Goal: Task Accomplishment & Management: Complete application form

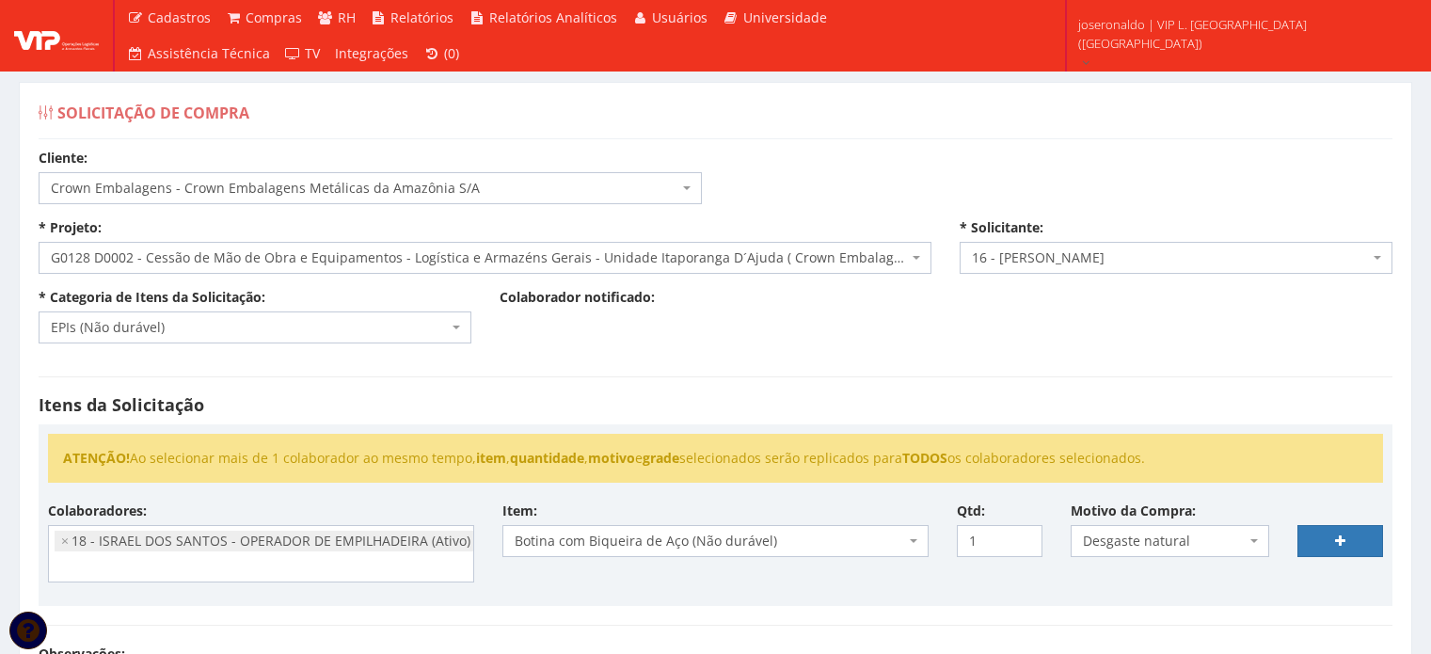
select select "23"
select select "128"
select select "1278"
select select "1"
select select "1437"
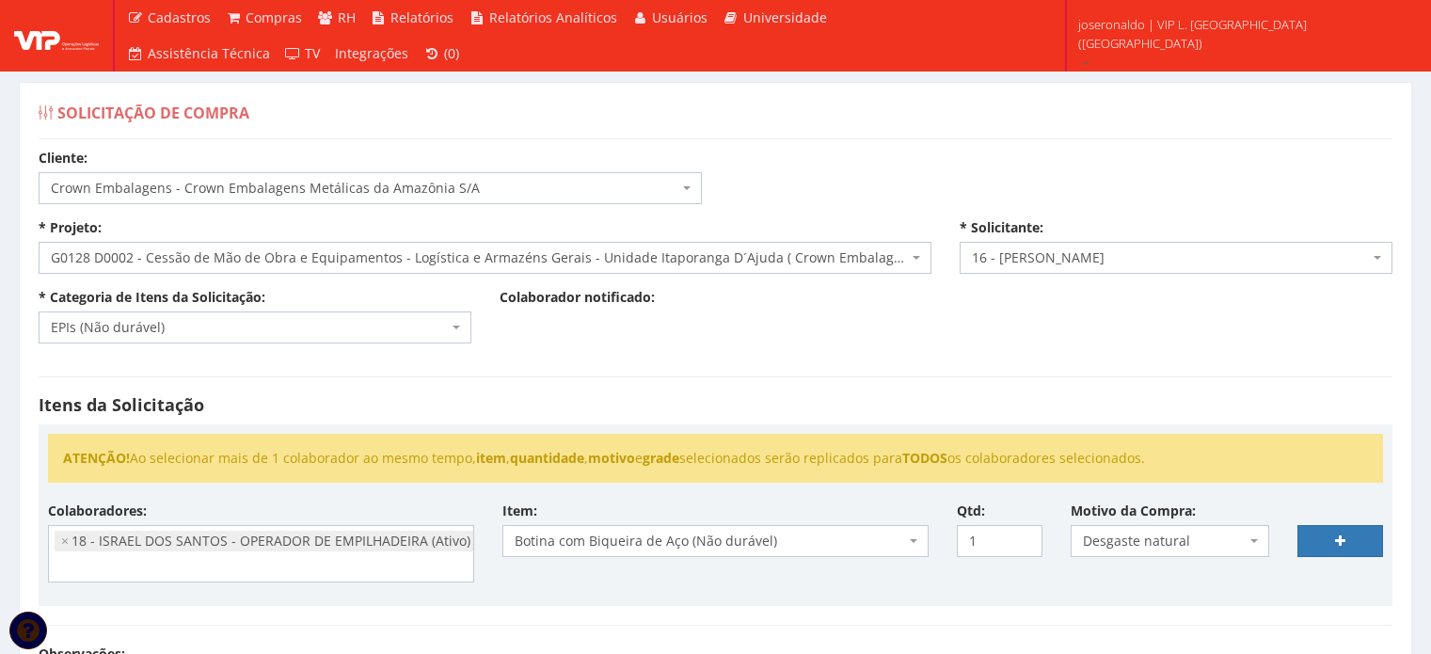
select select "46"
select select "2"
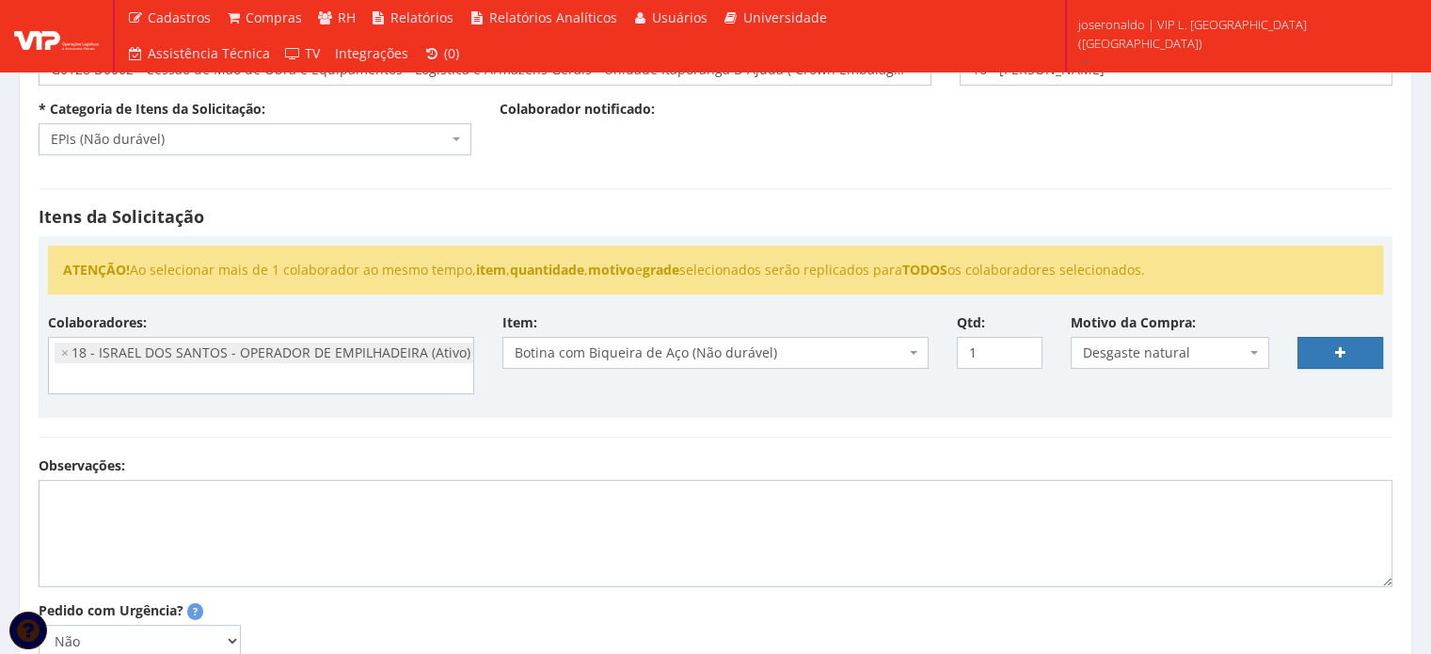
scroll to position [228, 0]
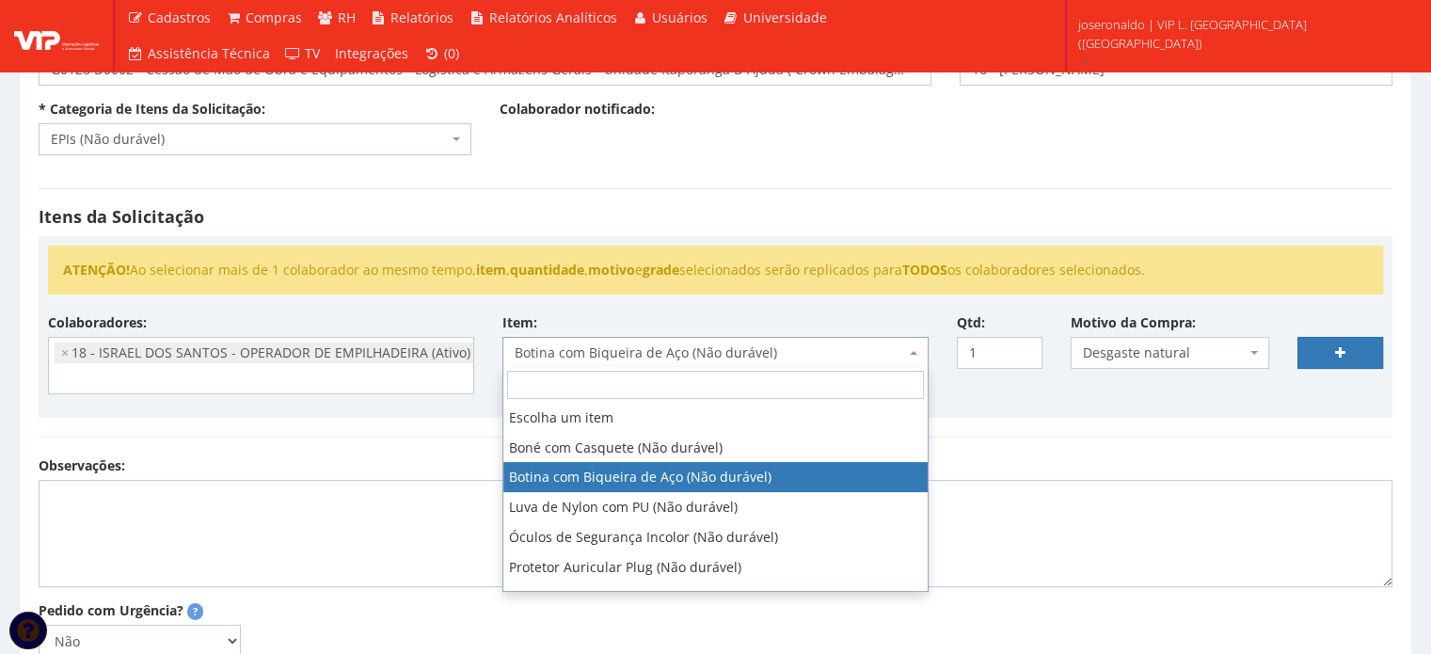
click at [816, 350] on span "Botina com Biqueira de Aço (Não durável)" at bounding box center [710, 352] width 390 height 19
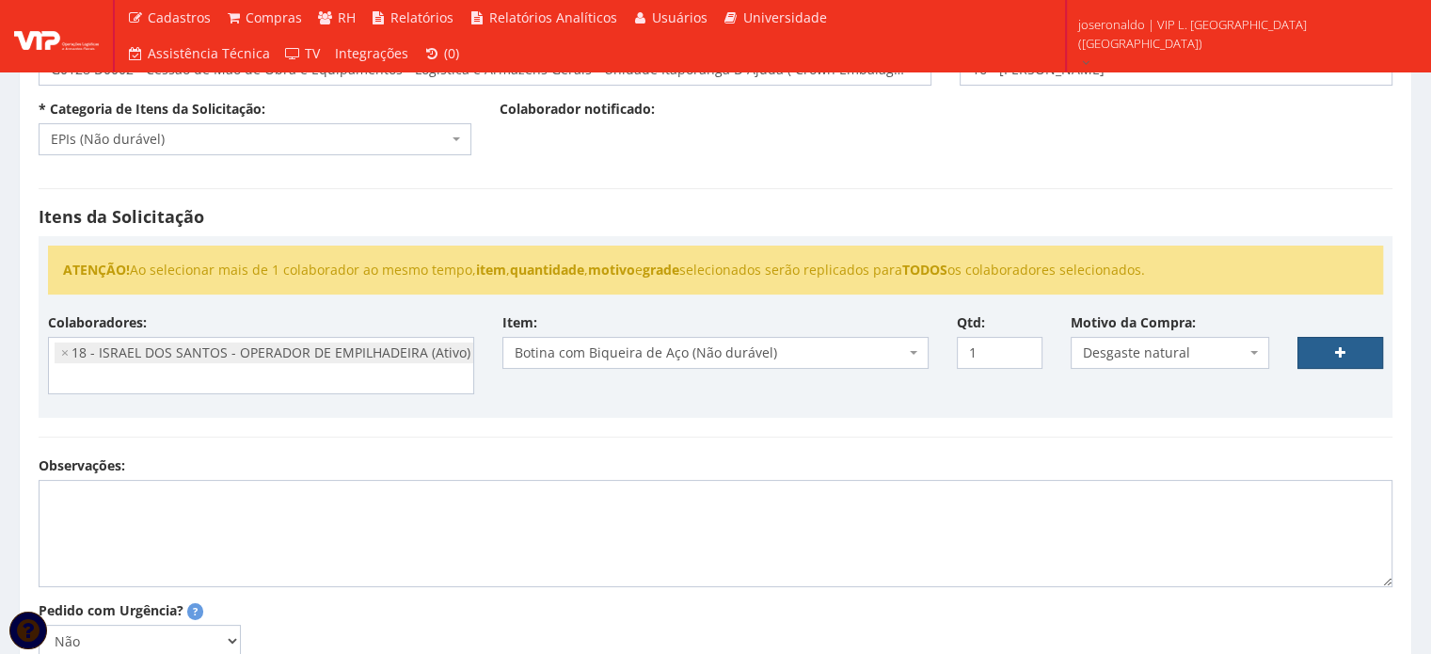
click at [1320, 357] on link at bounding box center [1341, 353] width 86 height 32
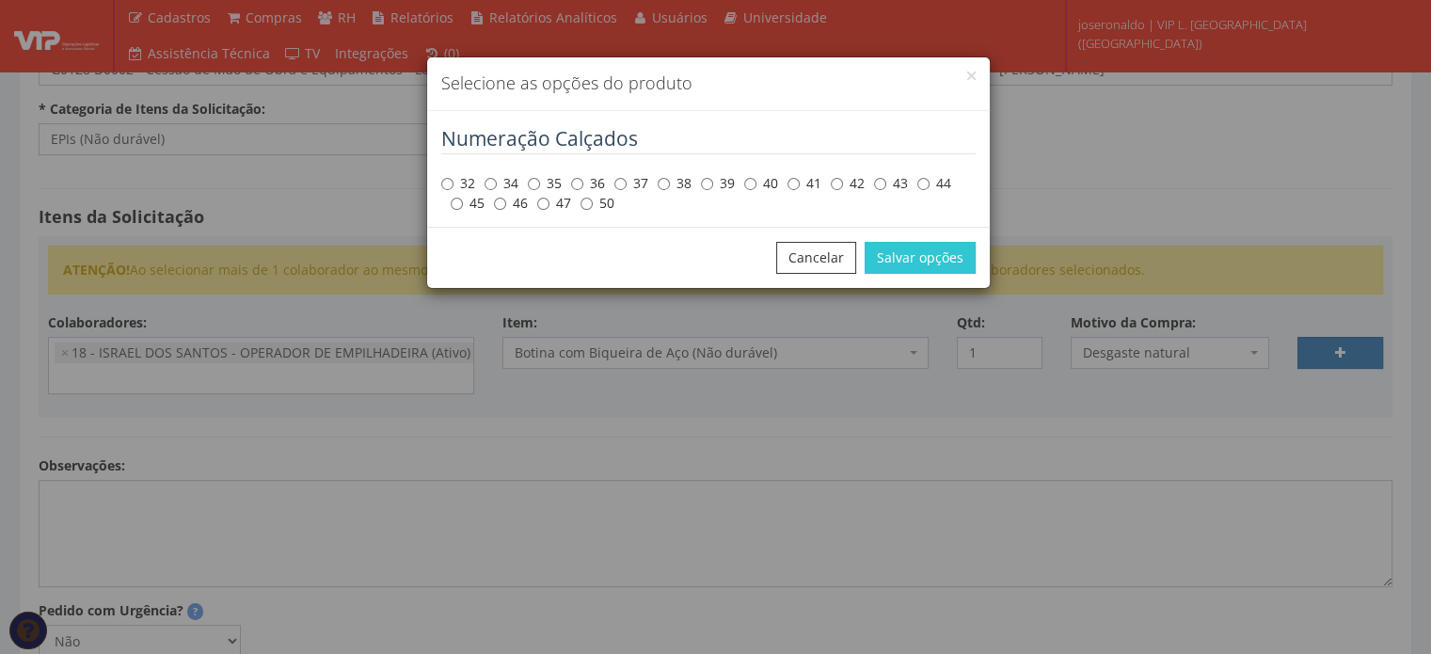
click at [931, 178] on label "44" at bounding box center [934, 183] width 34 height 19
click at [930, 178] on input "44" at bounding box center [923, 184] width 12 height 12
radio input "true"
click at [948, 264] on button "Salvar opções" at bounding box center [920, 258] width 111 height 32
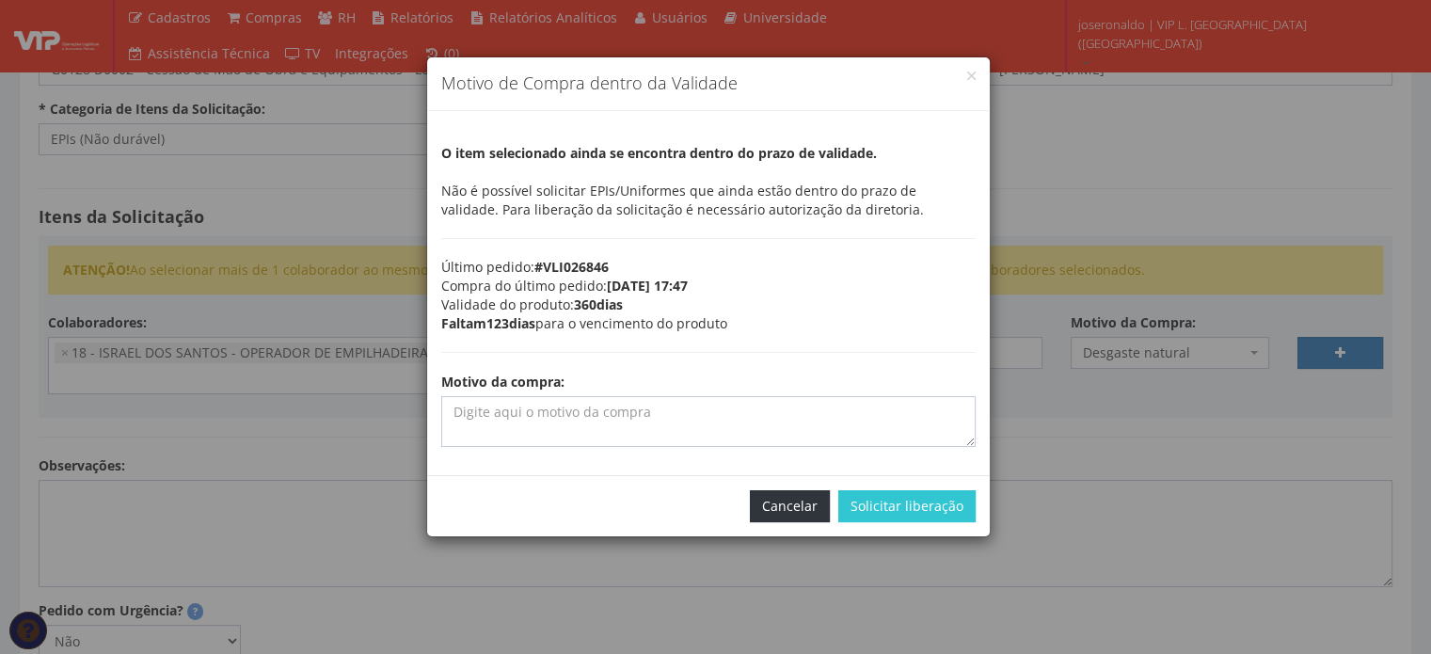
click at [791, 502] on button "Cancelar" at bounding box center [790, 506] width 80 height 32
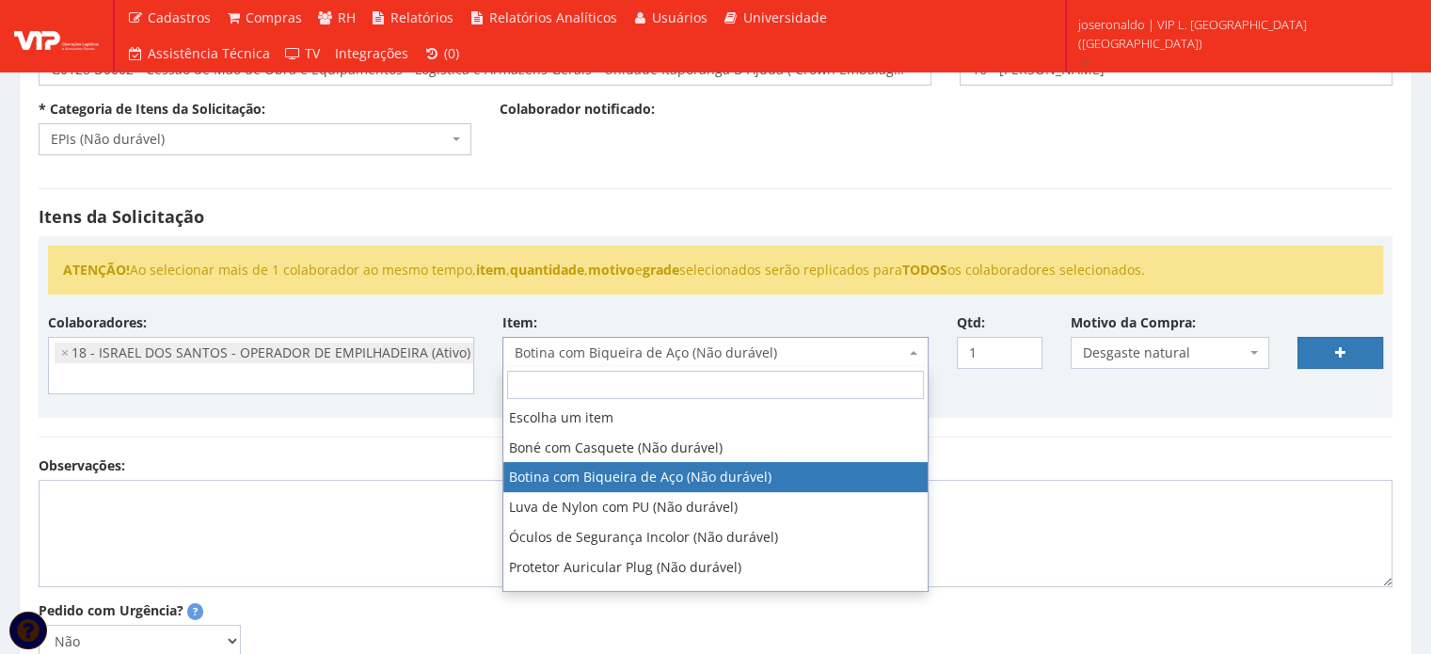
click at [853, 344] on span "Botina com Biqueira de Aço (Não durável)" at bounding box center [710, 352] width 390 height 19
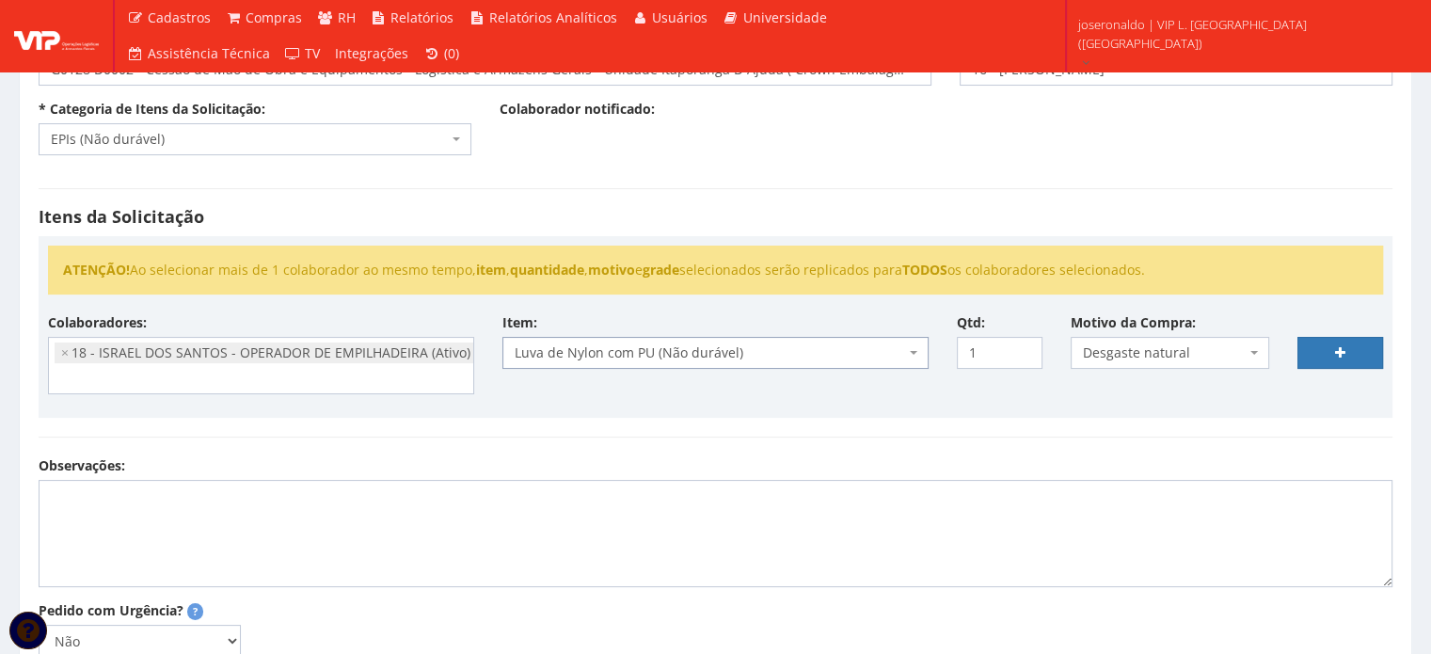
select select "216"
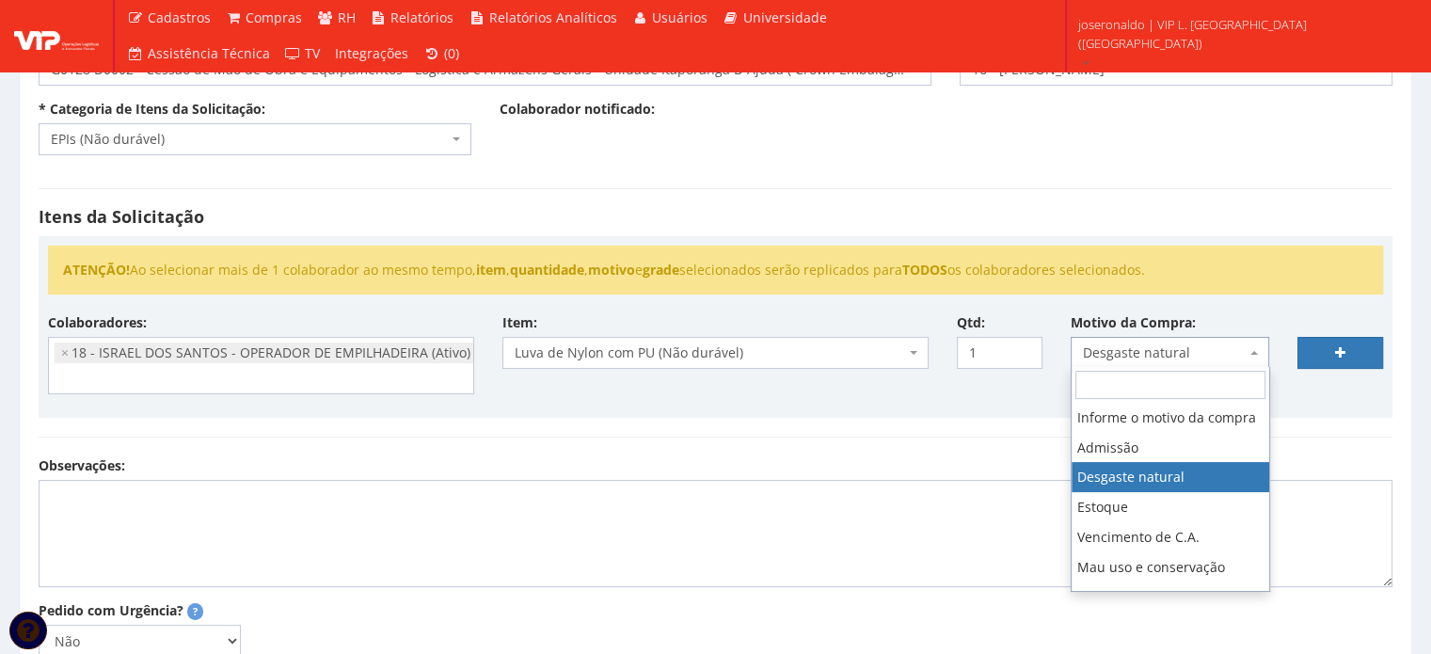
click at [1258, 351] on span "Desgaste natural" at bounding box center [1170, 353] width 199 height 32
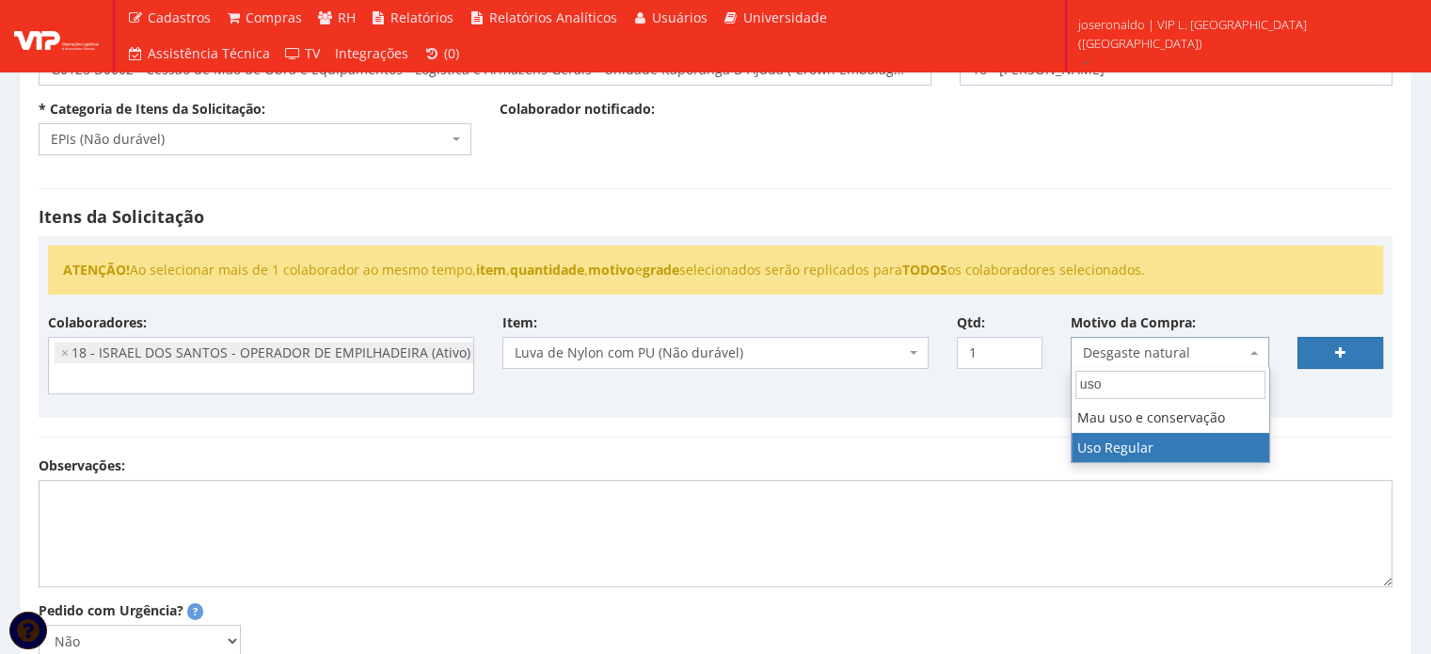
type input "uso"
select select "13"
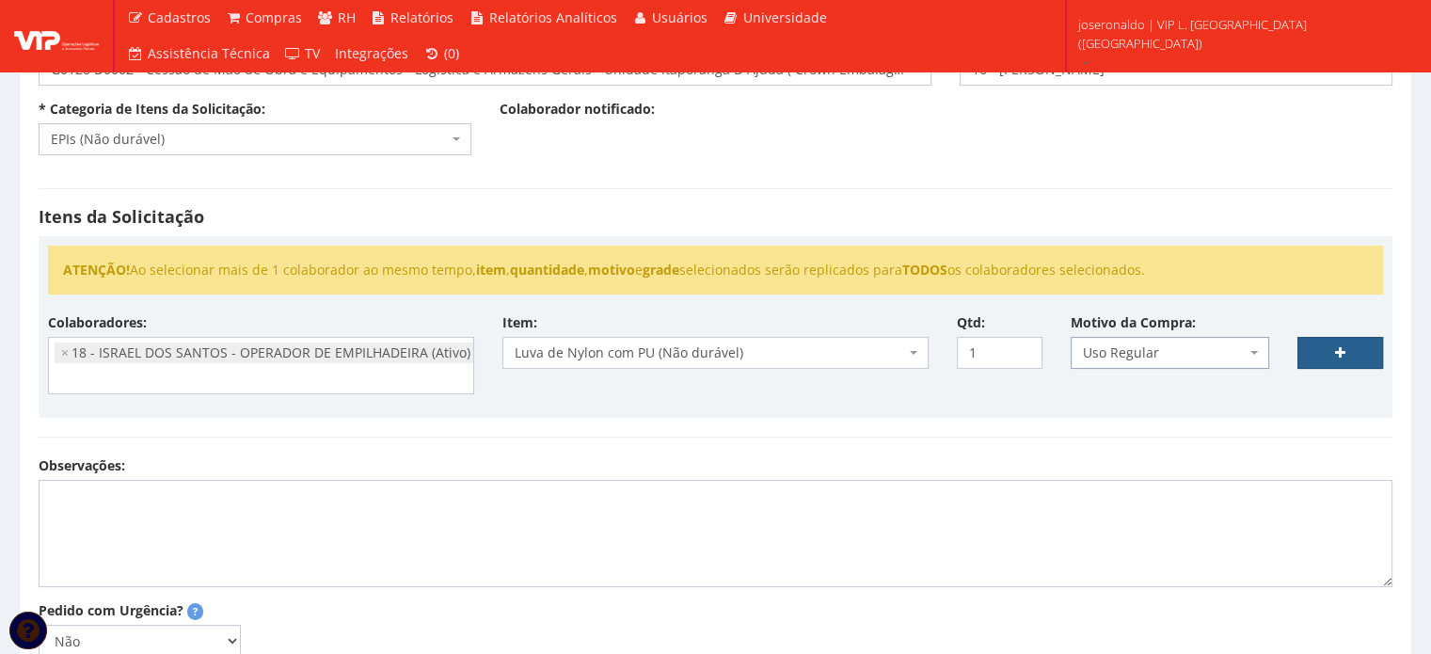
click at [1324, 339] on link at bounding box center [1341, 353] width 86 height 32
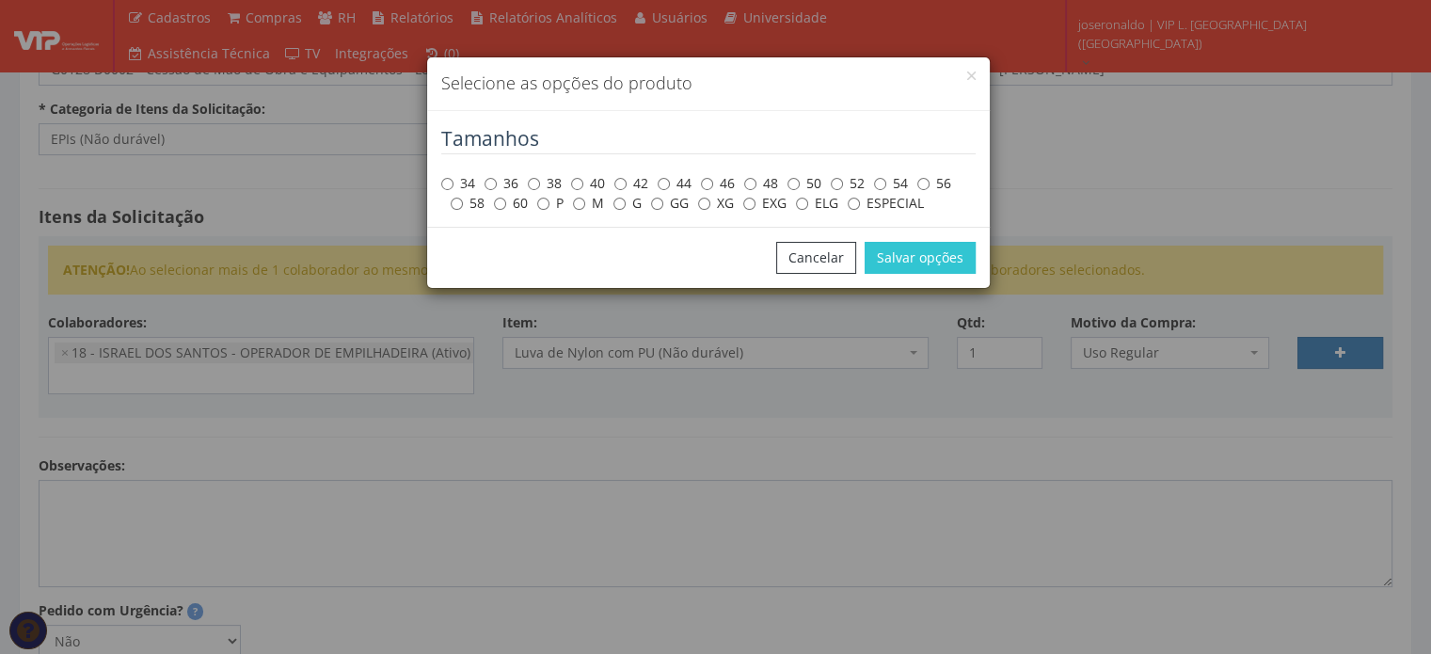
click at [625, 206] on label "G" at bounding box center [627, 203] width 28 height 19
click at [625, 206] on input "G" at bounding box center [619, 204] width 12 height 12
radio input "true"
click at [661, 202] on input "GG" at bounding box center [657, 204] width 12 height 12
radio input "true"
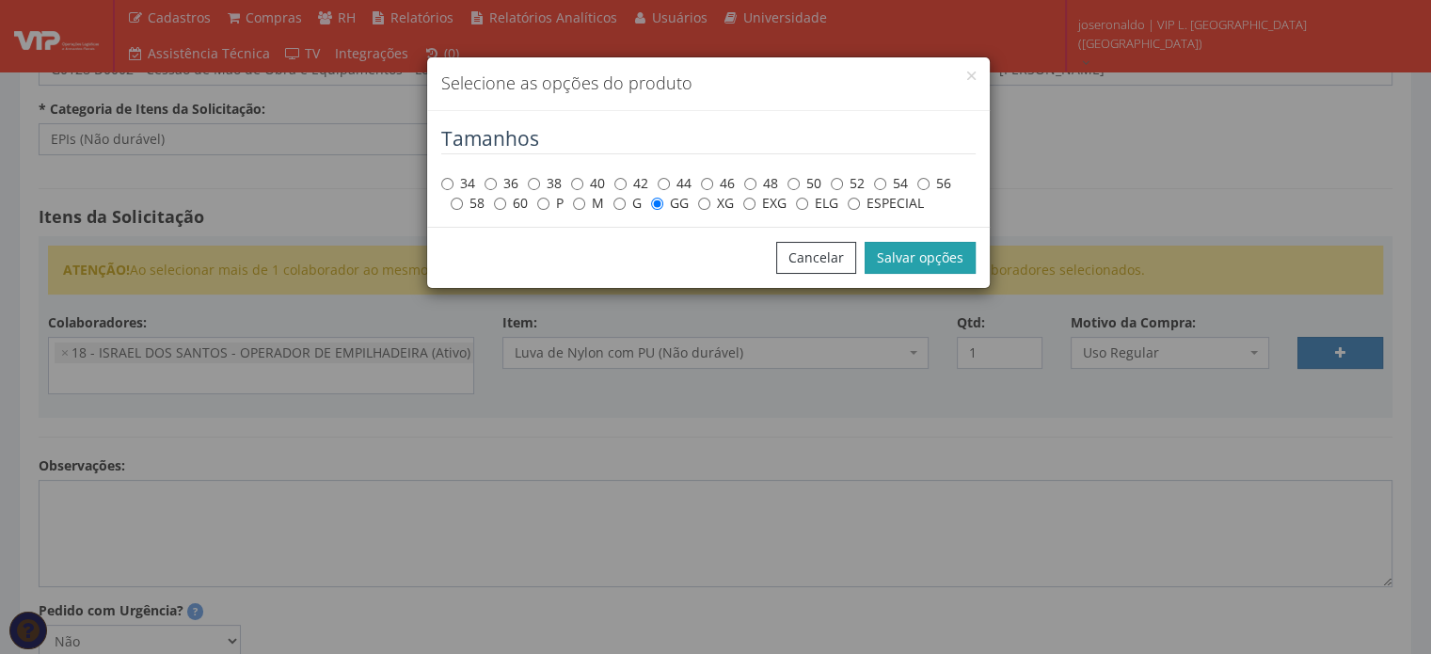
click at [904, 250] on button "Salvar opções" at bounding box center [920, 258] width 111 height 32
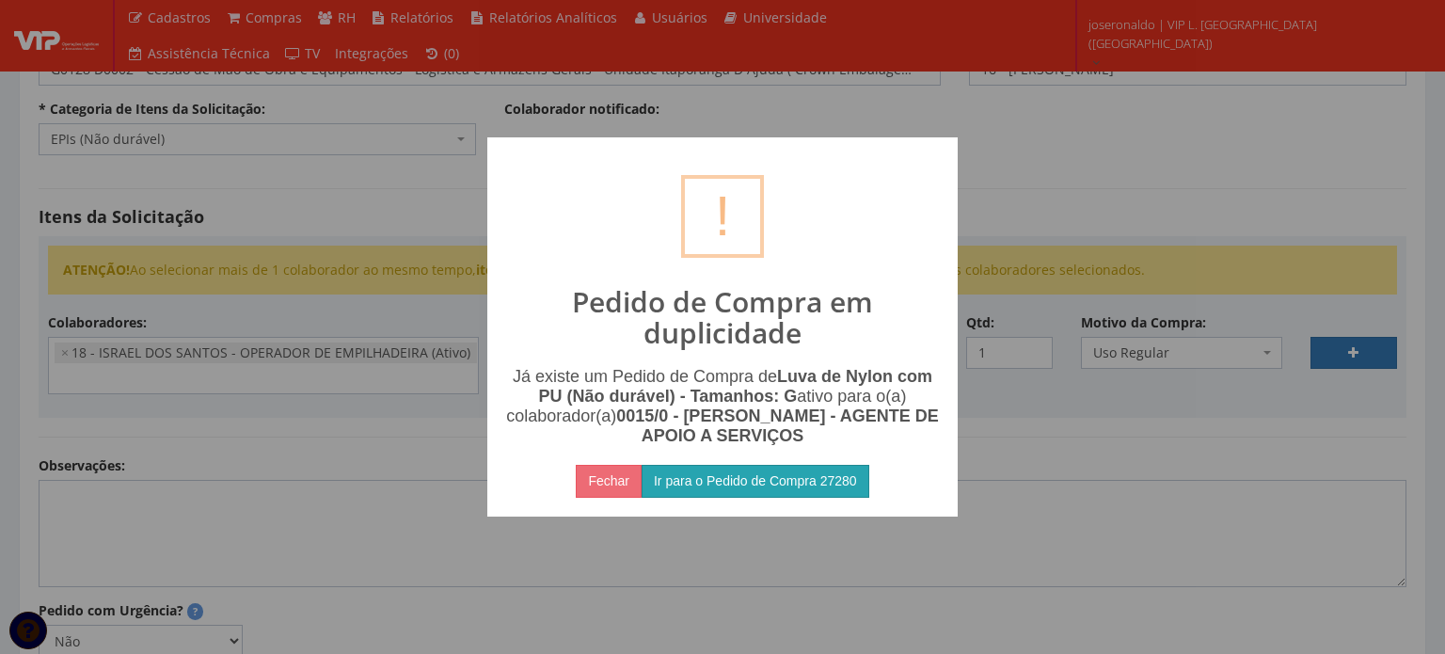
click at [750, 473] on button "Ir para o Pedido de Compra 27280" at bounding box center [756, 481] width 228 height 32
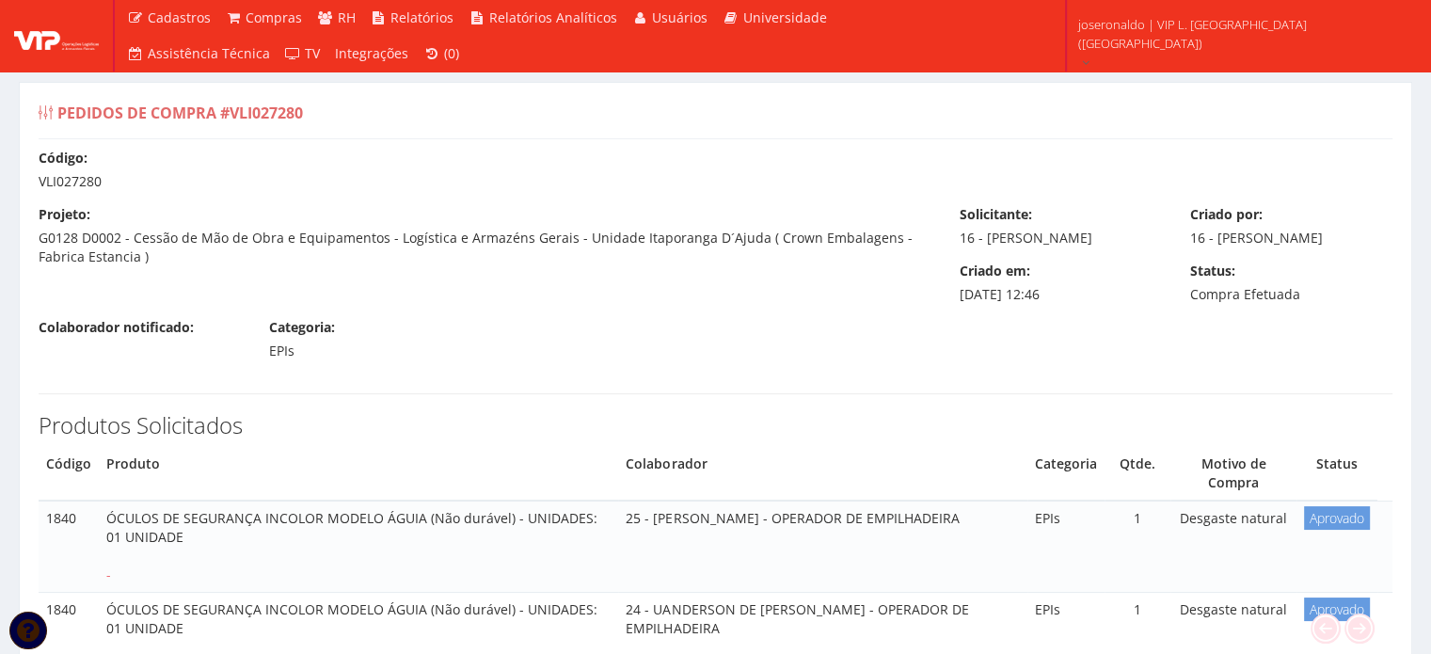
click at [54, 172] on div "Código: VLI027280" at bounding box center [715, 170] width 1382 height 42
copy div "VLI027280"
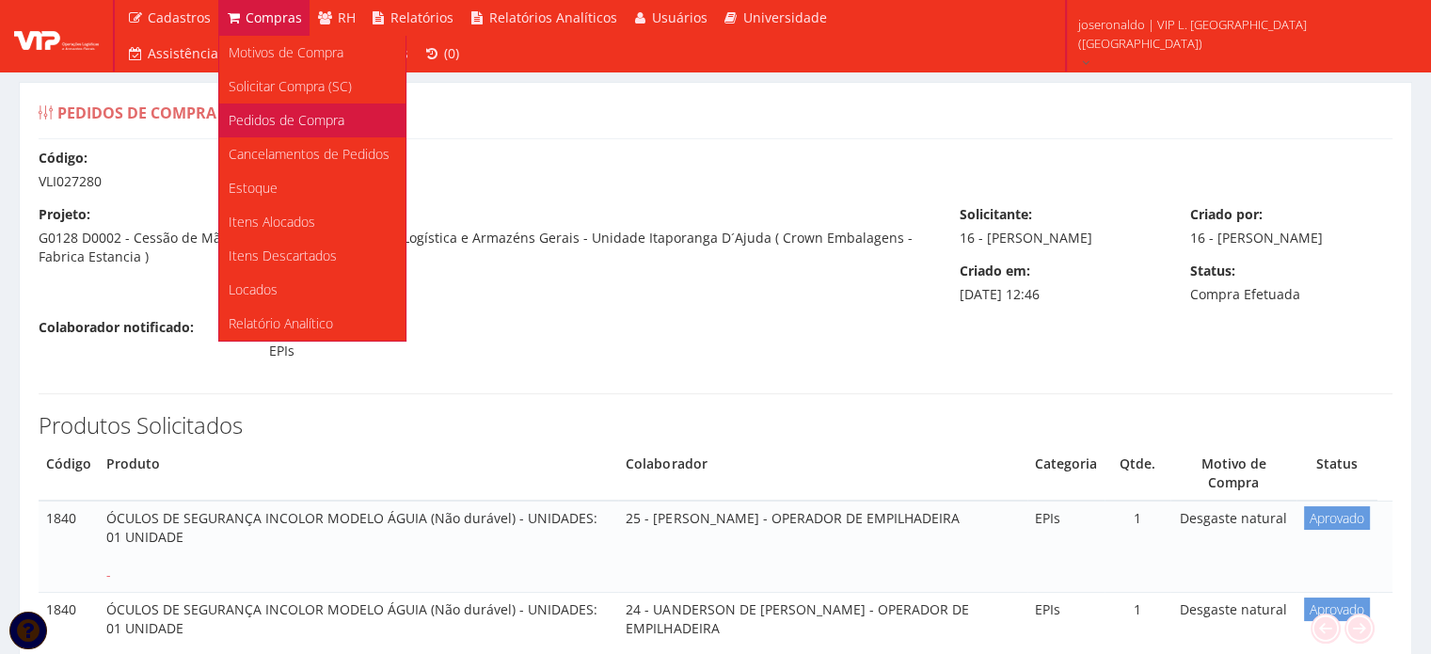
click at [269, 122] on span "Pedidos de Compra" at bounding box center [287, 120] width 116 height 18
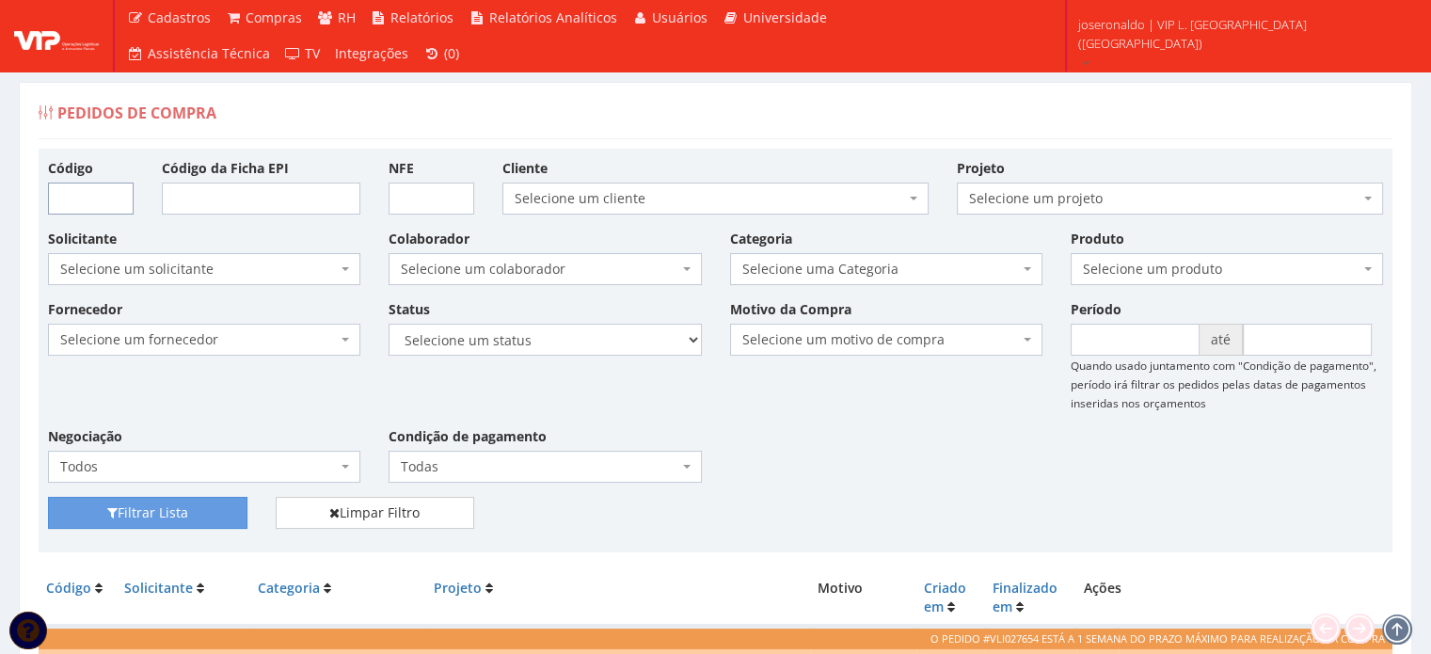
click at [88, 209] on input "Código" at bounding box center [91, 199] width 86 height 32
paste input "VLI027280"
type input "VLI027280"
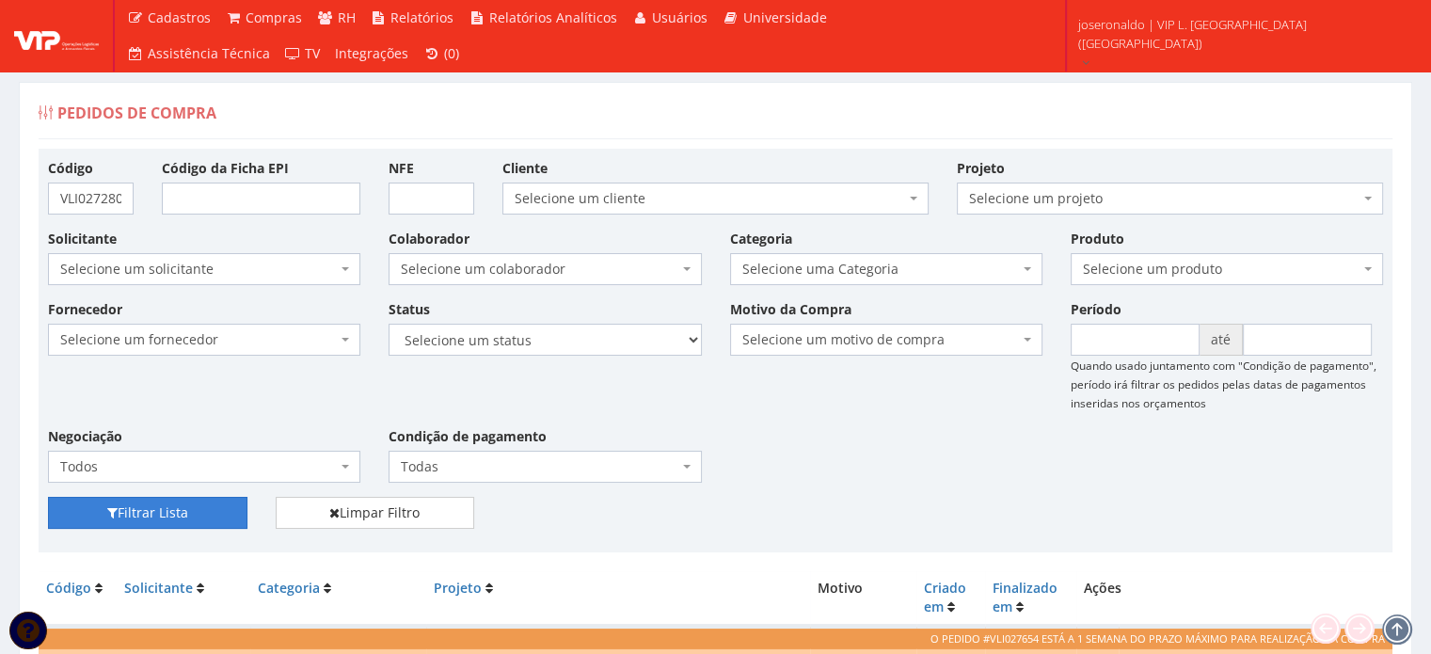
click at [169, 512] on button "Filtrar Lista" at bounding box center [147, 513] width 199 height 32
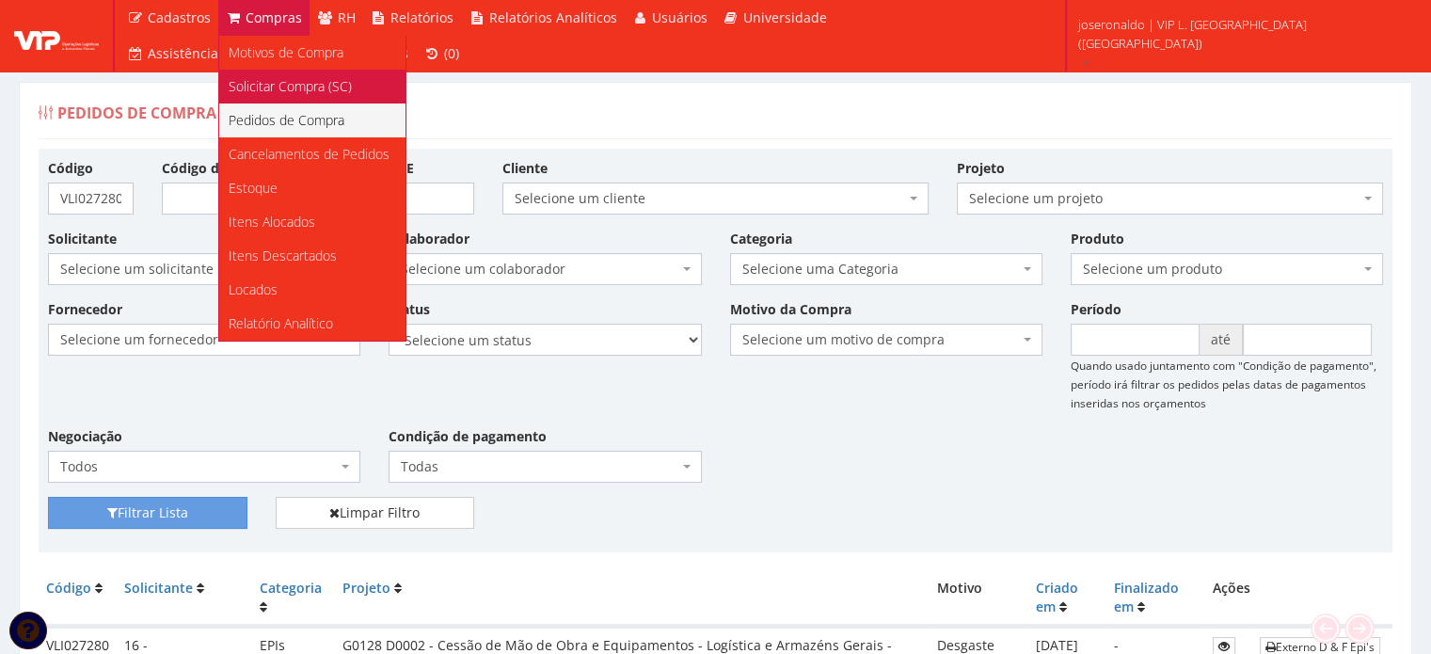
click at [288, 92] on span "Solicitar Compra (SC)" at bounding box center [290, 86] width 123 height 18
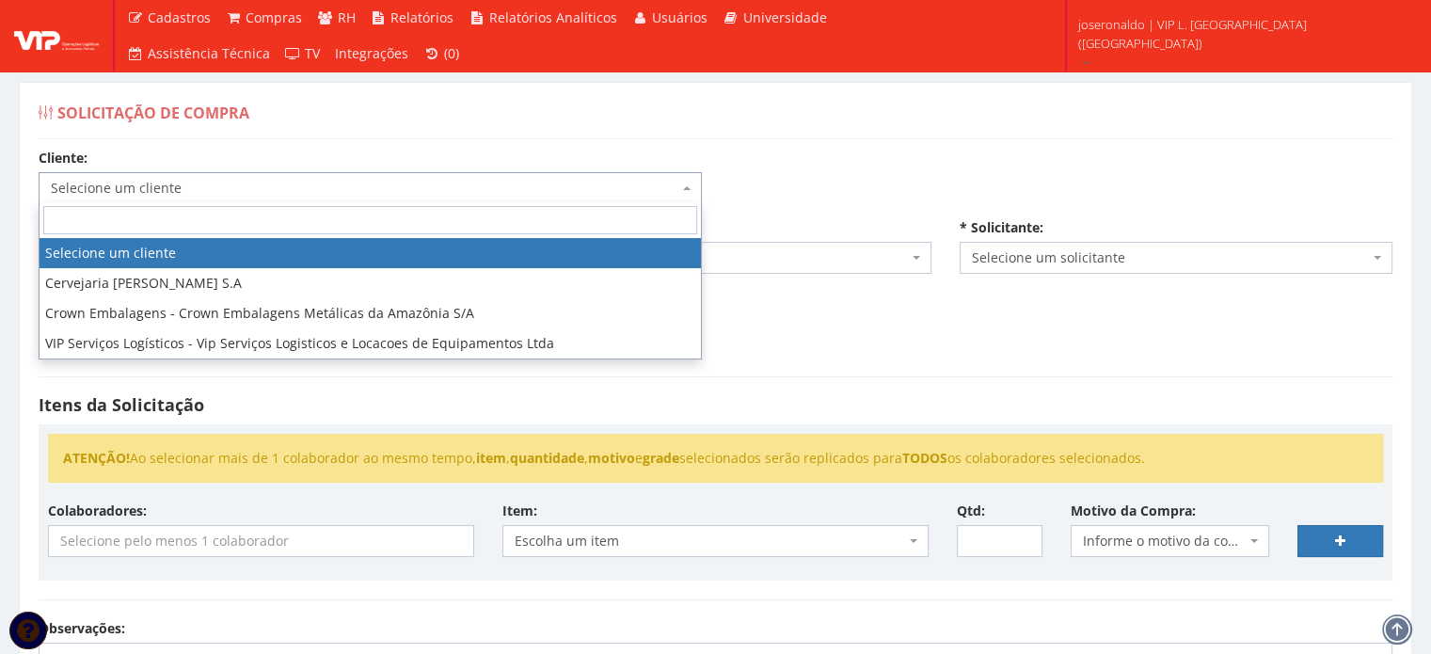
click at [158, 186] on span "Selecione um cliente" at bounding box center [365, 188] width 628 height 19
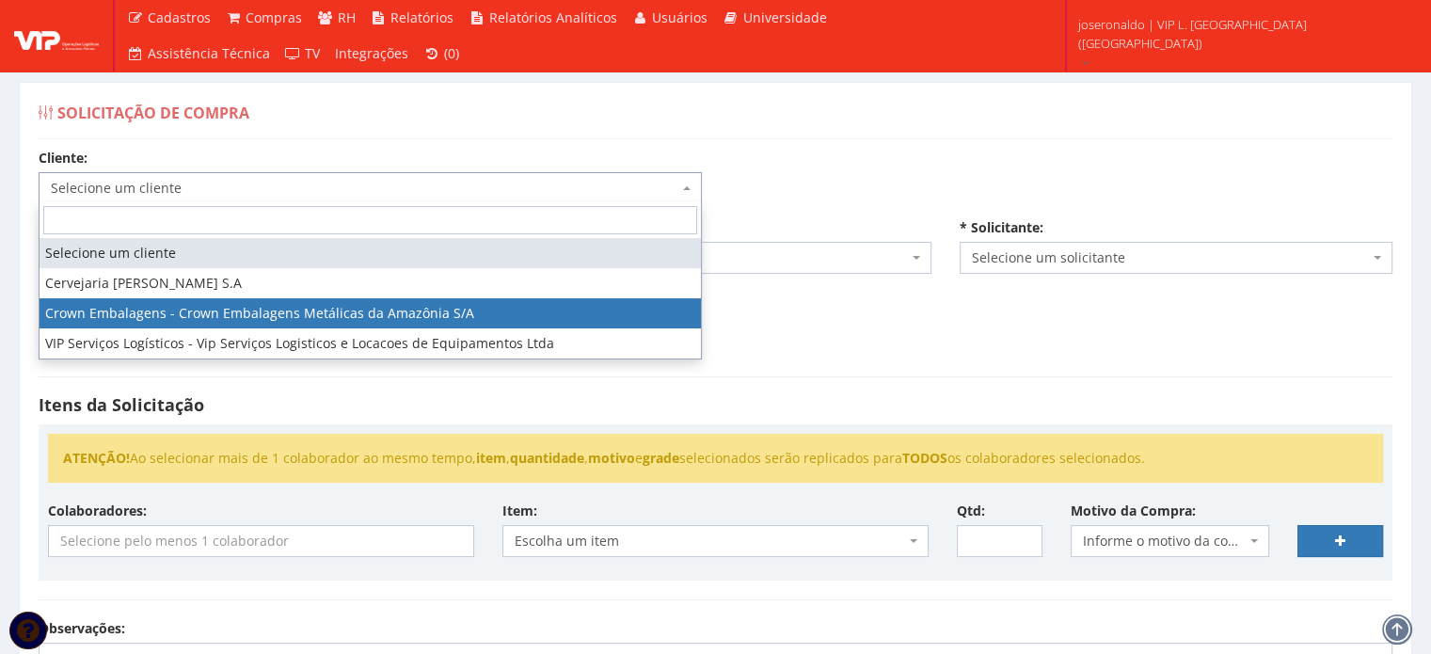
select select "23"
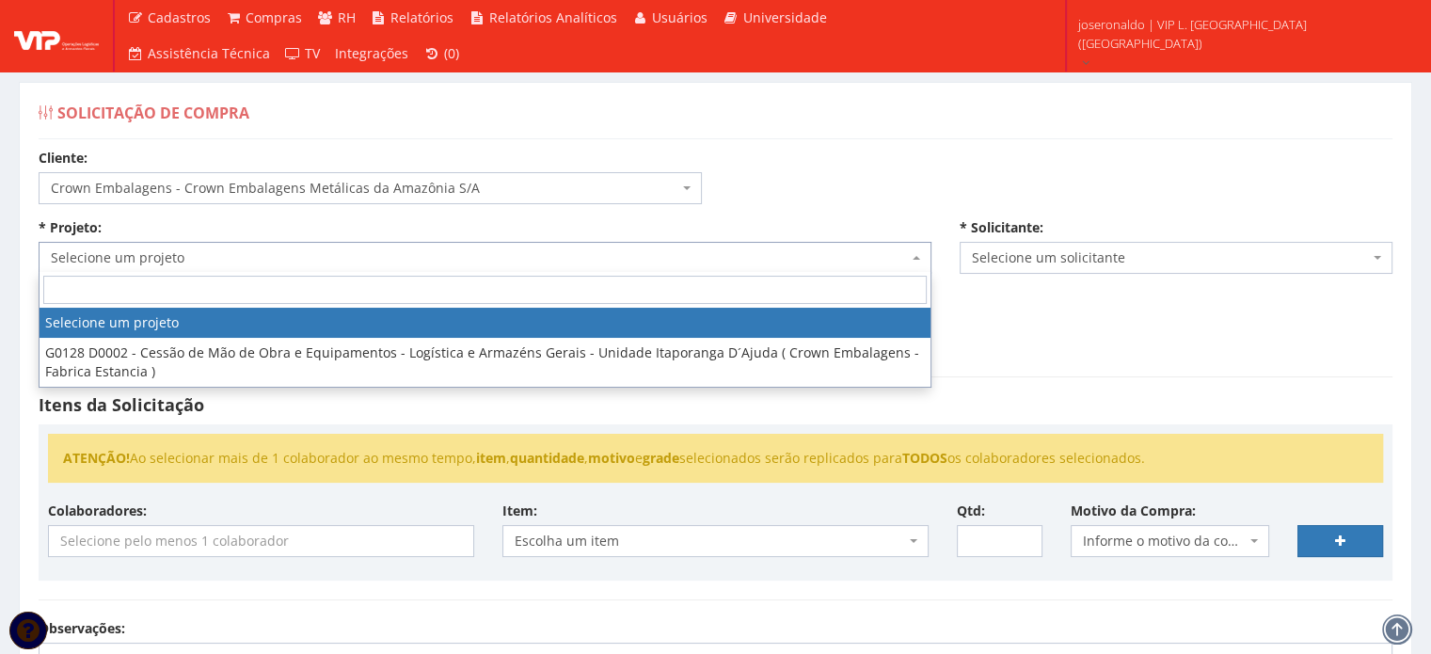
click at [161, 251] on span "Selecione um projeto" at bounding box center [479, 257] width 857 height 19
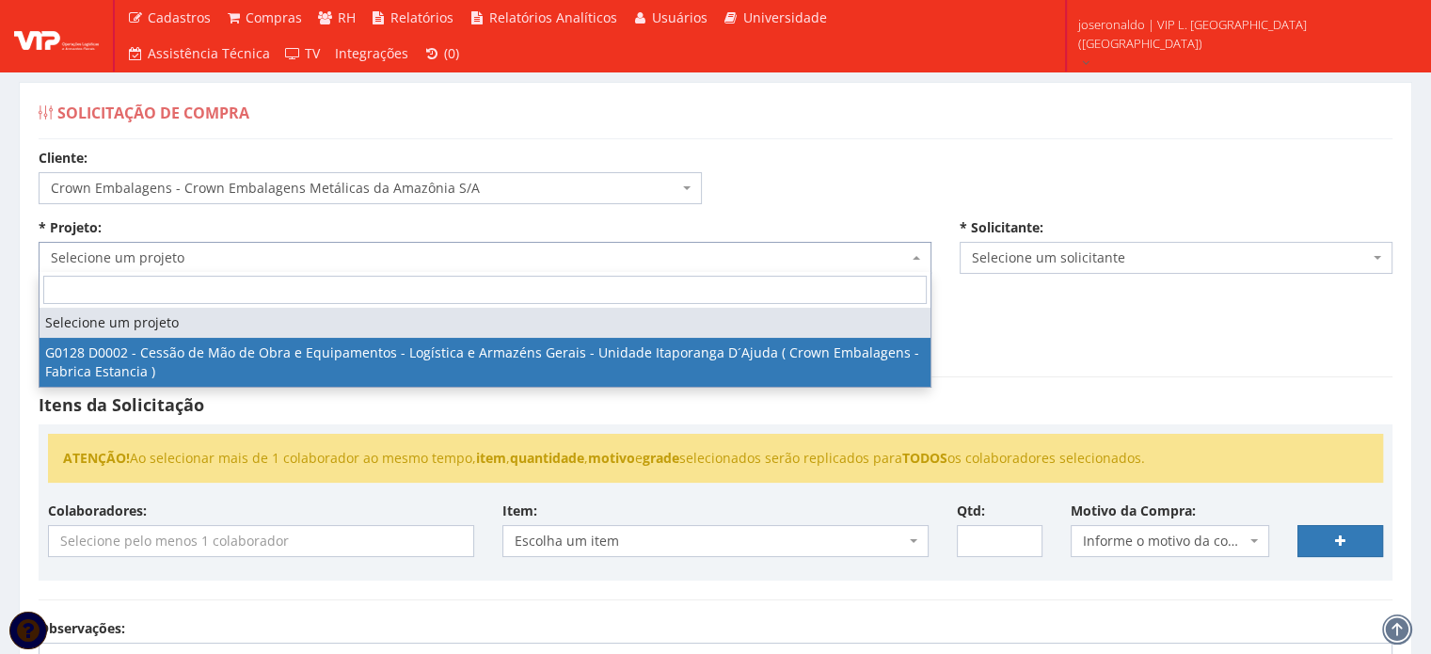
select select "128"
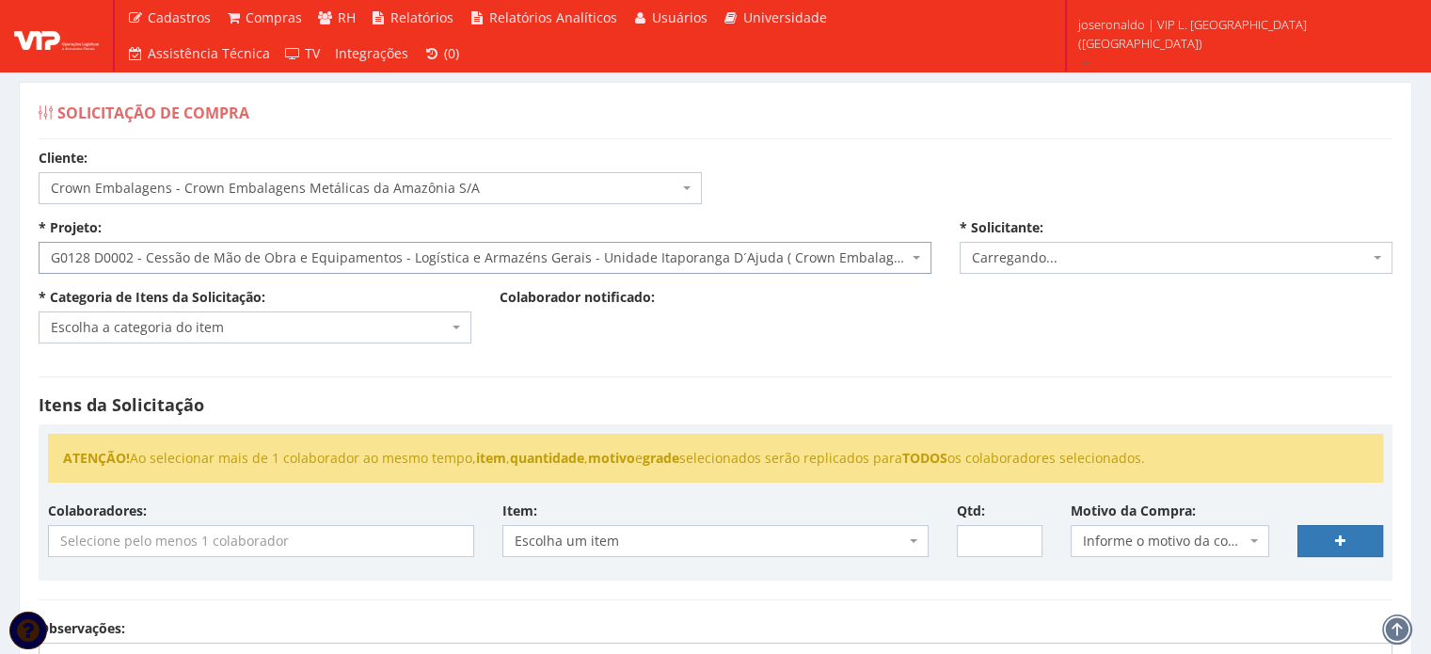
select select "1278"
click at [190, 330] on span "Escolha a categoria do item" at bounding box center [249, 327] width 397 height 19
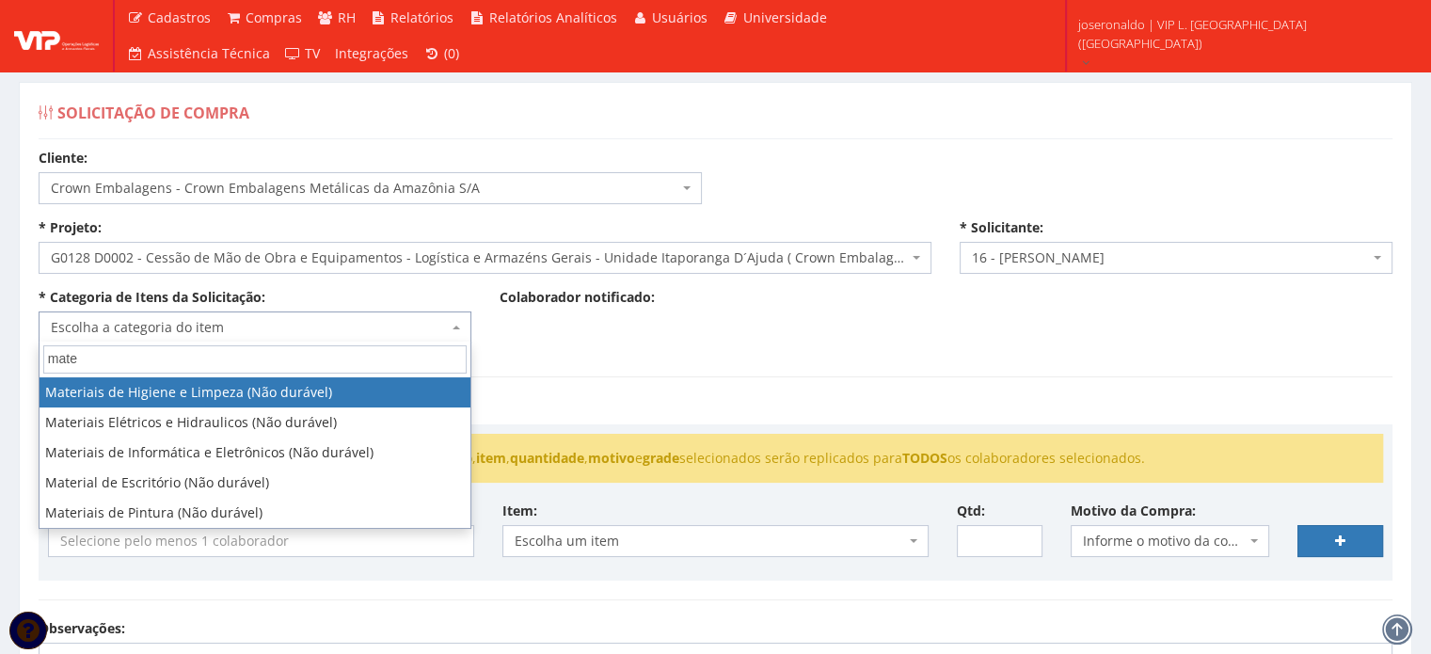
type input "mate"
select select "5"
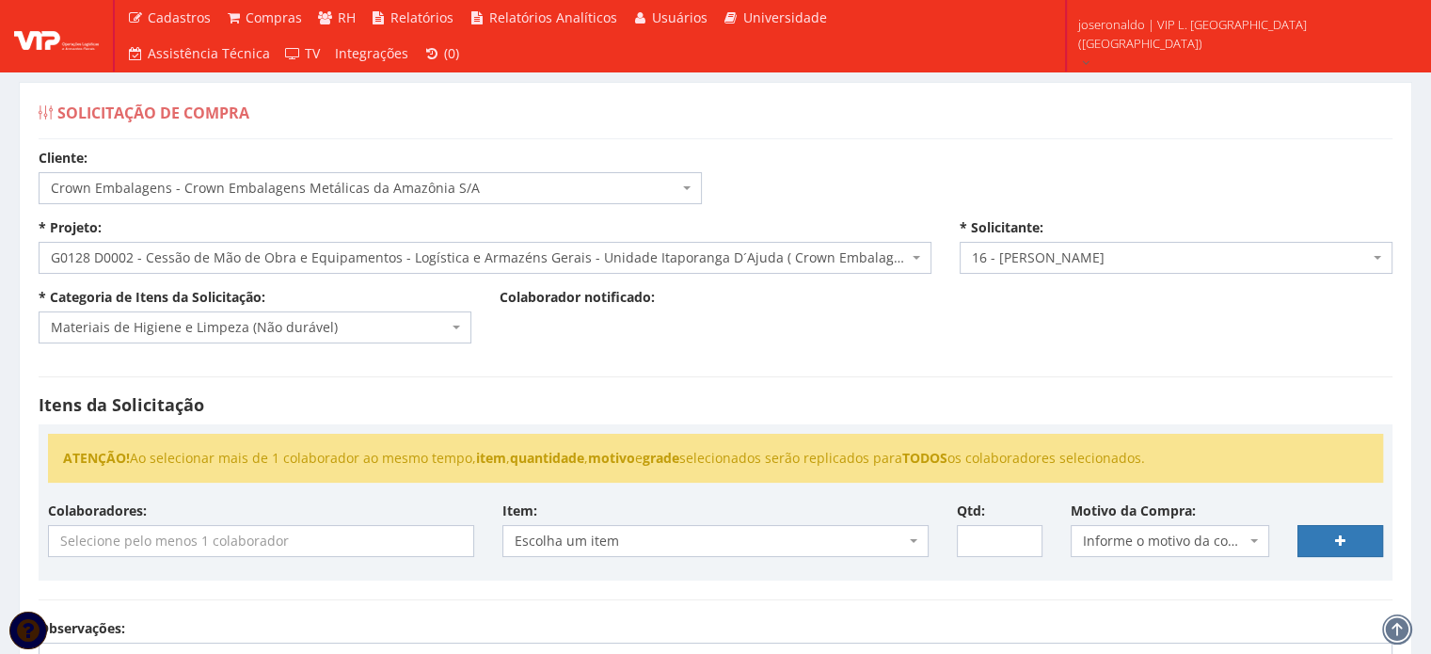
click at [461, 364] on div "Itens da Solicitação ATENÇÃO! Ao selecionar mais de 1 colaborador ao mesmo temp…" at bounding box center [715, 489] width 1382 height 262
click at [242, 534] on input "search" at bounding box center [261, 541] width 424 height 30
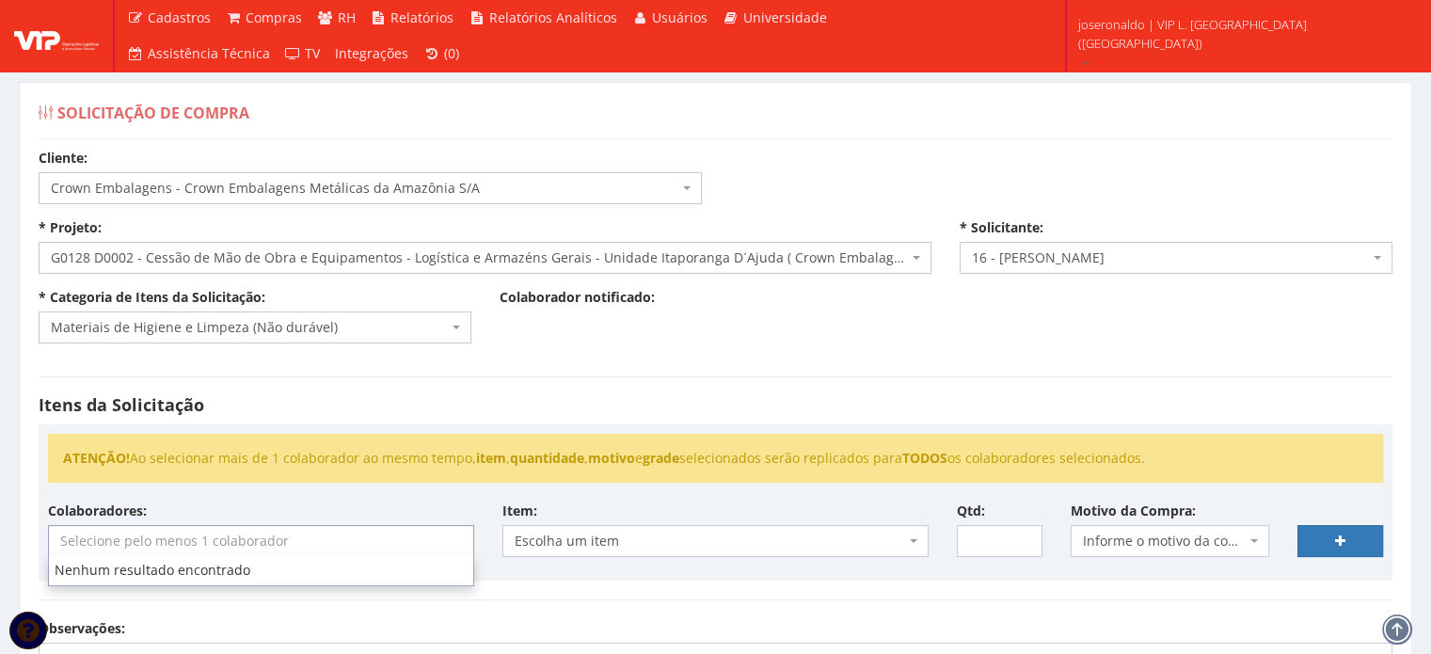
click at [242, 534] on input "search" at bounding box center [261, 541] width 424 height 30
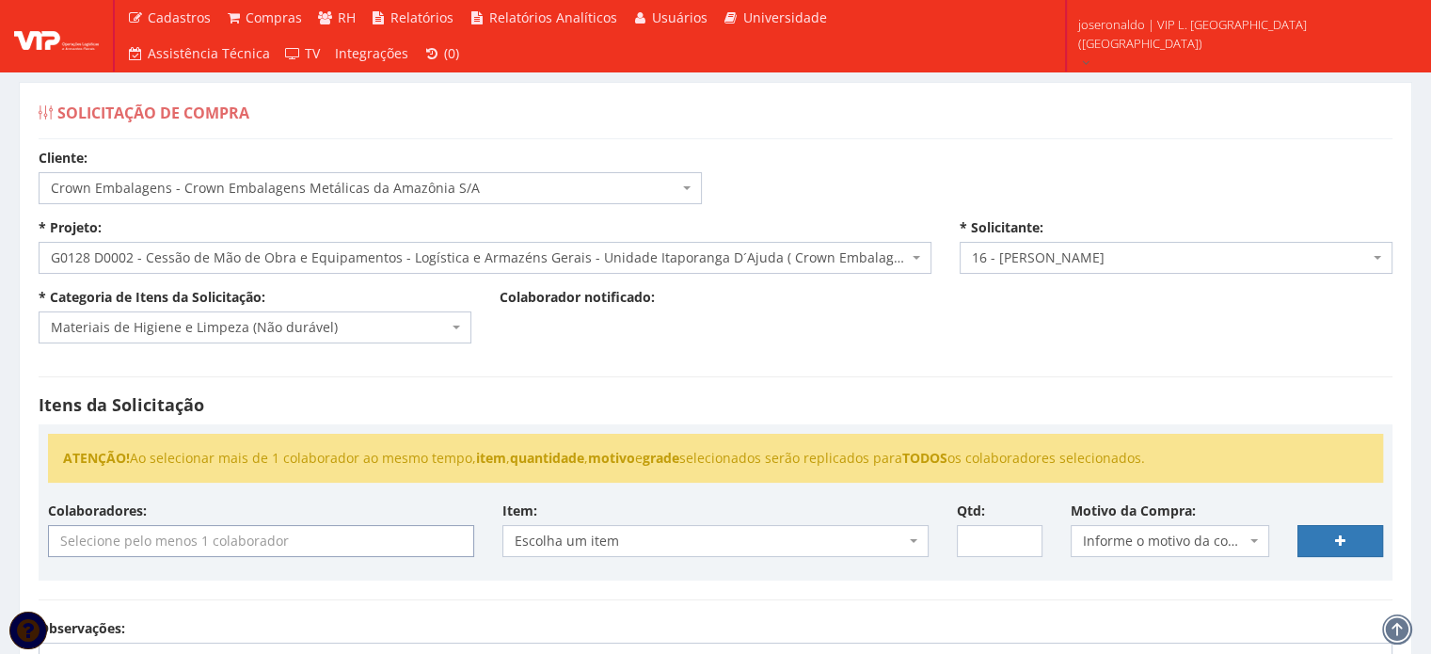
click at [244, 534] on input "search" at bounding box center [261, 541] width 424 height 30
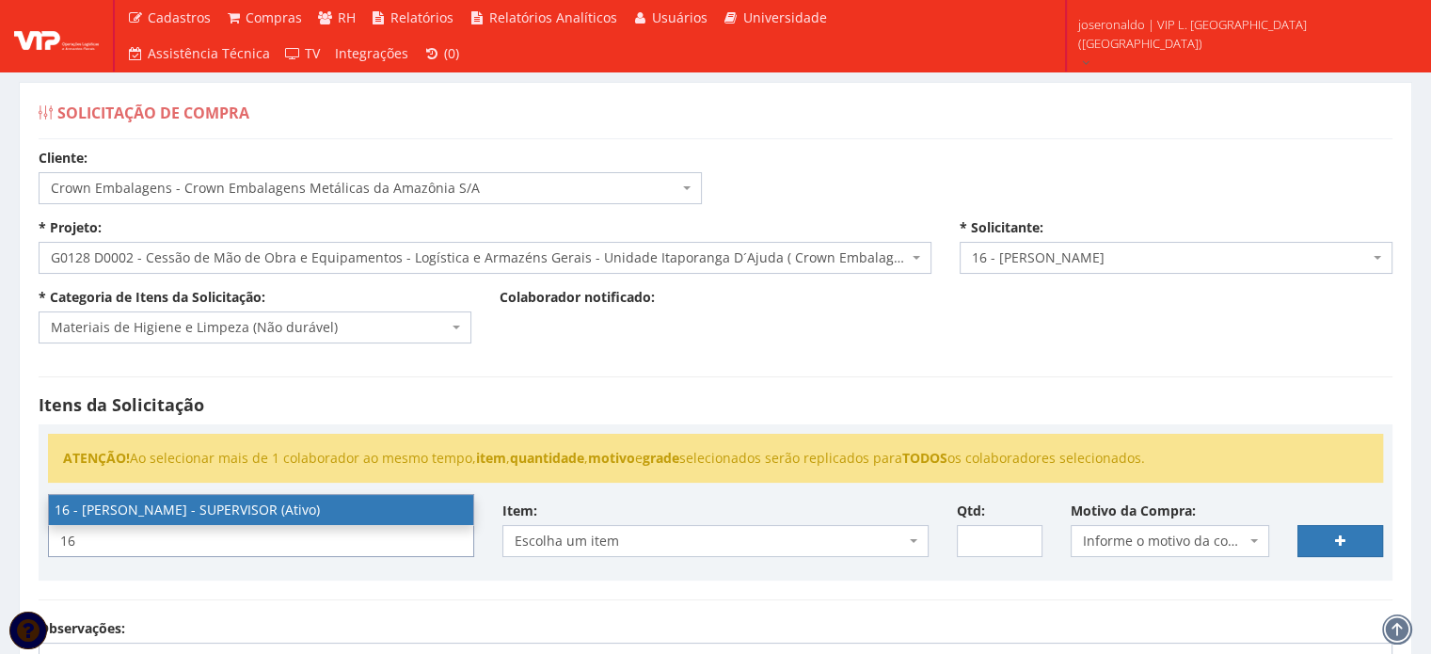
type input "16"
select select "1278"
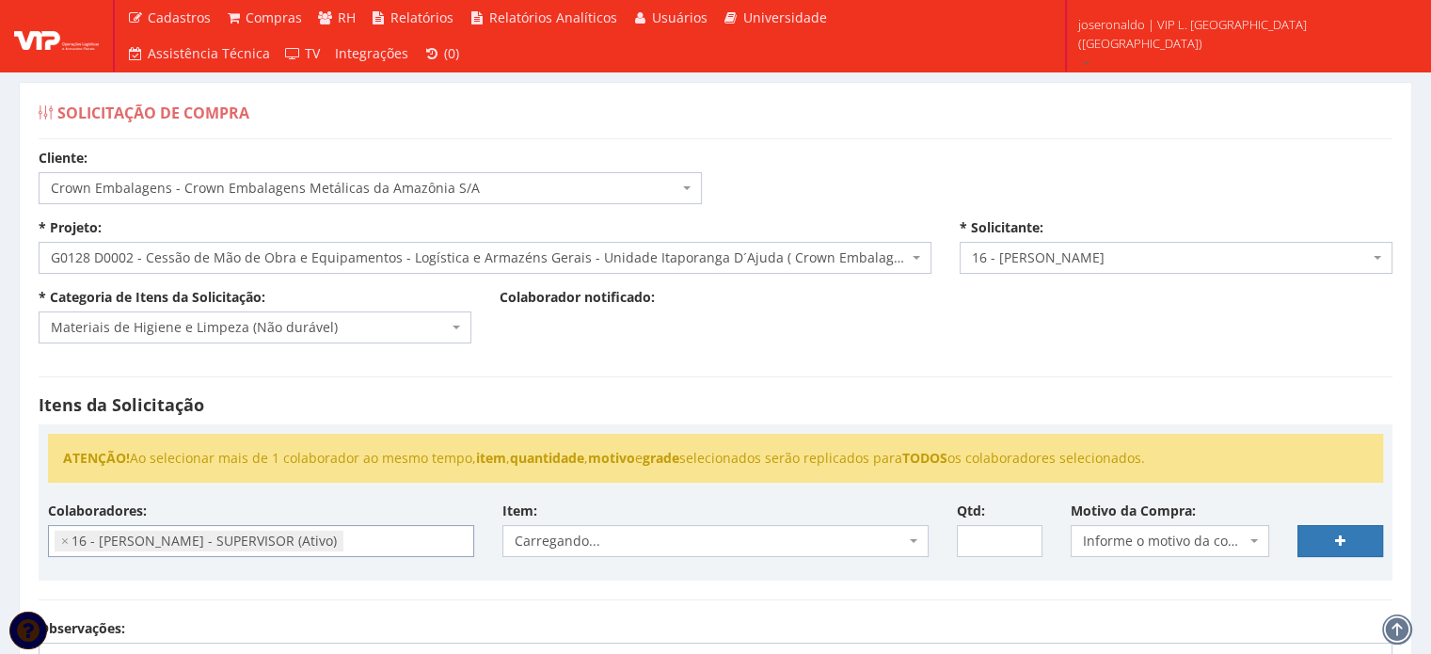
scroll to position [304, 0]
click at [629, 546] on span "Escolha um item" at bounding box center [710, 541] width 390 height 19
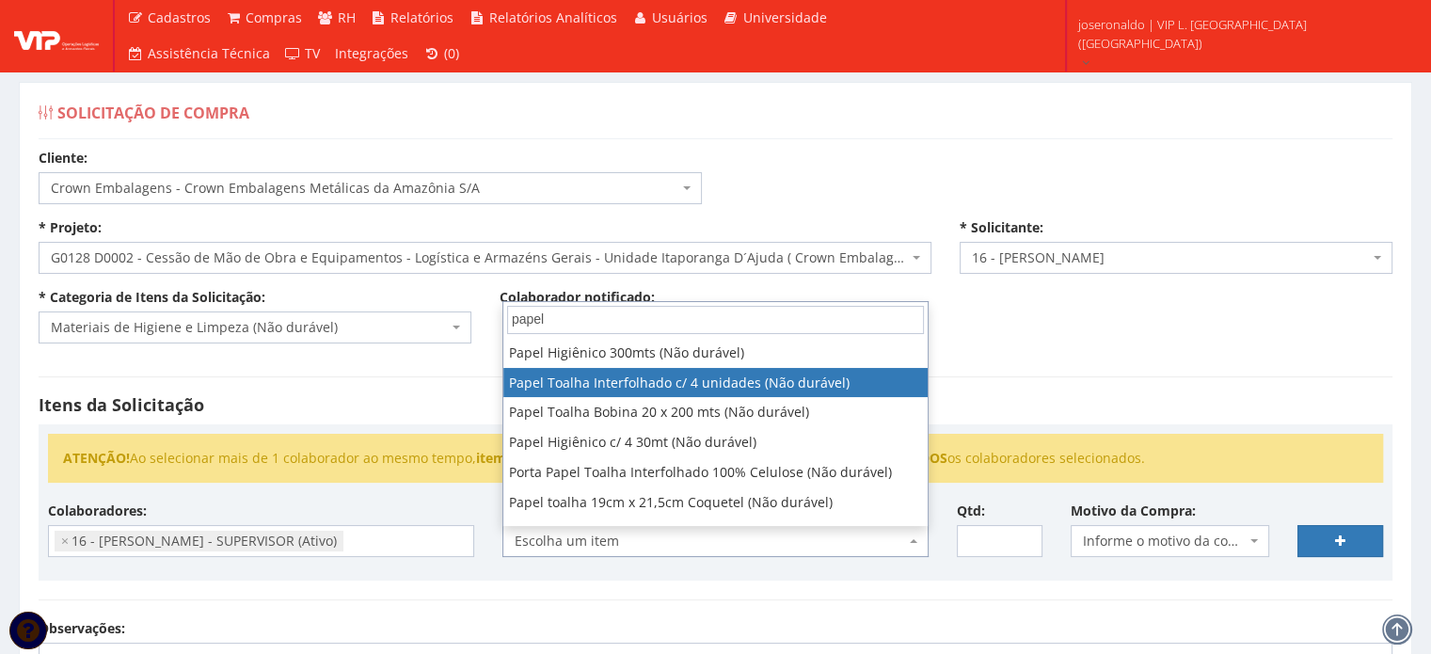
type input "papel"
select select "263"
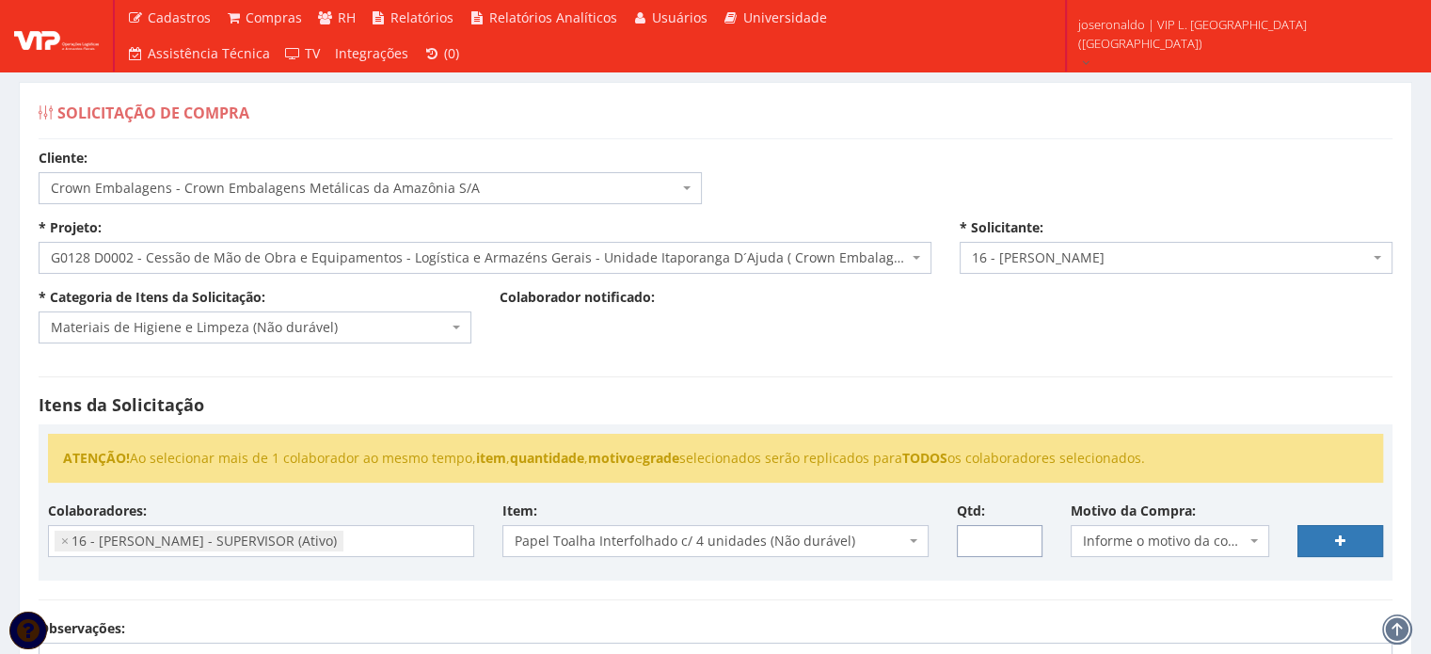
click at [978, 542] on input "Qtd:" at bounding box center [1000, 541] width 86 height 32
type input "10"
click at [1179, 534] on span "Informe o motivo da compra" at bounding box center [1165, 541] width 164 height 19
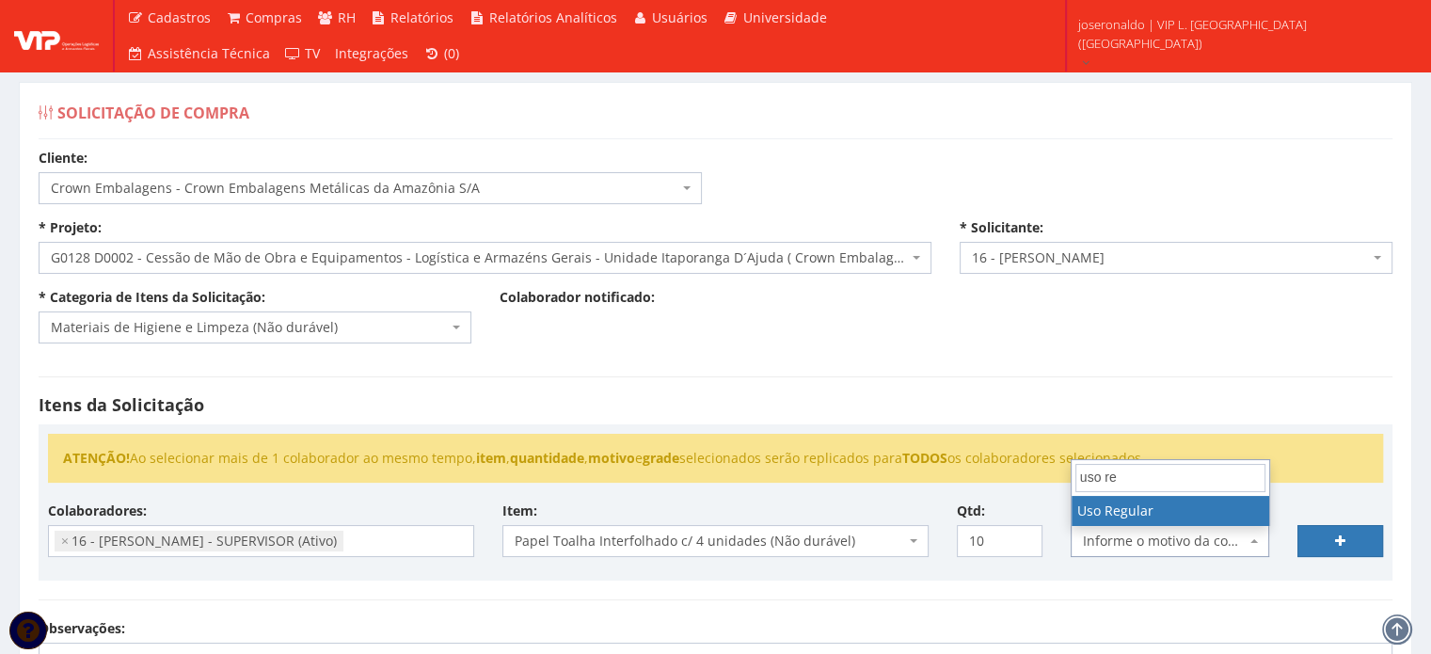
type input "uso re"
select select "13"
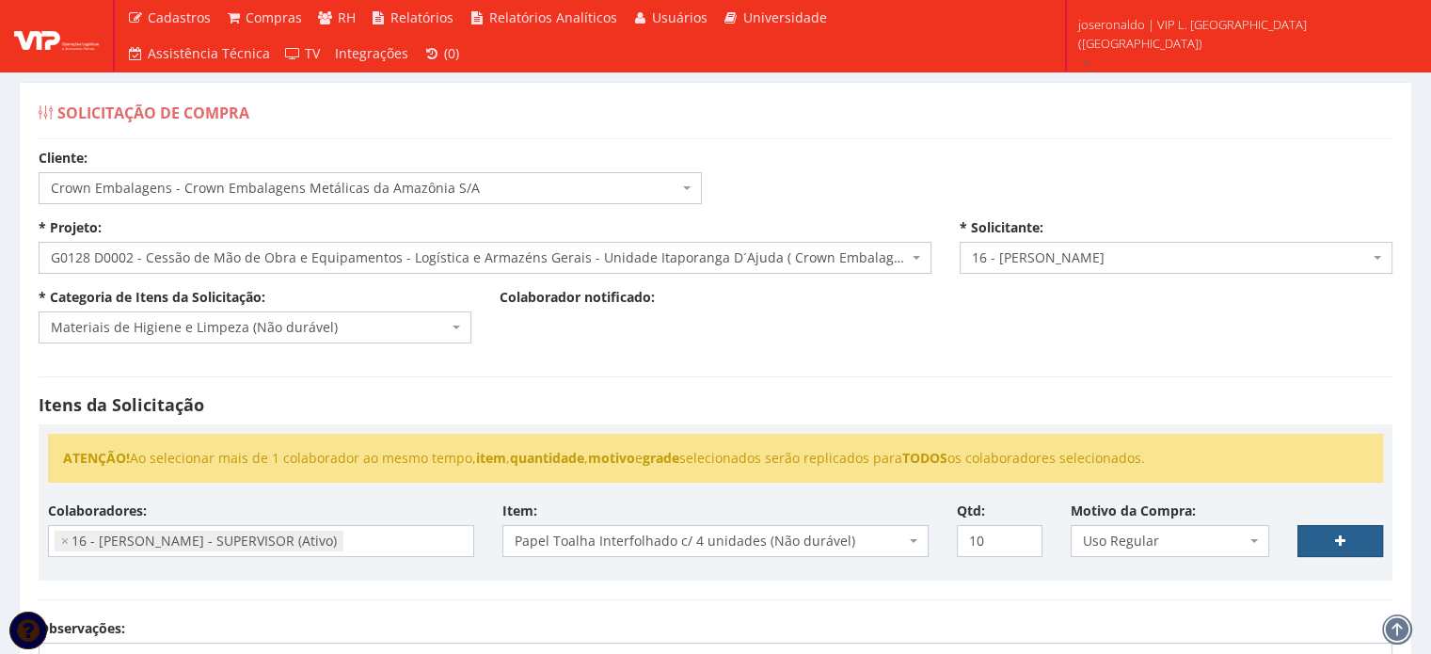
click at [1332, 545] on link at bounding box center [1341, 541] width 86 height 32
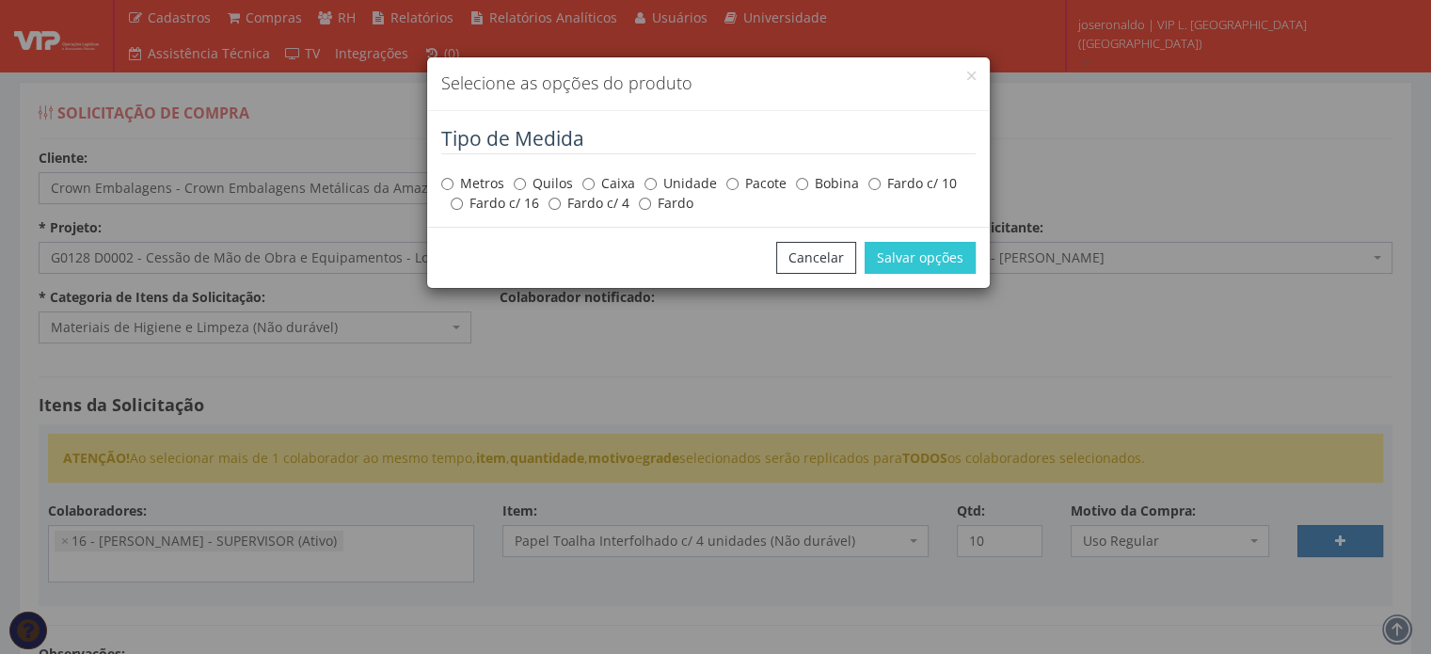
click at [745, 182] on label "Pacote" at bounding box center [756, 183] width 60 height 19
click at [739, 182] on input "Pacote" at bounding box center [732, 184] width 12 height 12
radio input "true"
click at [923, 257] on button "Salvar opções" at bounding box center [920, 258] width 111 height 32
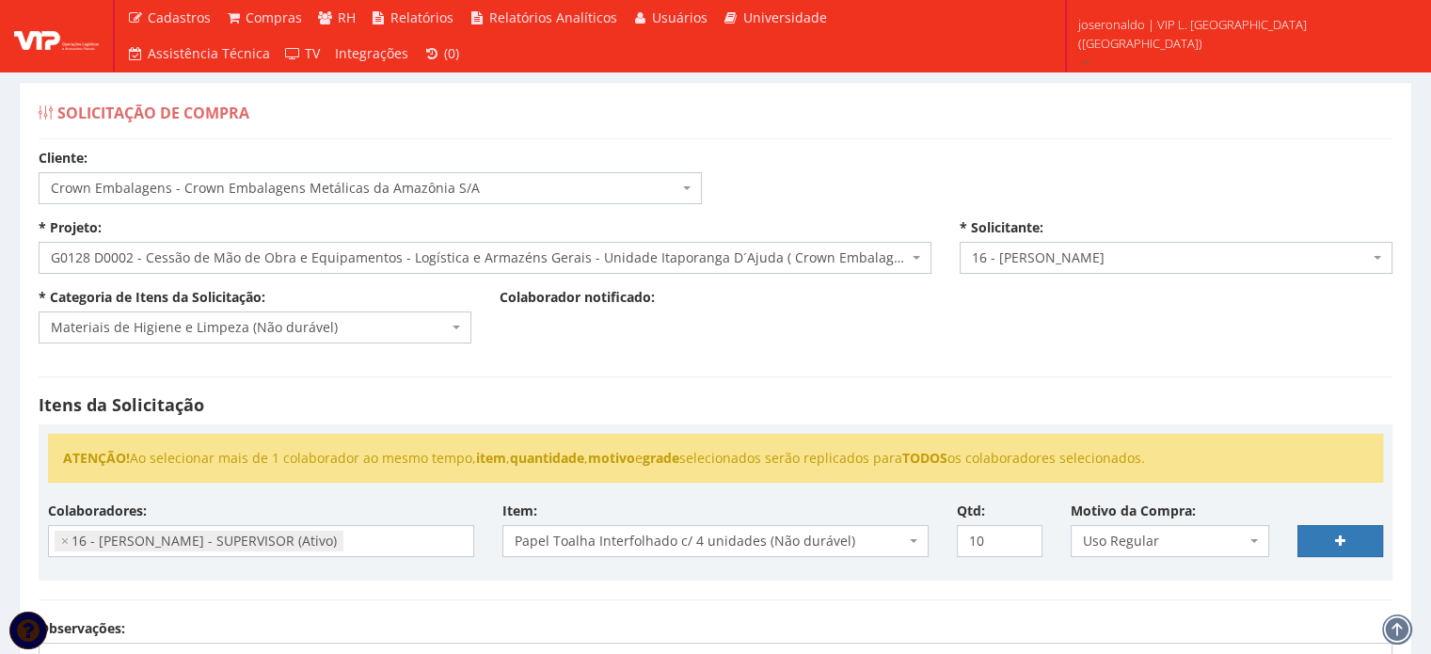
select select
type input "0"
select select
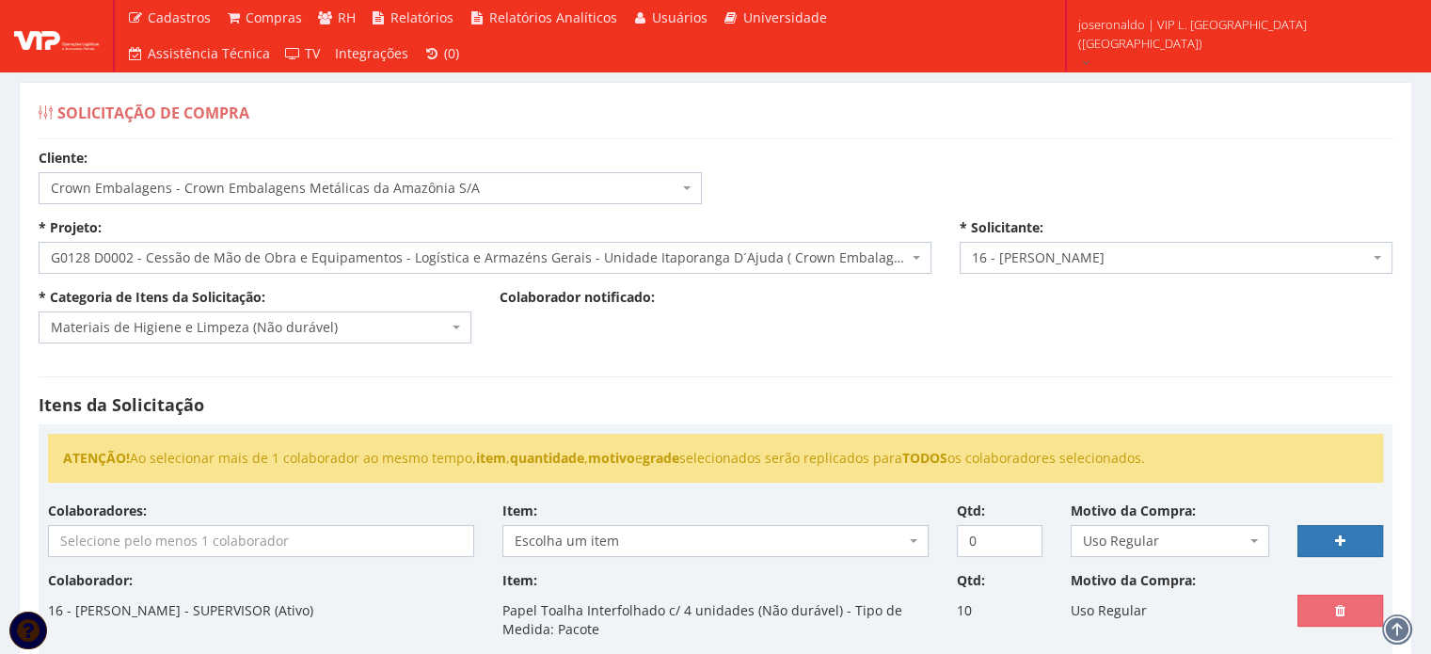
click at [282, 538] on input "search" at bounding box center [261, 541] width 424 height 30
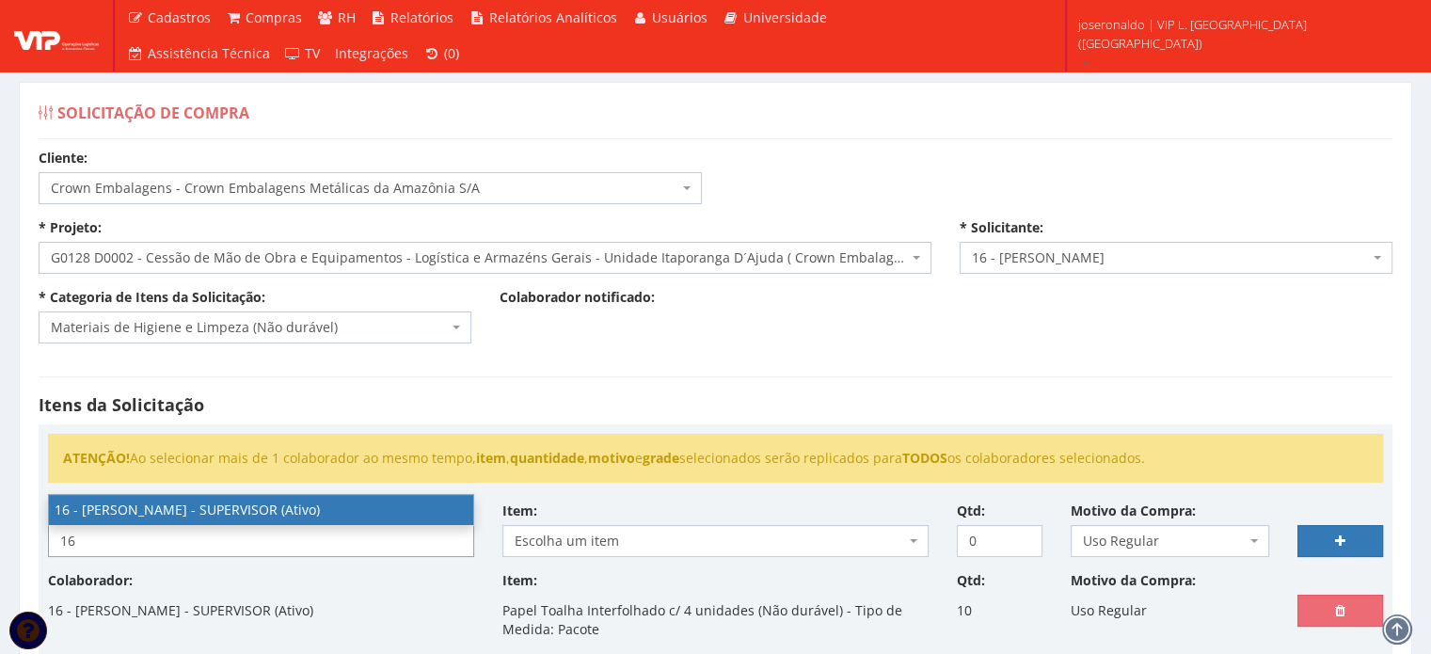
type input "16"
select select "1278"
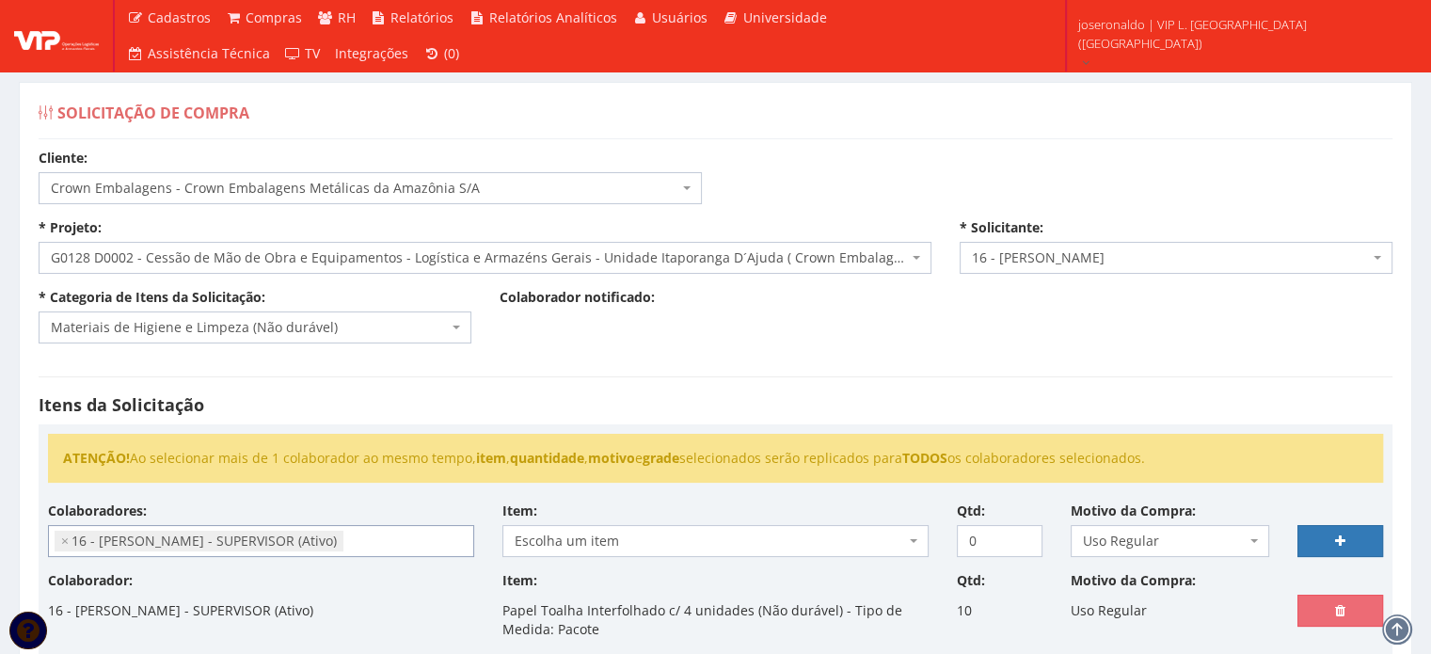
click at [576, 545] on span "Escolha um item" at bounding box center [710, 541] width 390 height 19
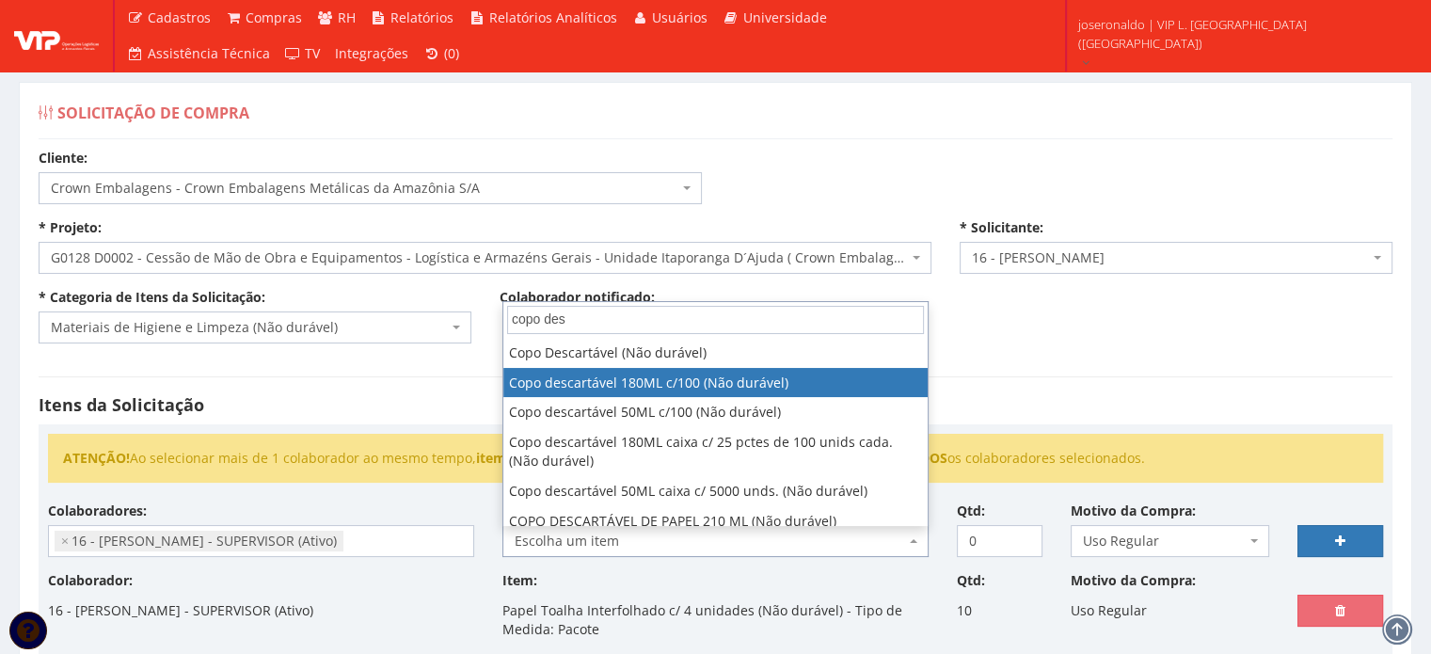
type input "copo des"
select select "823"
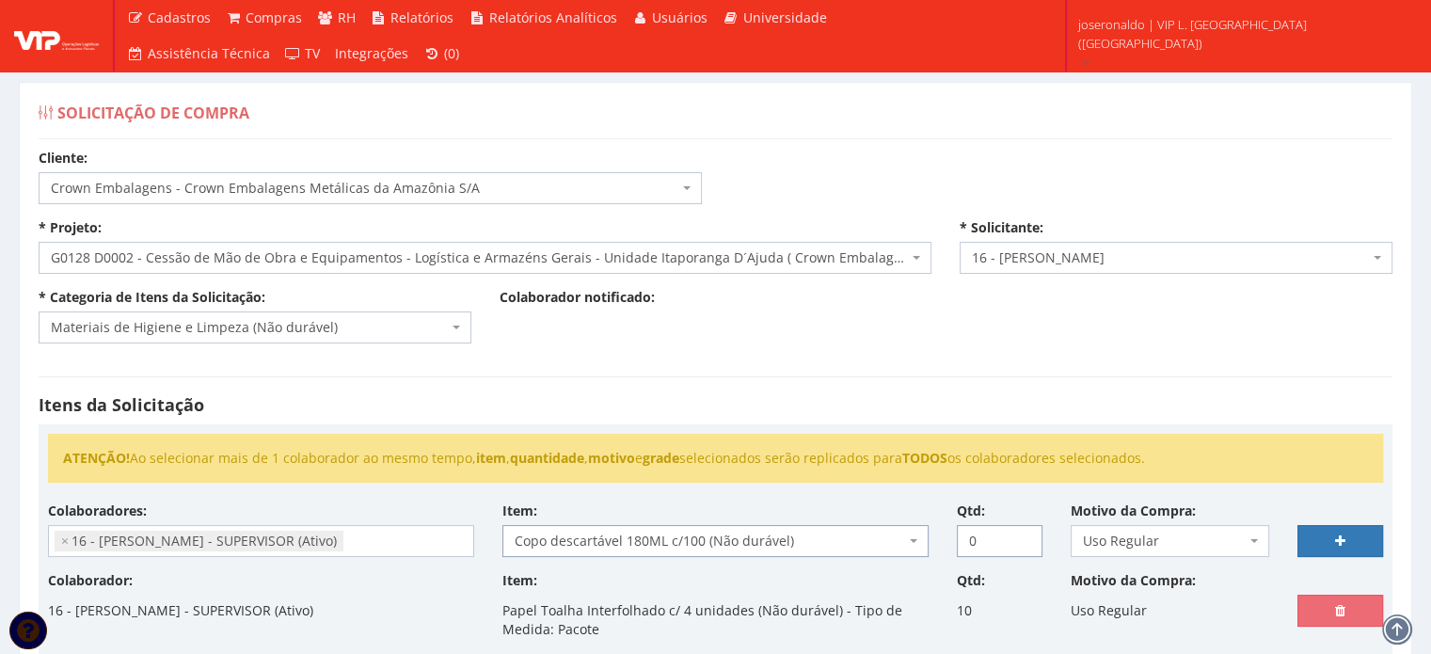
click at [1003, 540] on input "0" at bounding box center [1000, 541] width 86 height 32
type input "08"
click at [1304, 531] on link at bounding box center [1341, 541] width 86 height 32
select select
type input "0"
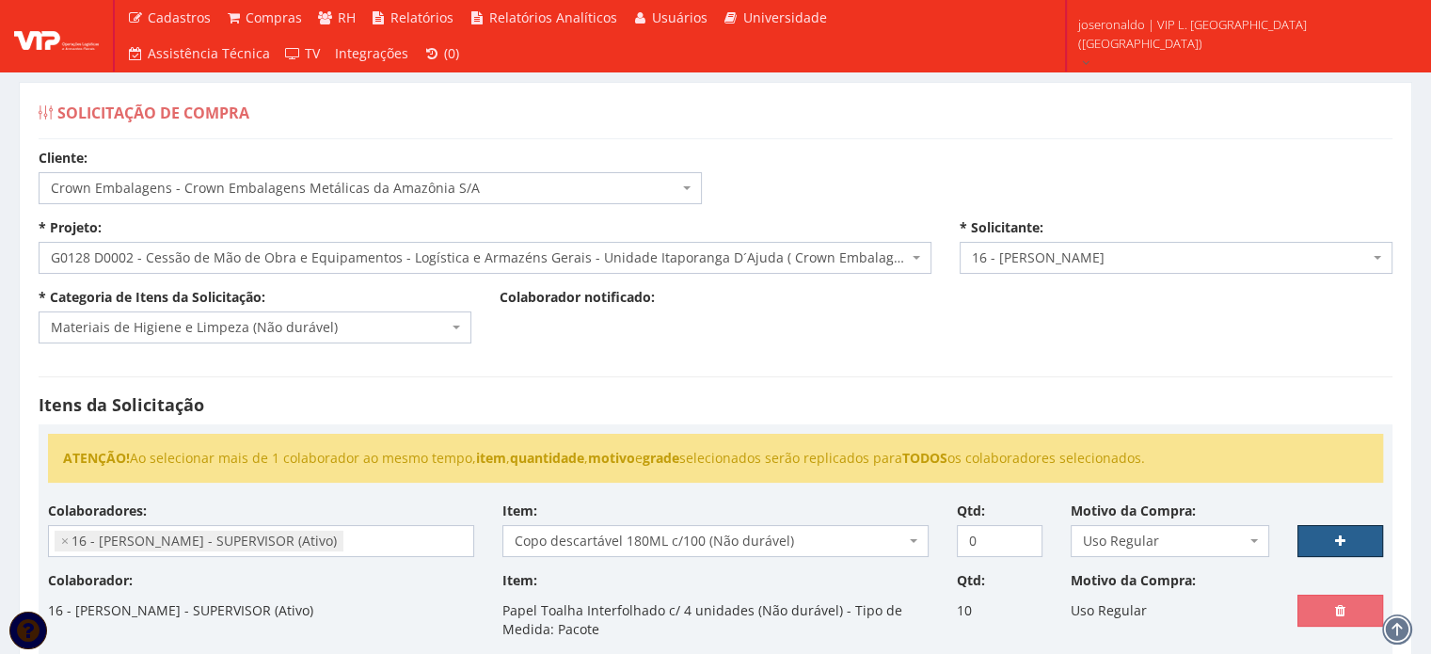
select select
click at [215, 537] on input "search" at bounding box center [261, 541] width 424 height 30
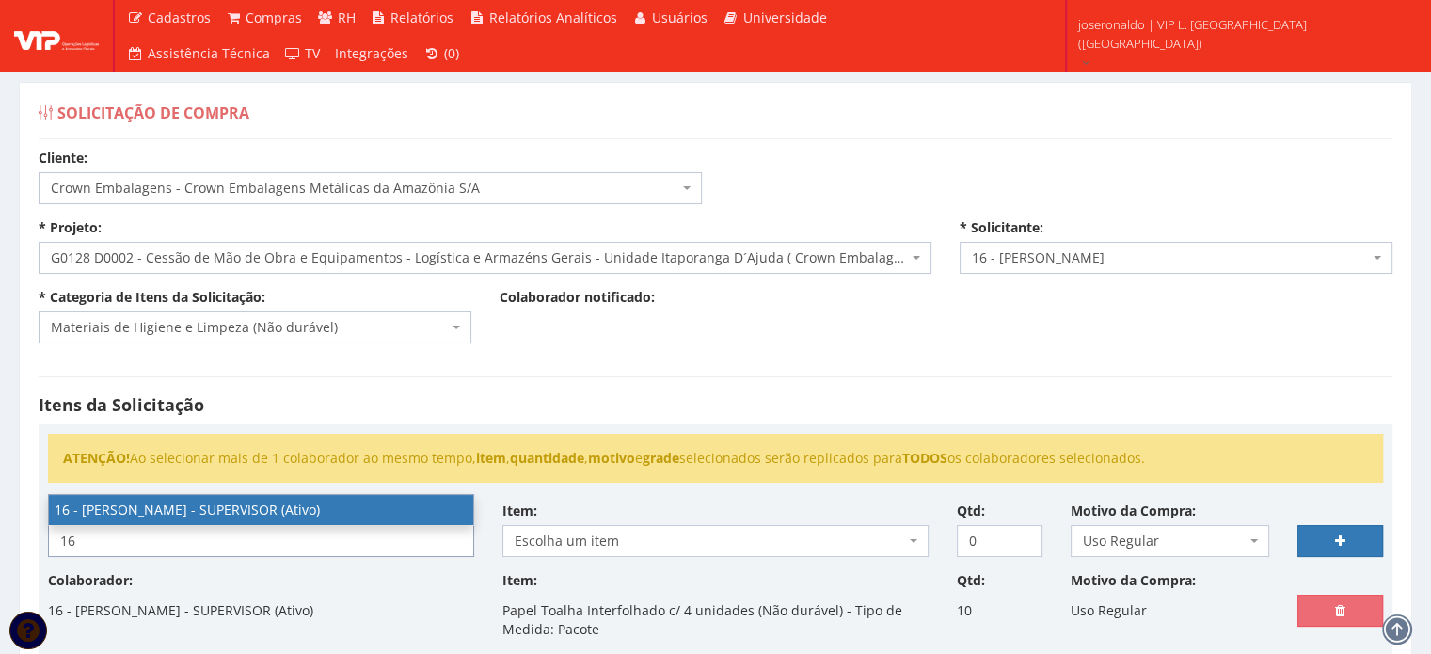
type input "16"
select select "1278"
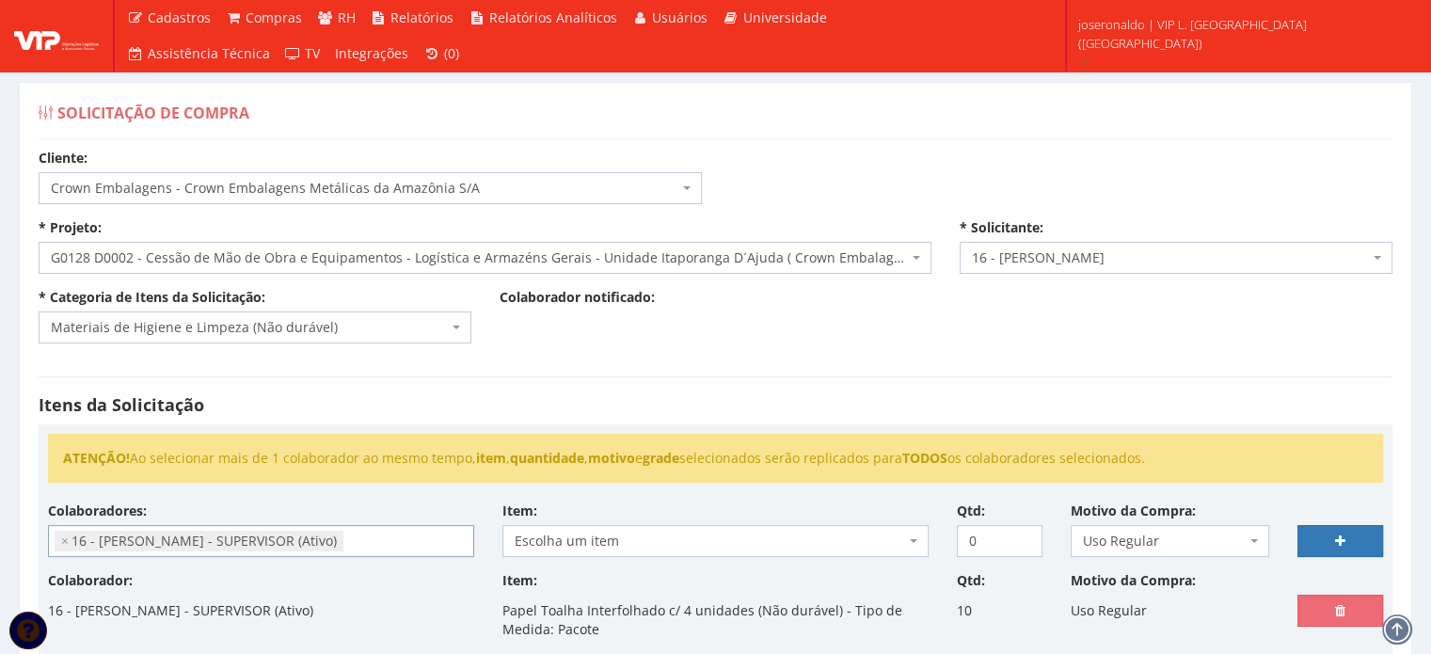
click at [622, 545] on span "Escolha um item" at bounding box center [710, 541] width 390 height 19
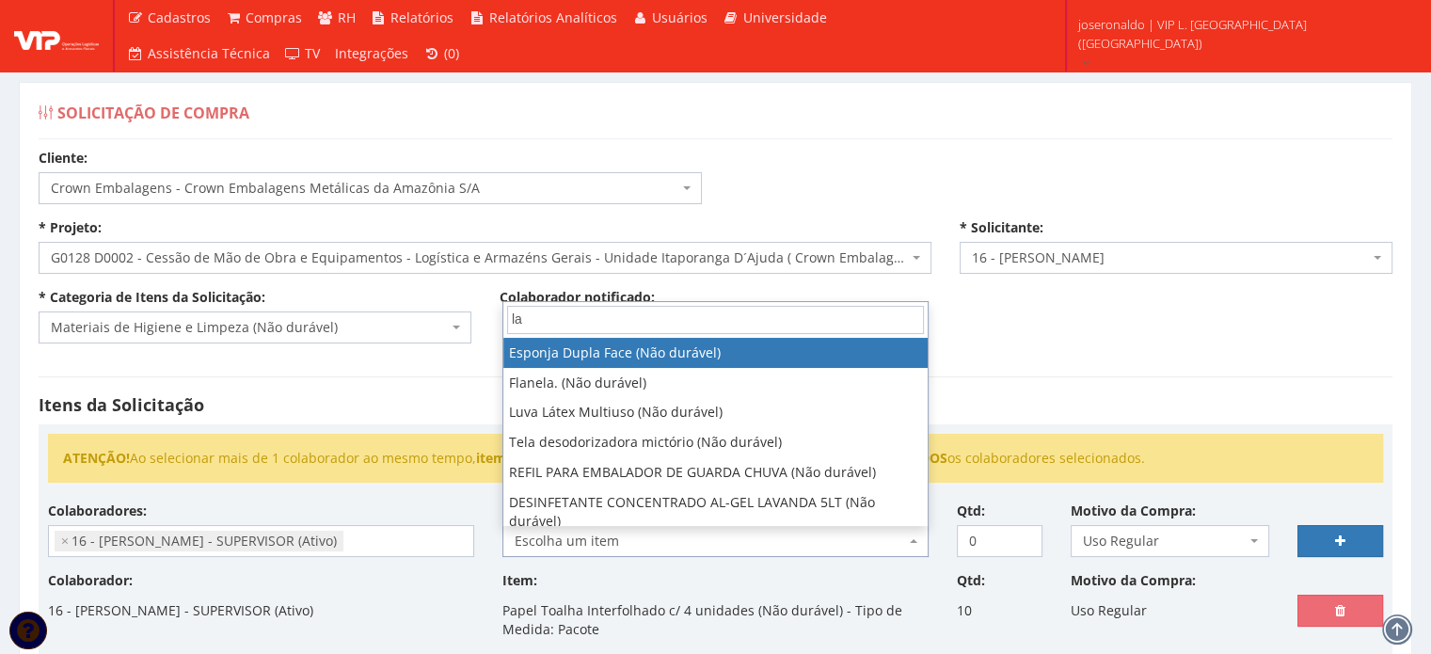
type input "l"
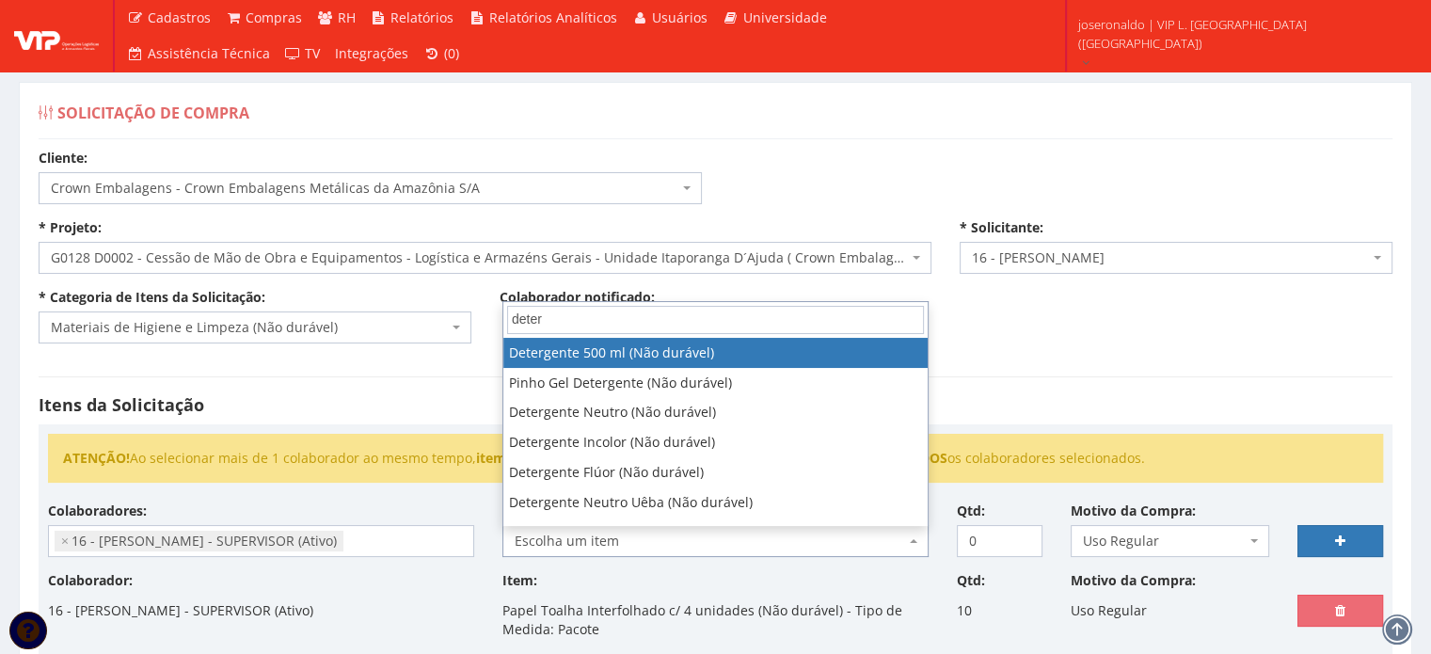
type input "deter"
select select "119"
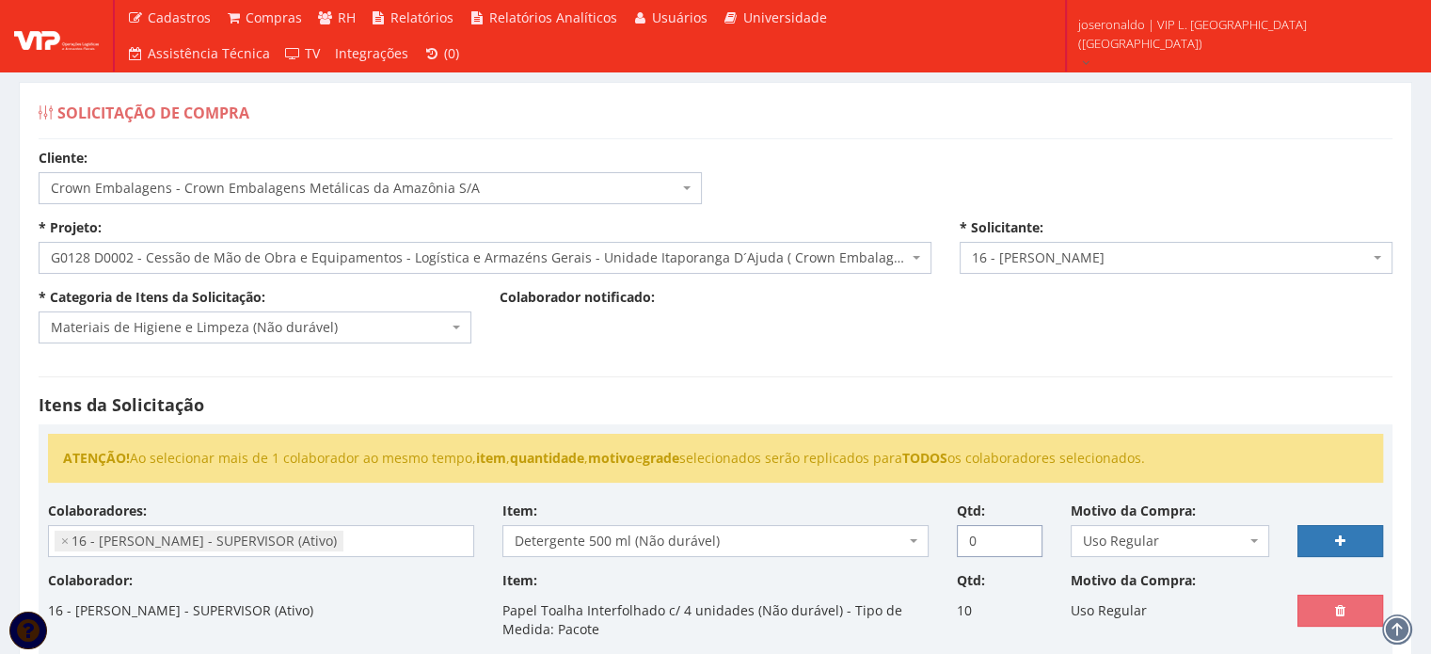
drag, startPoint x: 987, startPoint y: 537, endPoint x: 946, endPoint y: 537, distance: 41.4
click at [946, 537] on div "Qtd: 0" at bounding box center [1000, 530] width 114 height 56
type input "6"
click at [1335, 534] on icon at bounding box center [1340, 540] width 10 height 13
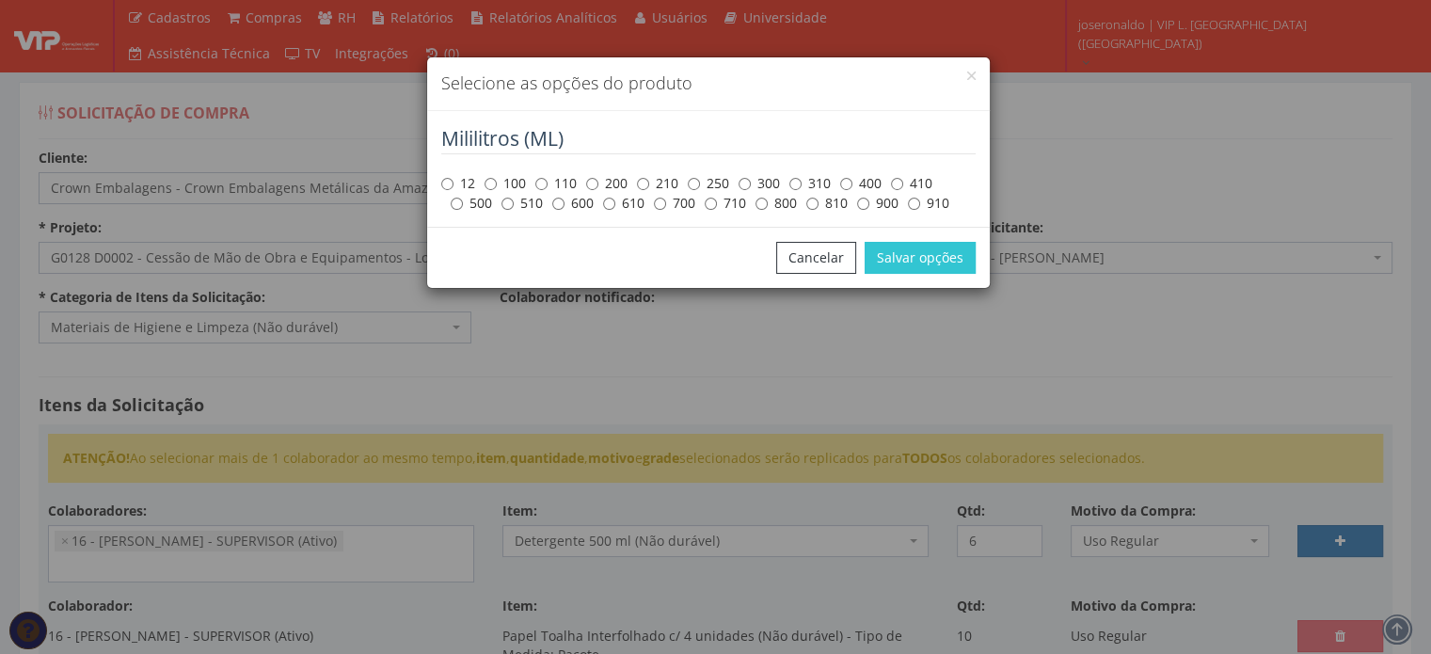
drag, startPoint x: 469, startPoint y: 199, endPoint x: 506, endPoint y: 224, distance: 44.9
click at [469, 203] on label "500" at bounding box center [471, 203] width 41 height 19
click at [463, 203] on input "500" at bounding box center [457, 204] width 12 height 12
radio input "true"
click at [909, 254] on button "Salvar opções" at bounding box center [920, 258] width 111 height 32
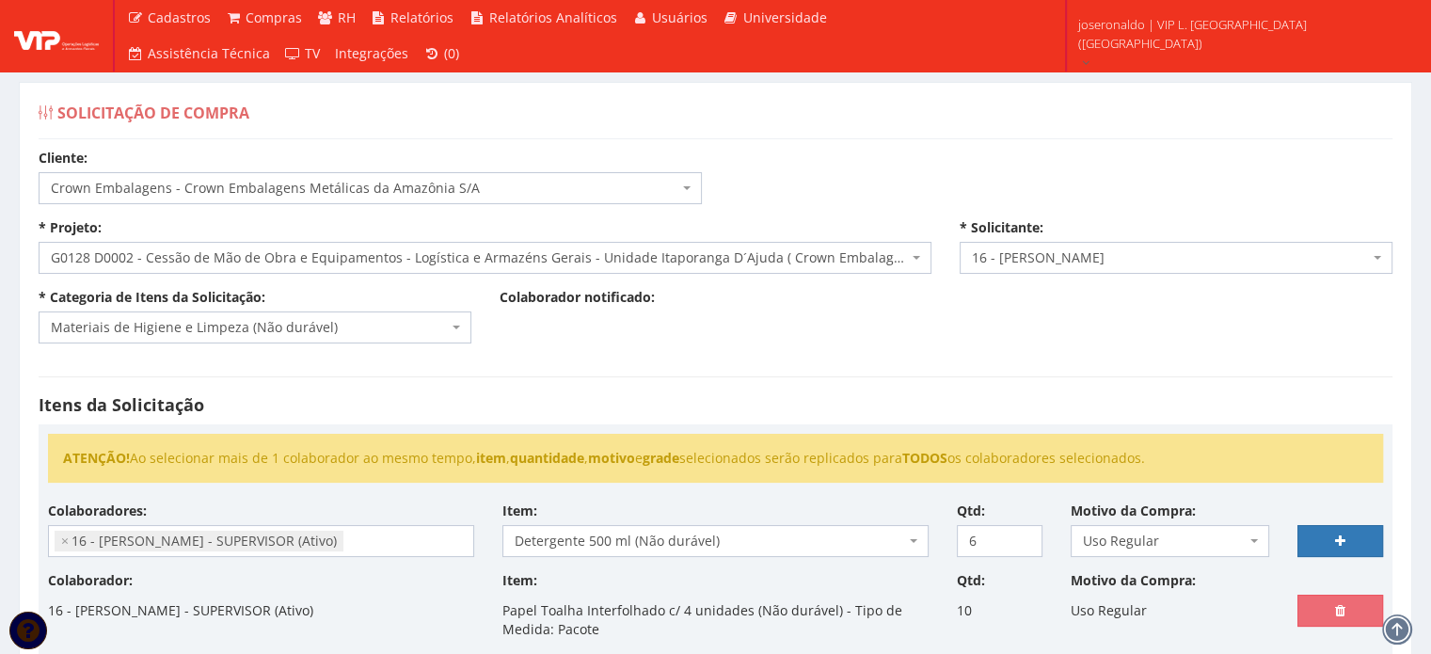
select select
type input "0"
select select
click at [282, 549] on input "search" at bounding box center [261, 541] width 424 height 30
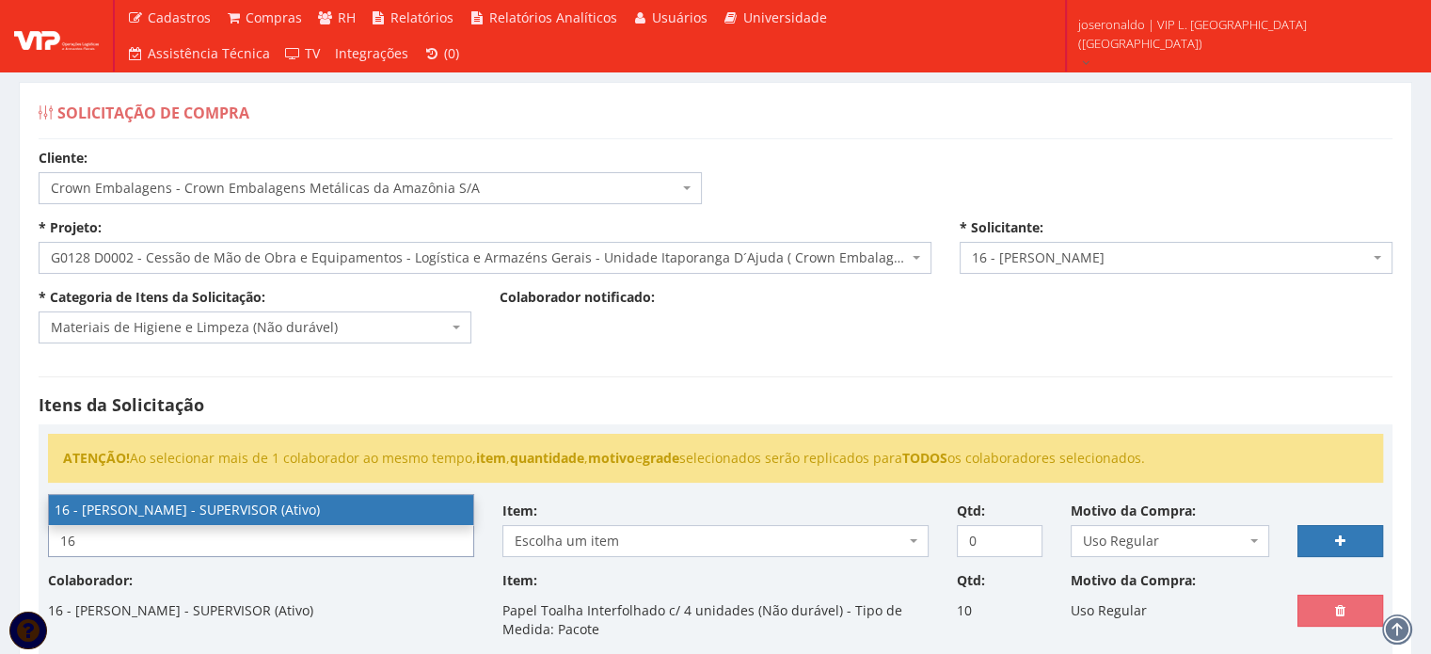
type input "16"
select select "1278"
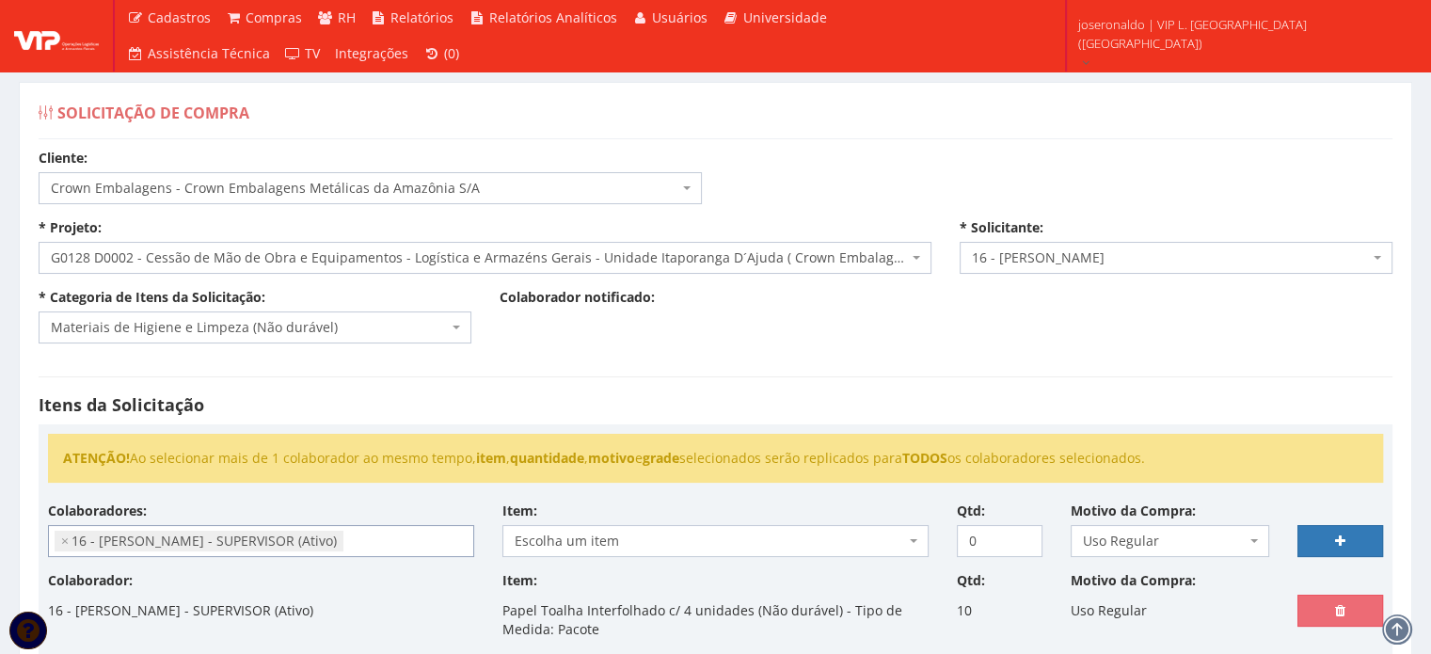
click at [579, 544] on span "Escolha um item" at bounding box center [710, 541] width 390 height 19
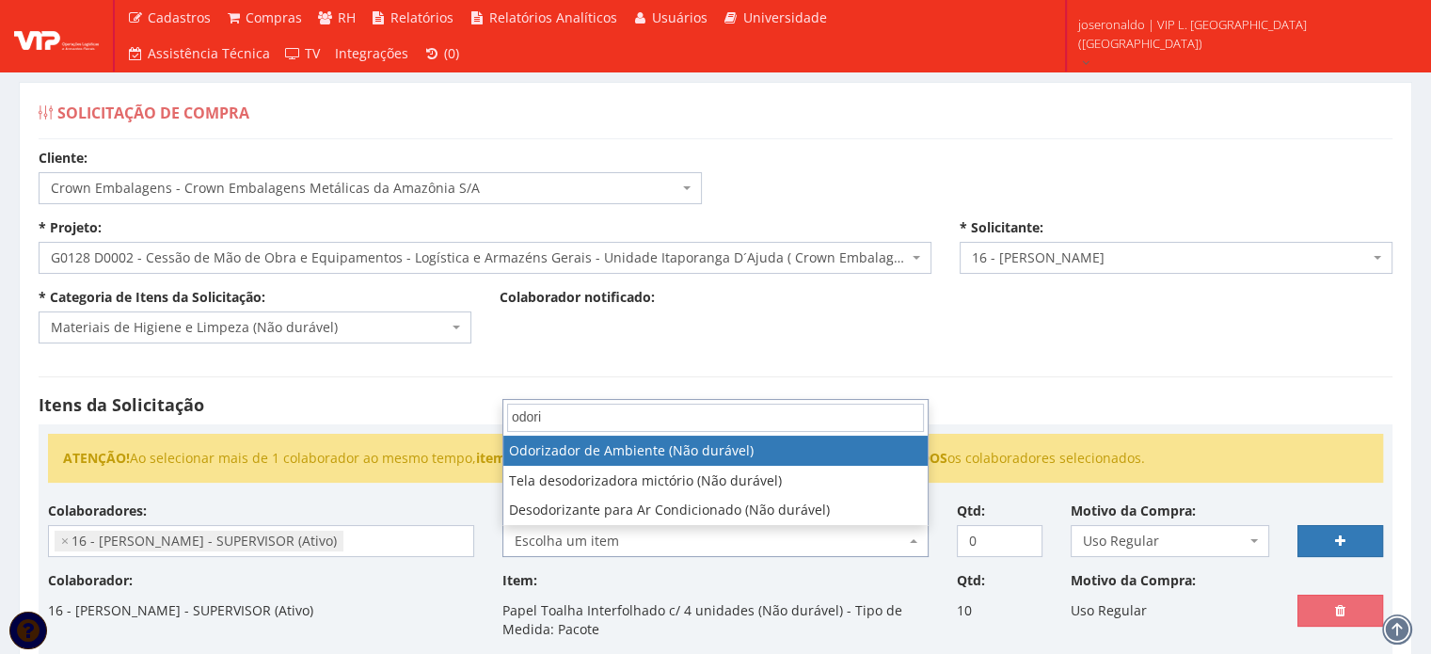
type input "odori"
select select "249"
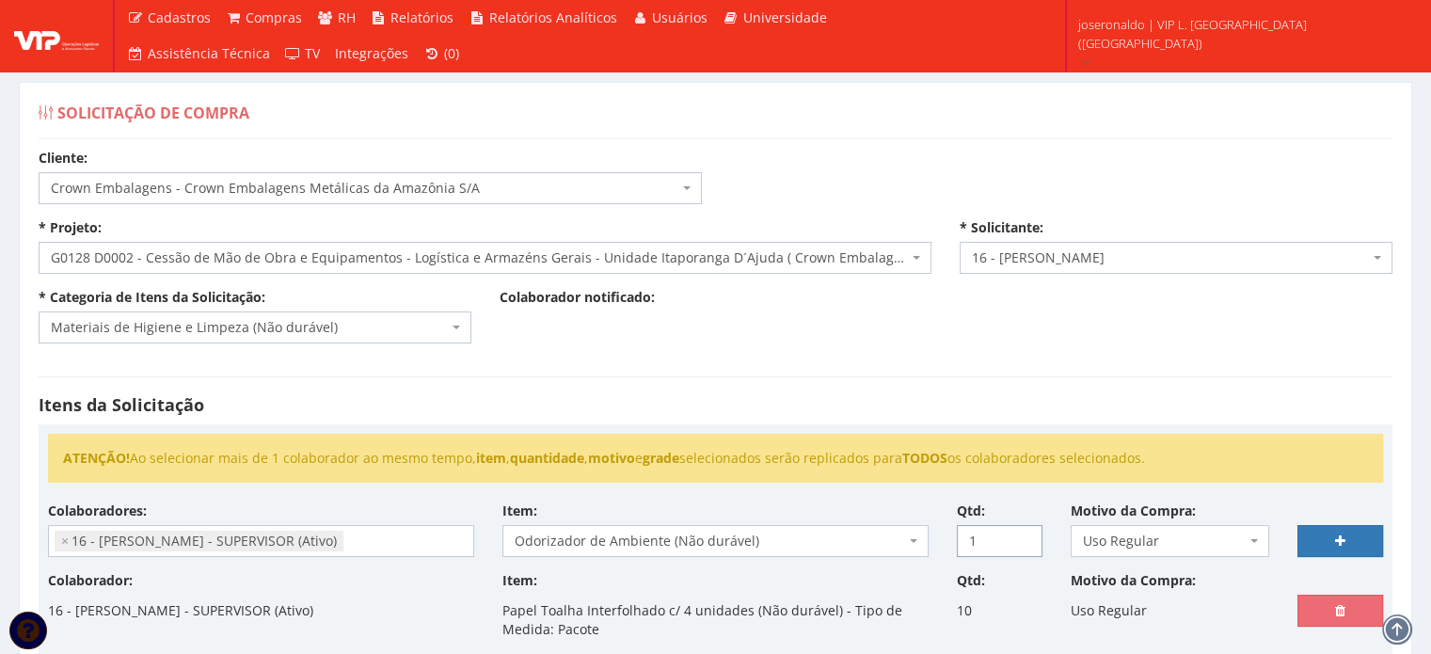
click at [1021, 534] on input "1" at bounding box center [1000, 541] width 86 height 32
click at [1021, 534] on input "2" at bounding box center [1000, 541] width 86 height 32
type input "3"
click at [1021, 534] on input "3" at bounding box center [1000, 541] width 86 height 32
click at [1351, 541] on link at bounding box center [1341, 541] width 86 height 32
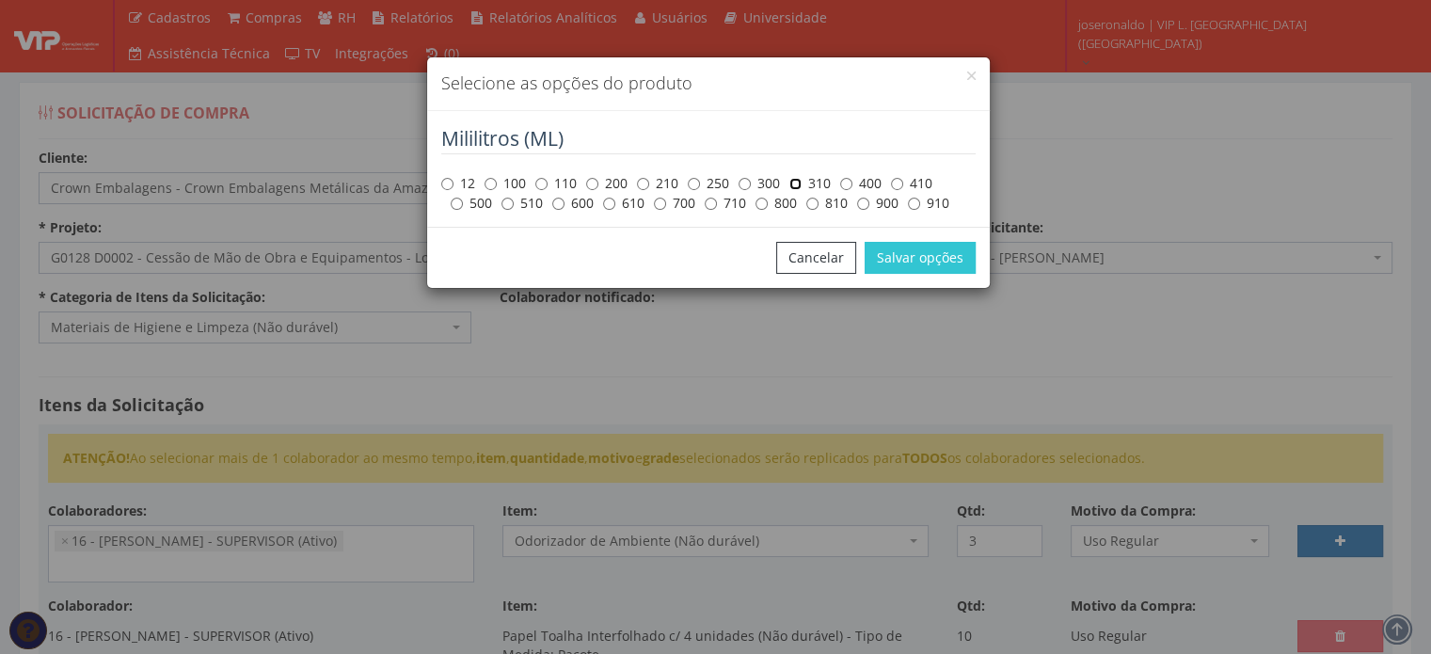
click at [795, 181] on input "310" at bounding box center [795, 184] width 12 height 12
radio input "true"
click at [930, 258] on button "Salvar opções" at bounding box center [920, 258] width 111 height 32
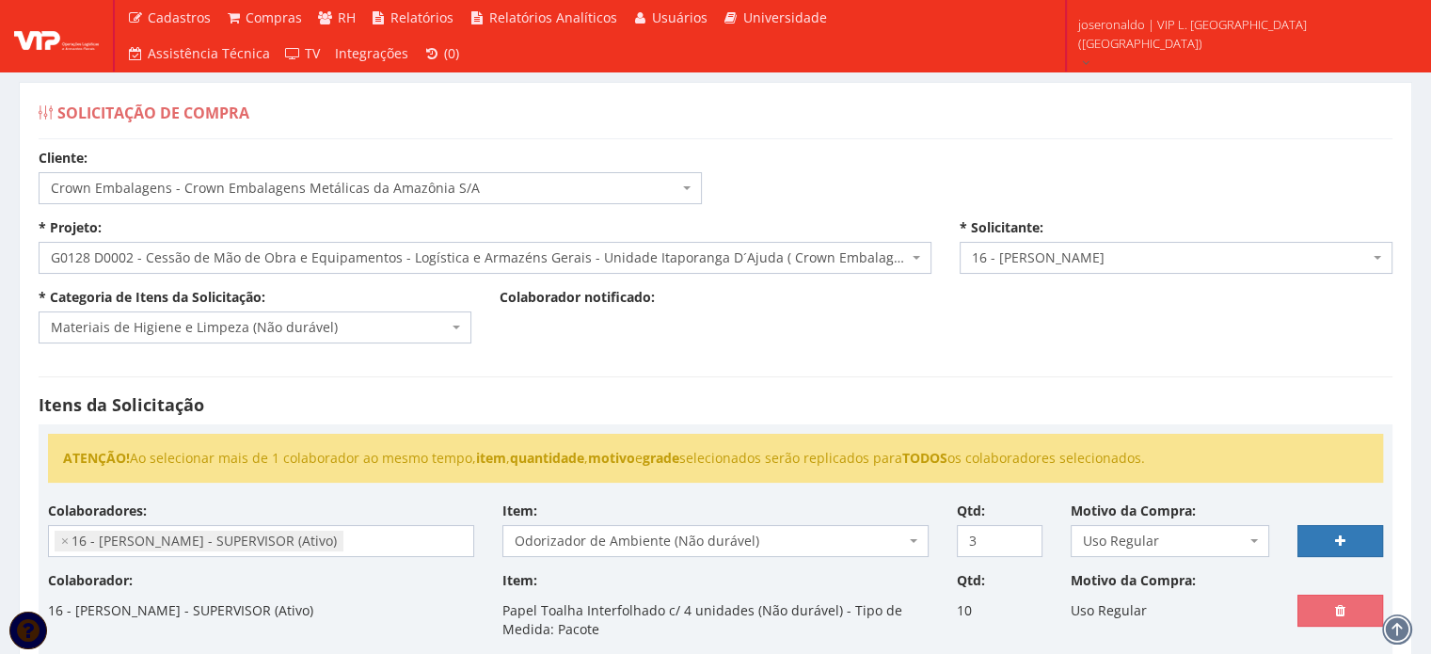
select select
type input "0"
select select
click at [255, 533] on input "search" at bounding box center [261, 541] width 424 height 30
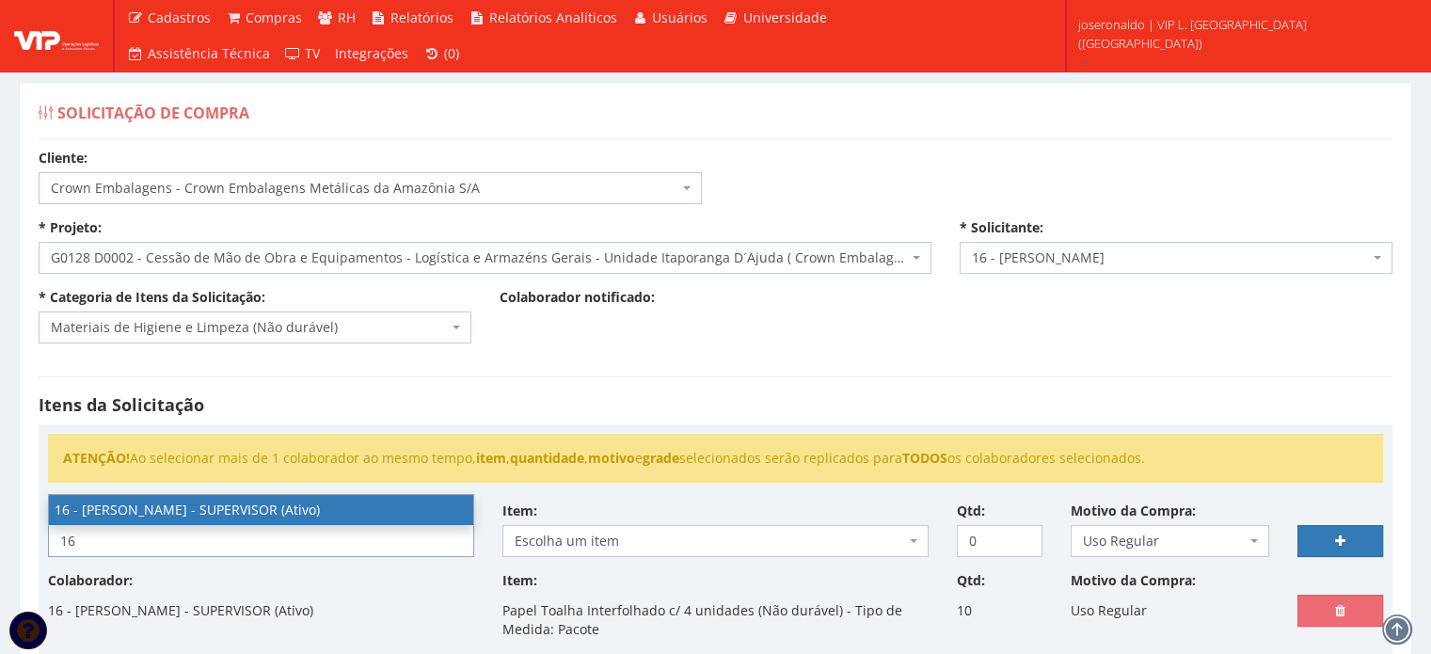
type input "16"
select select "1278"
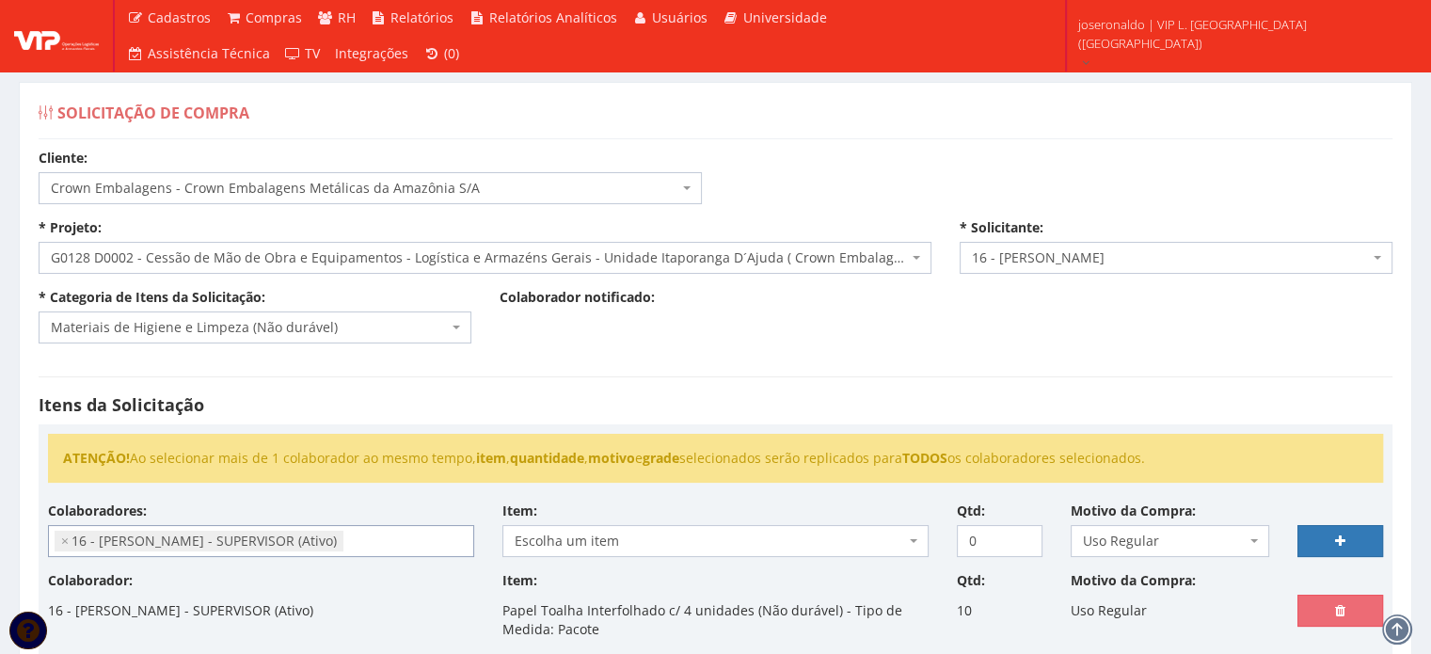
click at [544, 538] on span "Escolha um item" at bounding box center [710, 541] width 390 height 19
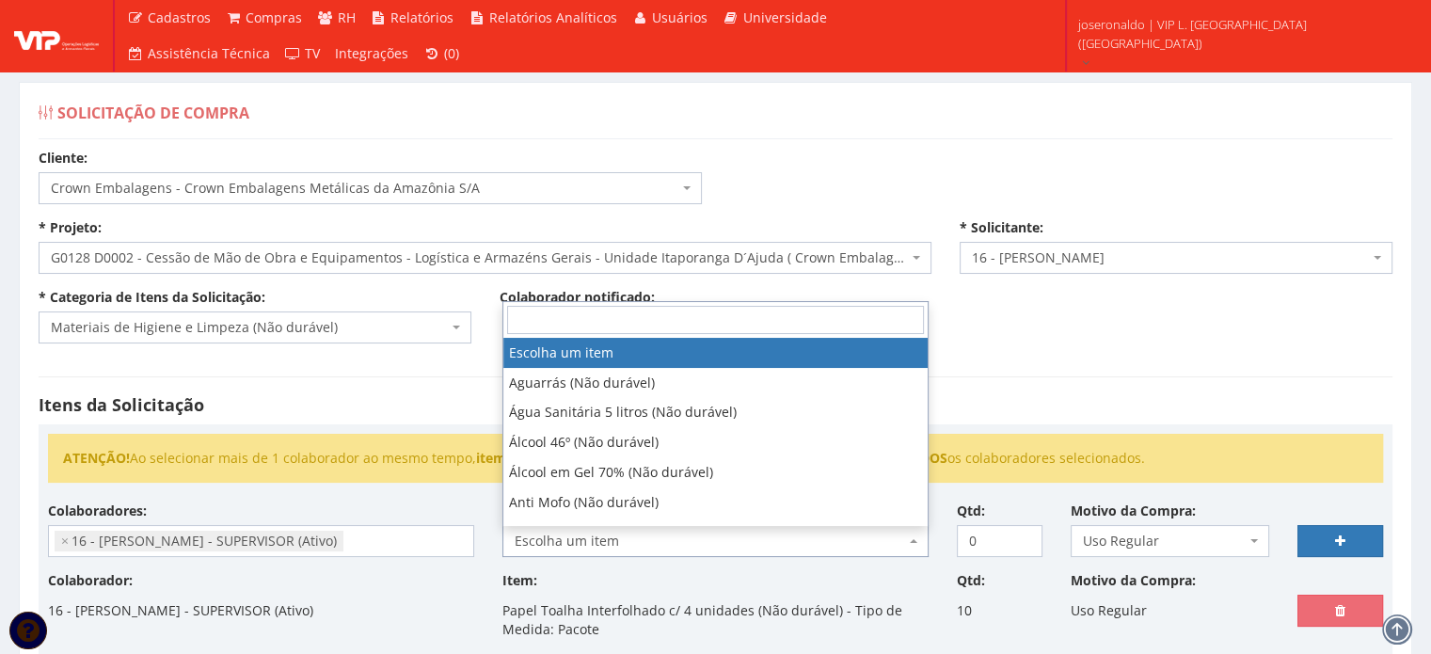
type input "w"
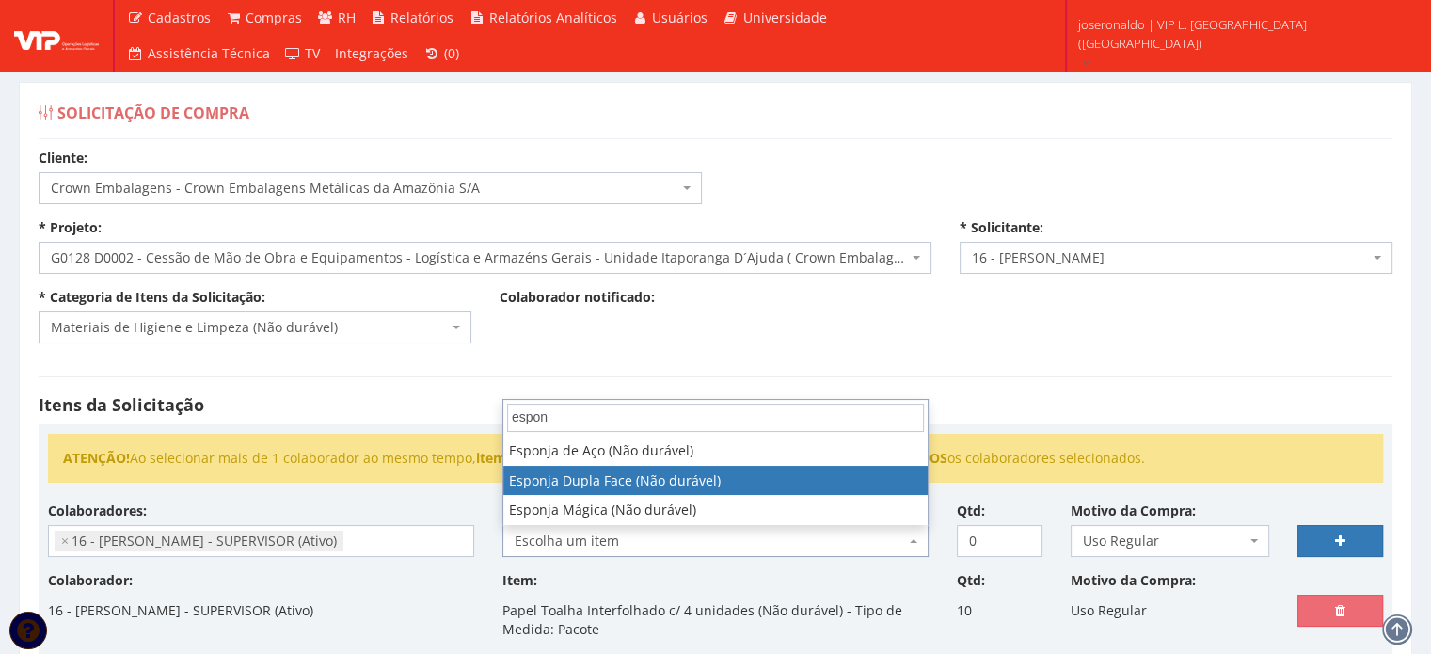
type input "espon"
select select "142"
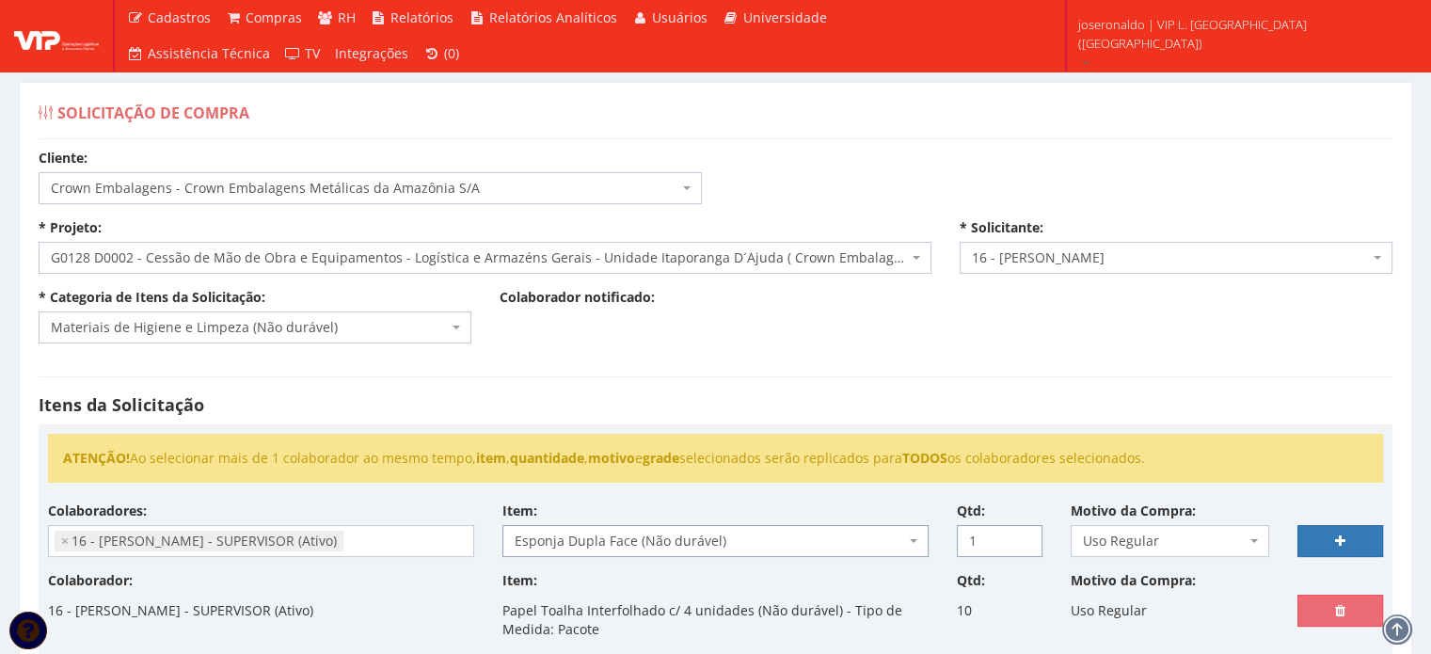
click at [1023, 533] on input "1" at bounding box center [1000, 541] width 86 height 32
click at [1023, 533] on input "2" at bounding box center [1000, 541] width 86 height 32
click at [1023, 533] on input "3" at bounding box center [1000, 541] width 86 height 32
type input "4"
click at [1023, 533] on input "4" at bounding box center [1000, 541] width 86 height 32
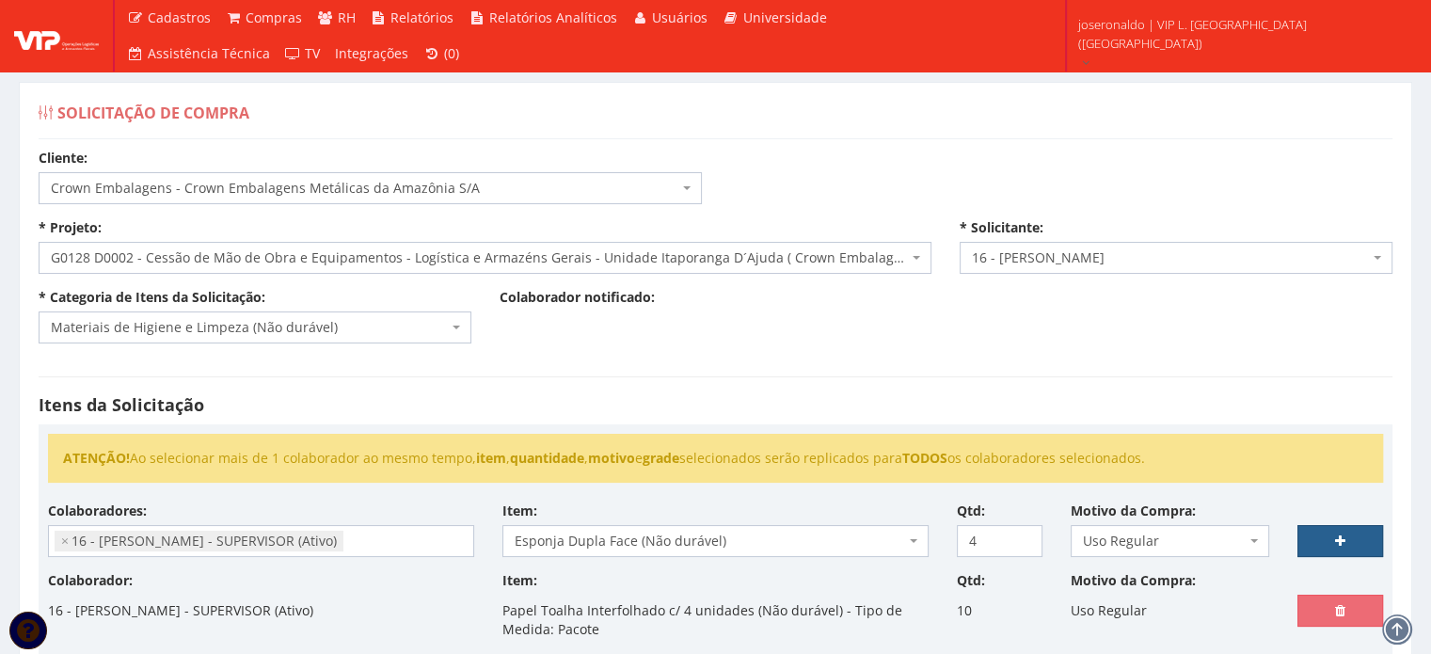
click at [1316, 539] on link at bounding box center [1341, 541] width 86 height 32
select select
type input "0"
select select
click at [319, 540] on input "search" at bounding box center [261, 541] width 424 height 30
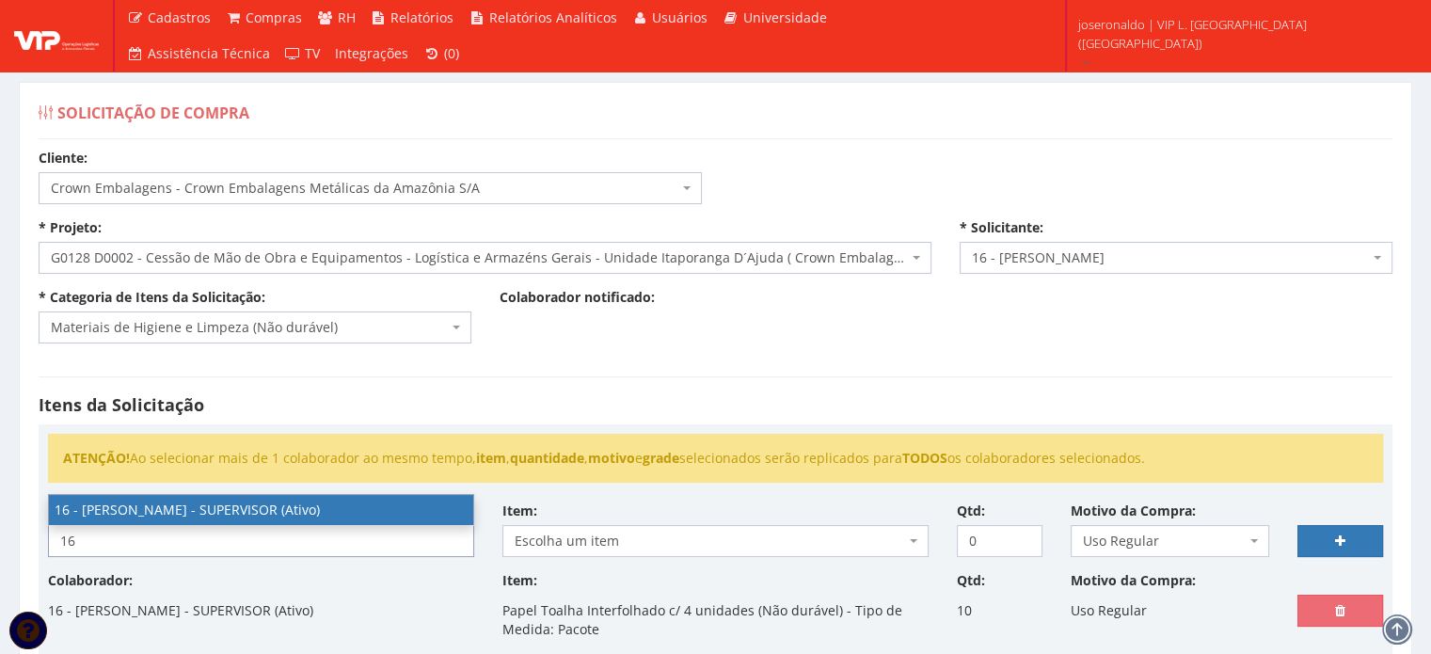
type input "16"
select select "1278"
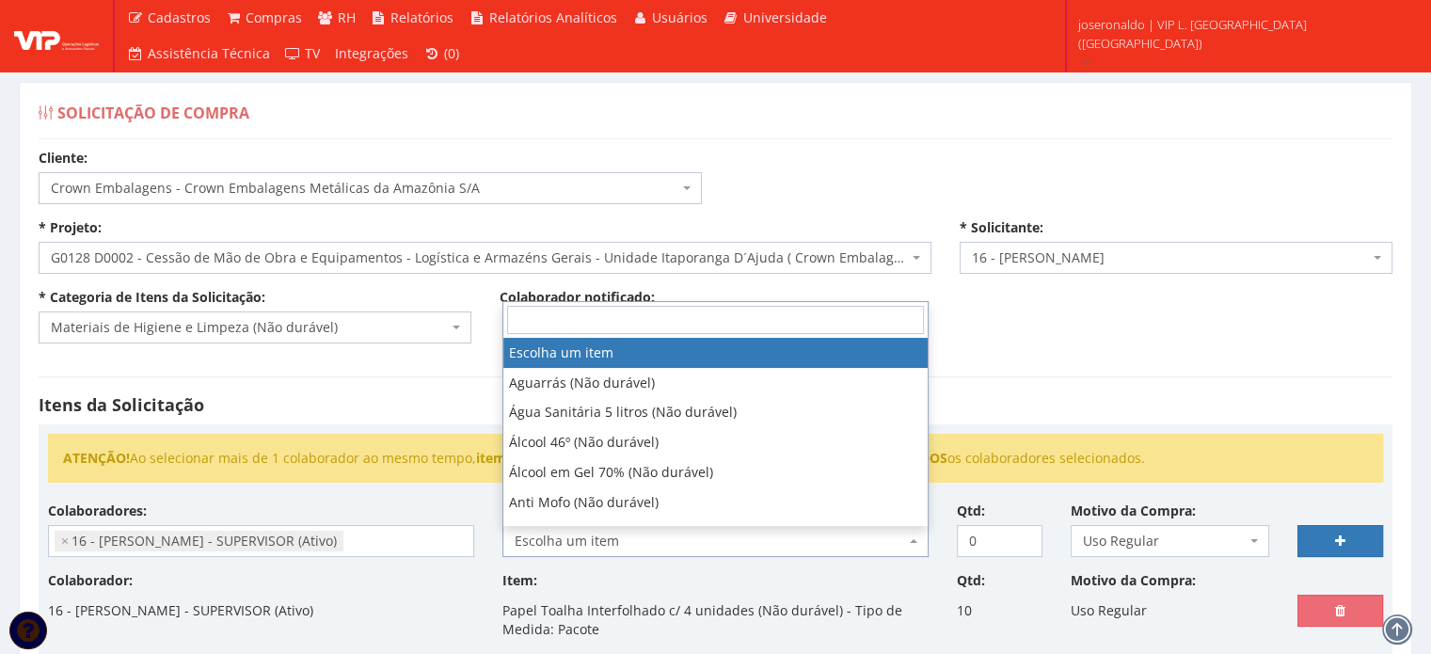
click at [651, 532] on span "Escolha um item" at bounding box center [710, 541] width 390 height 19
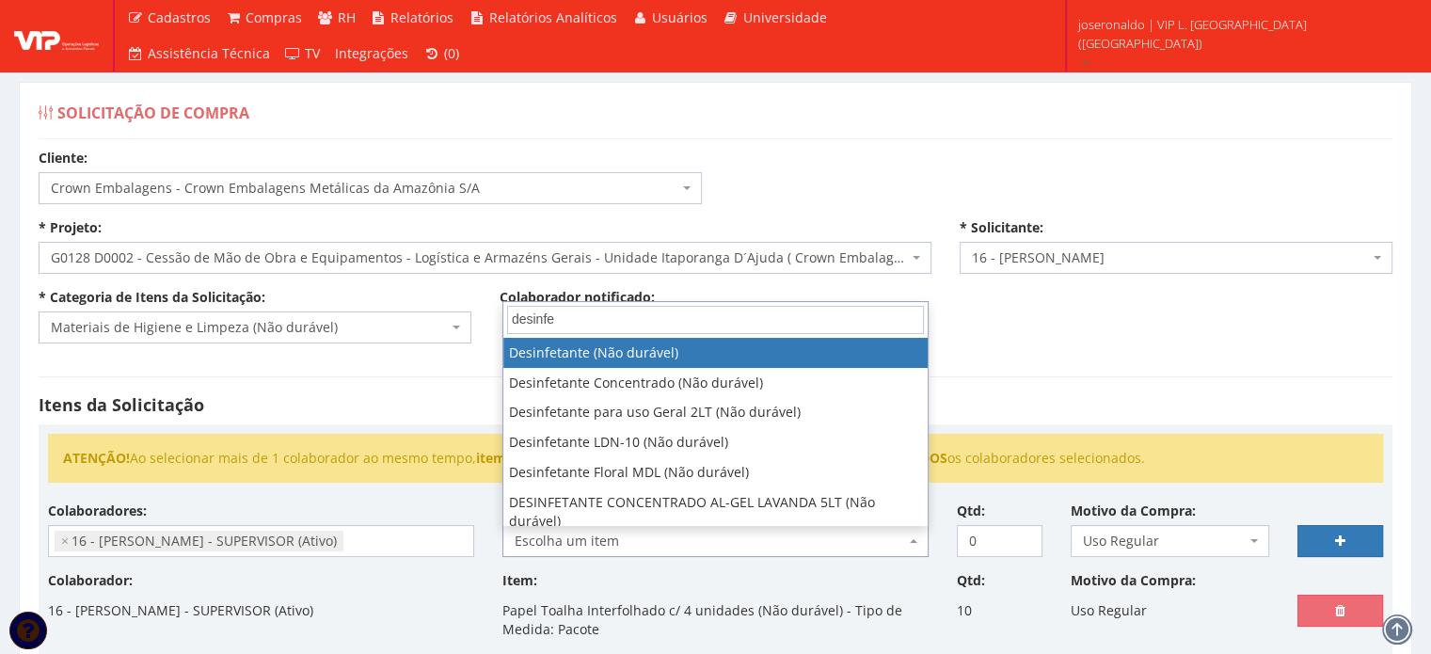
type input "desinfe"
select select "118"
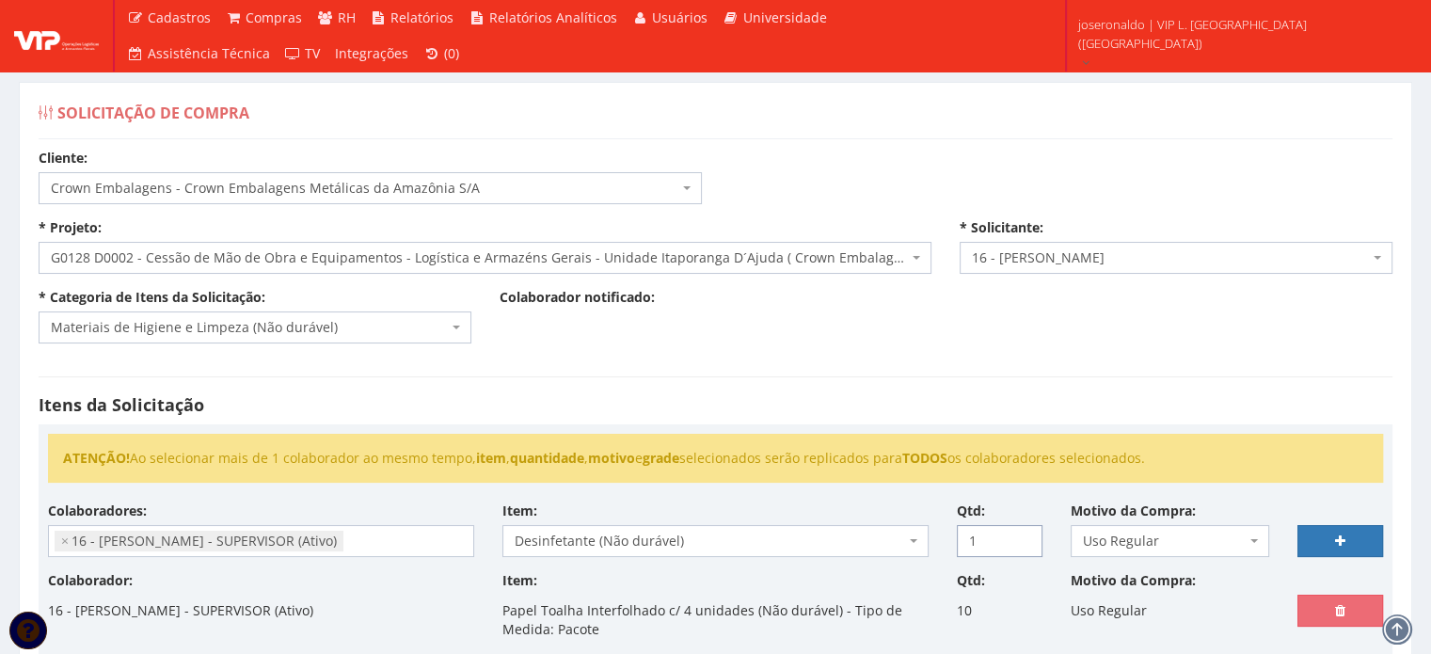
type input "1"
click at [1022, 530] on input "1" at bounding box center [1000, 541] width 86 height 32
click at [1318, 537] on link at bounding box center [1341, 541] width 86 height 32
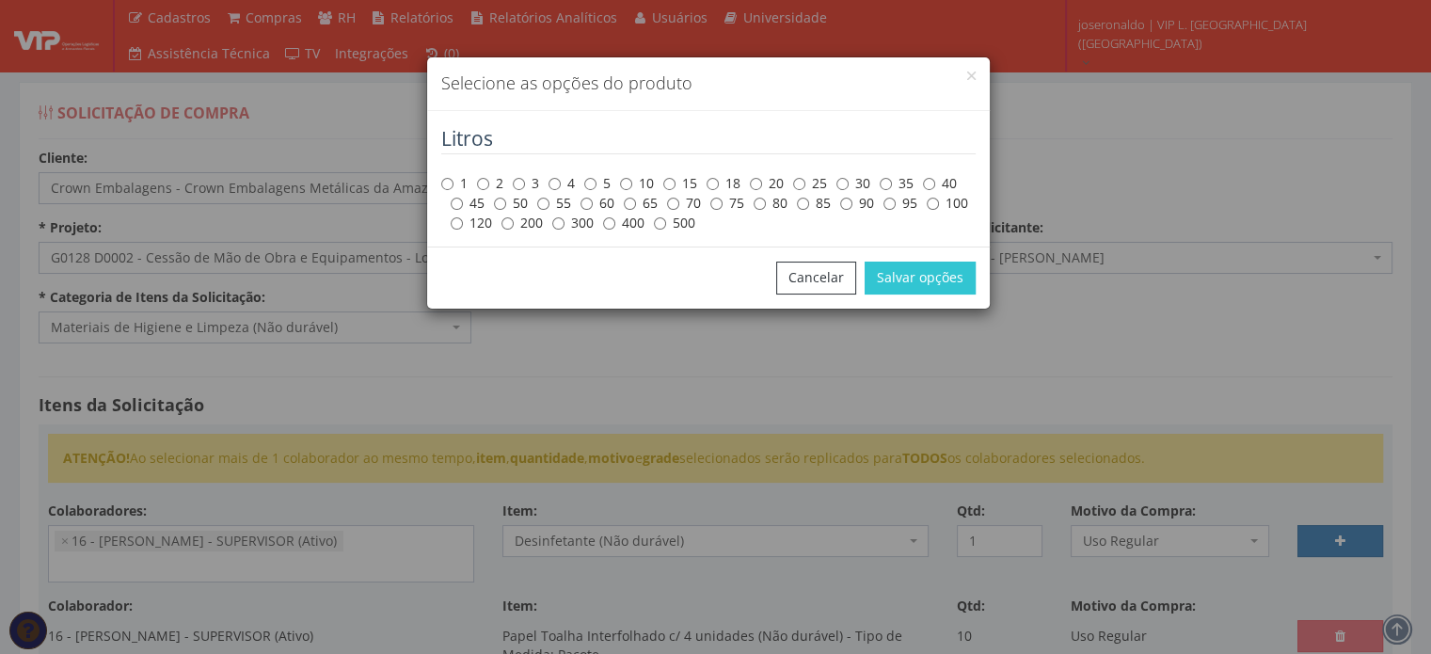
click at [598, 183] on label "5" at bounding box center [597, 183] width 26 height 19
click at [597, 183] on input "5" at bounding box center [590, 184] width 12 height 12
radio input "true"
click at [948, 284] on button "Salvar opções" at bounding box center [920, 278] width 111 height 32
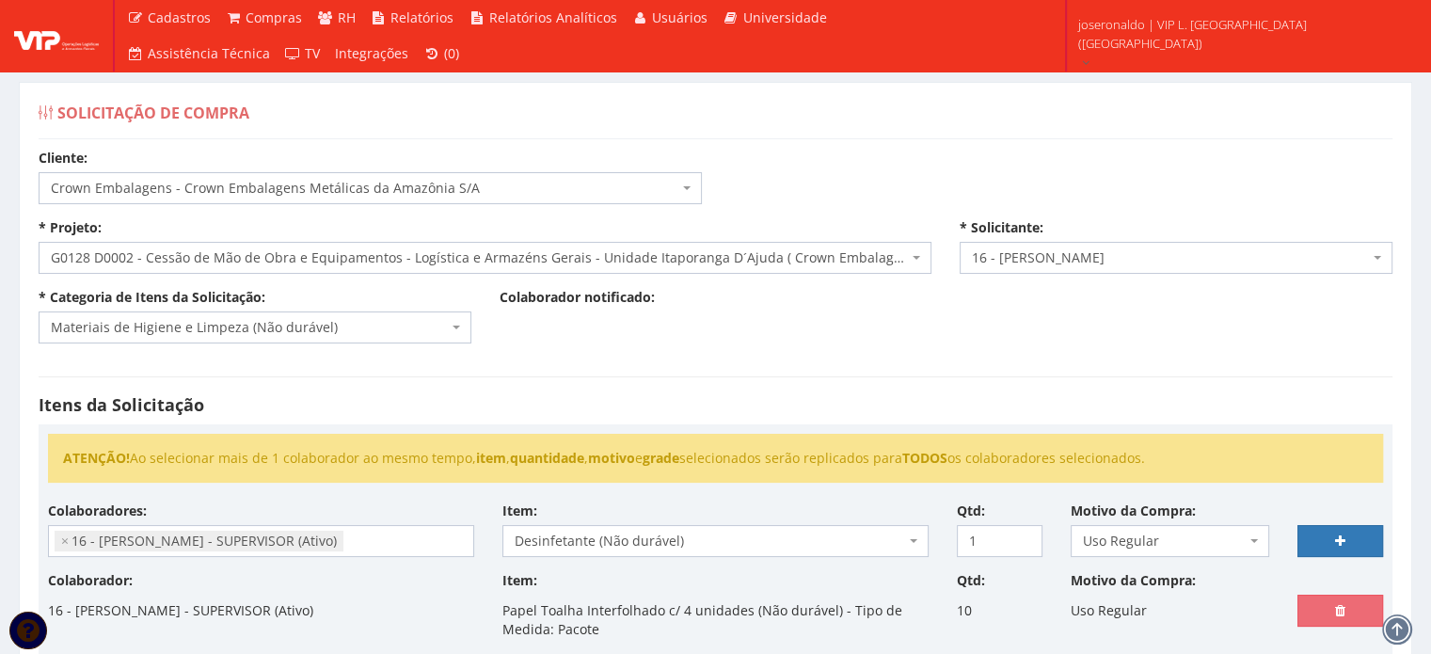
select select
type input "0"
select select
click at [237, 526] on input "search" at bounding box center [261, 541] width 424 height 30
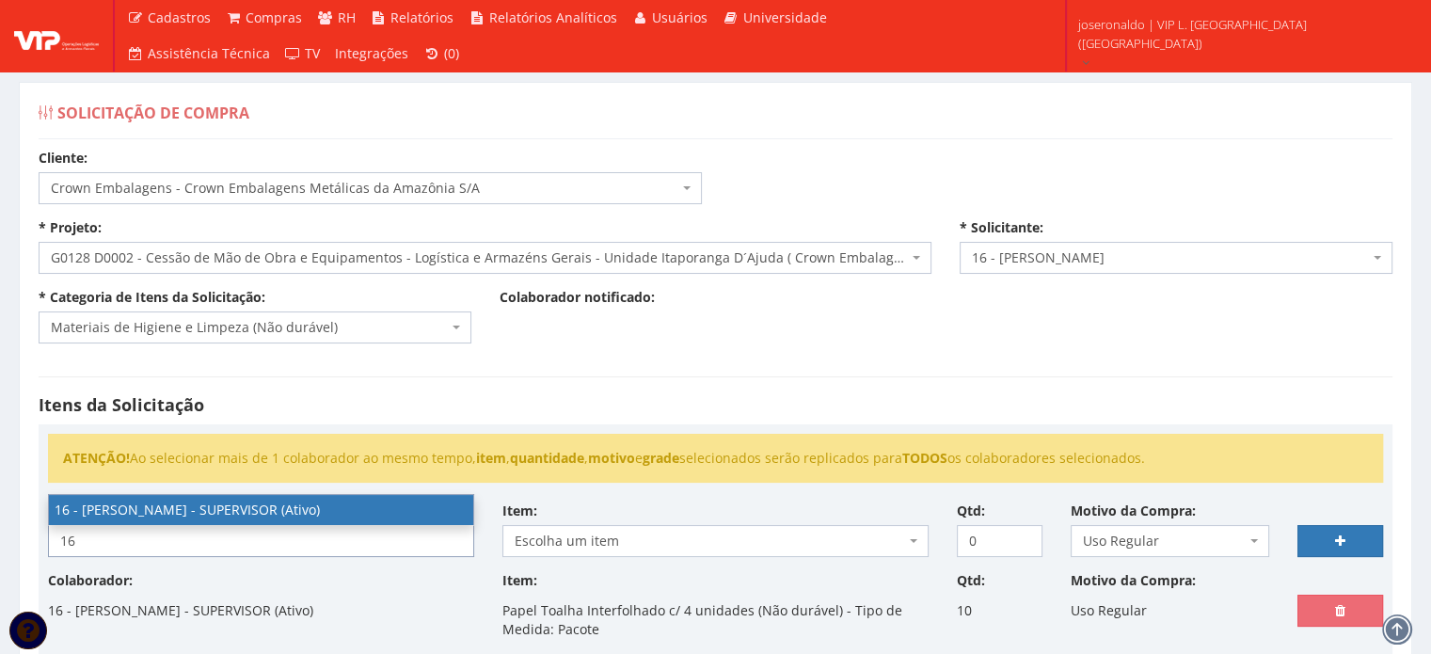
type input "16"
select select "1278"
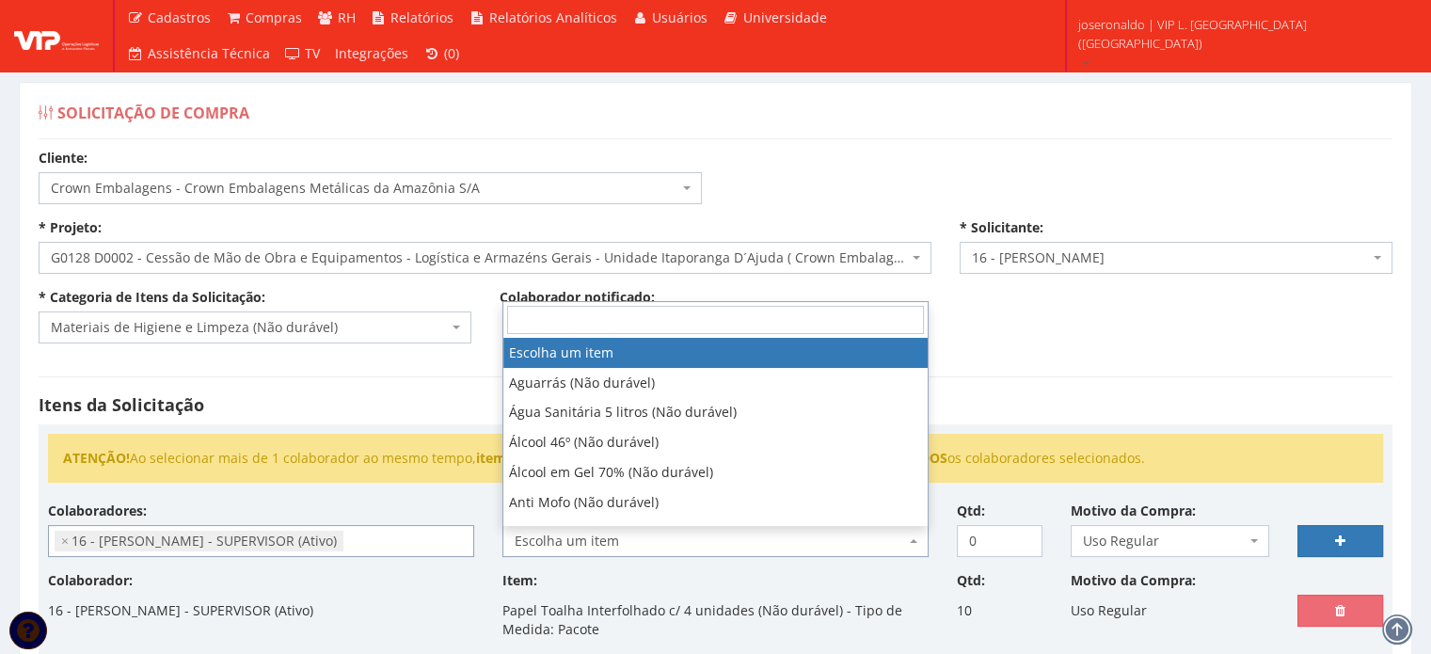
click at [605, 536] on span "Escolha um item" at bounding box center [710, 541] width 390 height 19
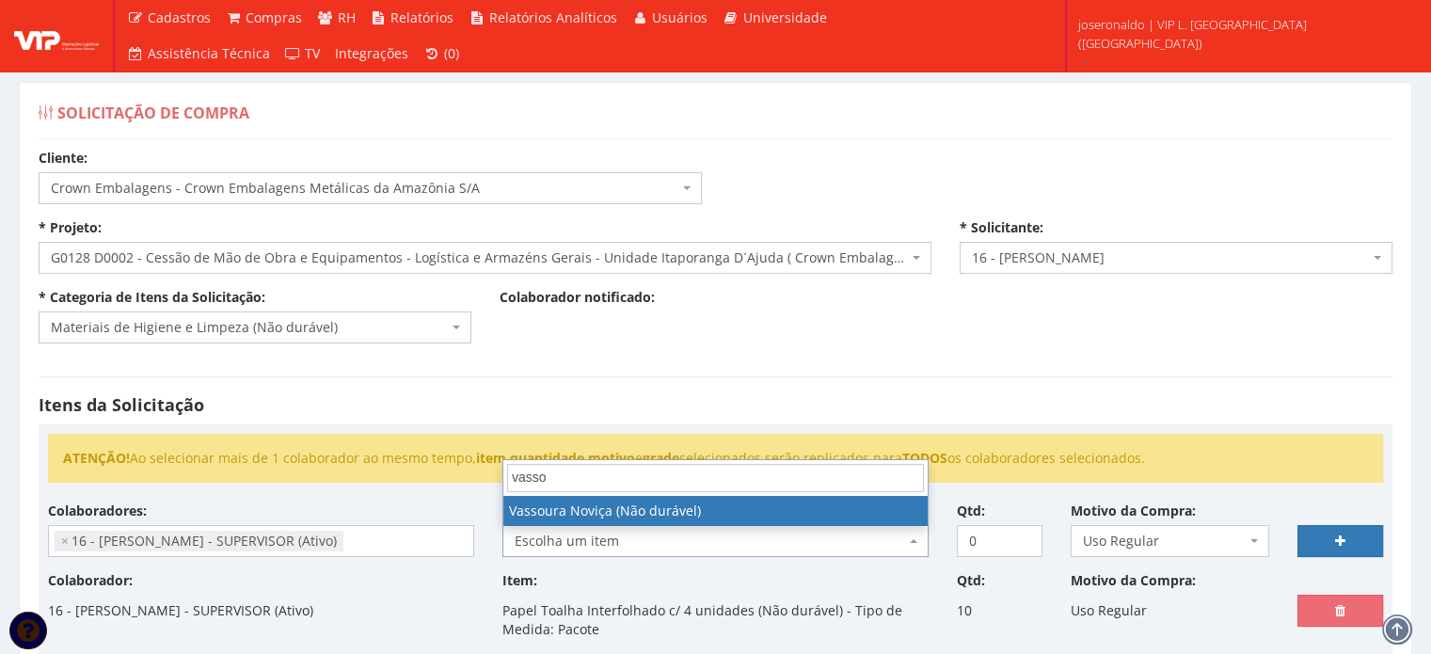
type input "vasso"
select select "1708"
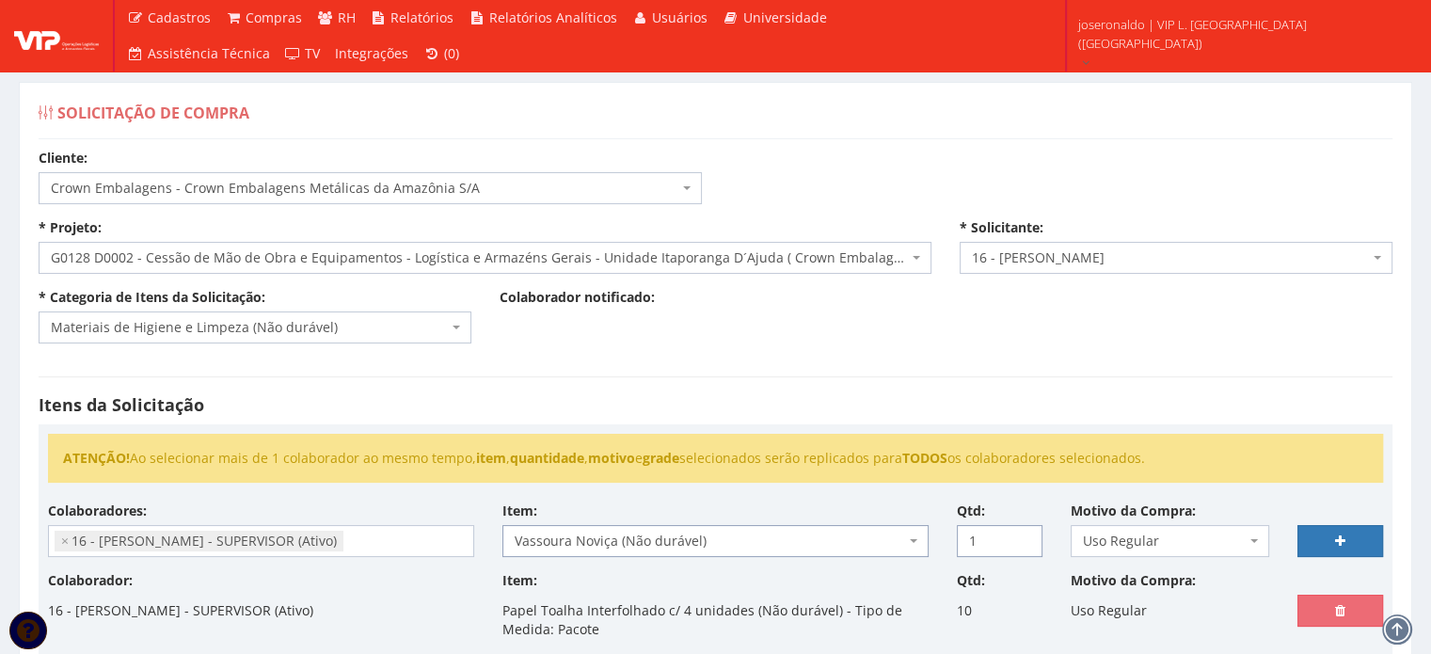
type input "1"
click at [1027, 534] on input "1" at bounding box center [1000, 541] width 86 height 32
click at [1339, 531] on link at bounding box center [1341, 541] width 86 height 32
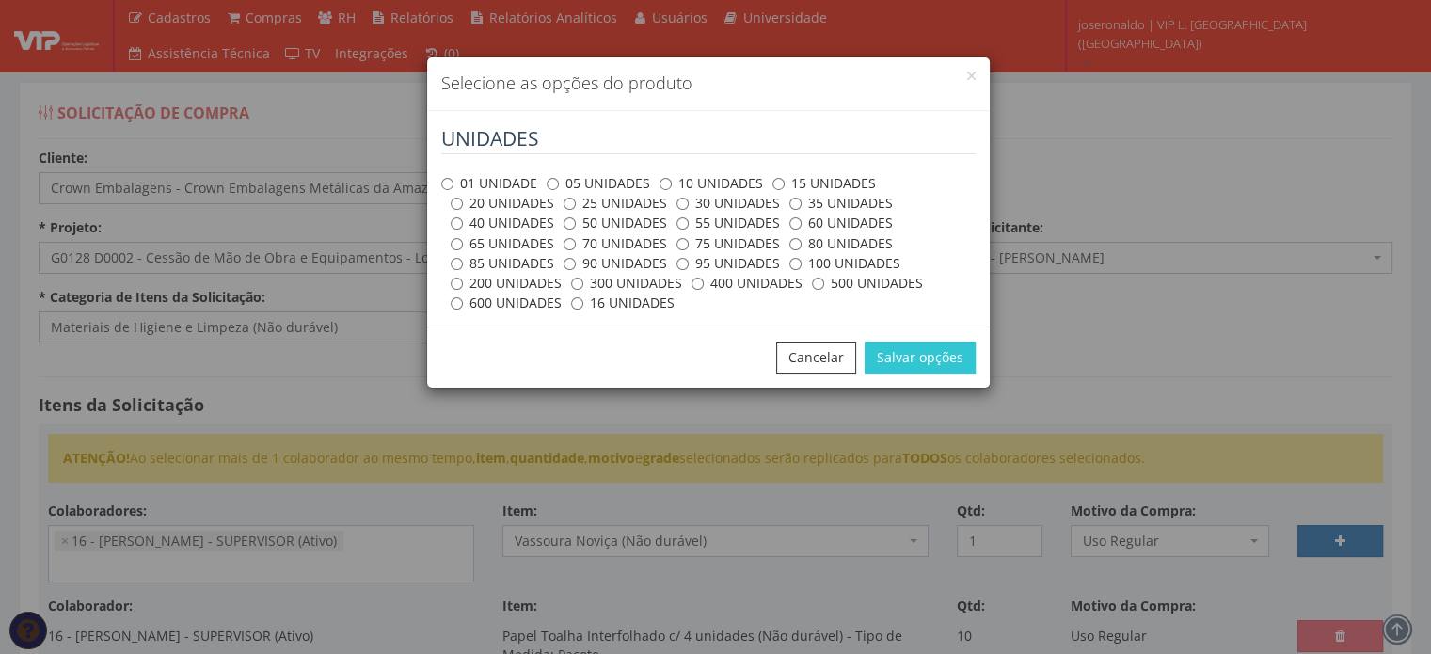
click at [467, 174] on label "01 UNIDADE" at bounding box center [489, 183] width 96 height 19
click at [454, 178] on input "01 UNIDADE" at bounding box center [447, 184] width 12 height 12
radio input "true"
click at [927, 358] on button "Salvar opções" at bounding box center [920, 358] width 111 height 32
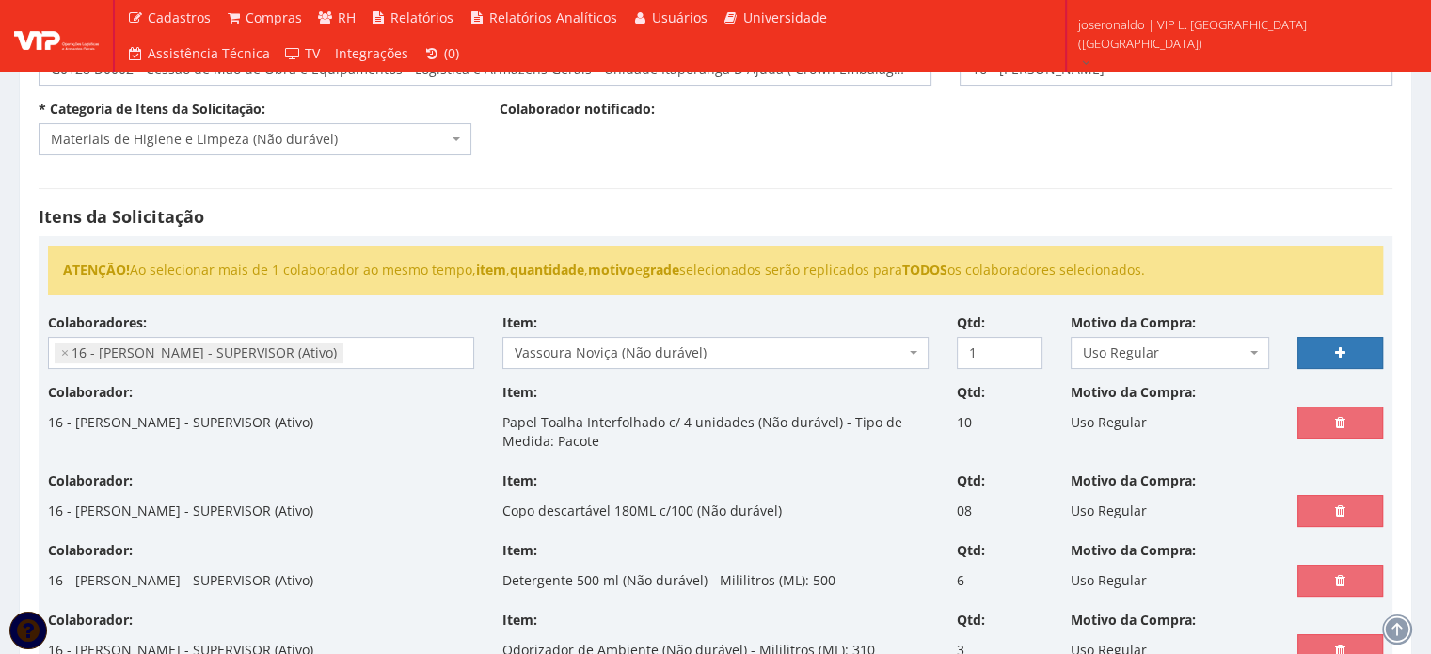
select select
type input "0"
select select
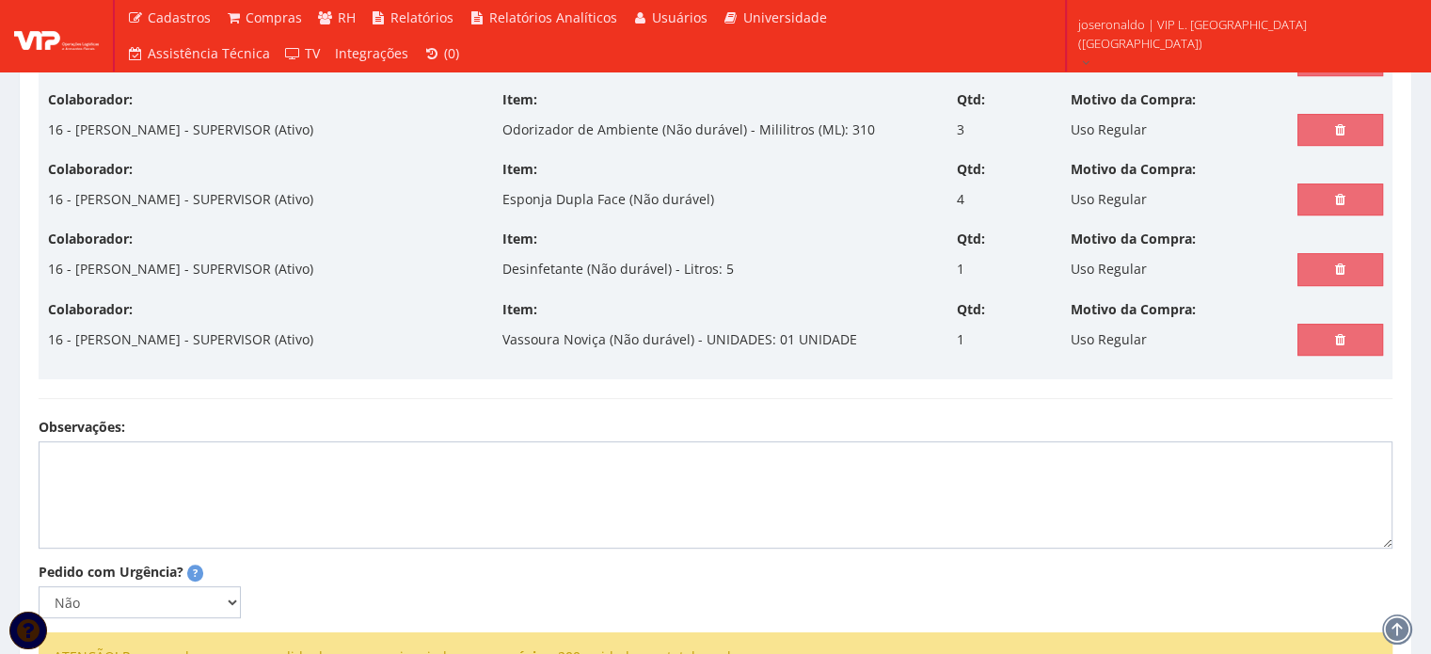
scroll to position [847, 0]
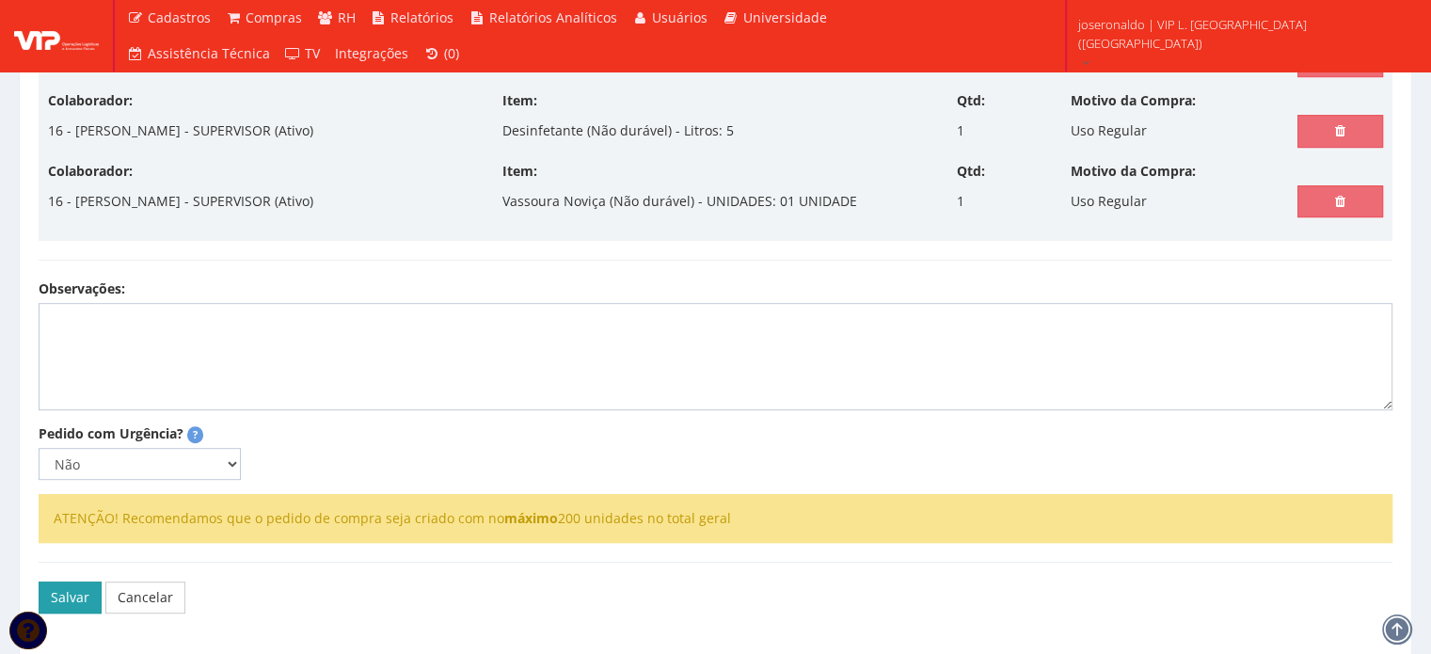
click at [71, 598] on button "Salvar" at bounding box center [70, 597] width 63 height 32
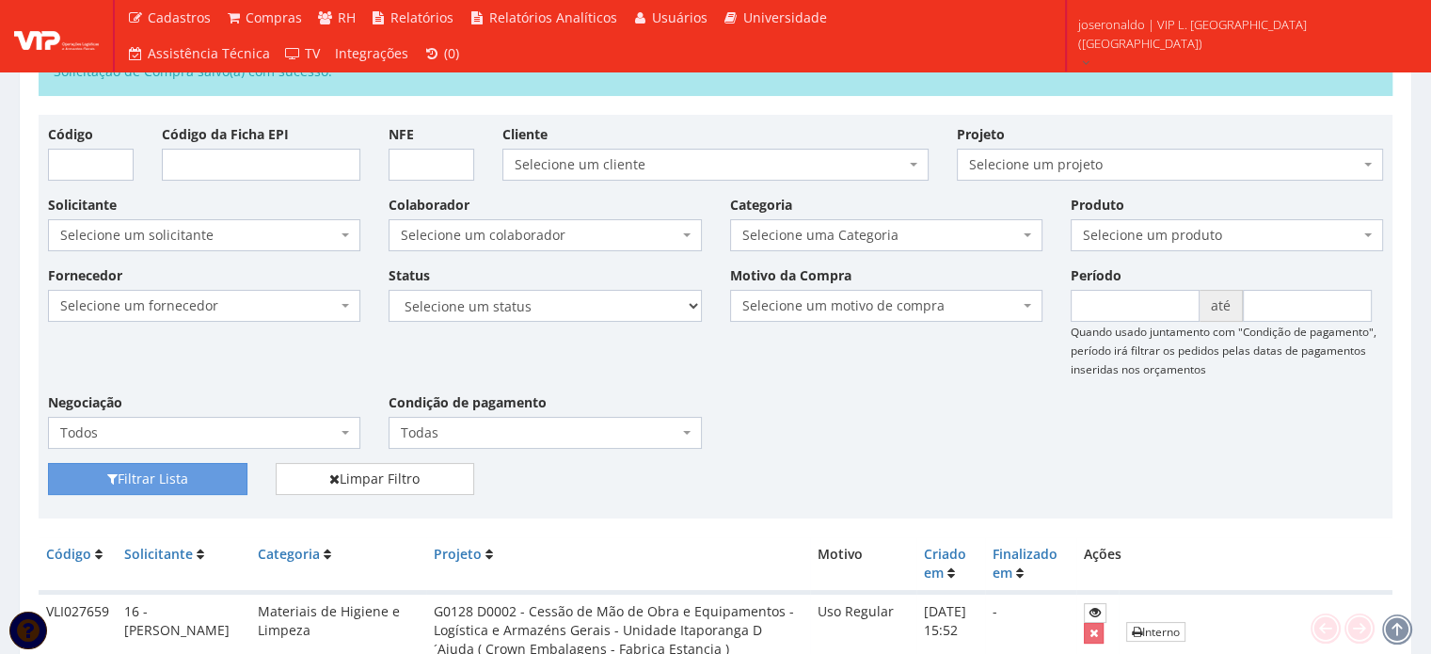
scroll to position [376, 0]
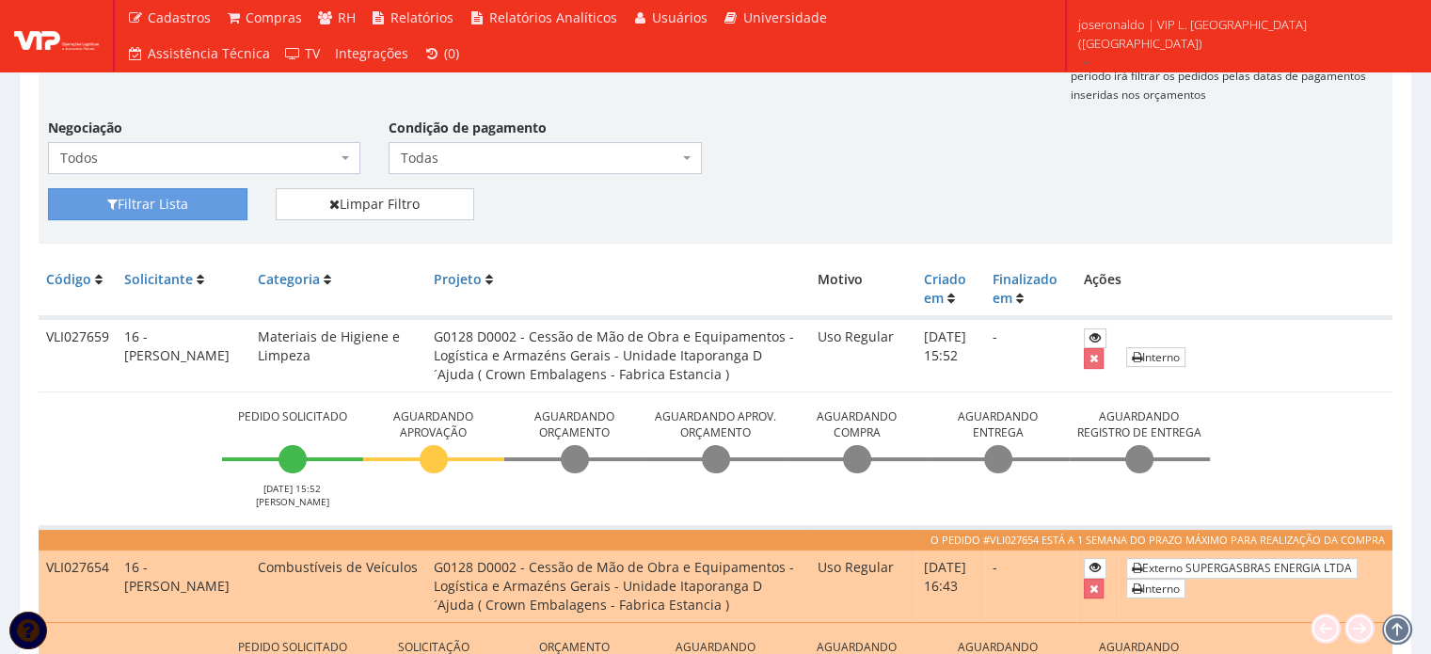
click at [80, 334] on td "VLI027659" at bounding box center [78, 355] width 78 height 74
copy td "VLI027659"
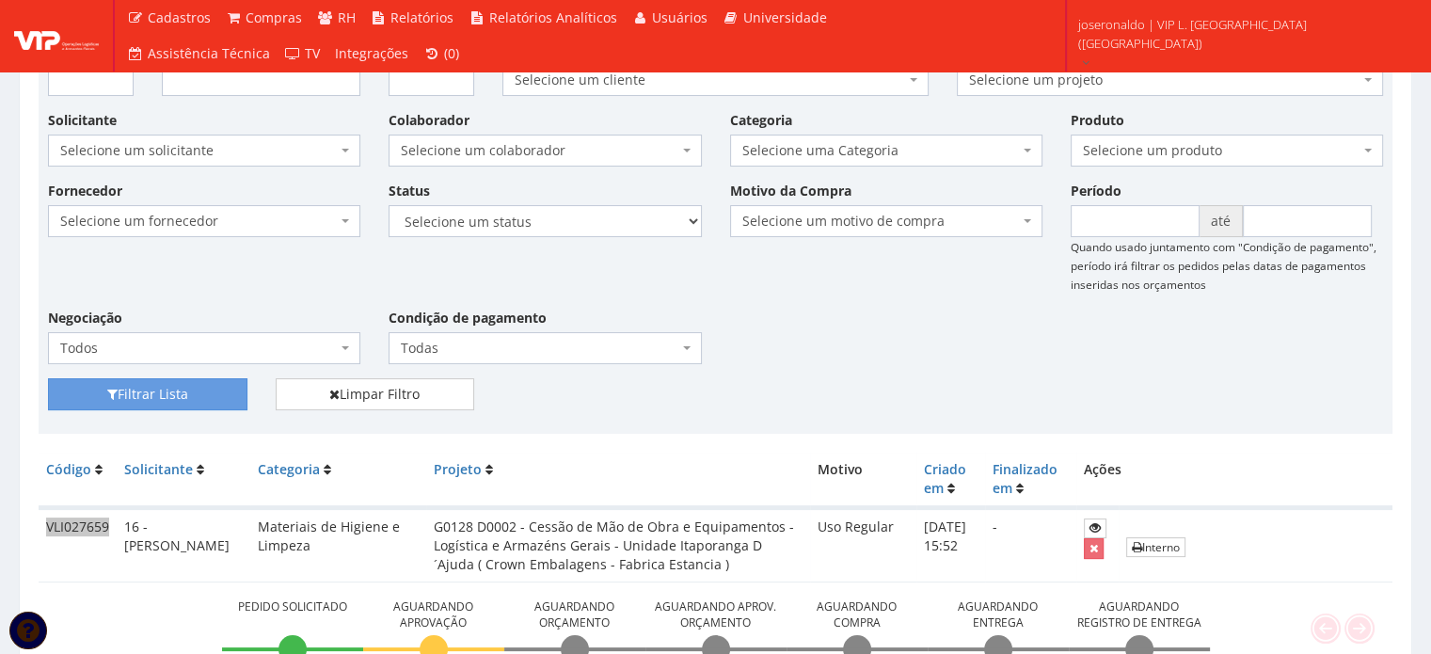
scroll to position [188, 0]
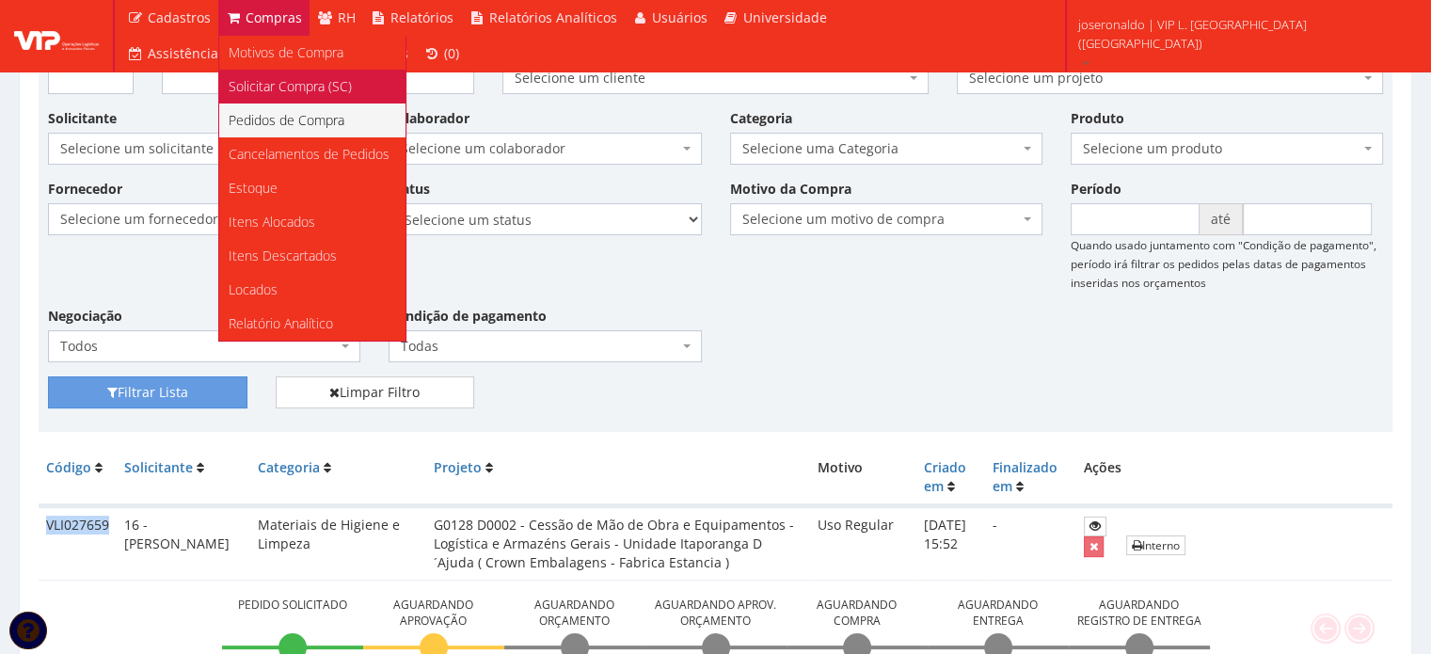
click at [261, 87] on span "Solicitar Compra (SC)" at bounding box center [290, 86] width 123 height 18
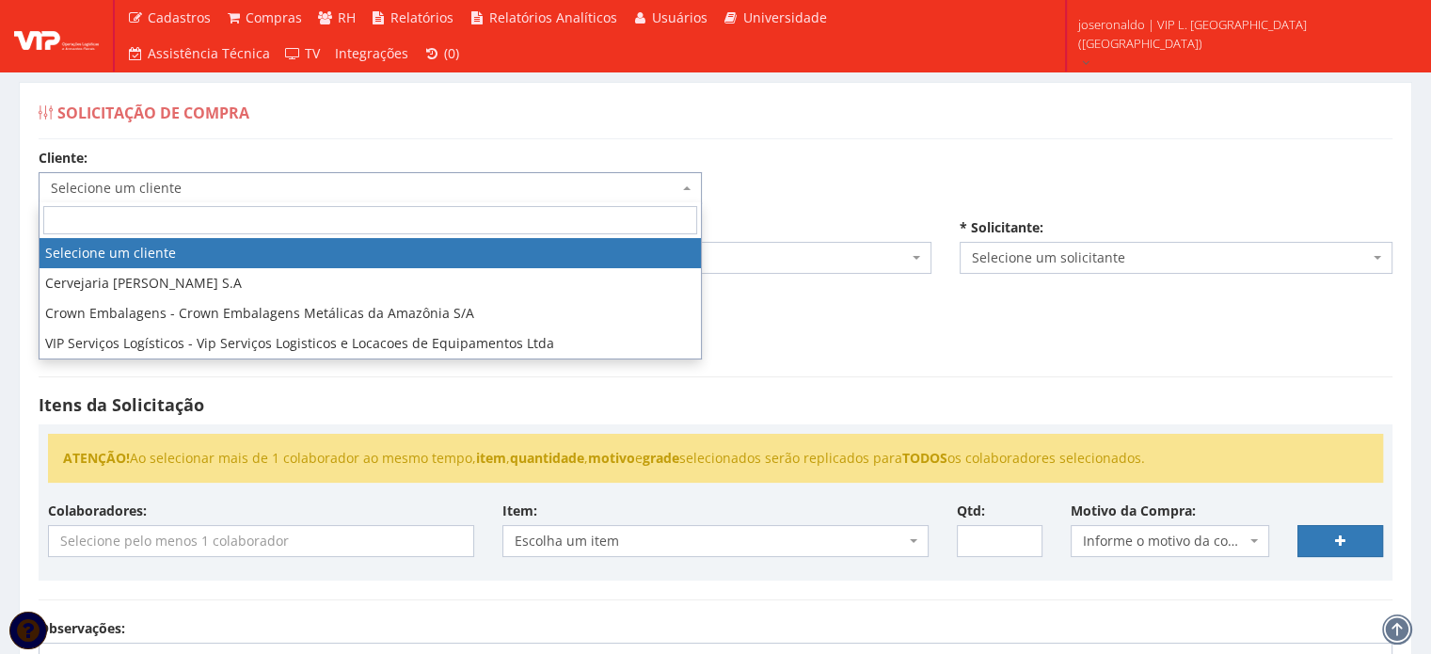
click at [134, 179] on span "Selecione um cliente" at bounding box center [365, 188] width 628 height 19
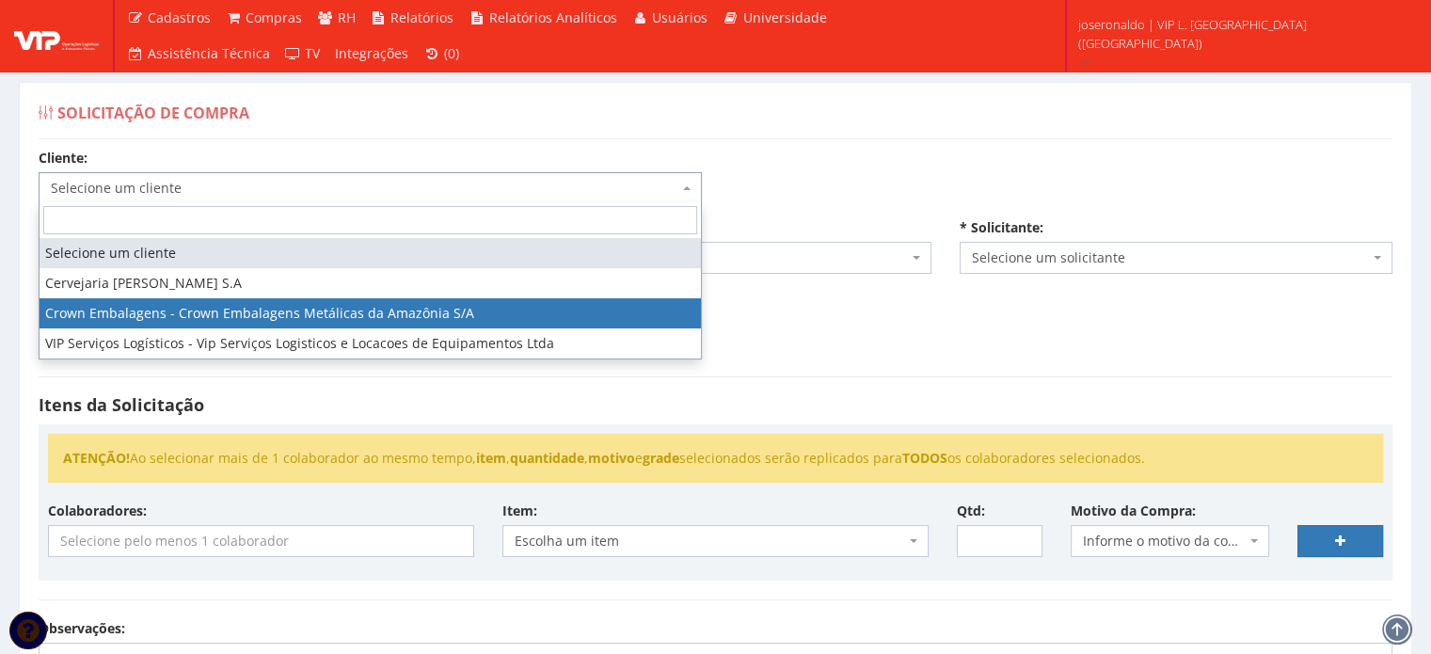
select select "23"
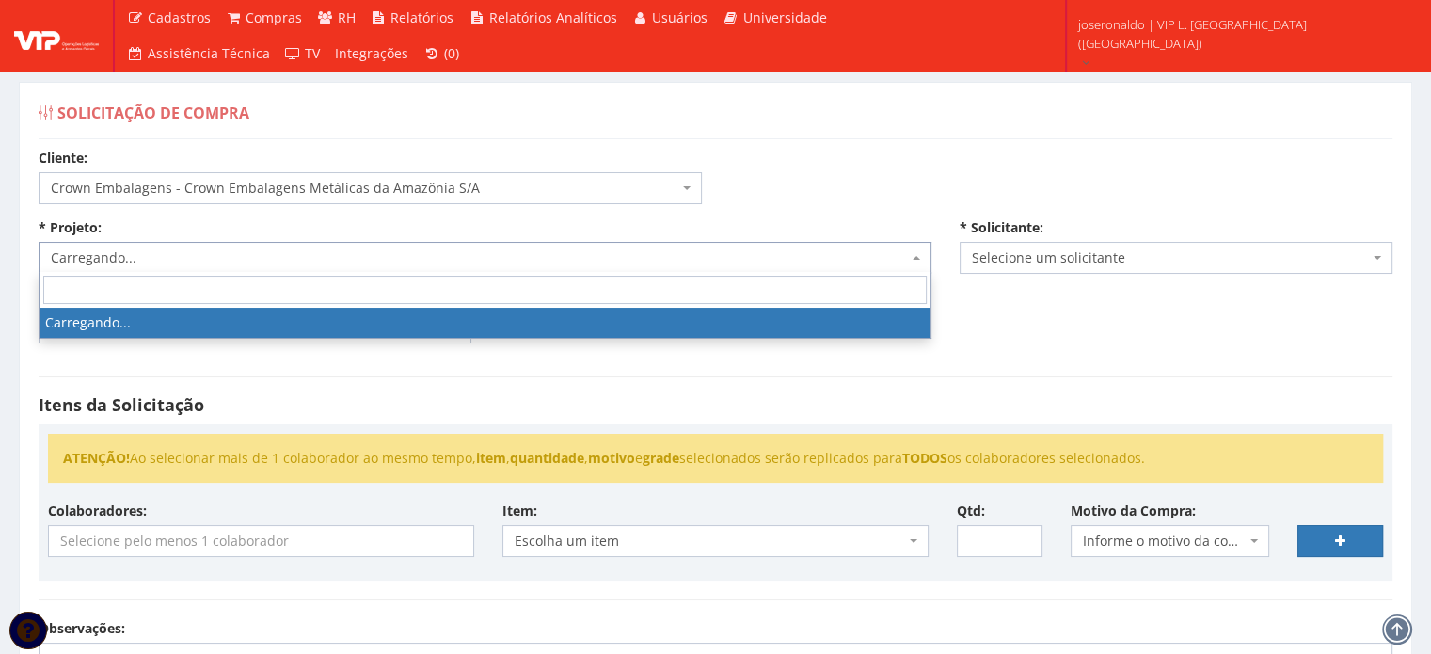
click at [237, 244] on span "Carregando..." at bounding box center [485, 258] width 893 height 32
click at [241, 248] on span "Selecione um projeto" at bounding box center [479, 257] width 857 height 19
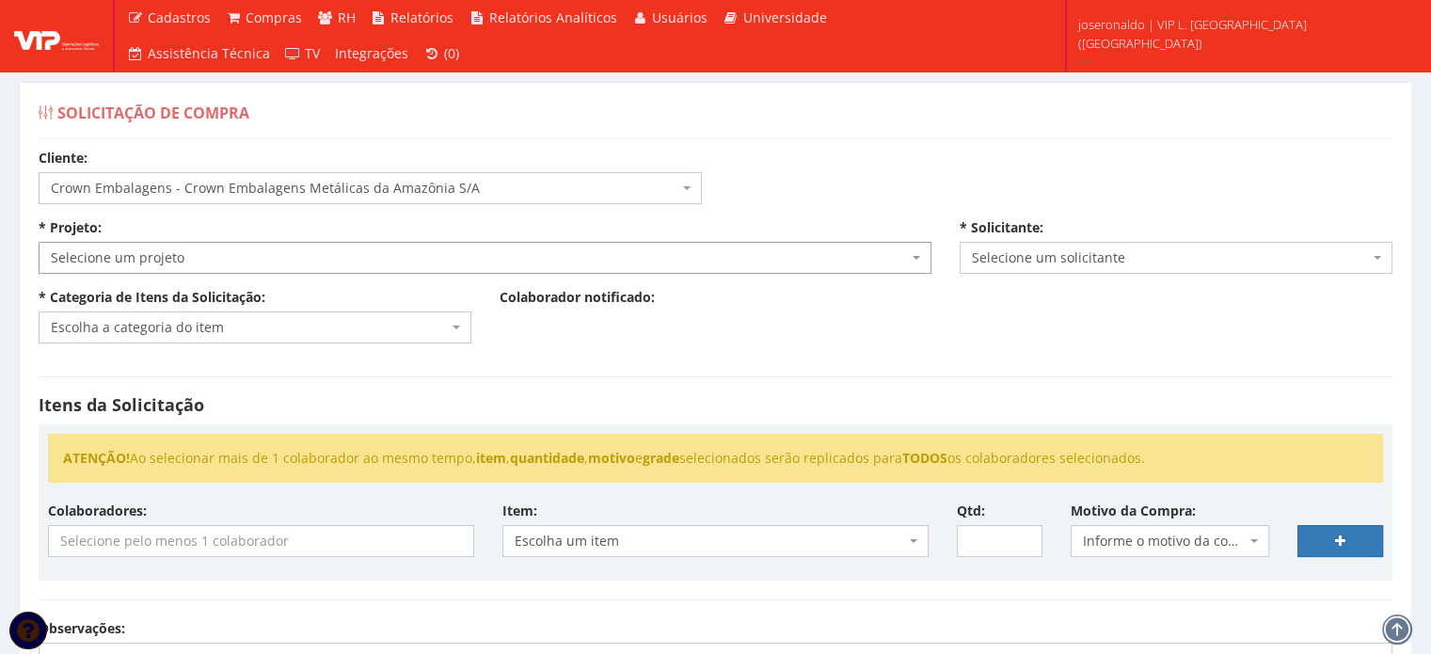
click at [237, 255] on span "Selecione um projeto" at bounding box center [479, 257] width 857 height 19
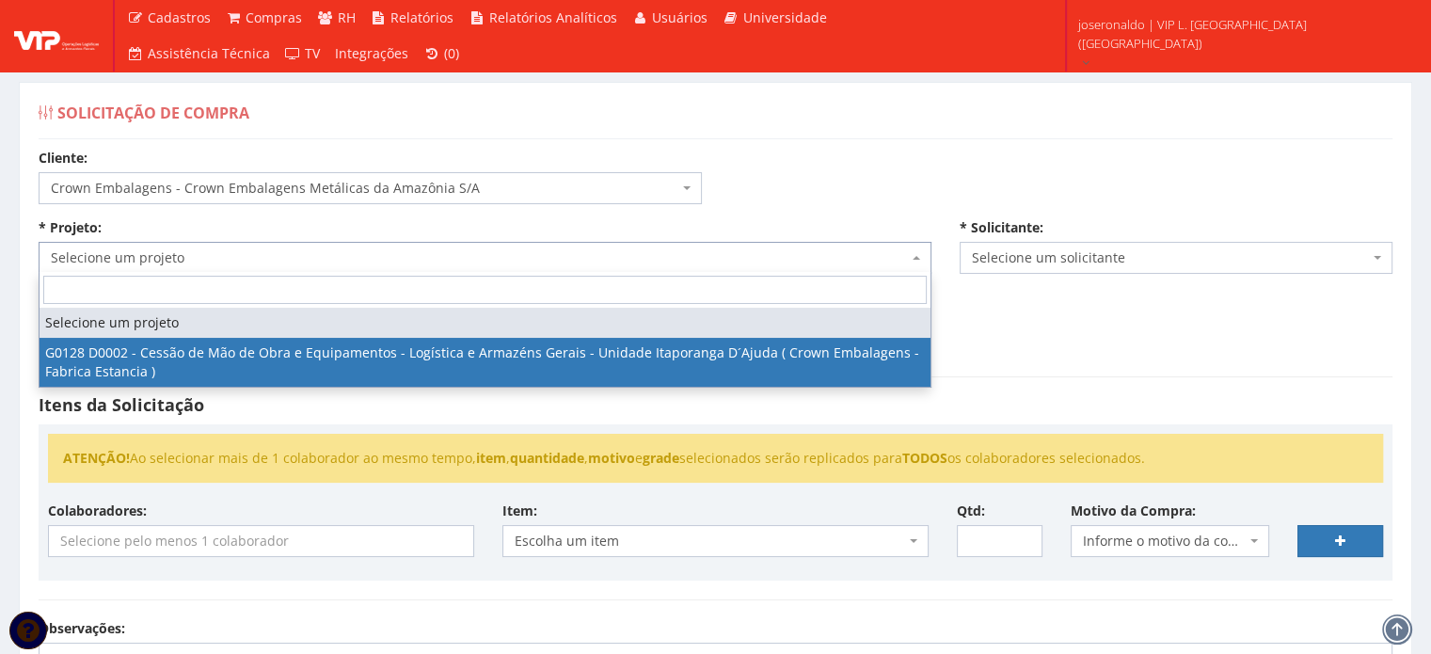
select select "128"
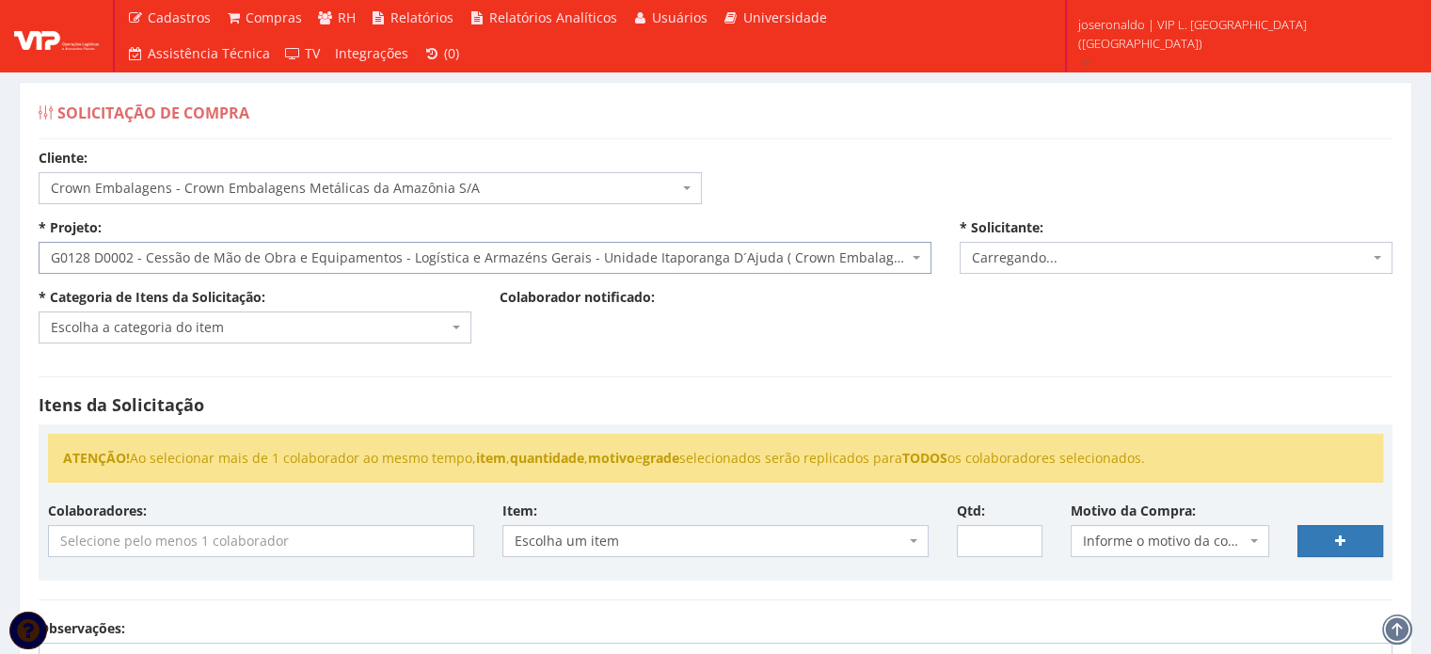
select select "1278"
click at [342, 308] on div "* Categoria de Itens da Solicitação: Escolha a categoria do item EPIs (Não durá…" at bounding box center [254, 316] width 461 height 56
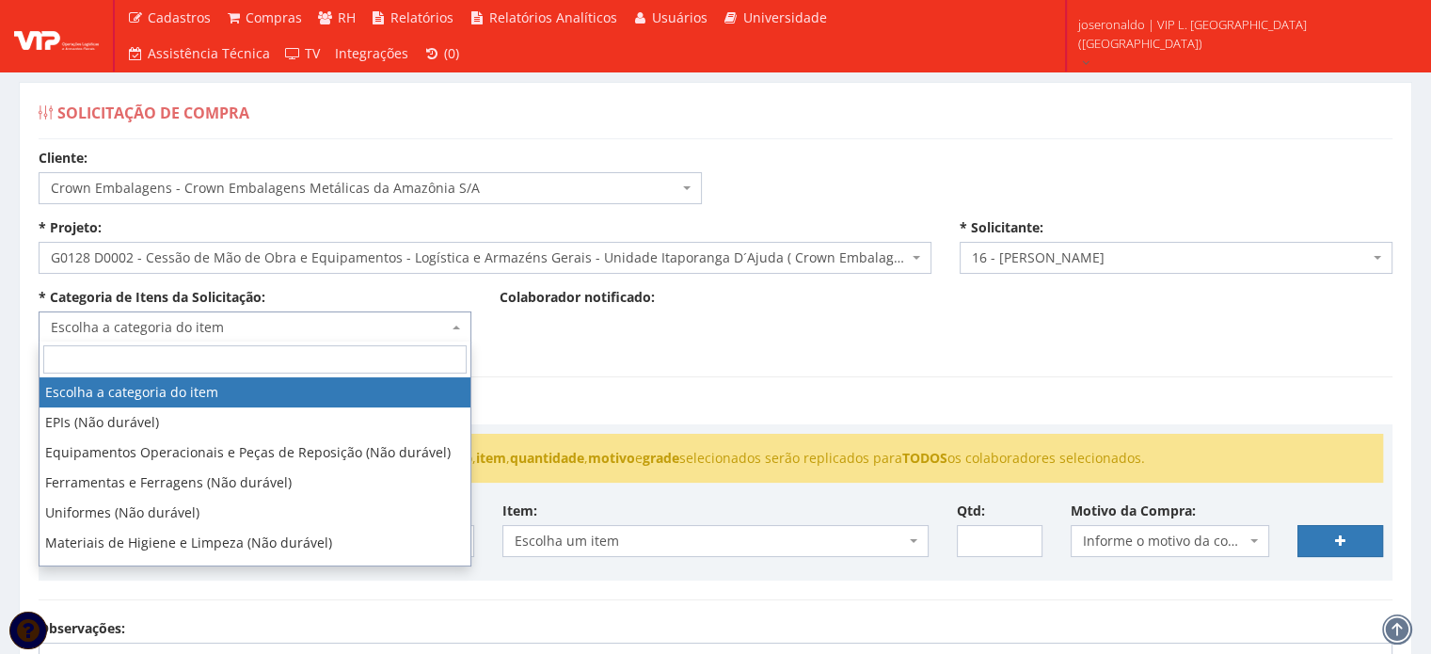
click at [342, 323] on span "Escolha a categoria do item" at bounding box center [249, 327] width 397 height 19
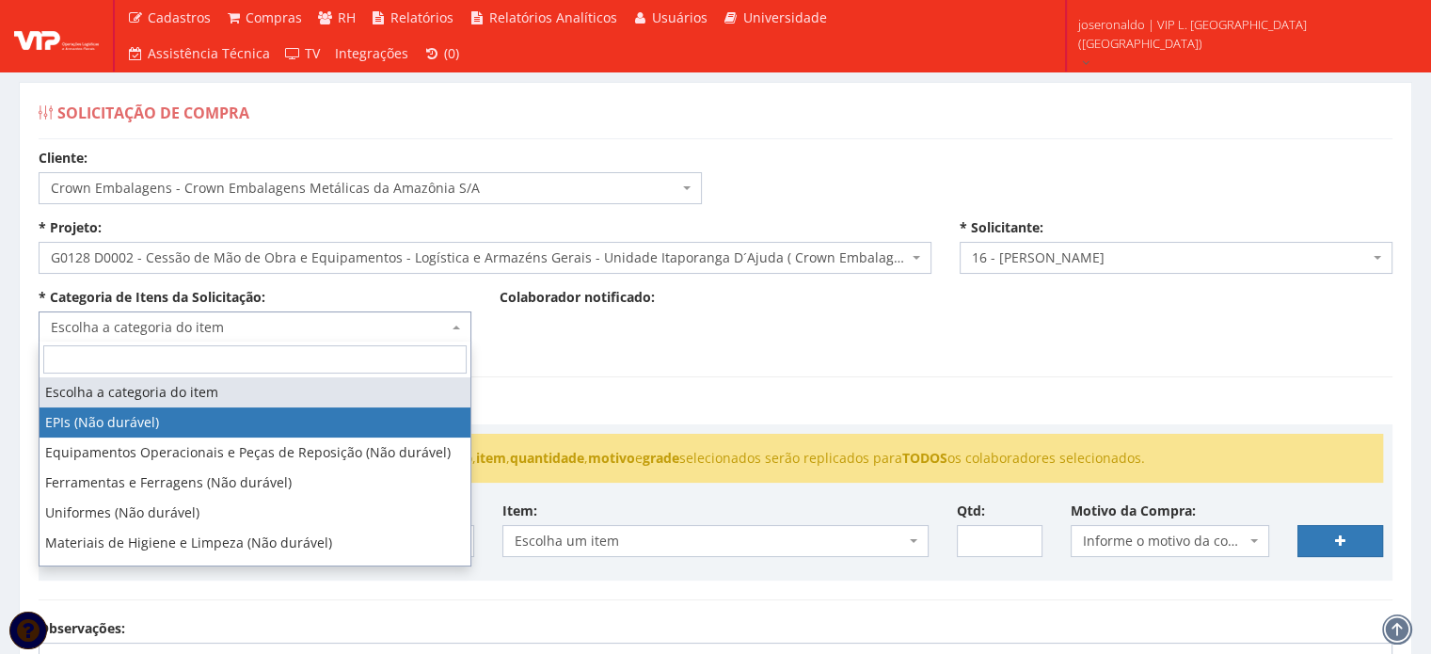
select select "1"
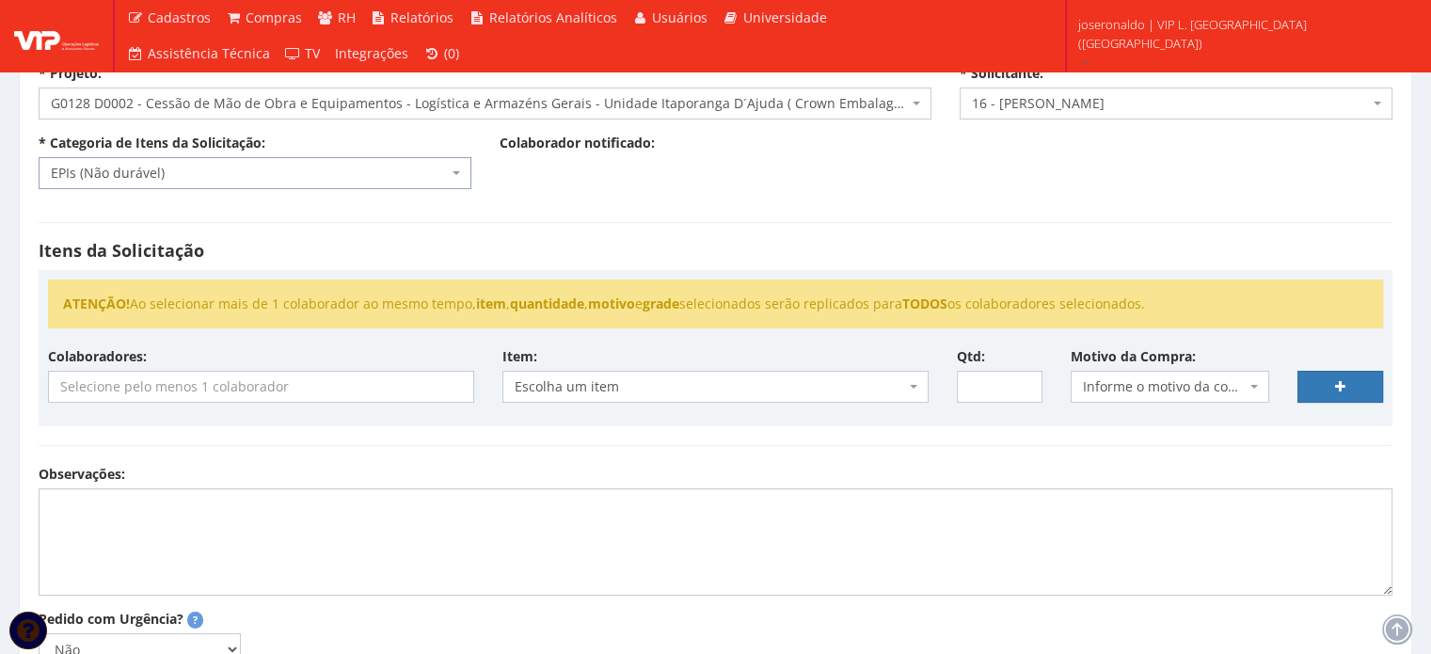
scroll to position [188, 0]
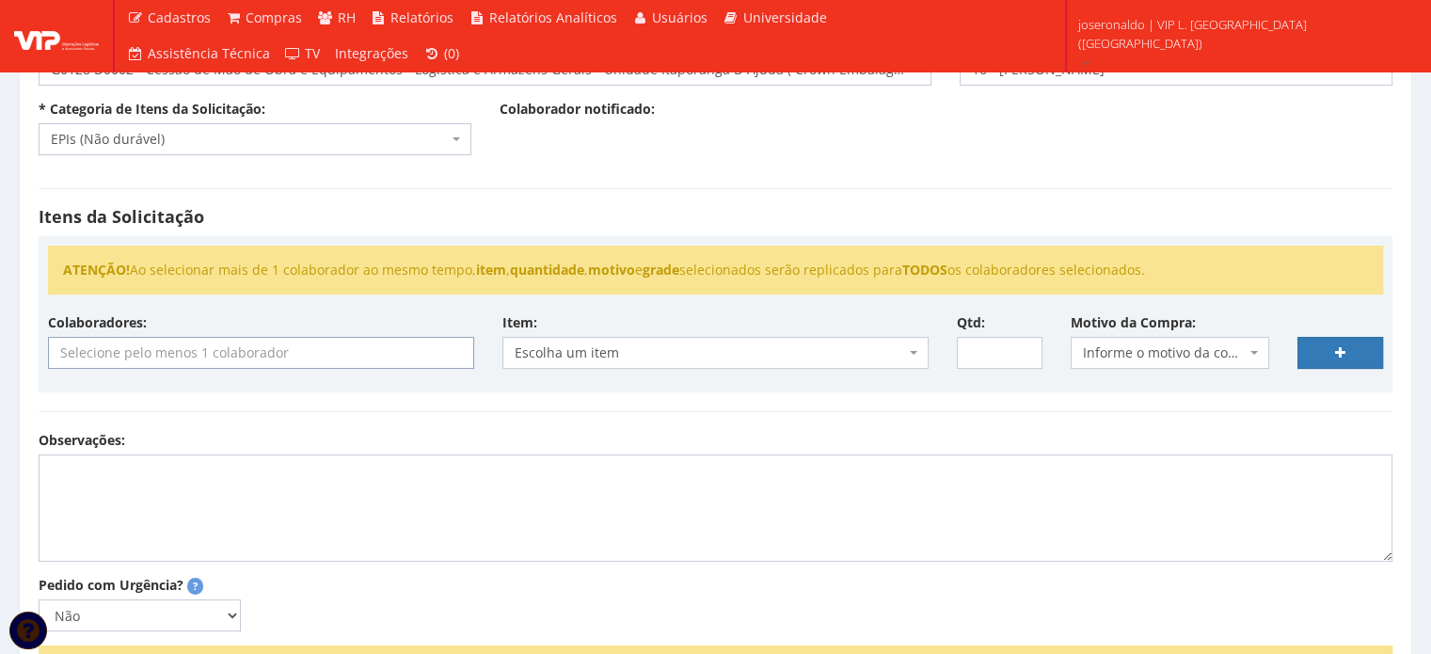
click at [299, 364] on input "search" at bounding box center [261, 353] width 424 height 30
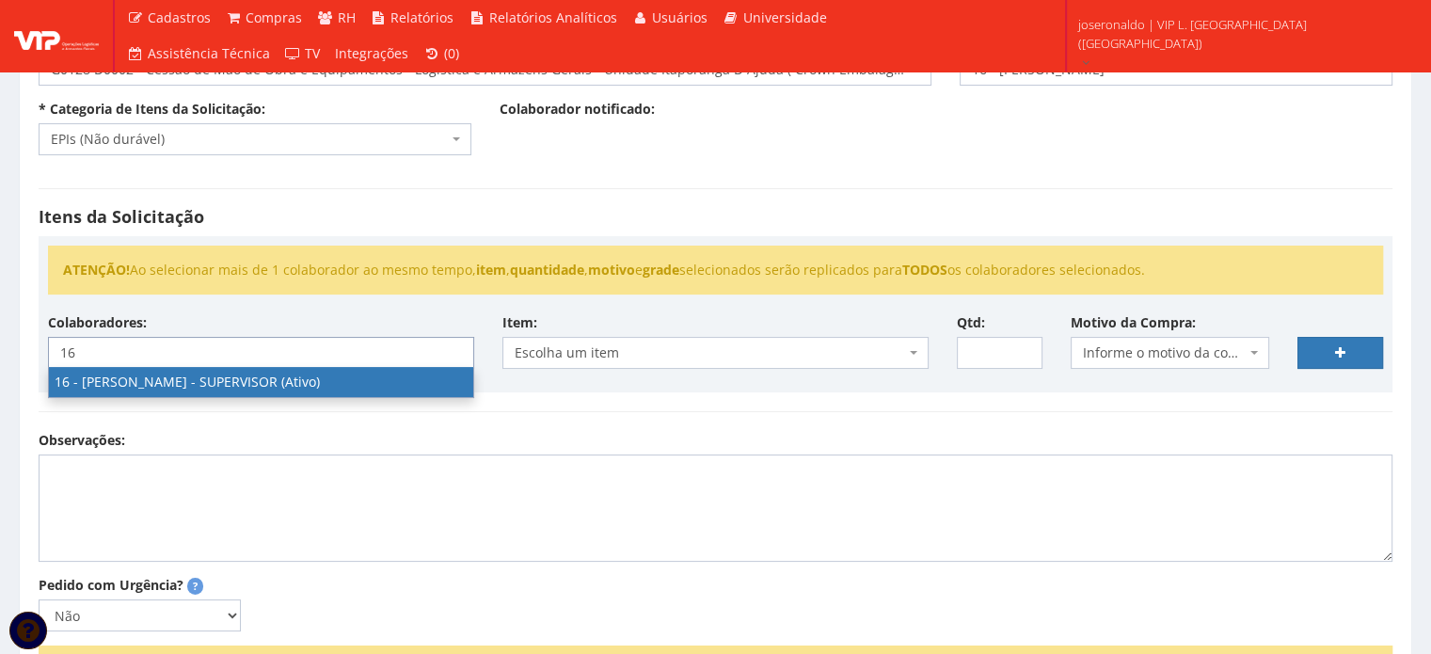
type input "16"
select select "1278"
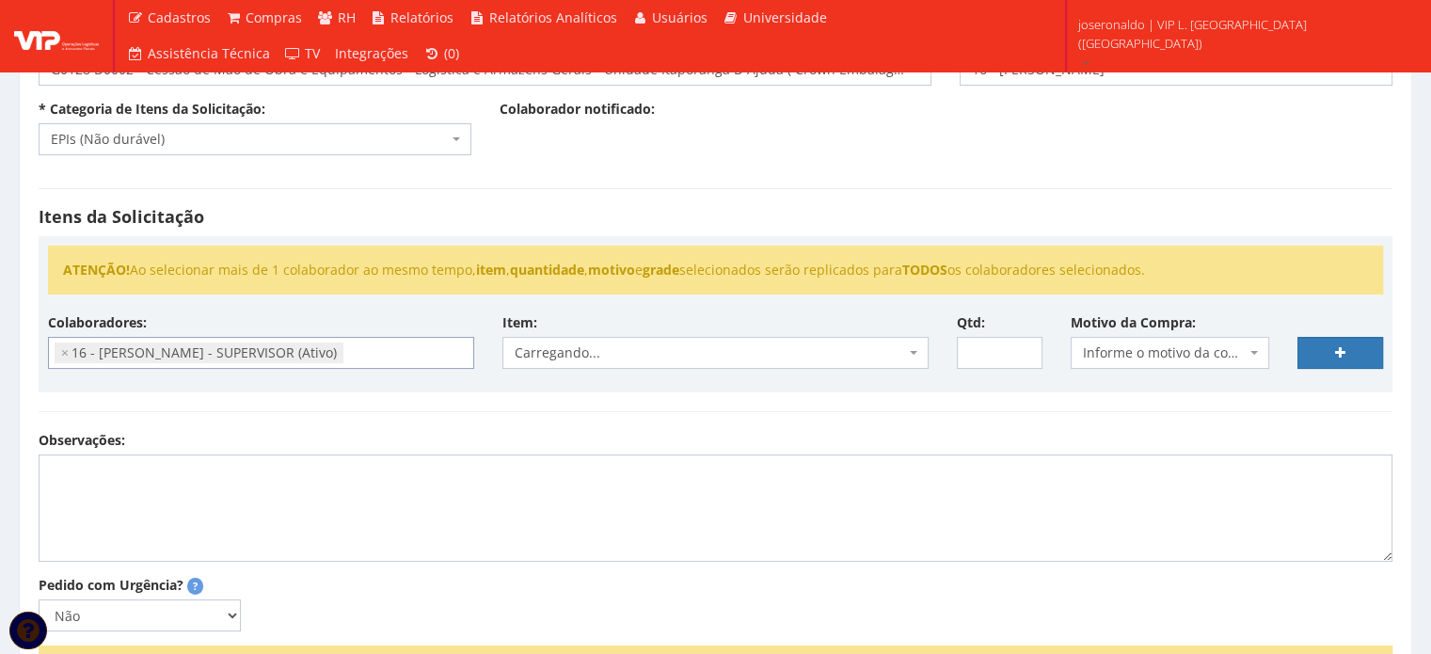
scroll to position [304, 0]
click at [662, 346] on span "Escolha um item" at bounding box center [710, 352] width 390 height 19
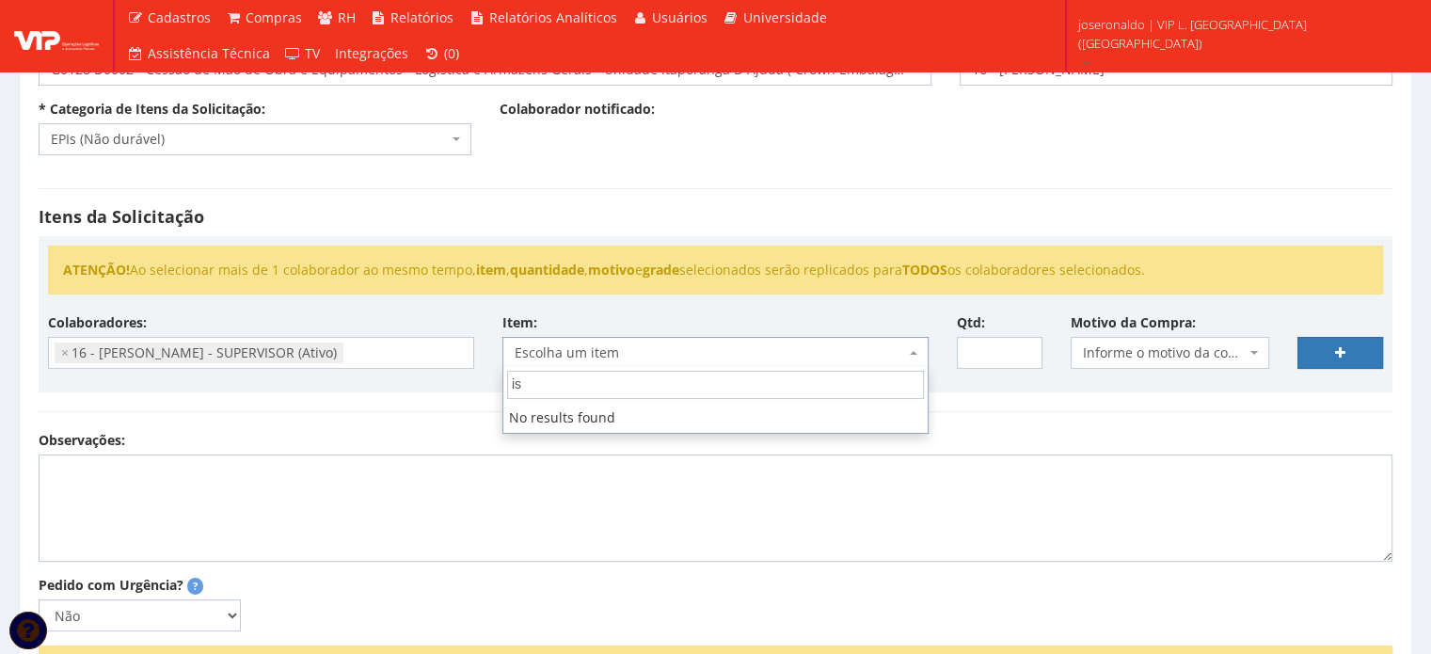
type input "i"
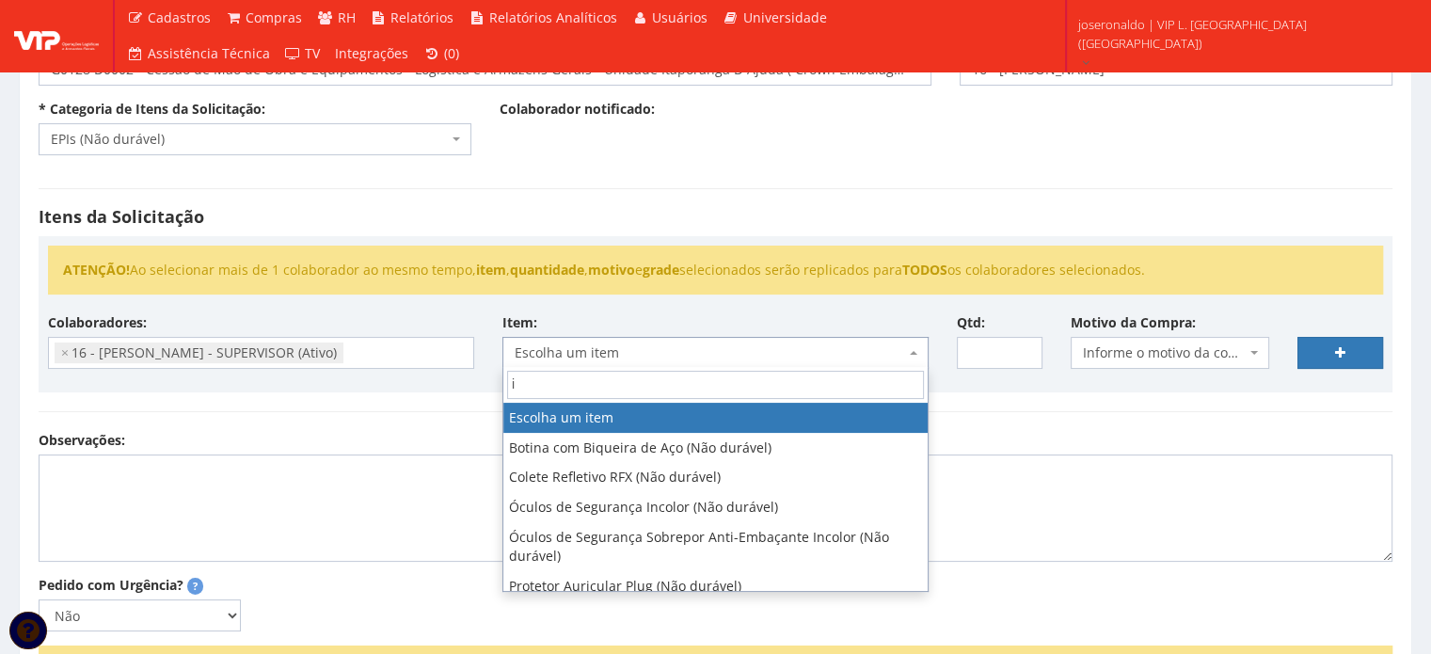
click at [557, 385] on input "i" at bounding box center [715, 385] width 417 height 28
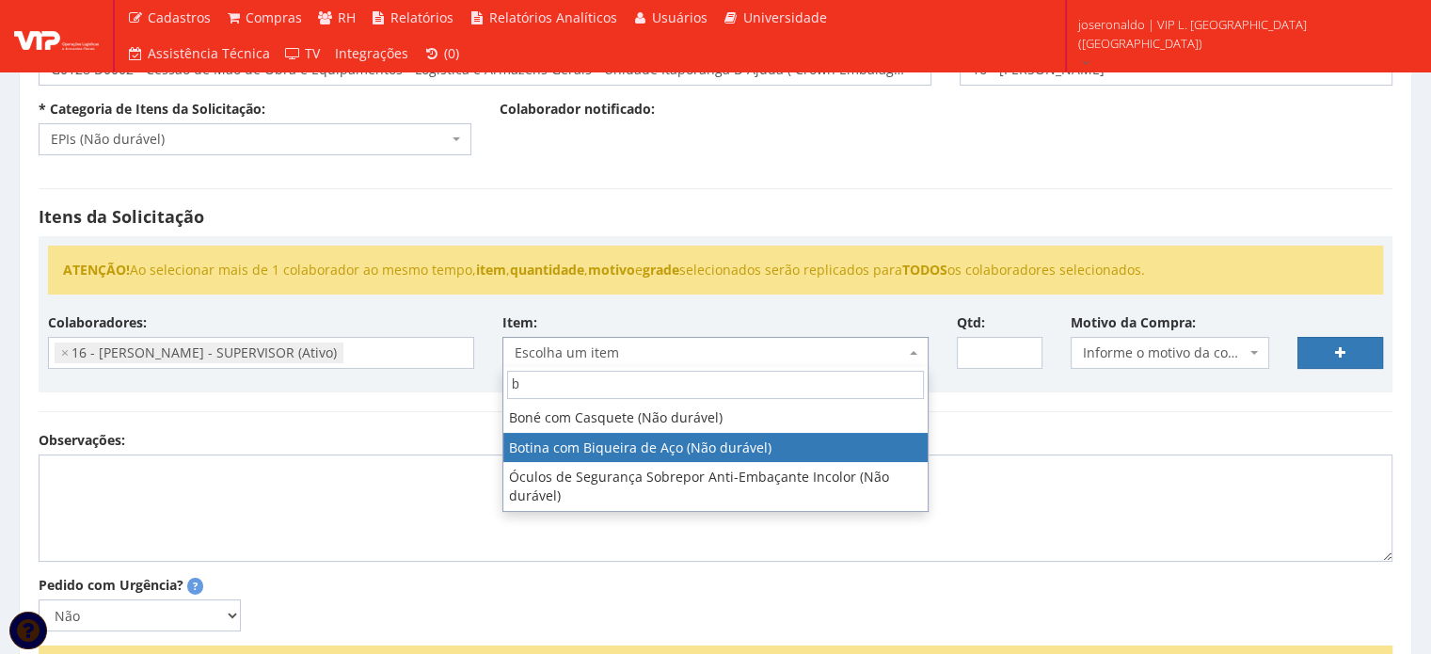
type input "b"
select select "46"
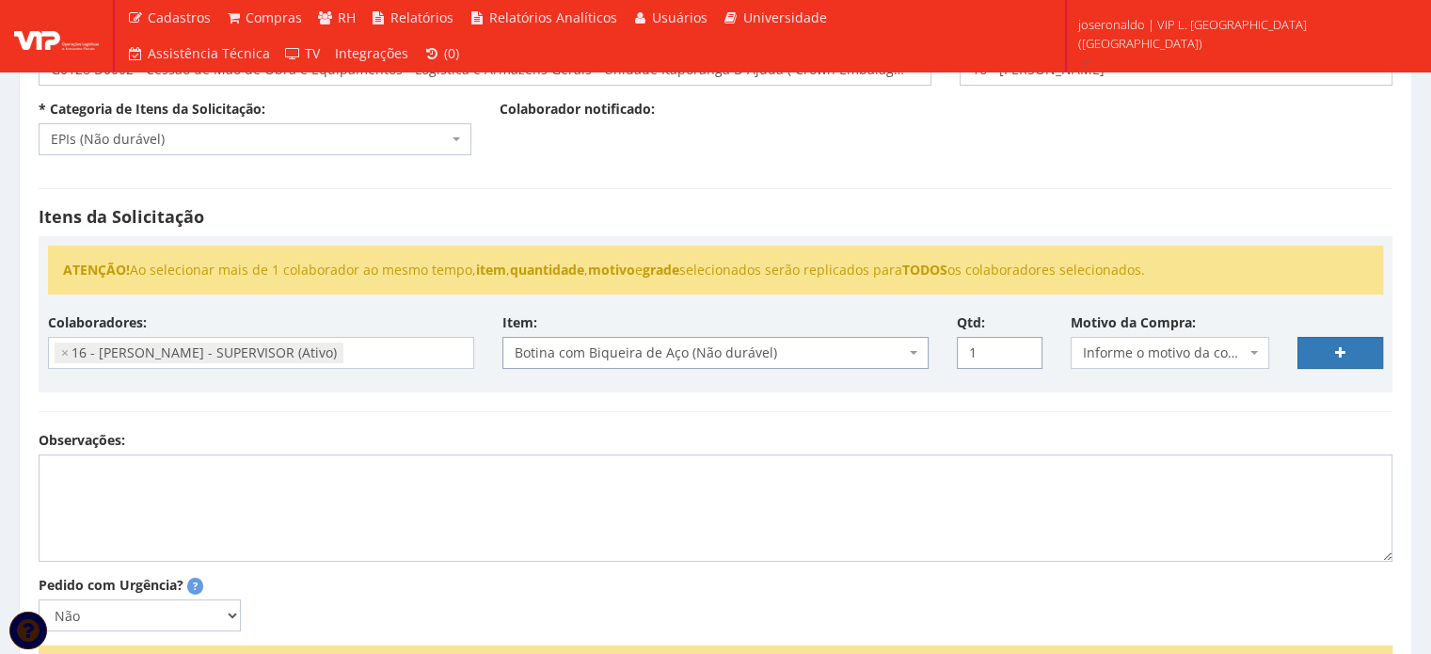
type input "1"
click at [1027, 345] on input "1" at bounding box center [1000, 353] width 86 height 32
click at [1126, 347] on span "Informe o motivo da compra" at bounding box center [1165, 352] width 164 height 19
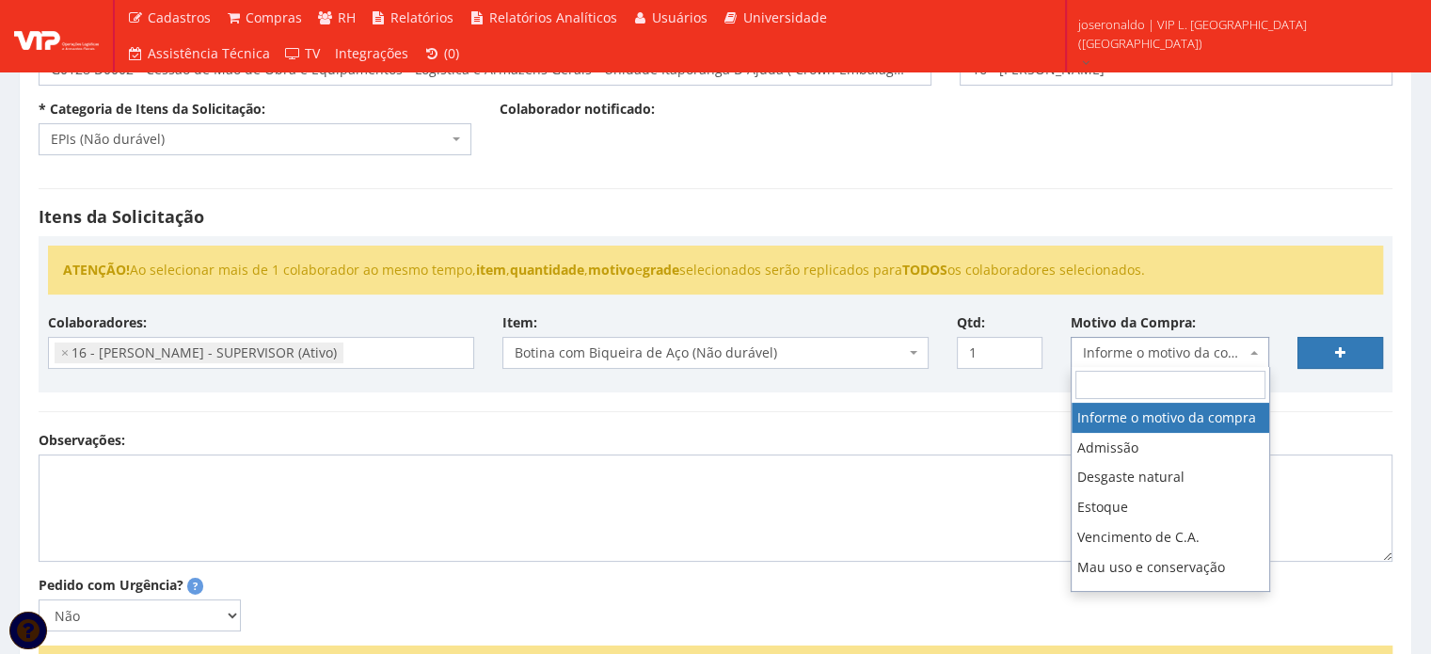
type input "u"
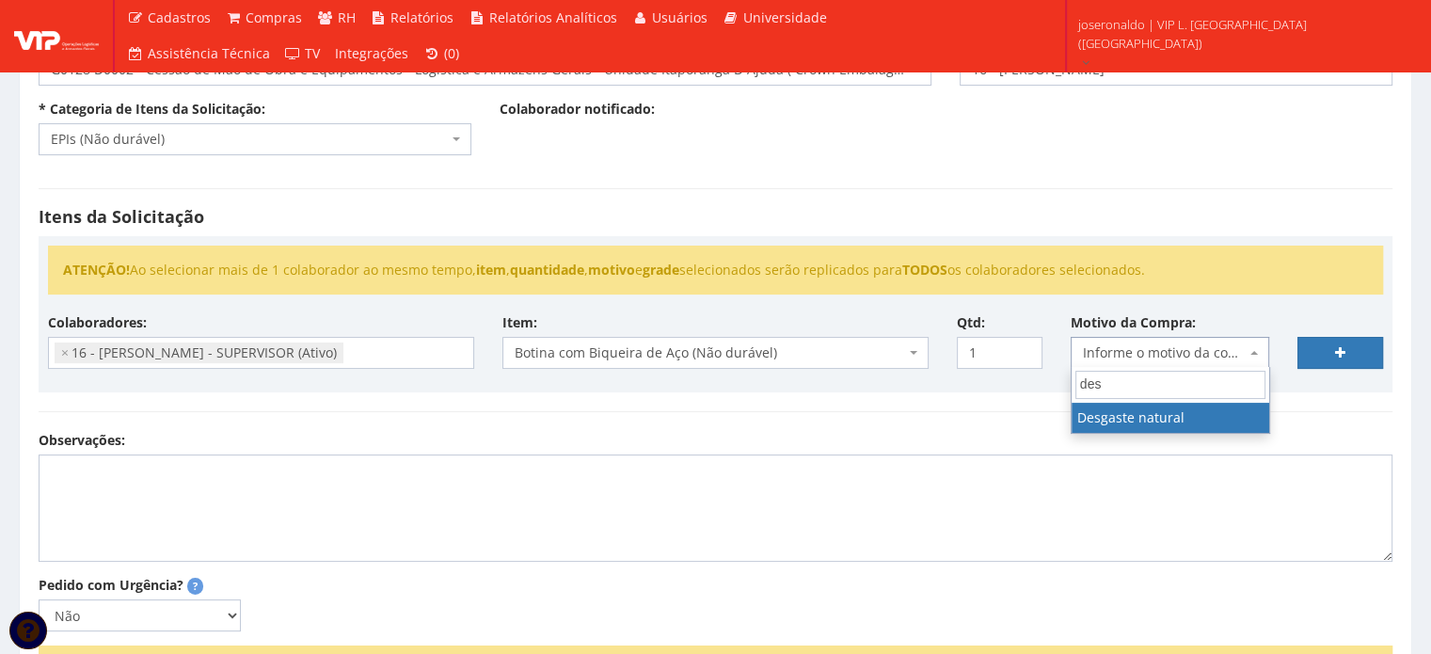
type input "des"
select select "2"
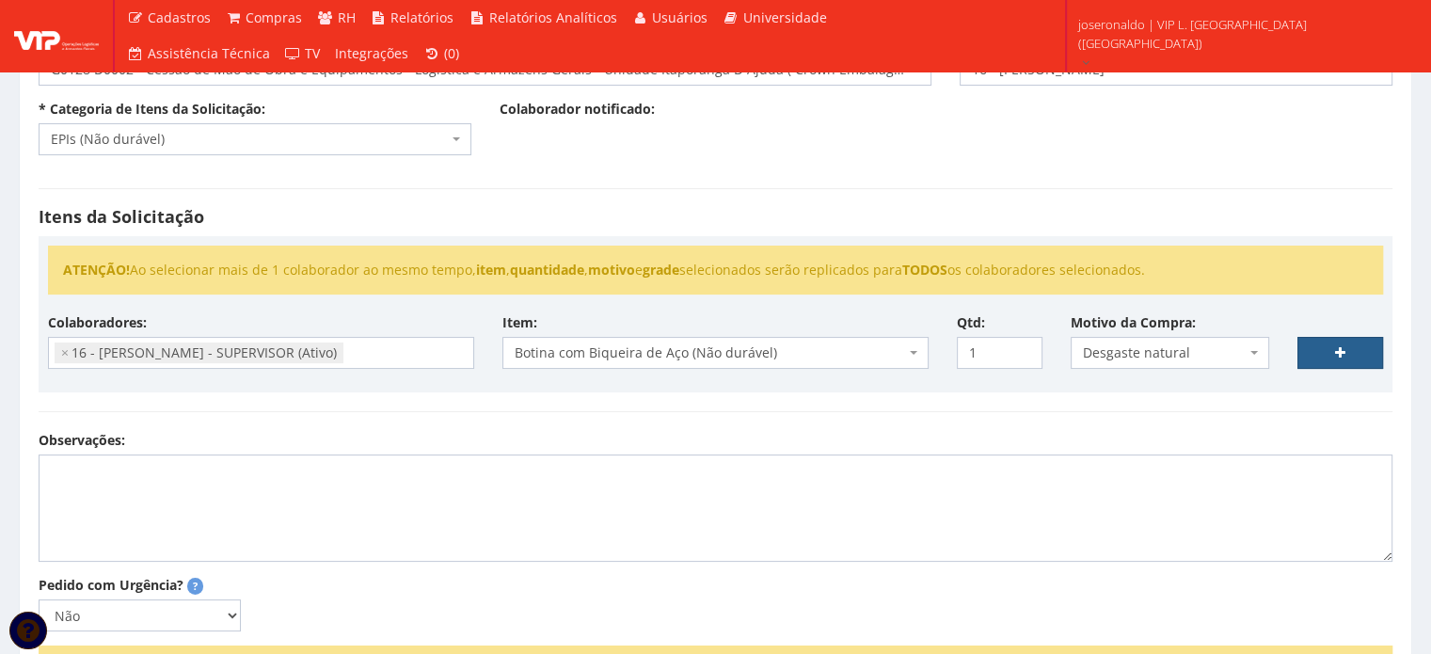
click at [1346, 348] on link at bounding box center [1341, 353] width 86 height 32
click at [1321, 354] on link at bounding box center [1341, 353] width 86 height 32
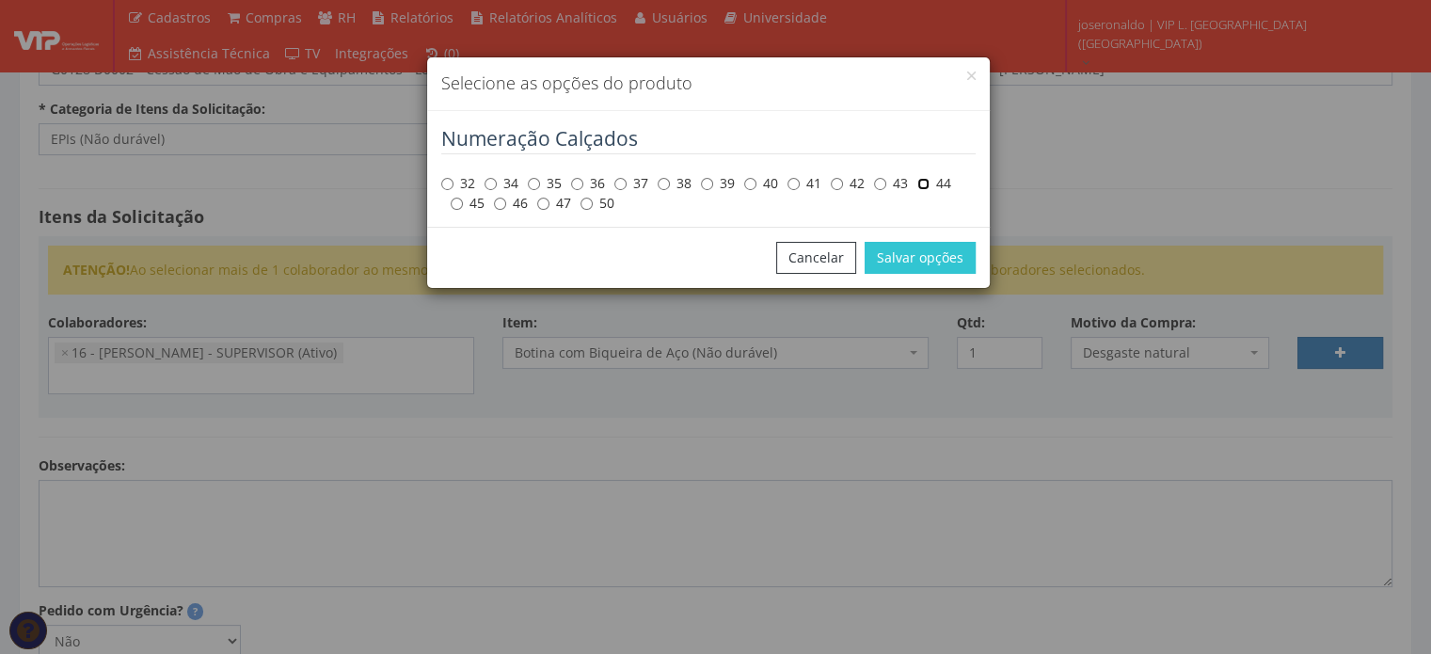
click at [926, 181] on input "44" at bounding box center [923, 184] width 12 height 12
radio input "true"
click at [928, 256] on button "Salvar opções" at bounding box center [920, 258] width 111 height 32
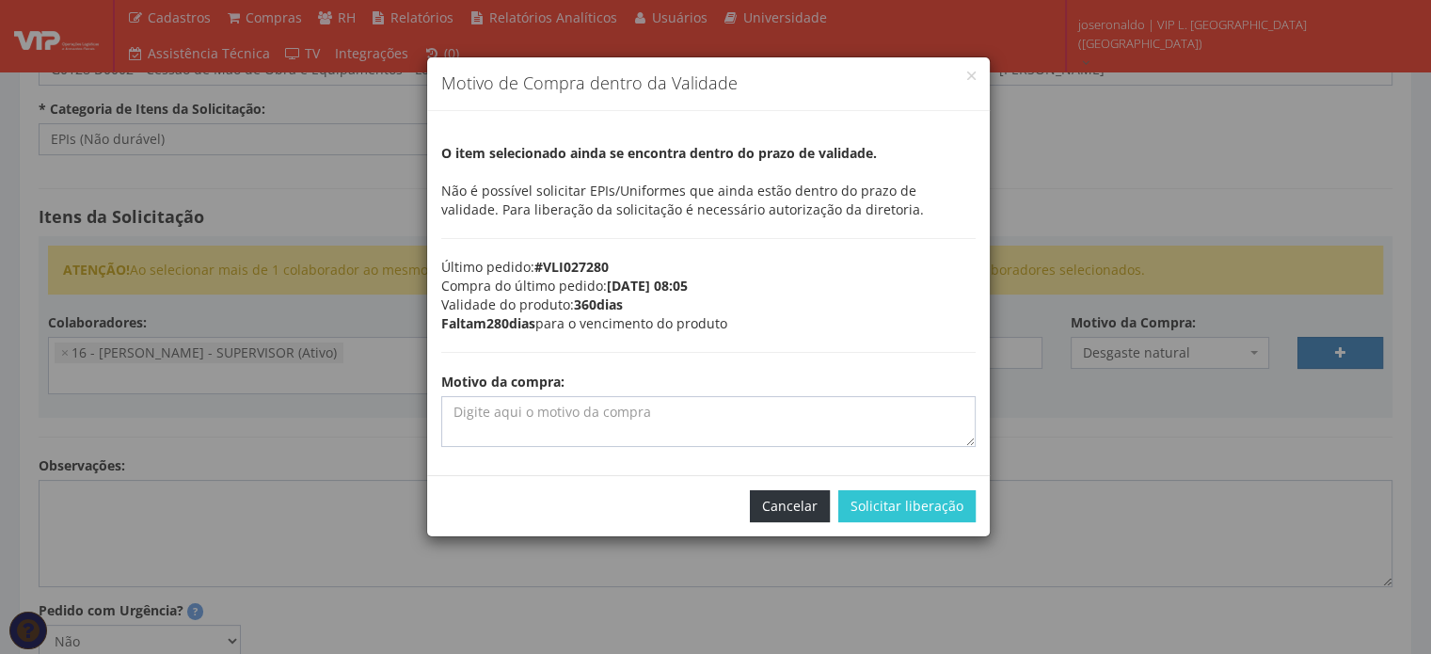
click at [790, 507] on button "Cancelar" at bounding box center [790, 506] width 80 height 32
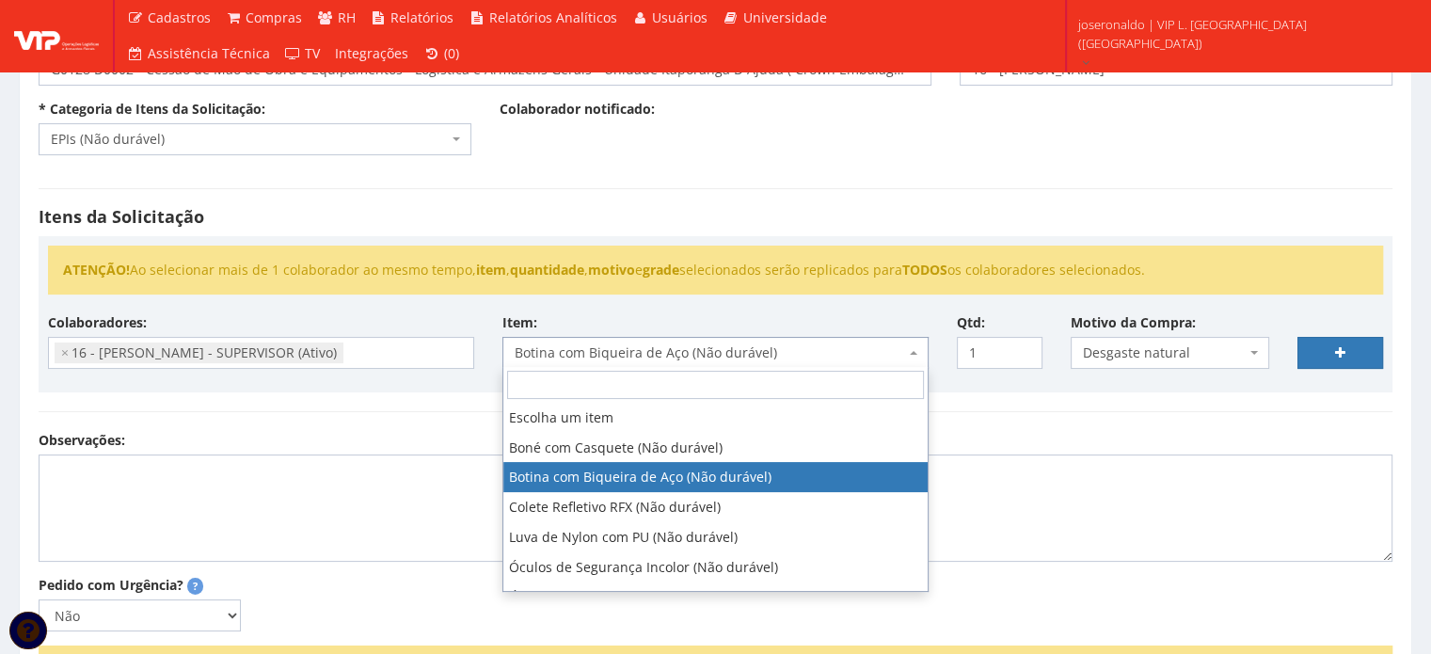
click at [726, 354] on span "Botina com Biqueira de Aço (Não durável)" at bounding box center [710, 352] width 390 height 19
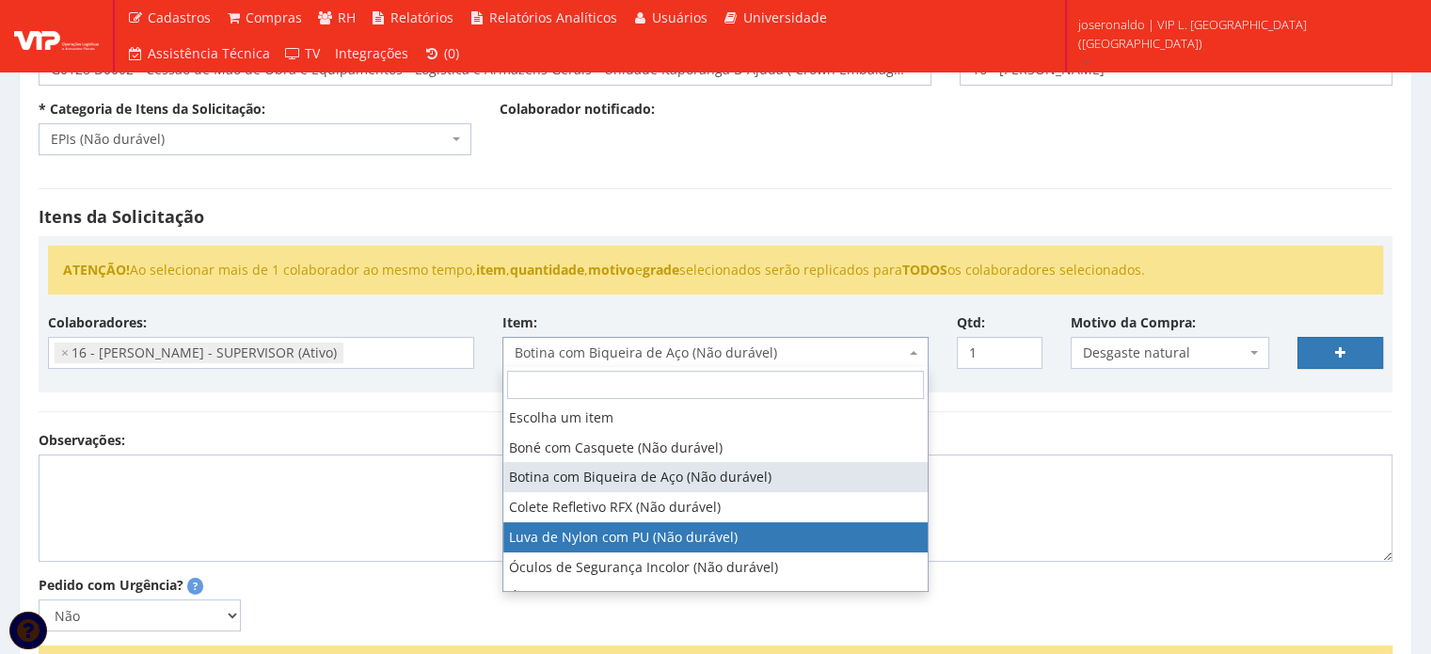
select select "216"
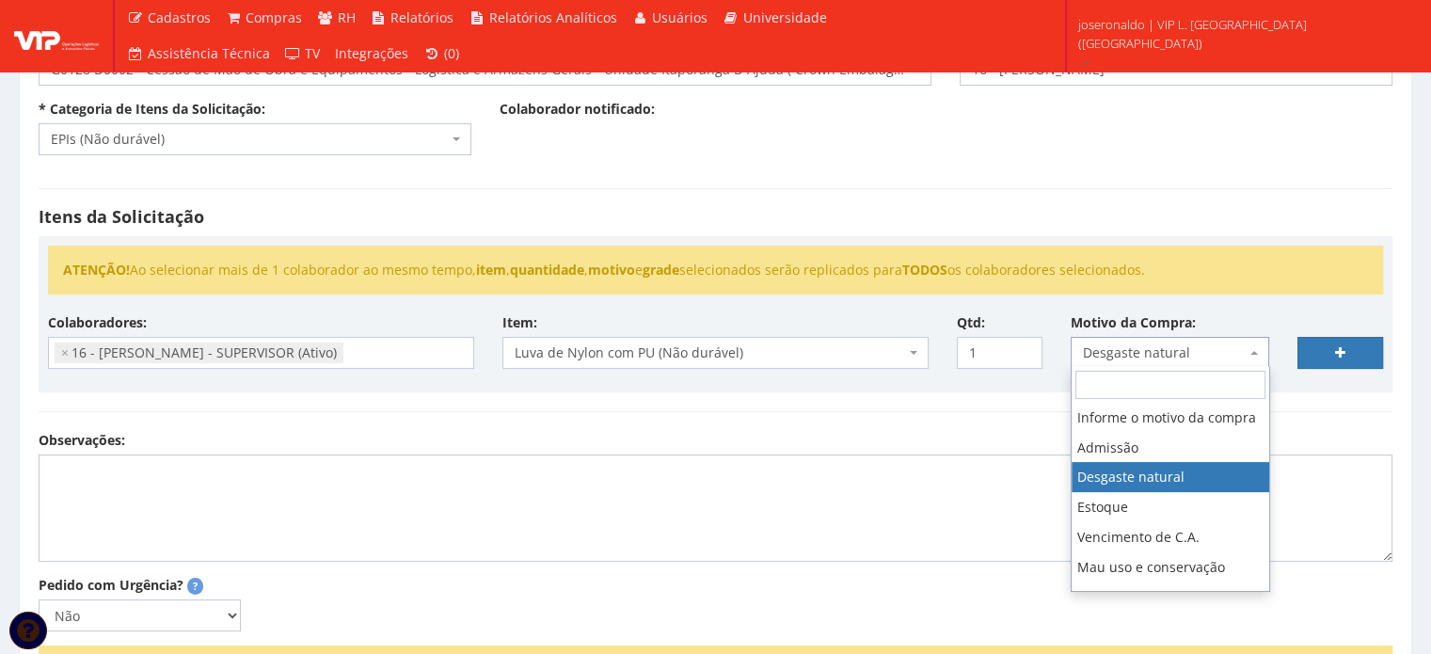
click at [1231, 356] on span "Desgaste natural" at bounding box center [1165, 352] width 164 height 19
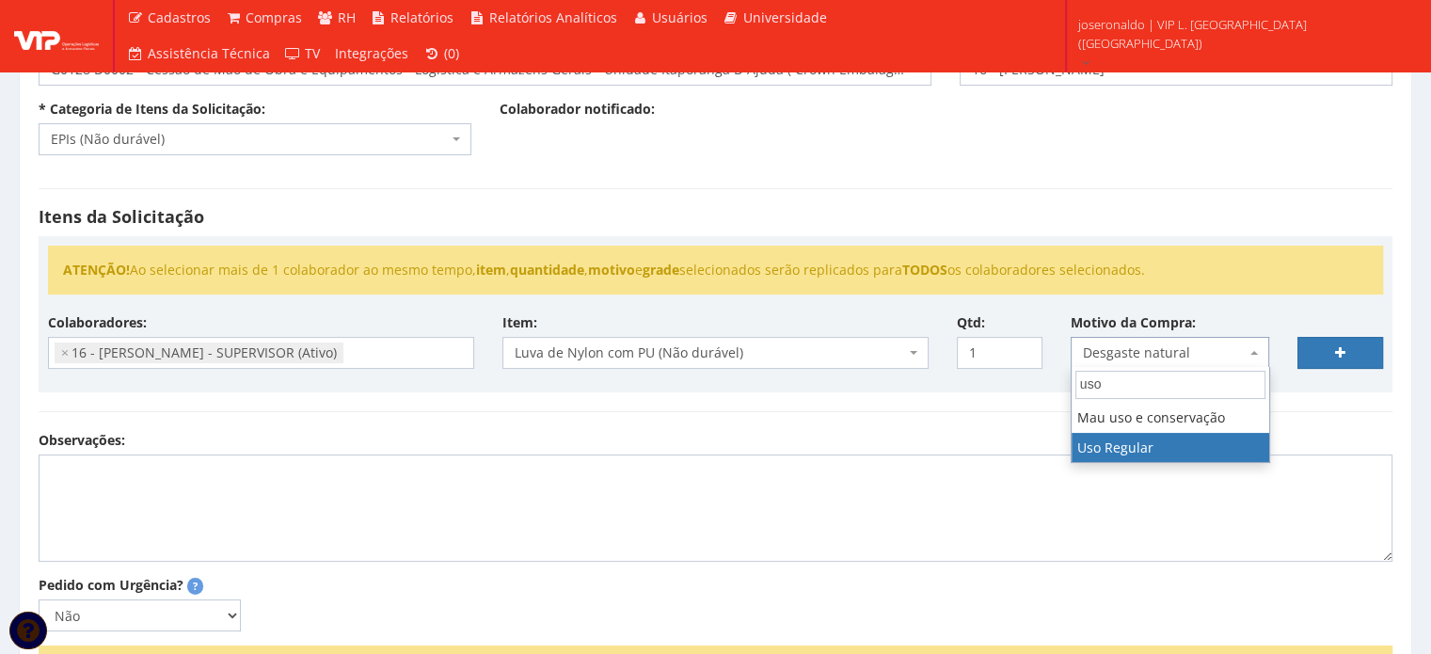
type input "uso"
select select "13"
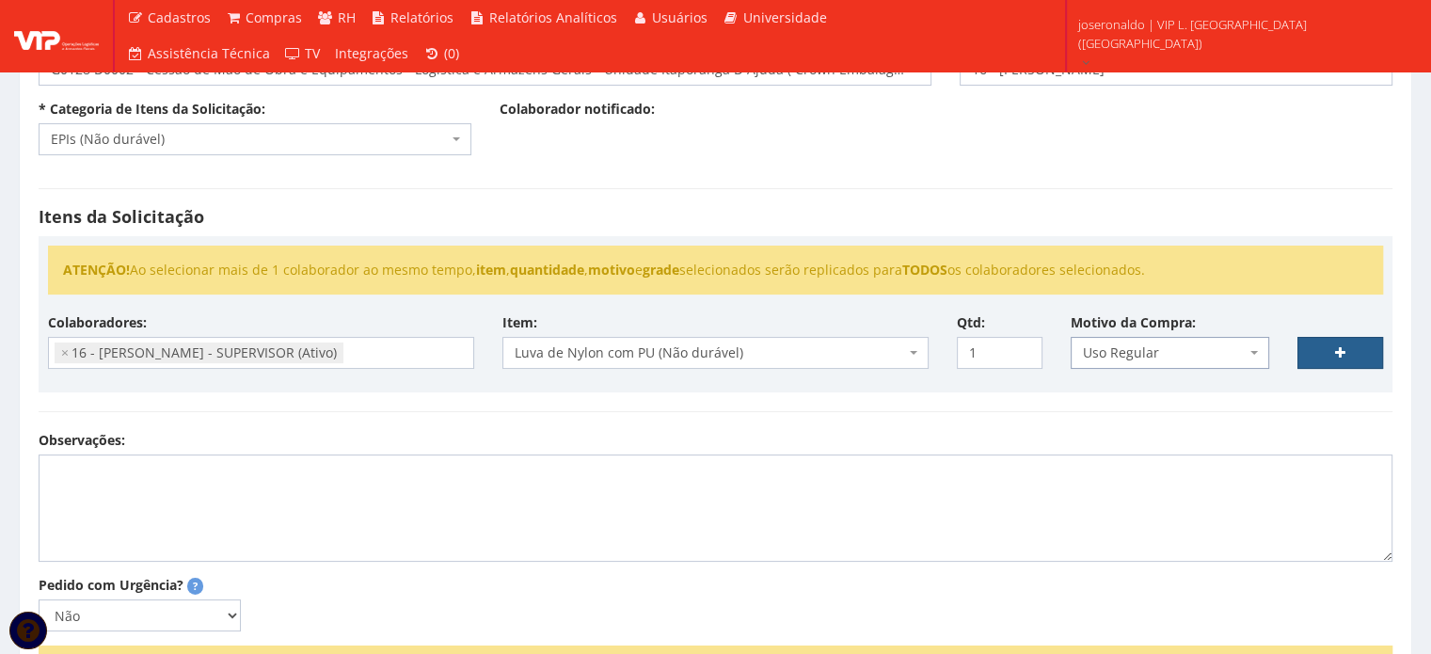
click at [1336, 352] on icon at bounding box center [1340, 352] width 10 height 13
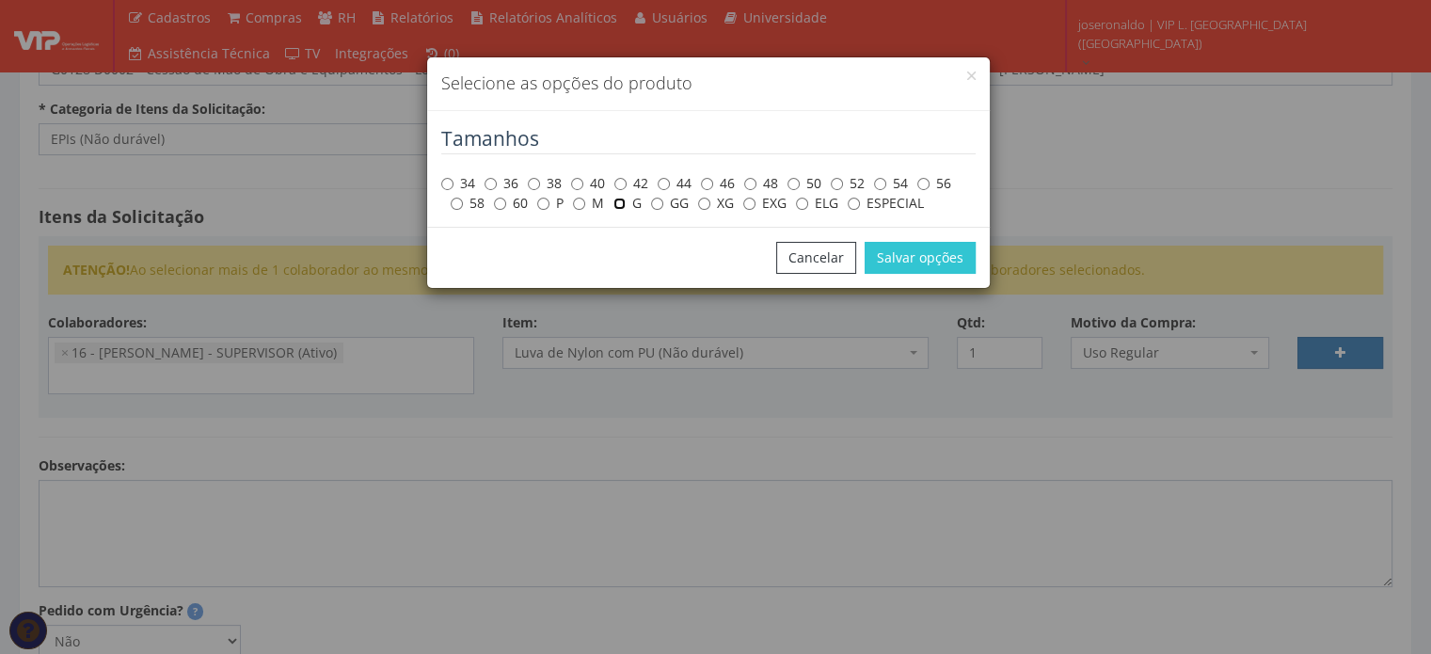
click at [614, 200] on input "G" at bounding box center [619, 204] width 12 height 12
radio input "true"
drag, startPoint x: 888, startPoint y: 254, endPoint x: 901, endPoint y: 255, distance: 13.2
click at [889, 254] on button "Salvar opções" at bounding box center [920, 258] width 111 height 32
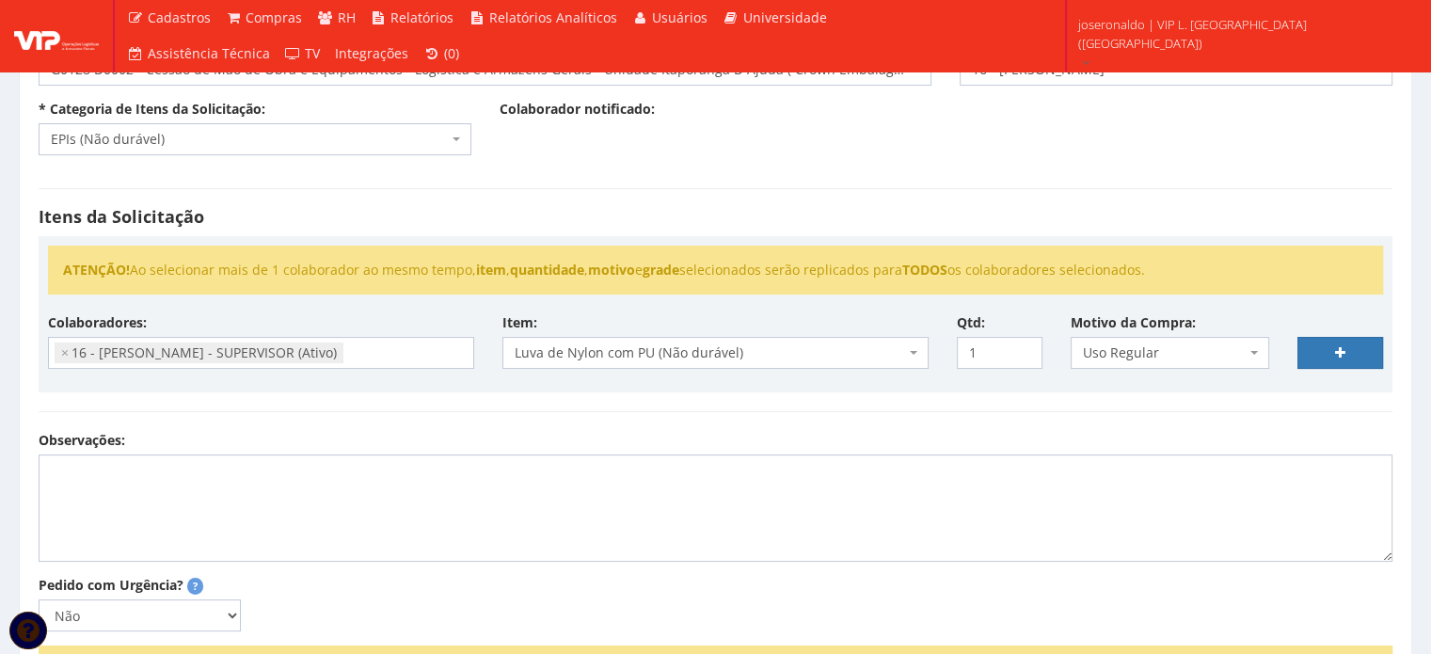
select select
type input "0"
select select
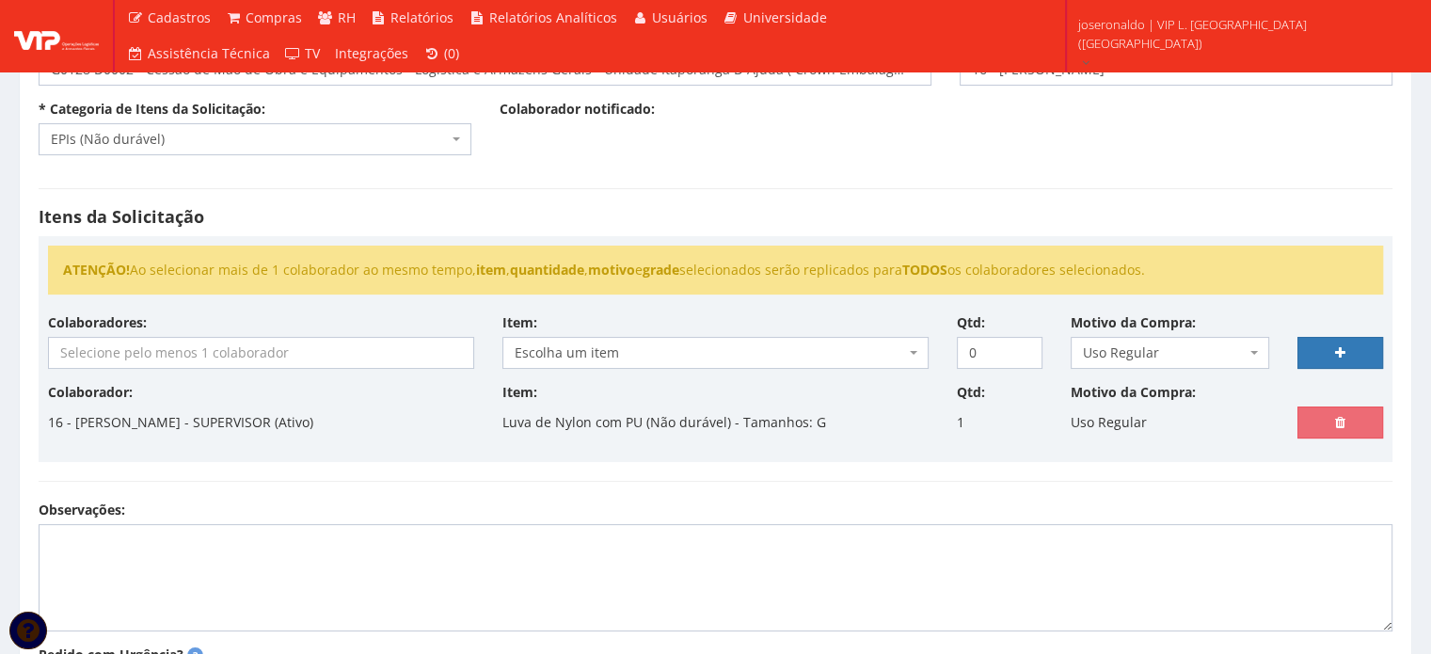
click at [356, 338] on input "search" at bounding box center [261, 353] width 424 height 30
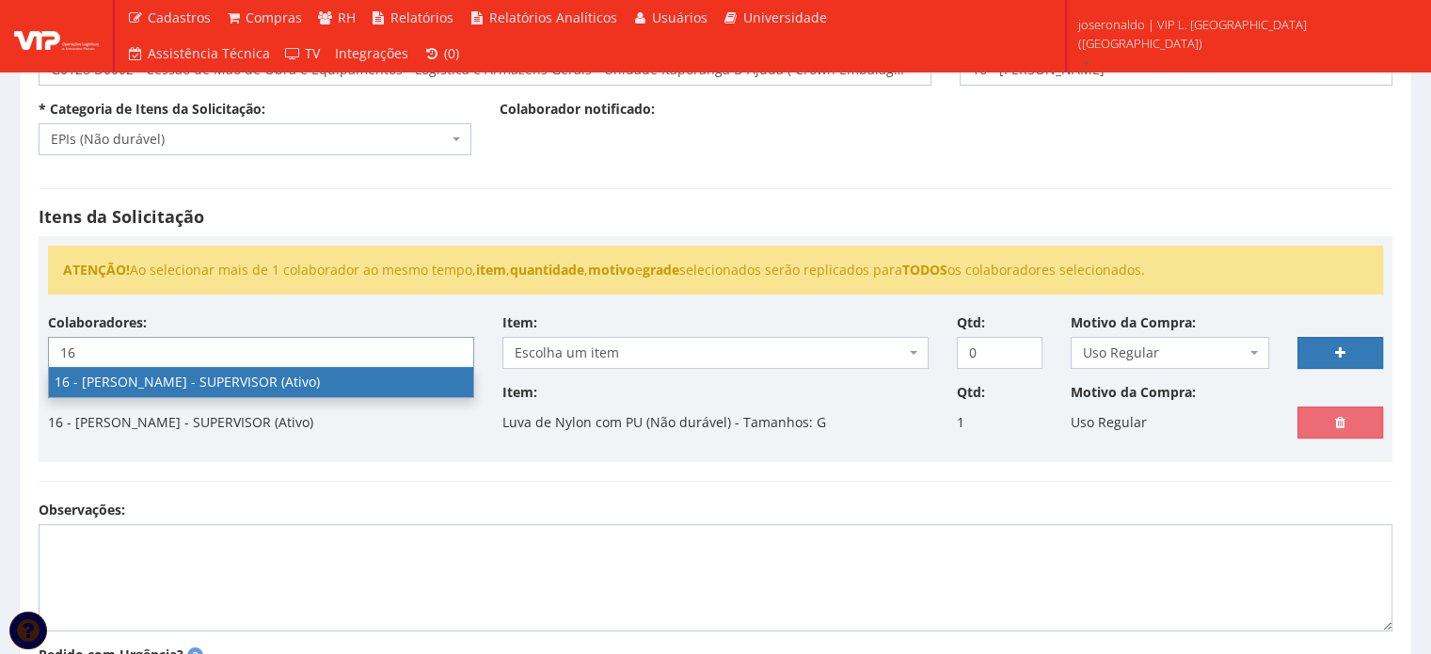
type input "16"
select select "1278"
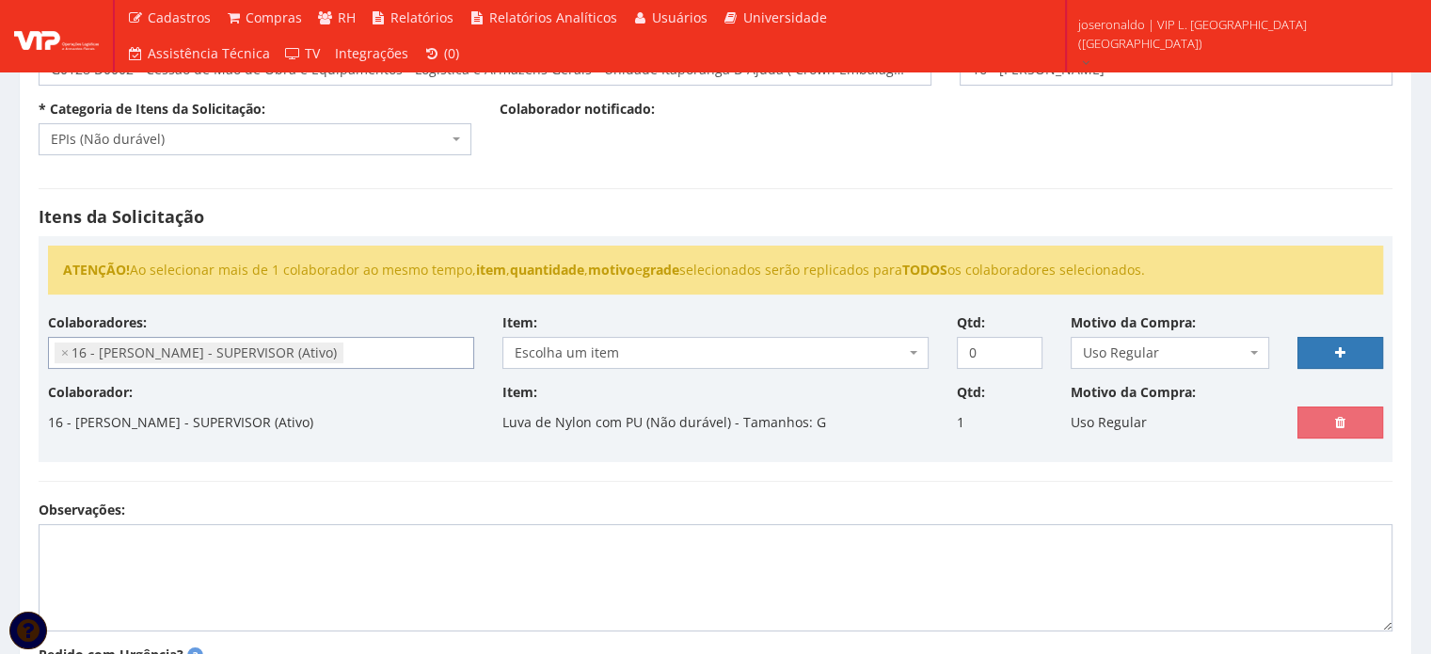
click at [629, 356] on span "Escolha um item" at bounding box center [710, 352] width 390 height 19
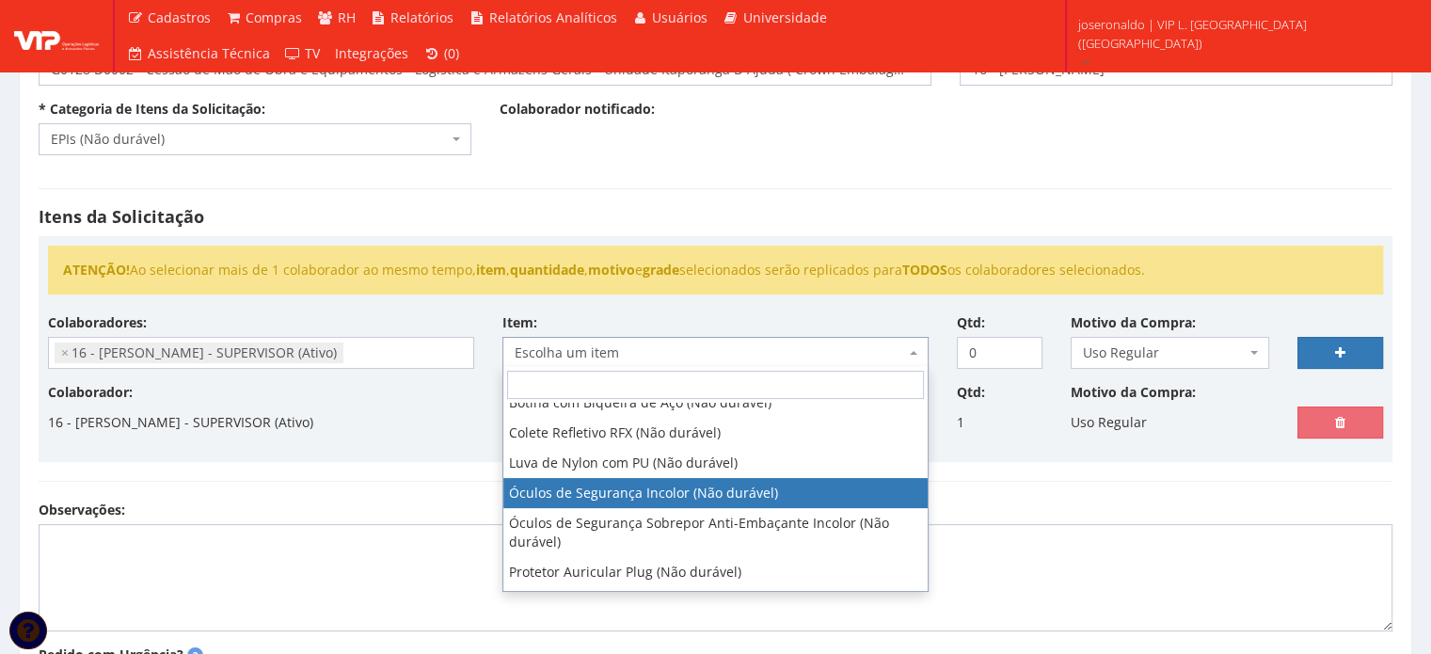
scroll to position [94, 0]
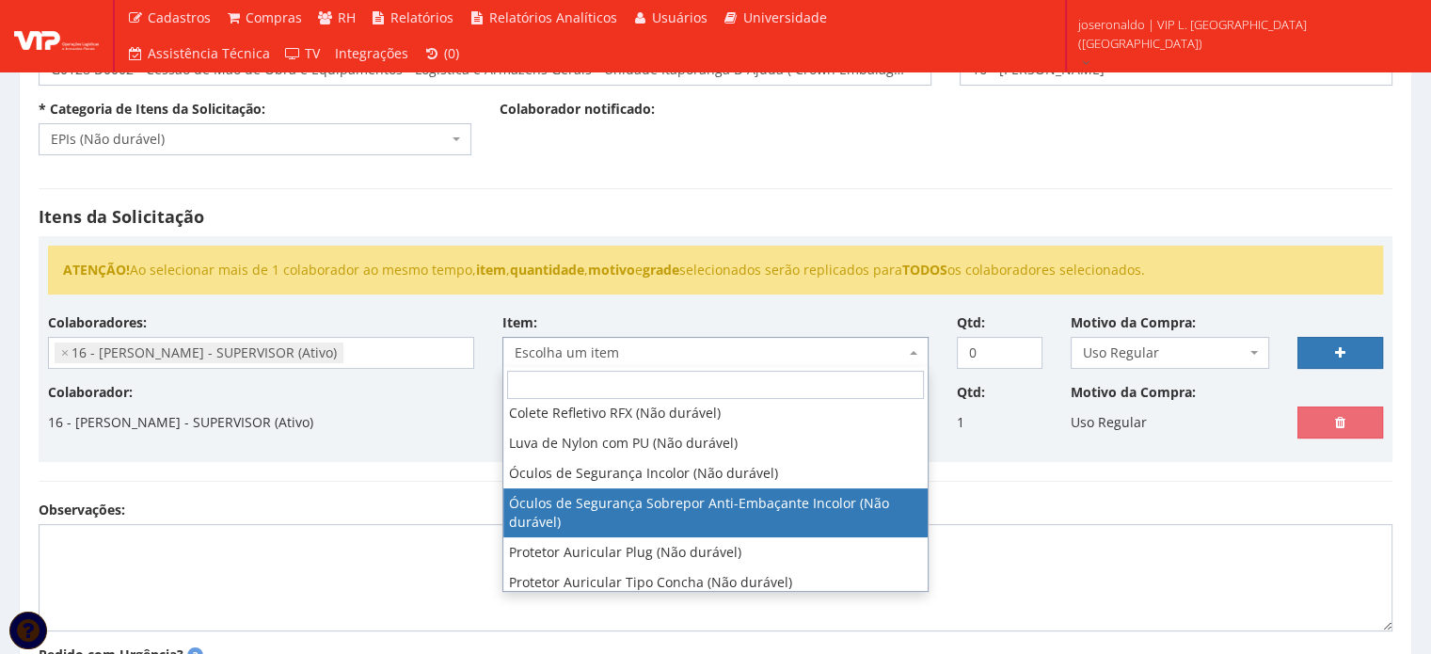
select select "248"
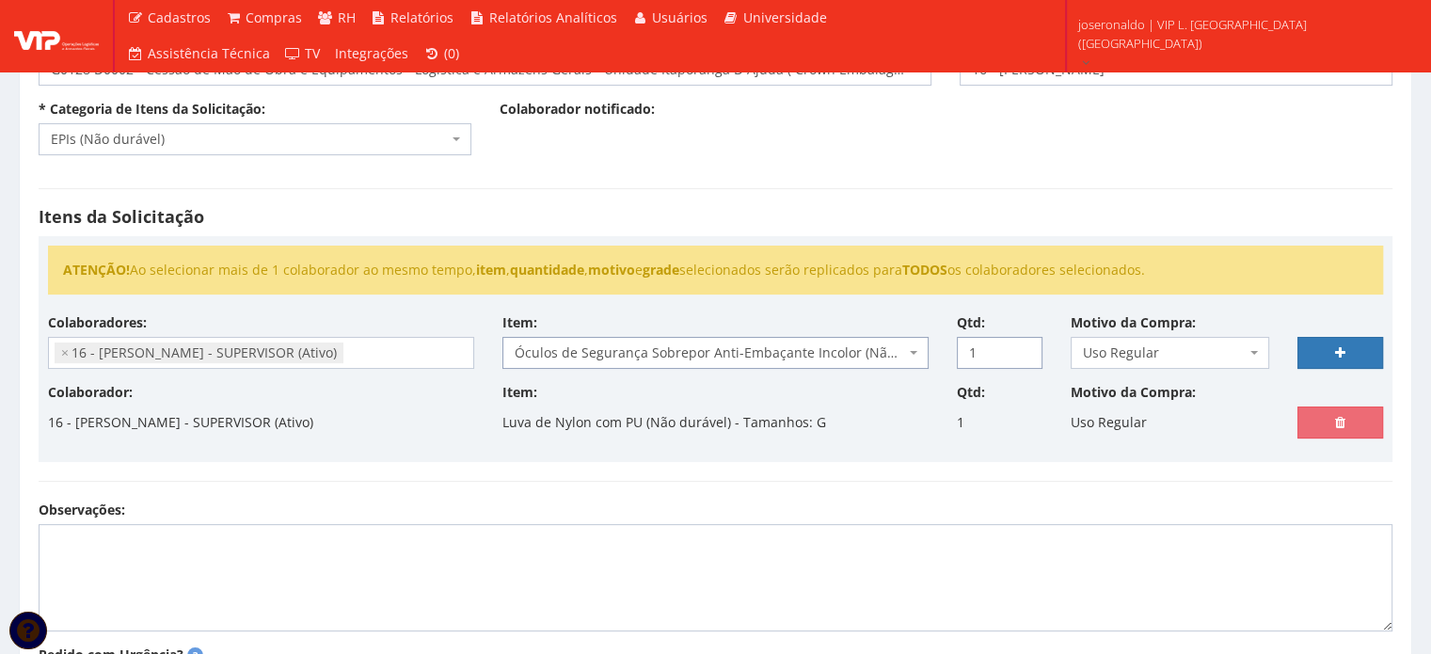
type input "1"
click at [1024, 345] on input "1" at bounding box center [1000, 353] width 86 height 32
click at [1330, 358] on link at bounding box center [1341, 353] width 86 height 32
select select
type input "0"
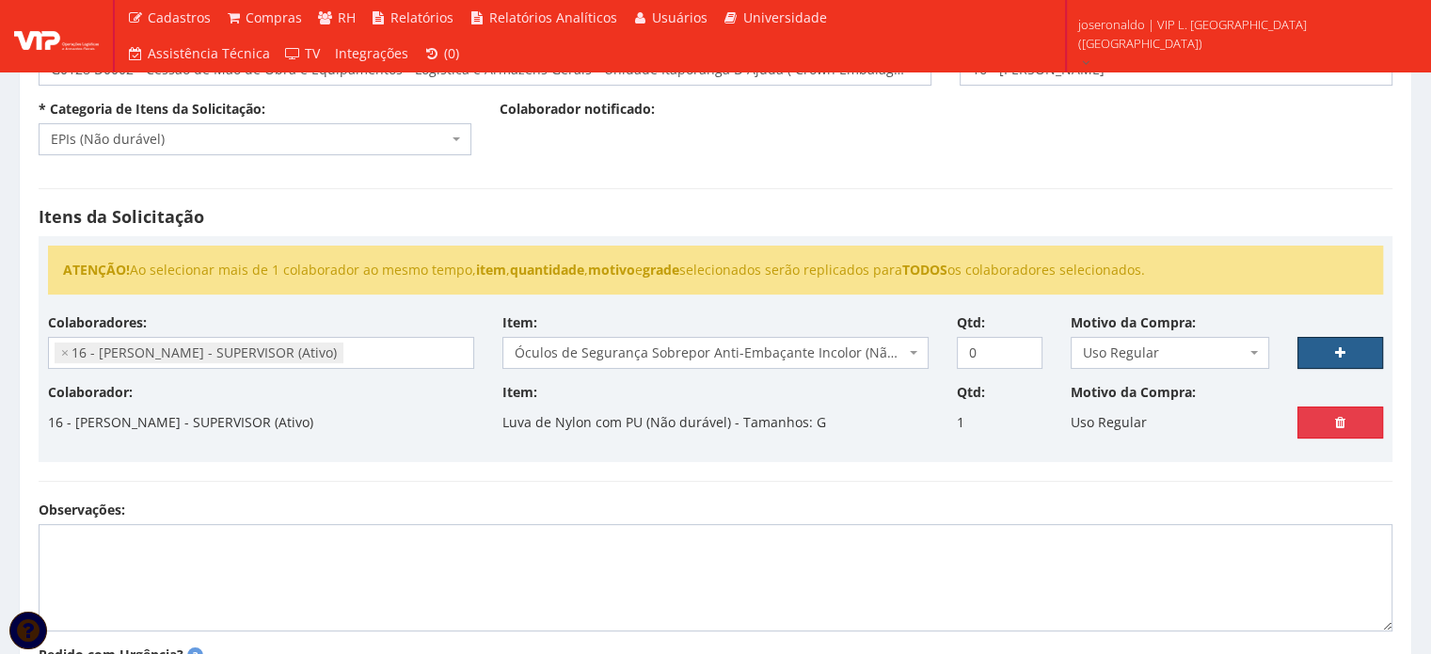
select select
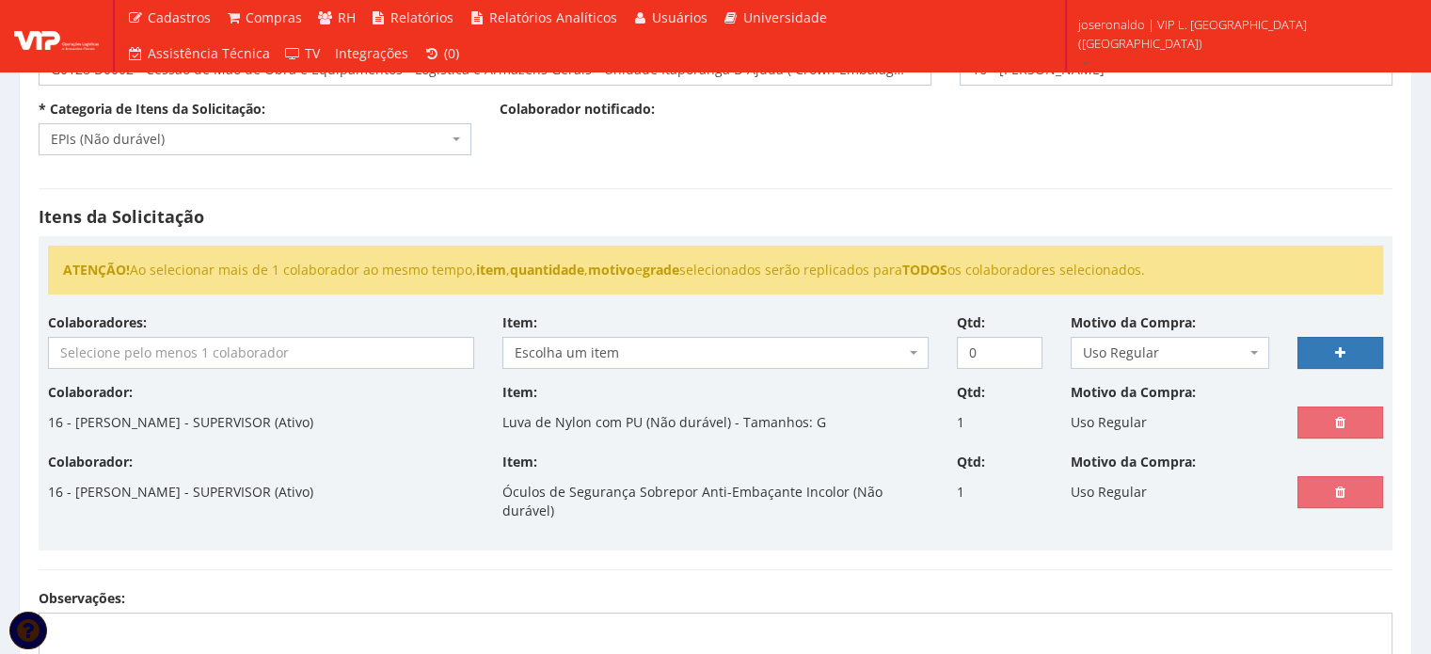
click at [300, 351] on input "search" at bounding box center [261, 353] width 424 height 30
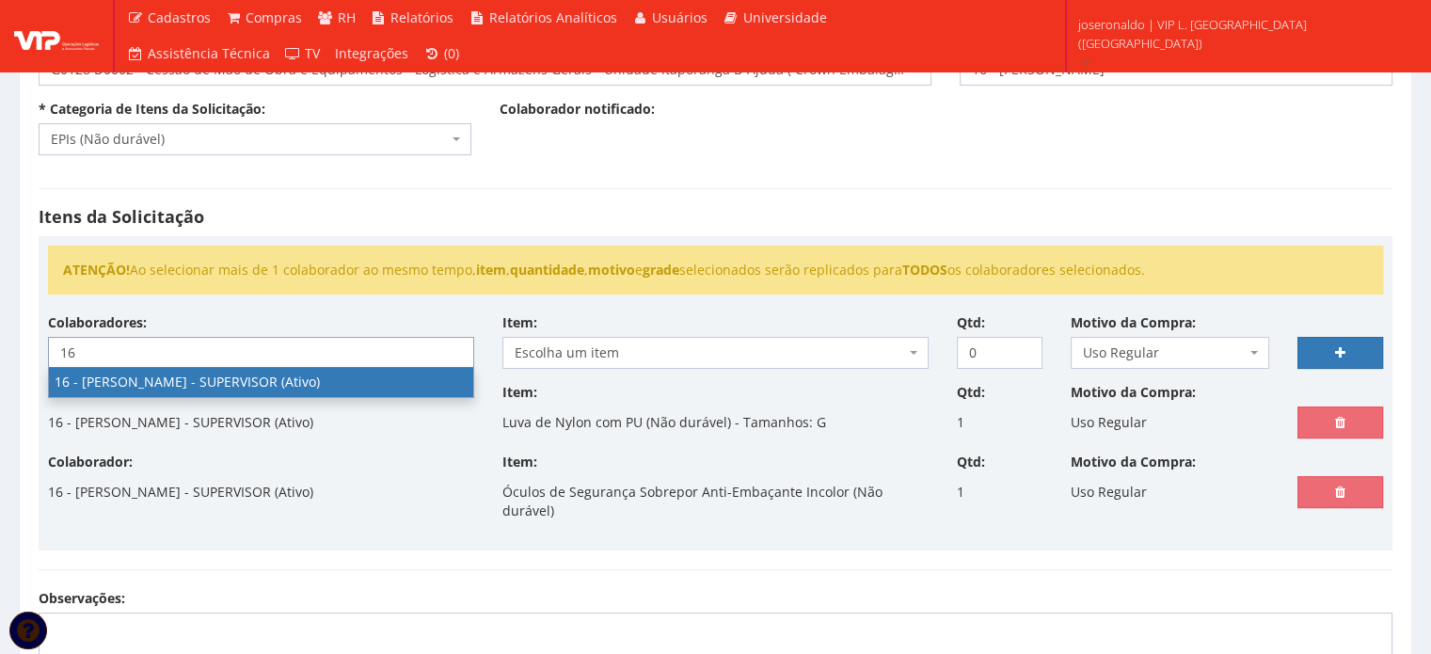
type input "16"
select select "1278"
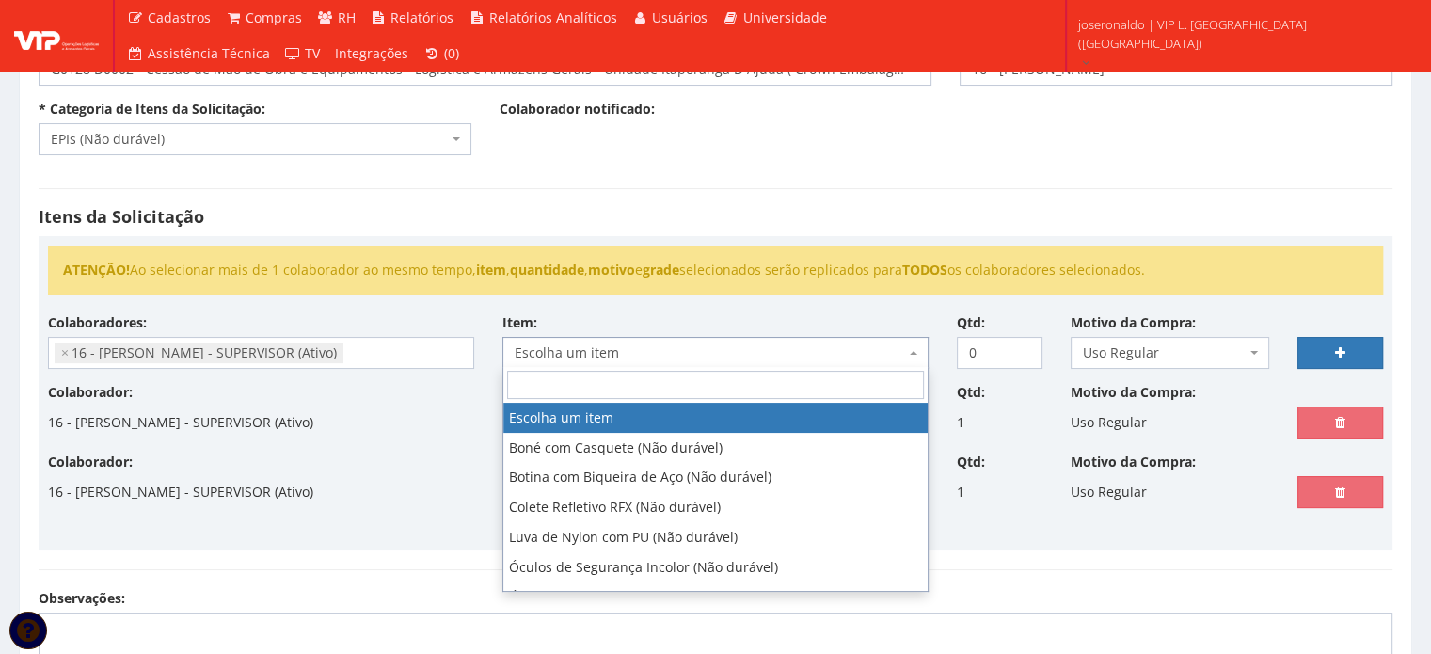
click at [600, 357] on span "Escolha um item" at bounding box center [710, 352] width 390 height 19
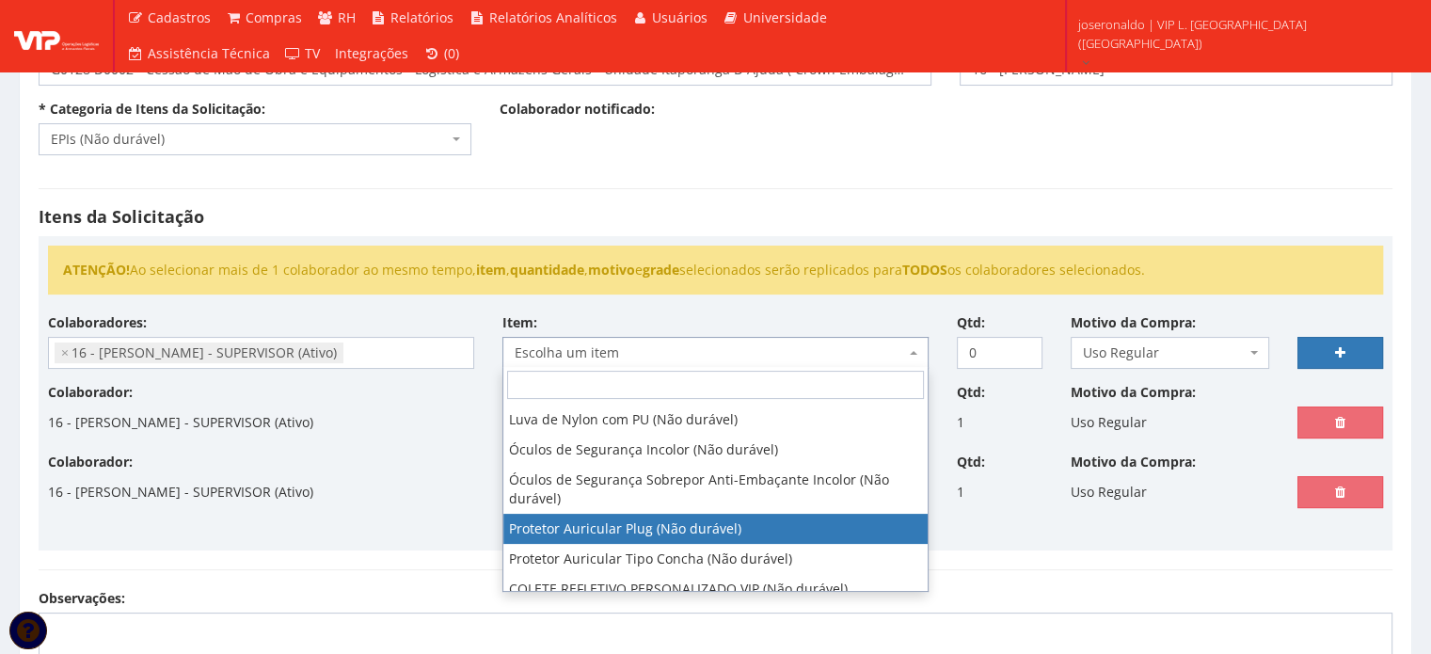
scroll to position [132, 0]
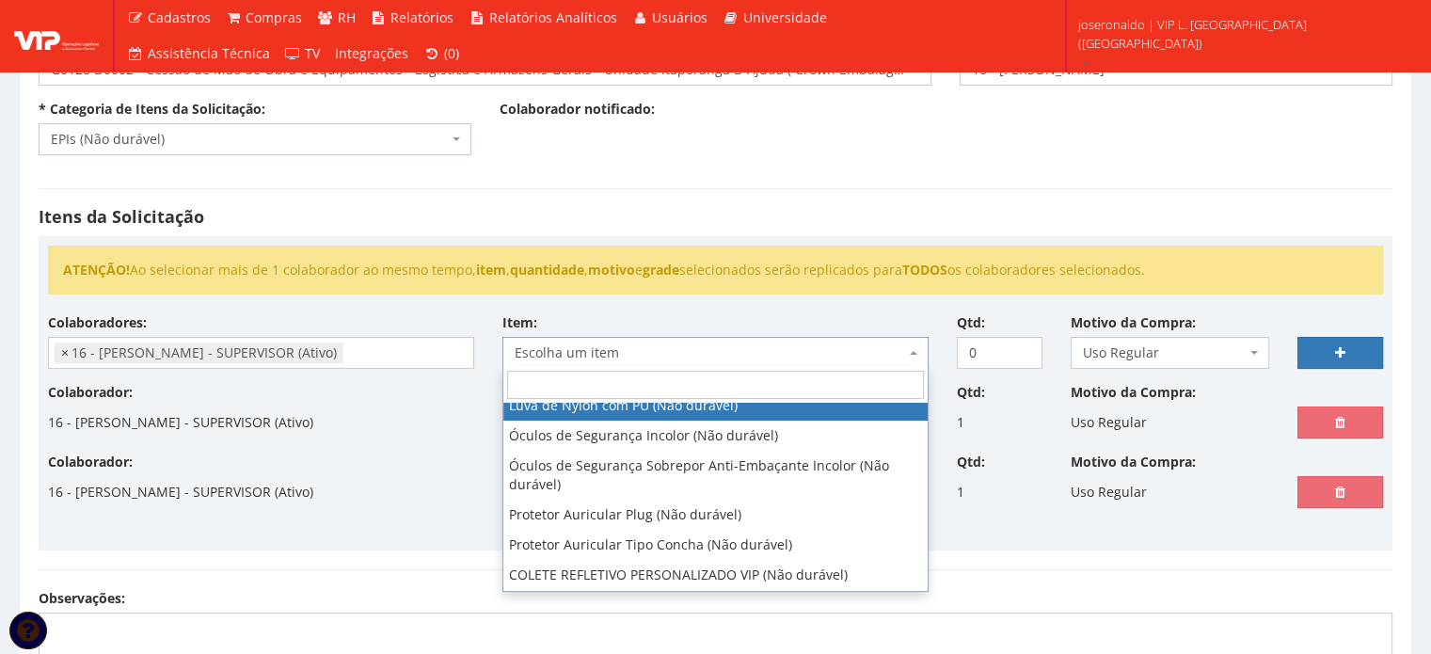
click at [65, 349] on span "×" at bounding box center [65, 352] width 8 height 19
select select
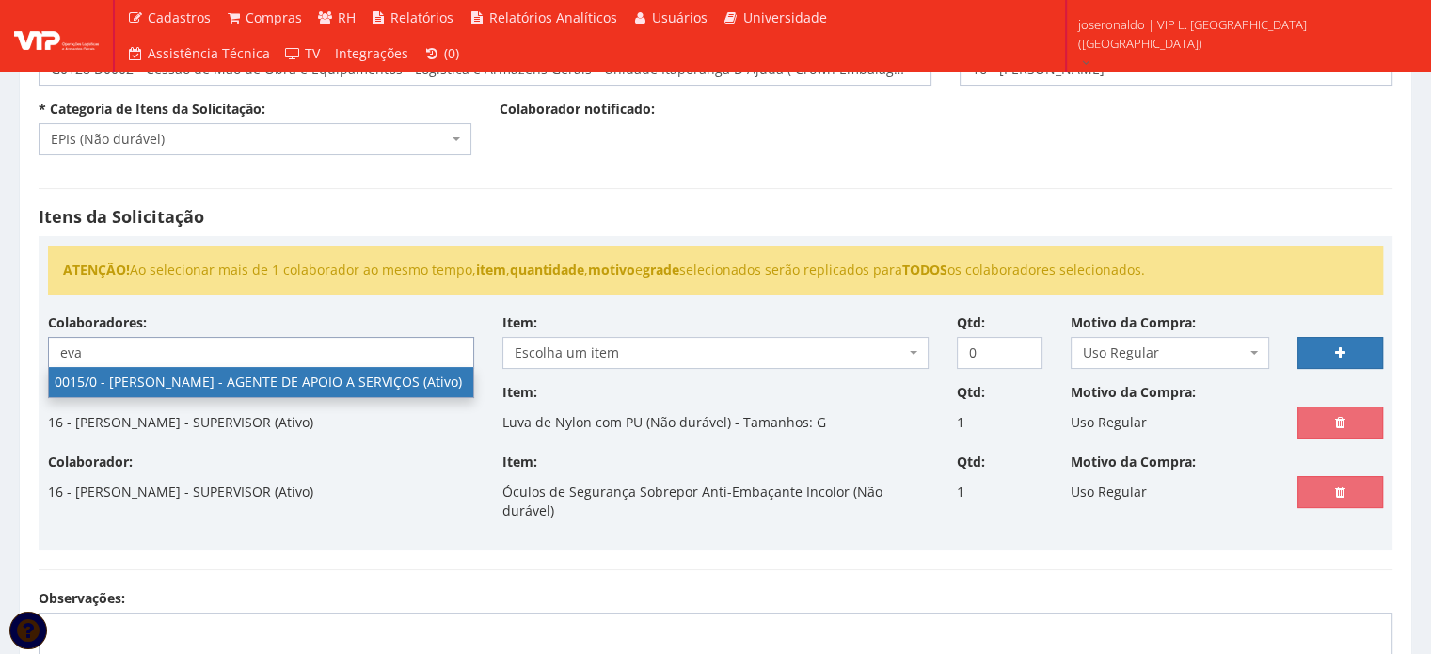
type input "eva"
select select "919"
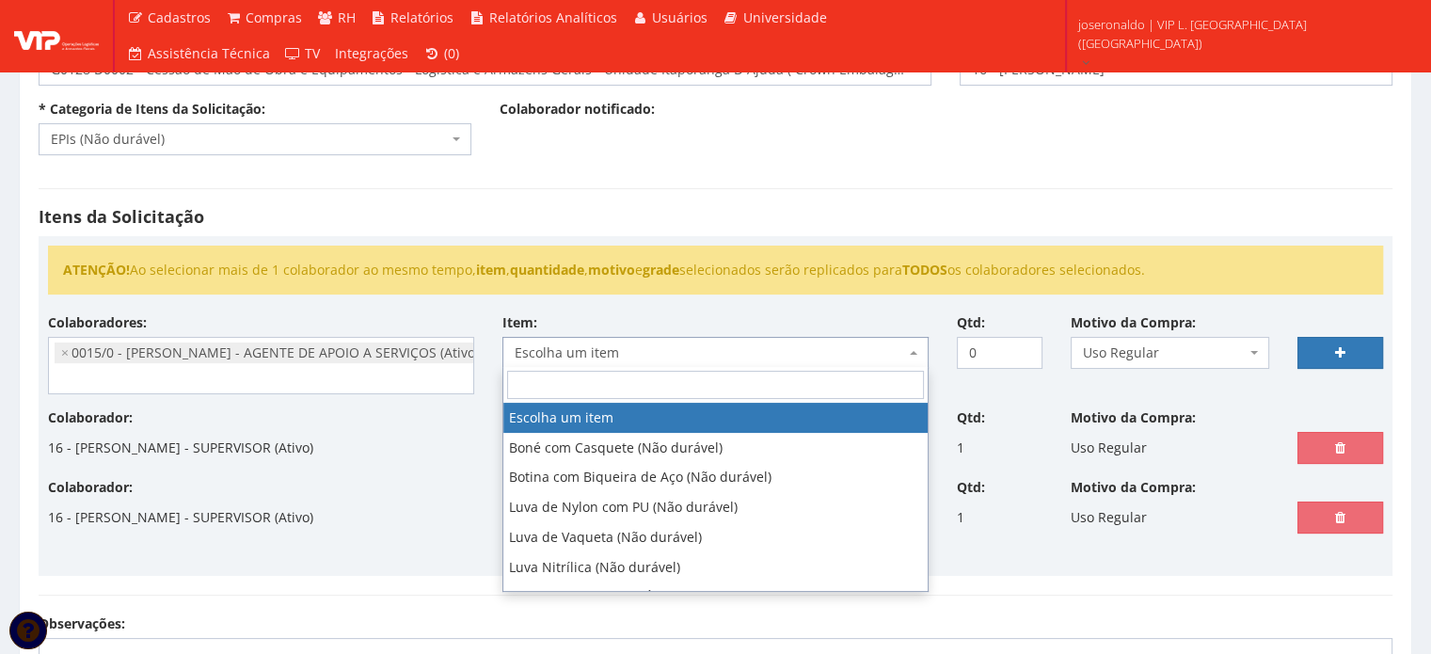
click at [621, 354] on span "Escolha um item" at bounding box center [710, 352] width 390 height 19
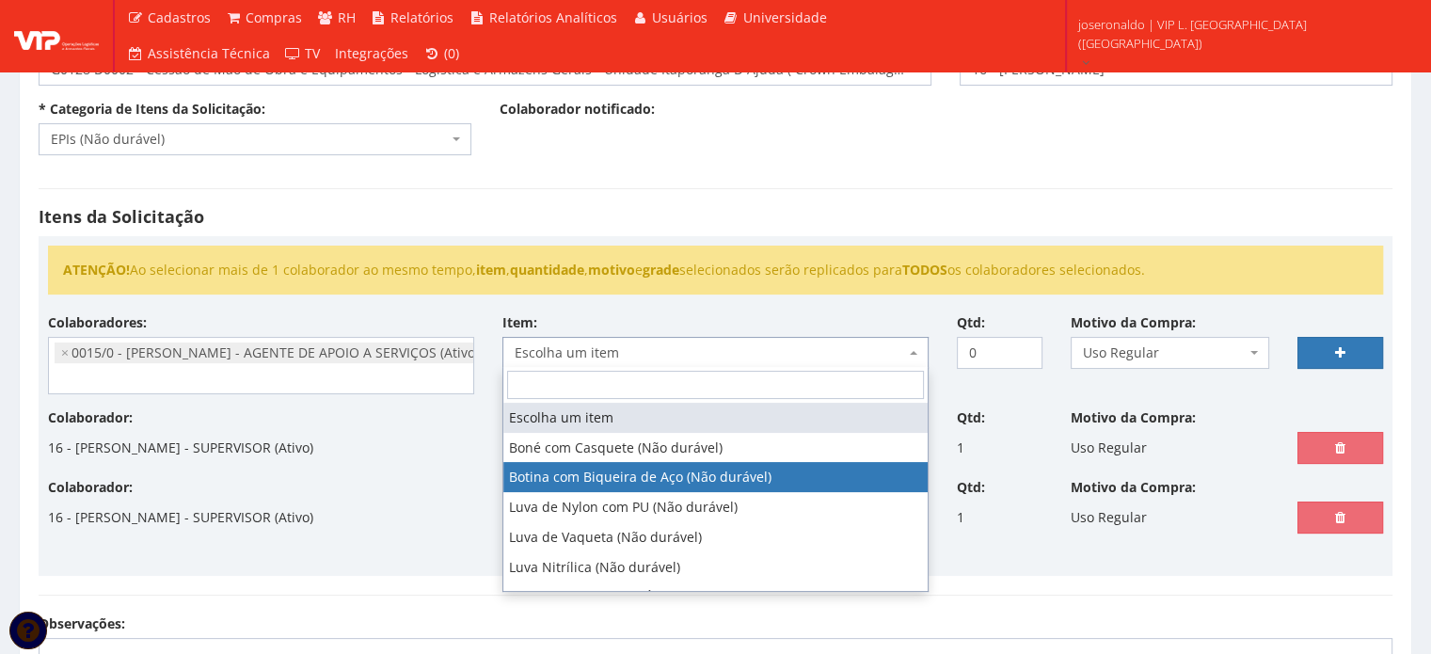
select select "46"
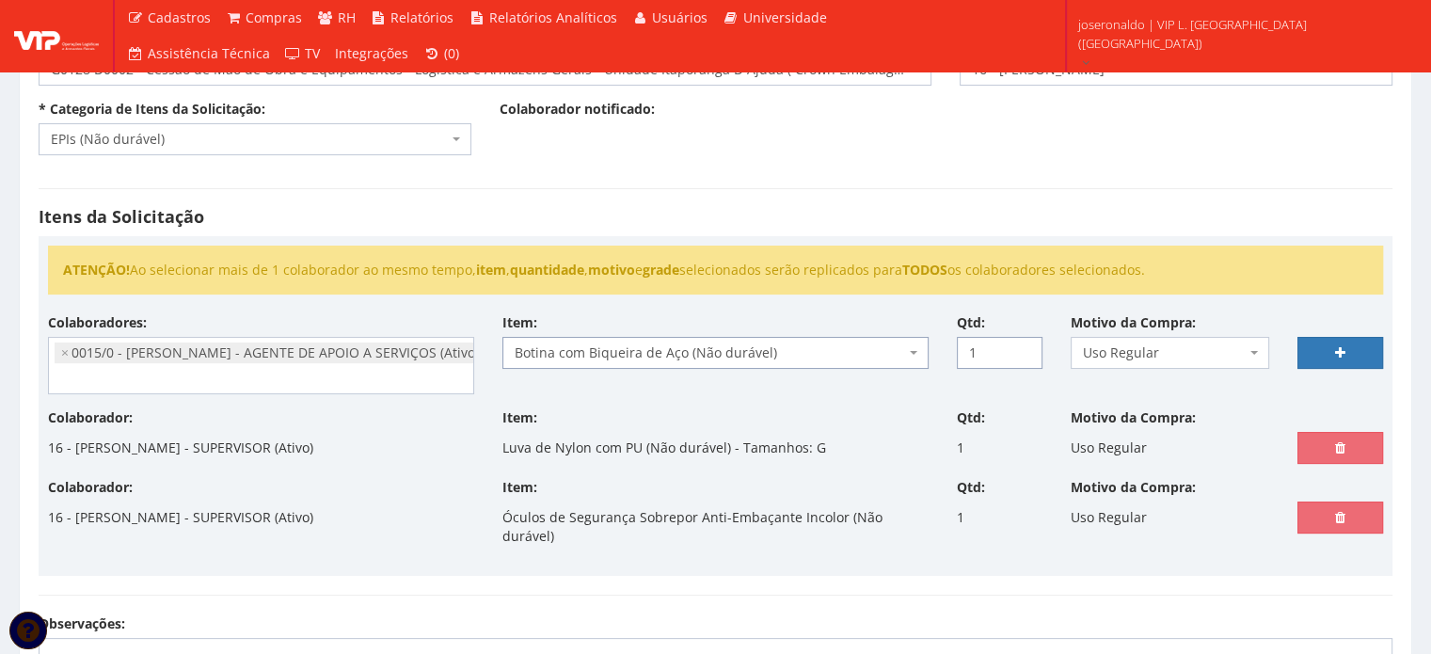
type input "1"
click at [1025, 346] on input "1" at bounding box center [1000, 353] width 86 height 32
click at [1157, 345] on span "Uso Regular" at bounding box center [1165, 352] width 164 height 19
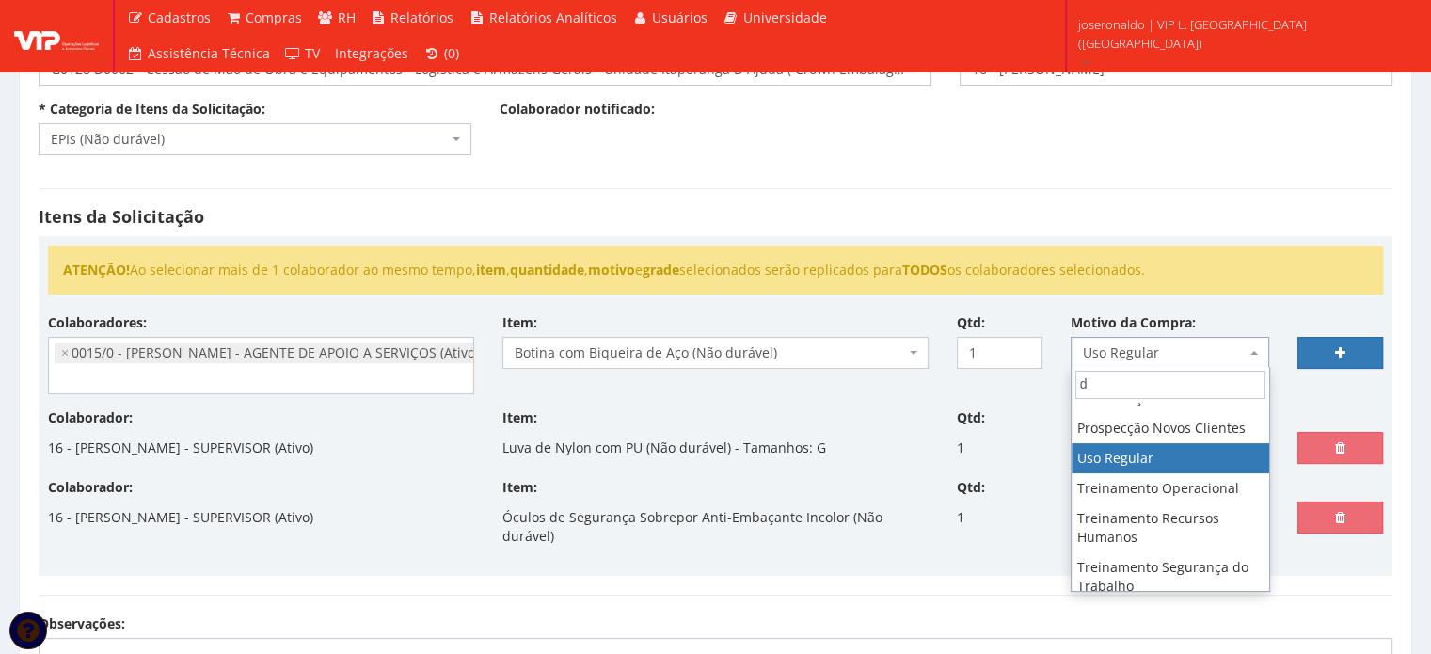
scroll to position [0, 0]
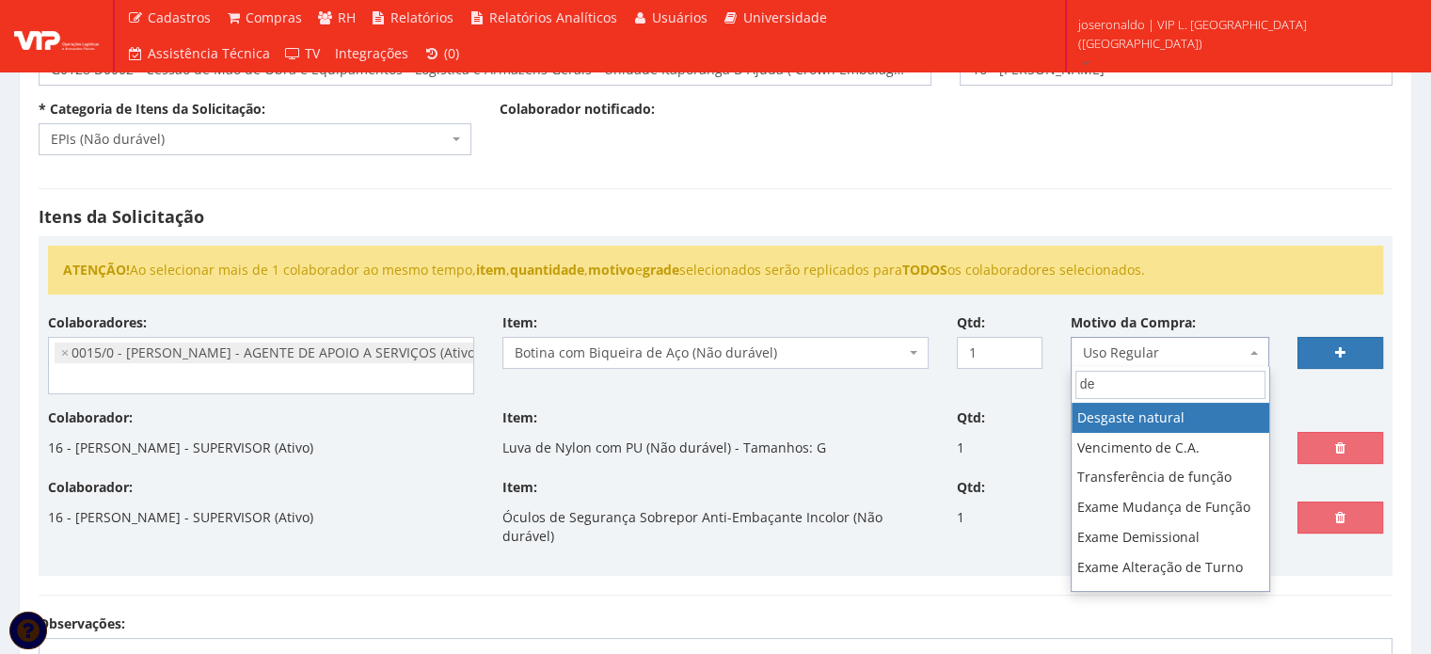
type input "de"
select select "2"
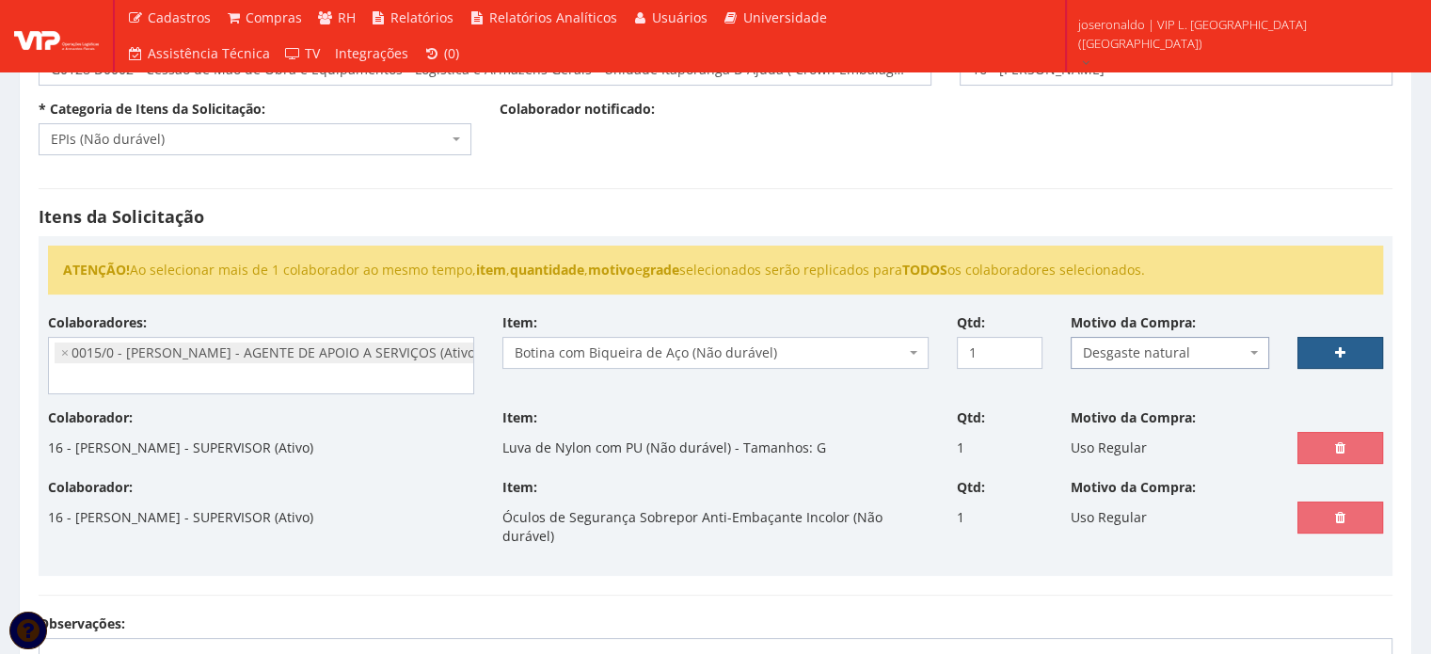
click at [1315, 357] on link at bounding box center [1341, 353] width 86 height 32
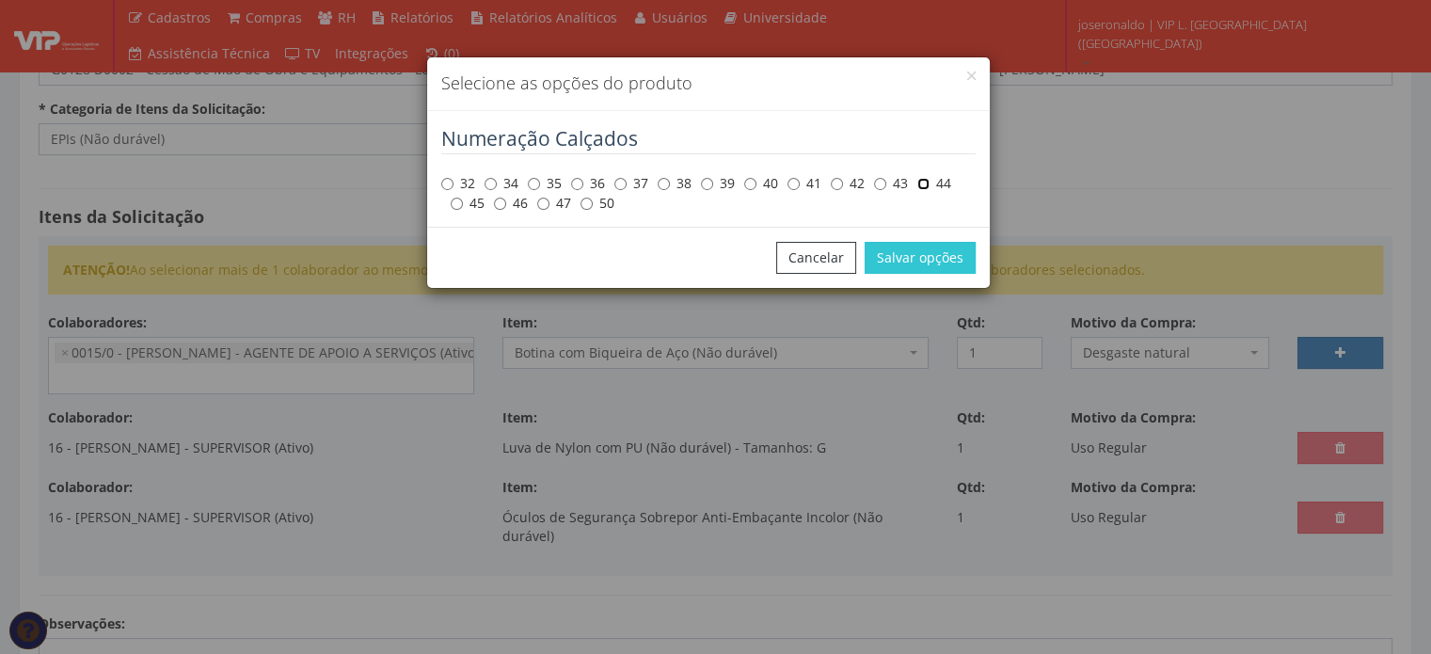
click at [926, 185] on input "44" at bounding box center [923, 184] width 12 height 12
radio input "true"
click at [916, 255] on button "Salvar opções" at bounding box center [920, 258] width 111 height 32
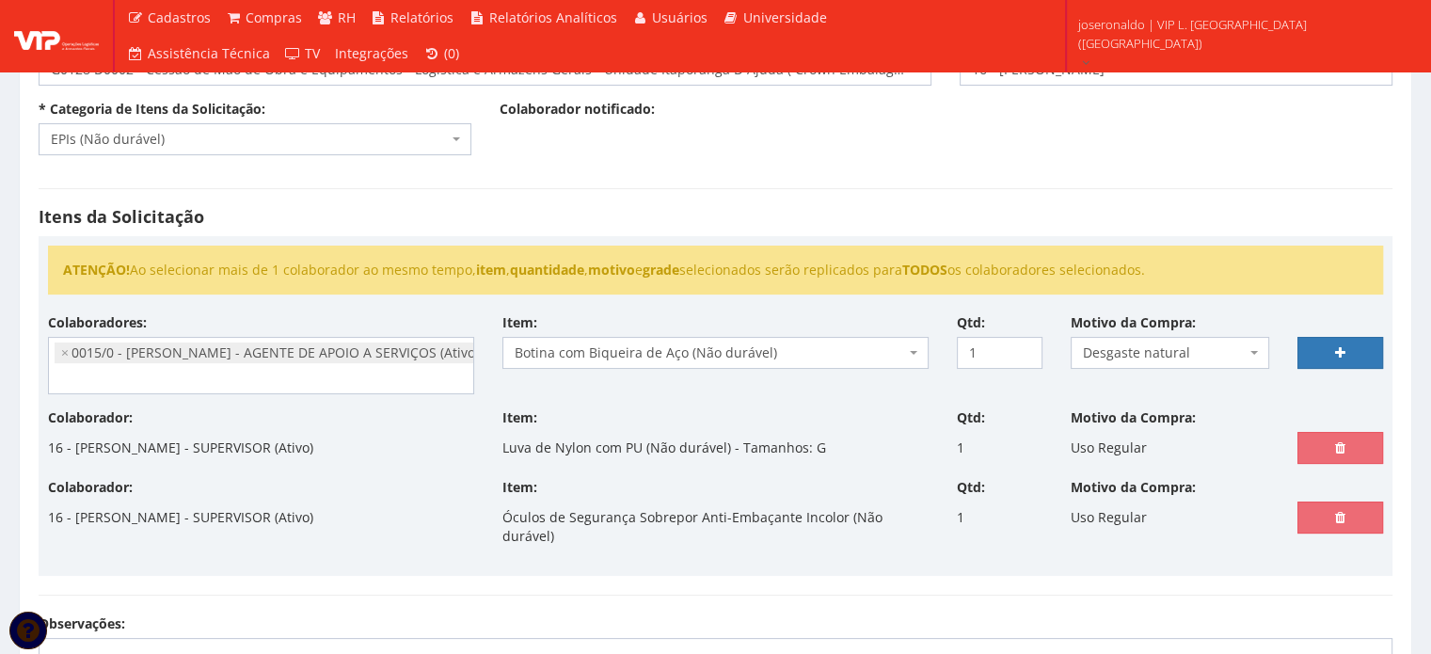
select select
type input "0"
select select
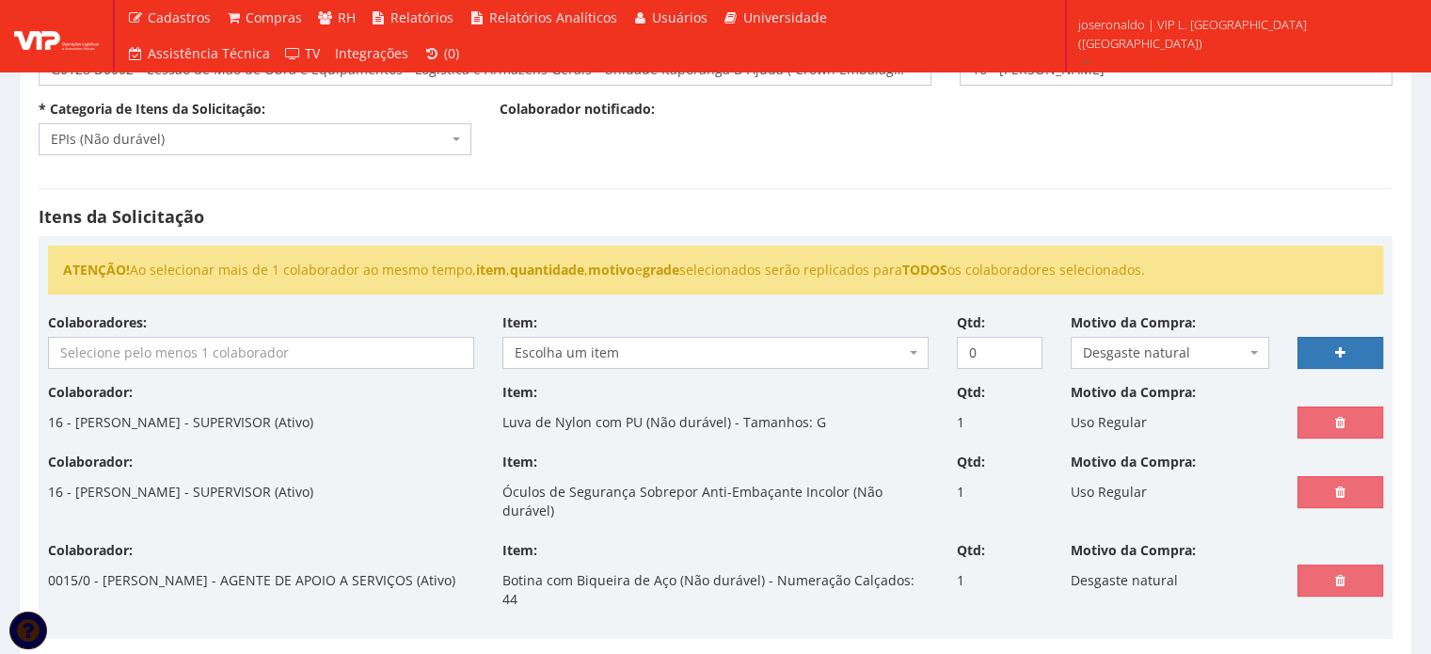
click at [211, 356] on input "search" at bounding box center [261, 353] width 424 height 30
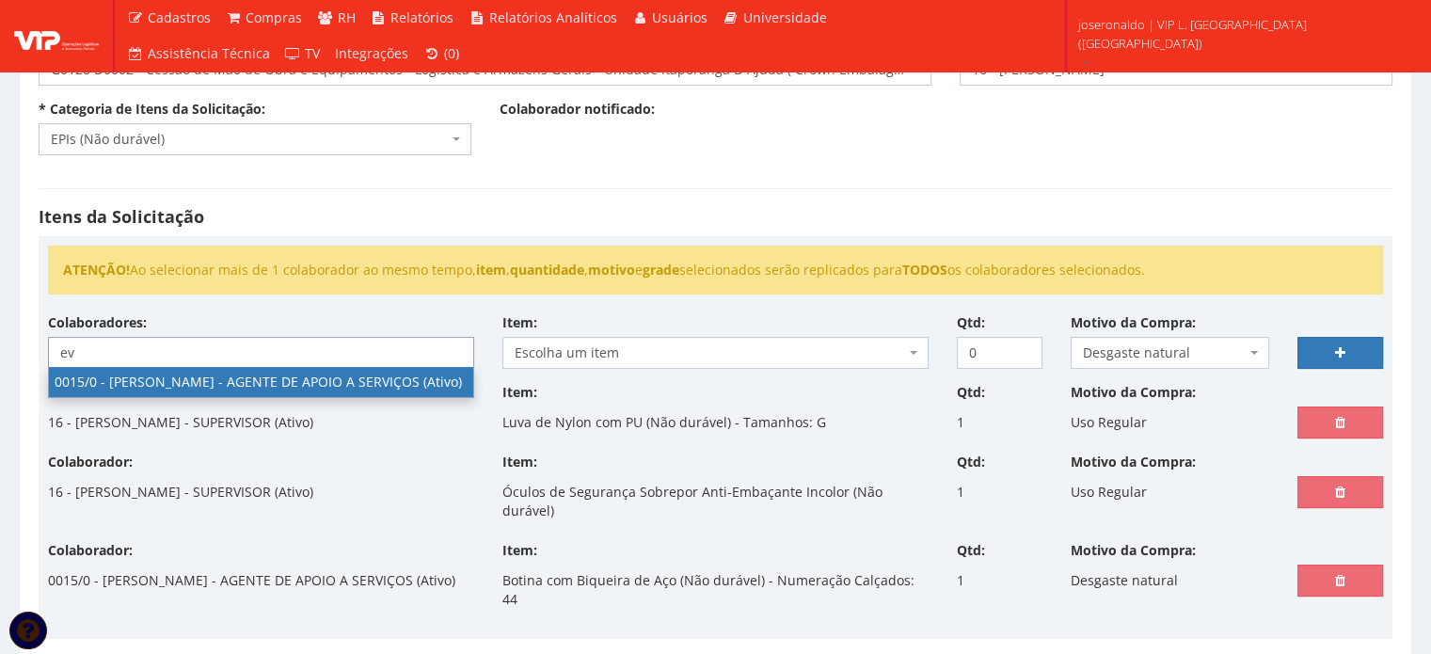
type input "ev"
select select "919"
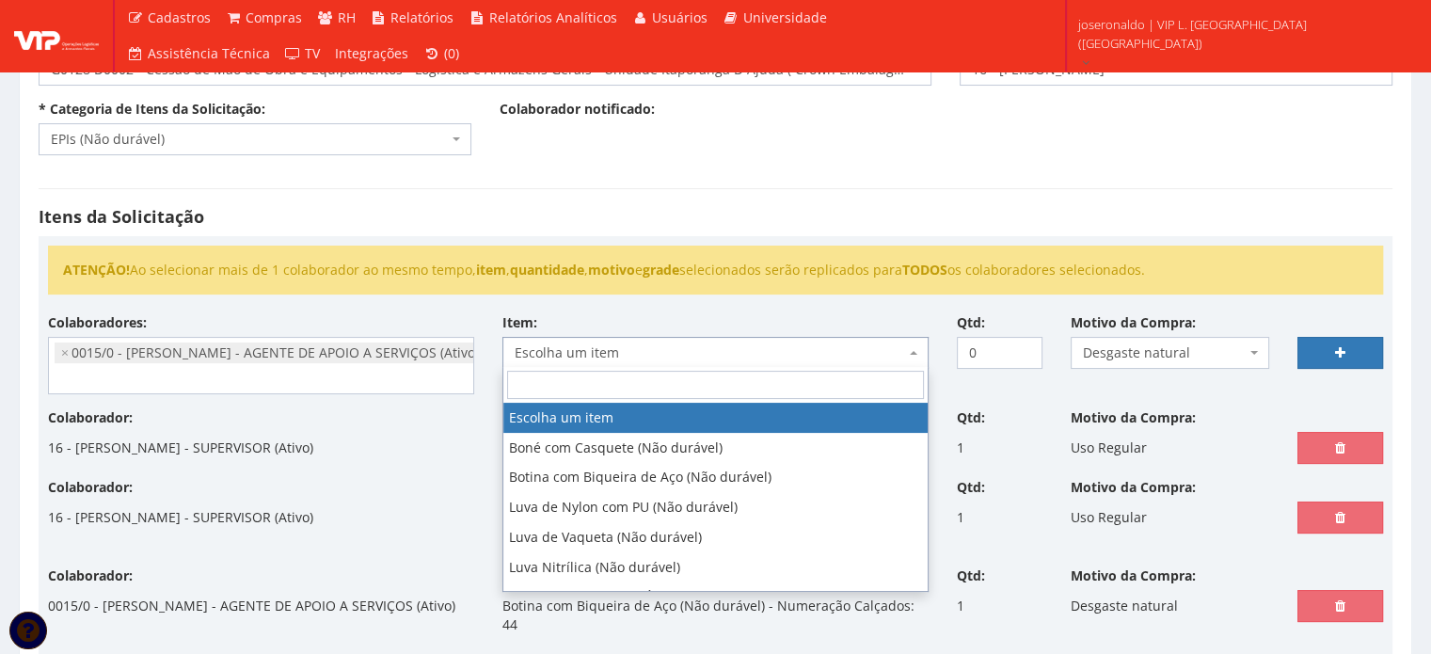
click at [567, 344] on span "Escolha um item" at bounding box center [710, 352] width 390 height 19
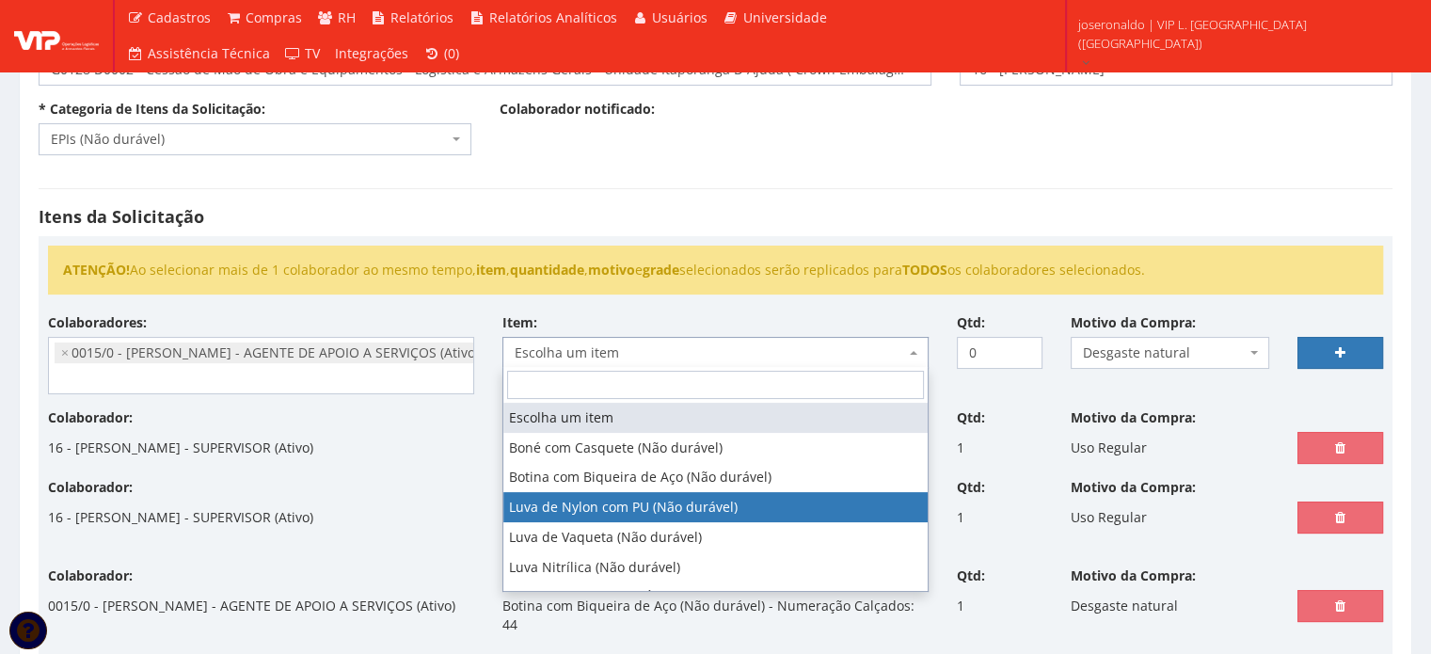
select select "216"
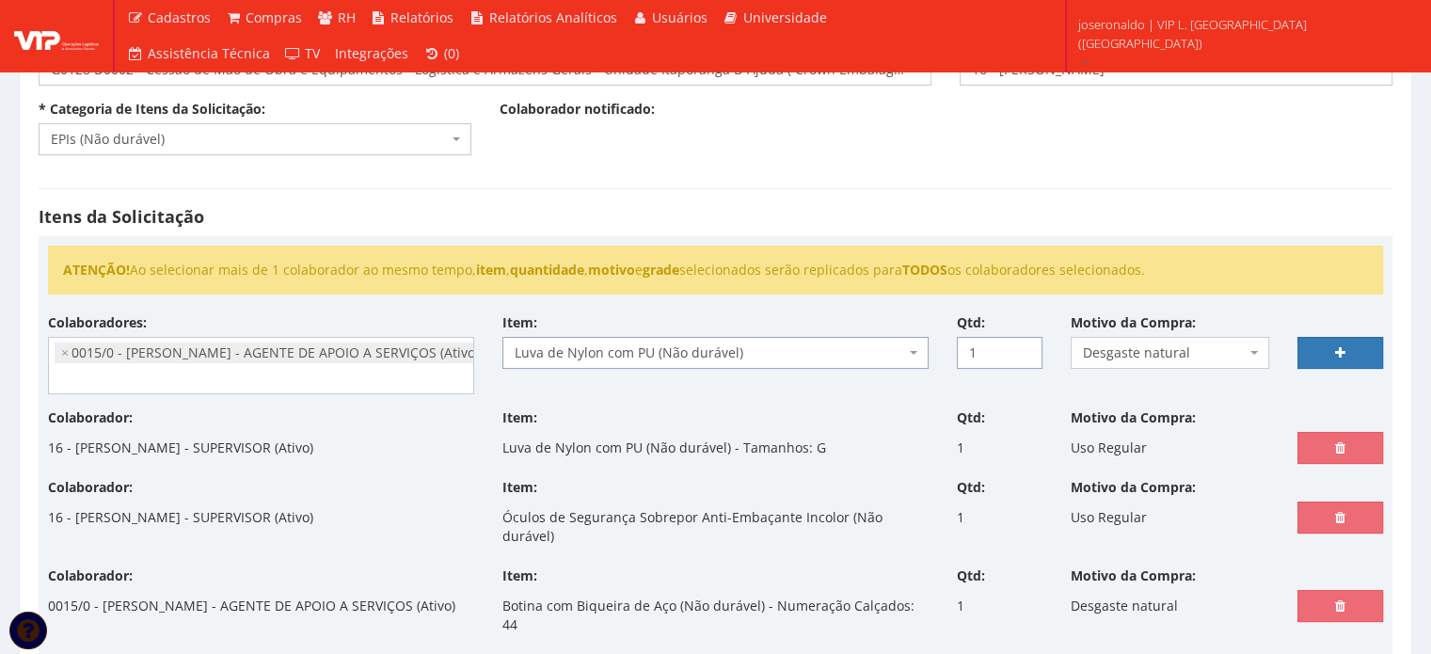
type input "1"
click at [1026, 343] on input "1" at bounding box center [1000, 353] width 86 height 32
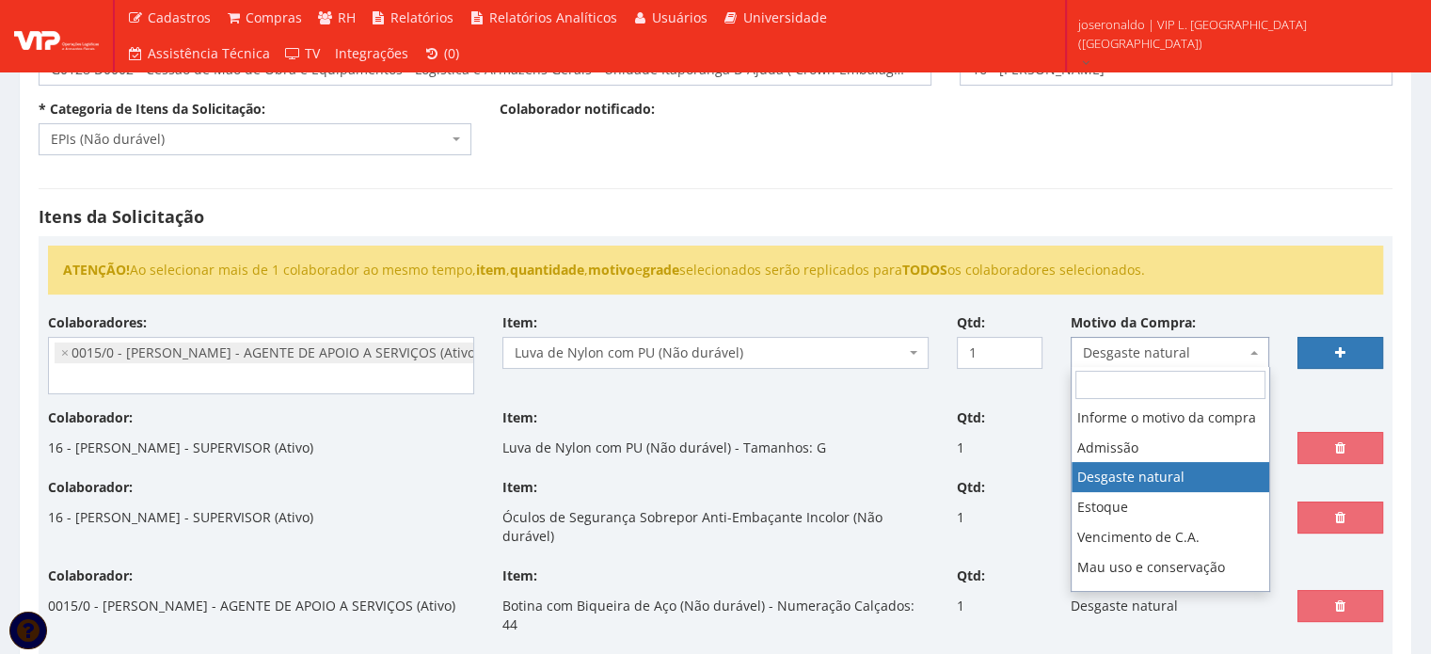
click at [1258, 356] on span "Desgaste natural" at bounding box center [1170, 353] width 199 height 32
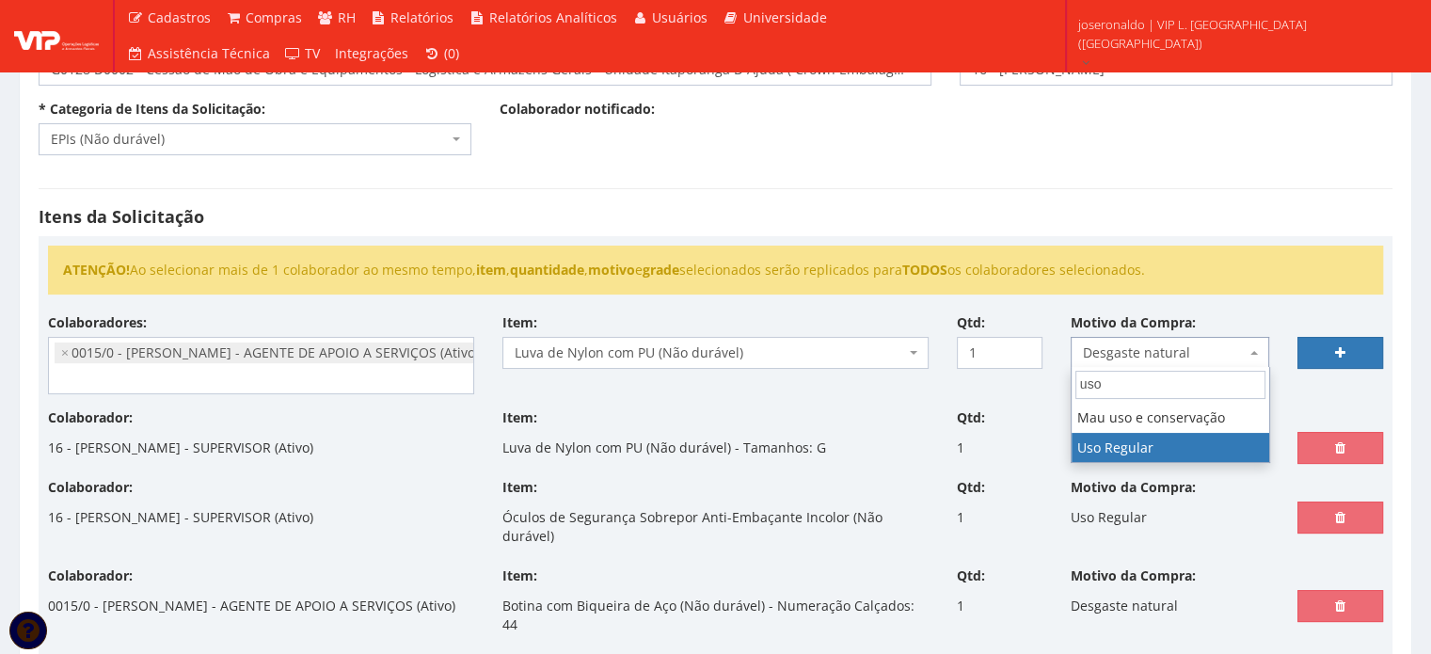
type input "uso"
select select "13"
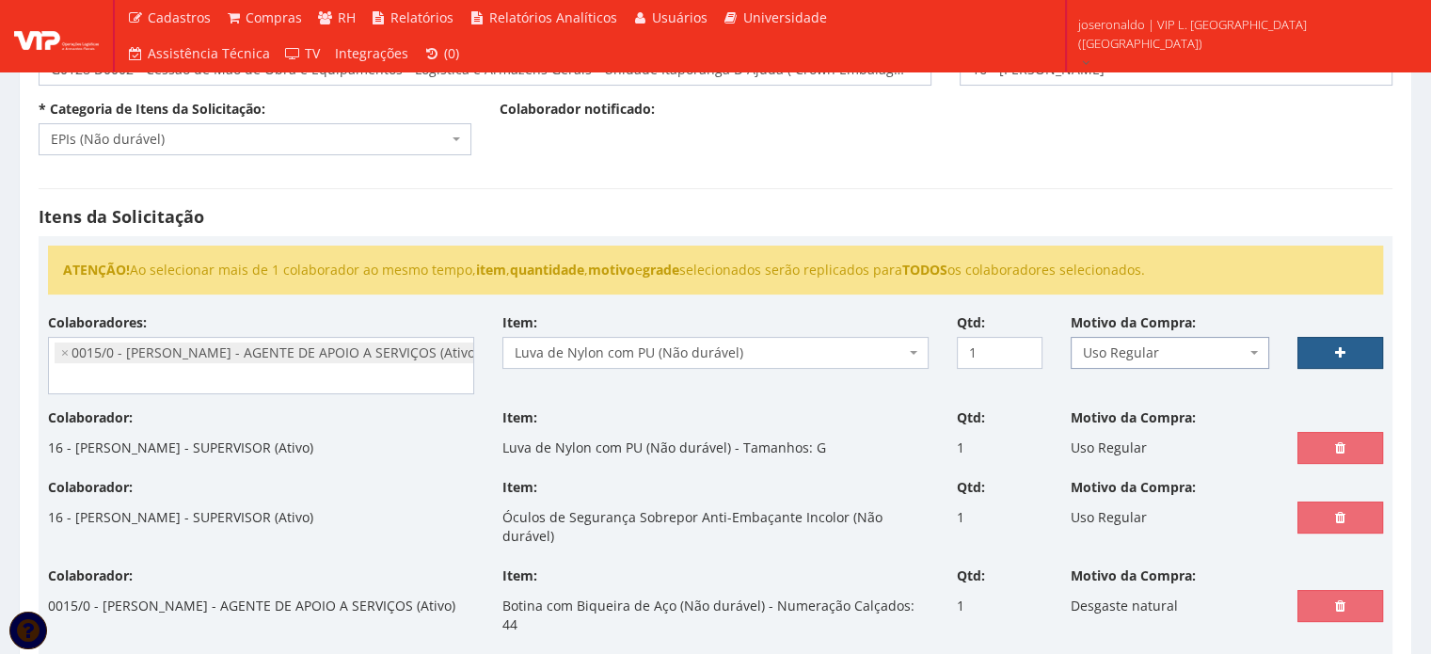
click at [1355, 355] on link at bounding box center [1341, 353] width 86 height 32
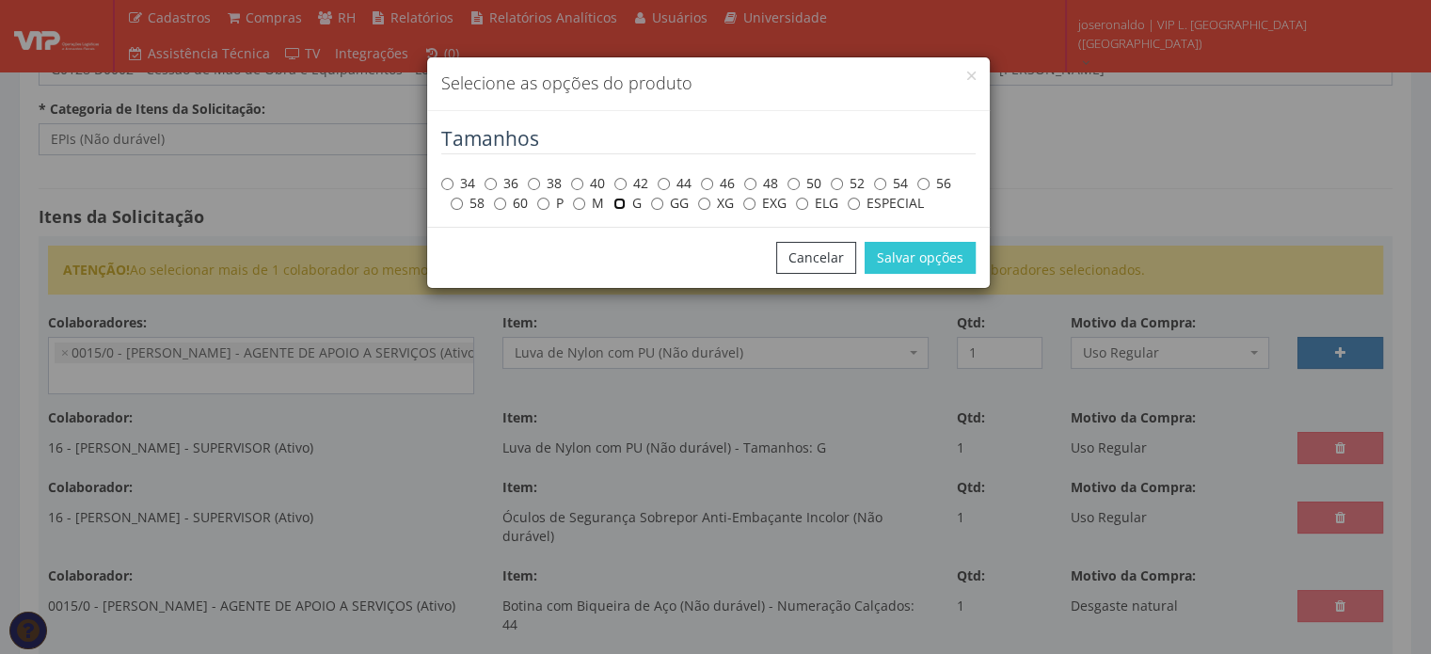
click at [622, 203] on input "G" at bounding box center [619, 204] width 12 height 12
radio input "true"
click at [903, 265] on button "Salvar opções" at bounding box center [920, 258] width 111 height 32
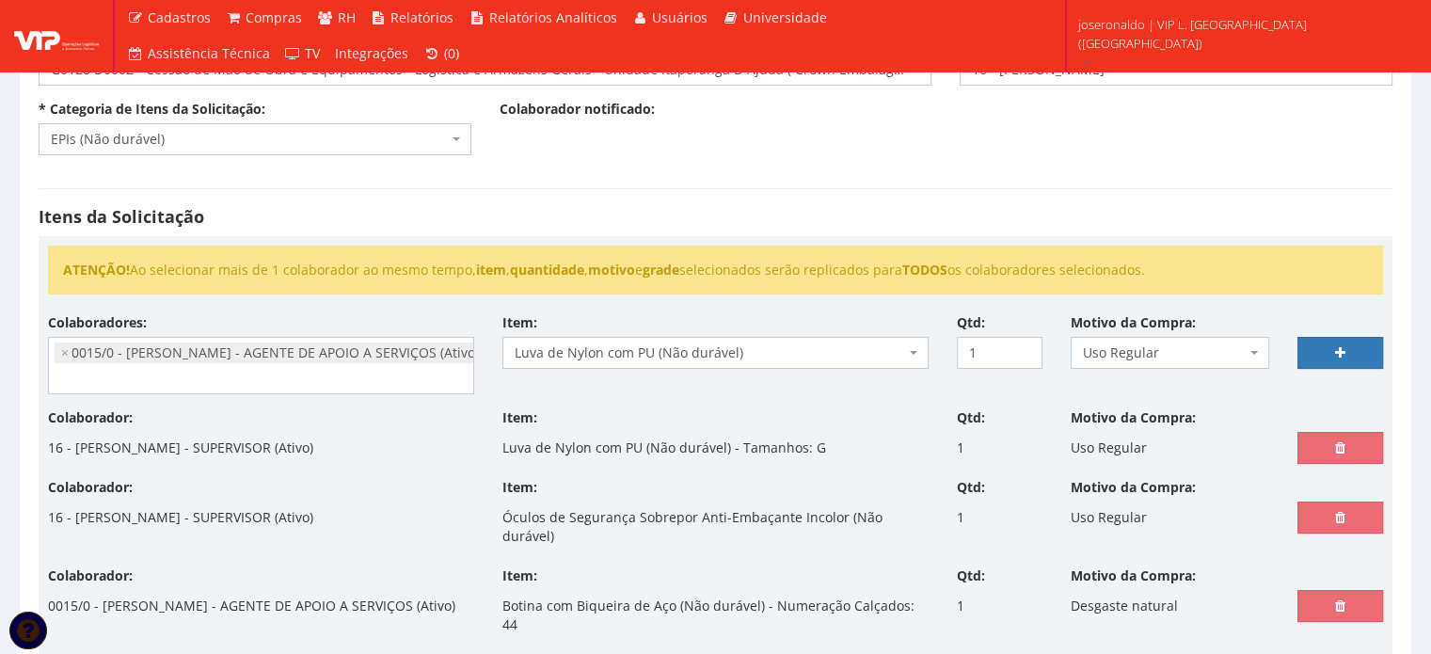
select select
type input "0"
select select
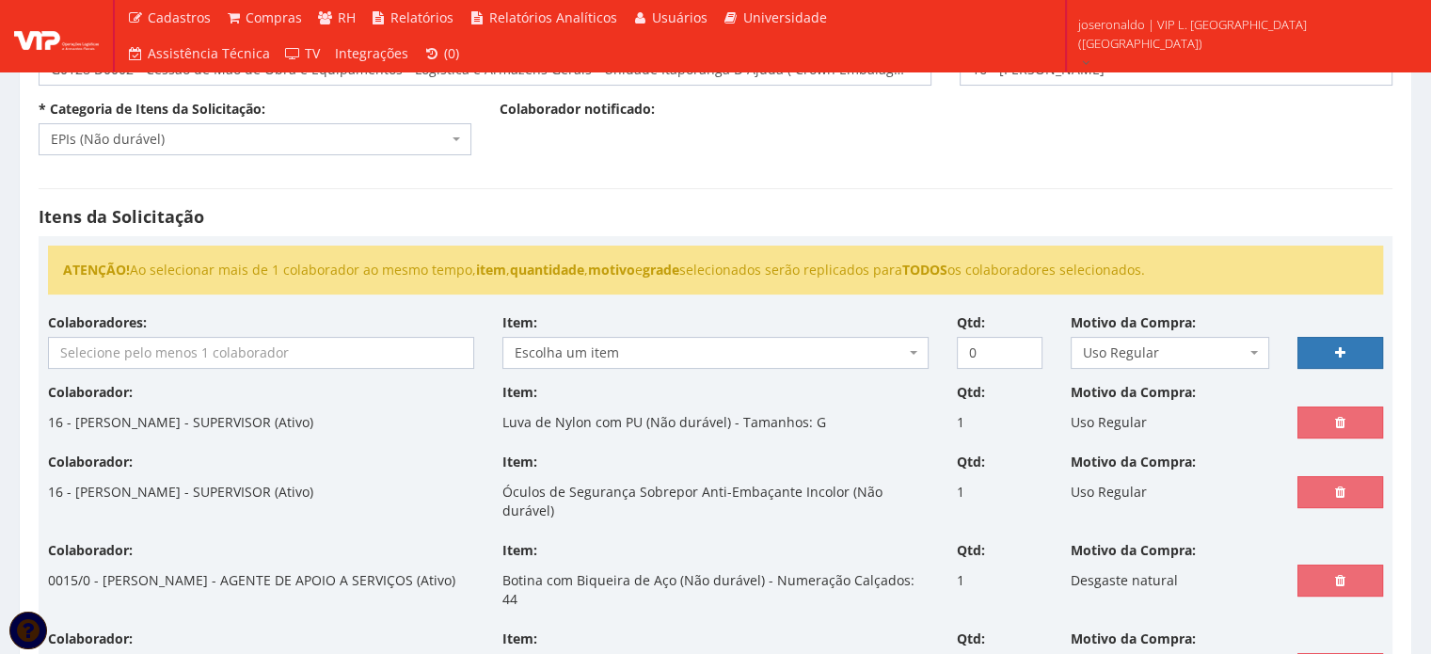
click at [263, 348] on input "search" at bounding box center [261, 353] width 424 height 30
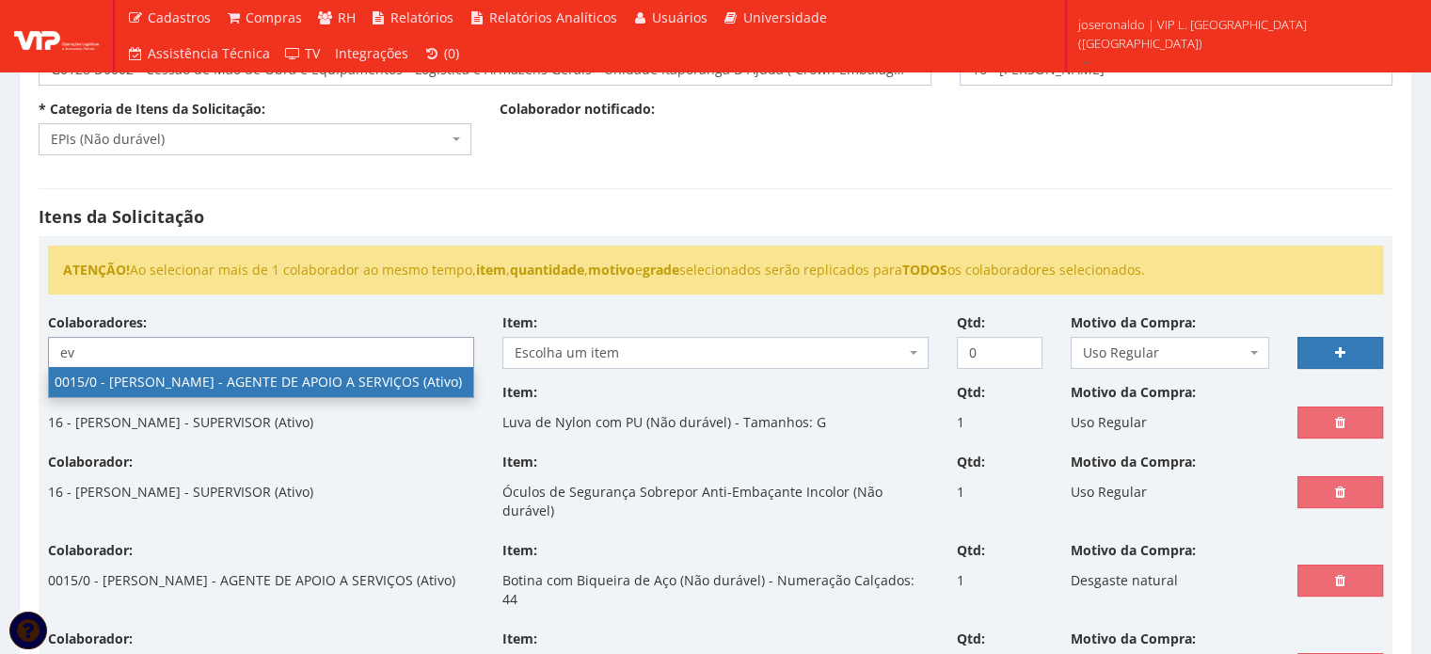
type input "ev"
select select "919"
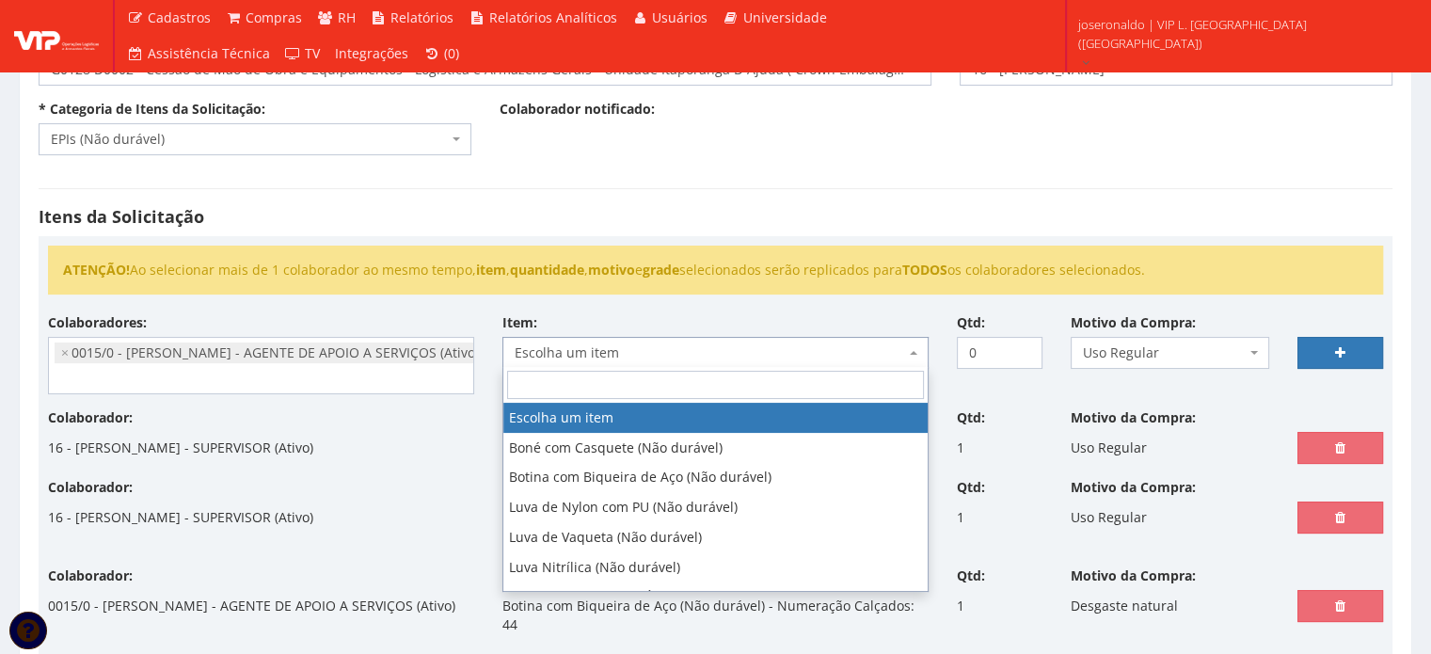
click at [584, 350] on span "Escolha um item" at bounding box center [710, 352] width 390 height 19
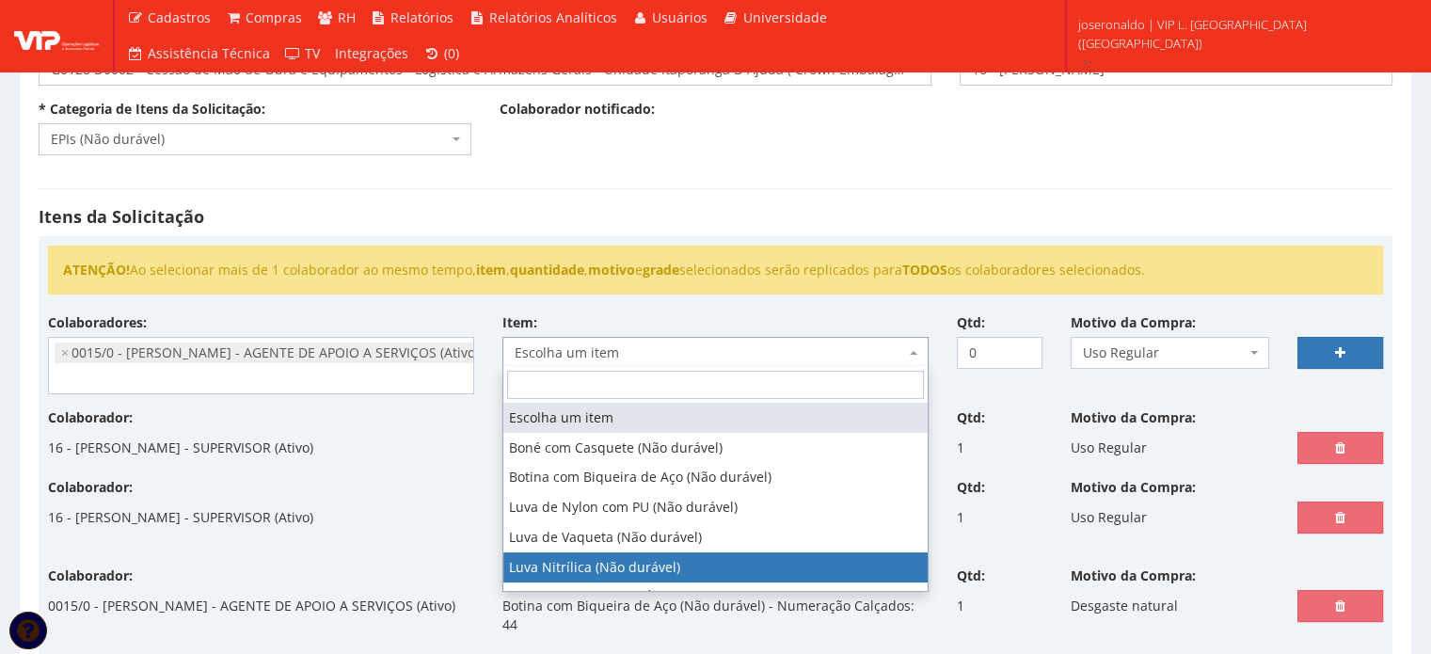
select select "221"
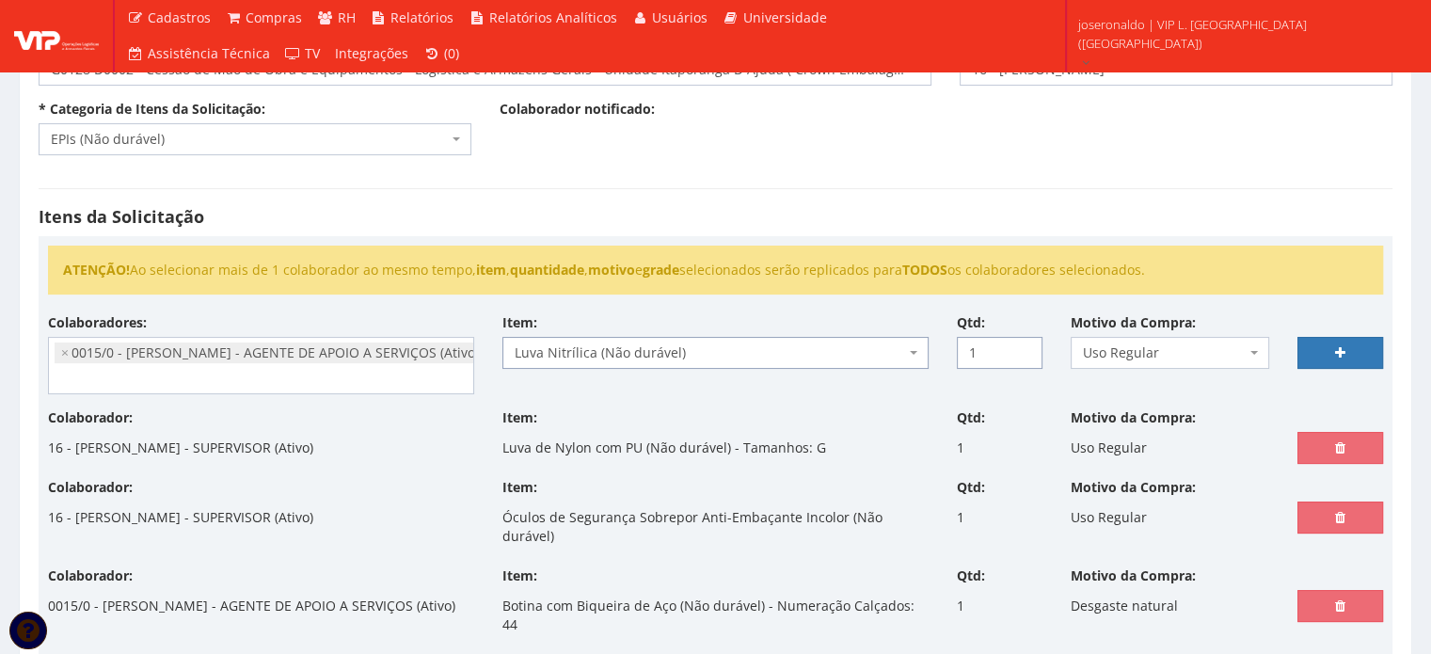
type input "1"
click at [1028, 349] on input "1" at bounding box center [1000, 353] width 86 height 32
click at [1317, 339] on link at bounding box center [1341, 353] width 86 height 32
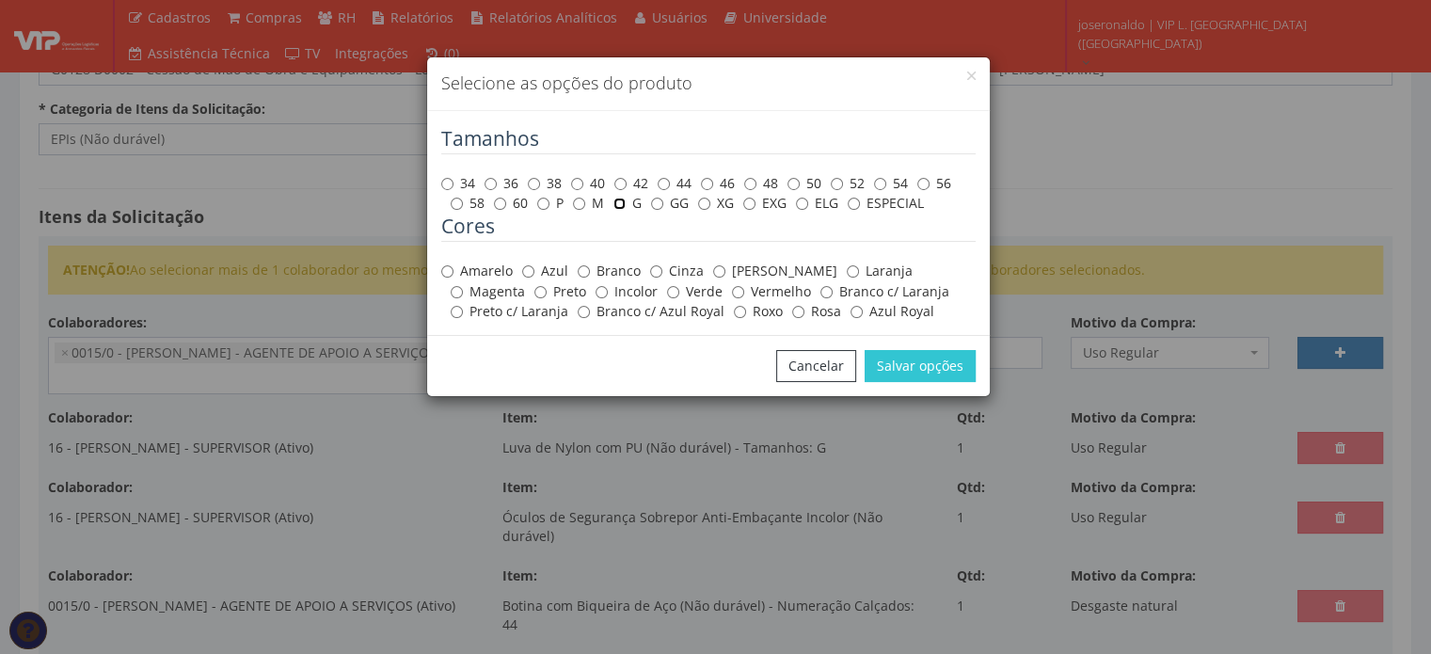
click at [624, 200] on input "G" at bounding box center [619, 204] width 12 height 12
radio input "true"
click at [667, 287] on input "Verde" at bounding box center [673, 292] width 12 height 12
radio input "true"
click at [903, 361] on button "Salvar opções" at bounding box center [920, 366] width 111 height 32
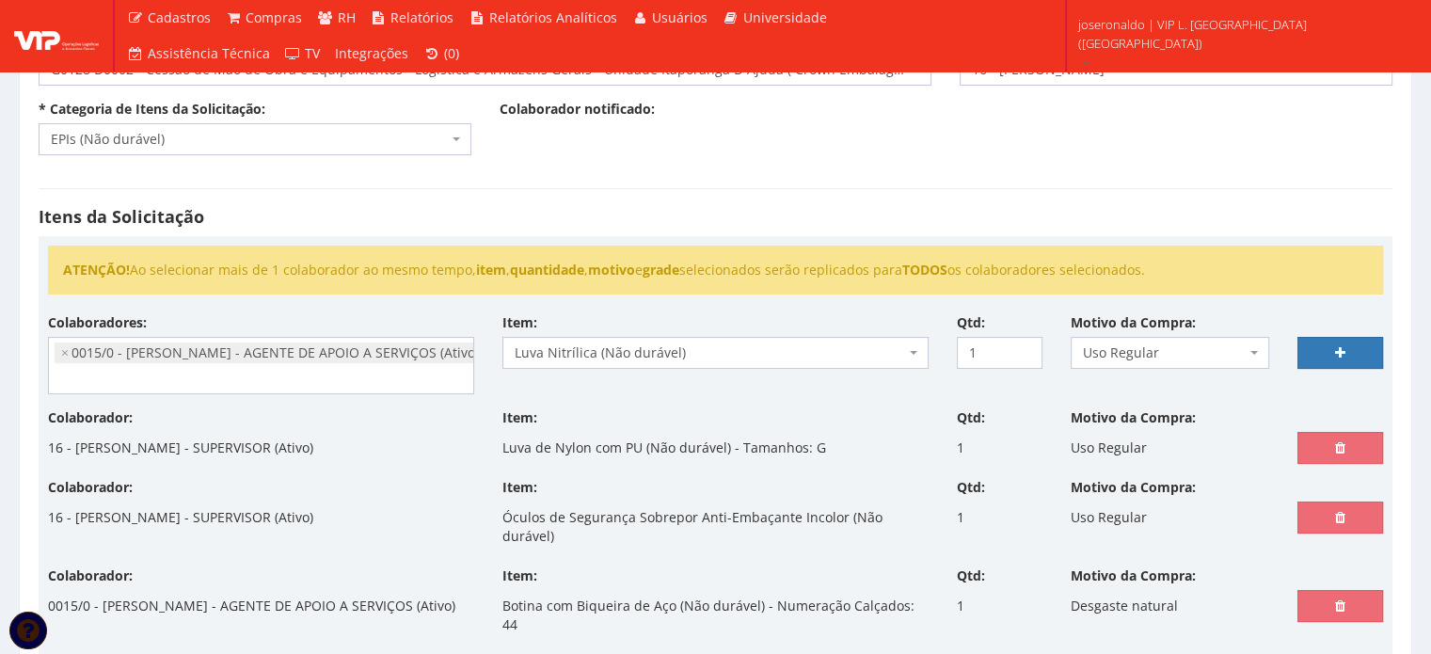
select select
type input "0"
select select
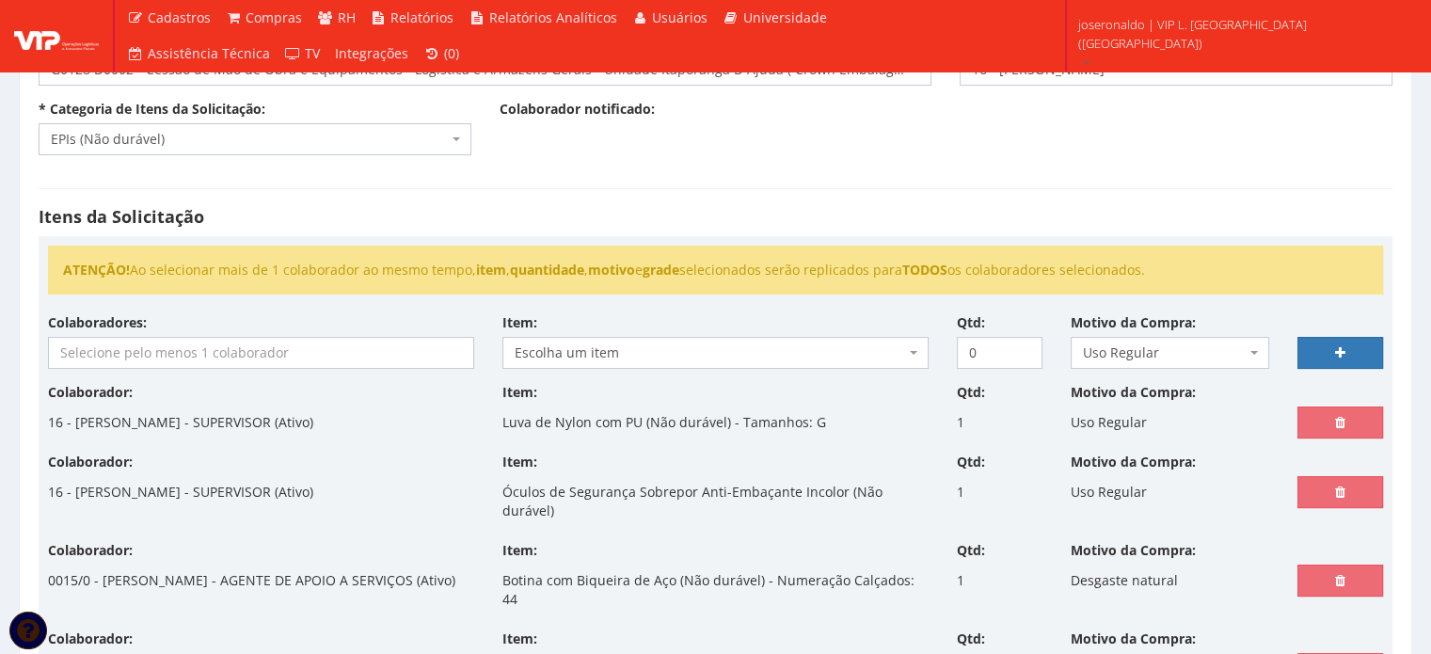
click at [275, 350] on input "search" at bounding box center [261, 353] width 424 height 30
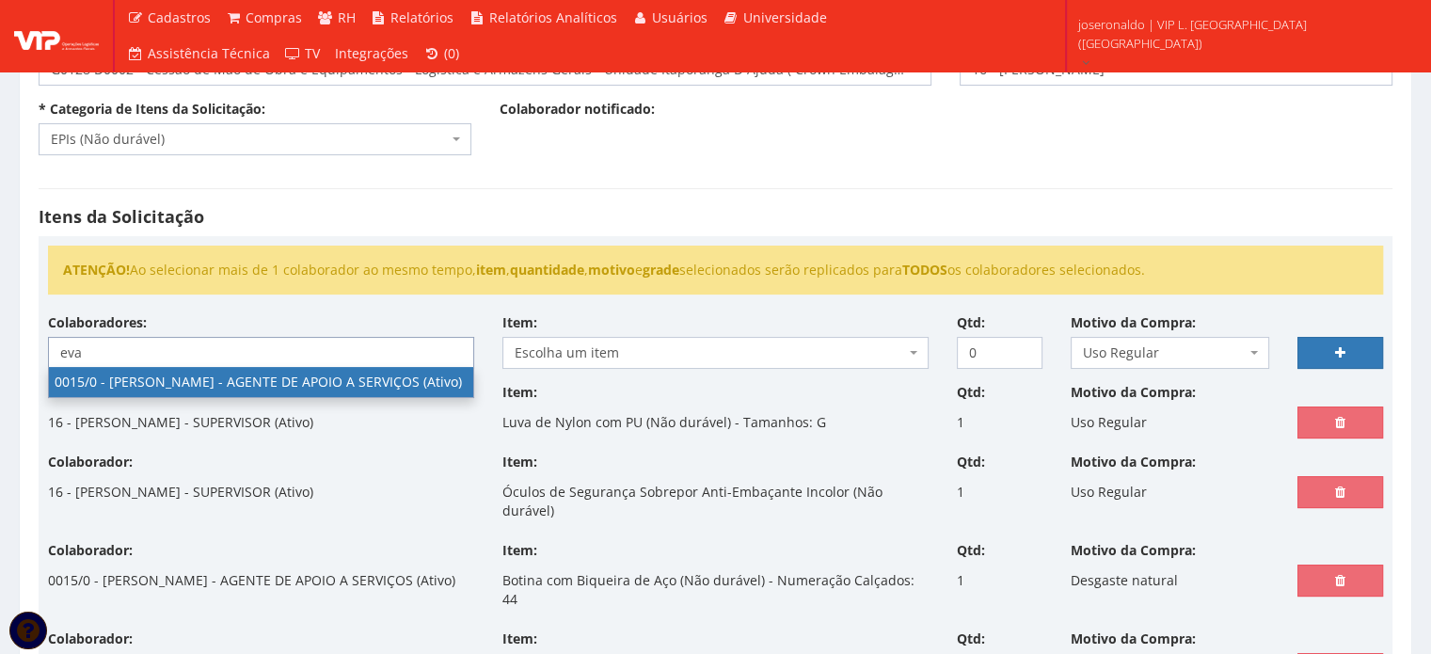
type input "eva"
select select "919"
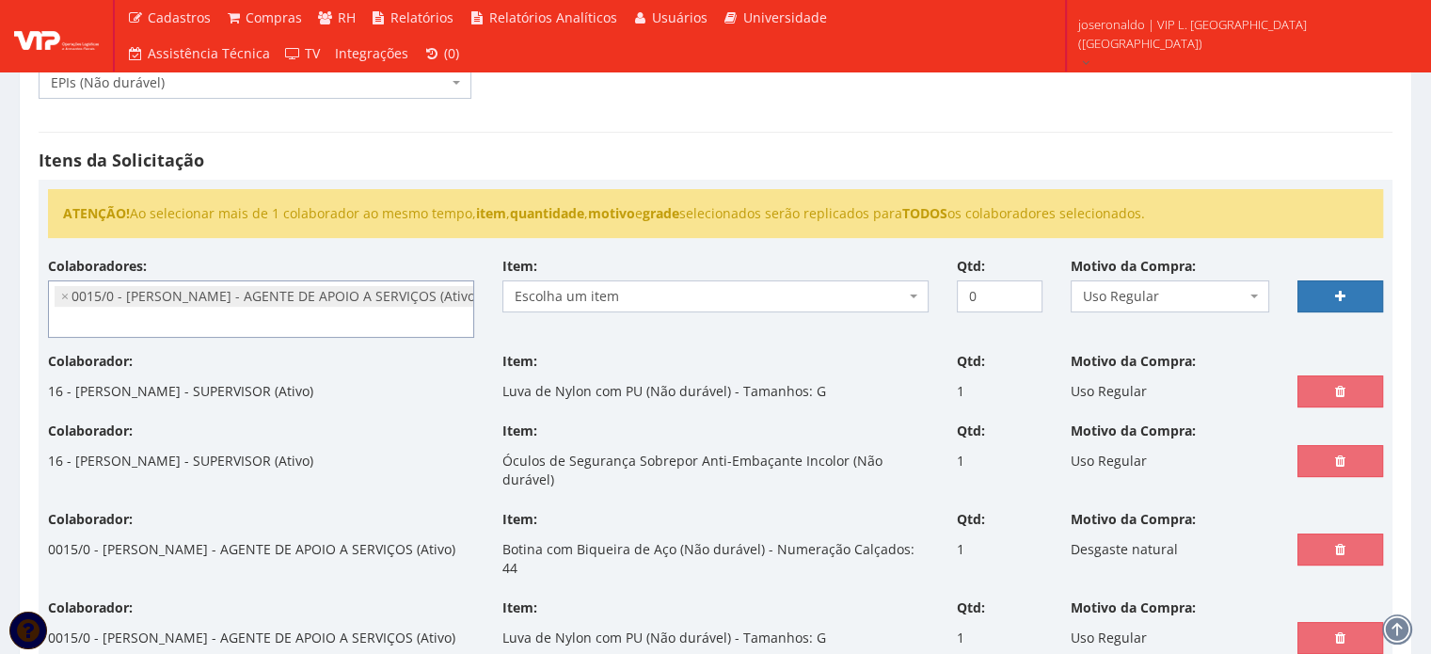
scroll to position [188, 0]
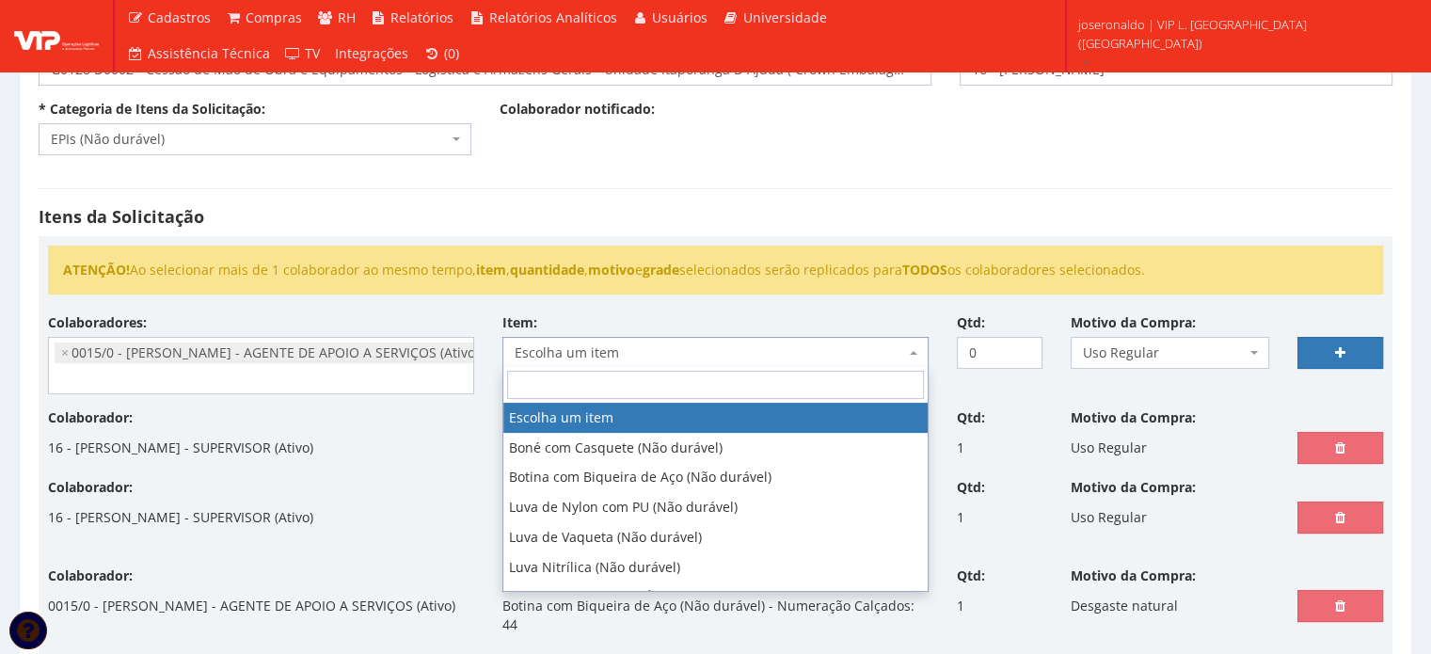
click at [607, 348] on span "Escolha um item" at bounding box center [710, 352] width 390 height 19
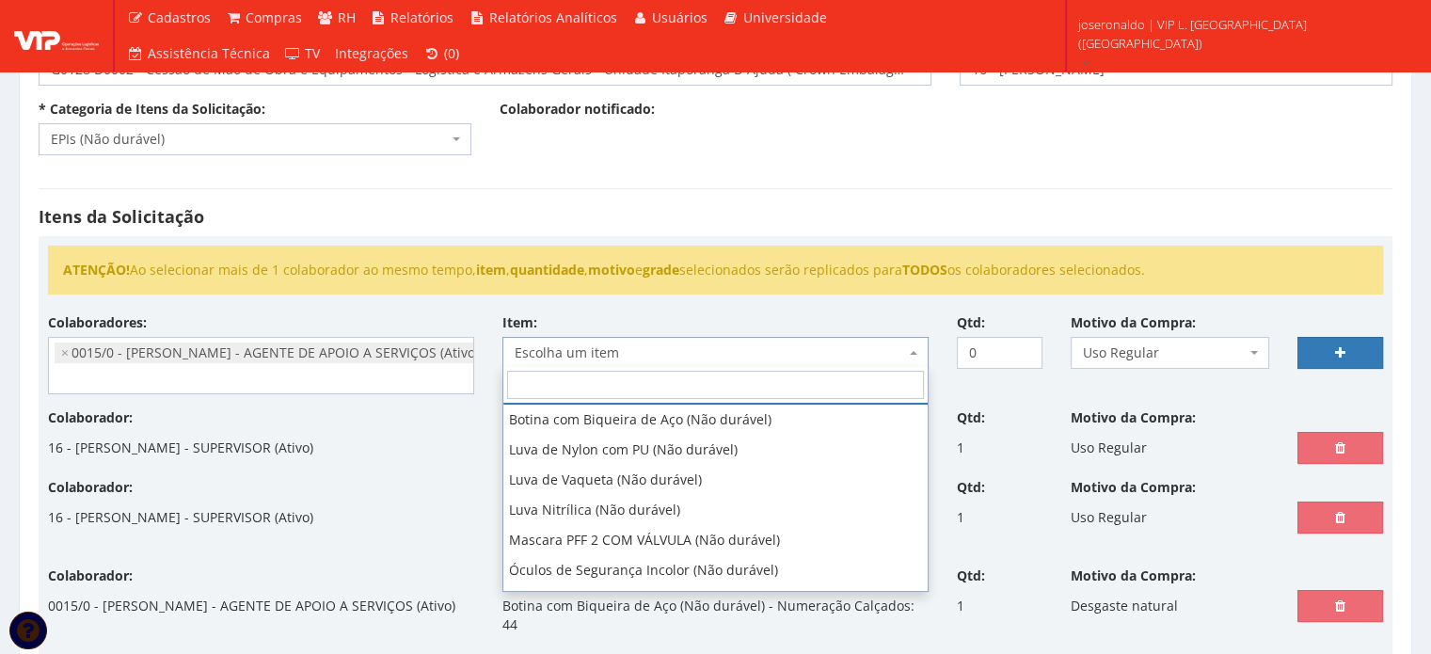
scroll to position [83, 0]
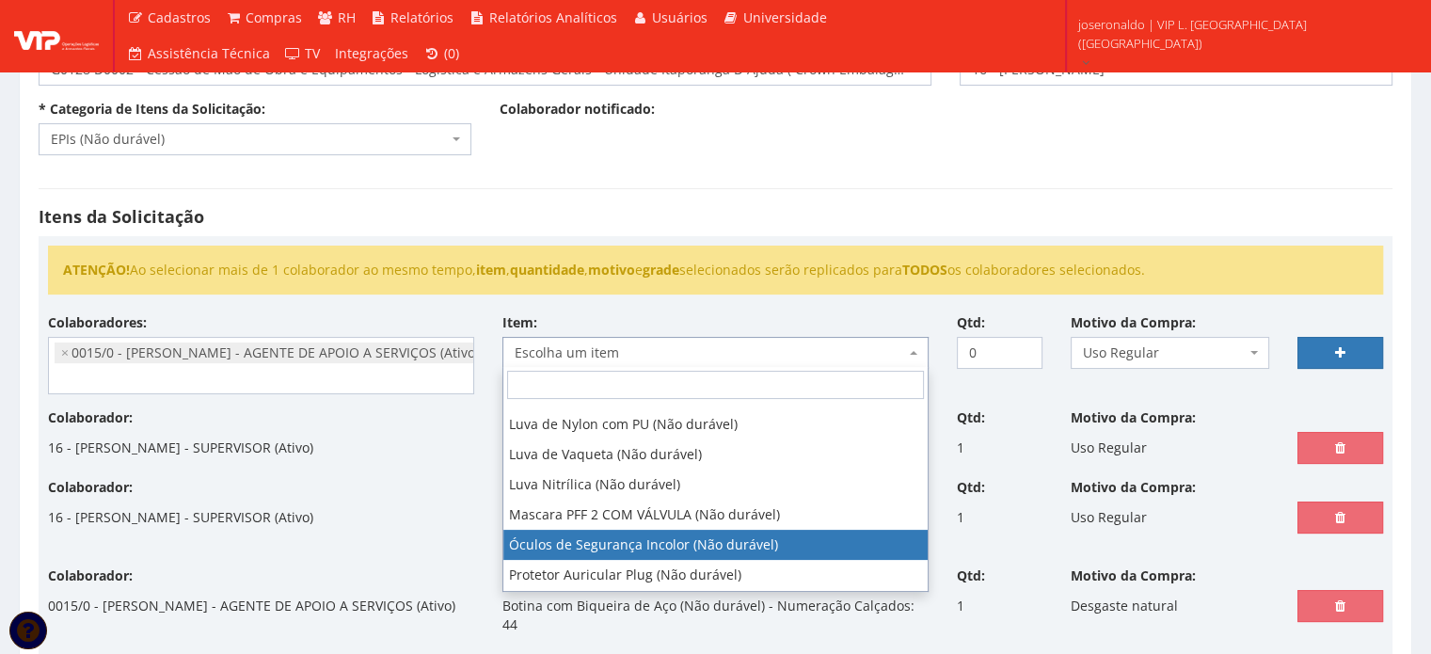
select select "246"
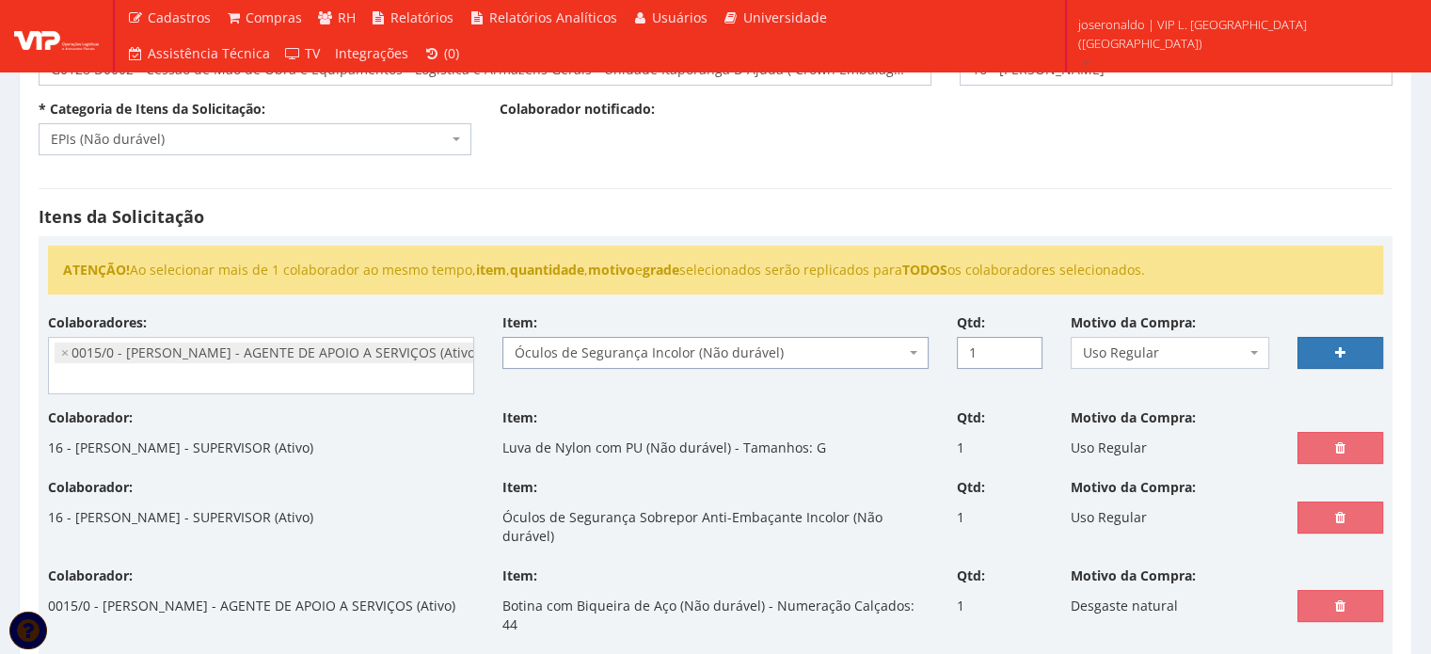
type input "1"
click at [1023, 344] on input "1" at bounding box center [1000, 353] width 86 height 32
click at [1337, 346] on icon at bounding box center [1340, 352] width 10 height 13
select select
type input "0"
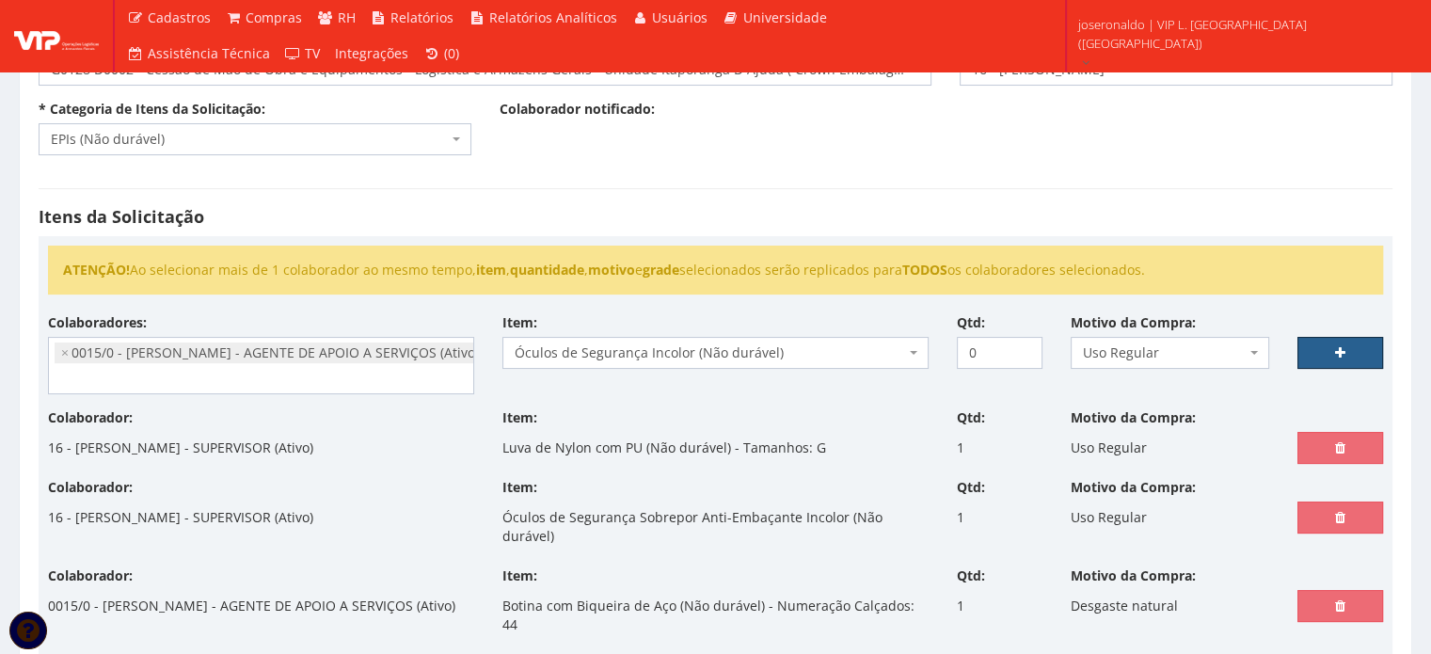
select select
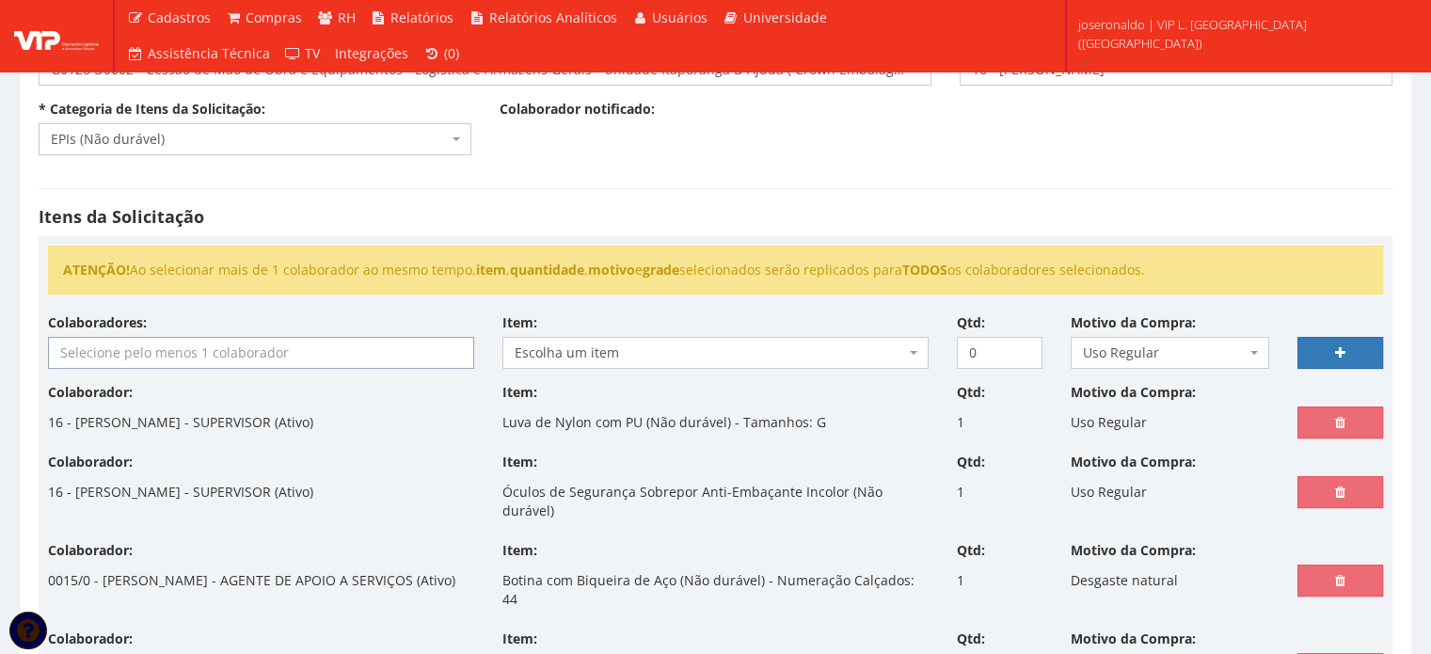
click at [261, 351] on input "search" at bounding box center [261, 353] width 424 height 30
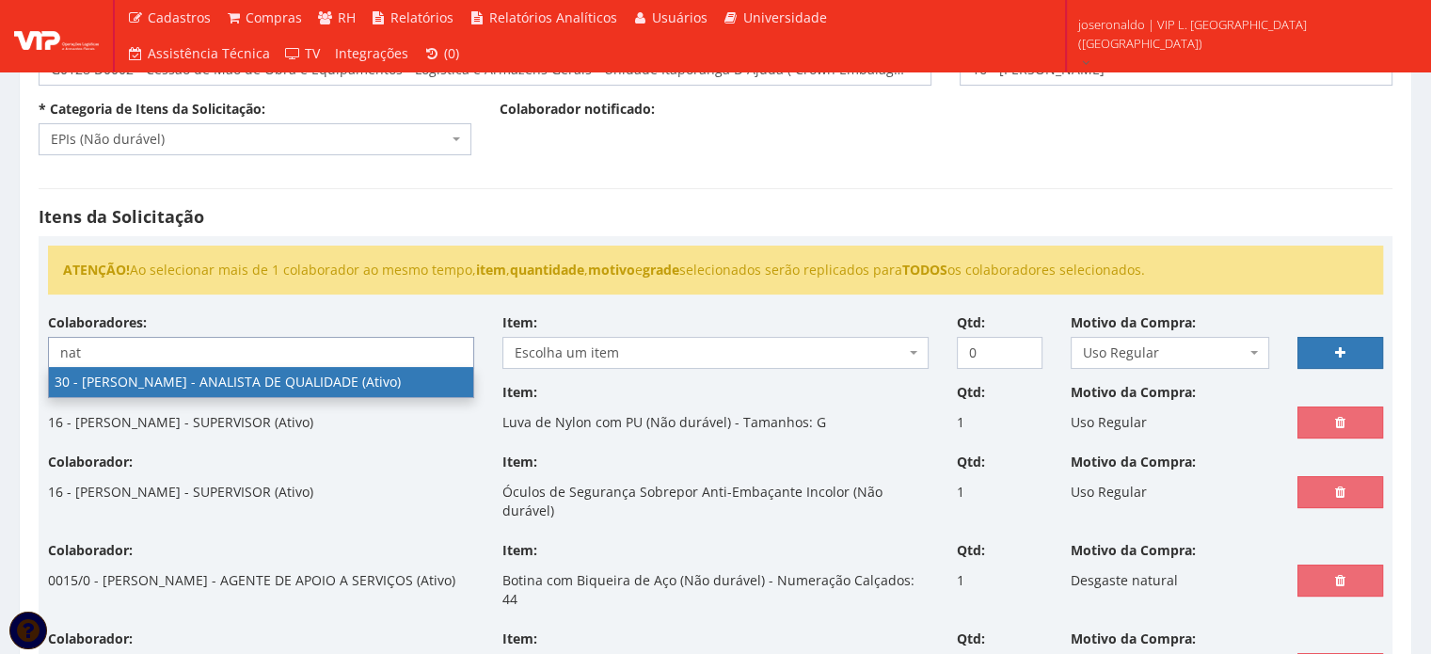
type input "nat"
select select "3873"
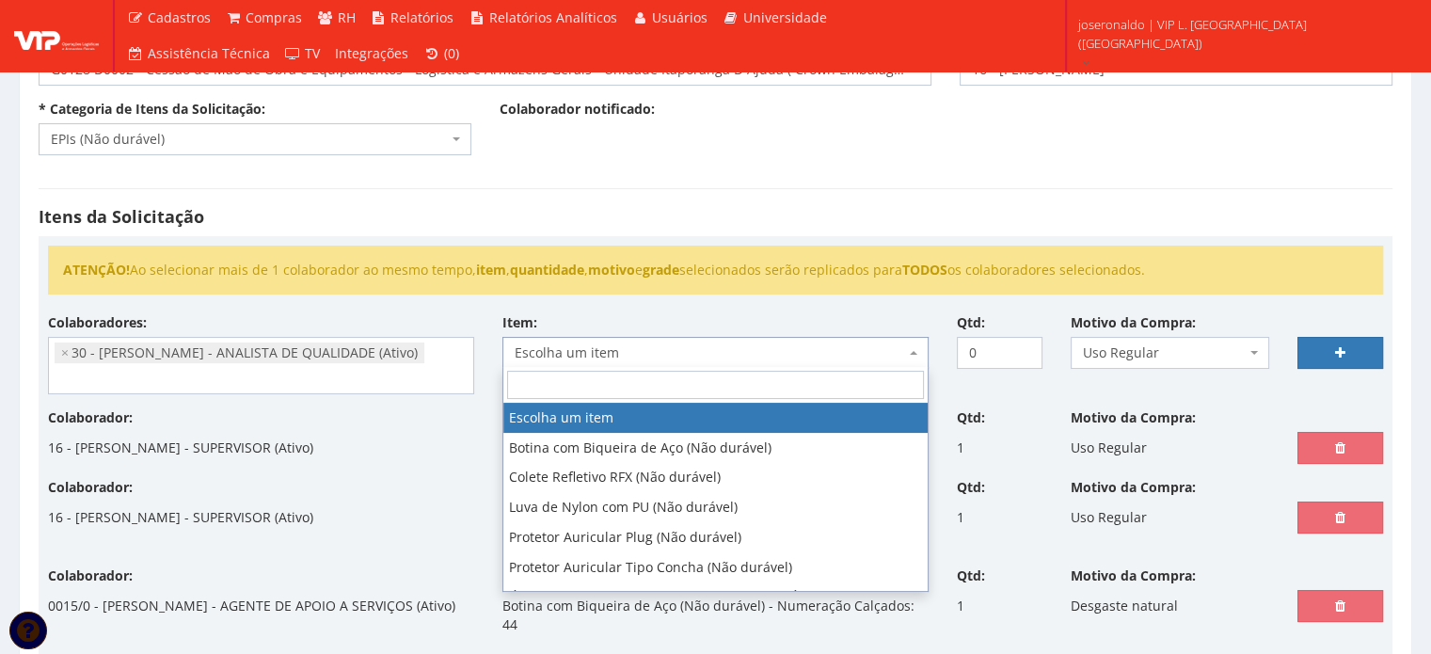
click at [615, 349] on span "Escolha um item" at bounding box center [710, 352] width 390 height 19
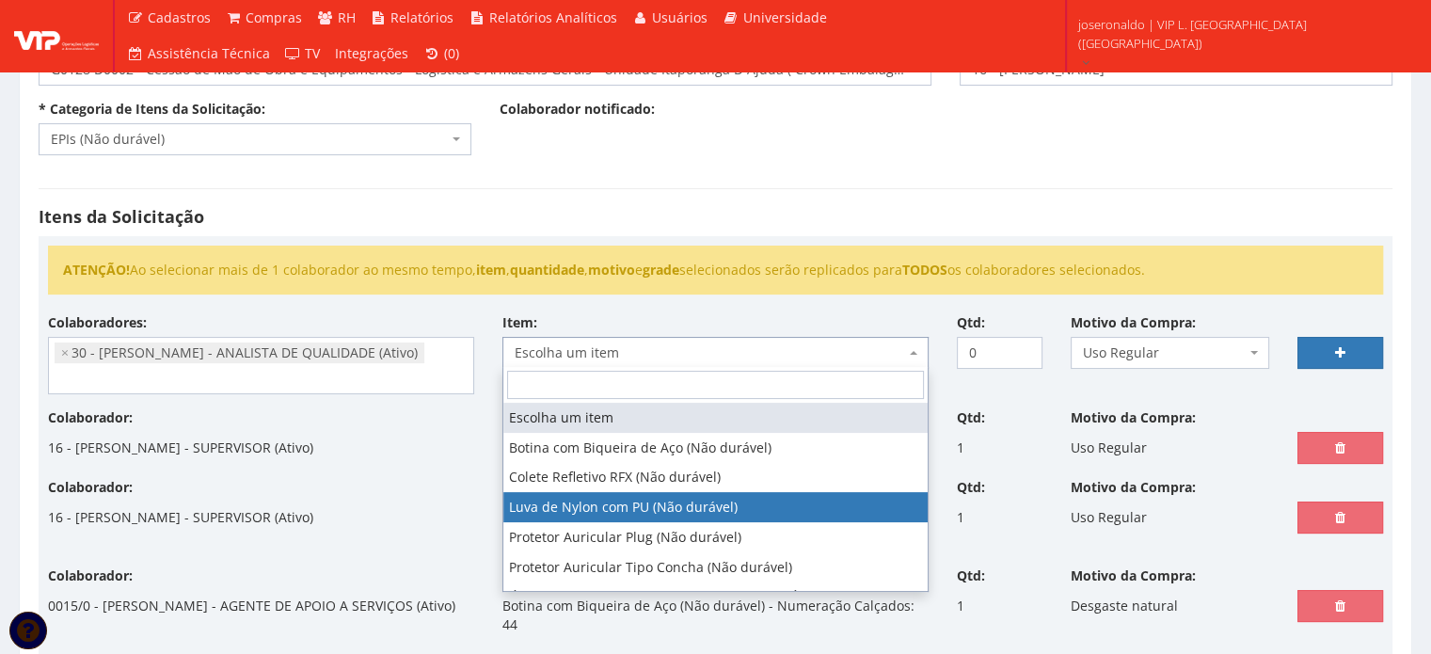
select select "216"
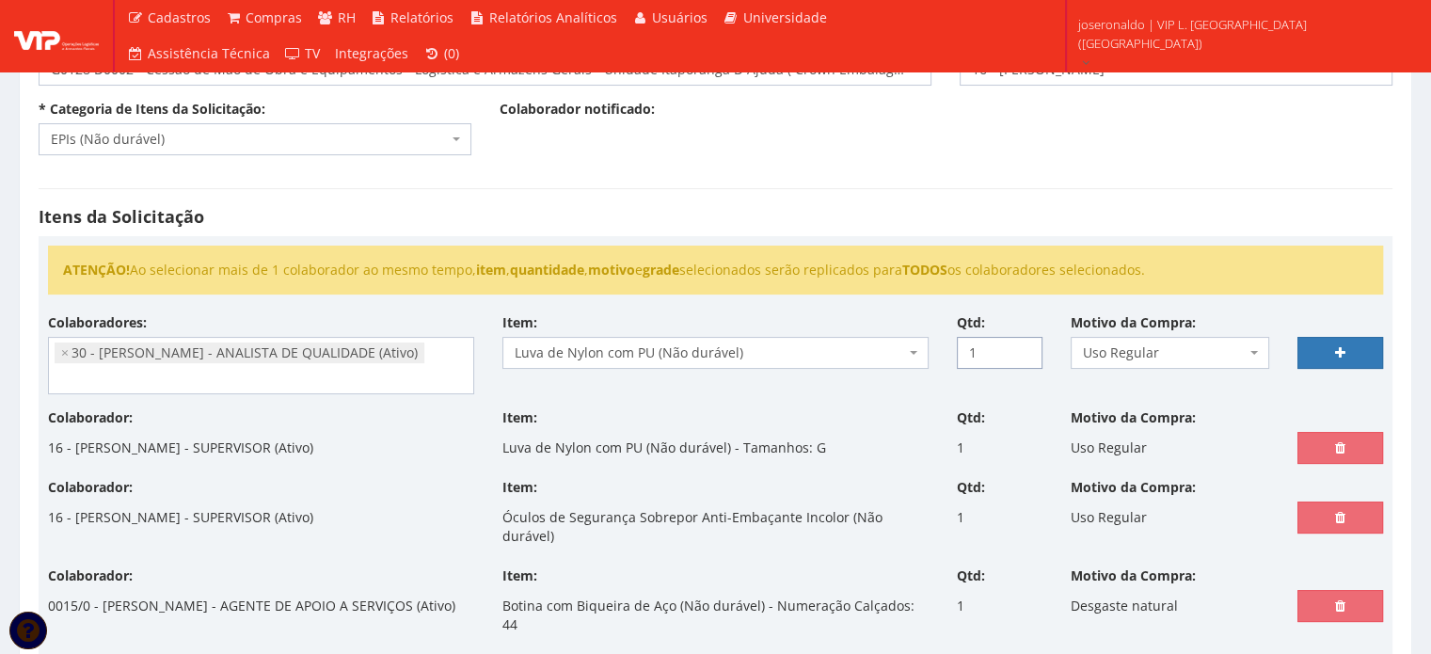
type input "1"
click at [1028, 347] on input "1" at bounding box center [1000, 353] width 86 height 32
click at [1314, 349] on link at bounding box center [1341, 353] width 86 height 32
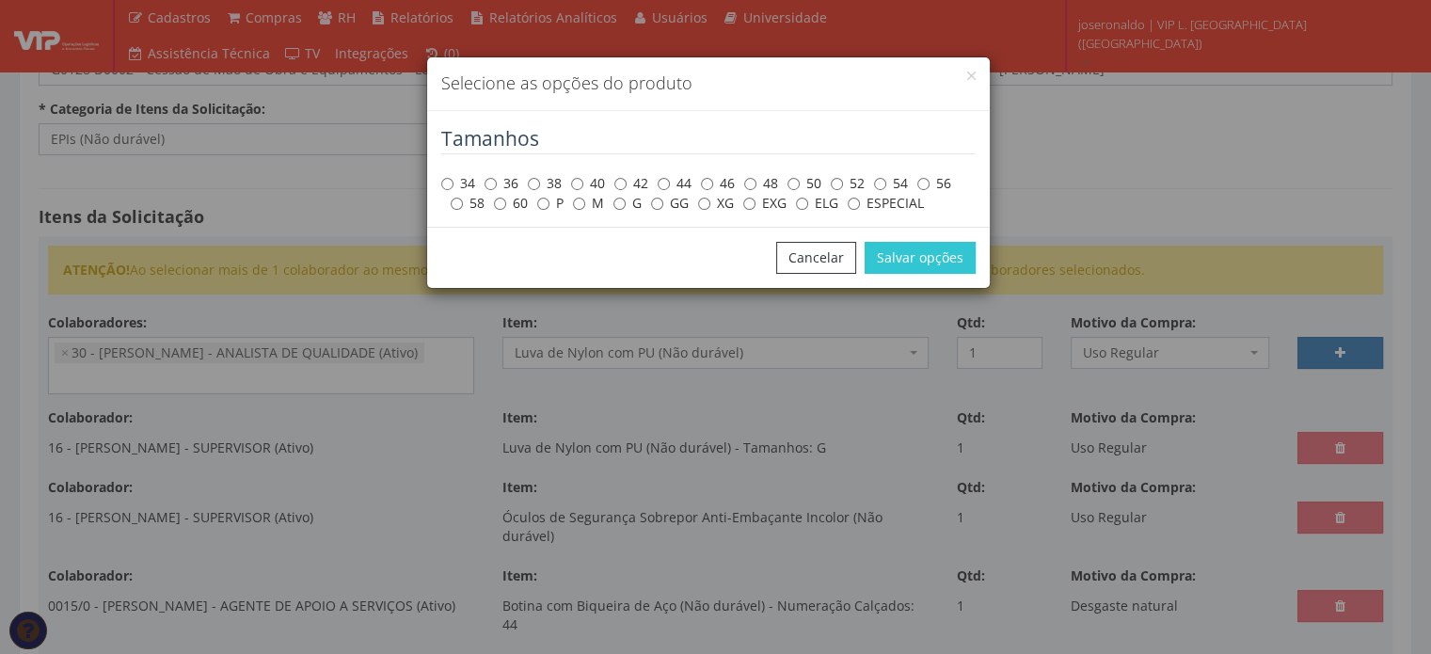
click at [590, 204] on label "M" at bounding box center [588, 203] width 31 height 19
click at [585, 204] on input "M" at bounding box center [579, 204] width 12 height 12
radio input "true"
click at [912, 254] on button "Salvar opções" at bounding box center [920, 258] width 111 height 32
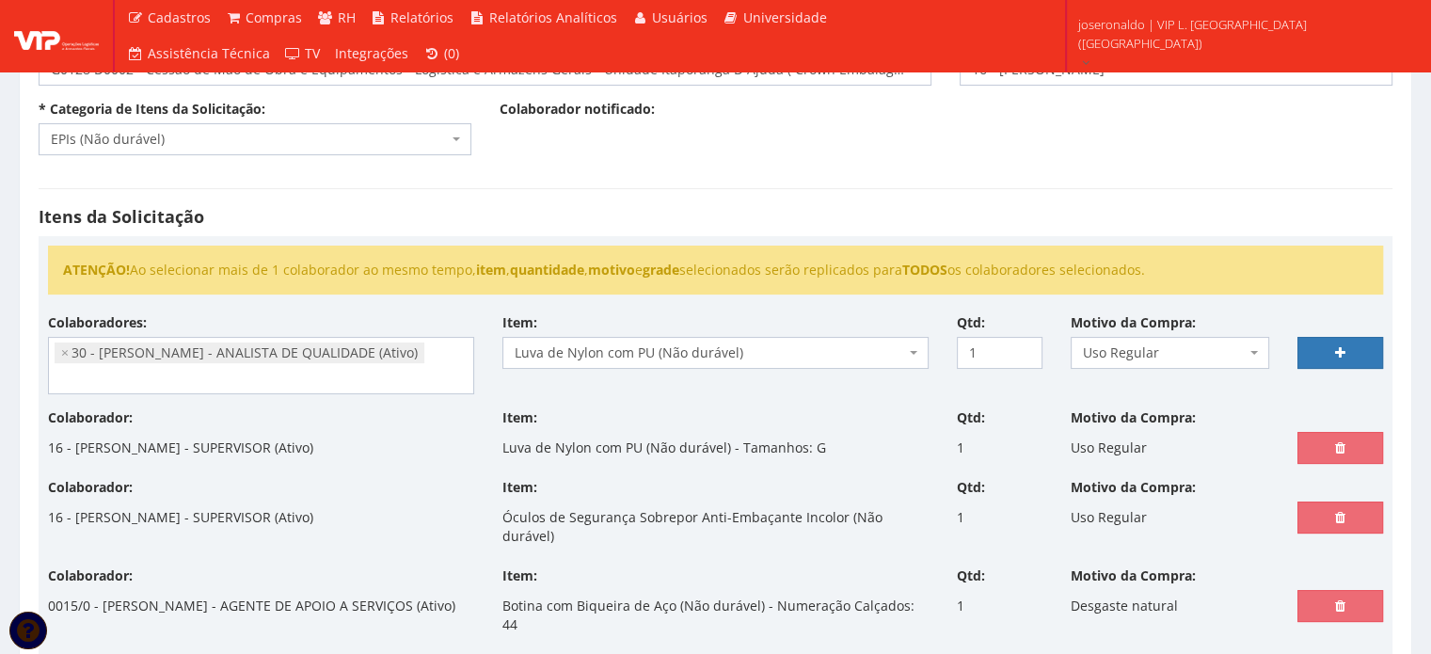
select select
type input "0"
select select
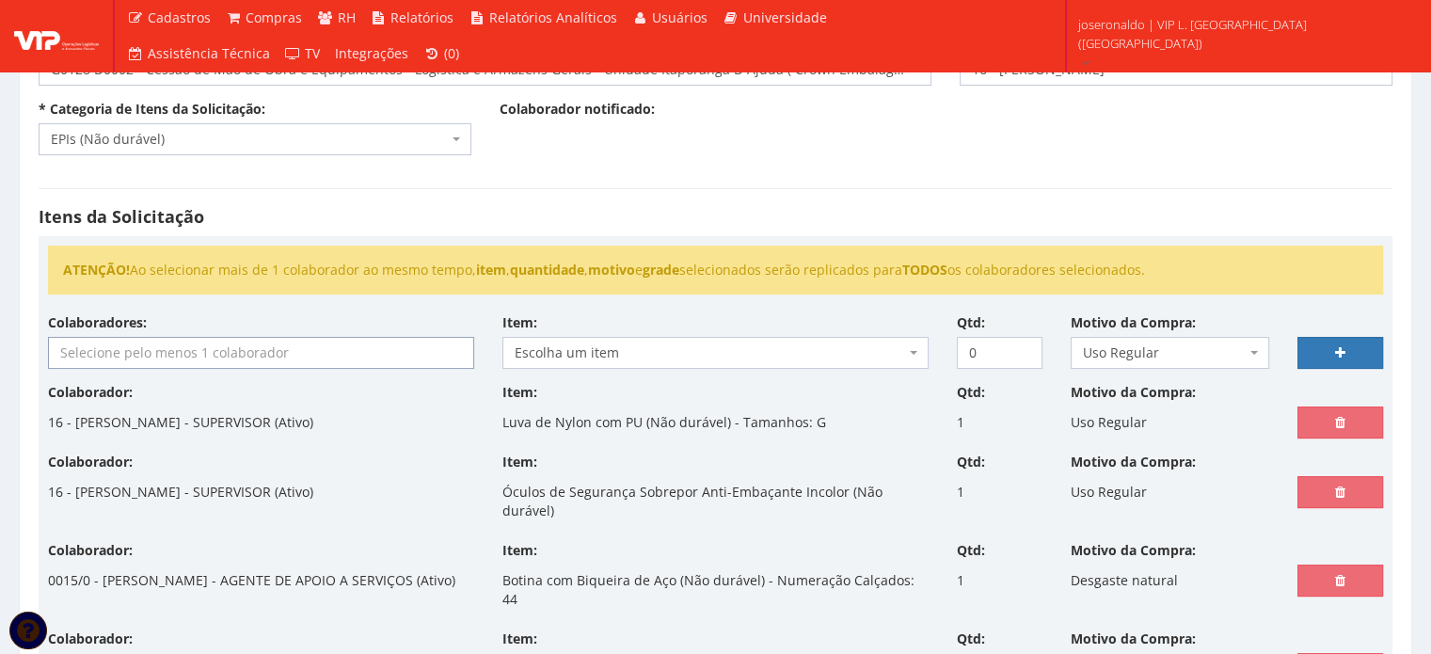
click at [286, 355] on input "search" at bounding box center [261, 353] width 424 height 30
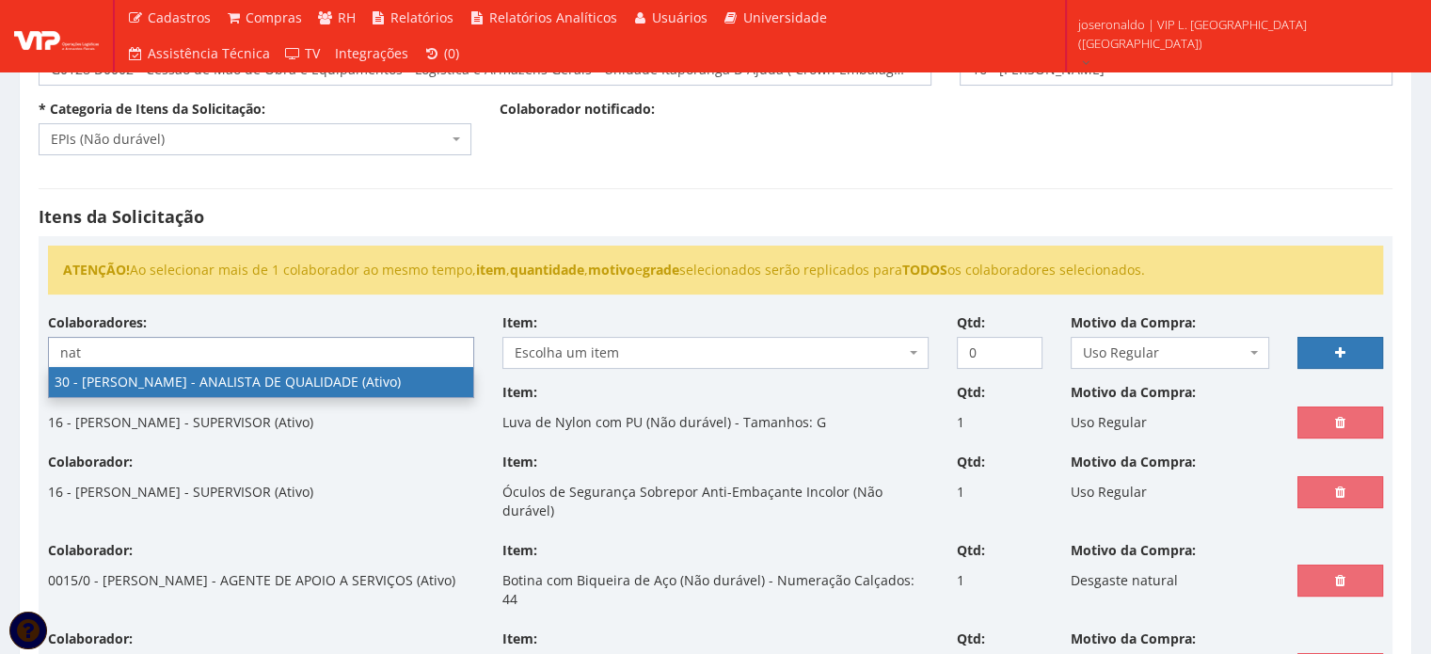
type input "nat"
select select "3873"
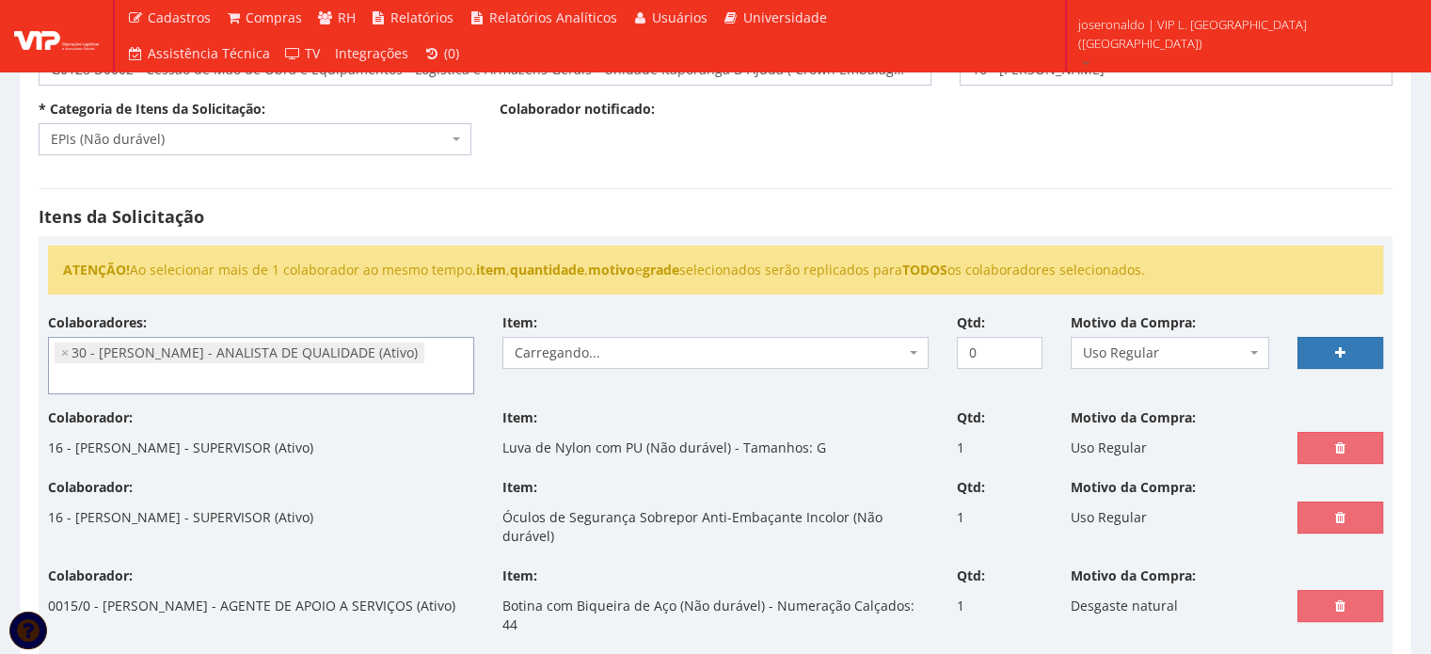
click at [570, 346] on span "Carregando..." at bounding box center [710, 352] width 390 height 19
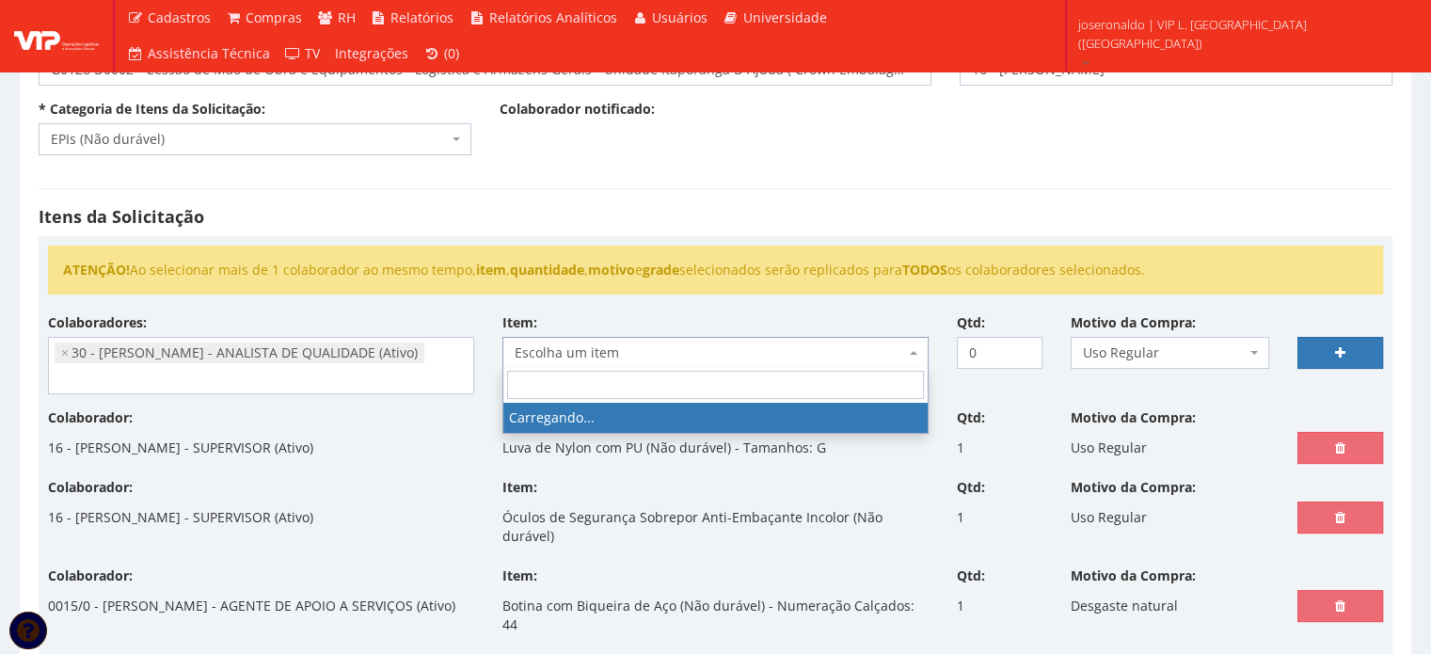
click at [612, 345] on span "Escolha um item" at bounding box center [710, 352] width 390 height 19
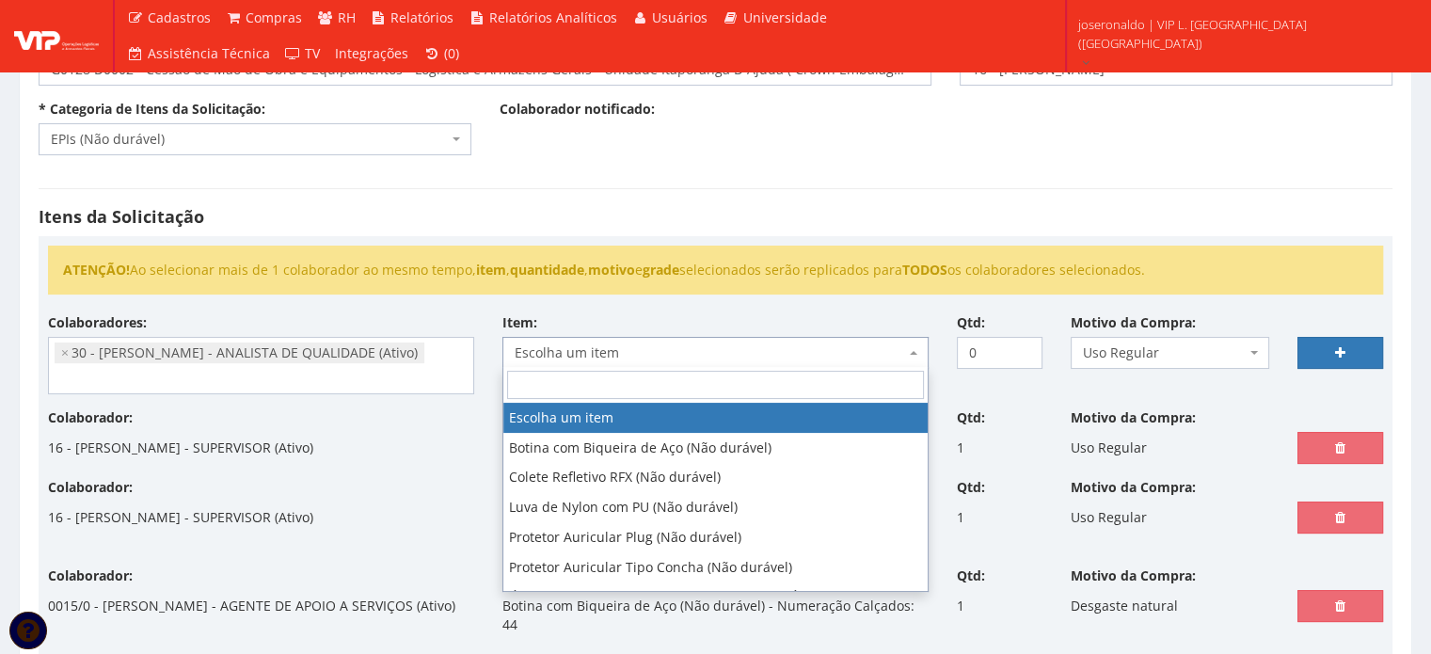
click at [612, 345] on span "Escolha um item" at bounding box center [710, 352] width 390 height 19
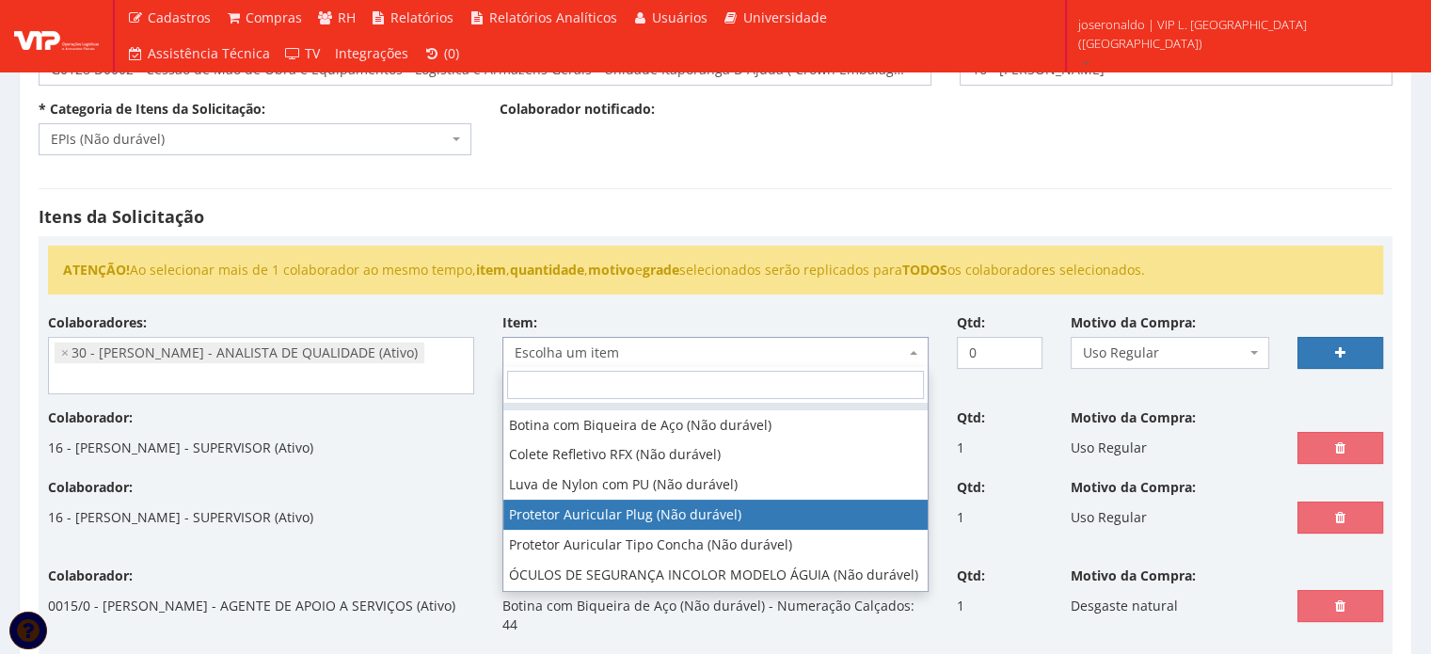
scroll to position [41, 0]
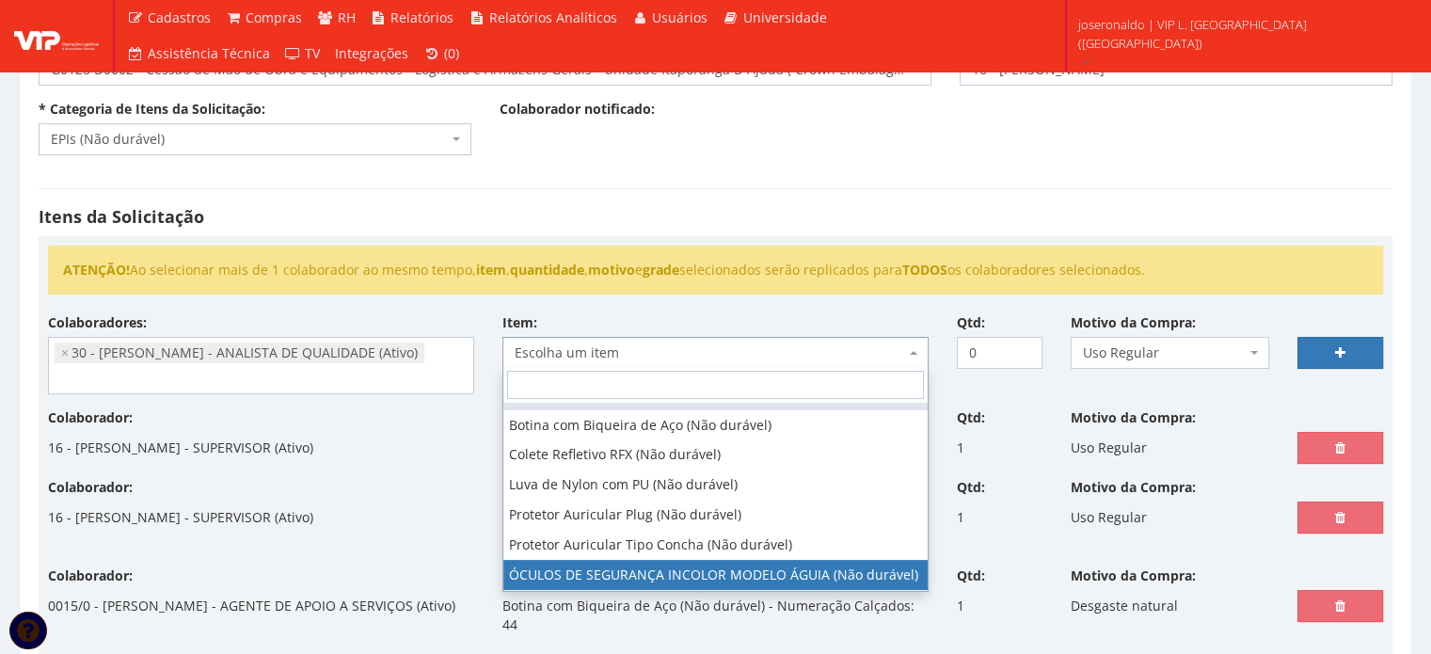
select select "1840"
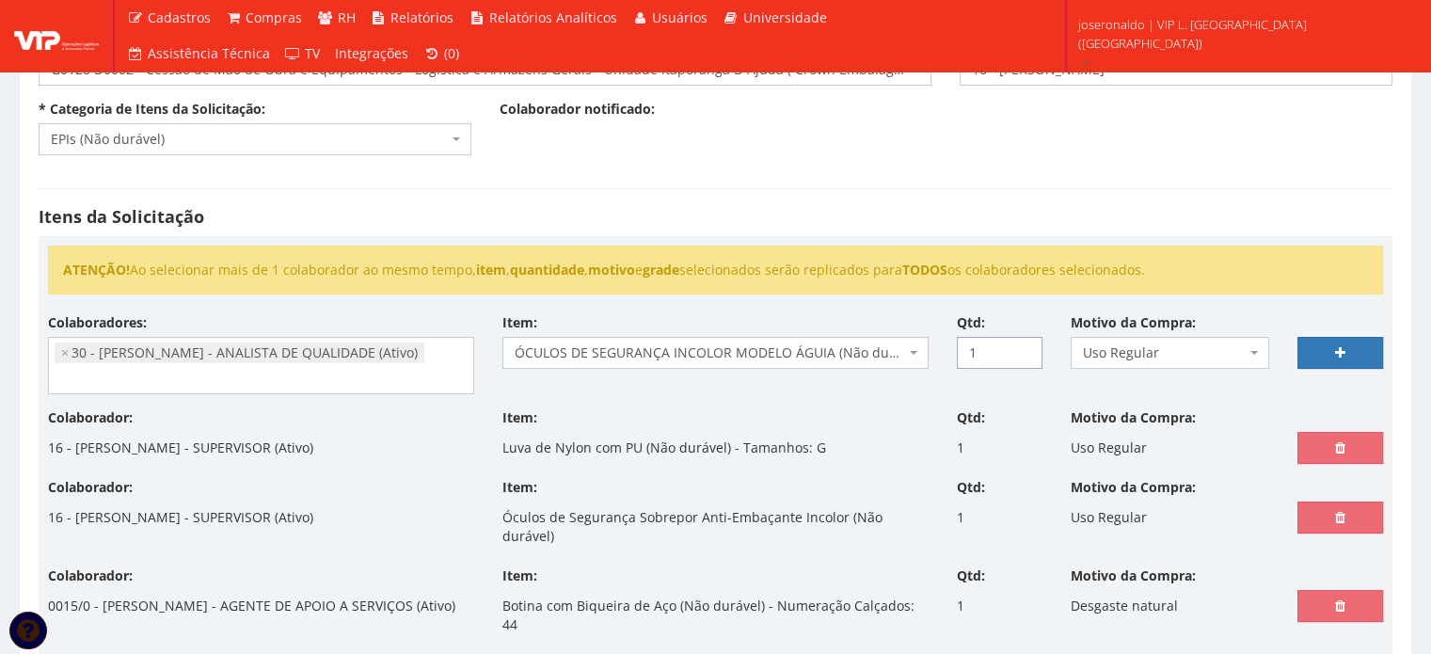
type input "1"
click at [1025, 348] on input "1" at bounding box center [1000, 353] width 86 height 32
click at [1328, 343] on link at bounding box center [1341, 353] width 86 height 32
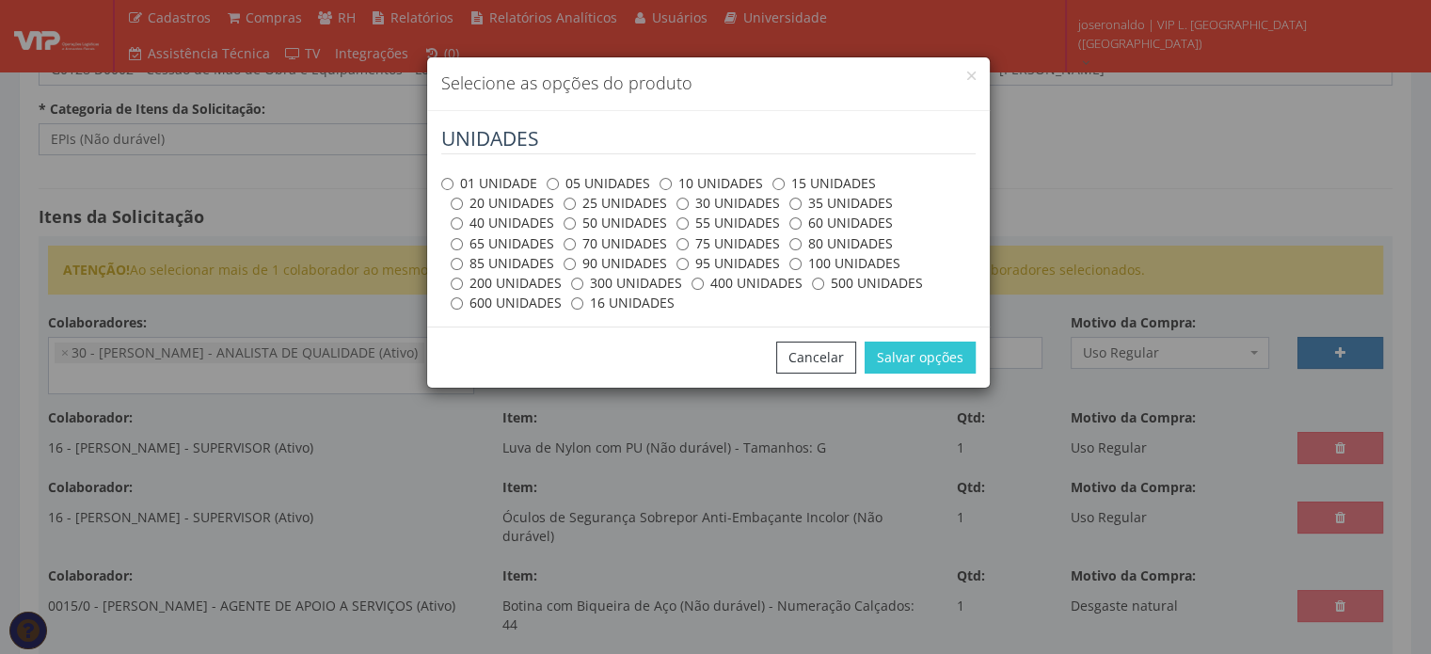
click at [504, 189] on label "01 UNIDADE" at bounding box center [489, 183] width 96 height 19
click at [454, 189] on input "01 UNIDADE" at bounding box center [447, 184] width 12 height 12
radio input "true"
click at [935, 359] on button "Salvar opções" at bounding box center [920, 358] width 111 height 32
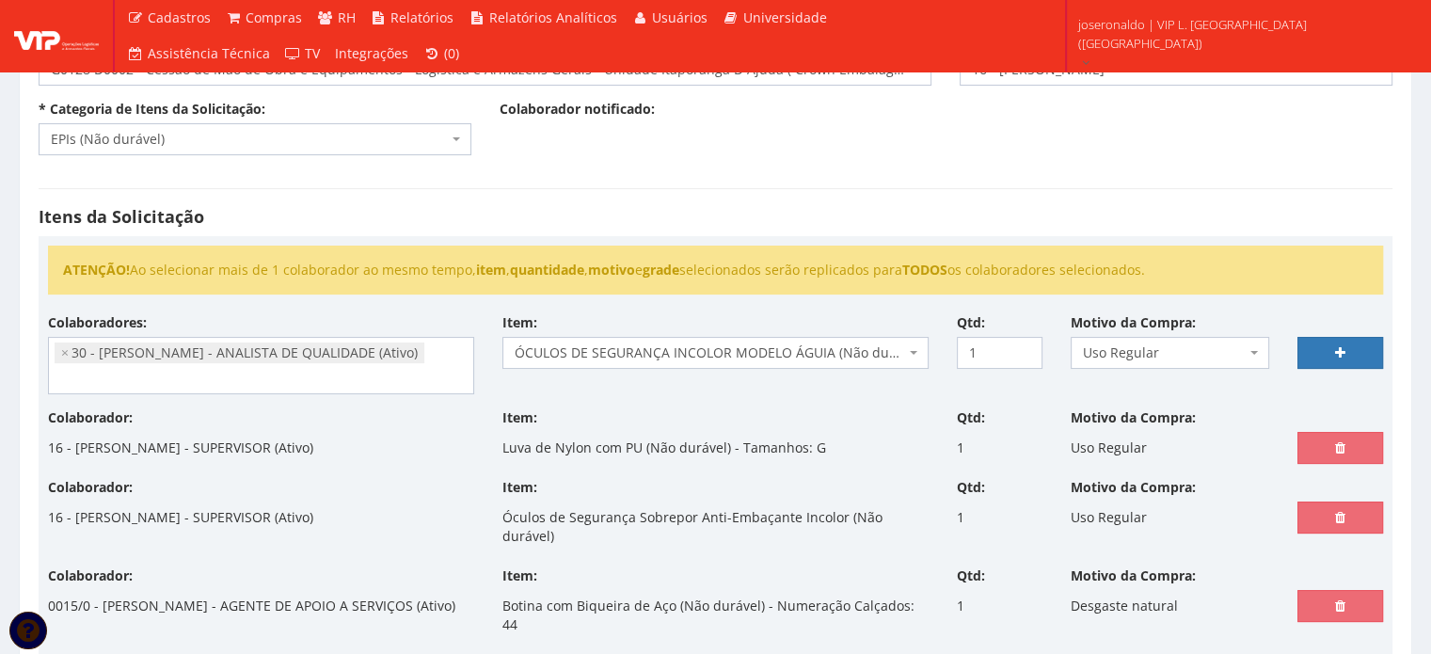
select select
type input "0"
select select
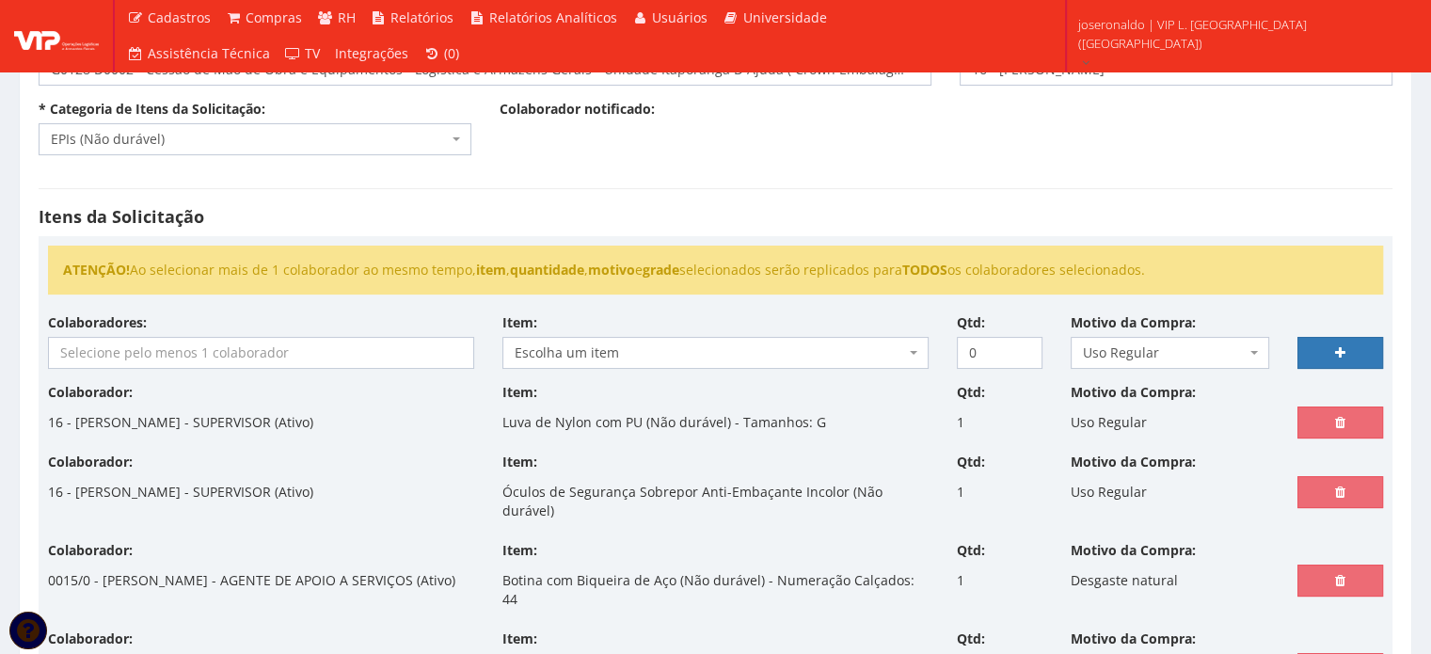
click at [331, 345] on input "search" at bounding box center [261, 353] width 424 height 30
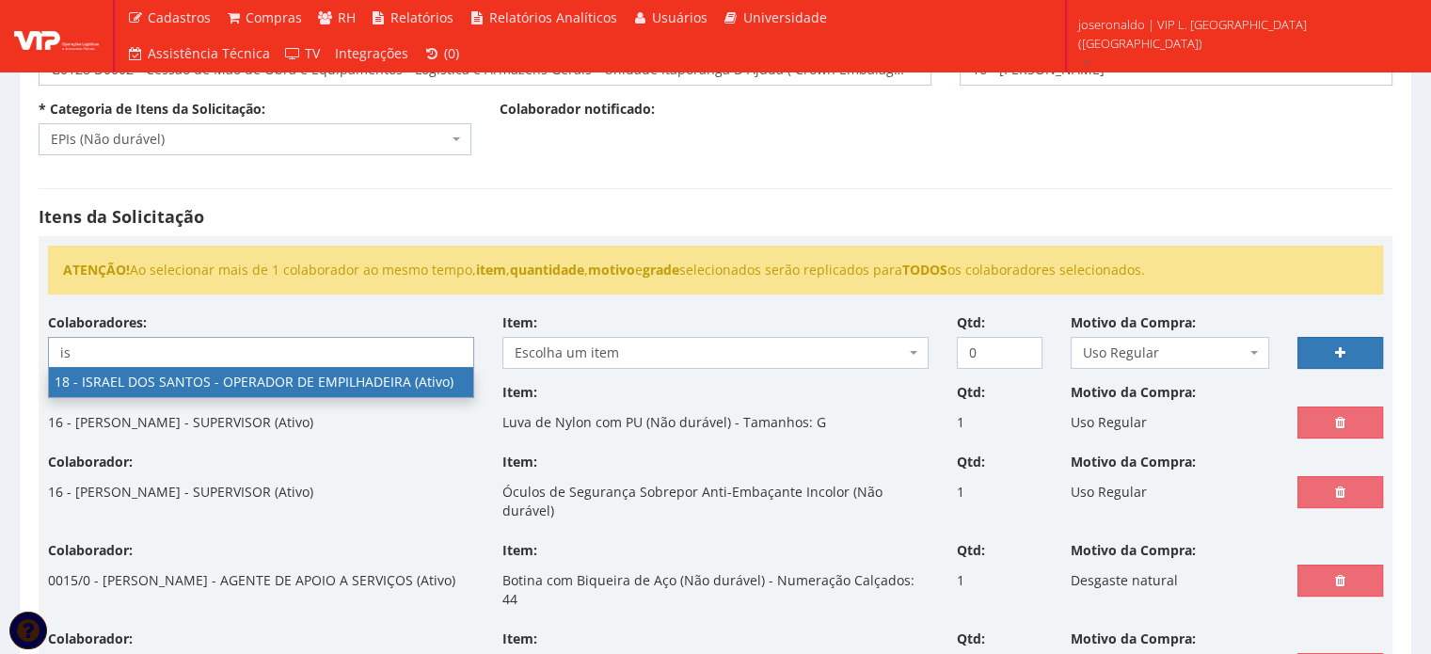
type input "i"
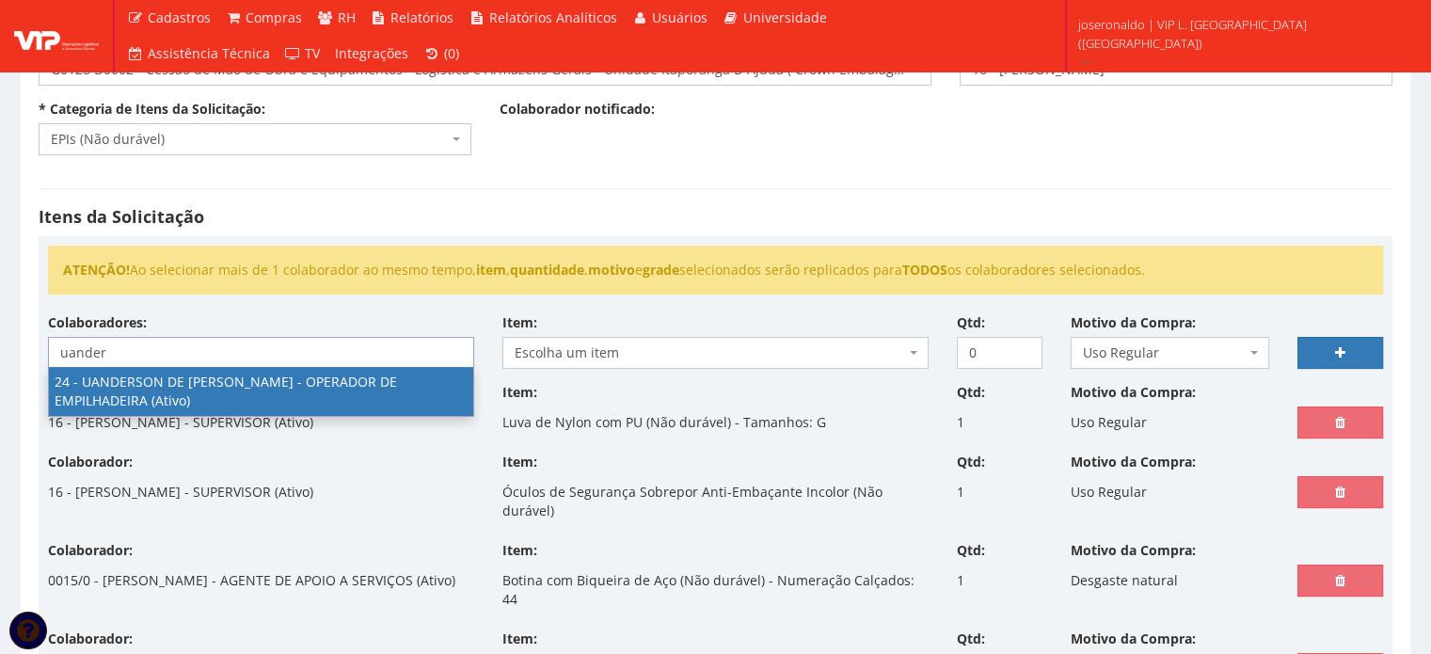
type input "uander"
select select "3724"
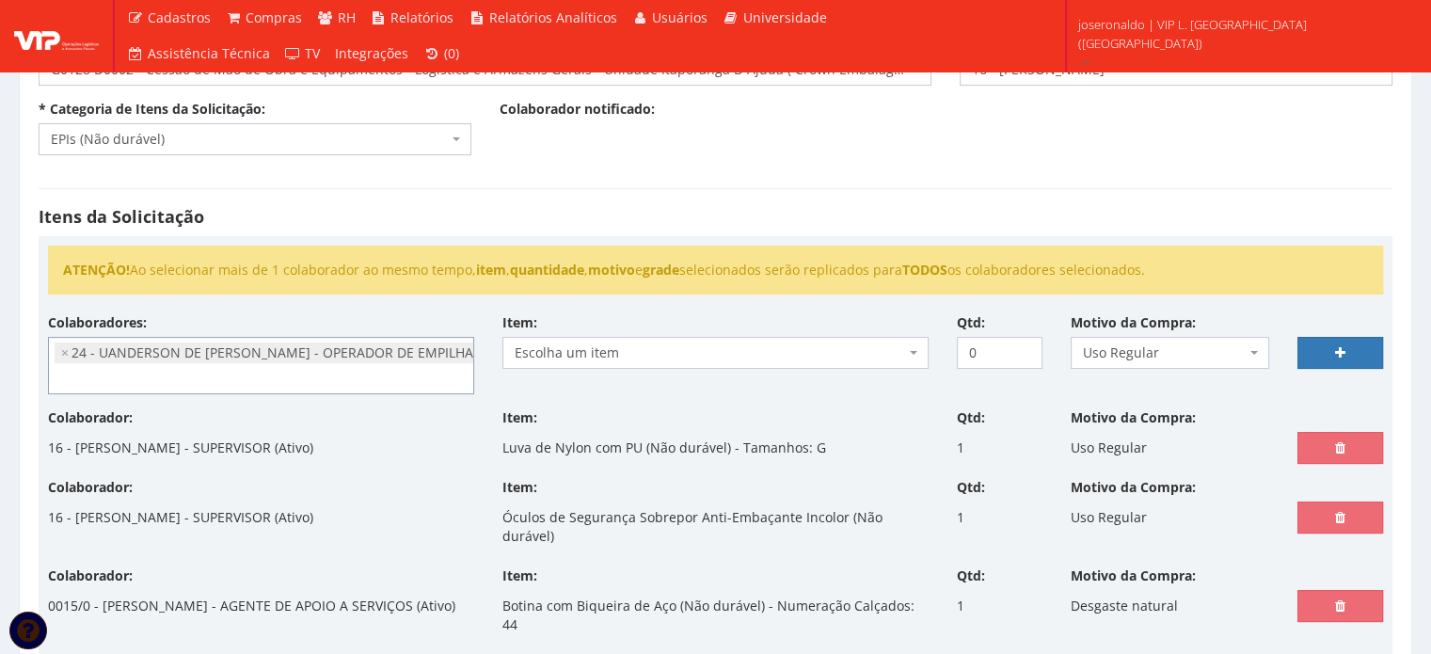
click at [632, 352] on span "Escolha um item" at bounding box center [710, 352] width 390 height 19
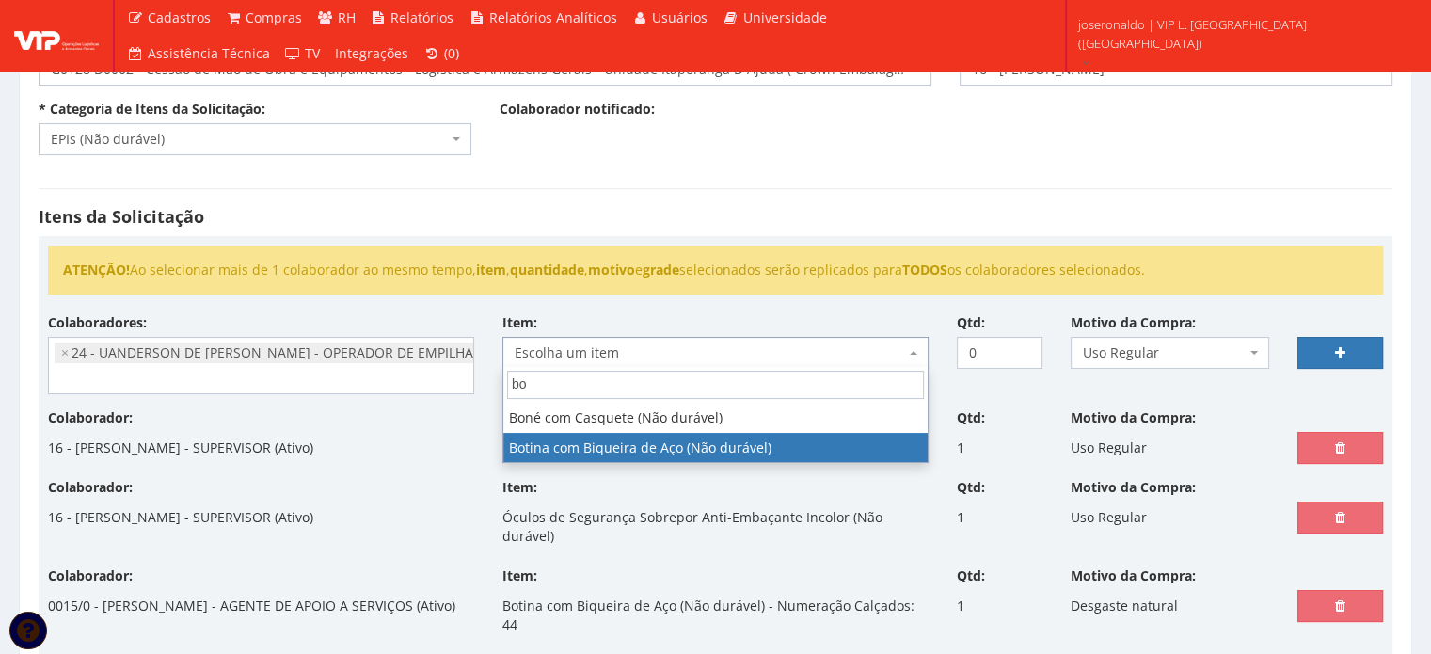
type input "bo"
select select "46"
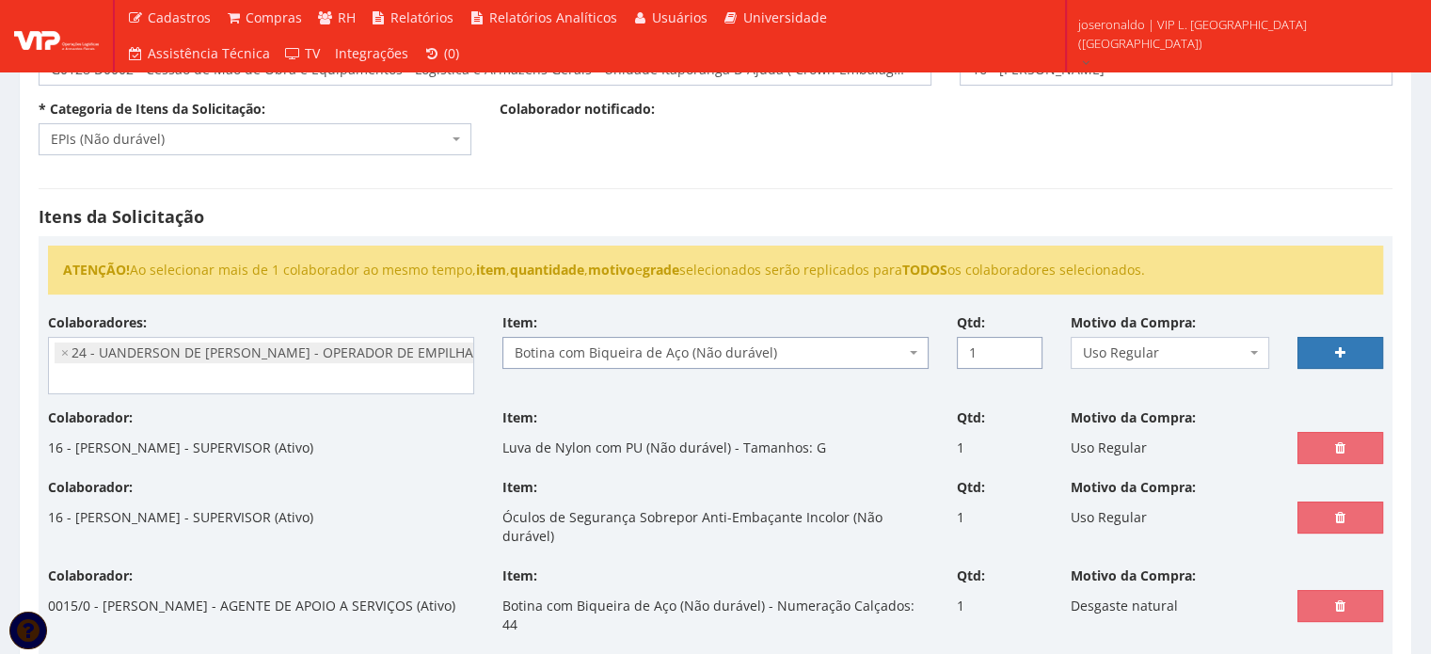
type input "1"
click at [1025, 347] on input "1" at bounding box center [1000, 353] width 86 height 32
click at [1335, 347] on icon at bounding box center [1340, 352] width 10 height 13
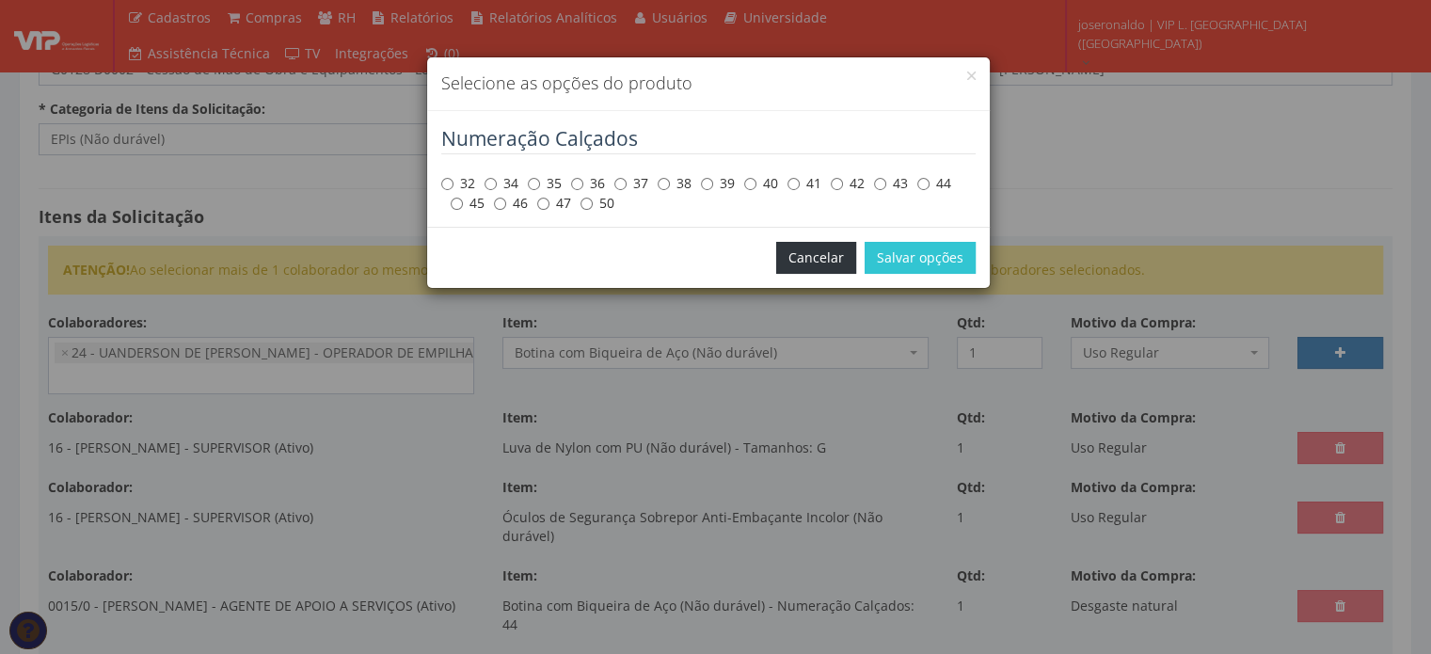
click at [832, 259] on button "Cancelar" at bounding box center [816, 258] width 80 height 32
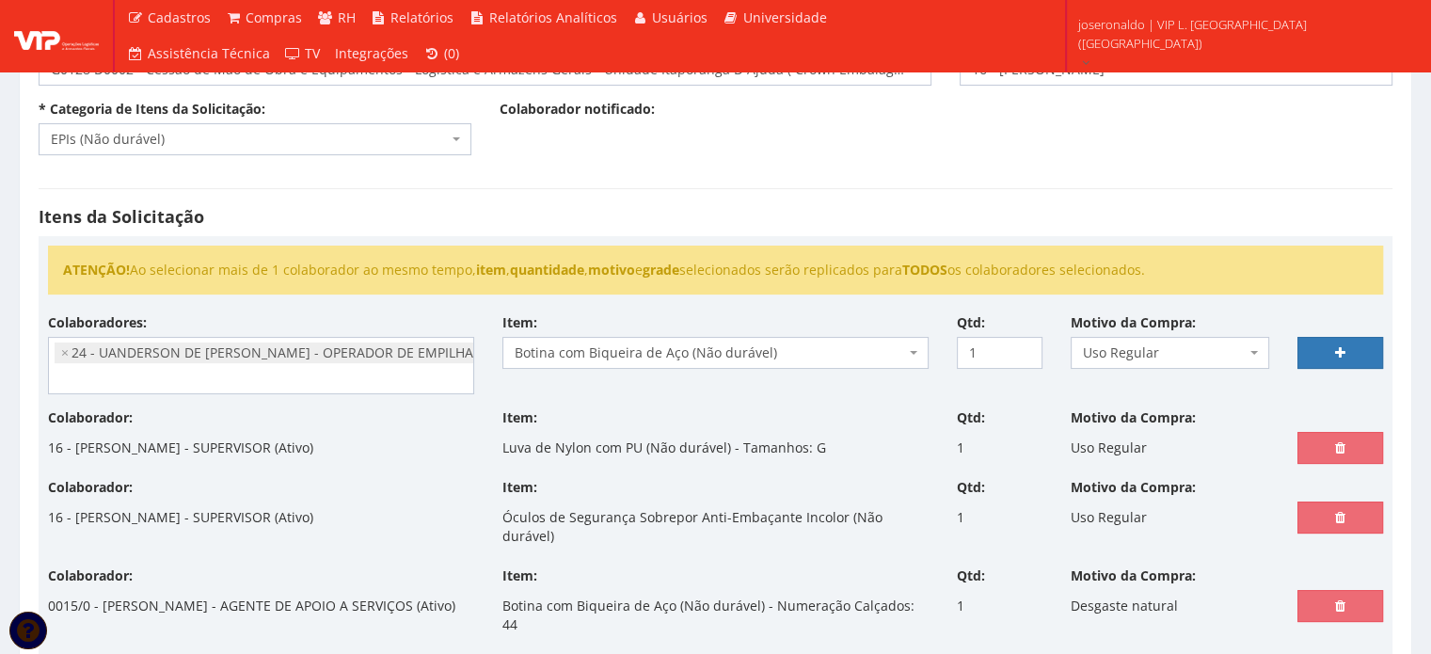
click at [1140, 359] on span "Uso Regular" at bounding box center [1165, 352] width 164 height 19
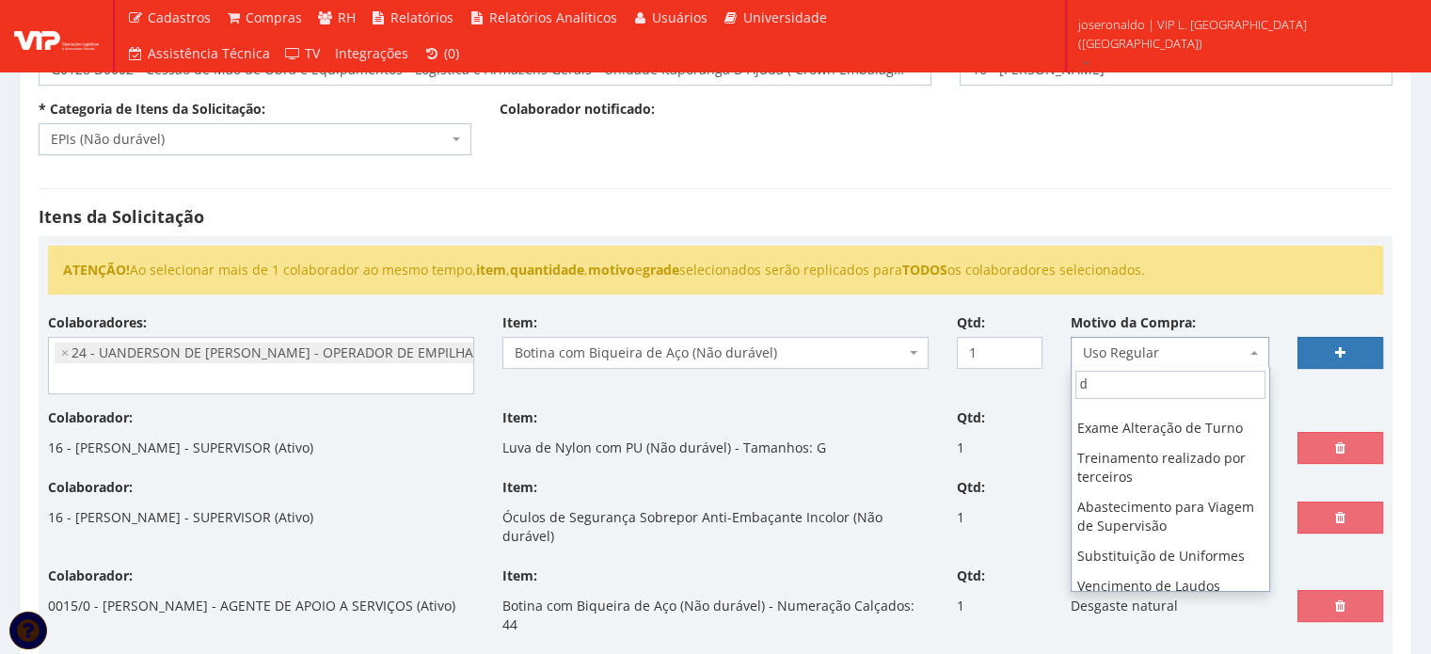
scroll to position [0, 0]
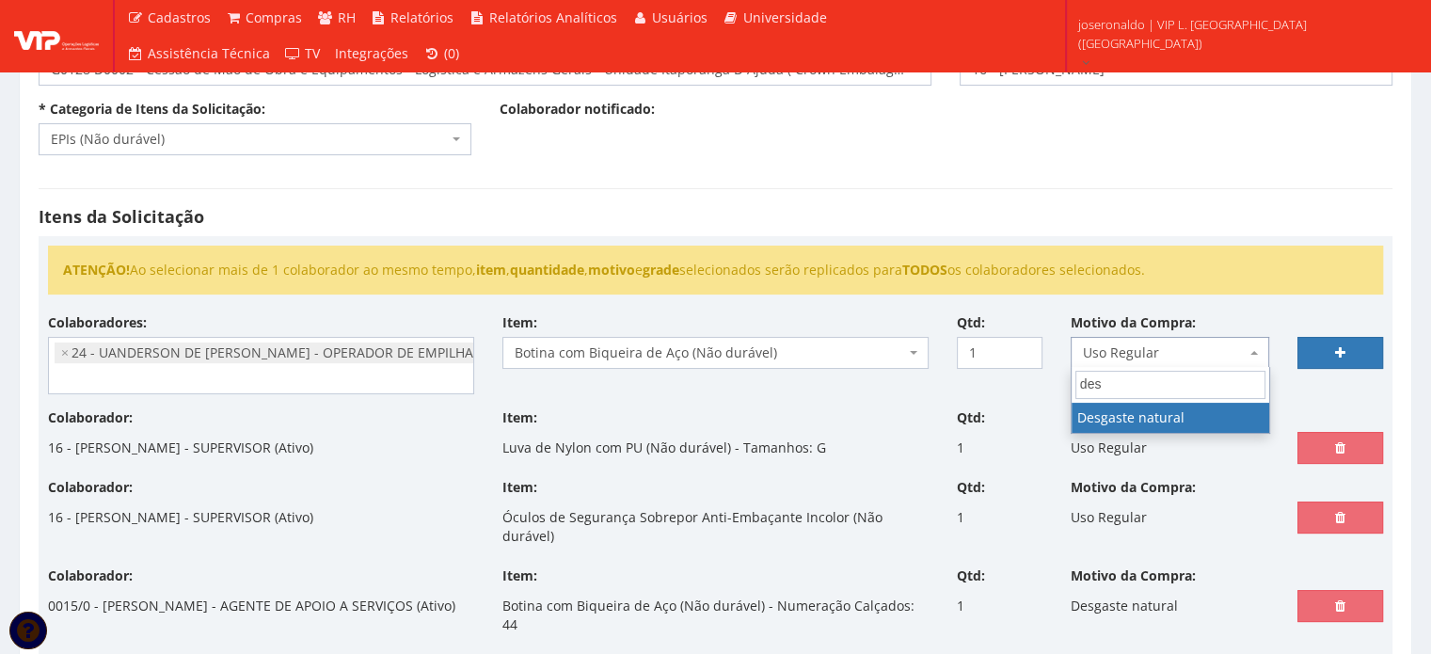
type input "des"
drag, startPoint x: 1137, startPoint y: 417, endPoint x: 1155, endPoint y: 412, distance: 18.5
select select "2"
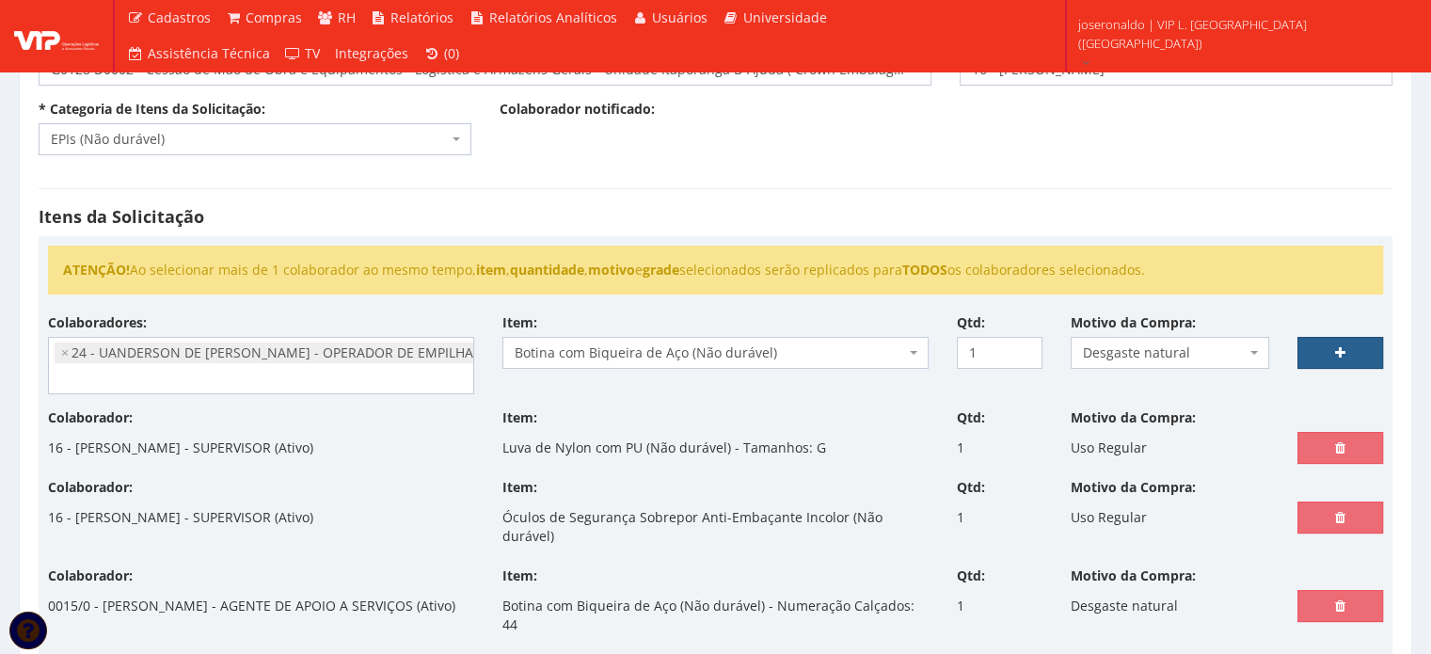
click at [1325, 346] on link at bounding box center [1341, 353] width 86 height 32
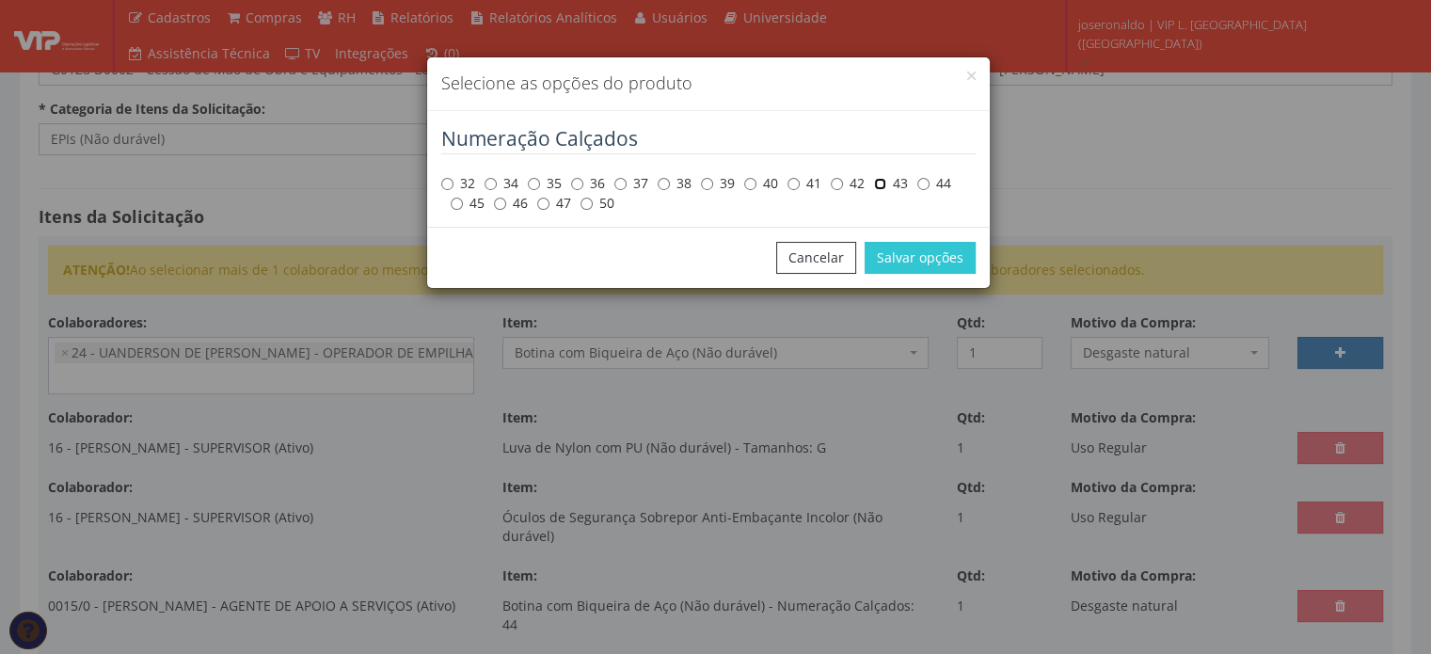
click at [884, 183] on input "43" at bounding box center [880, 184] width 12 height 12
radio input "true"
click at [947, 263] on button "Salvar opções" at bounding box center [920, 258] width 111 height 32
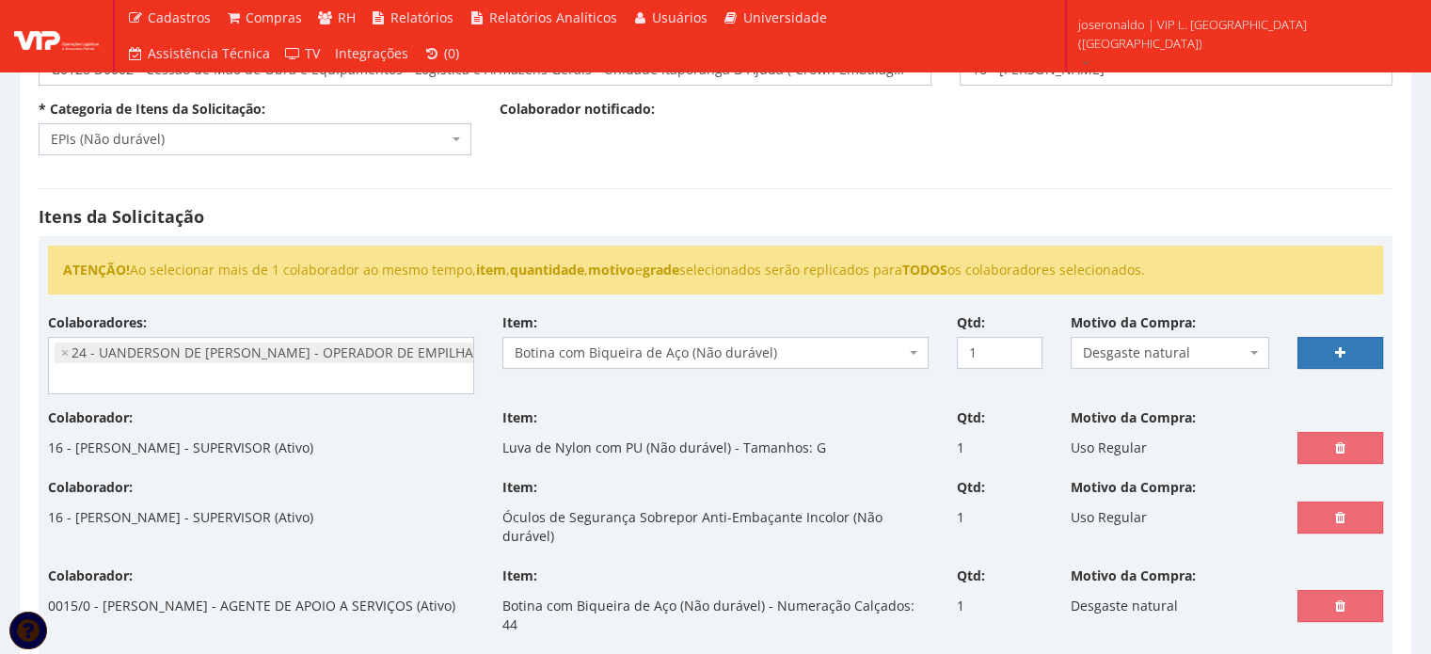
select select
type input "0"
select select
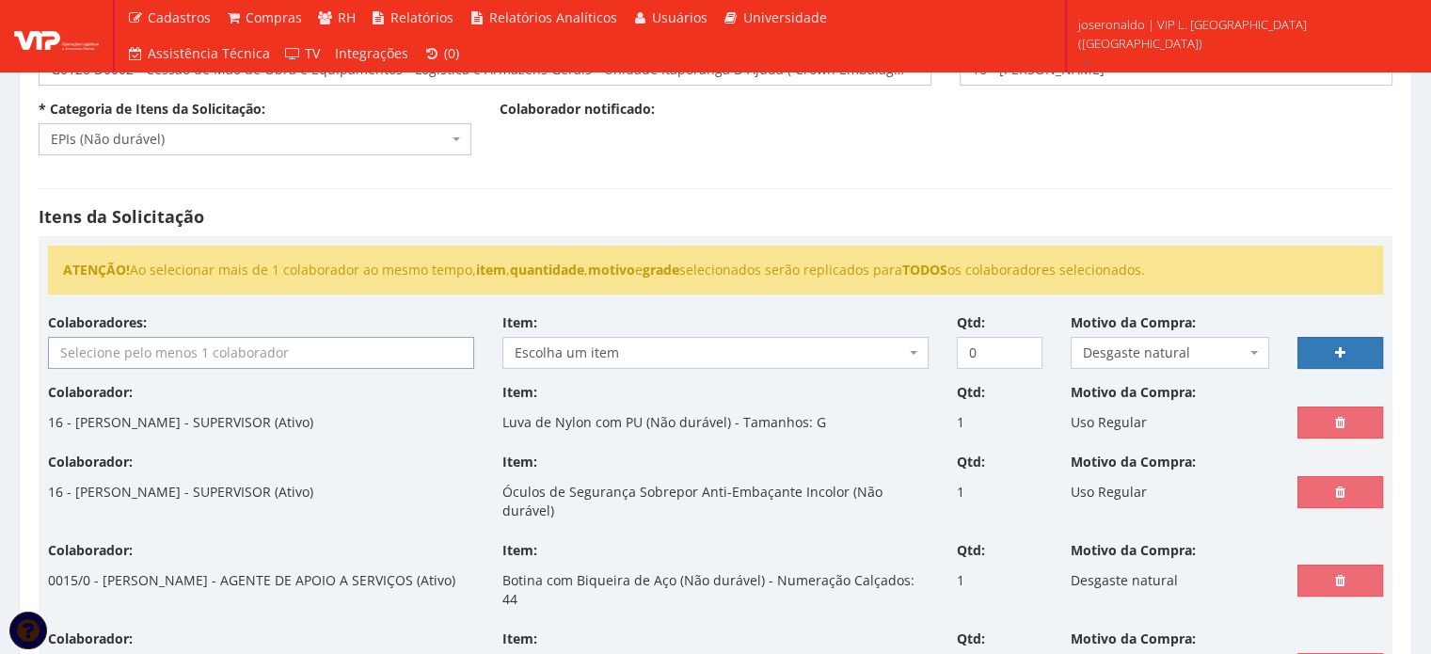
click at [301, 360] on input "search" at bounding box center [261, 353] width 424 height 30
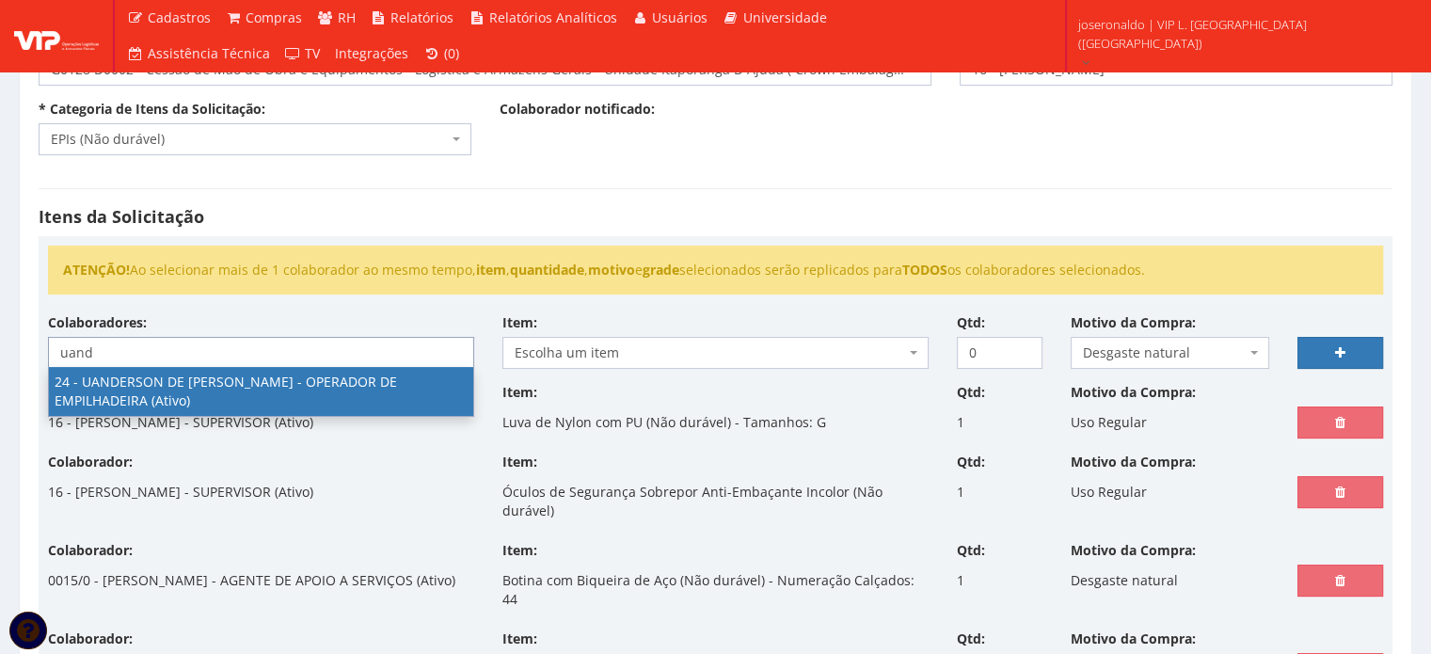
type input "uand"
select select "3724"
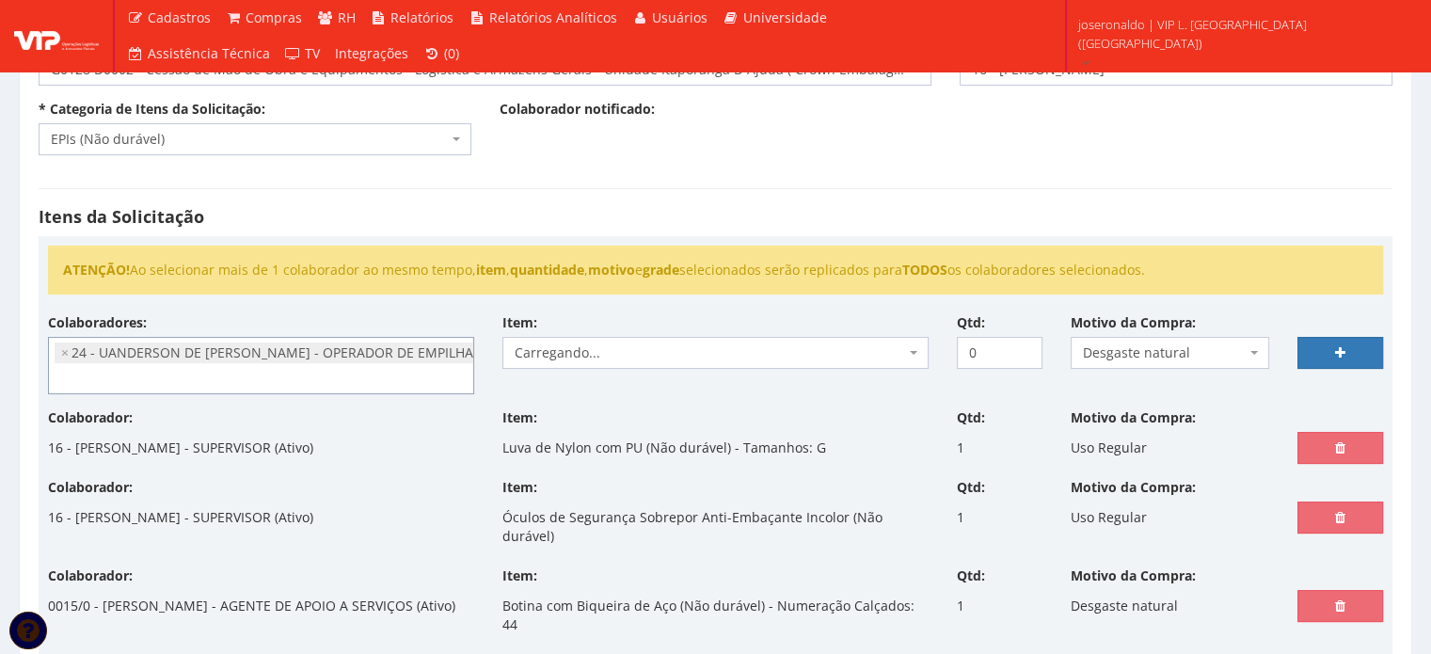
click at [1122, 356] on span "Desgaste natural" at bounding box center [1165, 352] width 164 height 19
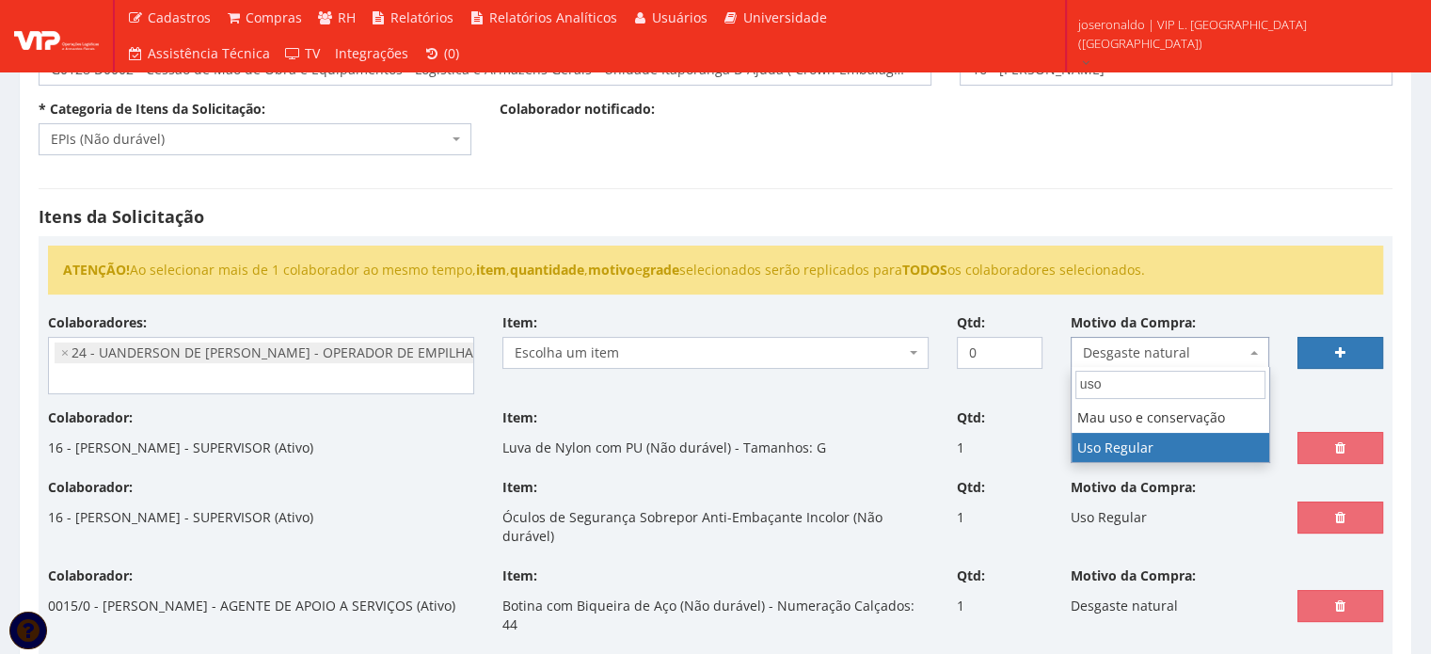
type input "uso"
select select "13"
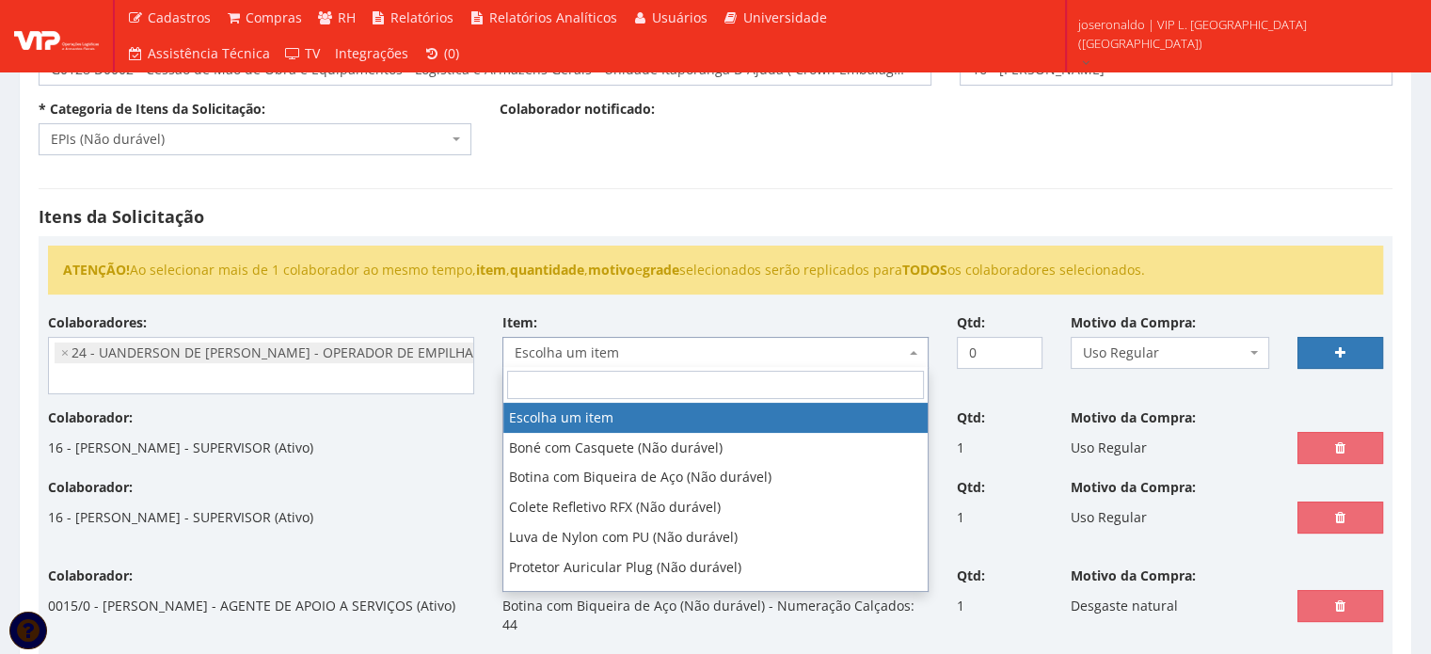
click at [674, 356] on span "Escolha um item" at bounding box center [710, 352] width 390 height 19
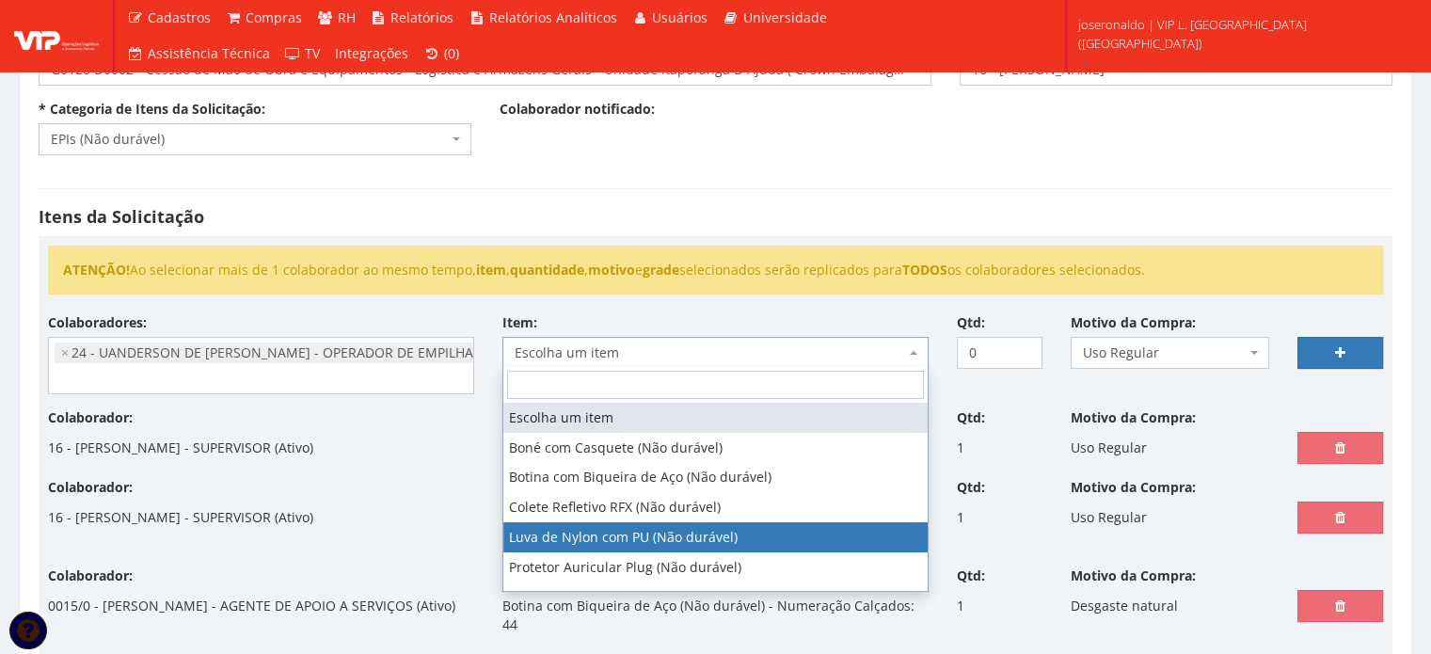
select select "216"
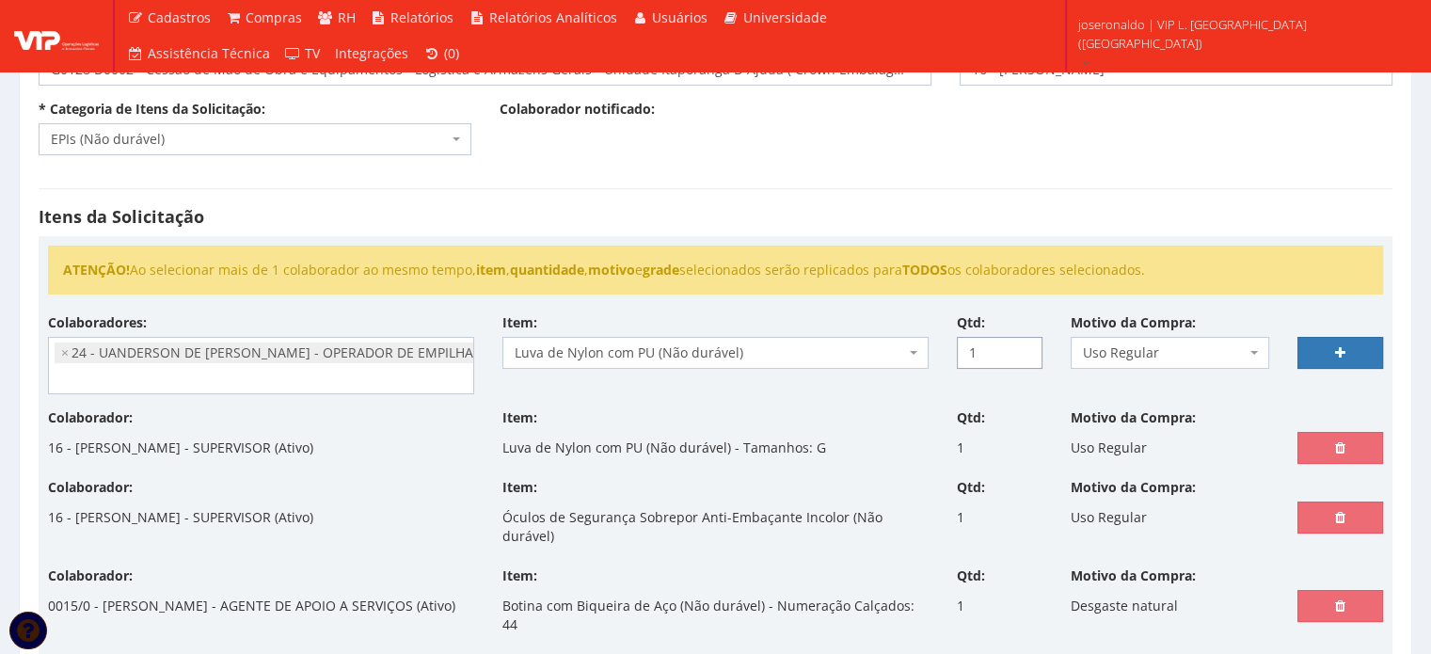
type input "1"
click at [1027, 349] on input "1" at bounding box center [1000, 353] width 86 height 32
click at [1371, 353] on link at bounding box center [1341, 353] width 86 height 32
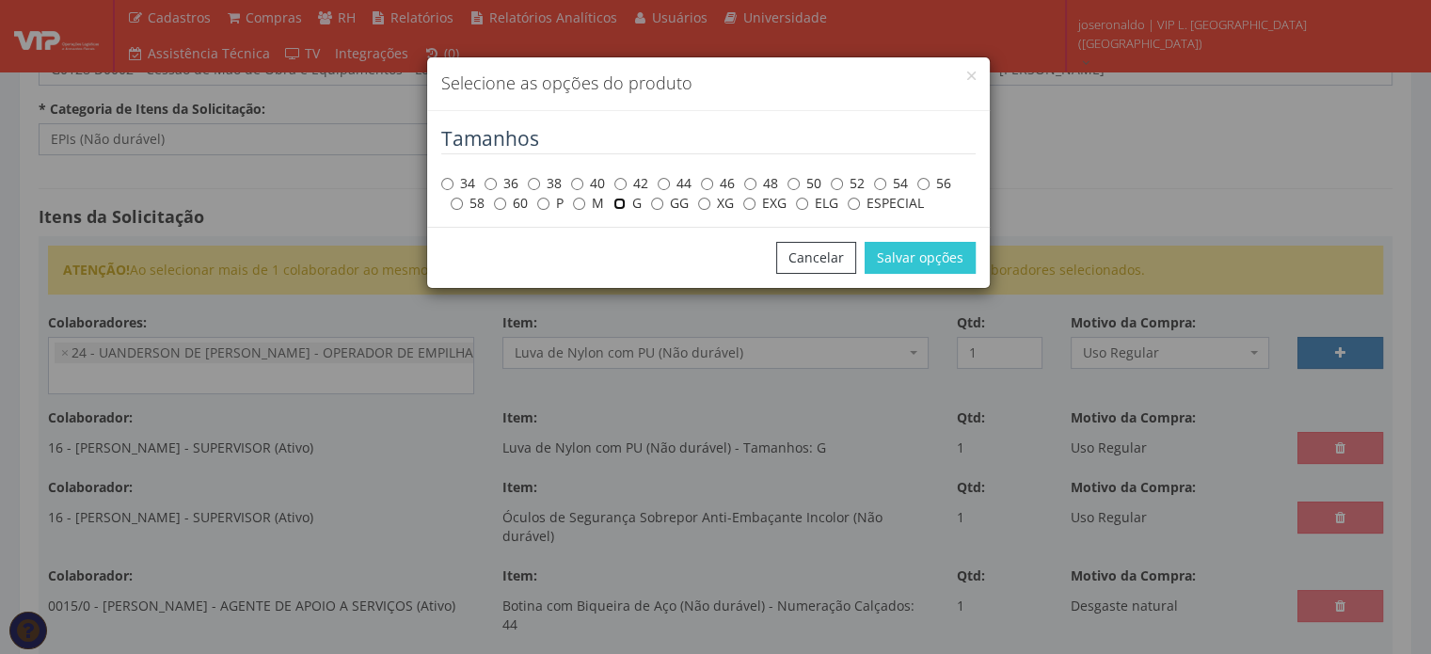
click at [620, 202] on input "G" at bounding box center [619, 204] width 12 height 12
radio input "true"
click at [919, 263] on button "Salvar opções" at bounding box center [920, 258] width 111 height 32
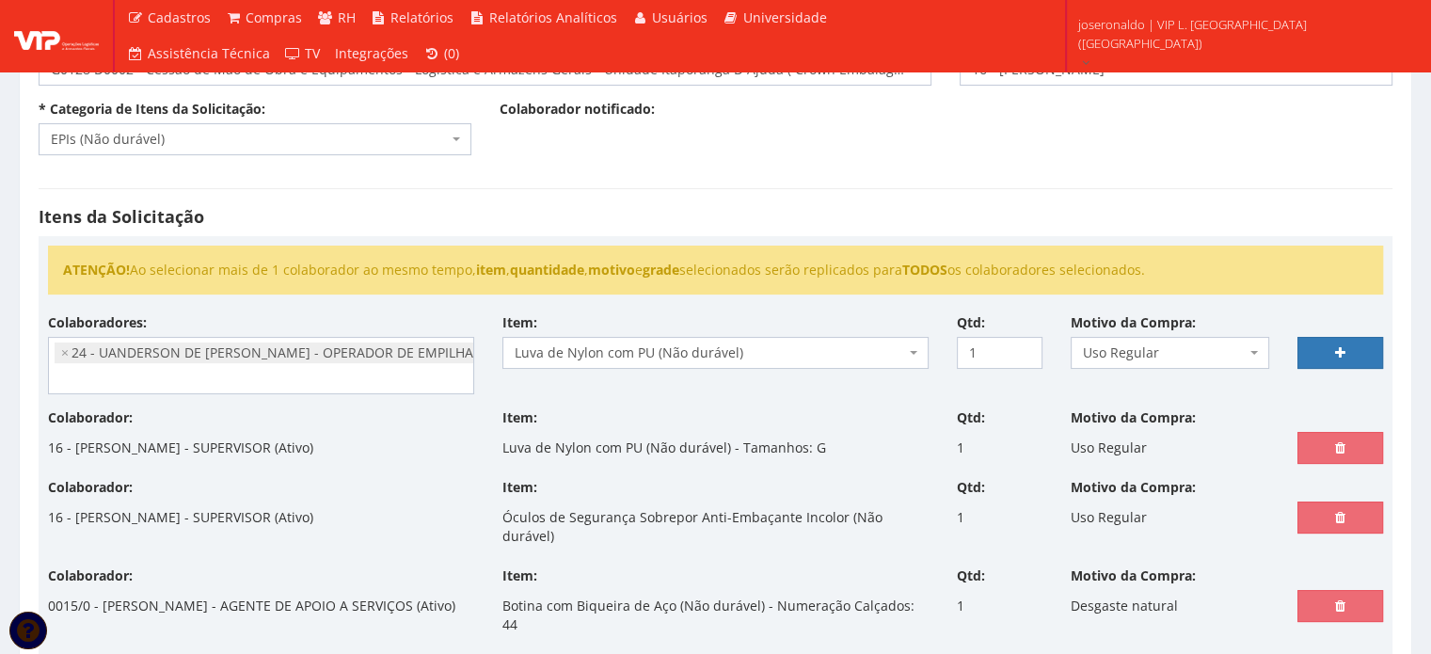
select select
type input "0"
select select
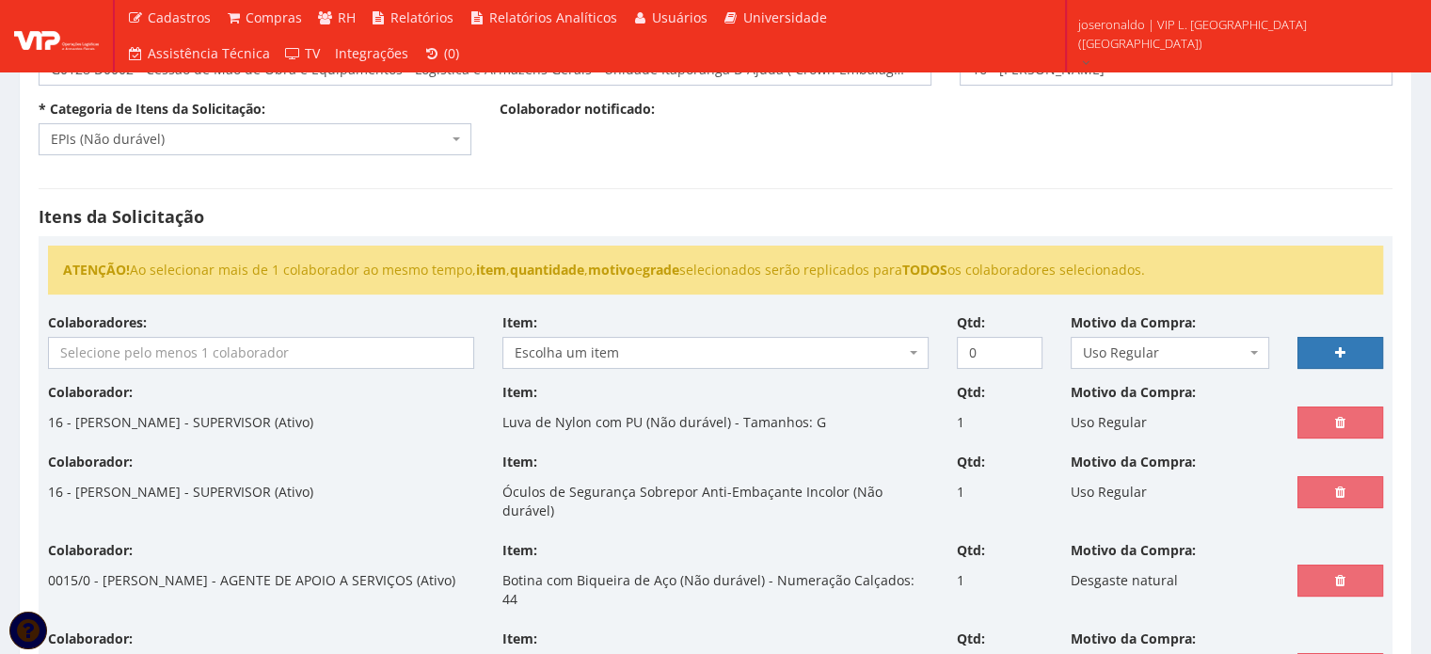
click at [289, 331] on div "Colaboradores: - Ana Maria Cachavara de Lima (Ativo) 9604 - ANDERSON APARECIDO …" at bounding box center [261, 341] width 454 height 56
click at [288, 347] on input "search" at bounding box center [261, 353] width 424 height 30
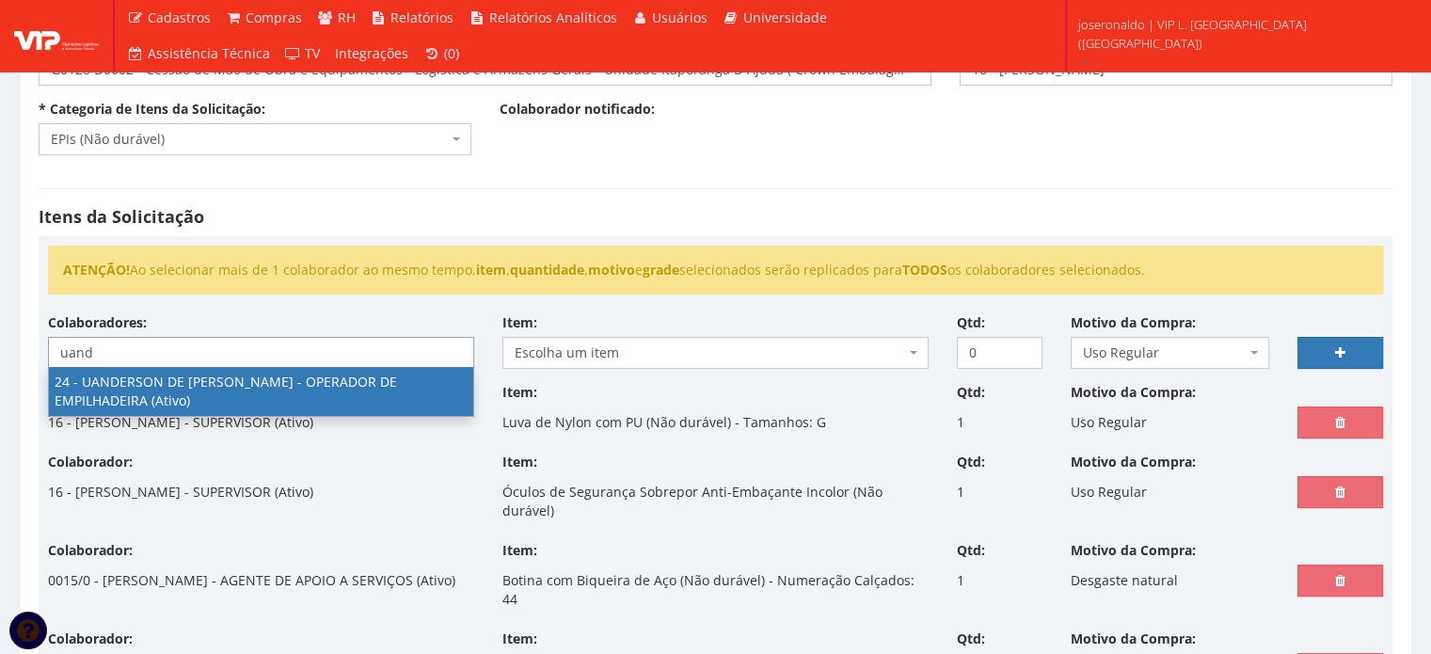
type input "uand"
select select "3724"
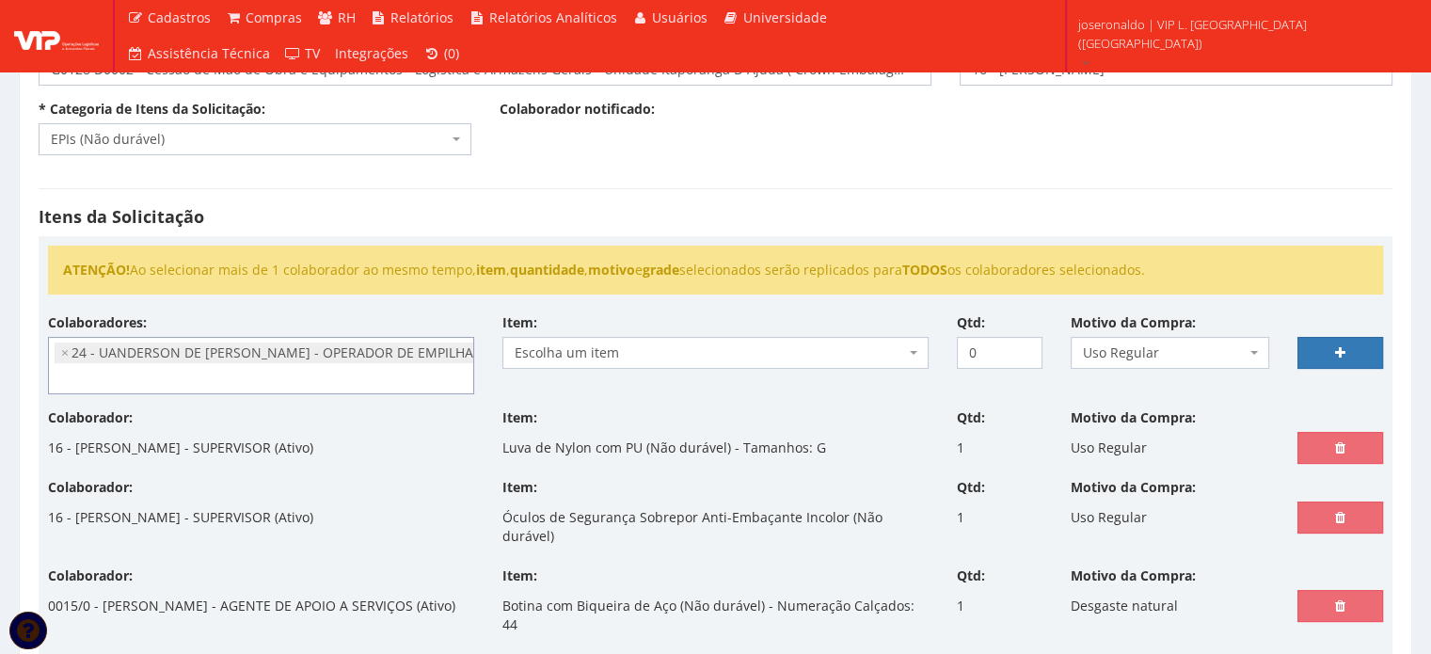
click at [637, 348] on span "Escolha um item" at bounding box center [710, 352] width 390 height 19
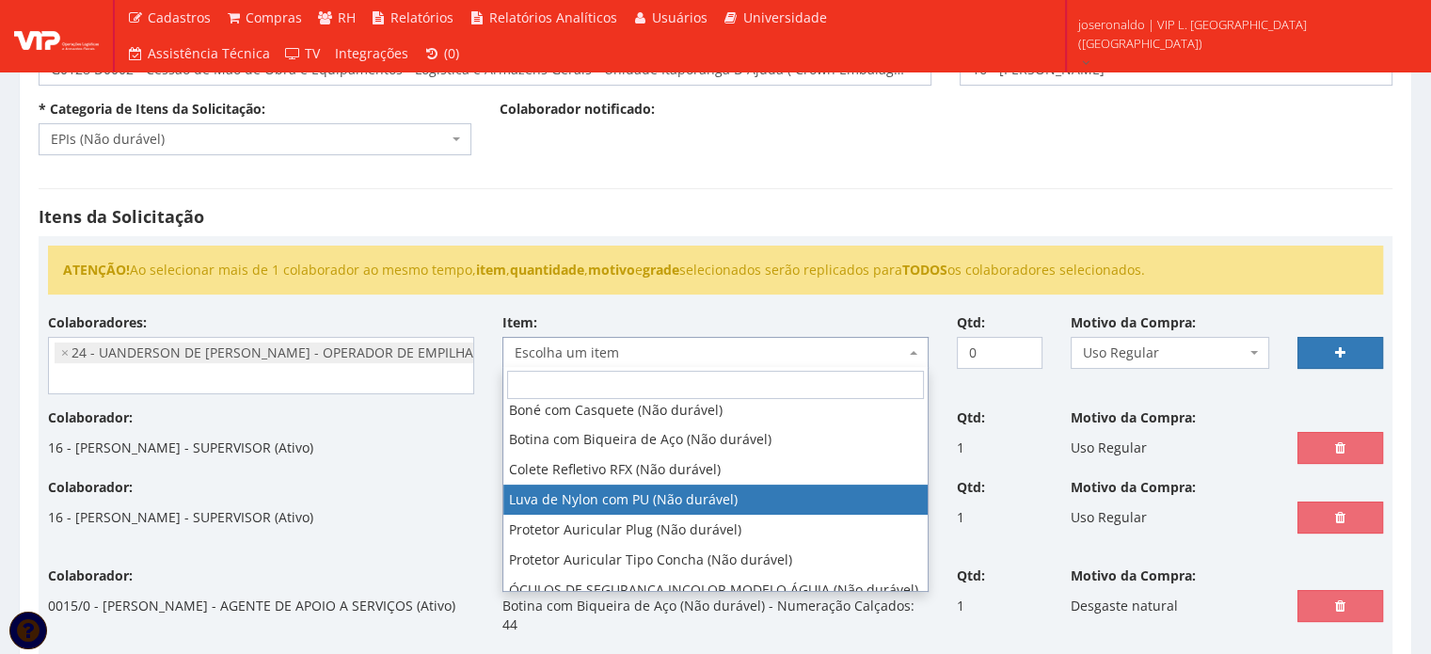
scroll to position [72, 0]
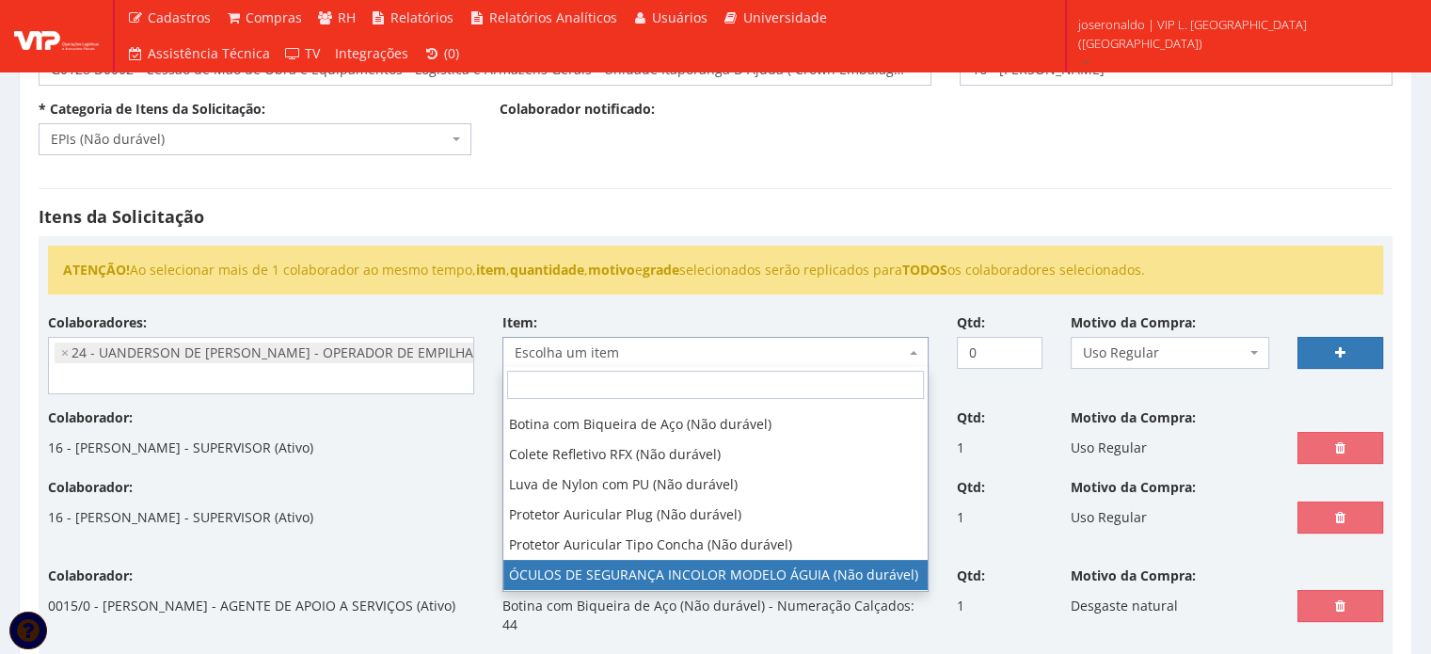
select select "1840"
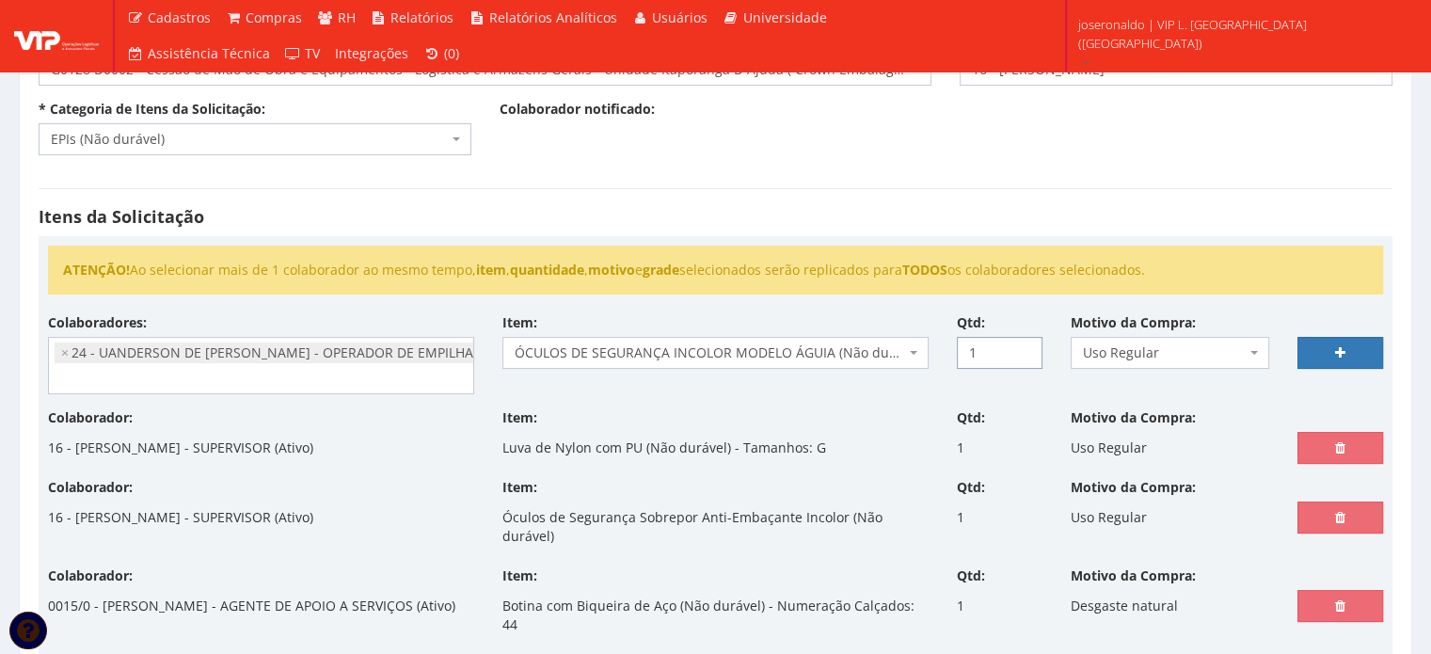
type input "1"
click at [1024, 349] on input "1" at bounding box center [1000, 353] width 86 height 32
click at [1336, 347] on icon at bounding box center [1340, 352] width 10 height 13
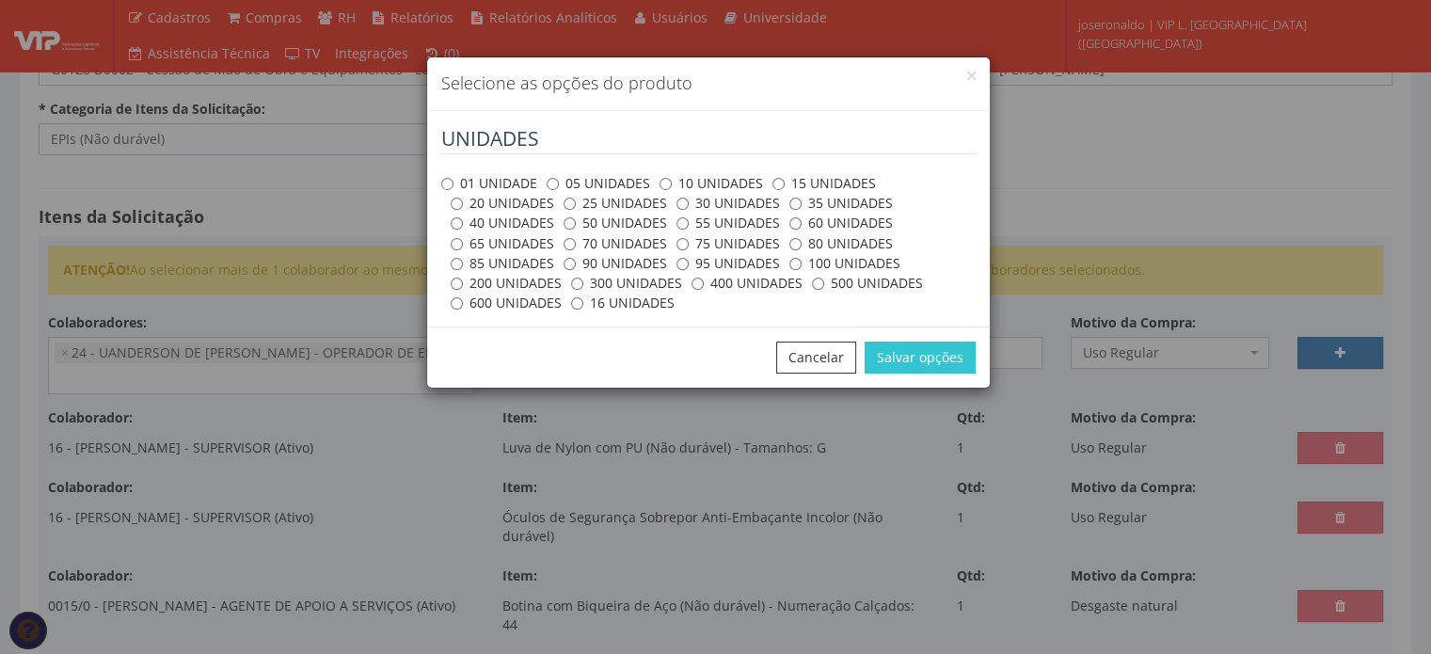
click at [495, 183] on label "01 UNIDADE" at bounding box center [489, 183] width 96 height 19
click at [454, 183] on input "01 UNIDADE" at bounding box center [447, 184] width 12 height 12
radio input "true"
click at [948, 358] on button "Salvar opções" at bounding box center [920, 358] width 111 height 32
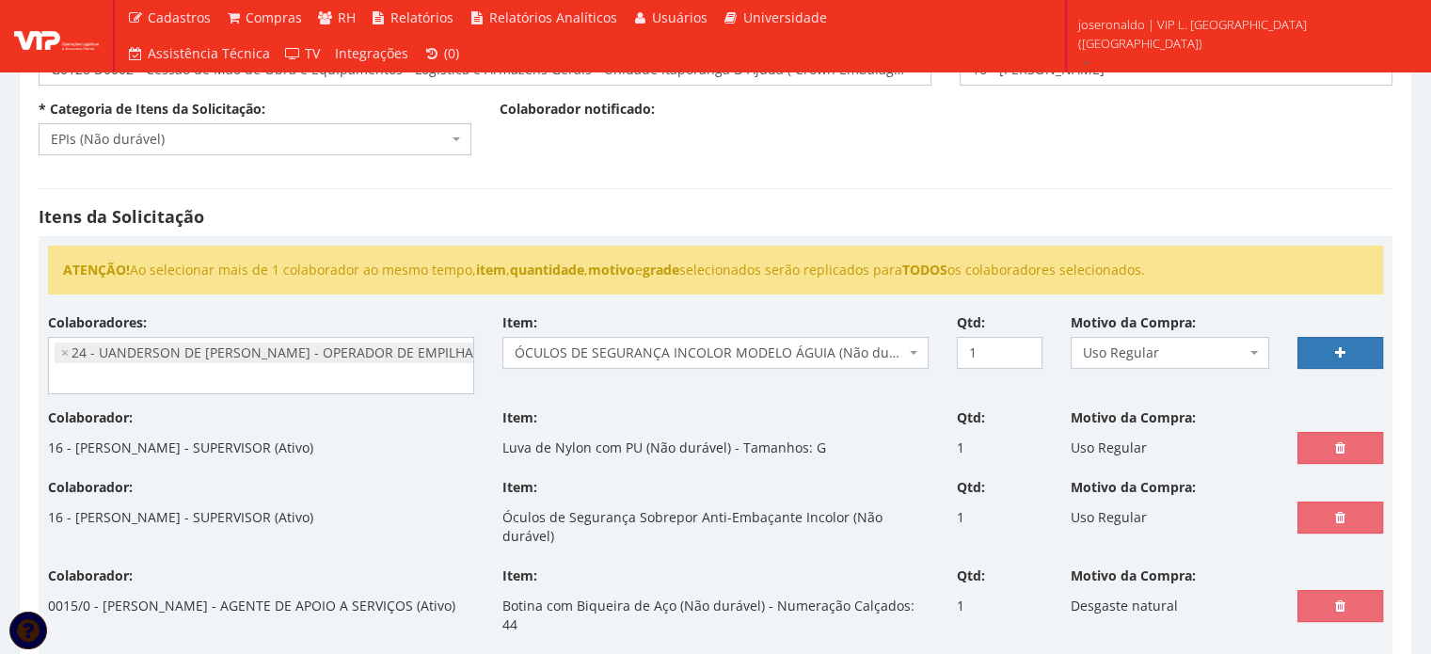
select select
type input "0"
select select
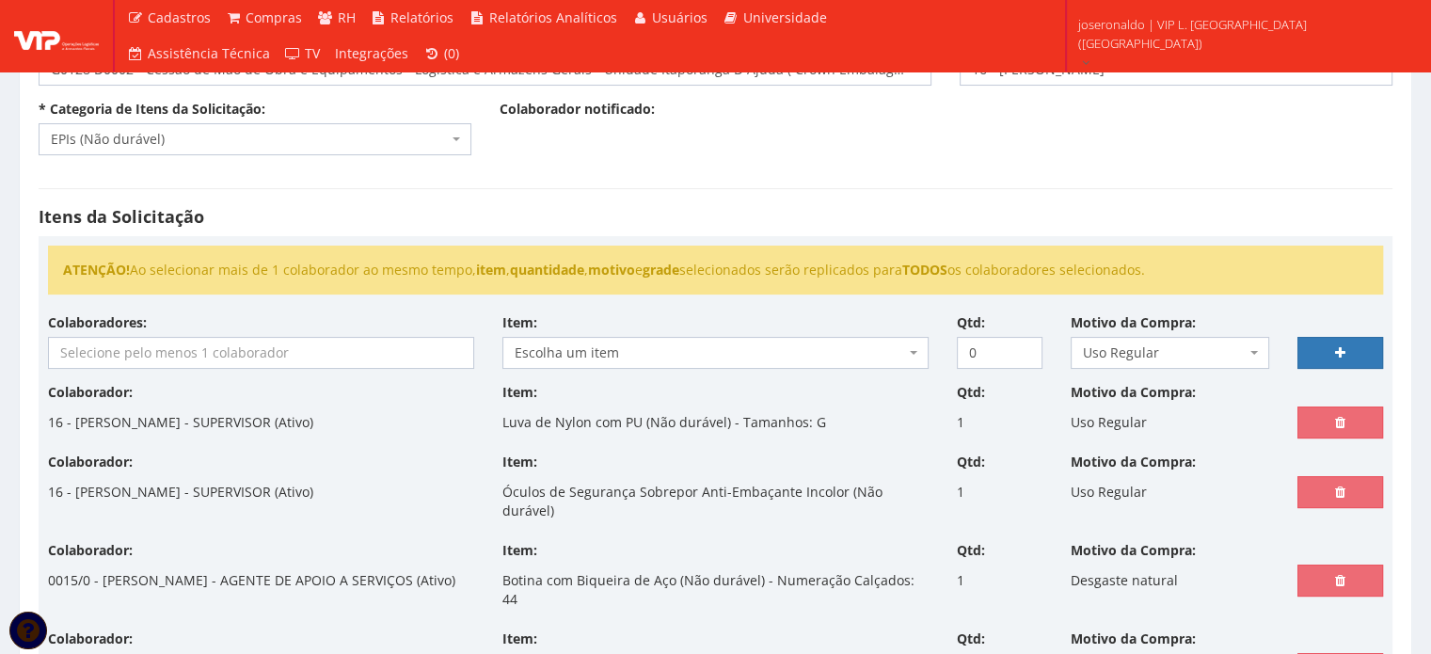
click at [245, 344] on input "search" at bounding box center [261, 353] width 424 height 30
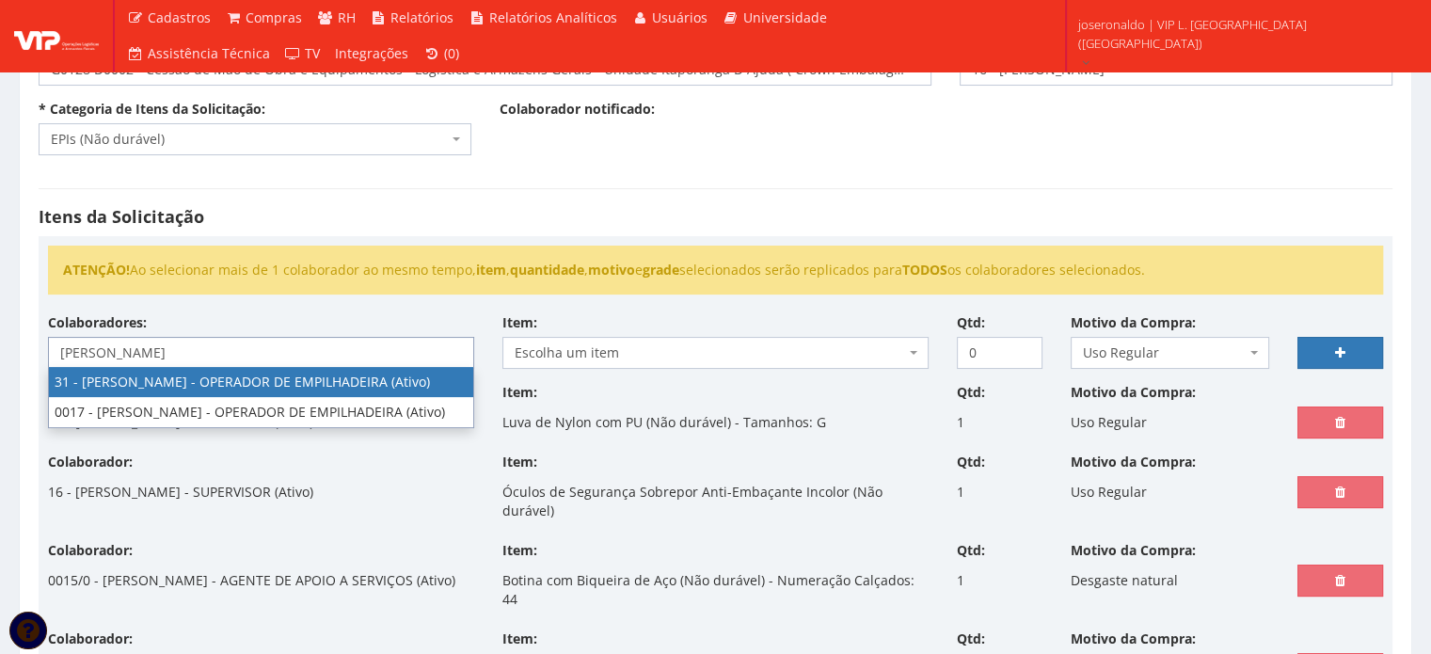
type input "luiz"
select select "3928"
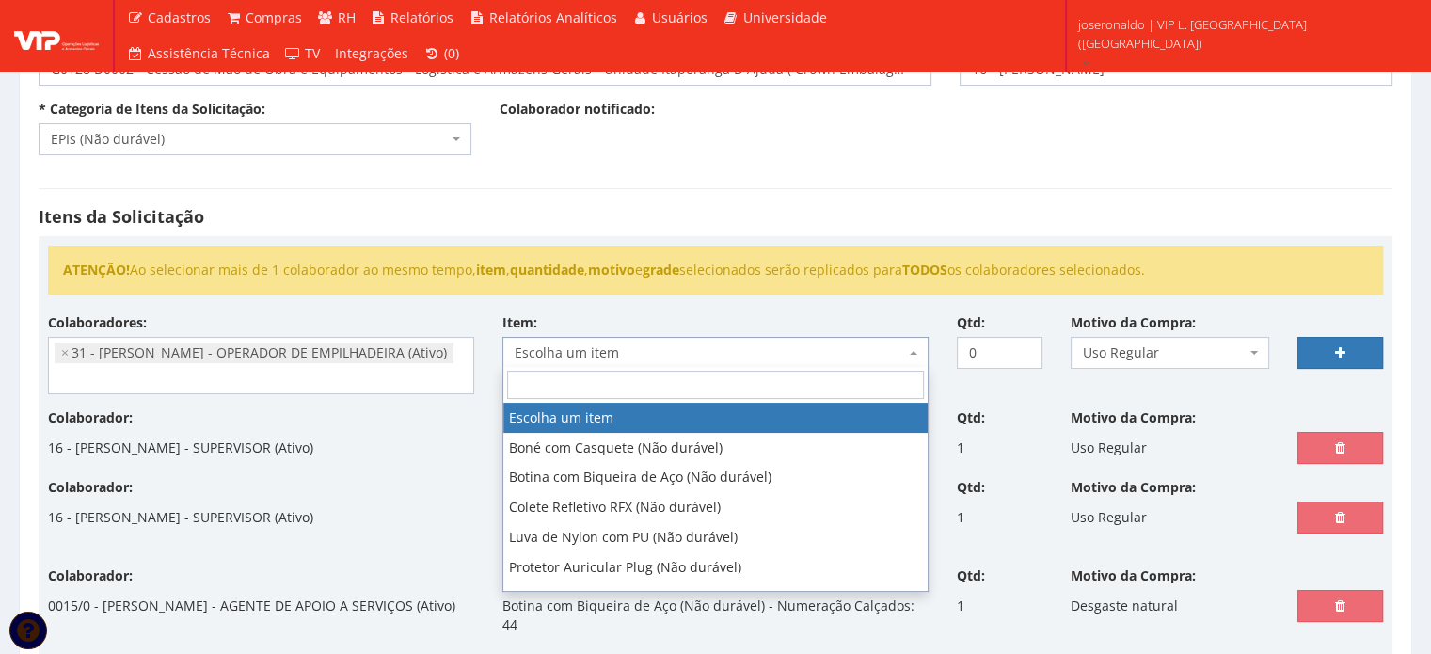
click at [598, 355] on span "Escolha um item" at bounding box center [710, 352] width 390 height 19
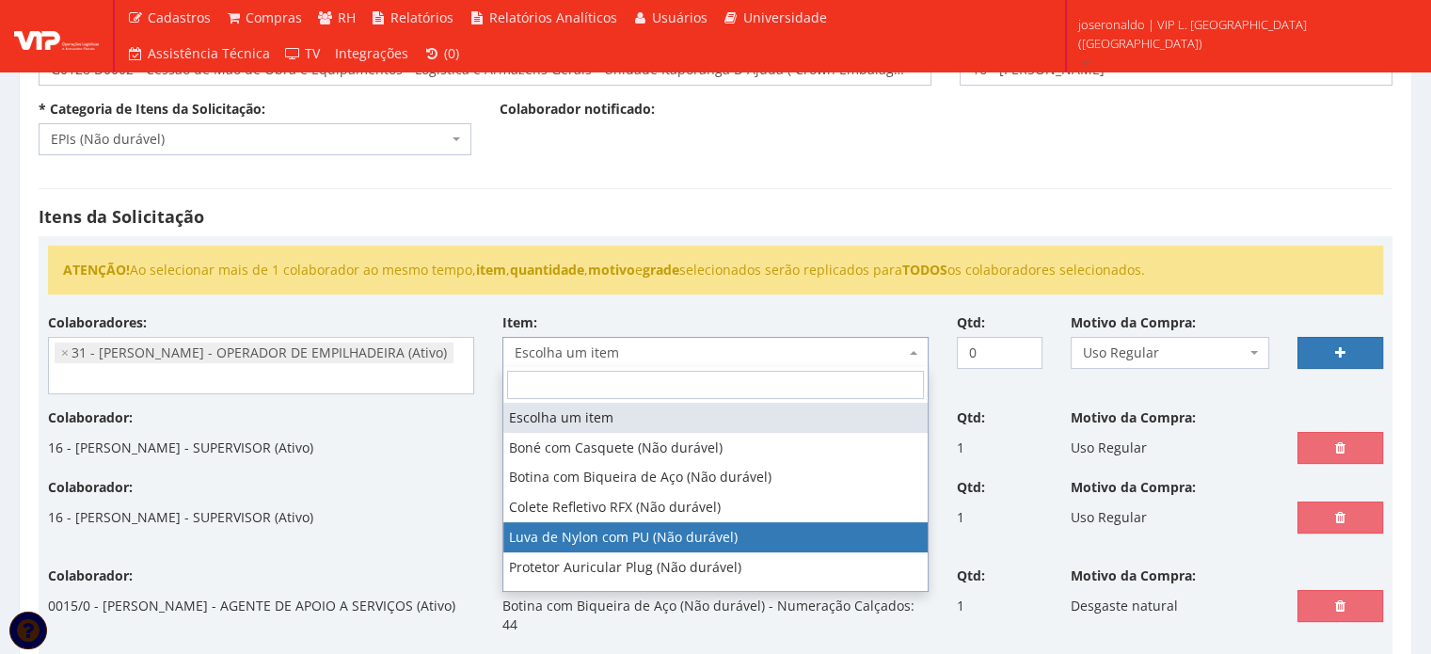
select select "216"
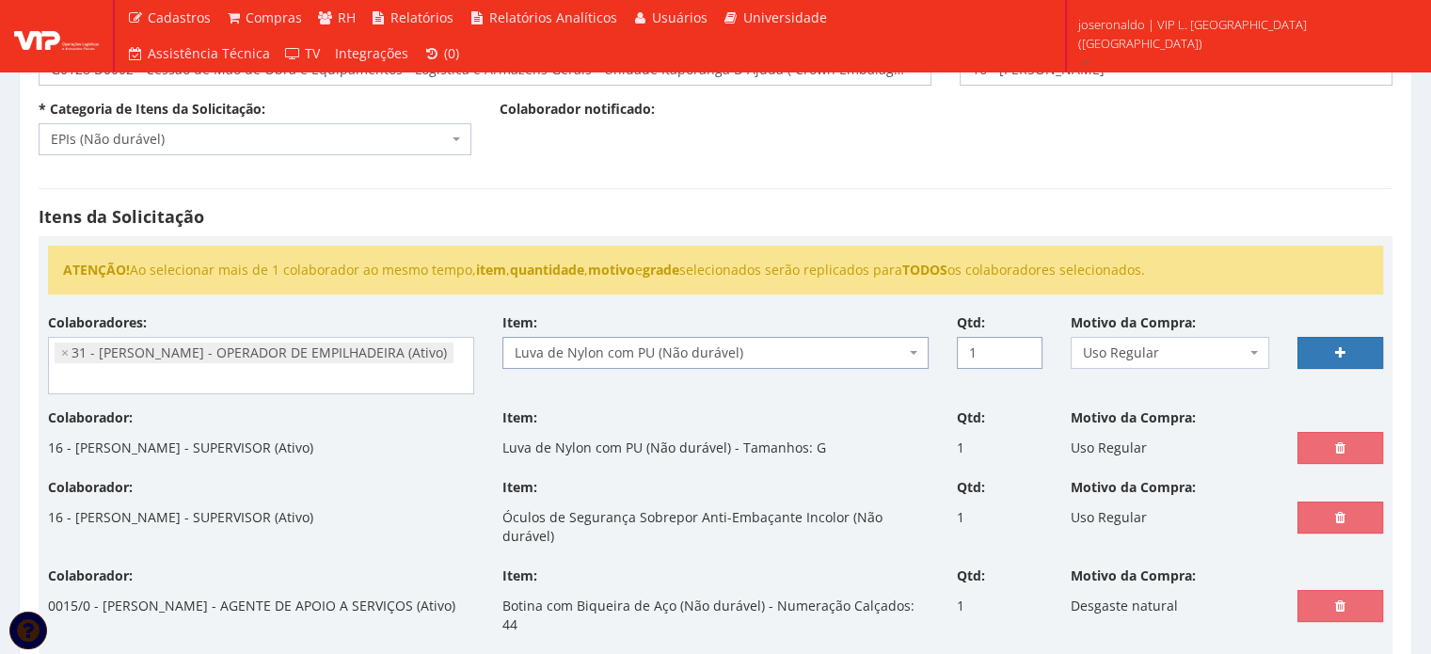
type input "1"
click at [1023, 346] on input "1" at bounding box center [1000, 353] width 86 height 32
click at [1327, 355] on link at bounding box center [1341, 353] width 86 height 32
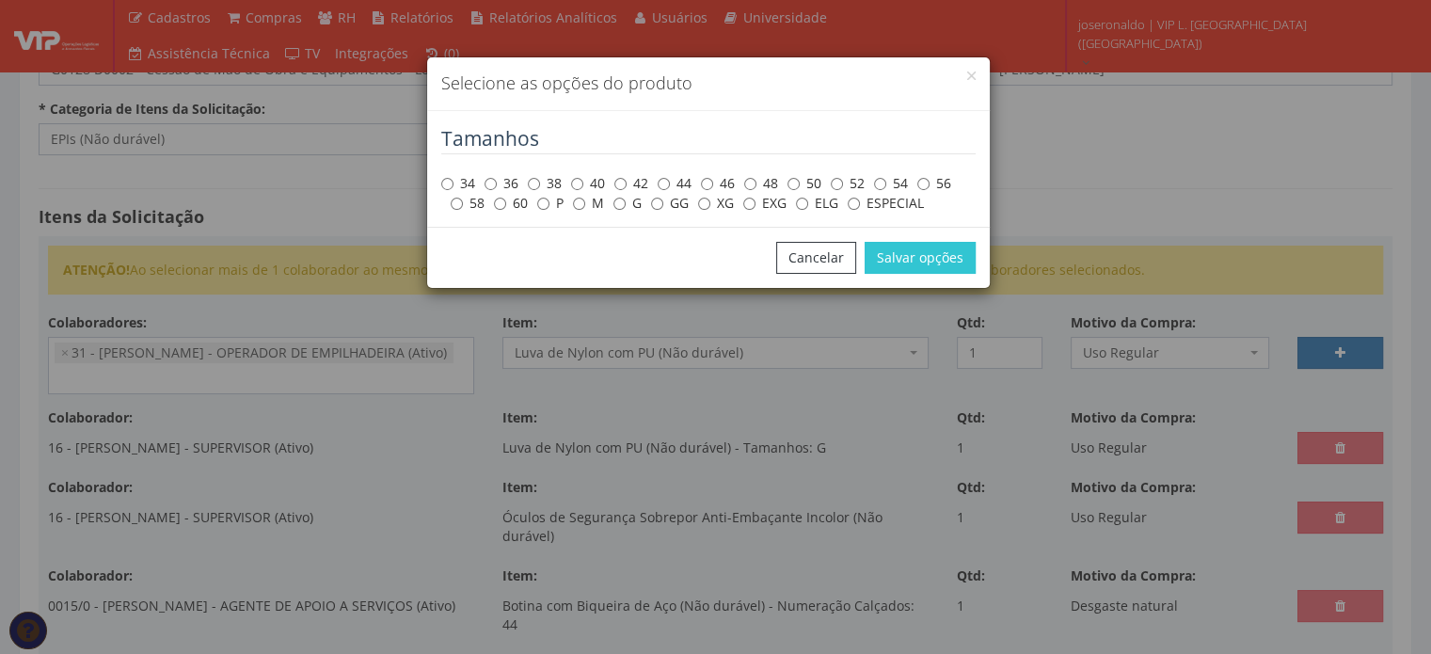
click at [664, 203] on label "GG" at bounding box center [670, 203] width 38 height 19
click at [663, 203] on input "GG" at bounding box center [657, 204] width 12 height 12
radio input "true"
click at [905, 255] on button "Salvar opções" at bounding box center [920, 258] width 111 height 32
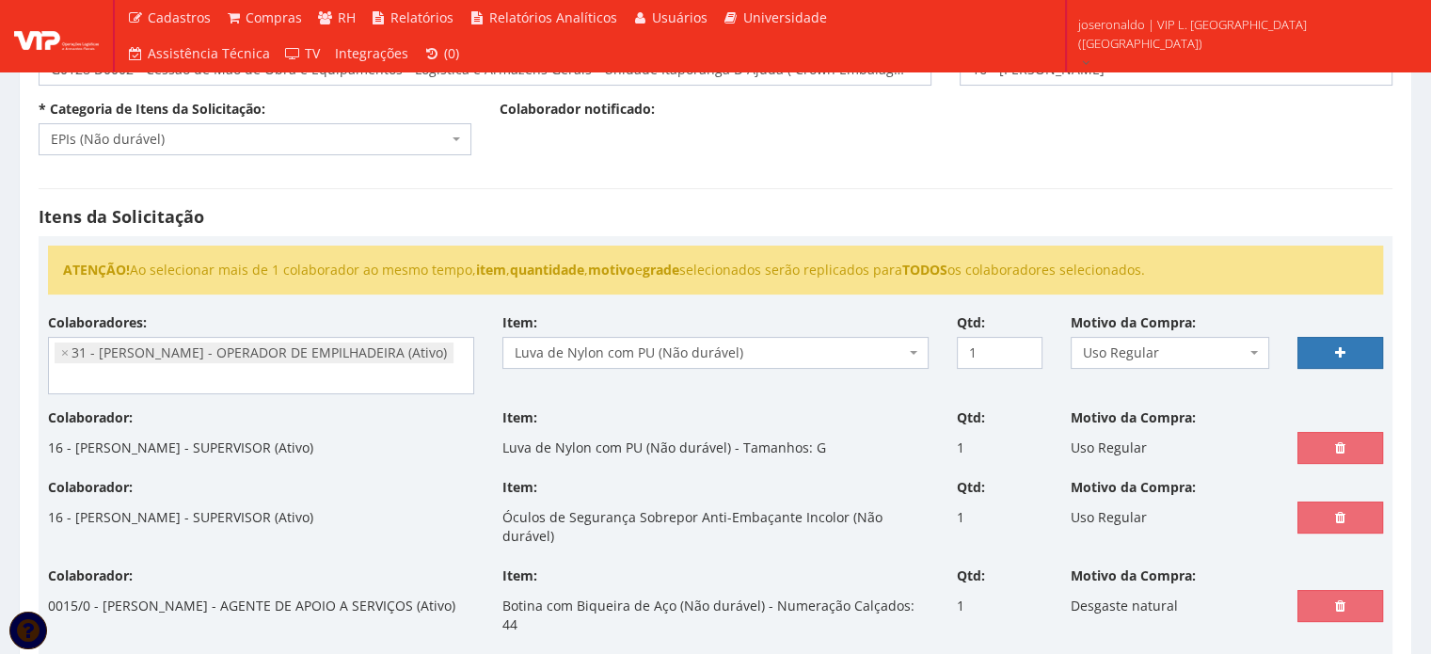
select select
type input "0"
select select
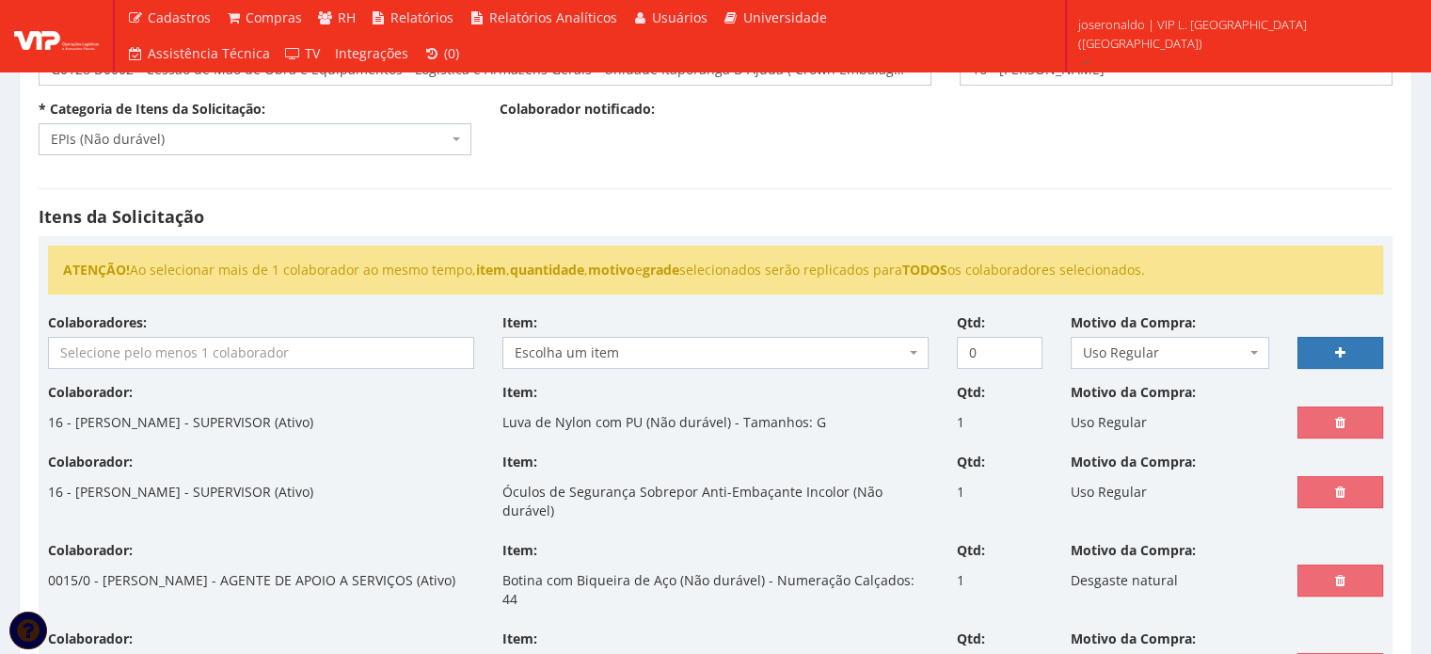
click at [241, 360] on input "search" at bounding box center [261, 353] width 424 height 30
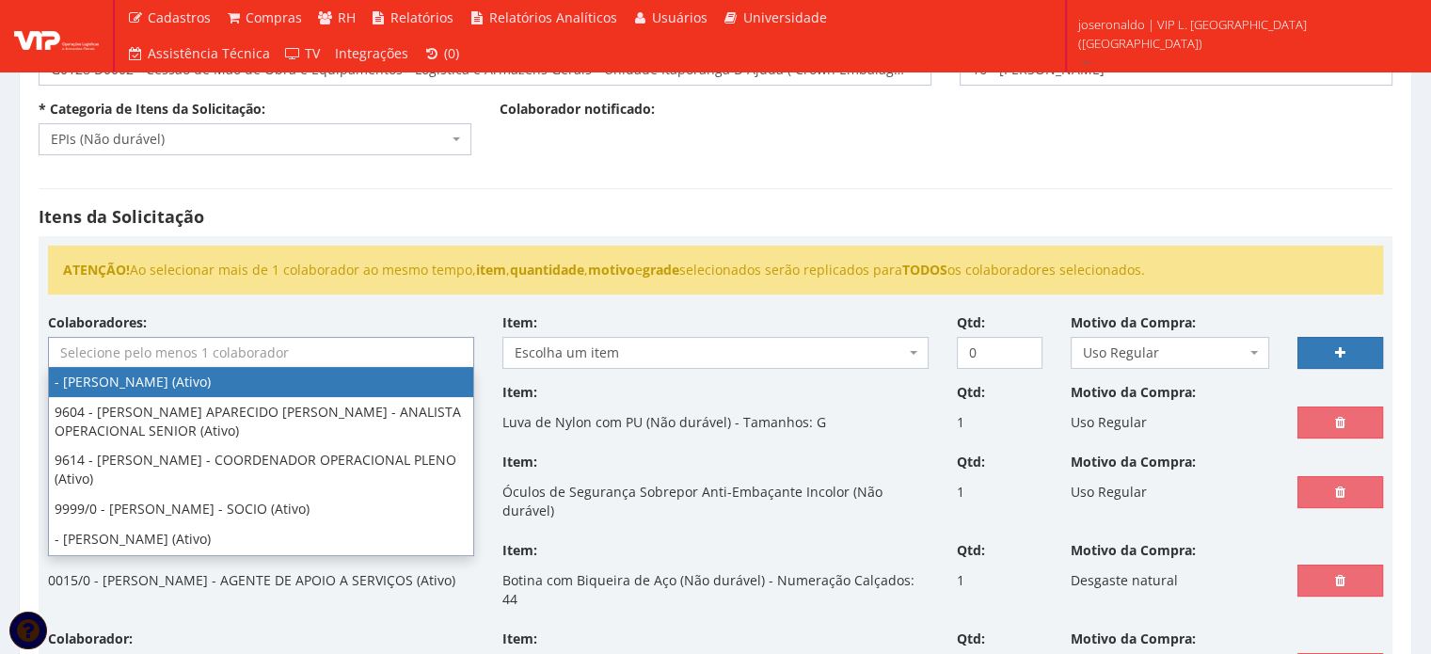
type input "1"
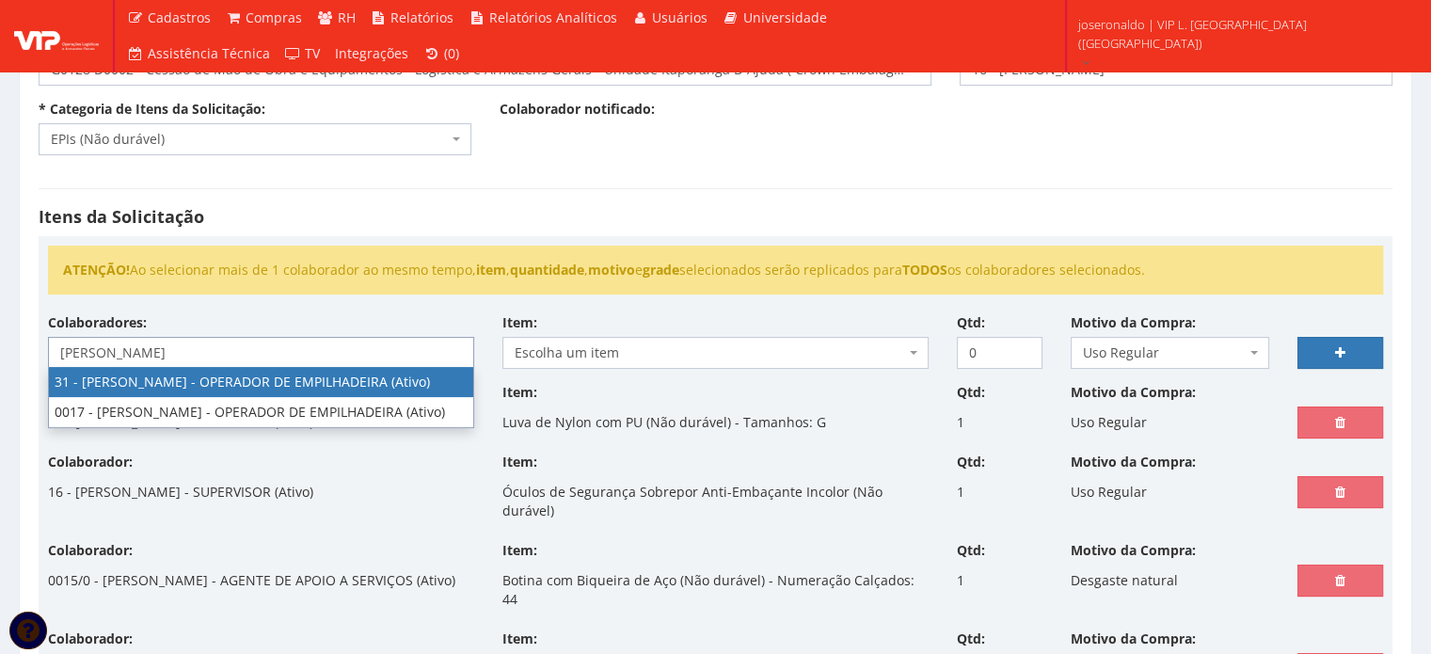
type input "luiz"
select select "3928"
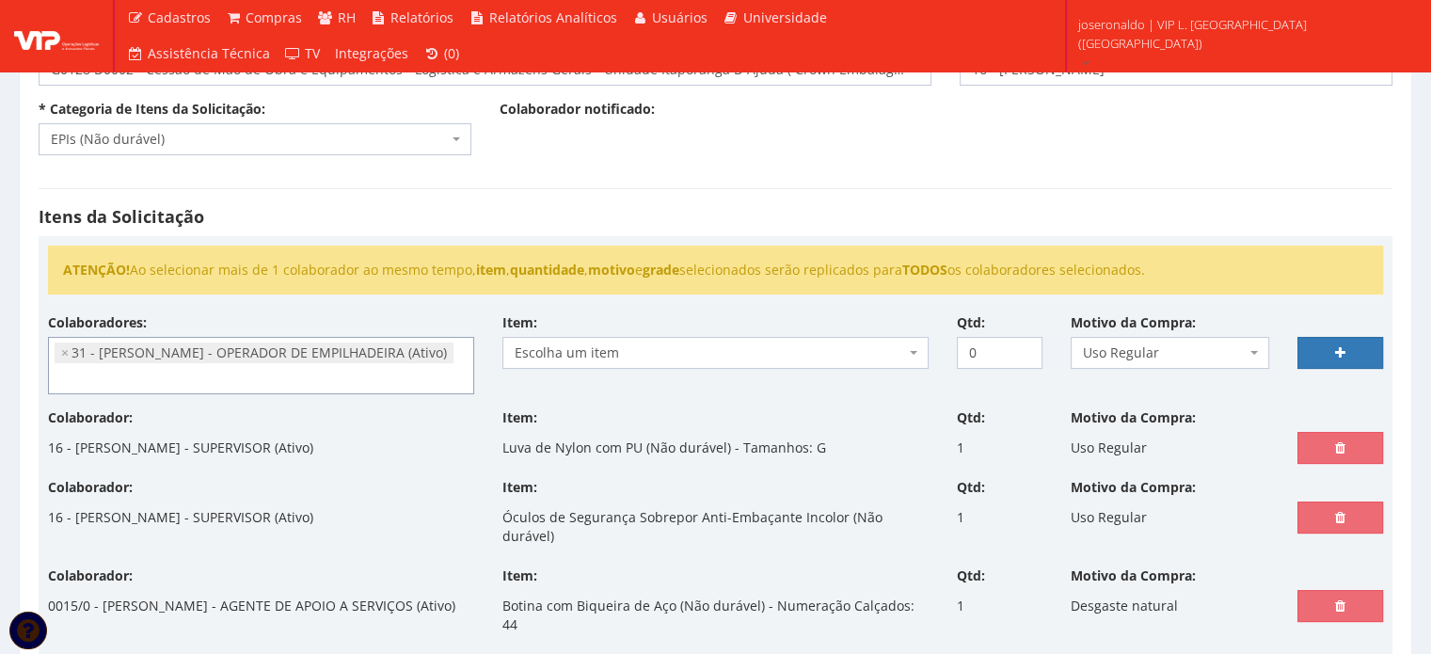
click at [602, 353] on span "Escolha um item" at bounding box center [710, 352] width 390 height 19
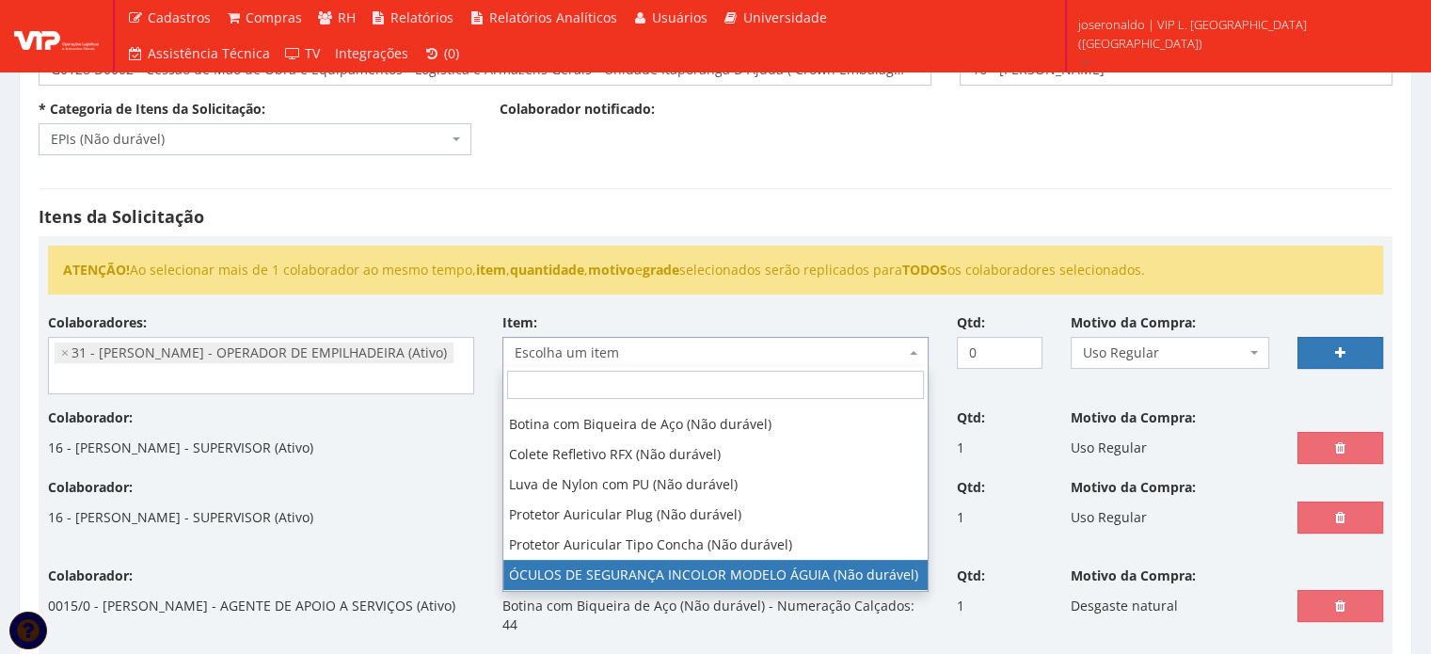
select select "1840"
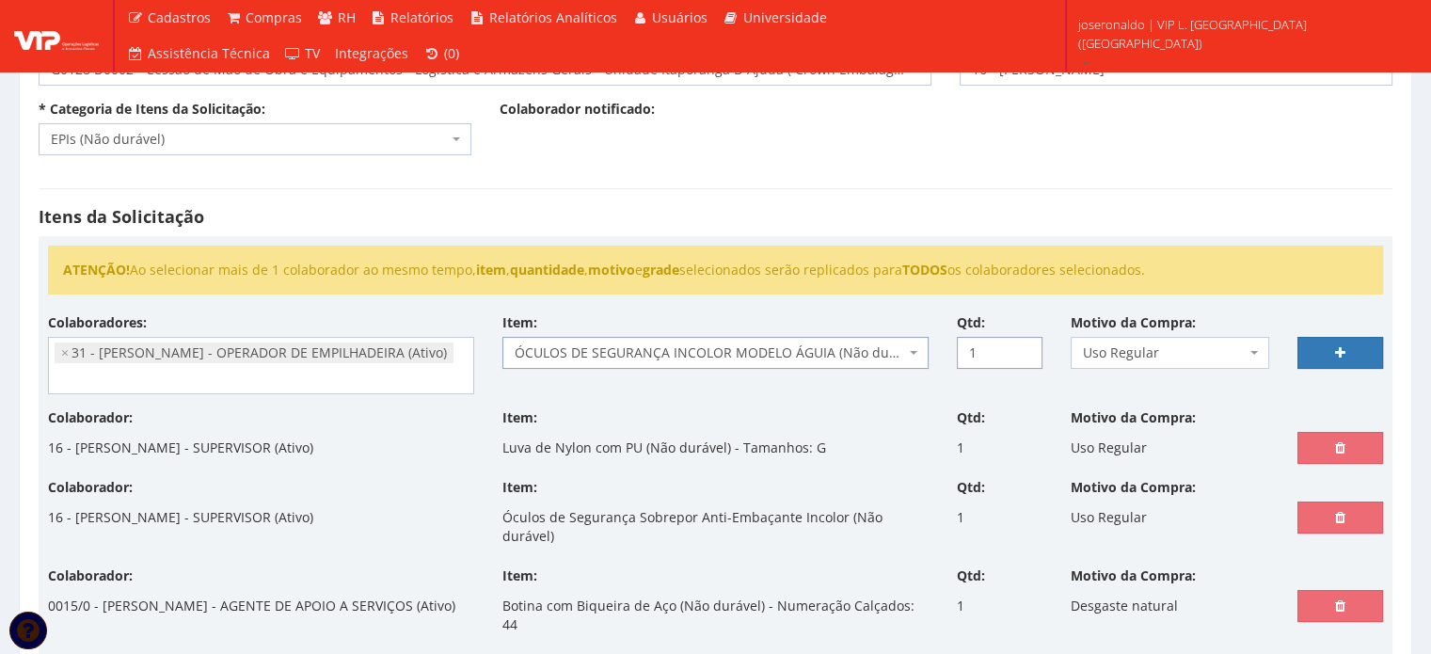
type input "1"
click at [1021, 348] on input "1" at bounding box center [1000, 353] width 86 height 32
click at [1315, 351] on link at bounding box center [1341, 353] width 86 height 32
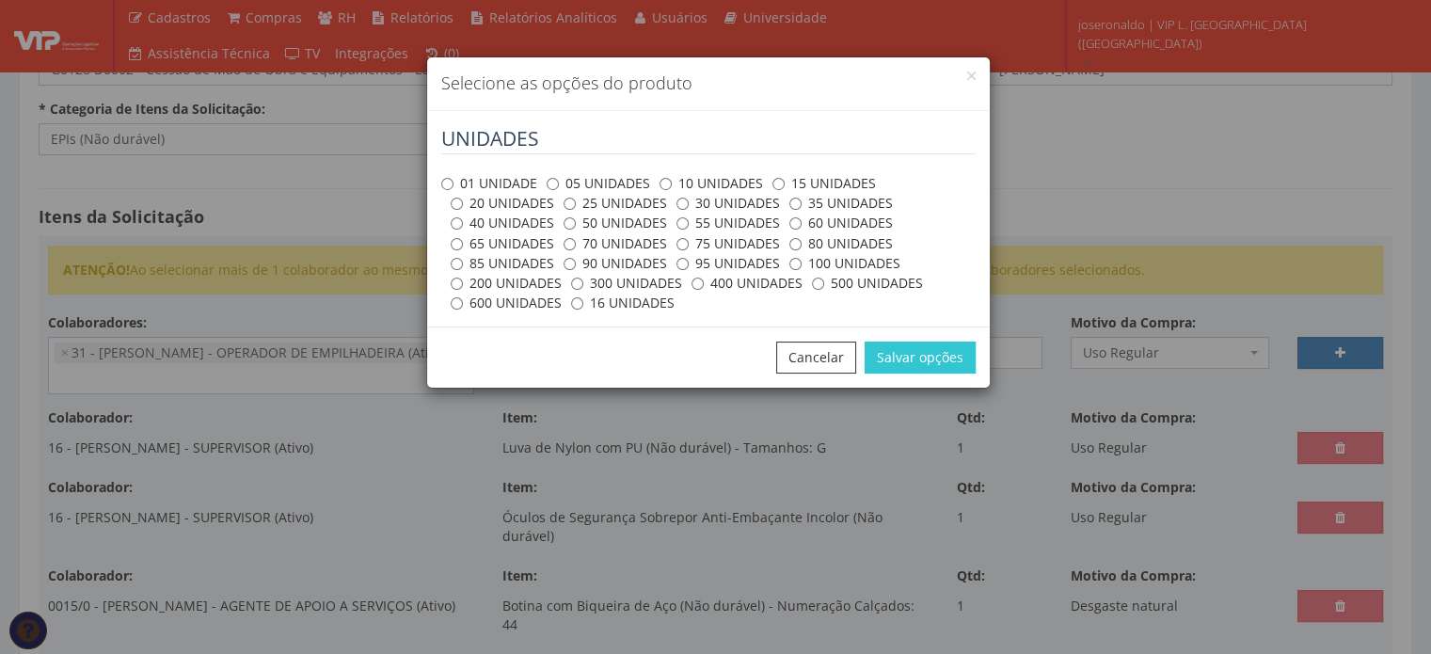
click at [504, 178] on label "01 UNIDADE" at bounding box center [489, 183] width 96 height 19
click at [454, 178] on input "01 UNIDADE" at bounding box center [447, 184] width 12 height 12
radio input "true"
click at [922, 356] on button "Salvar opções" at bounding box center [920, 358] width 111 height 32
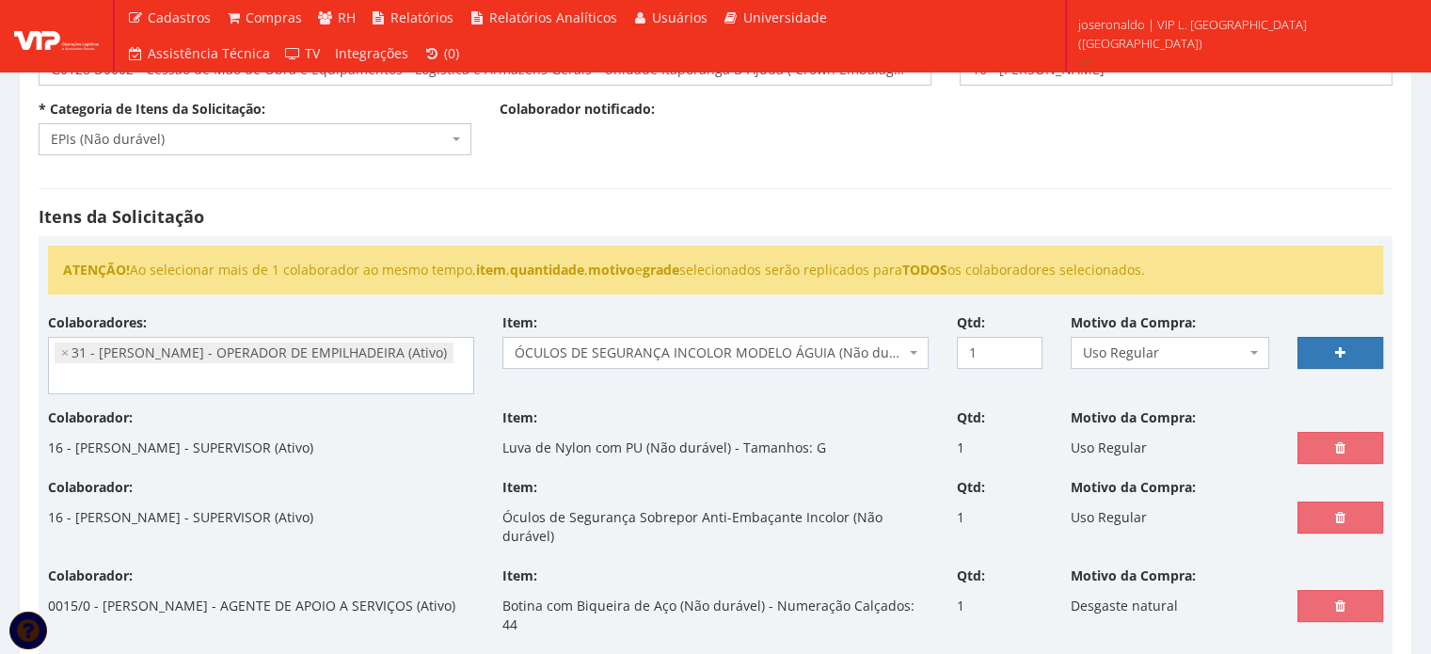
select select
type input "0"
select select
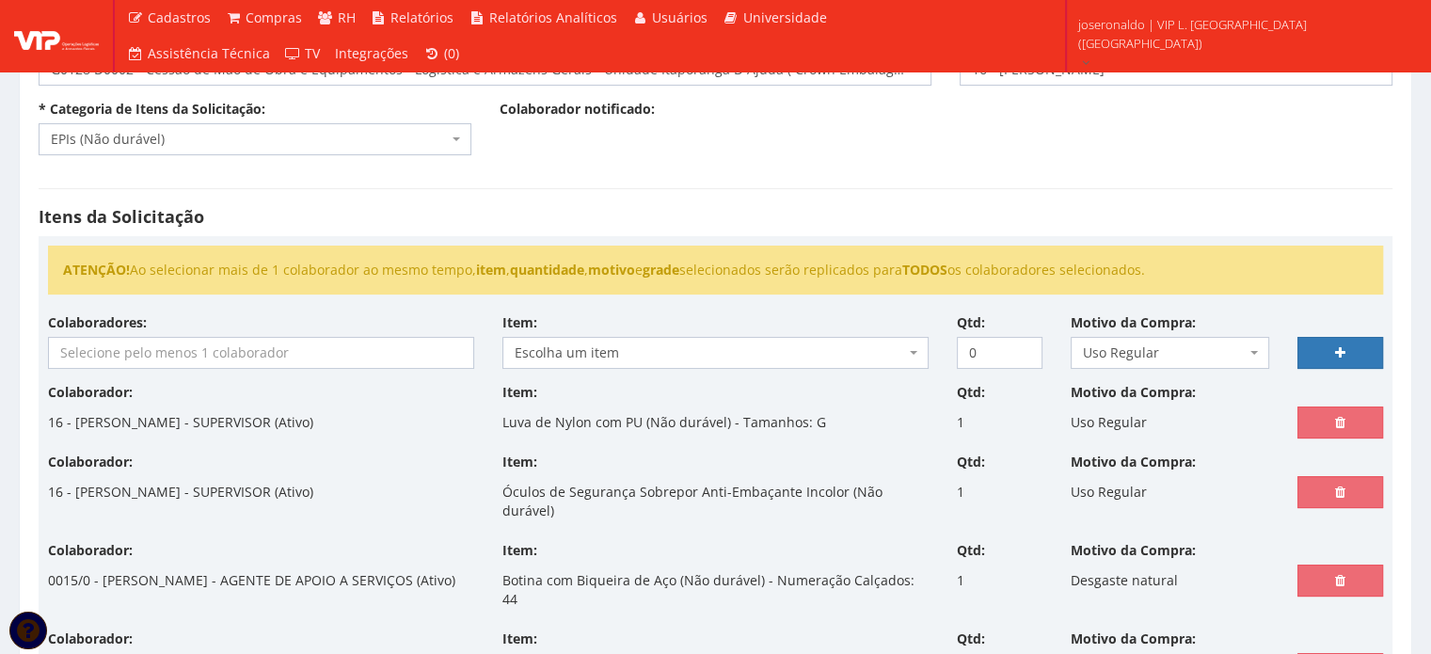
click at [192, 346] on input "search" at bounding box center [261, 353] width 424 height 30
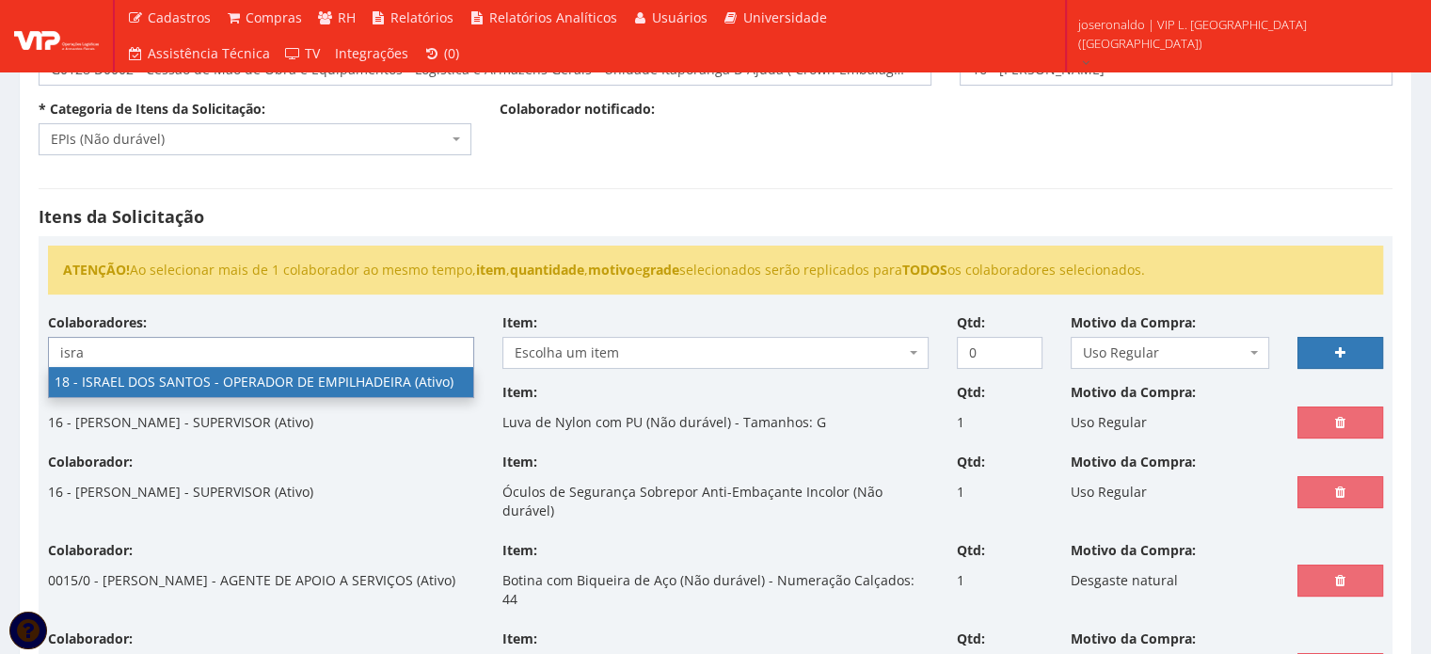
type input "isra"
select select "1437"
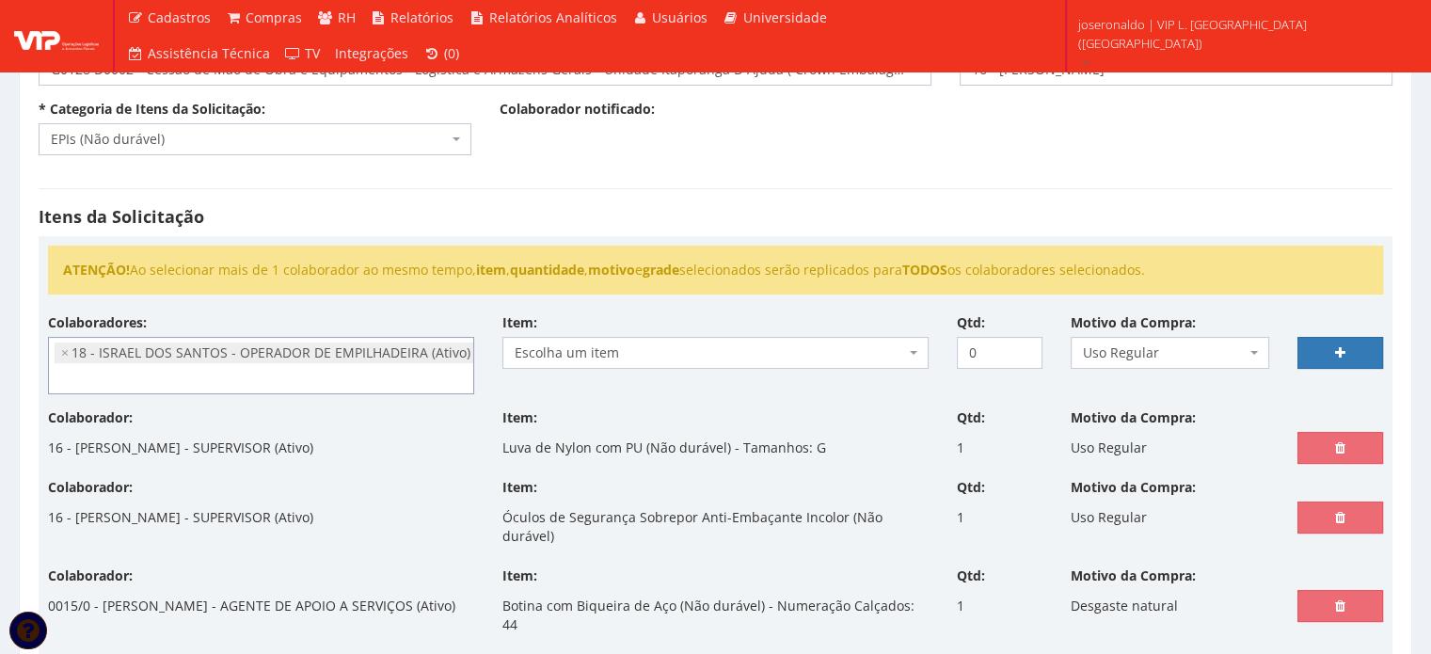
click at [619, 351] on span "Escolha um item" at bounding box center [710, 352] width 390 height 19
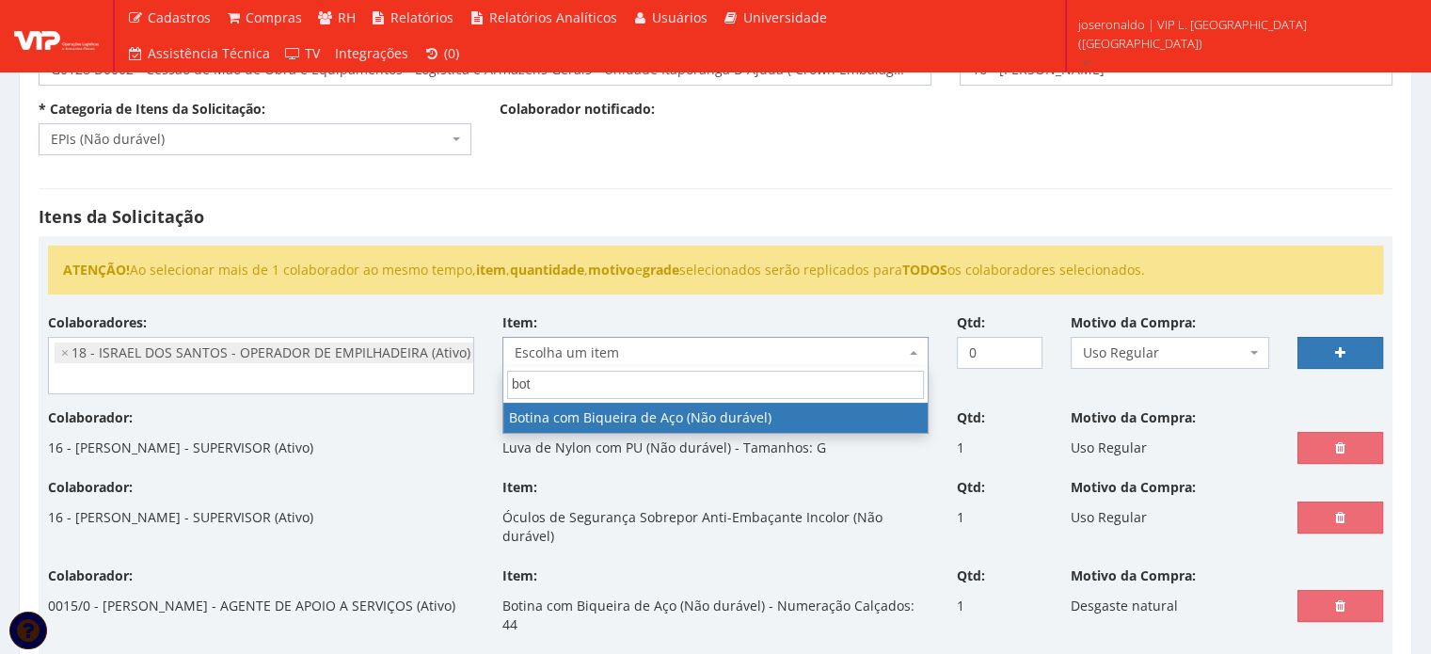
type input "bot"
select select "46"
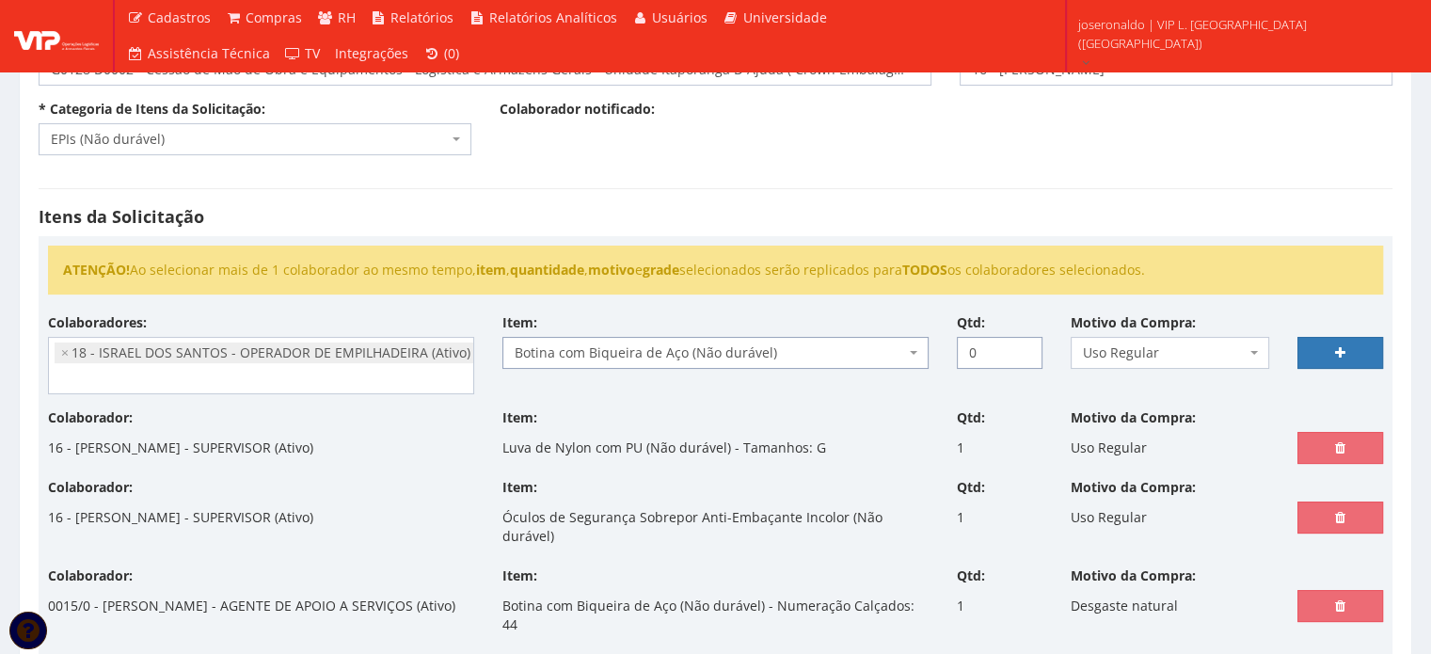
click at [1032, 342] on input "0" at bounding box center [1000, 353] width 86 height 32
type input "1"
click at [1026, 346] on input "1" at bounding box center [1000, 353] width 86 height 32
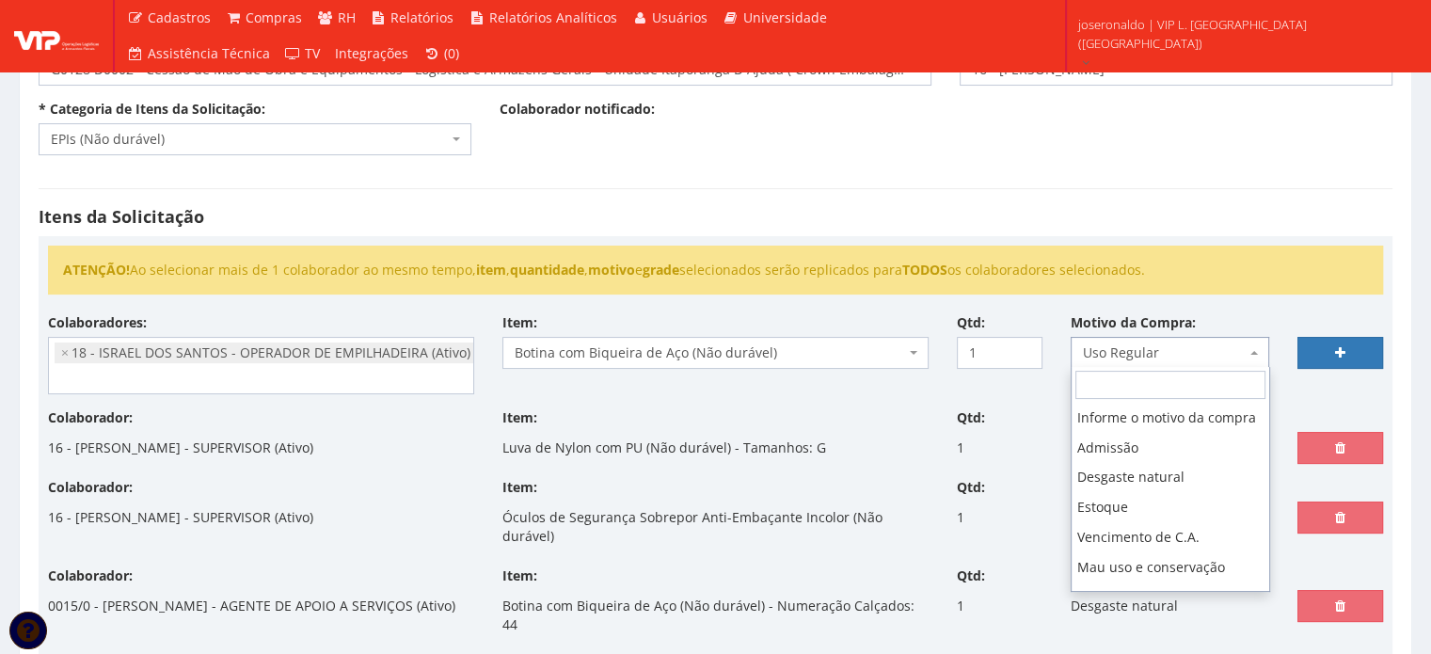
click at [1213, 353] on span "Uso Regular" at bounding box center [1165, 352] width 164 height 19
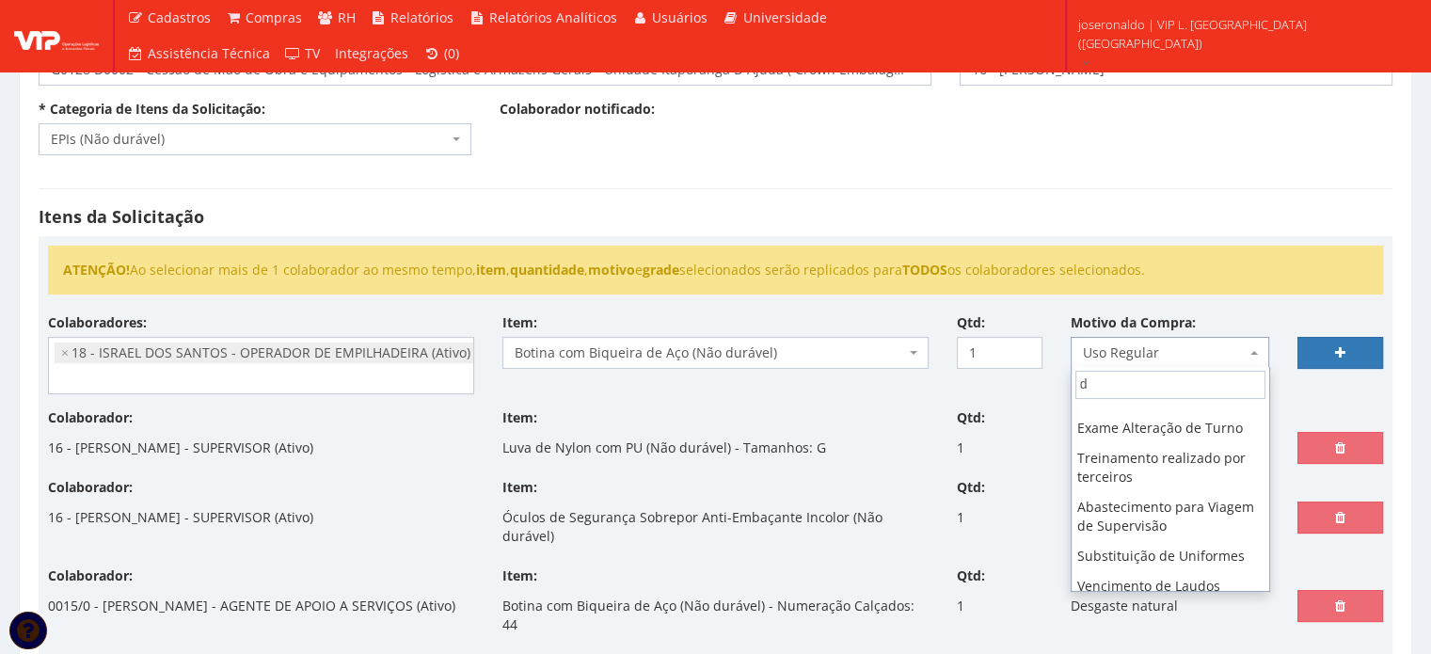
scroll to position [0, 0]
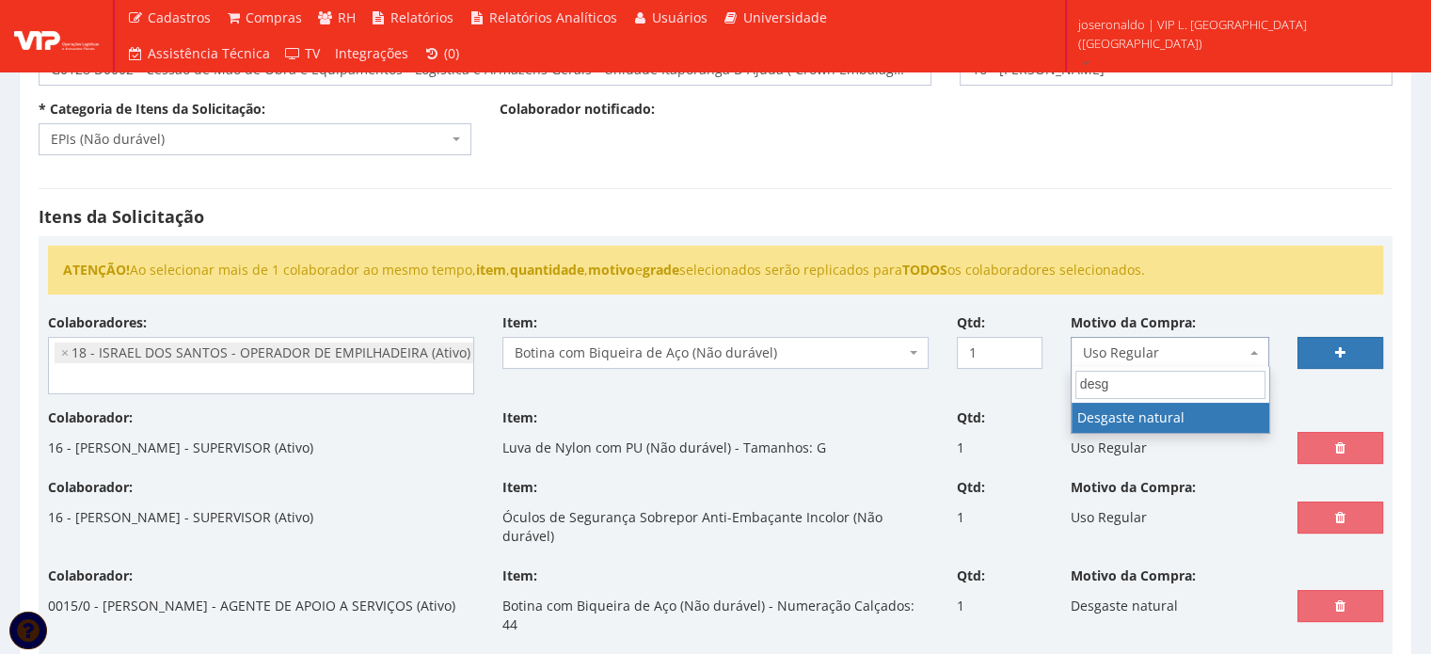
type input "desg"
select select "2"
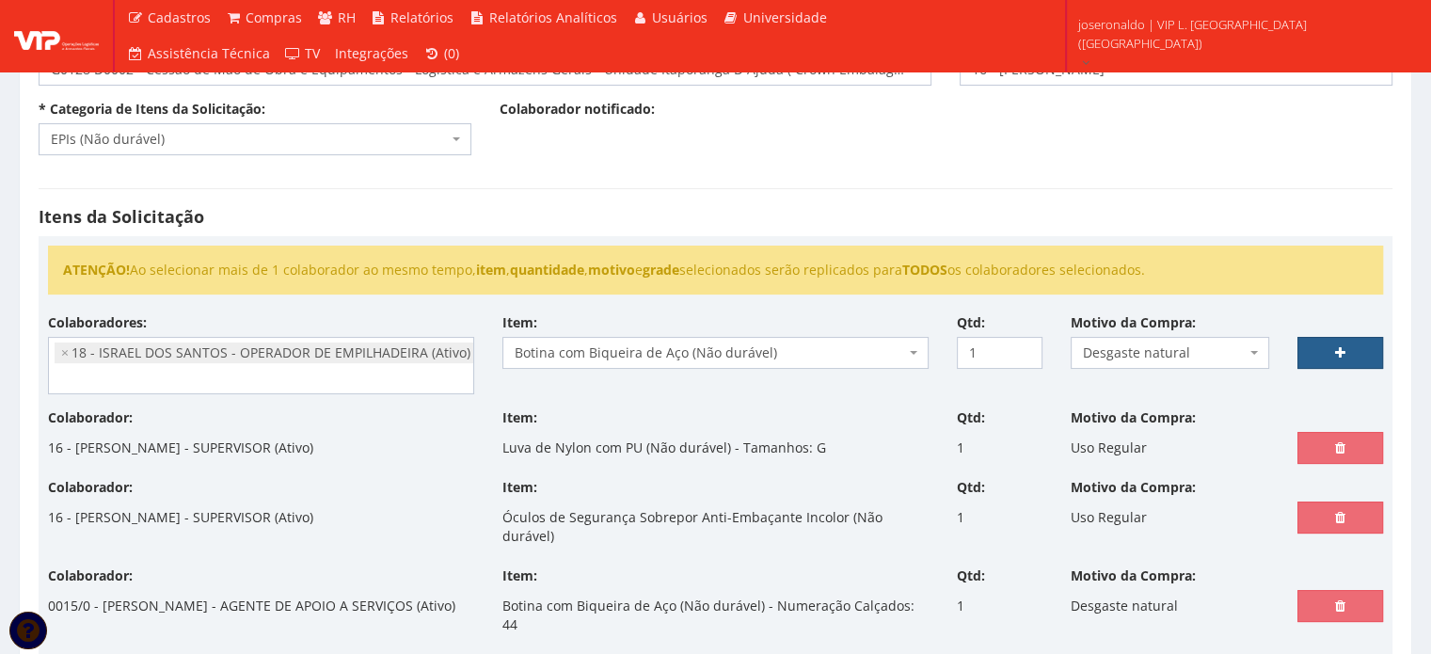
click at [1348, 342] on link at bounding box center [1341, 353] width 86 height 32
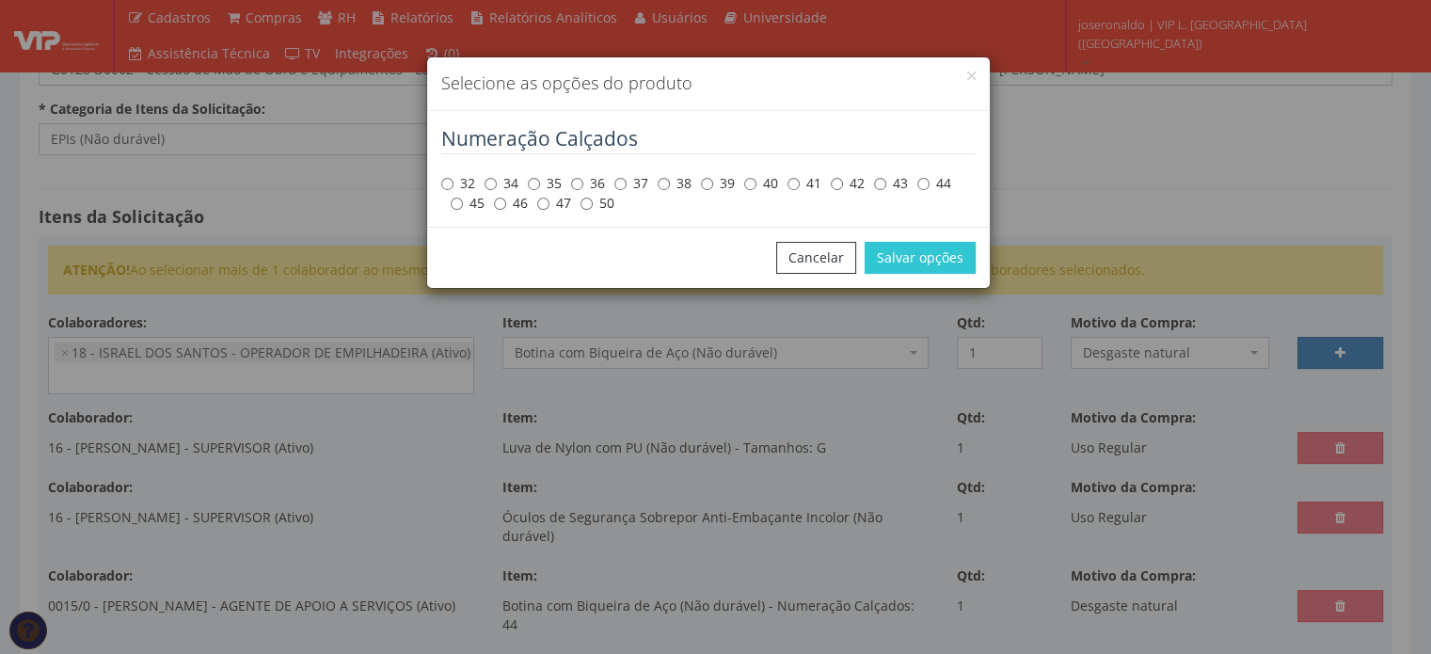
click at [886, 183] on label "43" at bounding box center [891, 183] width 34 height 19
click at [886, 183] on input "43" at bounding box center [880, 184] width 12 height 12
radio input "true"
click at [941, 255] on button "Salvar opções" at bounding box center [920, 258] width 111 height 32
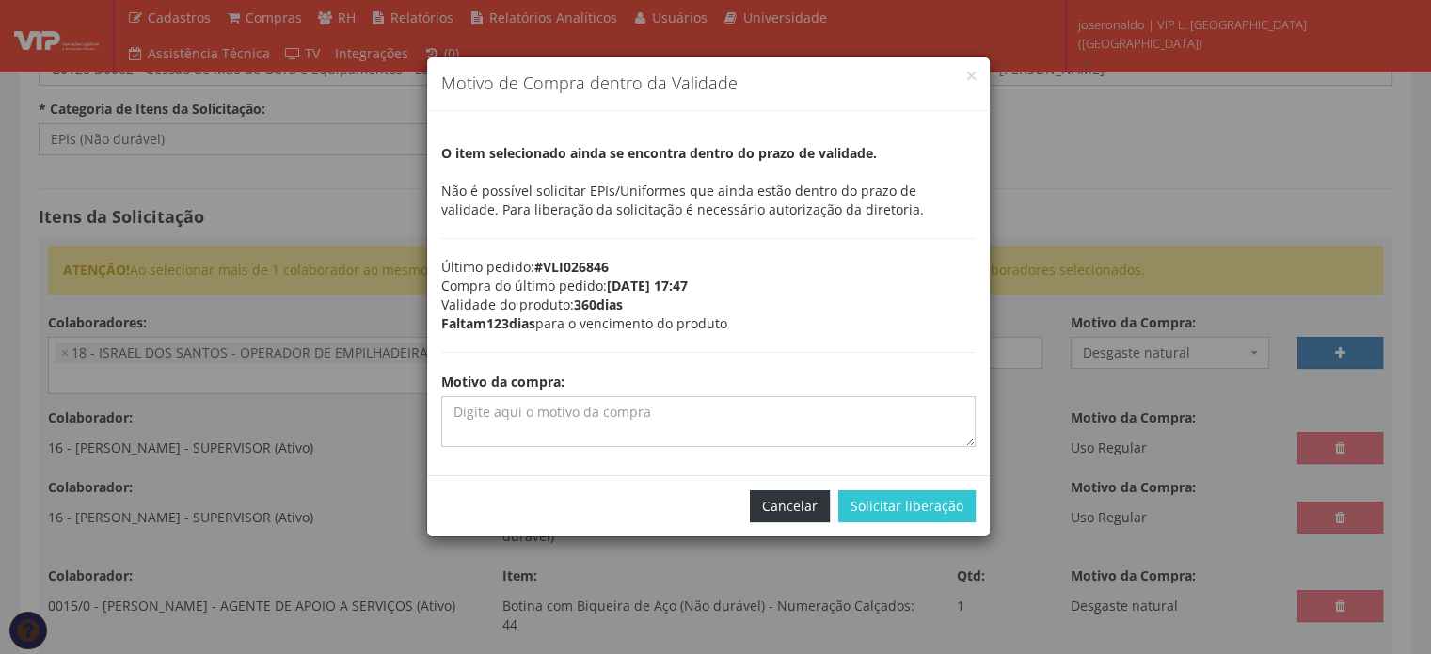
click at [811, 496] on button "Cancelar" at bounding box center [790, 506] width 80 height 32
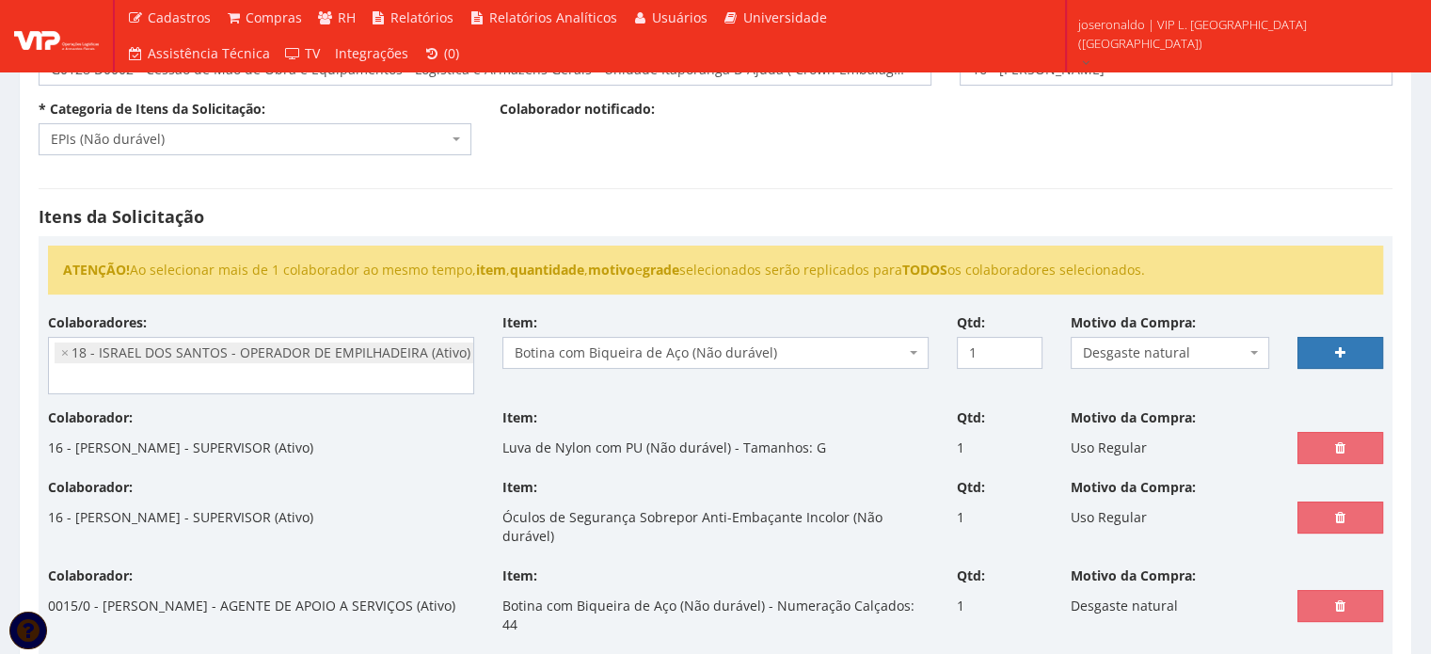
click at [740, 340] on span "Botina com Biqueira de Aço (Não durável)" at bounding box center [715, 353] width 426 height 32
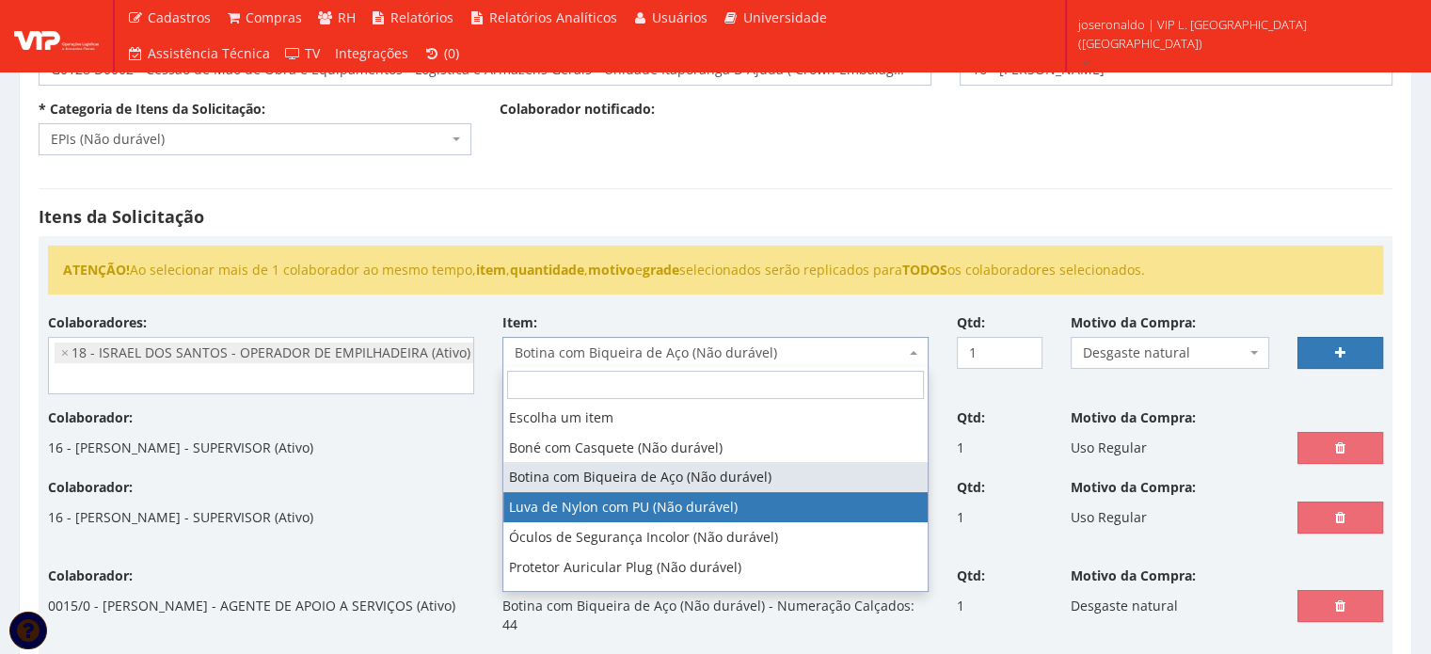
select select "216"
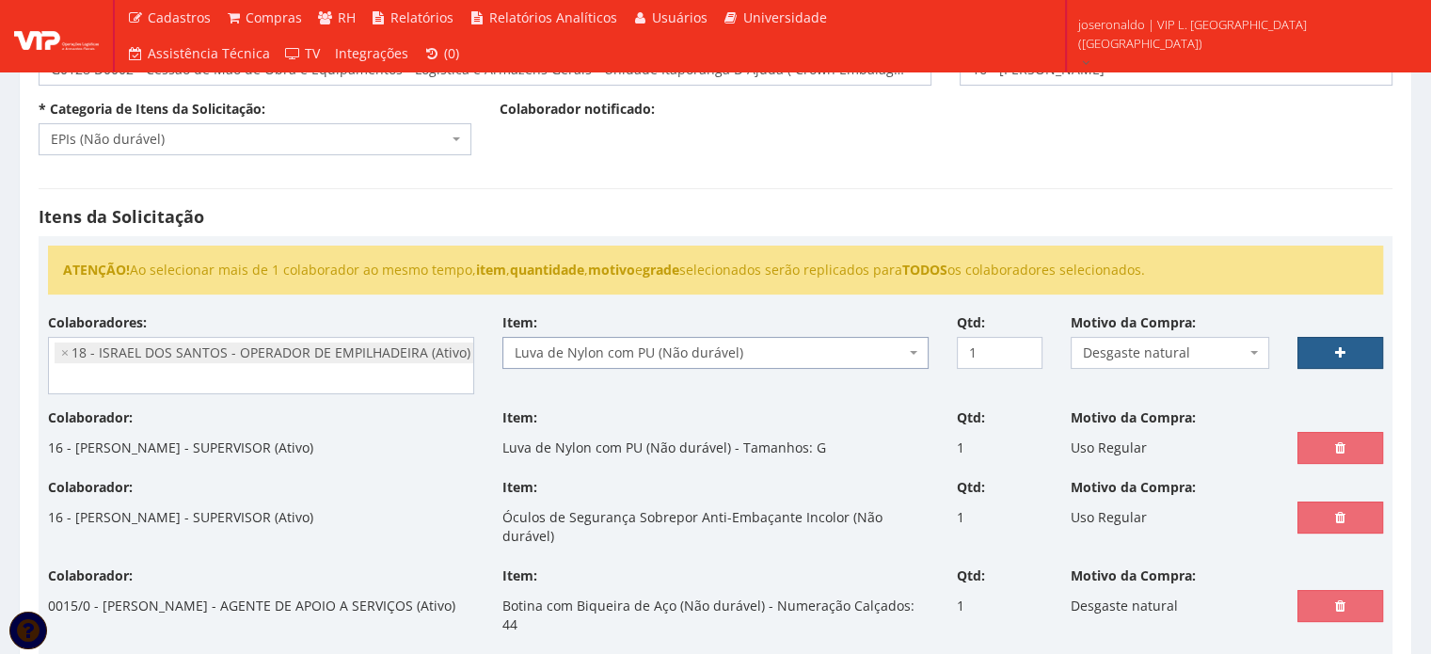
click at [1332, 339] on link at bounding box center [1341, 353] width 86 height 32
click at [1317, 349] on link at bounding box center [1341, 353] width 86 height 32
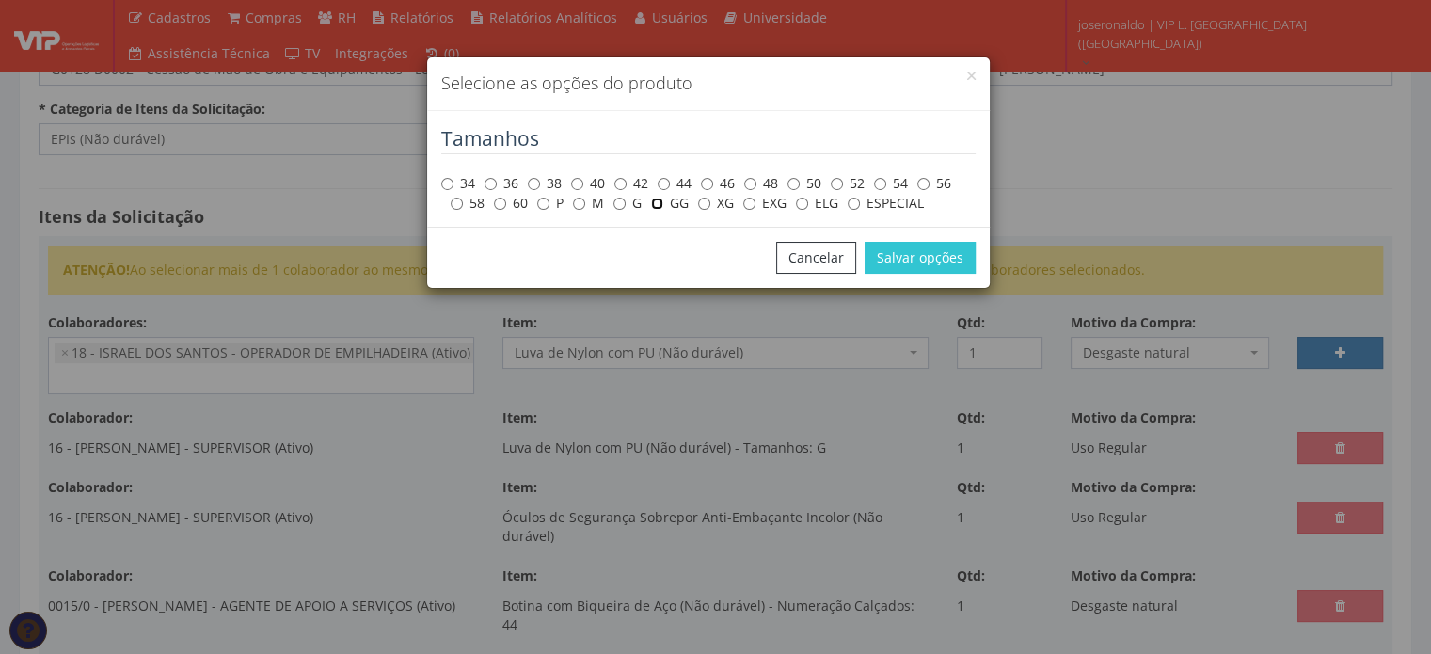
click at [657, 202] on input "GG" at bounding box center [657, 204] width 12 height 12
radio input "true"
click at [920, 250] on button "Salvar opções" at bounding box center [920, 258] width 111 height 32
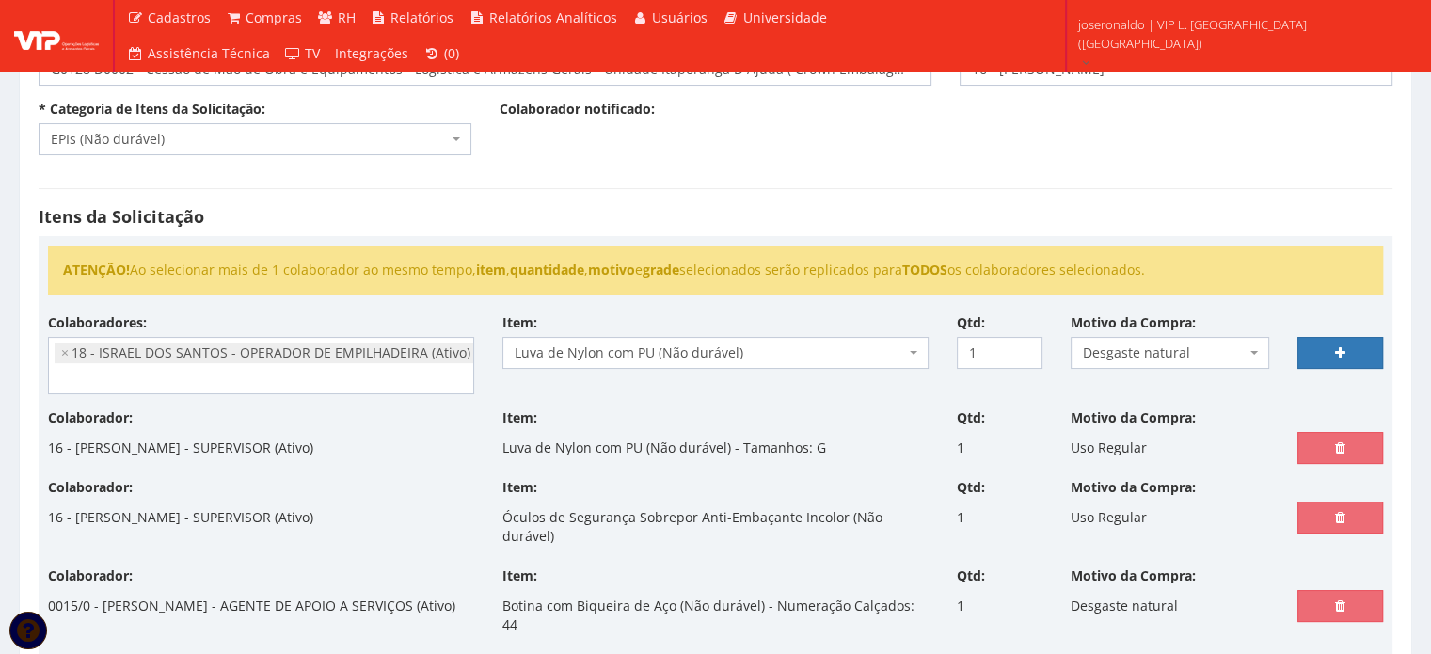
select select
type input "0"
select select
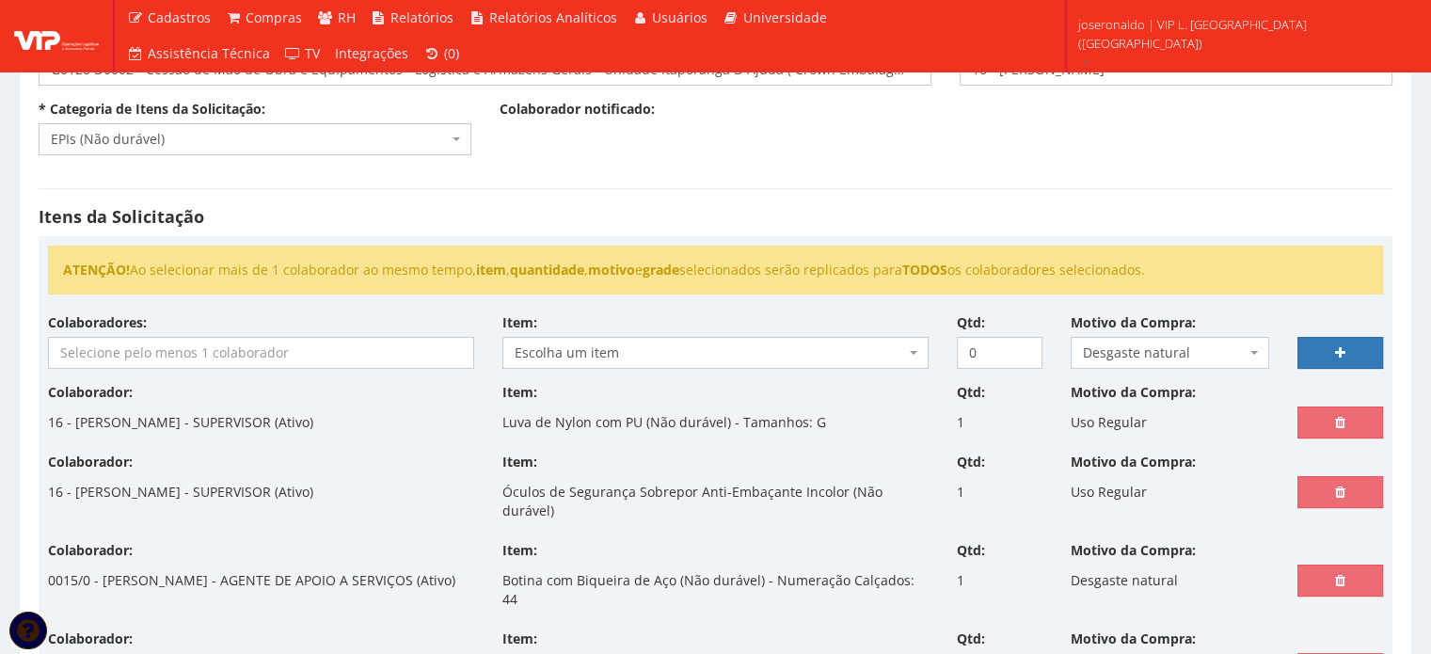
click at [344, 345] on input "search" at bounding box center [261, 353] width 424 height 30
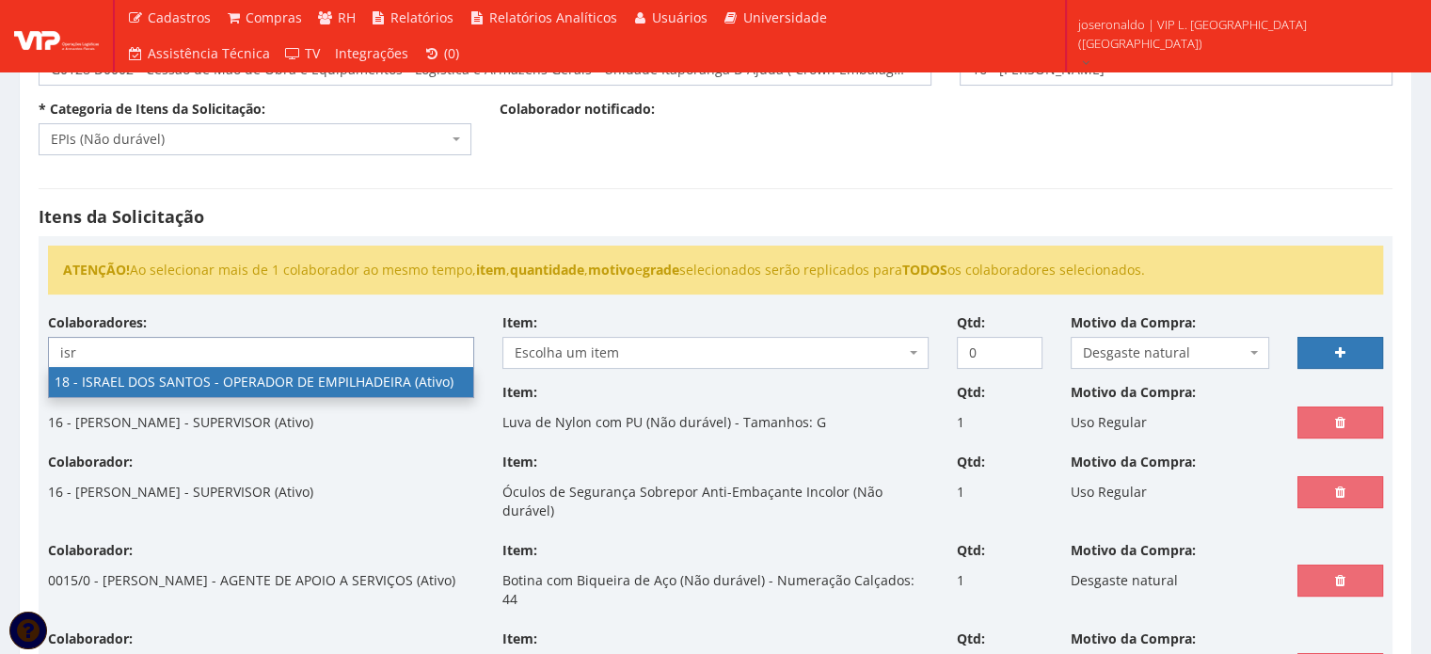
type input "isr"
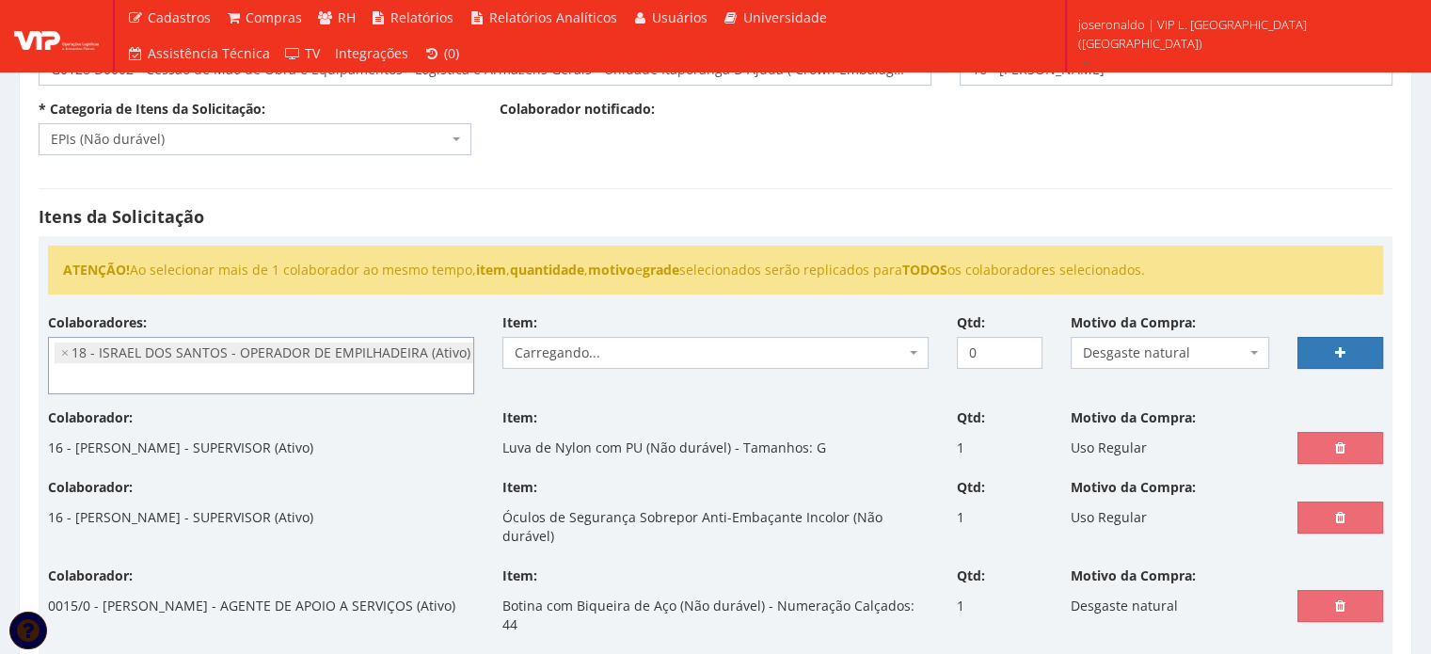
select select "1437"
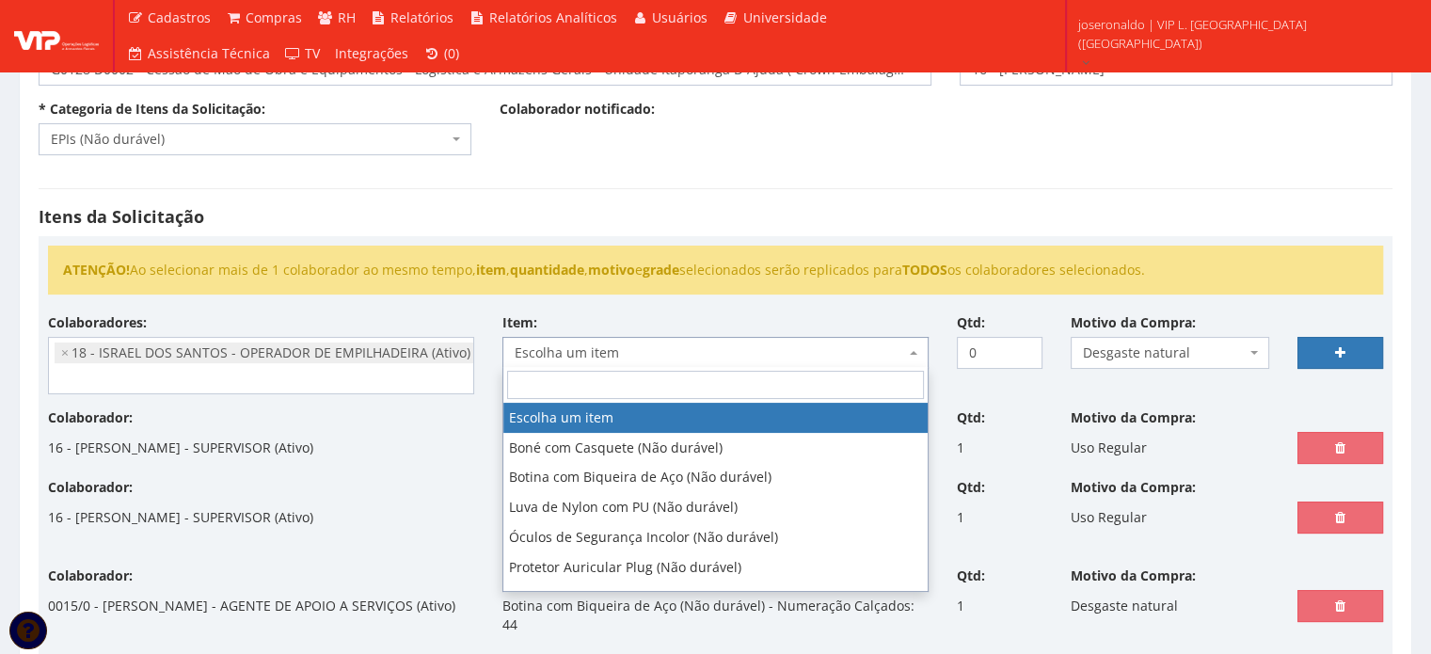
click at [579, 353] on span "Escolha um item" at bounding box center [710, 352] width 390 height 19
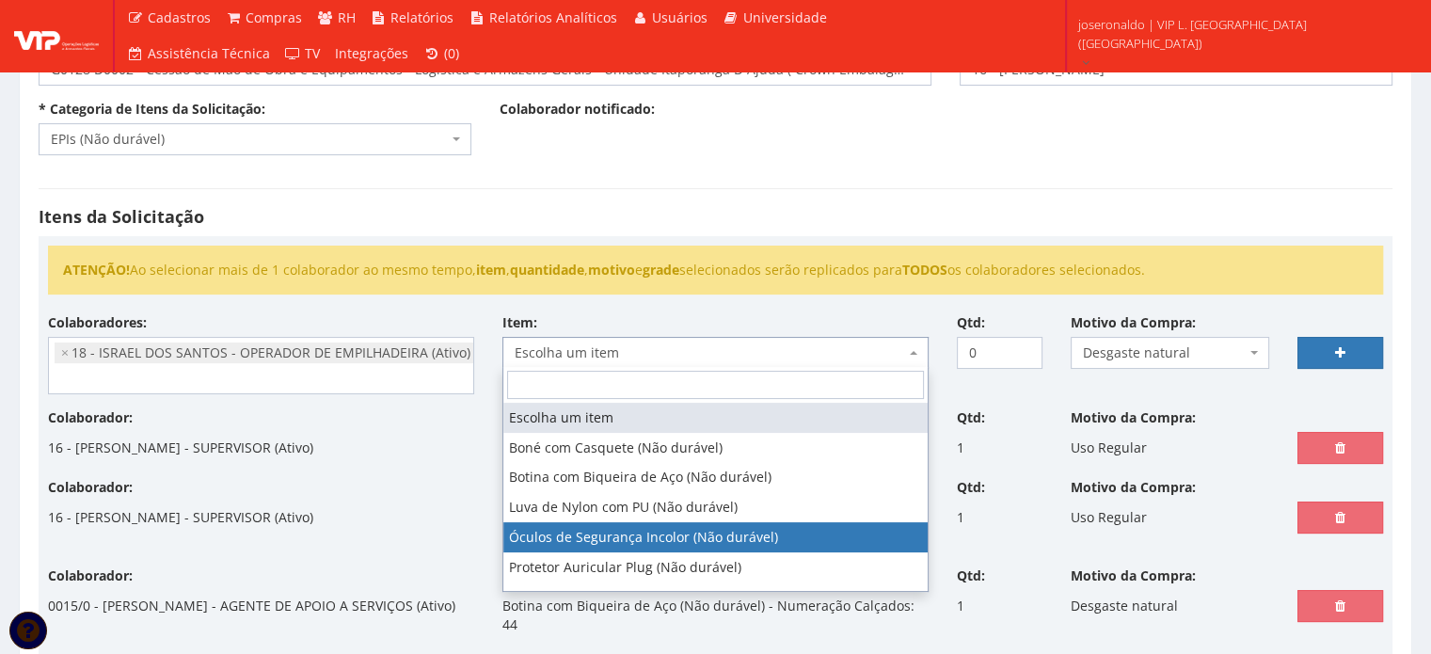
select select "246"
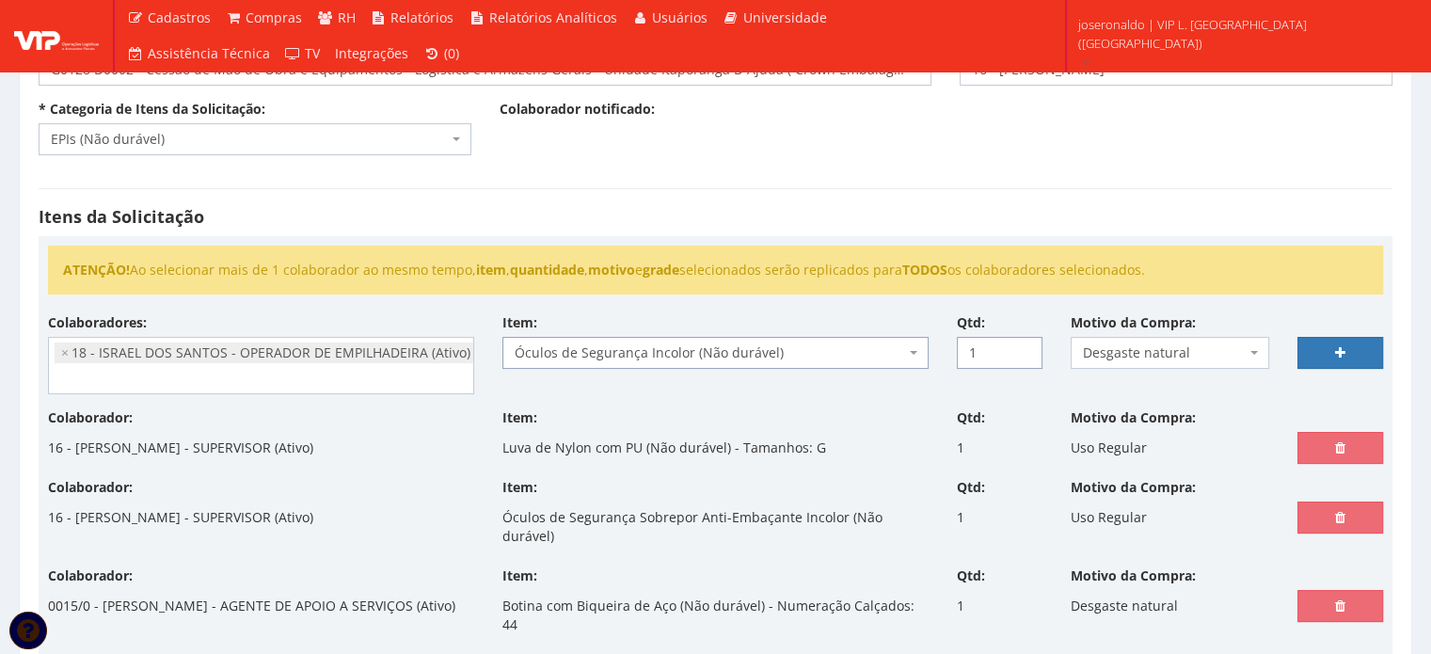
type input "1"
click at [1026, 347] on input "1" at bounding box center [1000, 353] width 86 height 32
click at [1343, 350] on icon at bounding box center [1340, 352] width 10 height 13
click at [1133, 347] on span "Desgaste natural" at bounding box center [1165, 352] width 164 height 19
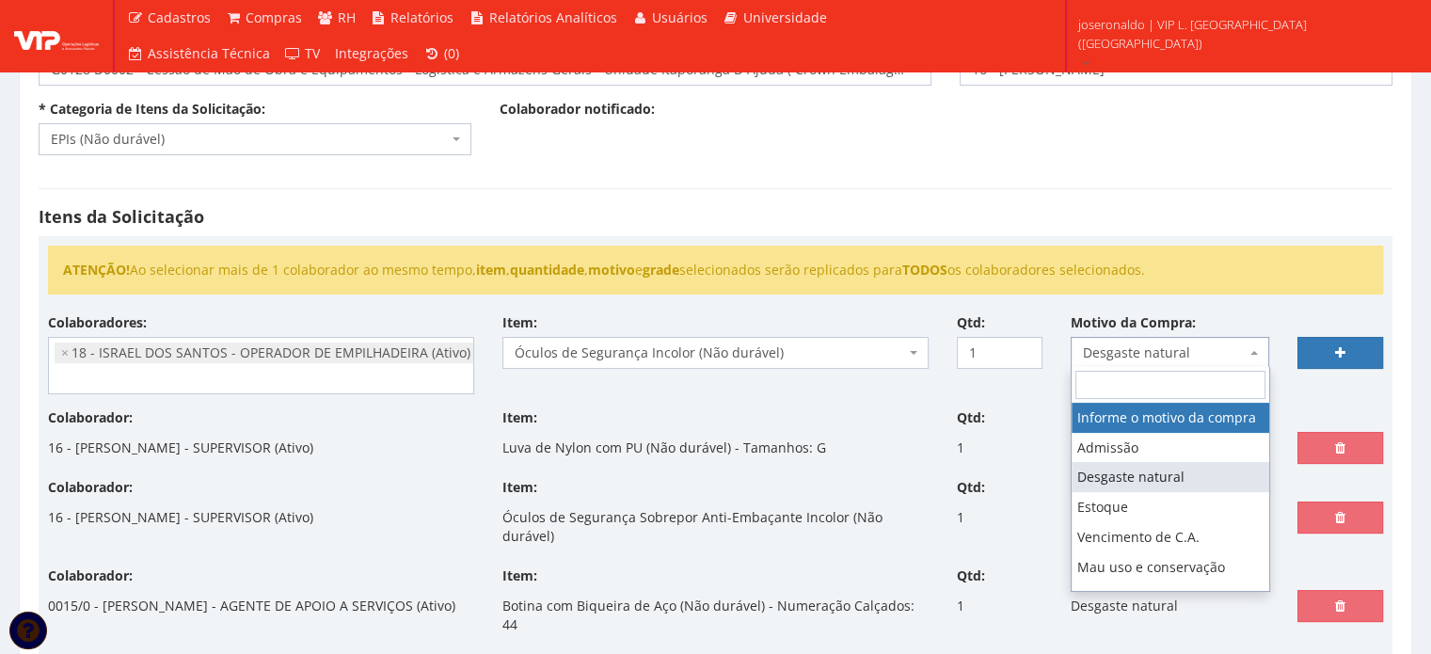
select select
type input "0"
select select
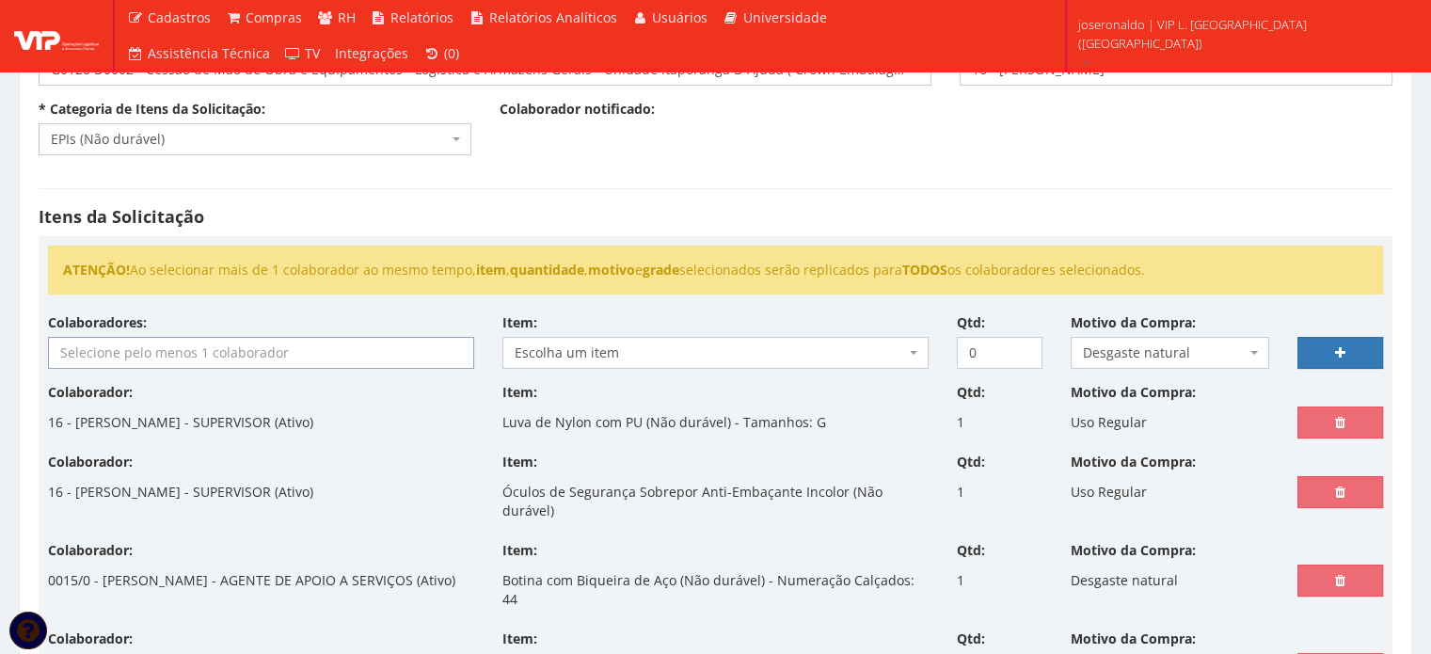
click at [196, 357] on input "search" at bounding box center [261, 353] width 424 height 30
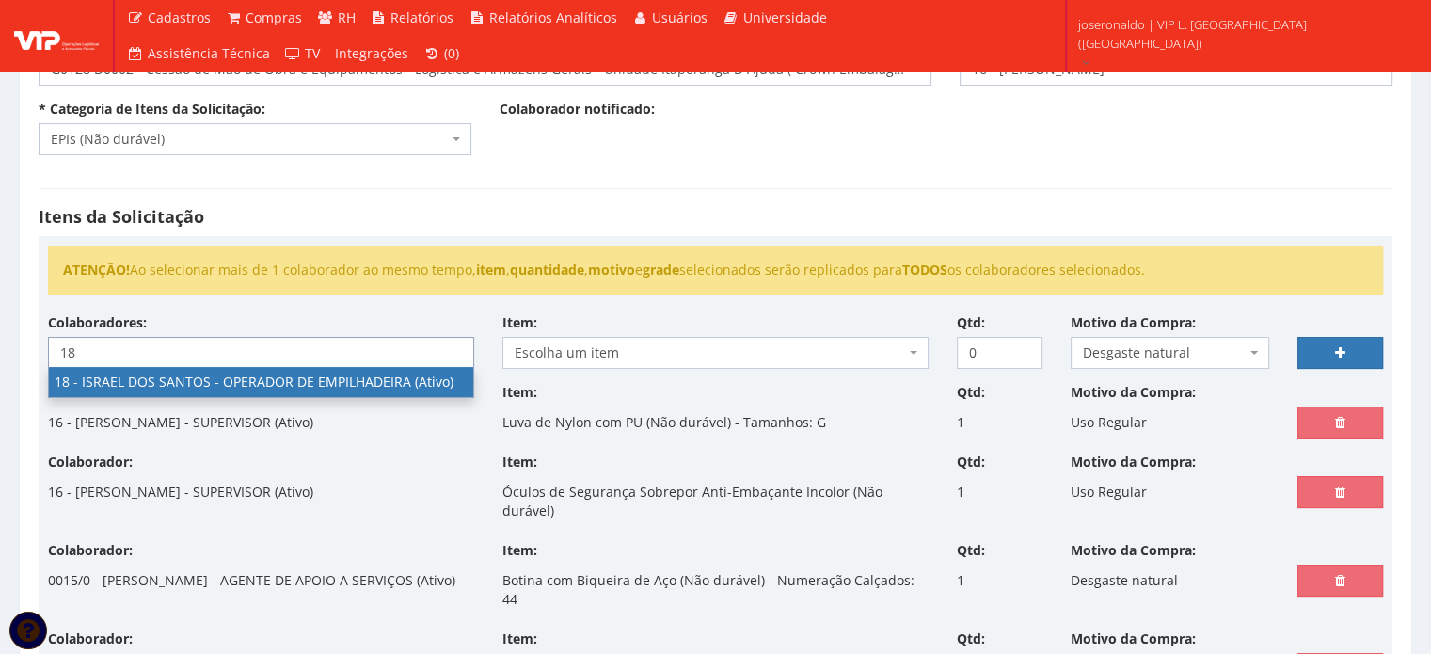
type input "18"
select select "1437"
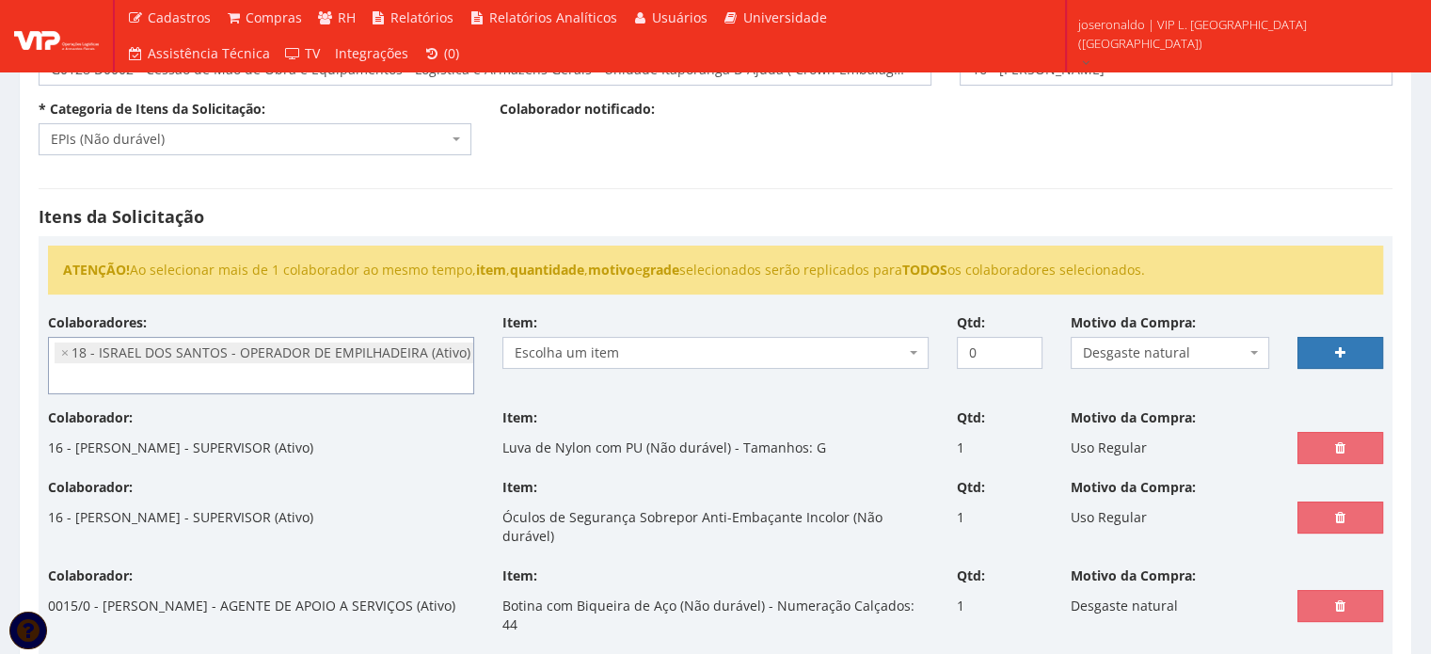
click at [598, 345] on span "Escolha um item" at bounding box center [710, 352] width 390 height 19
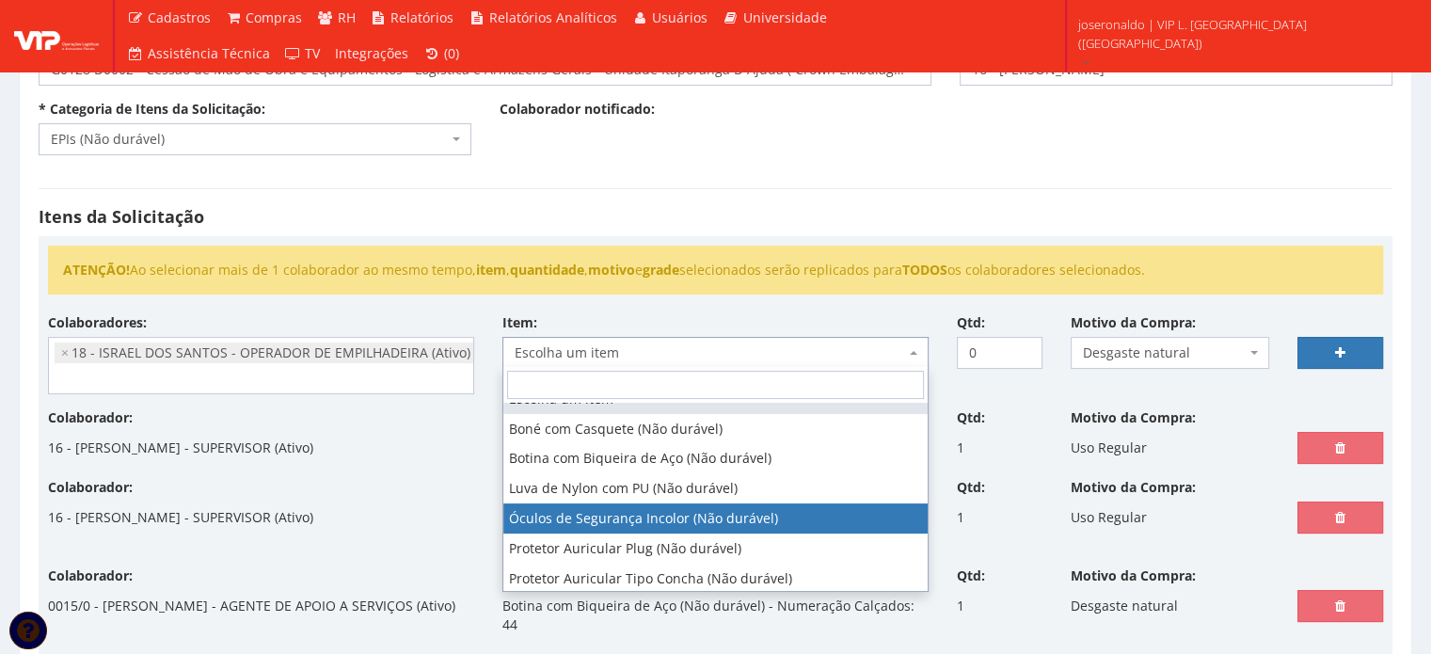
scroll to position [23, 0]
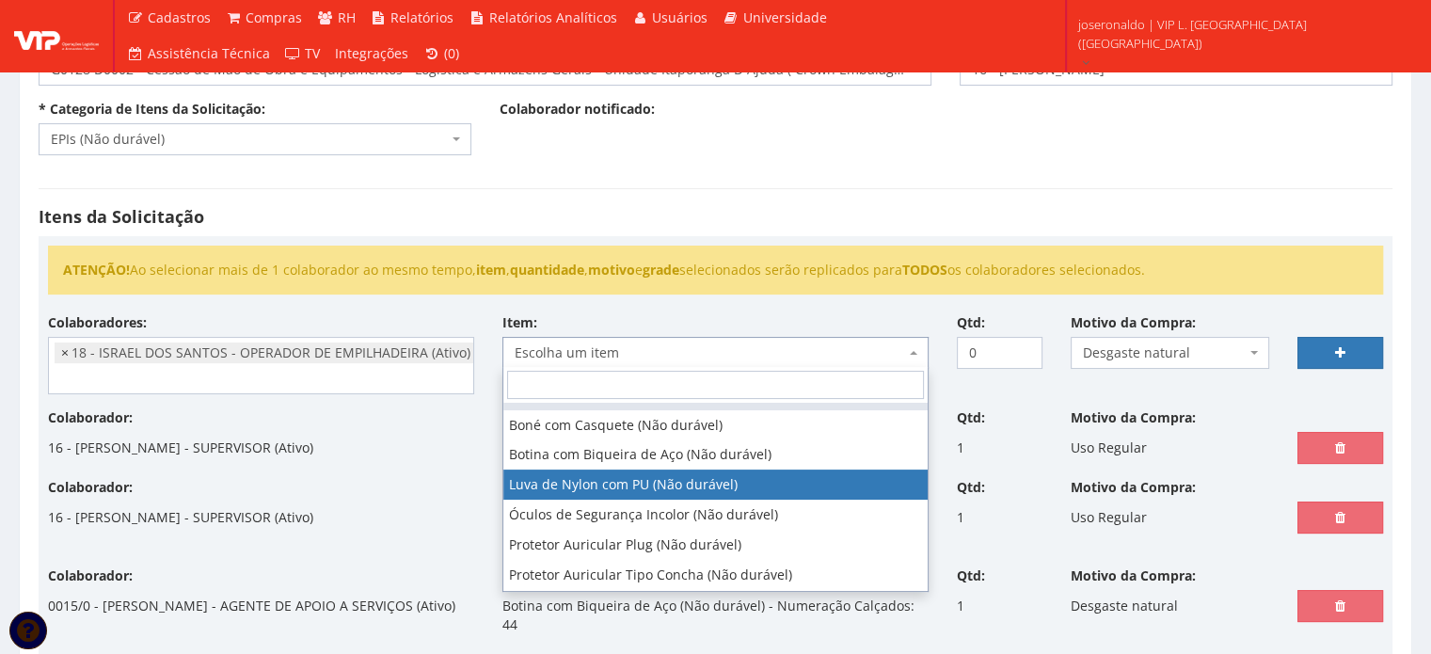
click at [66, 349] on span "×" at bounding box center [65, 352] width 8 height 19
select select
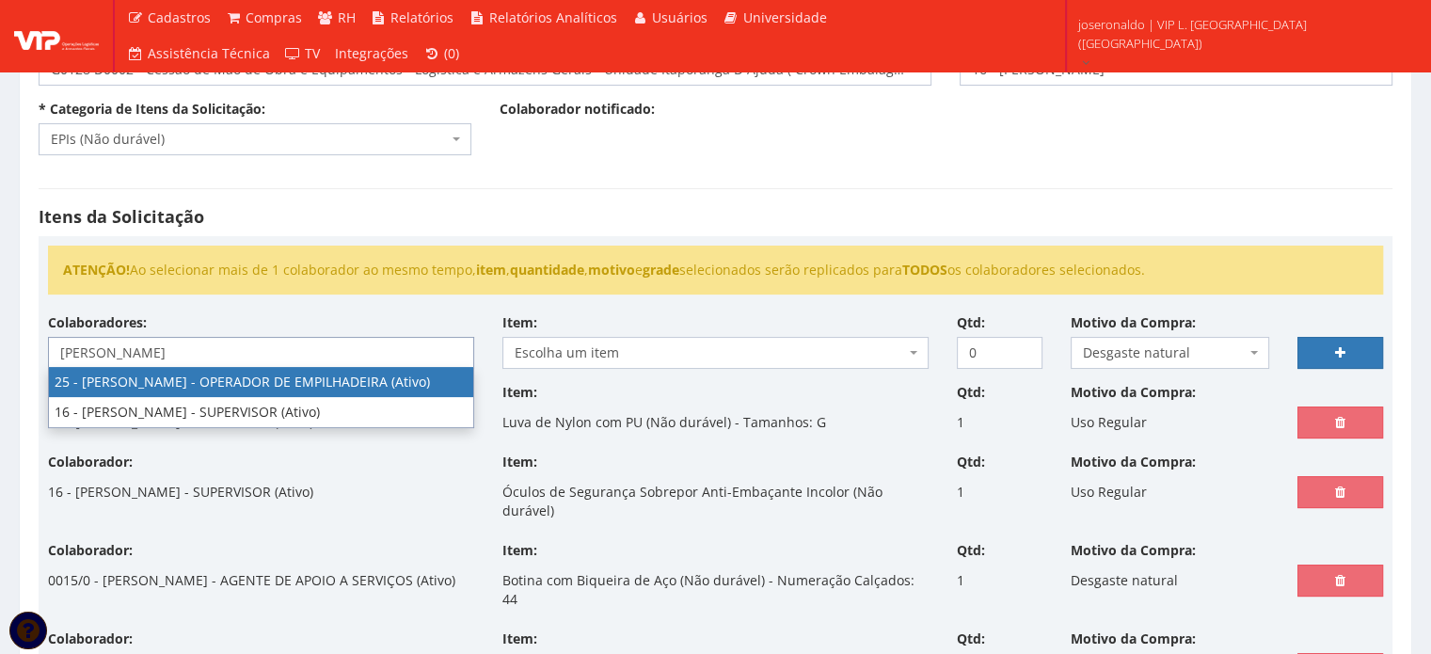
type input "jos"
select select "3764"
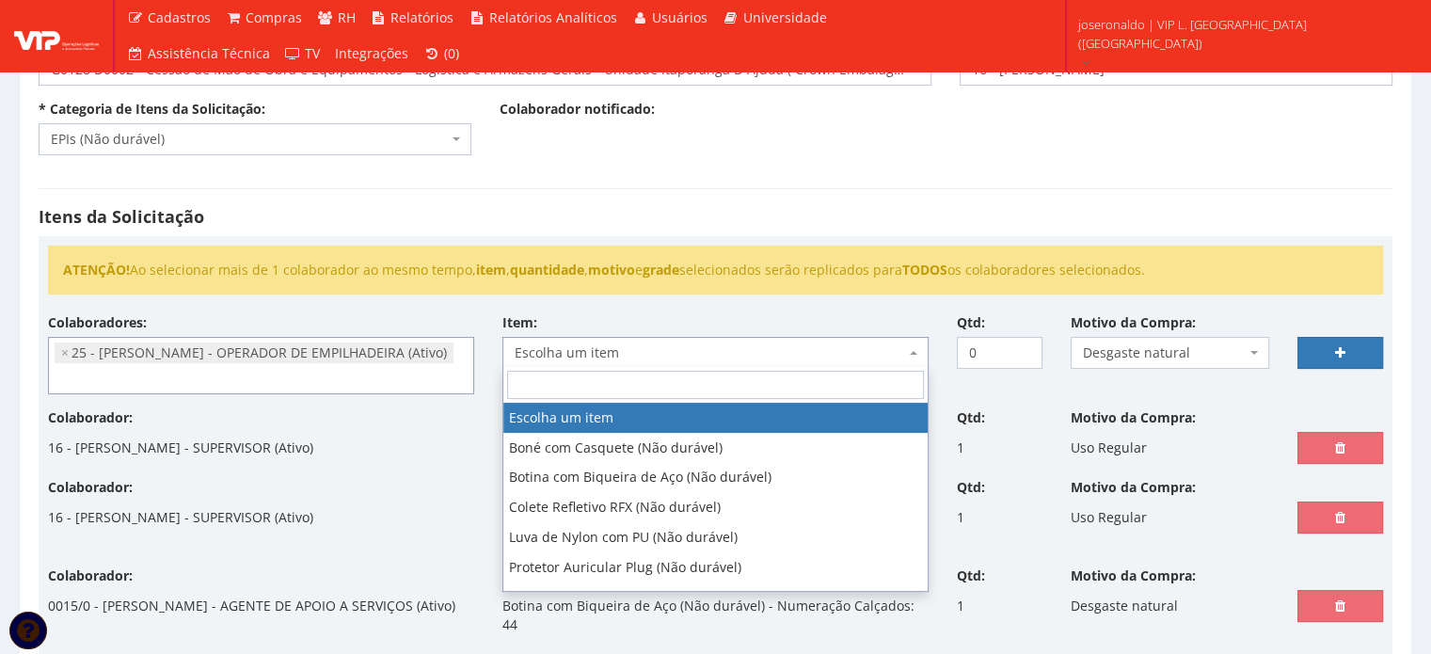
click at [632, 355] on span "Escolha um item" at bounding box center [710, 352] width 390 height 19
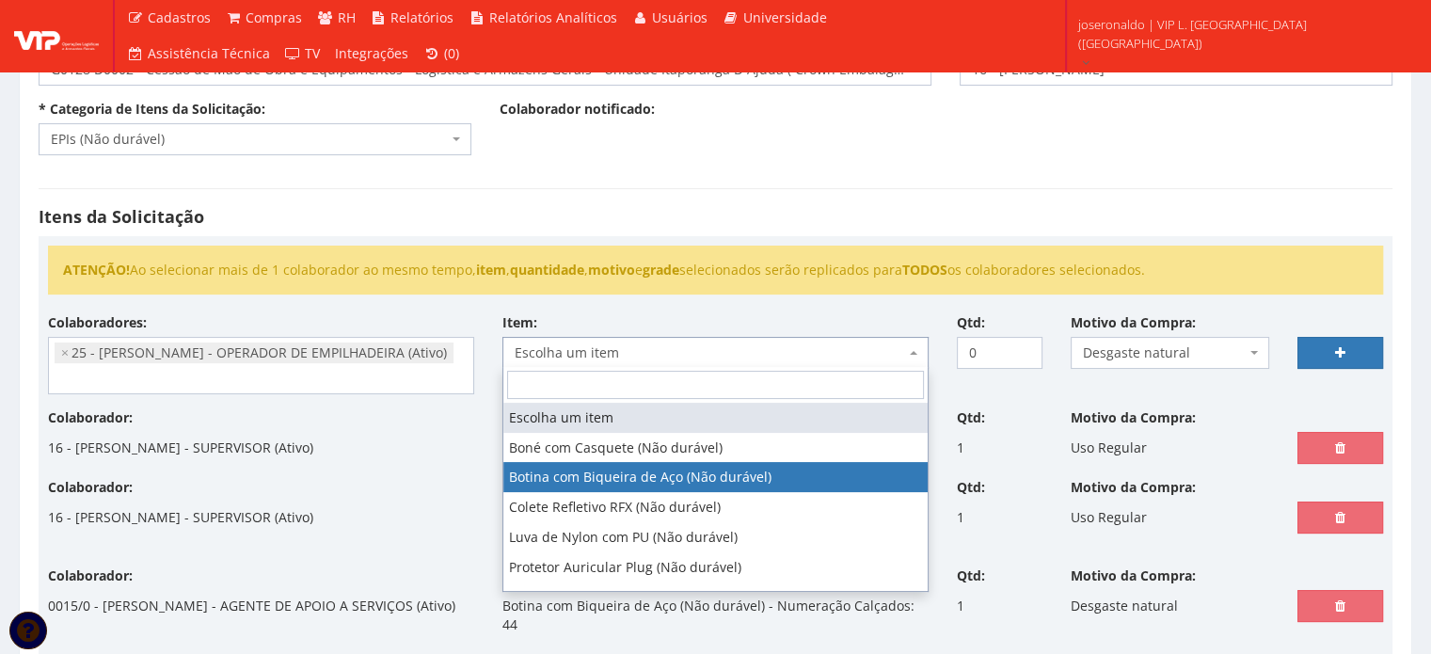
select select "46"
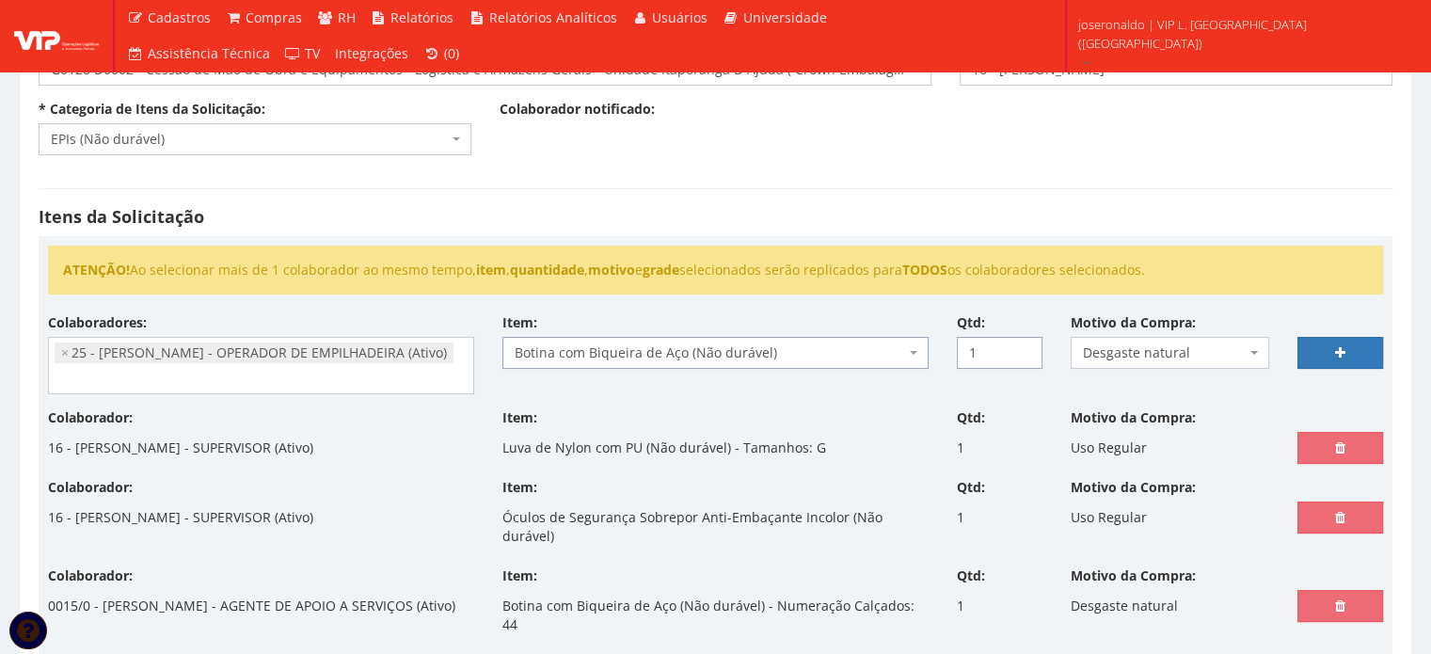
type input "1"
click at [1022, 345] on input "1" at bounding box center [1000, 353] width 86 height 32
click at [1314, 345] on link at bounding box center [1341, 353] width 86 height 32
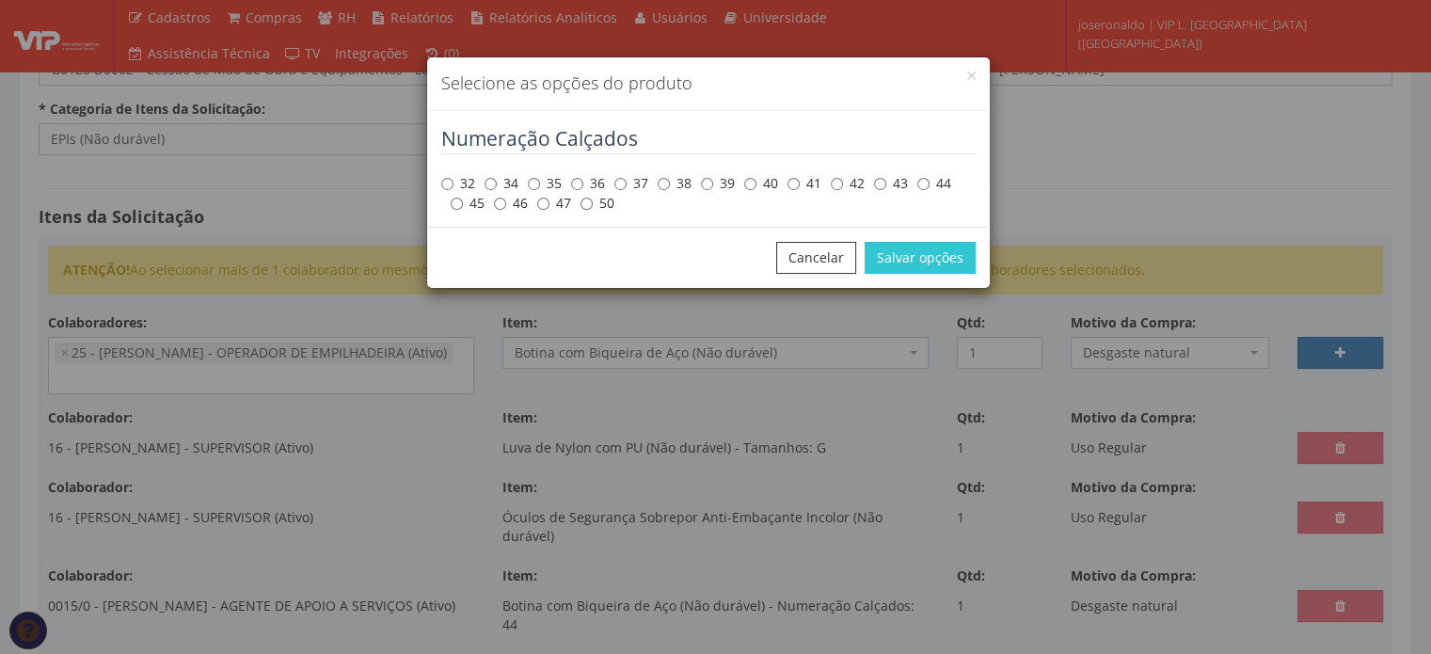
click at [843, 183] on label "42" at bounding box center [848, 183] width 34 height 19
click at [843, 183] on input "42" at bounding box center [837, 184] width 12 height 12
radio input "true"
click at [948, 244] on button "Salvar opções" at bounding box center [920, 258] width 111 height 32
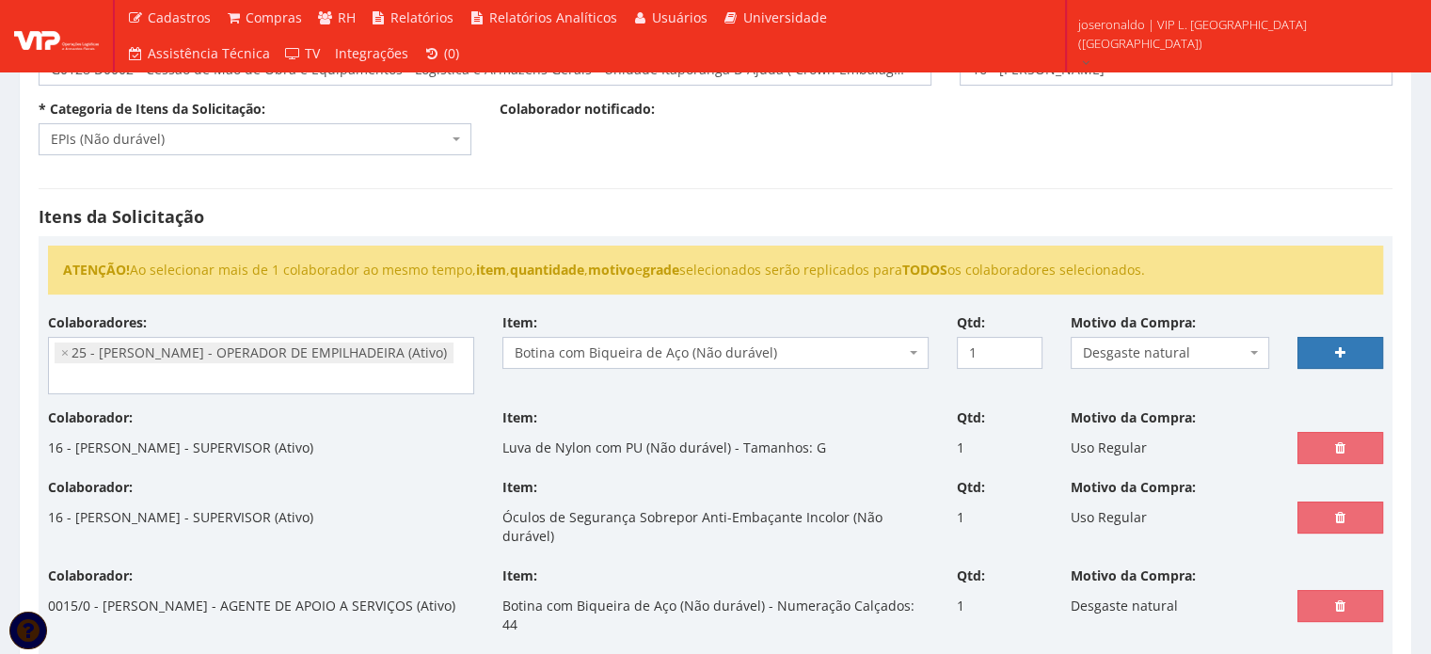
select select
type input "0"
select select
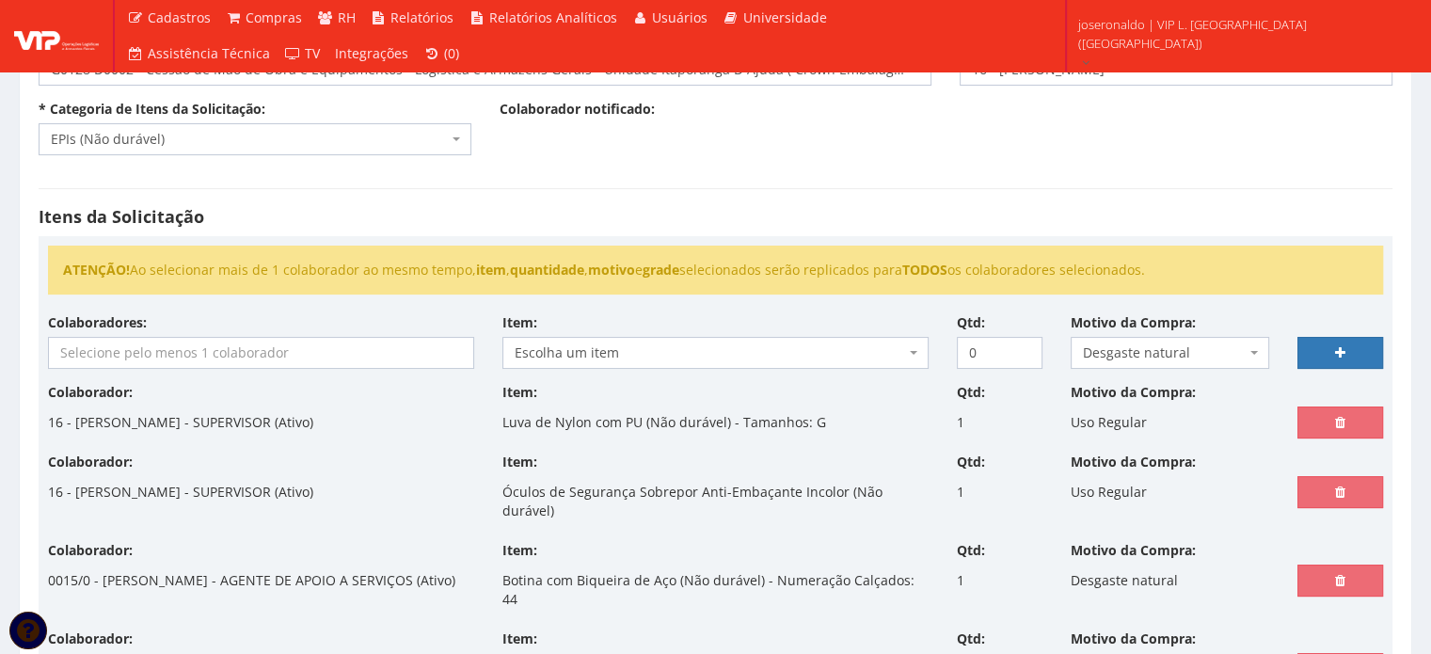
click at [336, 352] on input "search" at bounding box center [261, 353] width 424 height 30
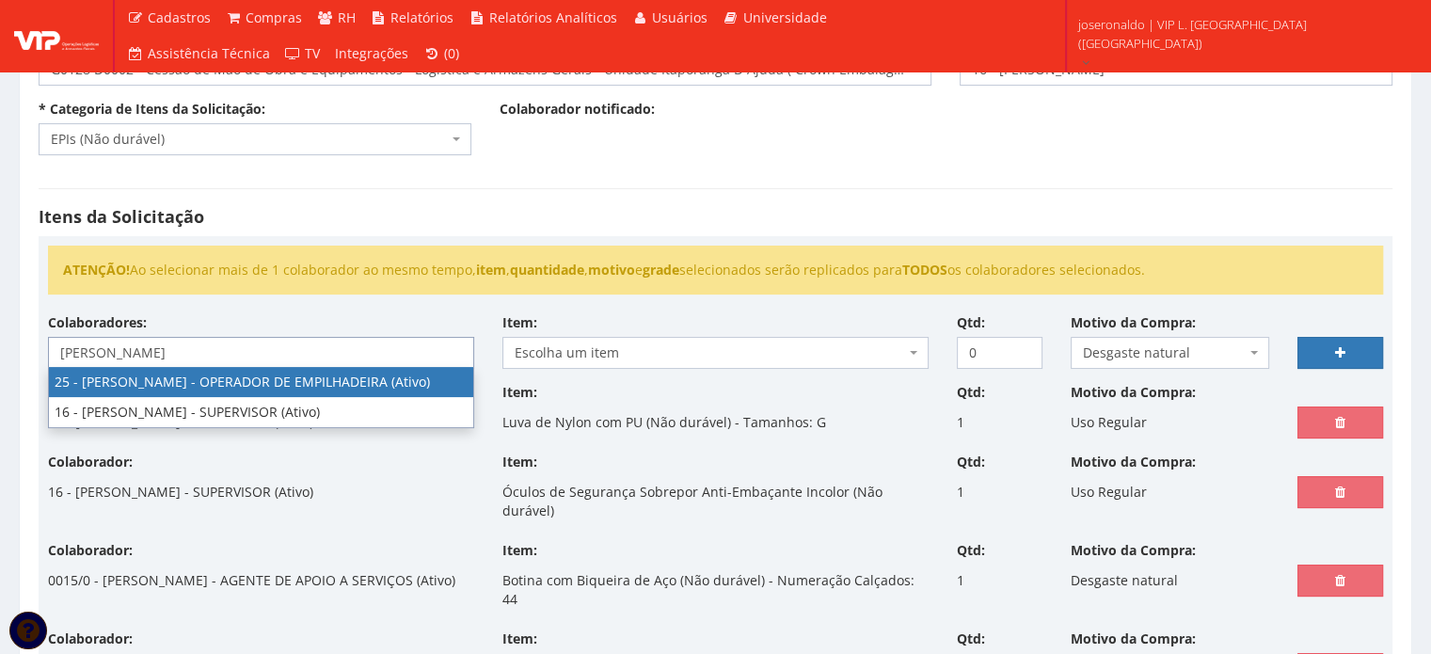
type input "josé"
select select "3764"
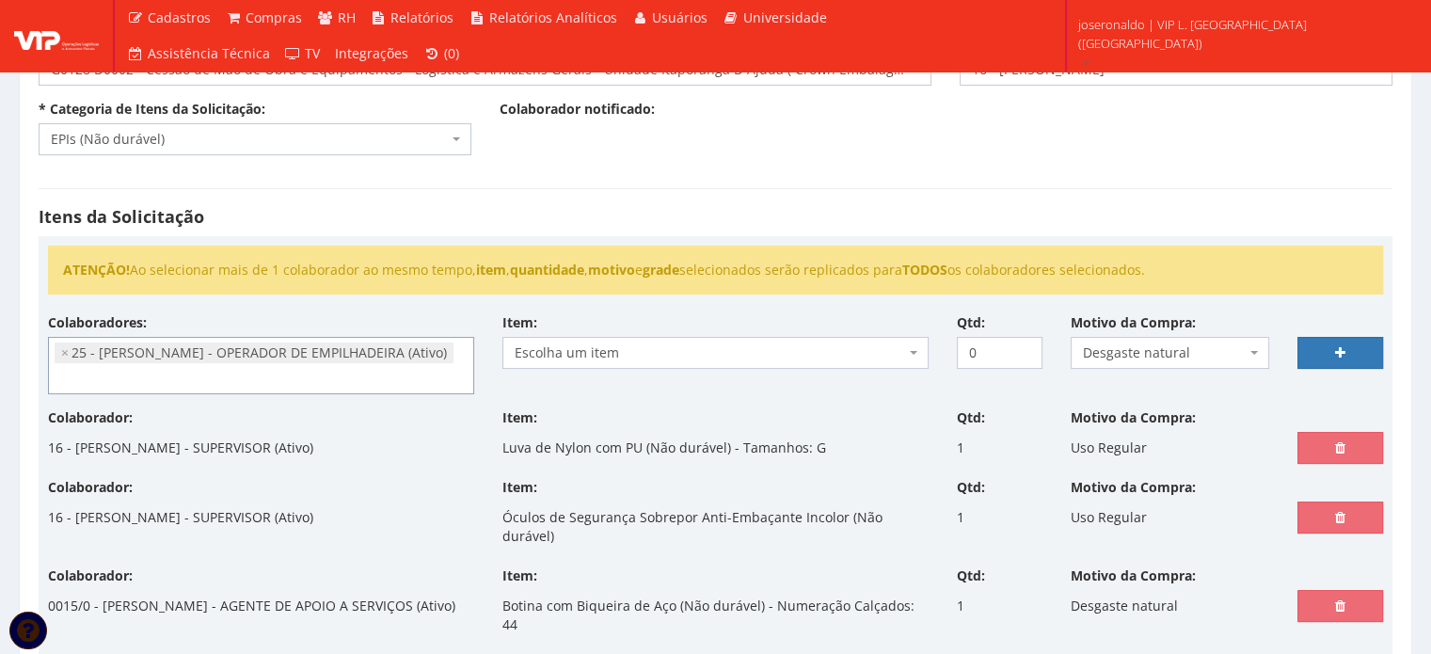
click at [611, 350] on span "Escolha um item" at bounding box center [710, 352] width 390 height 19
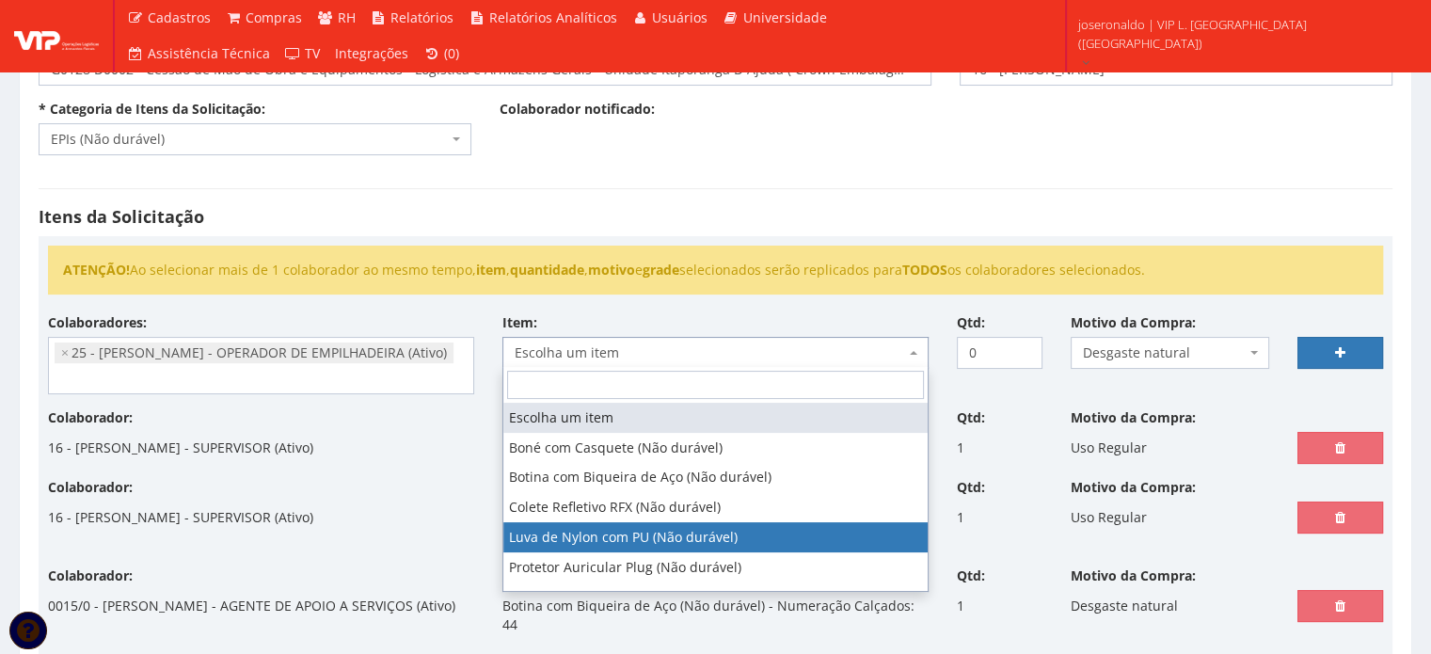
select select "216"
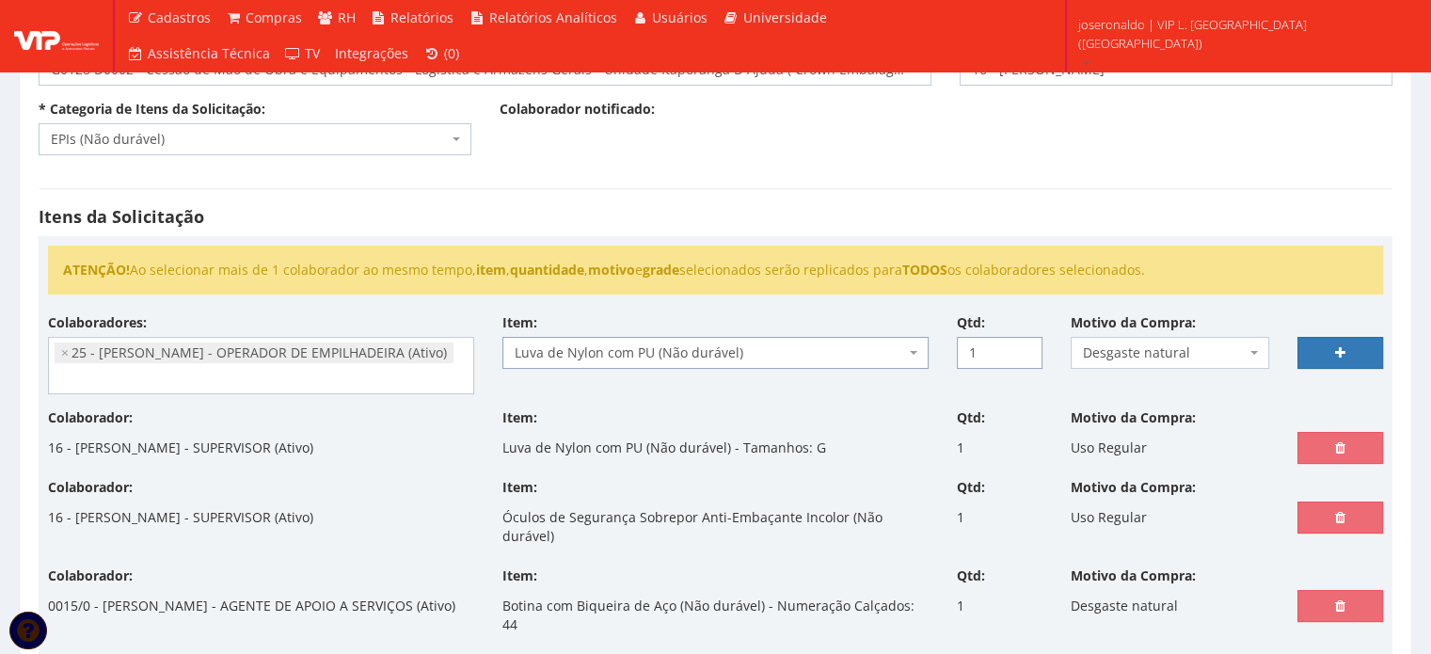
type input "1"
click at [1023, 345] on input "1" at bounding box center [1000, 353] width 86 height 32
click at [1326, 340] on link at bounding box center [1341, 353] width 86 height 32
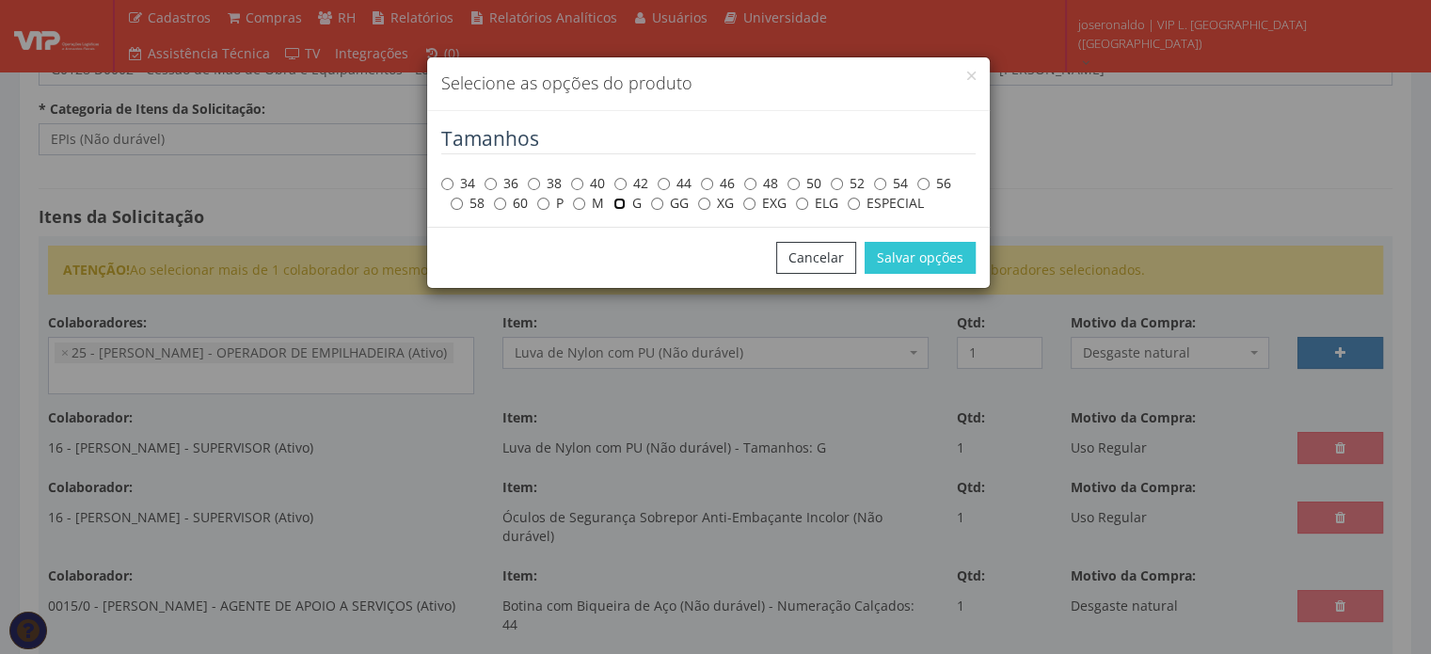
click at [621, 204] on input "G" at bounding box center [619, 204] width 12 height 12
radio input "true"
click at [938, 249] on button "Salvar opções" at bounding box center [920, 258] width 111 height 32
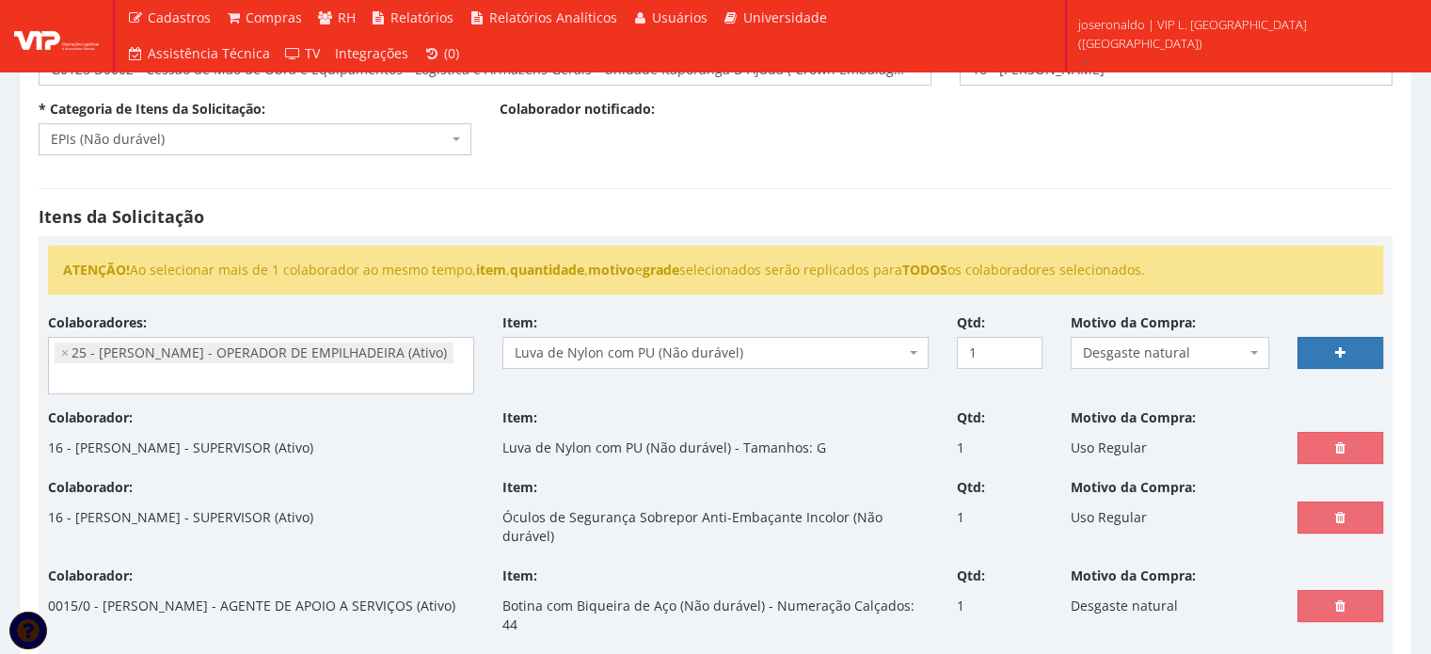
select select
type input "0"
select select
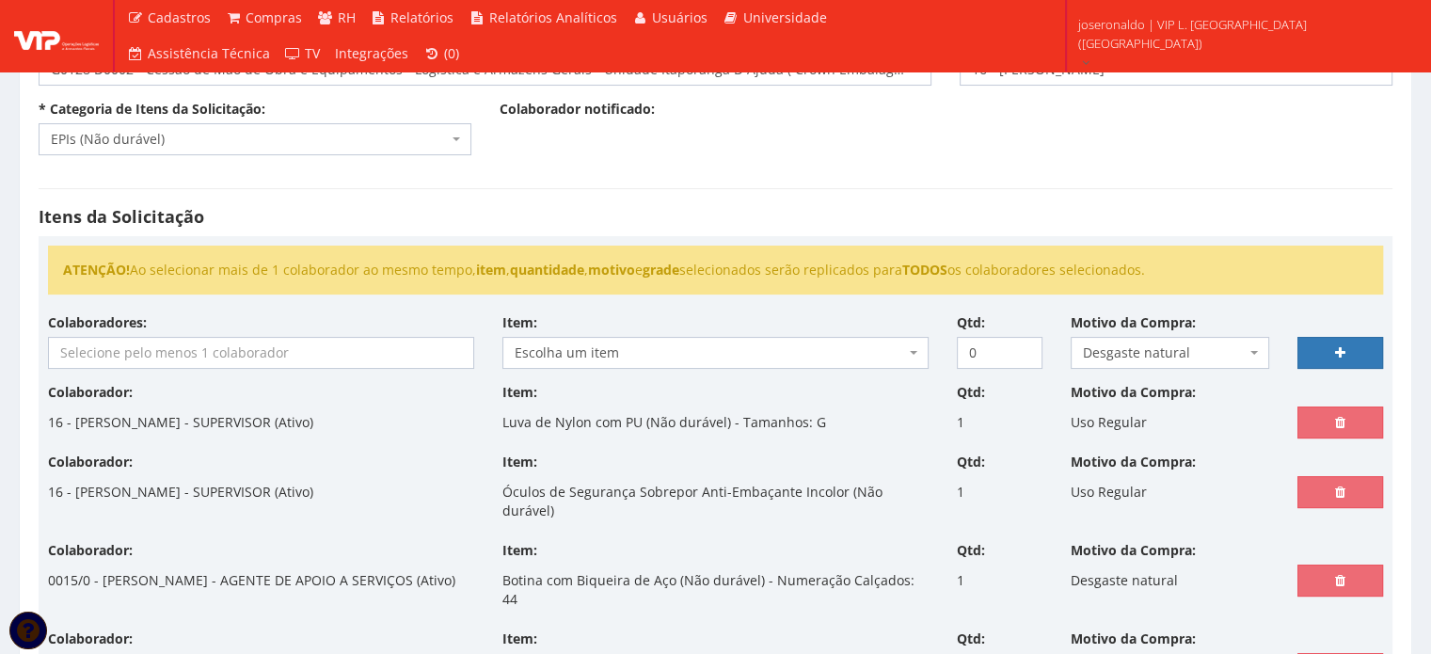
click at [222, 347] on input "search" at bounding box center [261, 353] width 424 height 30
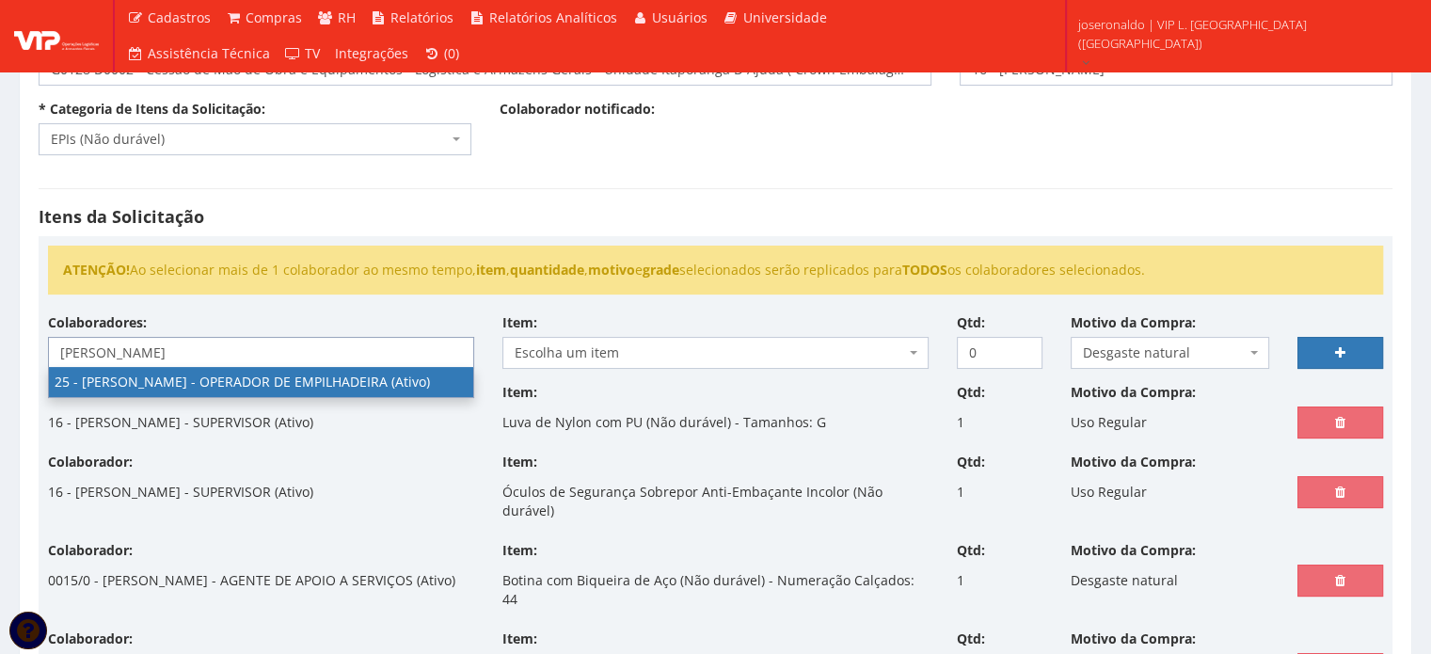
type input "josé a"
select select "3764"
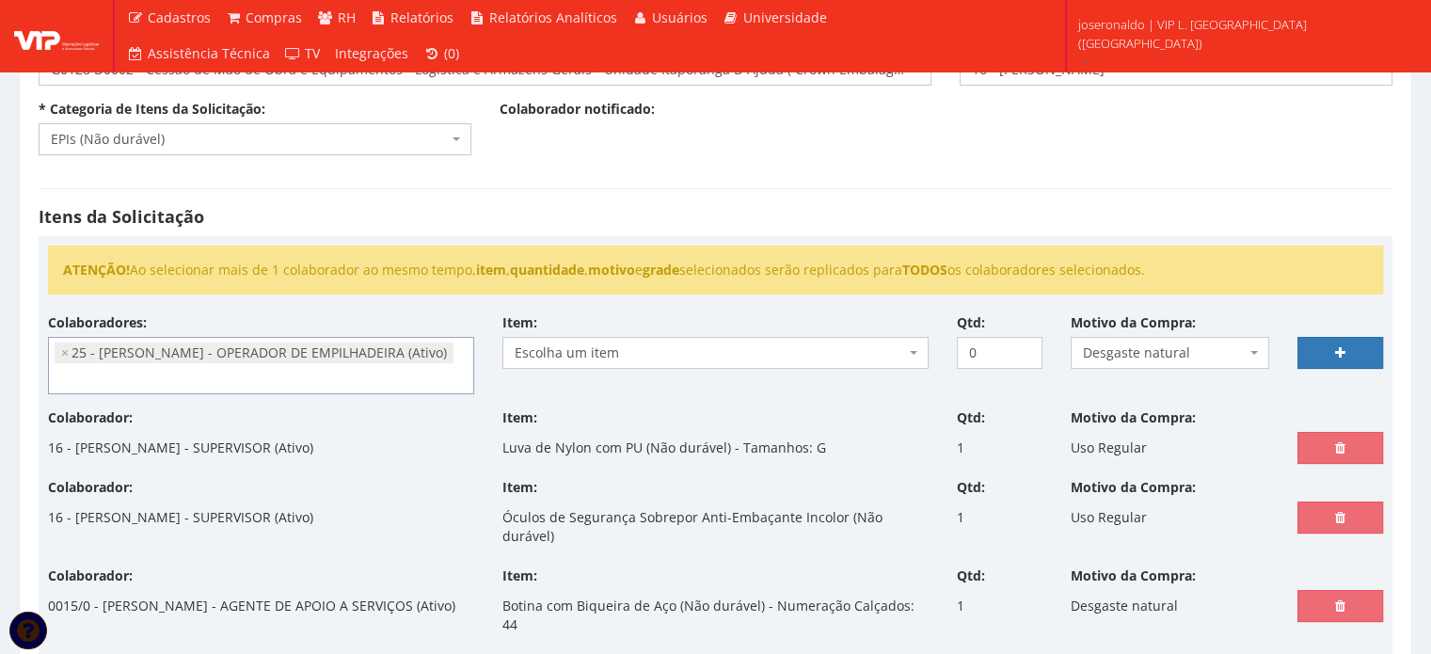
click at [581, 351] on span "Escolha um item" at bounding box center [710, 352] width 390 height 19
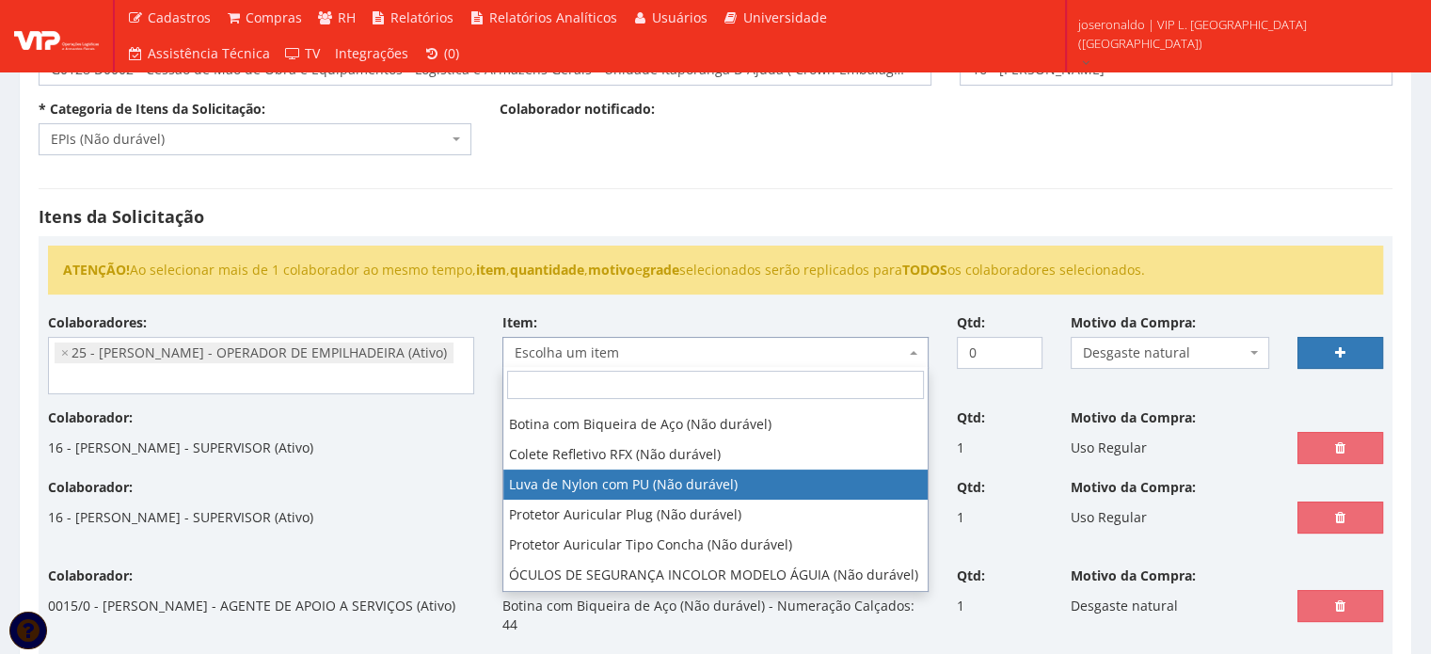
scroll to position [72, 0]
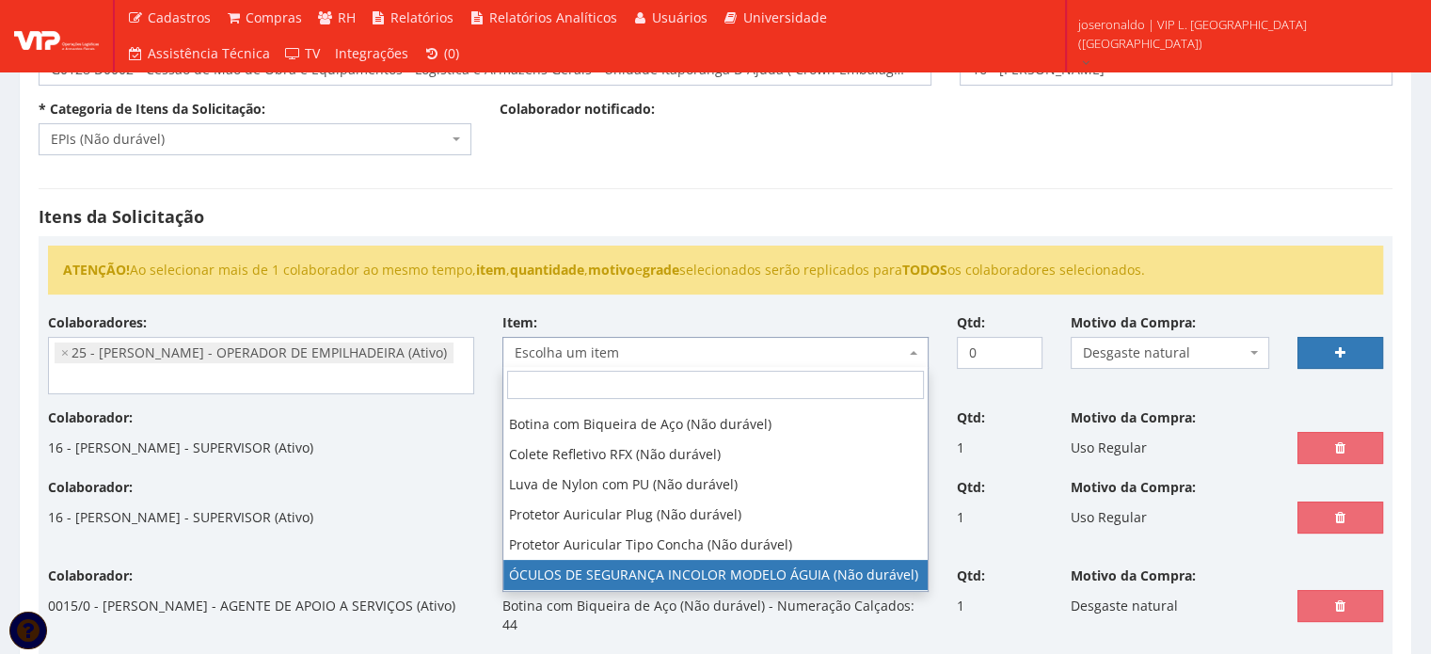
select select "1840"
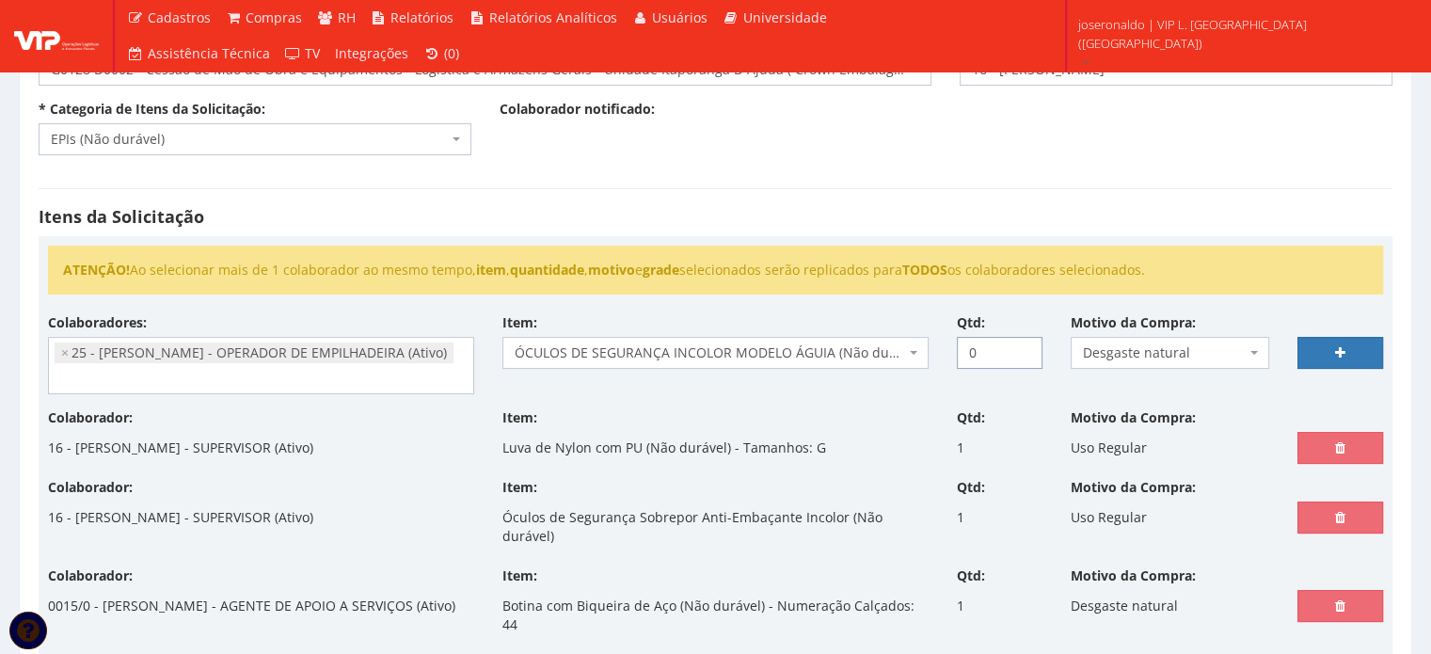
click at [1024, 342] on input "0" at bounding box center [1000, 353] width 86 height 32
type input "1"
click at [1021, 346] on input "1" at bounding box center [1000, 353] width 86 height 32
click at [1182, 353] on span "Desgaste natural" at bounding box center [1165, 352] width 164 height 19
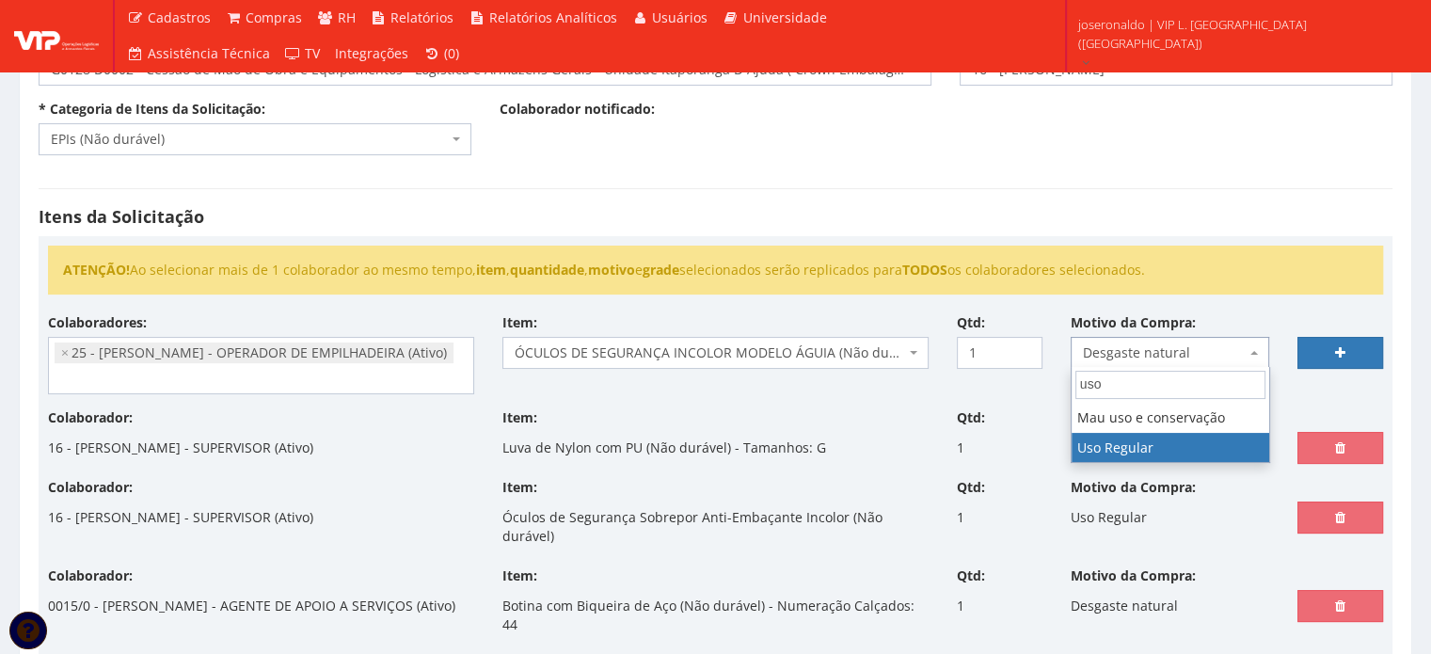
type input "uso"
select select "13"
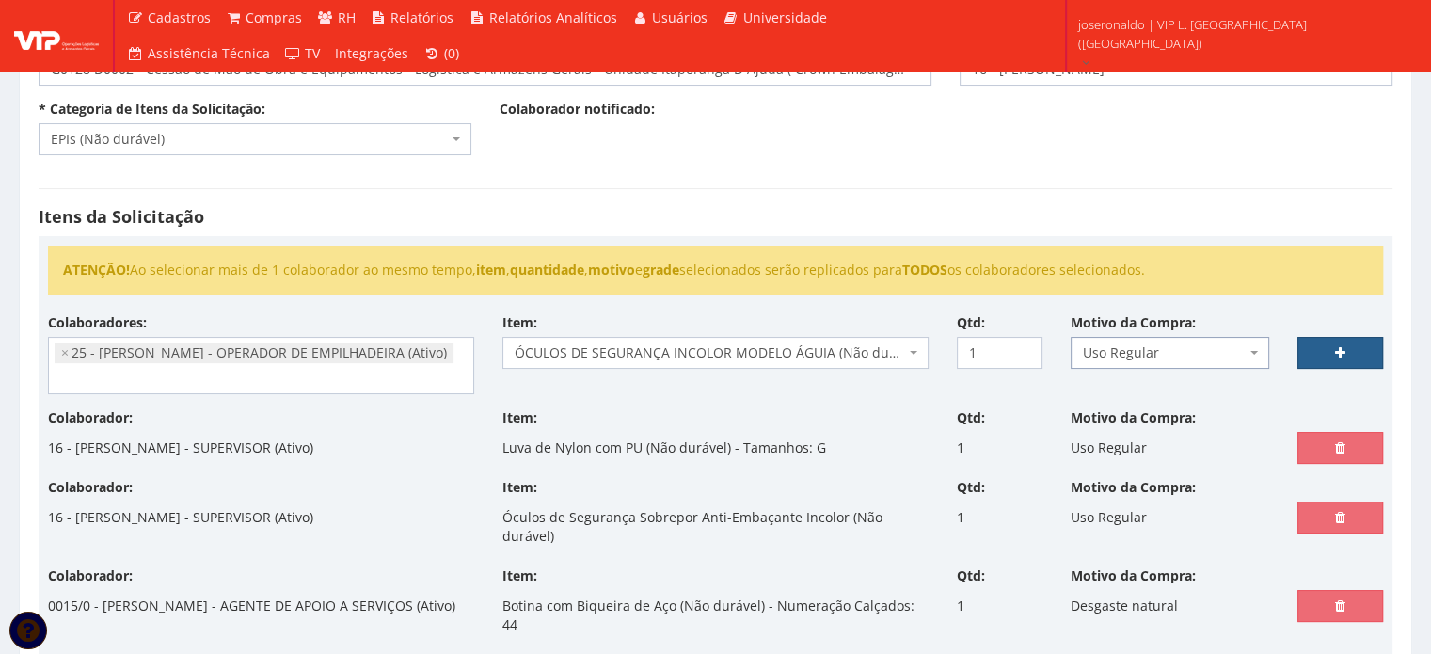
click at [1355, 346] on link at bounding box center [1341, 353] width 86 height 32
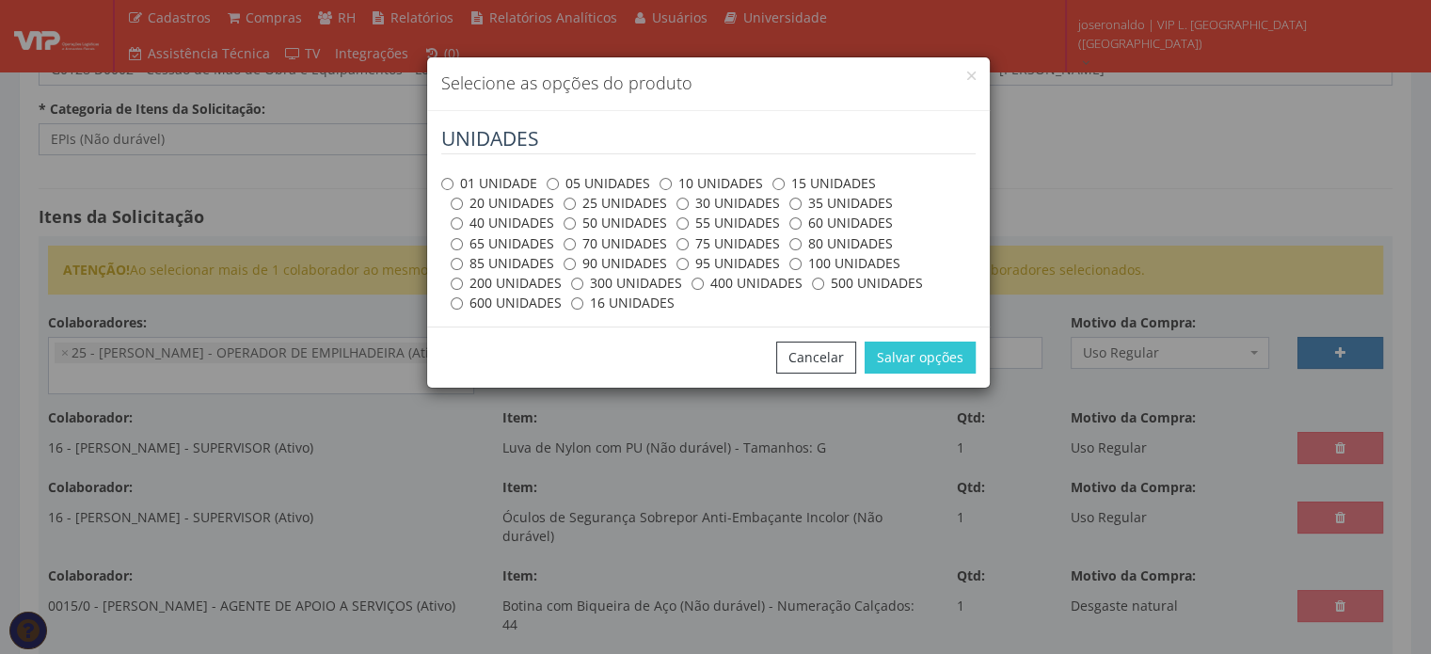
click at [517, 183] on label "01 UNIDADE" at bounding box center [489, 183] width 96 height 19
click at [454, 183] on input "01 UNIDADE" at bounding box center [447, 184] width 12 height 12
radio input "true"
click at [915, 365] on button "Salvar opções" at bounding box center [920, 358] width 111 height 32
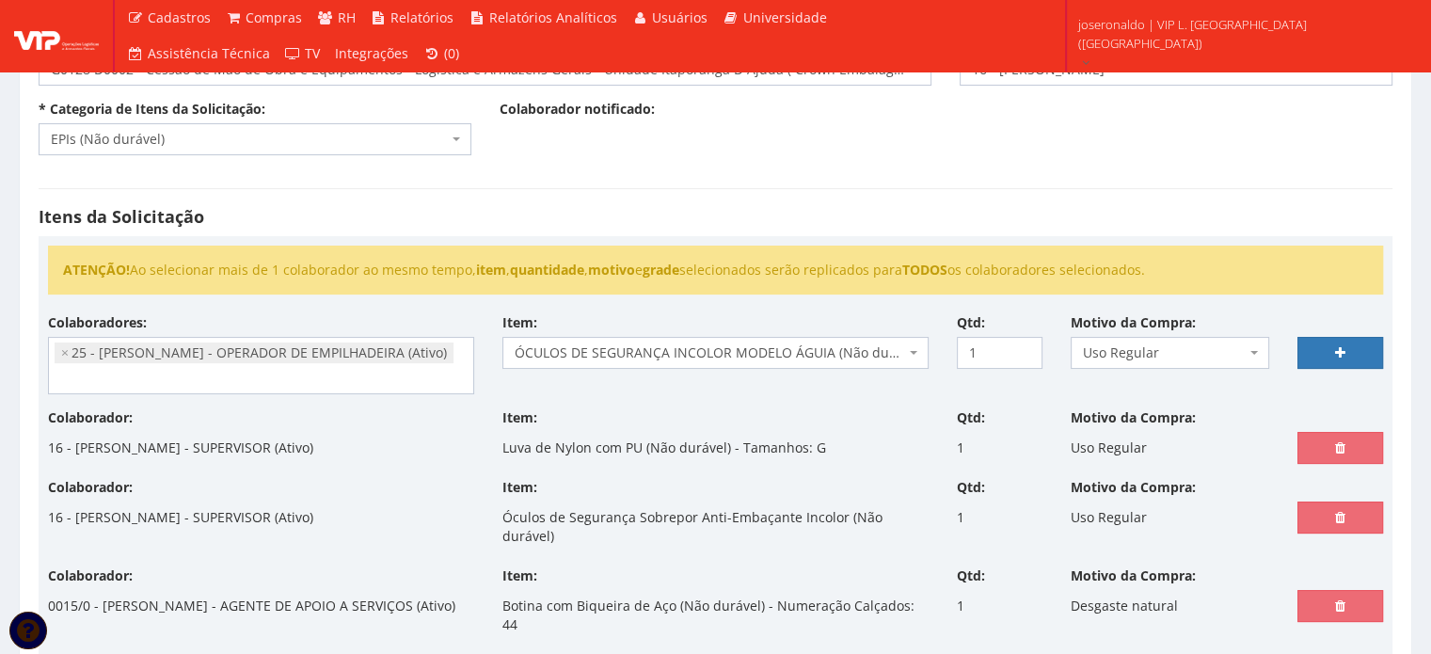
select select
type input "0"
select select
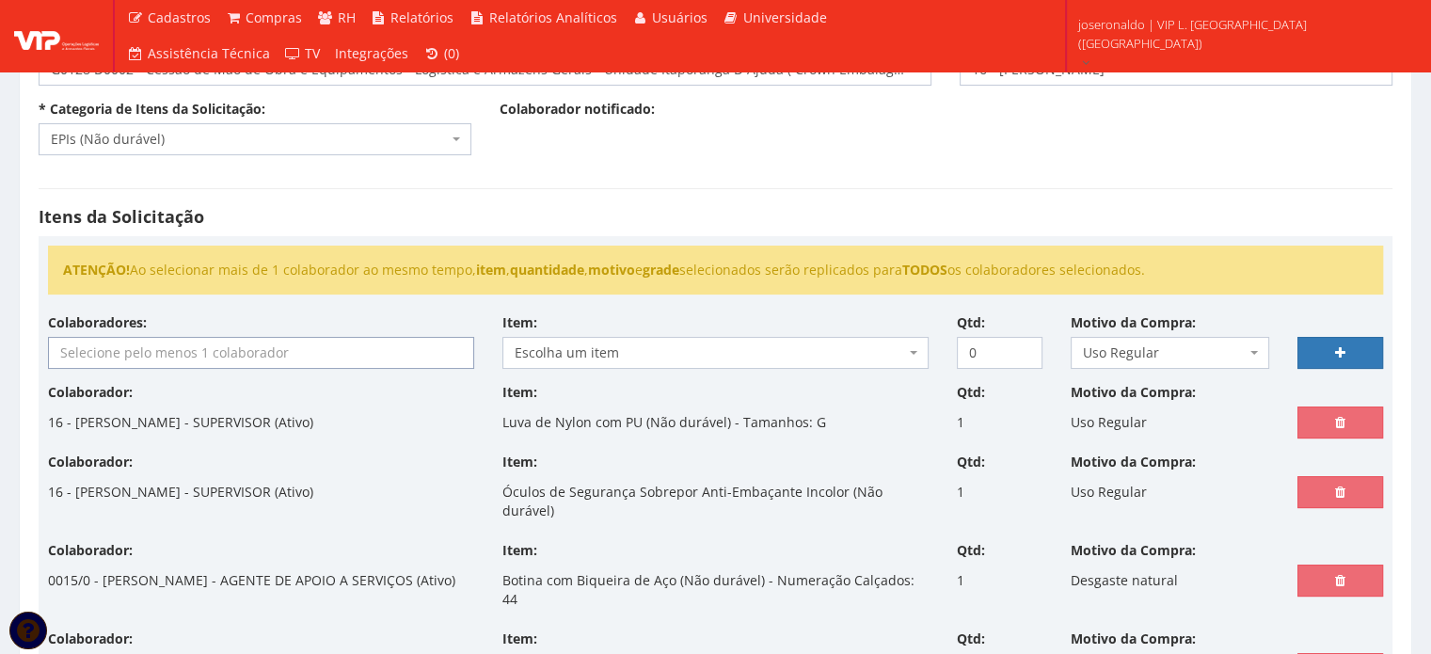
click at [186, 358] on input "search" at bounding box center [261, 353] width 424 height 30
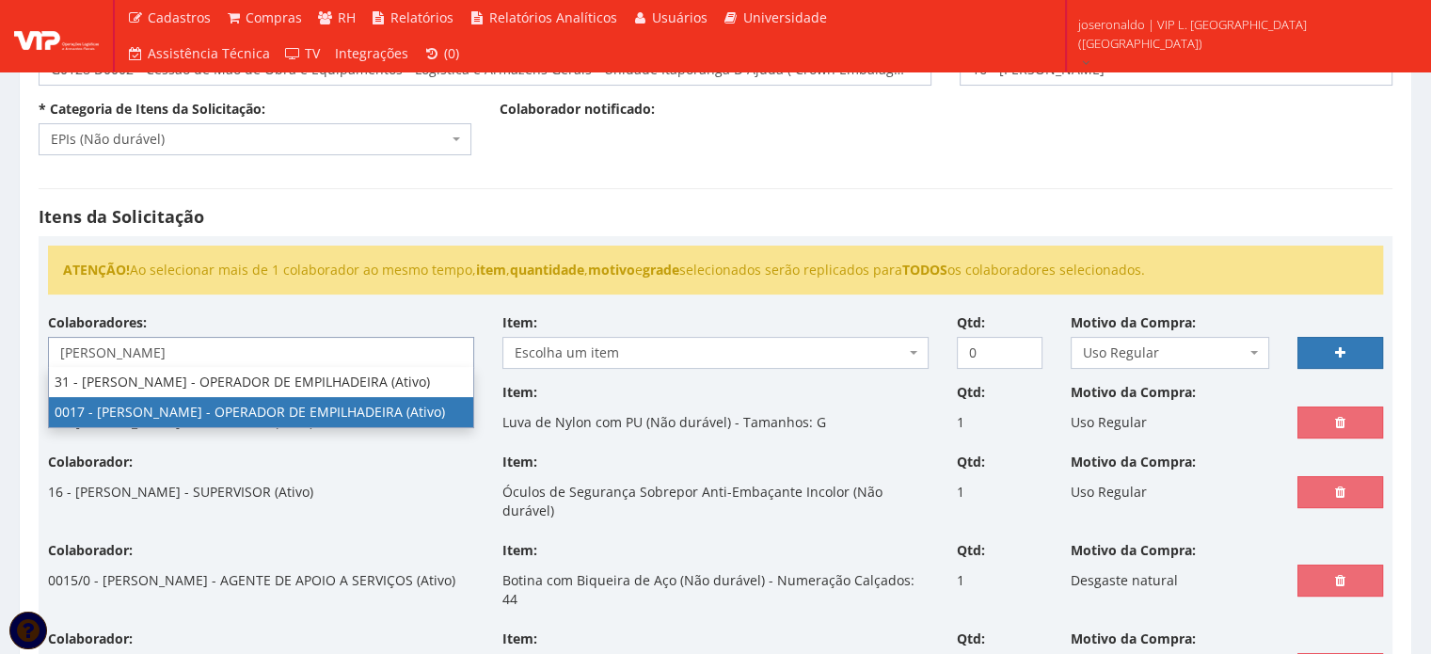
type input "luiz"
select select "1336"
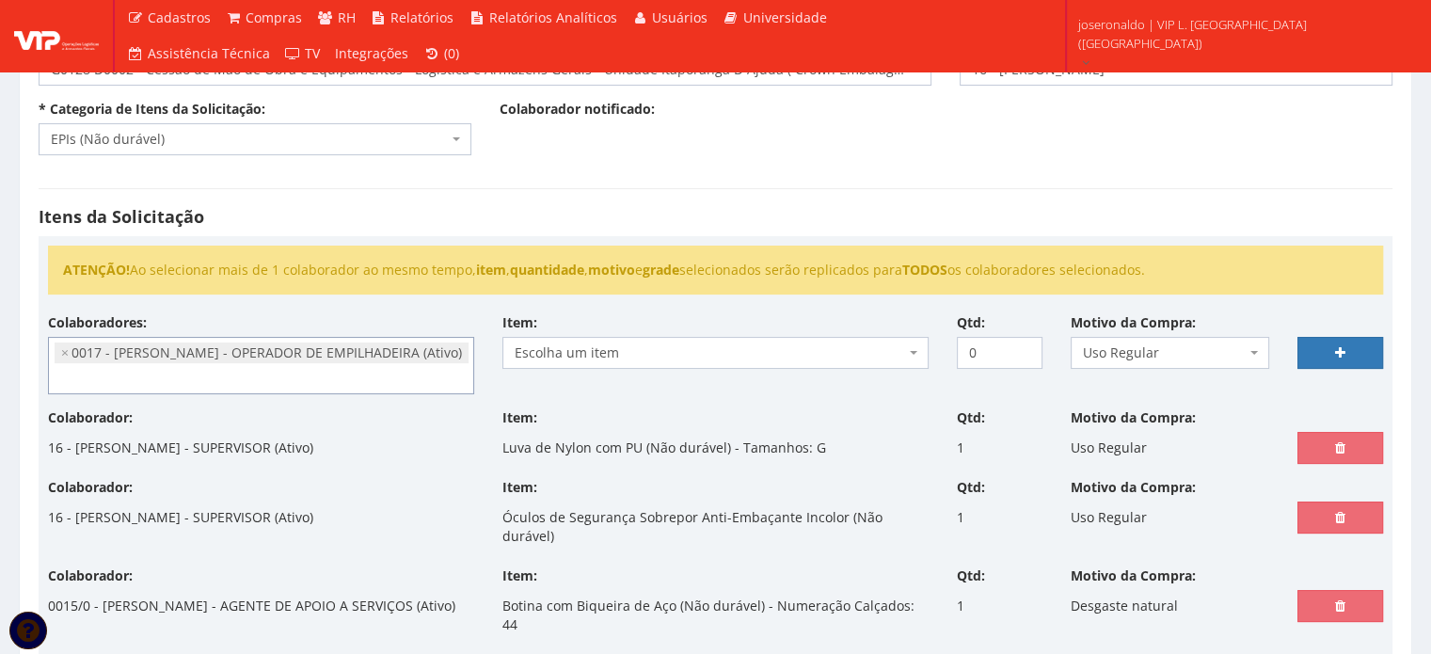
click at [602, 354] on span "Escolha um item" at bounding box center [710, 352] width 390 height 19
click at [1020, 345] on input "1" at bounding box center [1000, 353] width 86 height 32
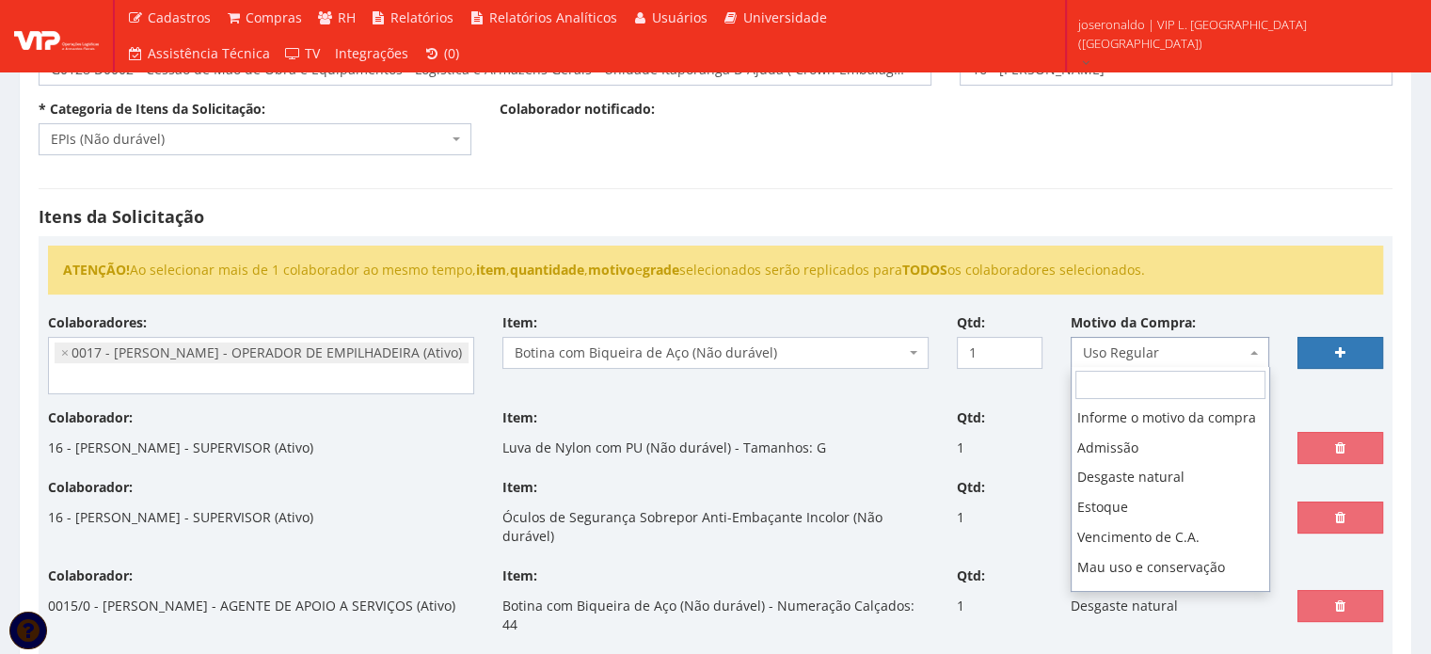
click at [1219, 345] on span "Uso Regular" at bounding box center [1165, 352] width 164 height 19
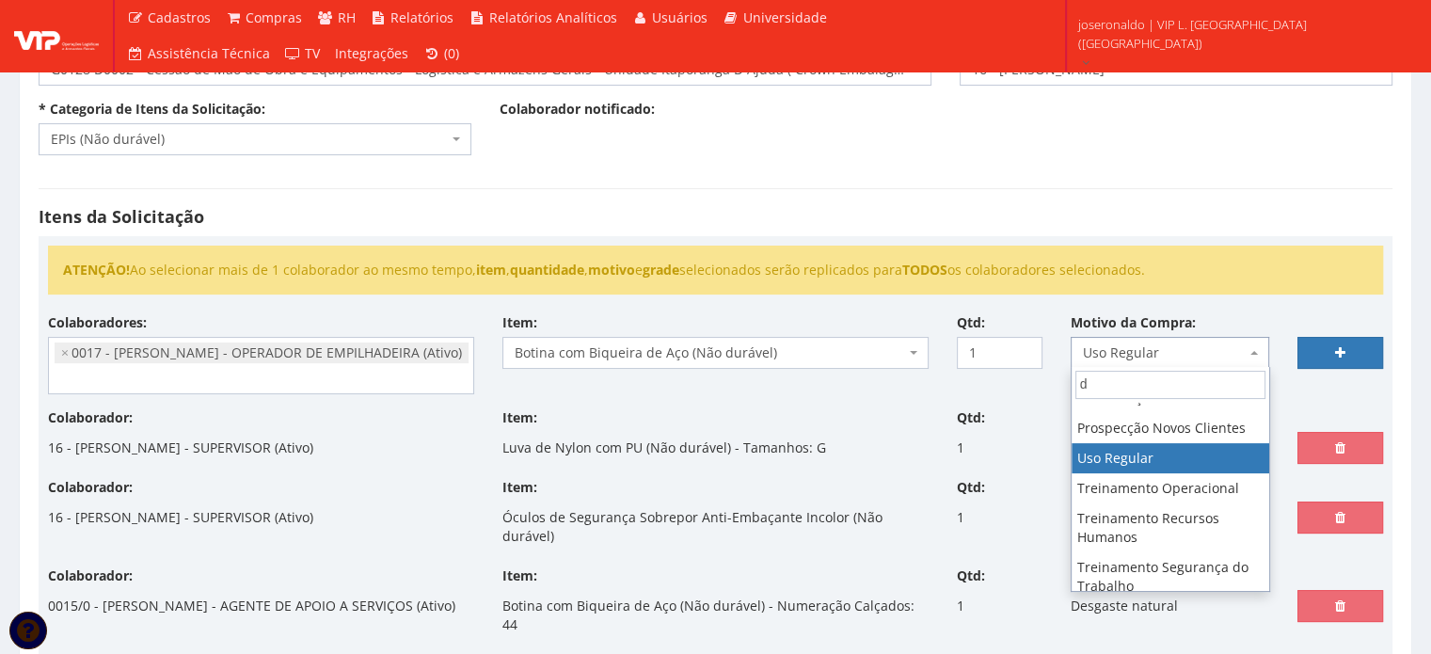
scroll to position [0, 0]
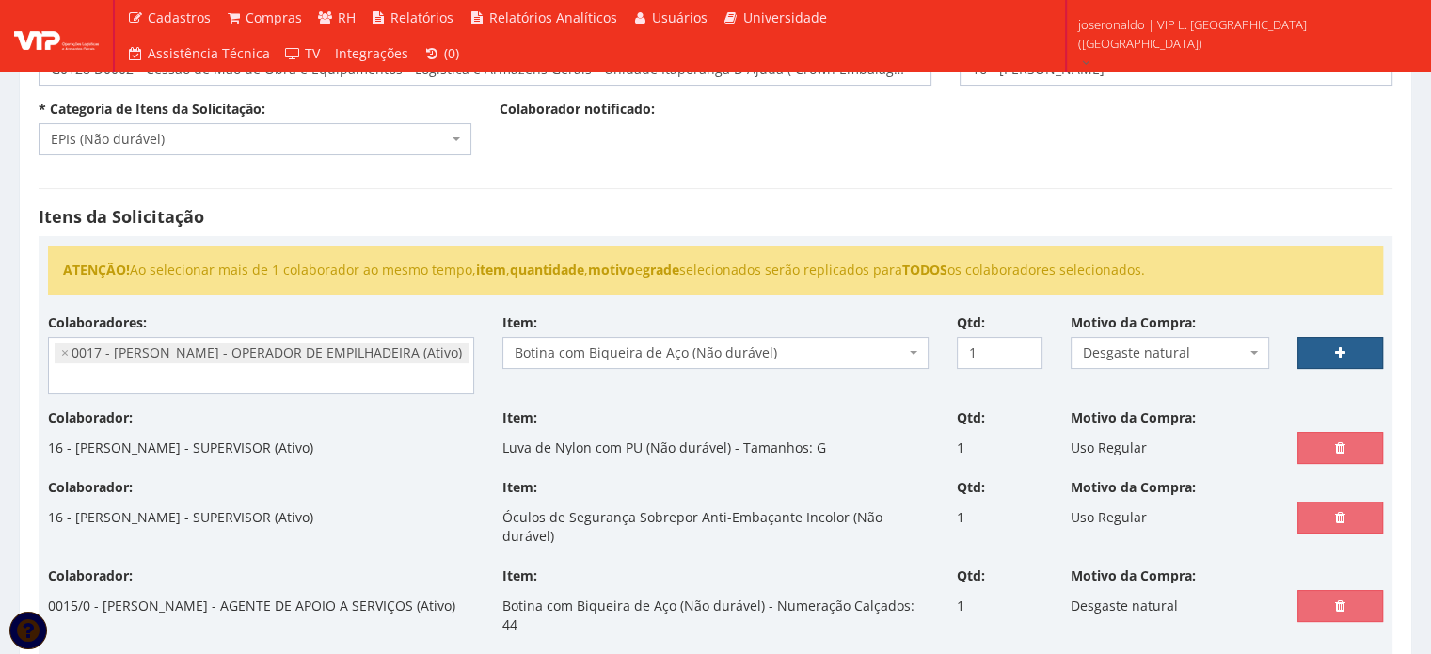
click at [1345, 356] on icon at bounding box center [1340, 352] width 10 height 13
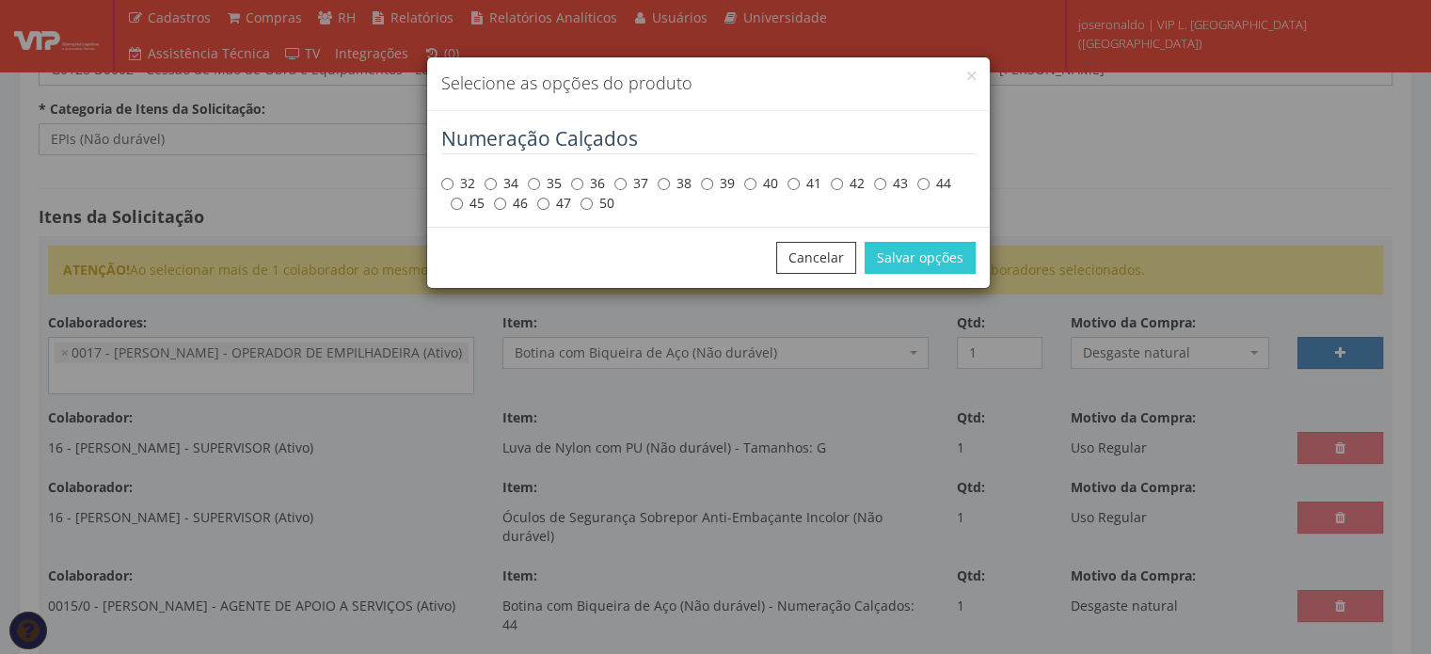
click at [465, 203] on label "45" at bounding box center [468, 203] width 34 height 19
click at [463, 203] on input "45" at bounding box center [457, 204] width 12 height 12
click at [945, 248] on button "Salvar opções" at bounding box center [920, 258] width 111 height 32
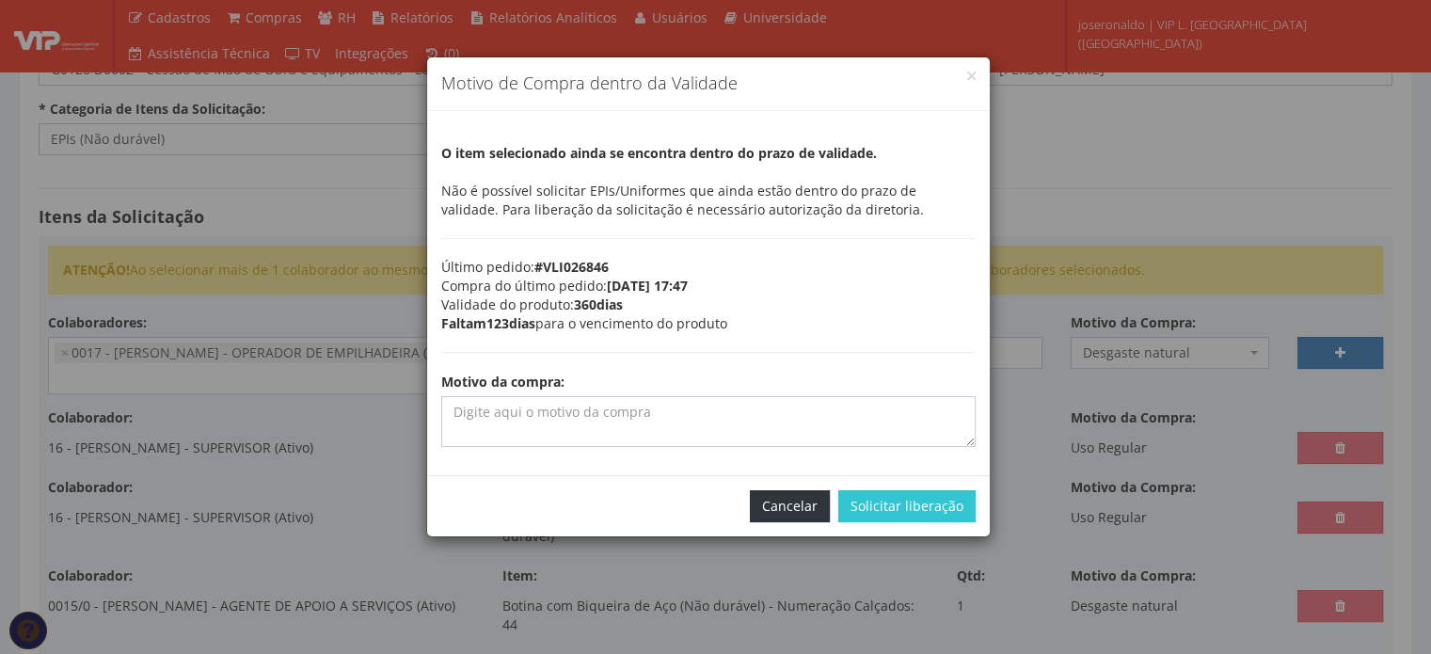
click at [790, 506] on button "Cancelar" at bounding box center [790, 506] width 80 height 32
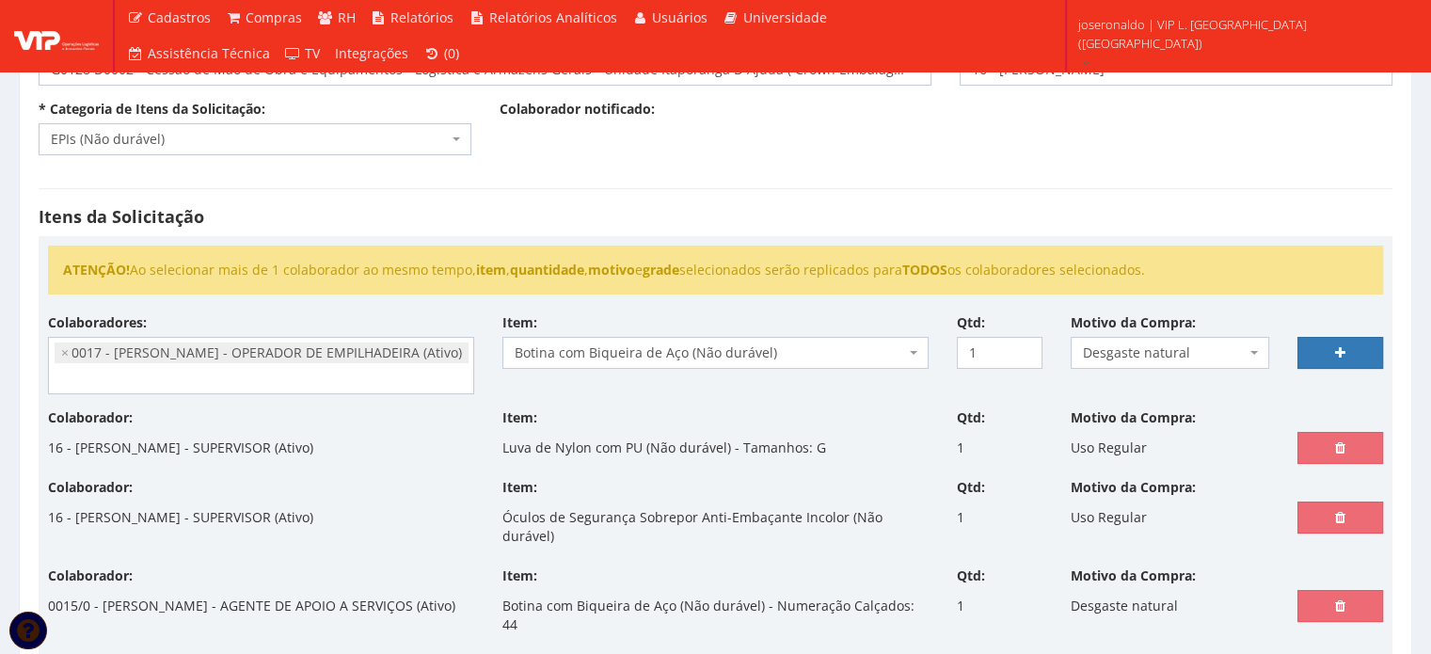
click at [614, 349] on span "Botina com Biqueira de Aço (Não durável)" at bounding box center [710, 352] width 390 height 19
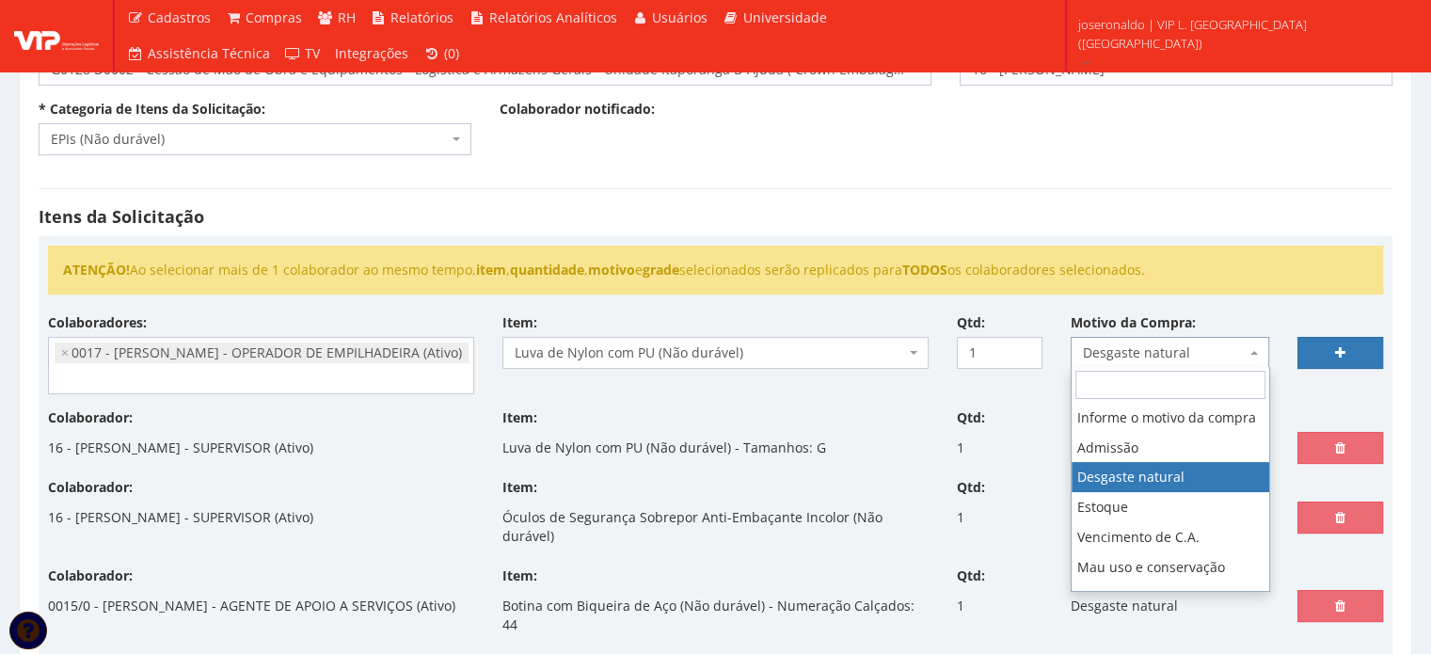
click at [1237, 353] on span "Desgaste natural" at bounding box center [1165, 352] width 164 height 19
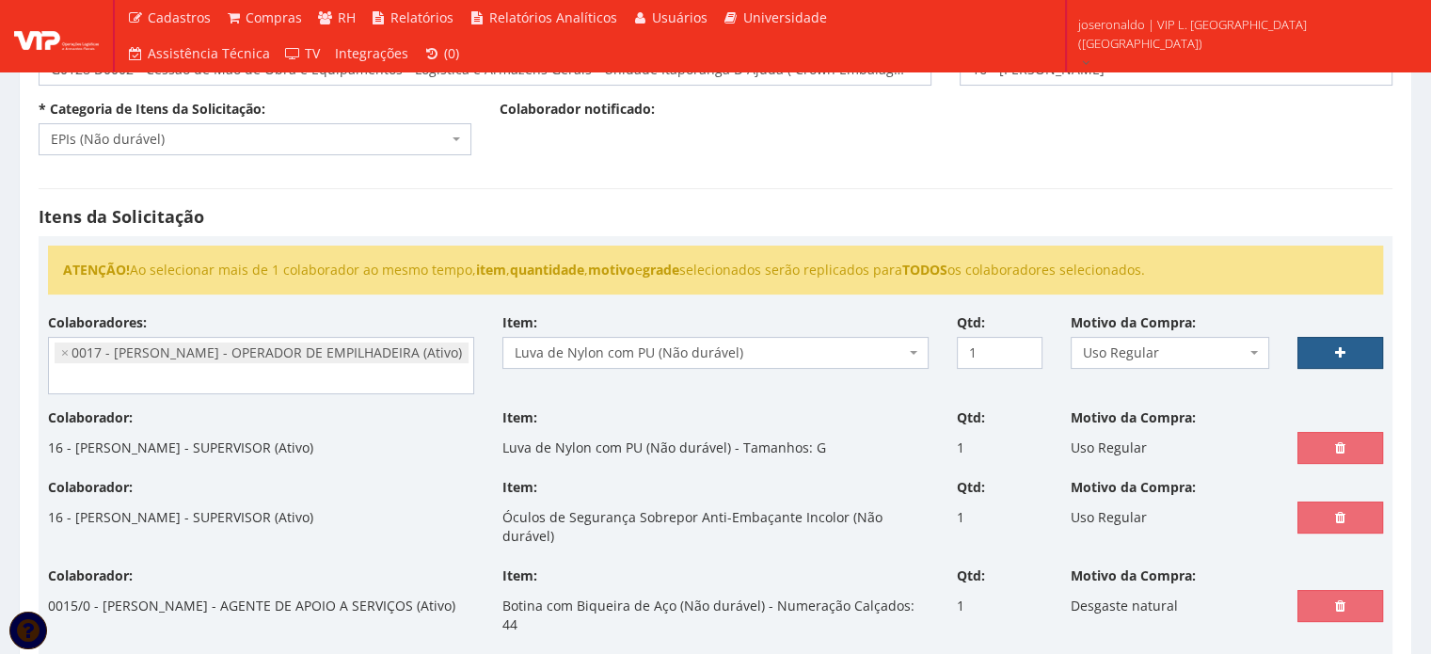
click at [1335, 346] on icon at bounding box center [1340, 352] width 10 height 13
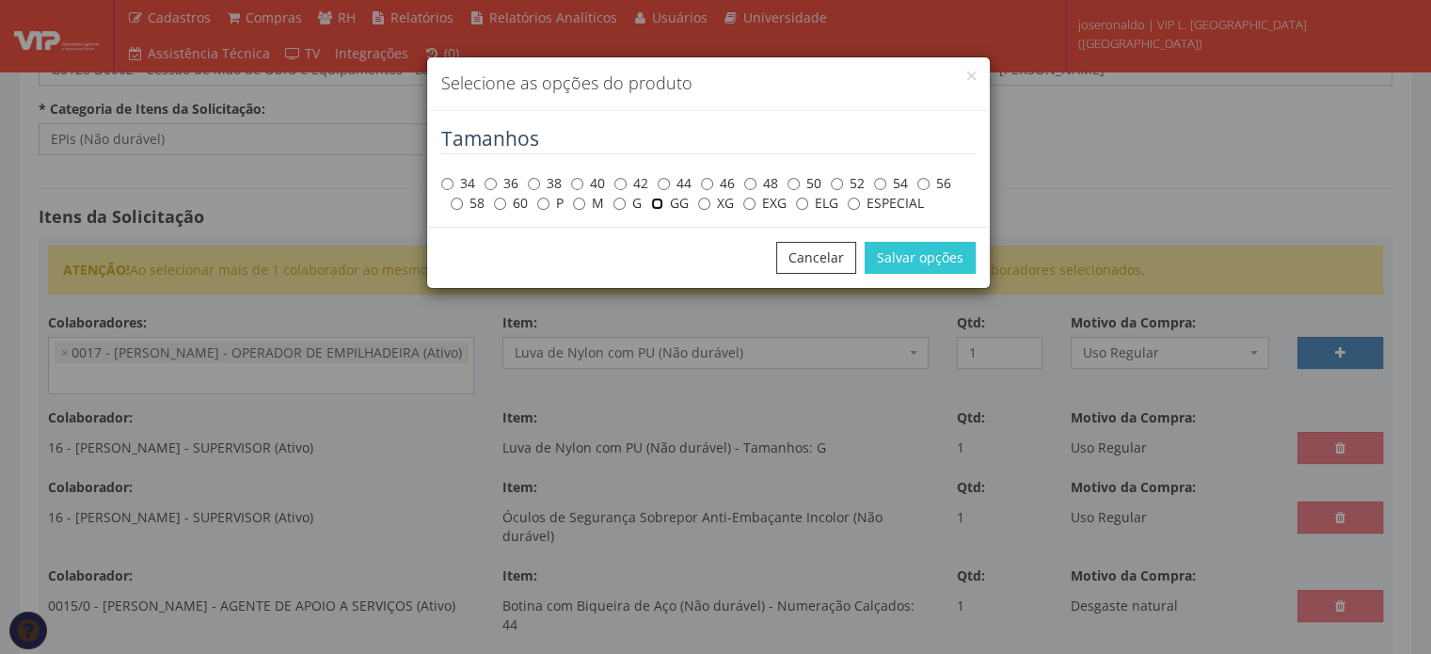
click at [660, 203] on input "GG" at bounding box center [657, 204] width 12 height 12
click at [908, 247] on button "Salvar opções" at bounding box center [920, 258] width 111 height 32
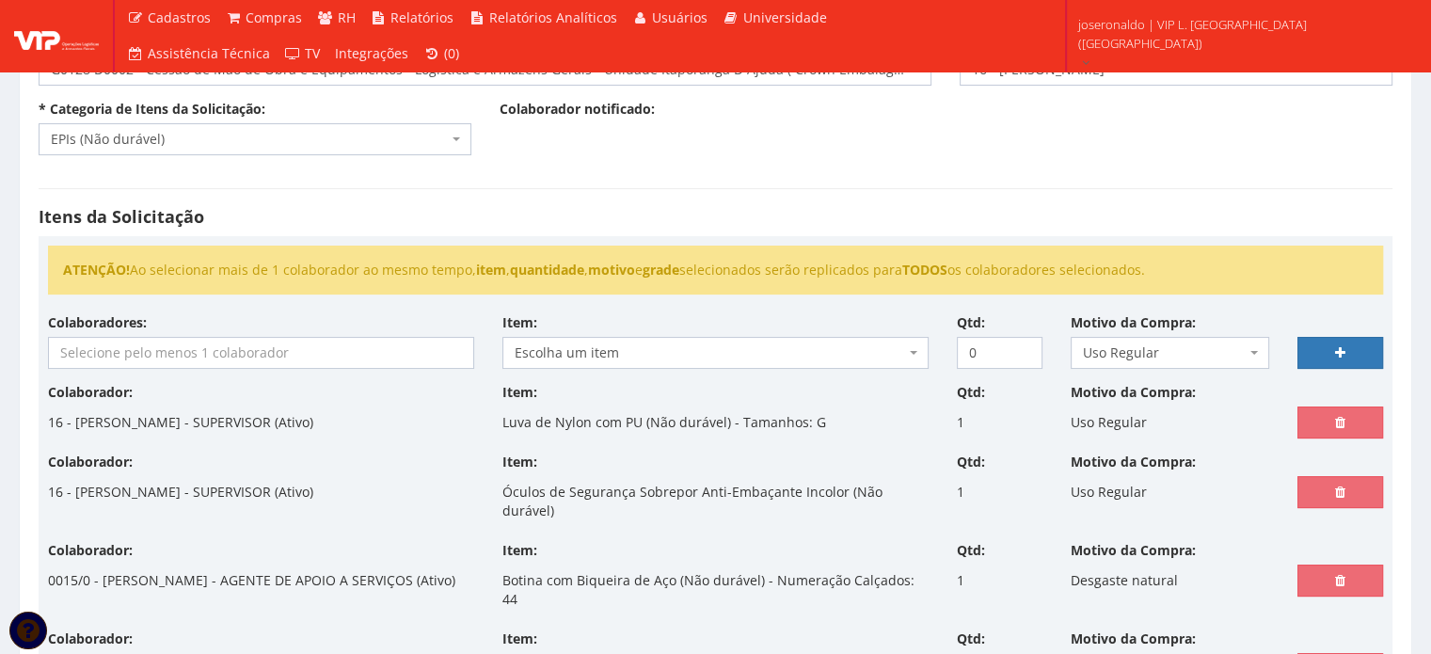
click at [163, 351] on input "search" at bounding box center [261, 353] width 424 height 30
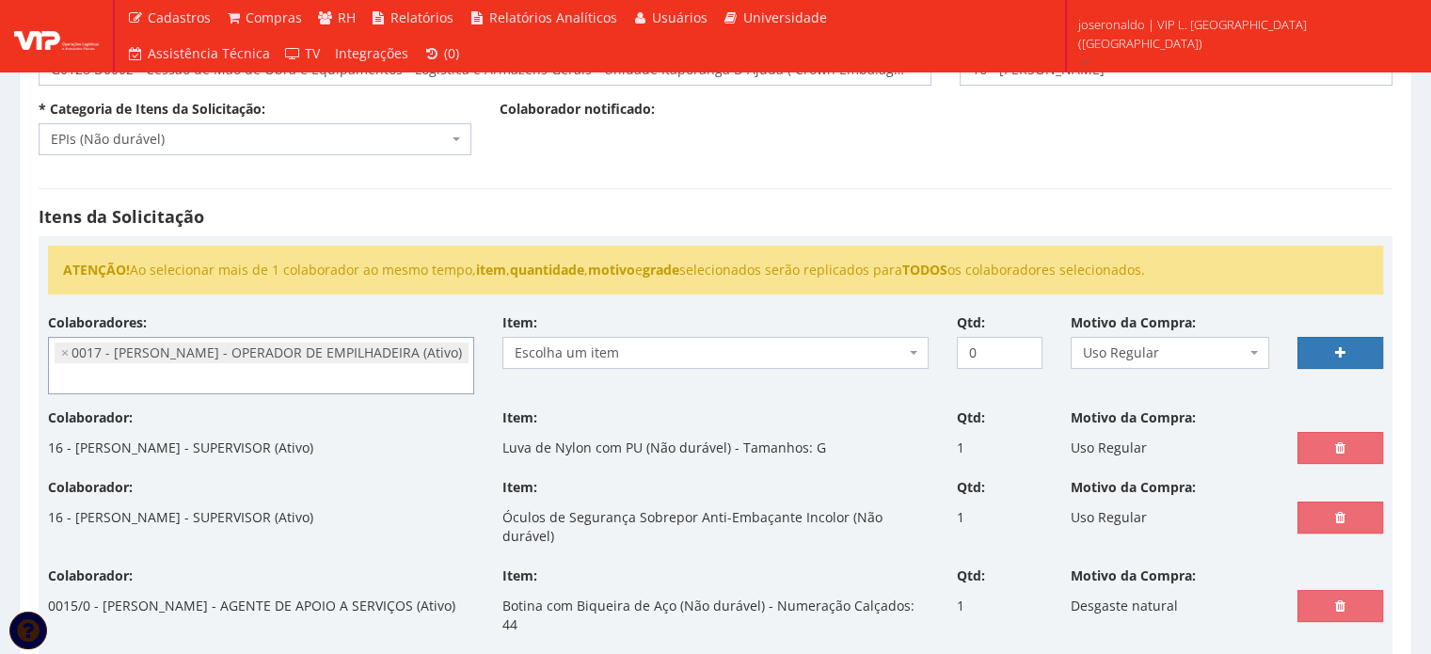
click at [576, 353] on span "Escolha um item" at bounding box center [710, 352] width 390 height 19
click at [1027, 347] on input "1" at bounding box center [1000, 353] width 86 height 32
click at [1311, 346] on link at bounding box center [1341, 353] width 86 height 32
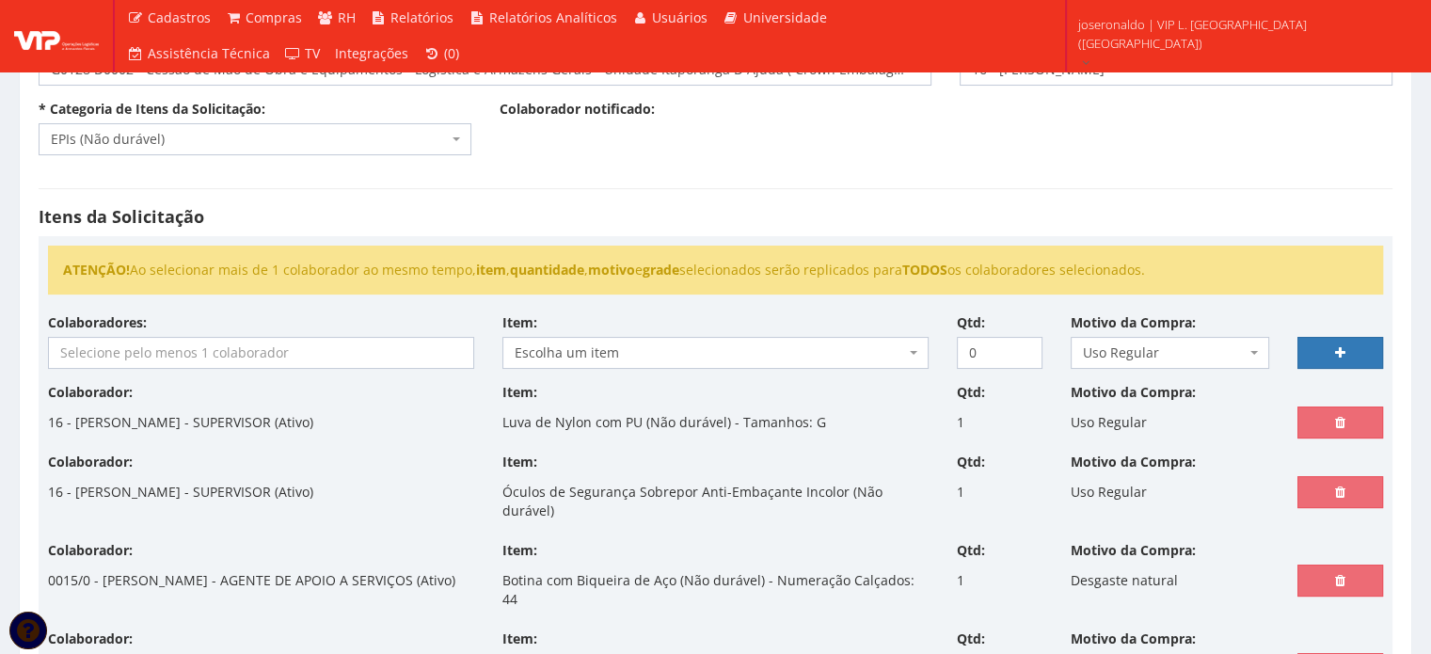
click at [260, 354] on input "search" at bounding box center [261, 353] width 424 height 30
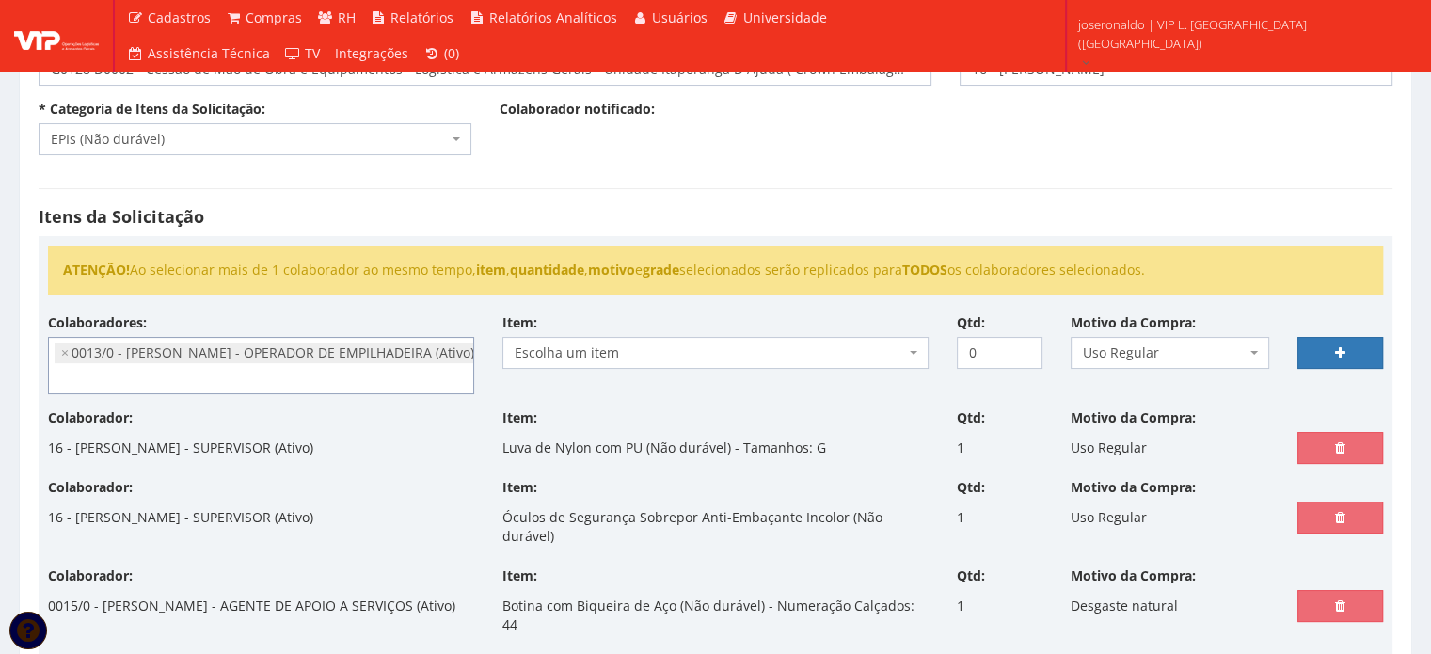
click at [569, 363] on span "Escolha um item" at bounding box center [715, 353] width 426 height 32
click at [1021, 343] on input "1" at bounding box center [1000, 353] width 86 height 32
click at [1217, 346] on span "Uso Regular" at bounding box center [1165, 352] width 164 height 19
click at [1341, 342] on link at bounding box center [1341, 353] width 86 height 32
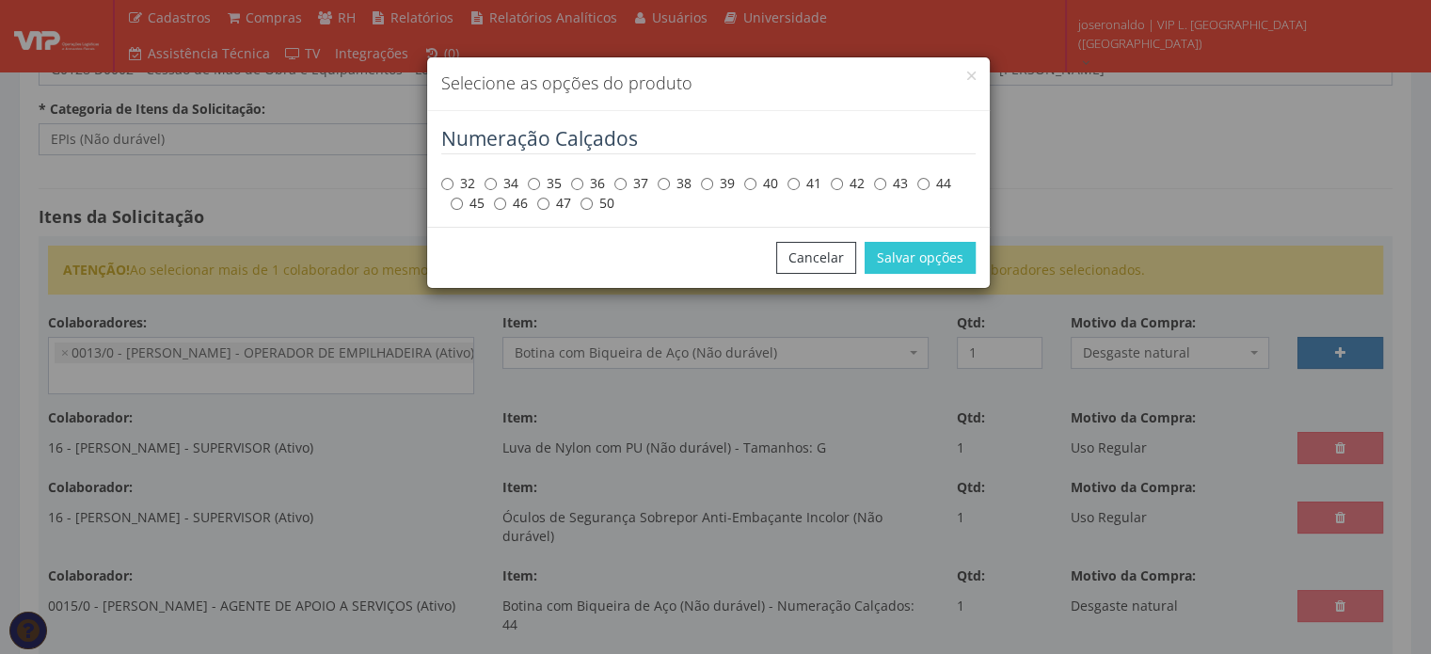
click at [846, 184] on label "42" at bounding box center [848, 183] width 34 height 19
click at [843, 184] on input "42" at bounding box center [837, 184] width 12 height 12
click at [918, 251] on button "Salvar opções" at bounding box center [920, 258] width 111 height 32
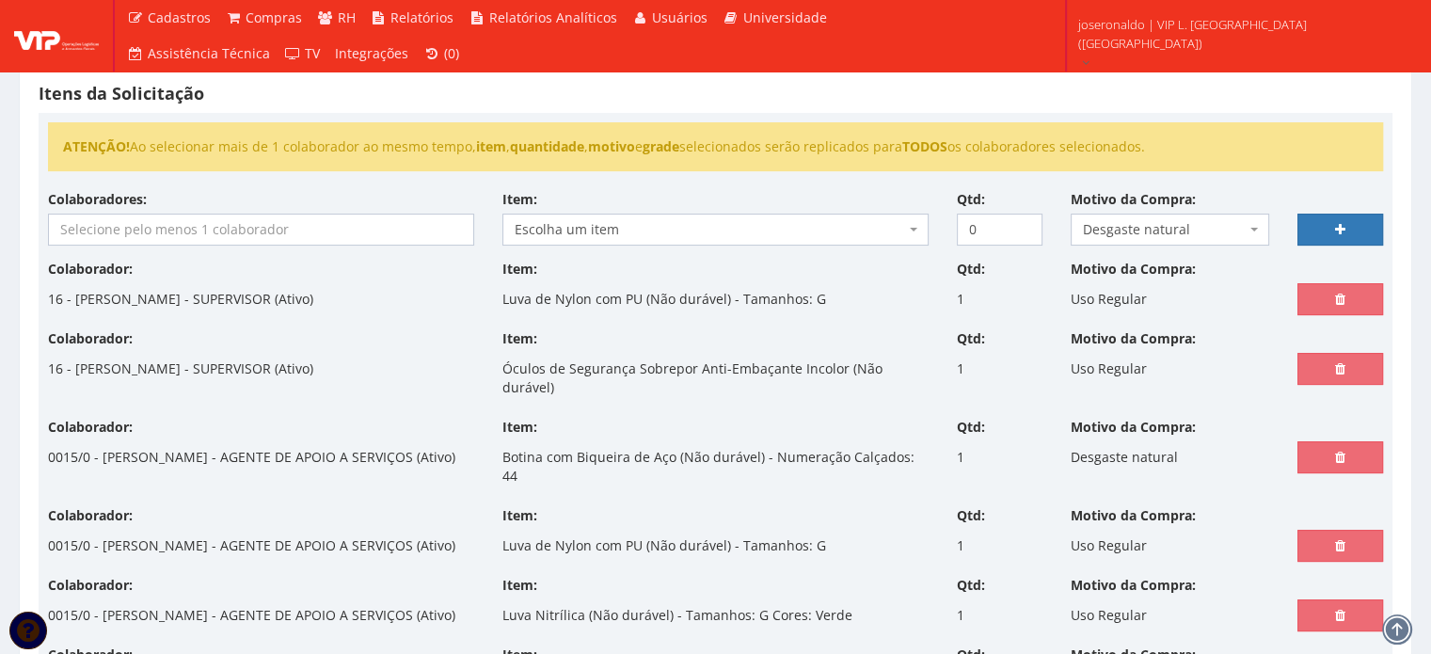
scroll to position [282, 0]
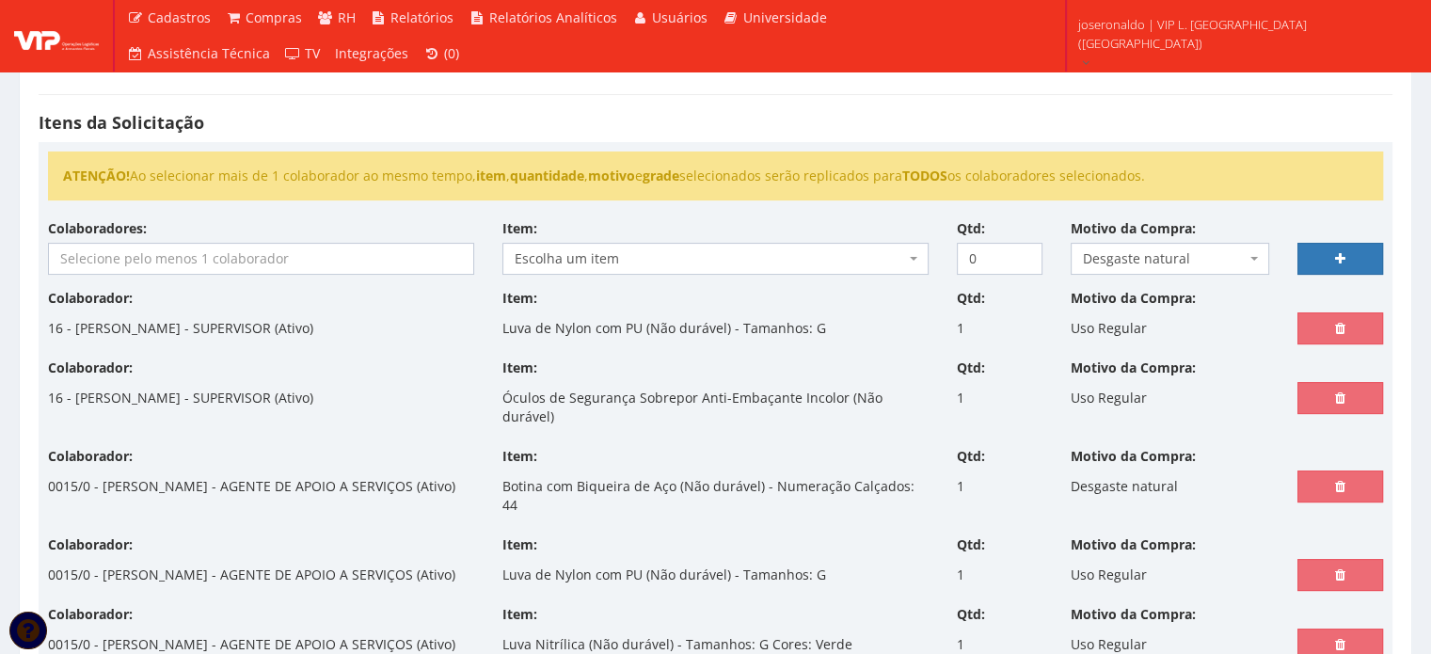
click at [313, 265] on input "search" at bounding box center [261, 259] width 424 height 30
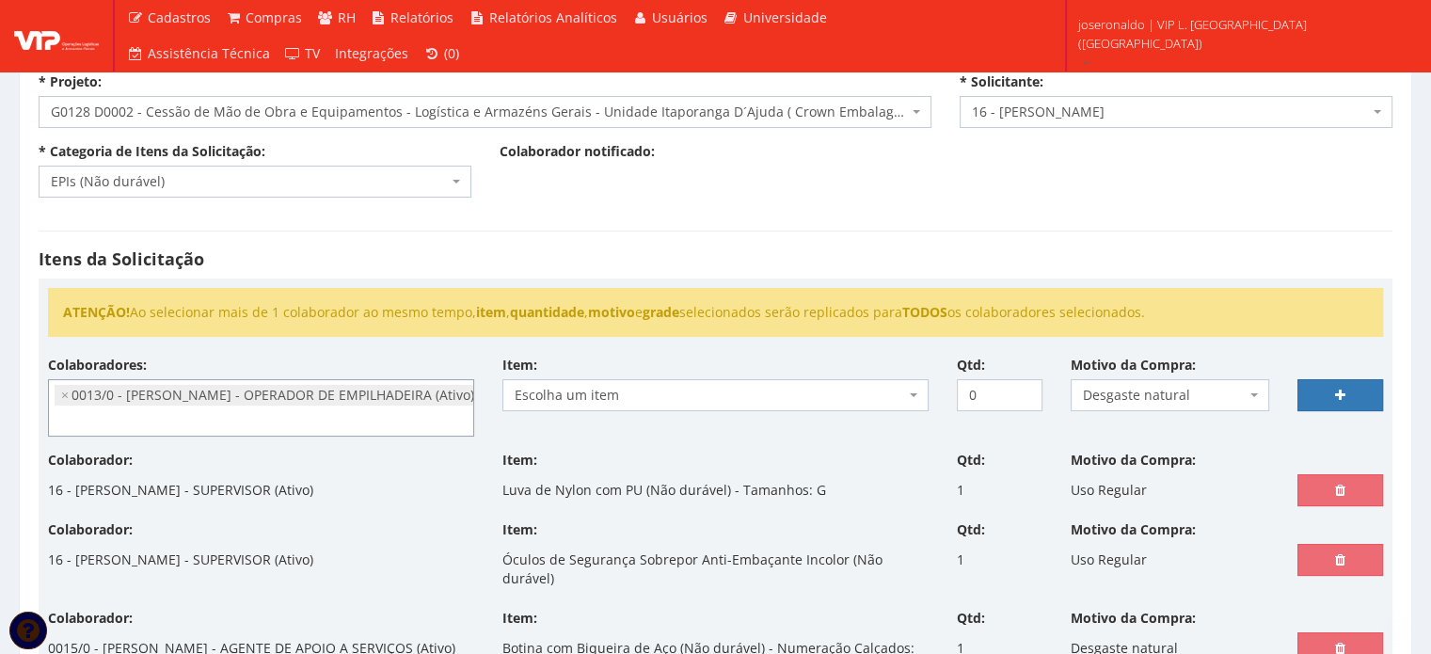
scroll to position [376, 0]
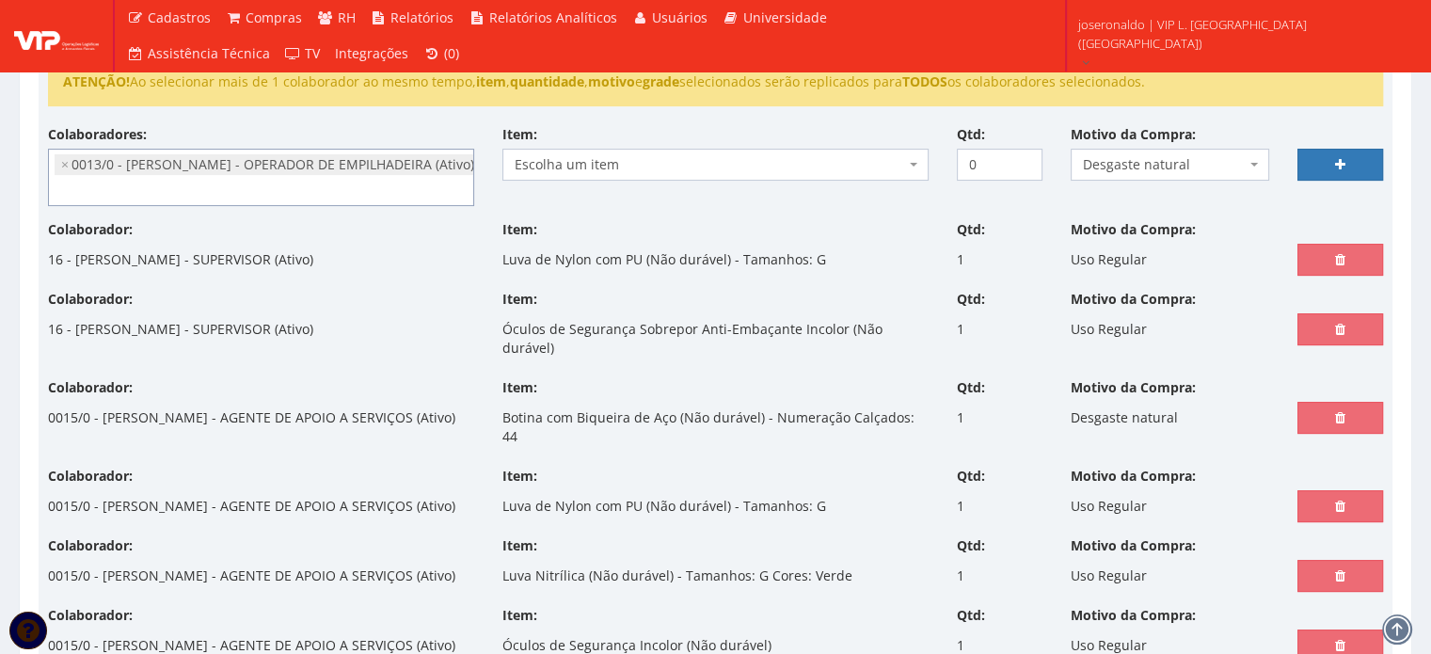
click at [613, 170] on span "Escolha um item" at bounding box center [710, 164] width 390 height 19
click at [1020, 159] on input "1" at bounding box center [1000, 165] width 86 height 32
click at [1191, 161] on span "Desgaste natural" at bounding box center [1165, 164] width 164 height 19
click at [1326, 156] on link at bounding box center [1341, 165] width 86 height 32
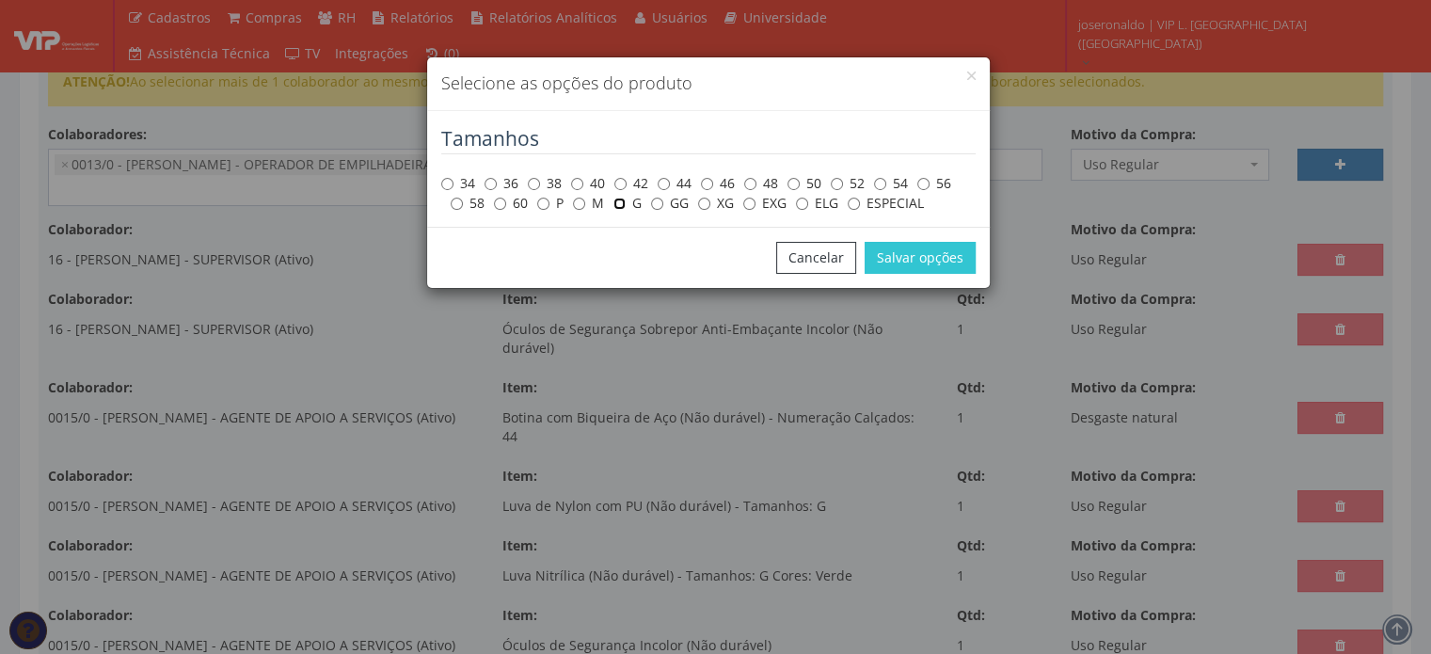
click at [616, 206] on input "G" at bounding box center [619, 204] width 12 height 12
click at [923, 255] on button "Salvar opções" at bounding box center [920, 258] width 111 height 32
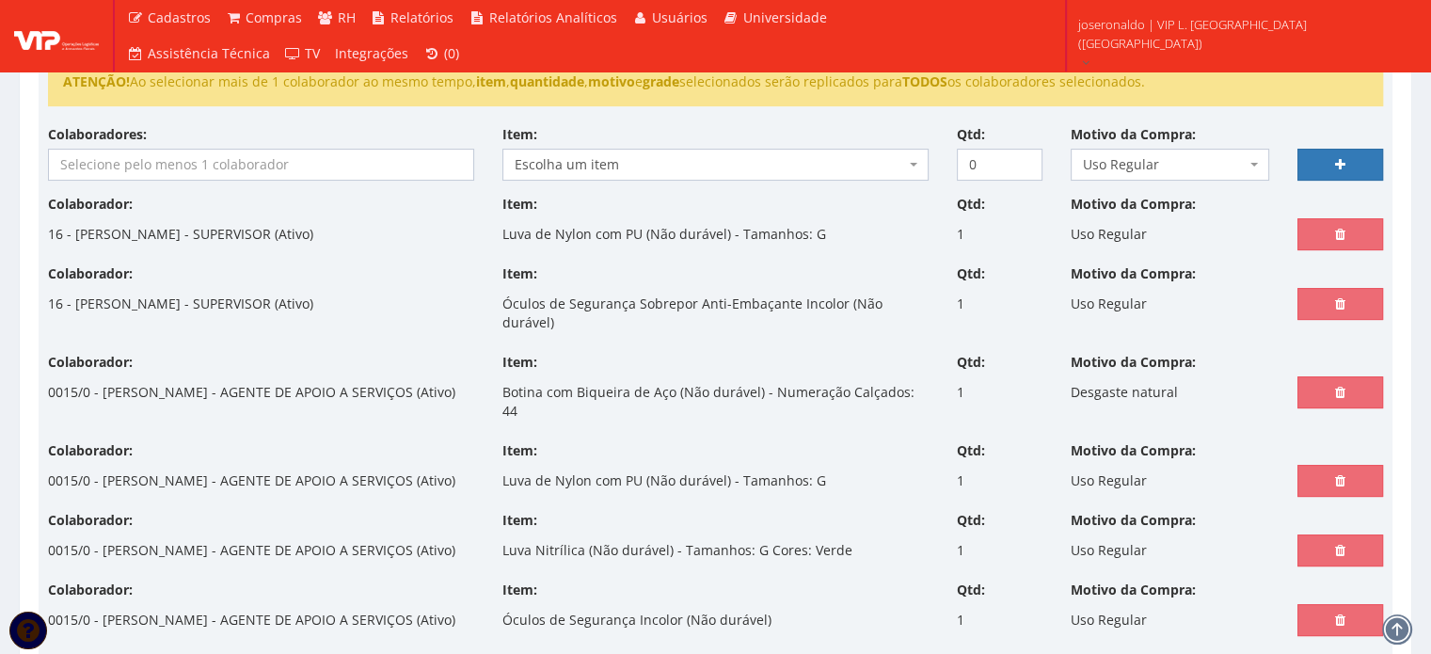
click at [350, 166] on input "search" at bounding box center [261, 165] width 424 height 30
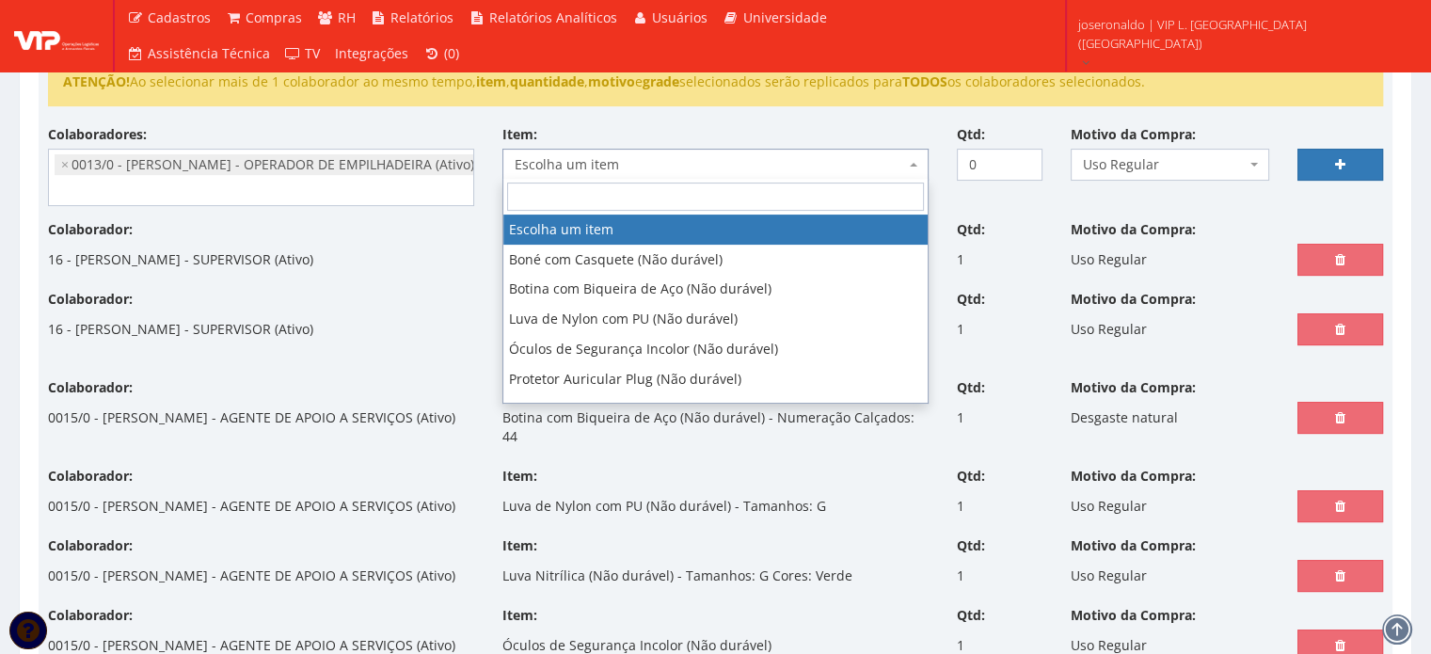
click at [563, 161] on span "Escolha um item" at bounding box center [710, 164] width 390 height 19
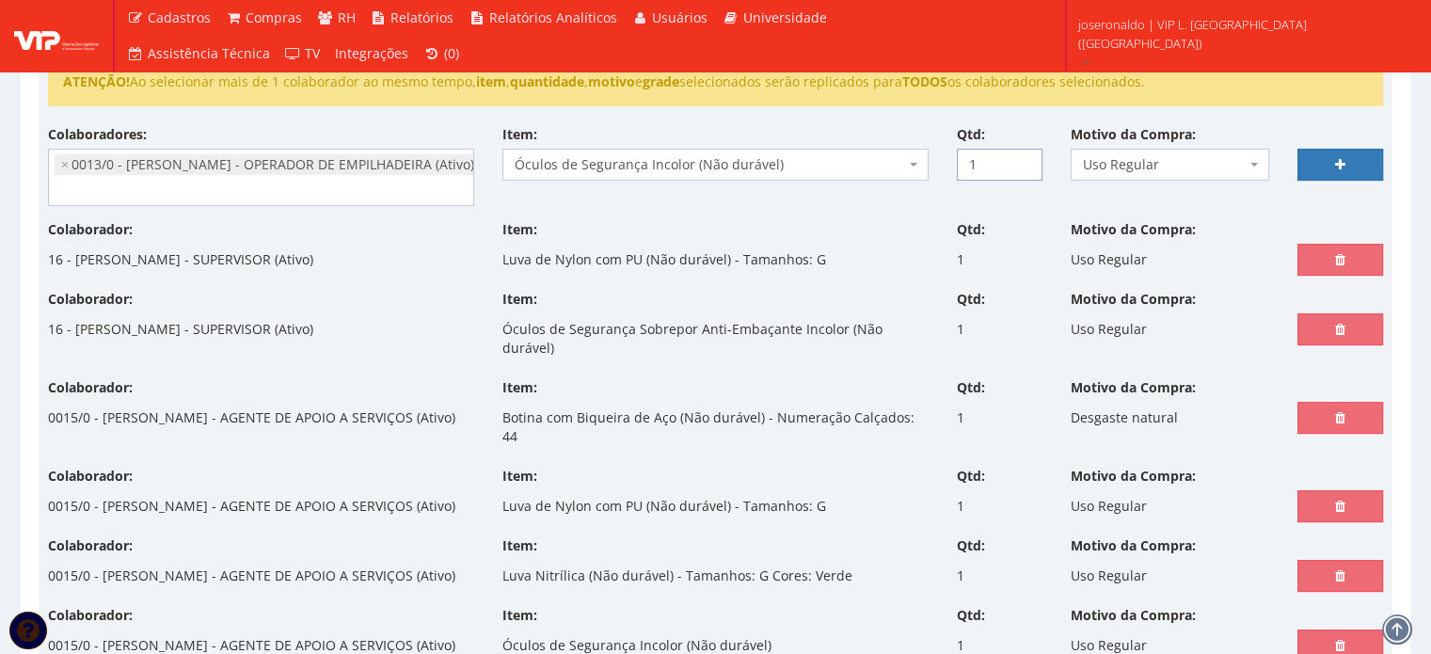
click at [1024, 157] on input "1" at bounding box center [1000, 165] width 86 height 32
click at [1337, 158] on icon at bounding box center [1340, 164] width 10 height 13
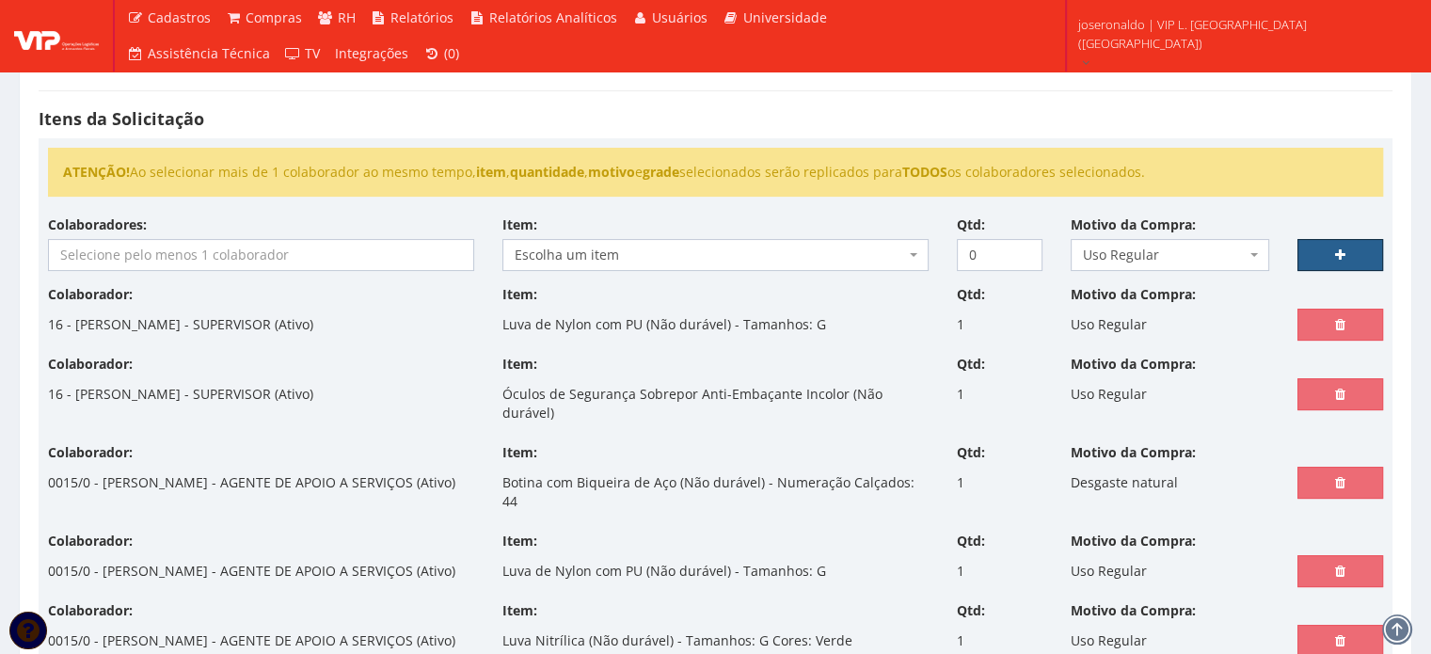
scroll to position [282, 0]
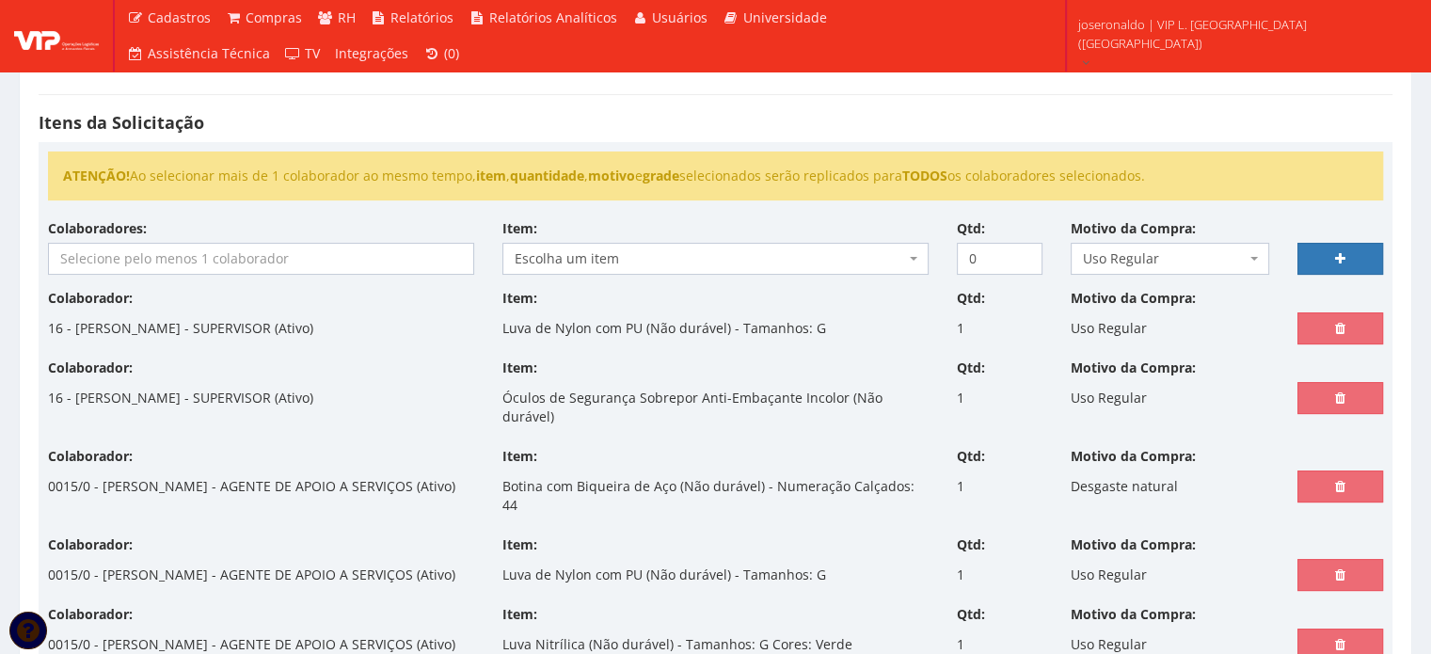
click at [243, 263] on input "search" at bounding box center [261, 259] width 424 height 30
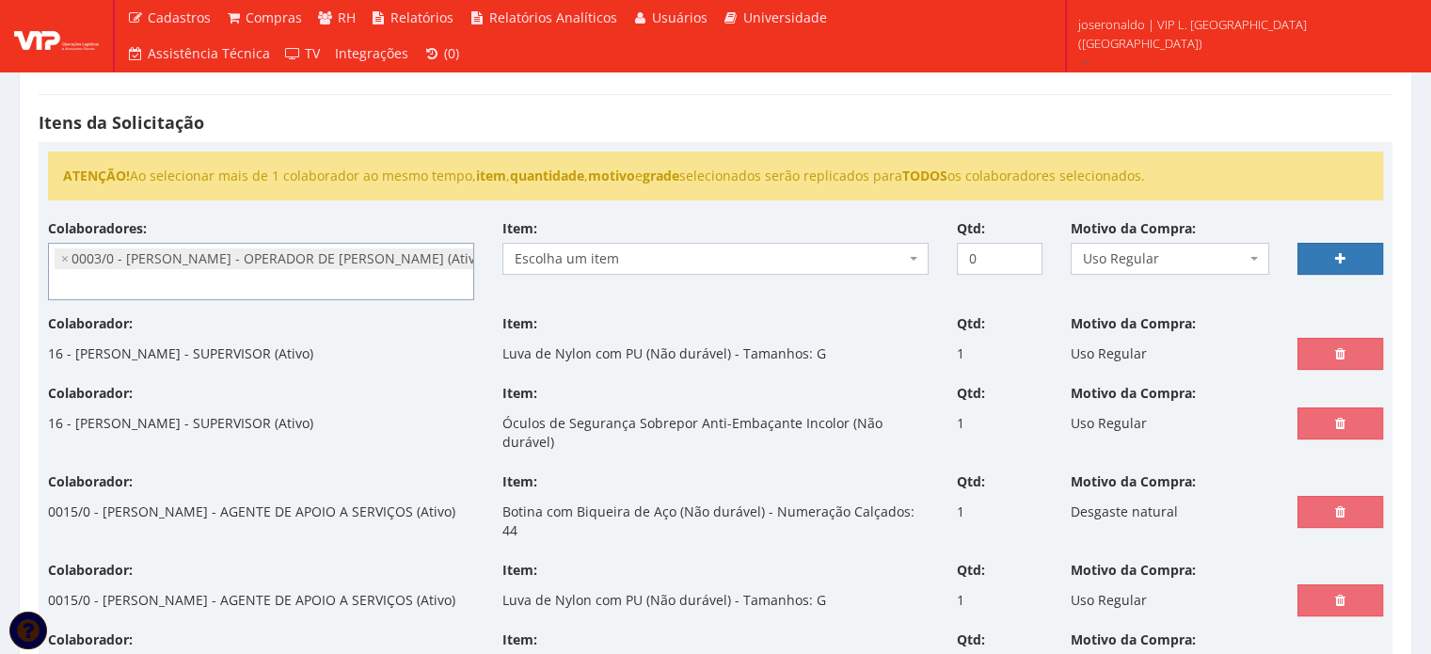
click at [585, 256] on span "Escolha um item" at bounding box center [710, 258] width 390 height 19
click at [1024, 251] on input "1" at bounding box center [1000, 259] width 86 height 32
click at [1155, 244] on span "Uso Regular" at bounding box center [1170, 259] width 199 height 32
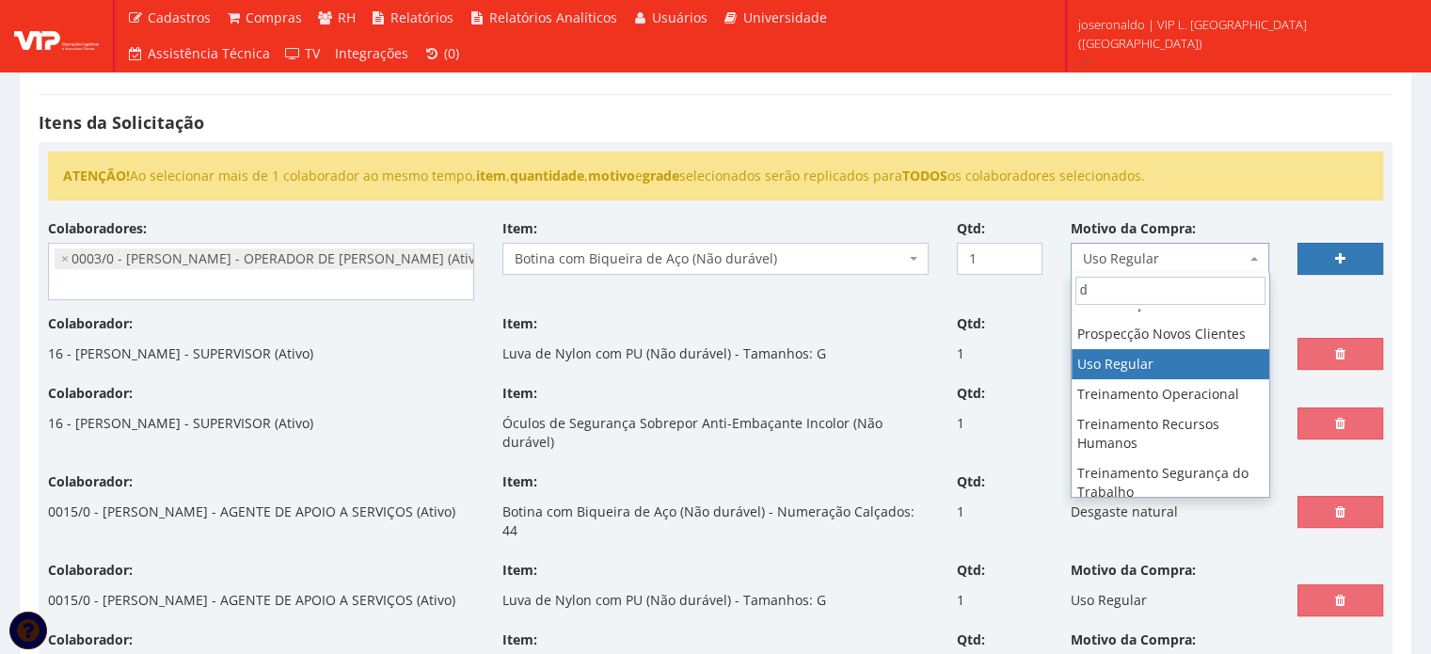
scroll to position [0, 0]
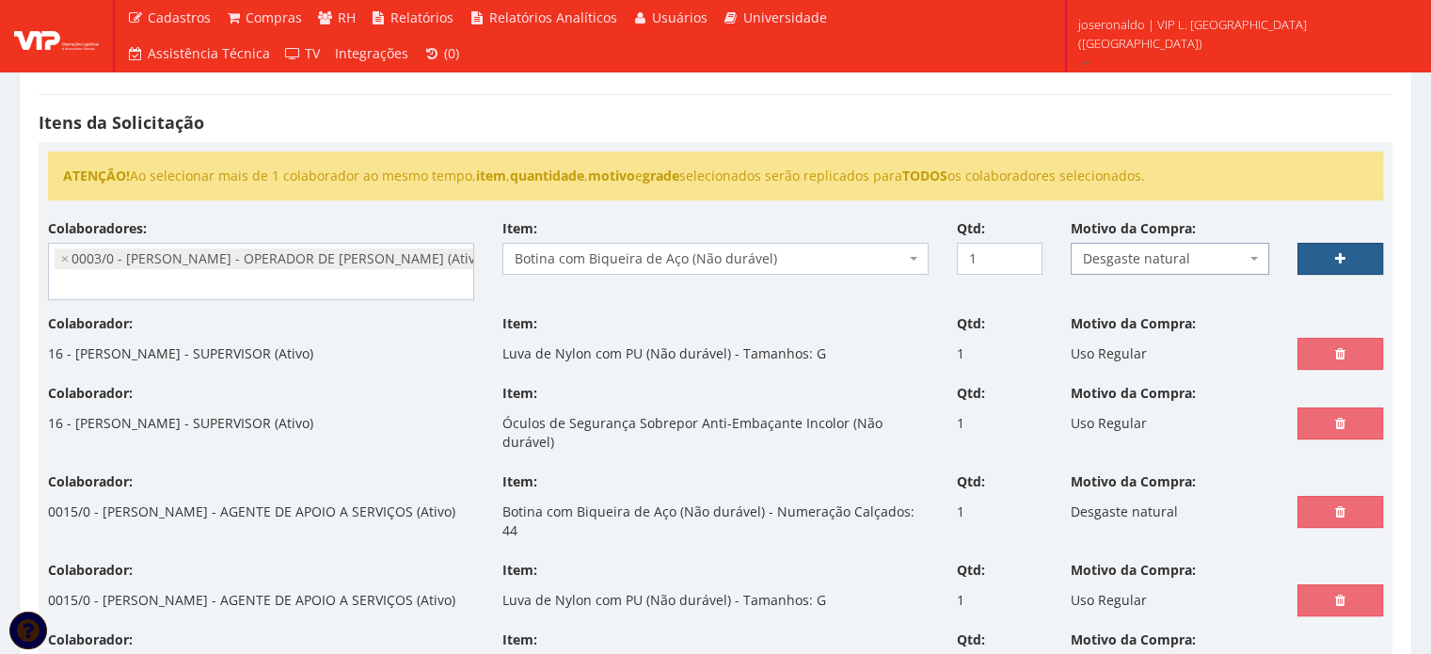
click at [1346, 247] on link at bounding box center [1341, 259] width 86 height 32
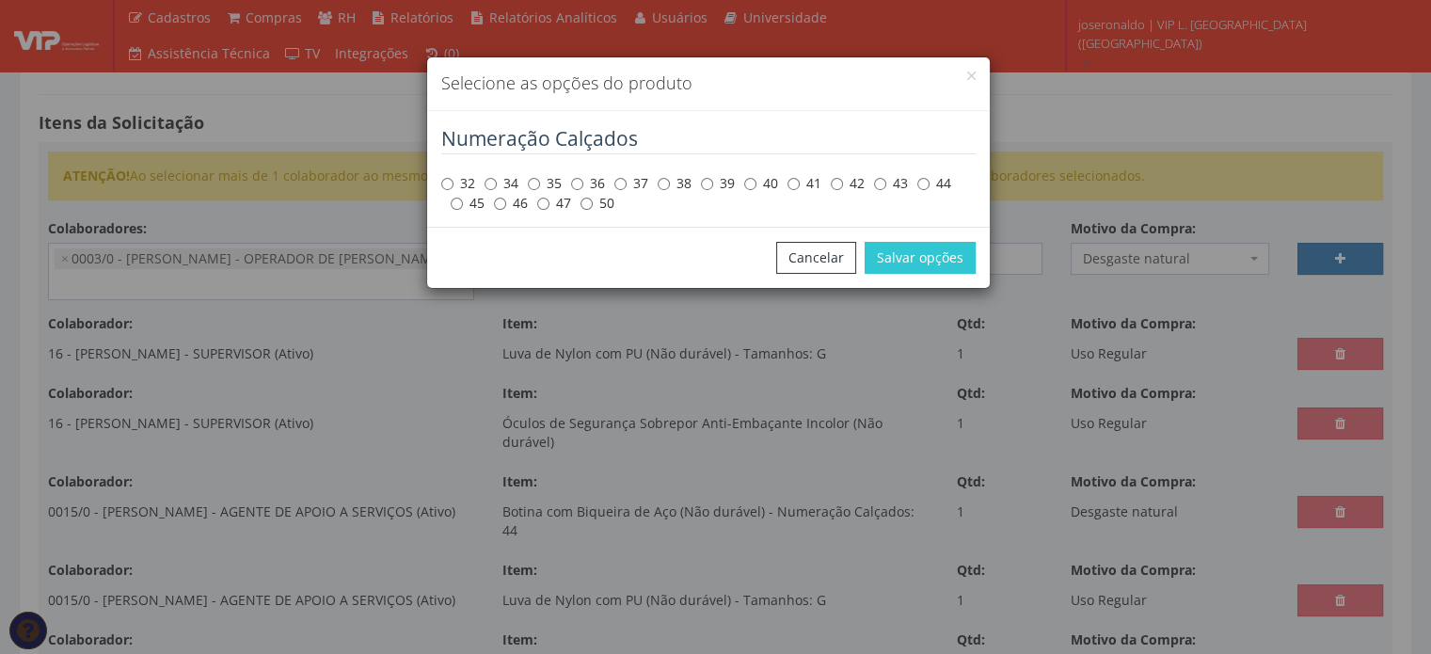
click at [762, 176] on label "40" at bounding box center [761, 183] width 34 height 19
click at [757, 178] on input "40" at bounding box center [750, 184] width 12 height 12
click at [931, 245] on button "Salvar opções" at bounding box center [920, 258] width 111 height 32
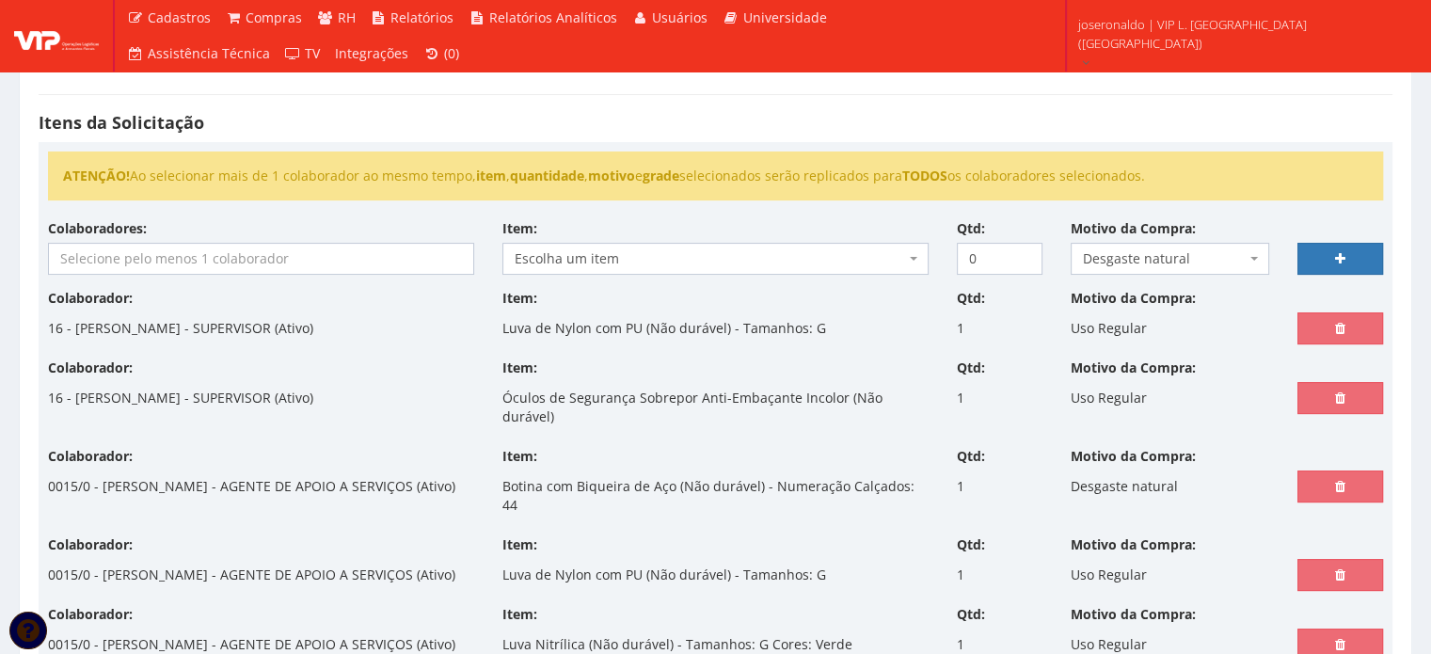
click at [209, 262] on input "search" at bounding box center [261, 259] width 424 height 30
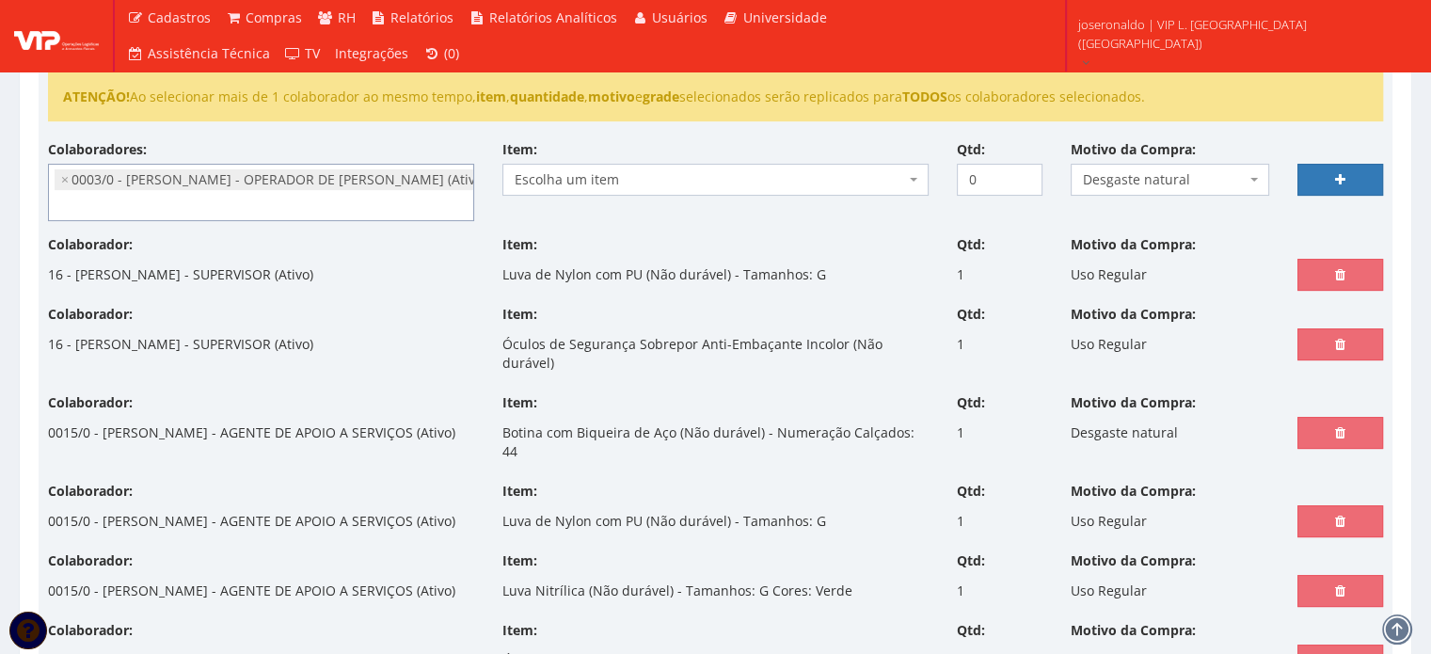
scroll to position [94, 0]
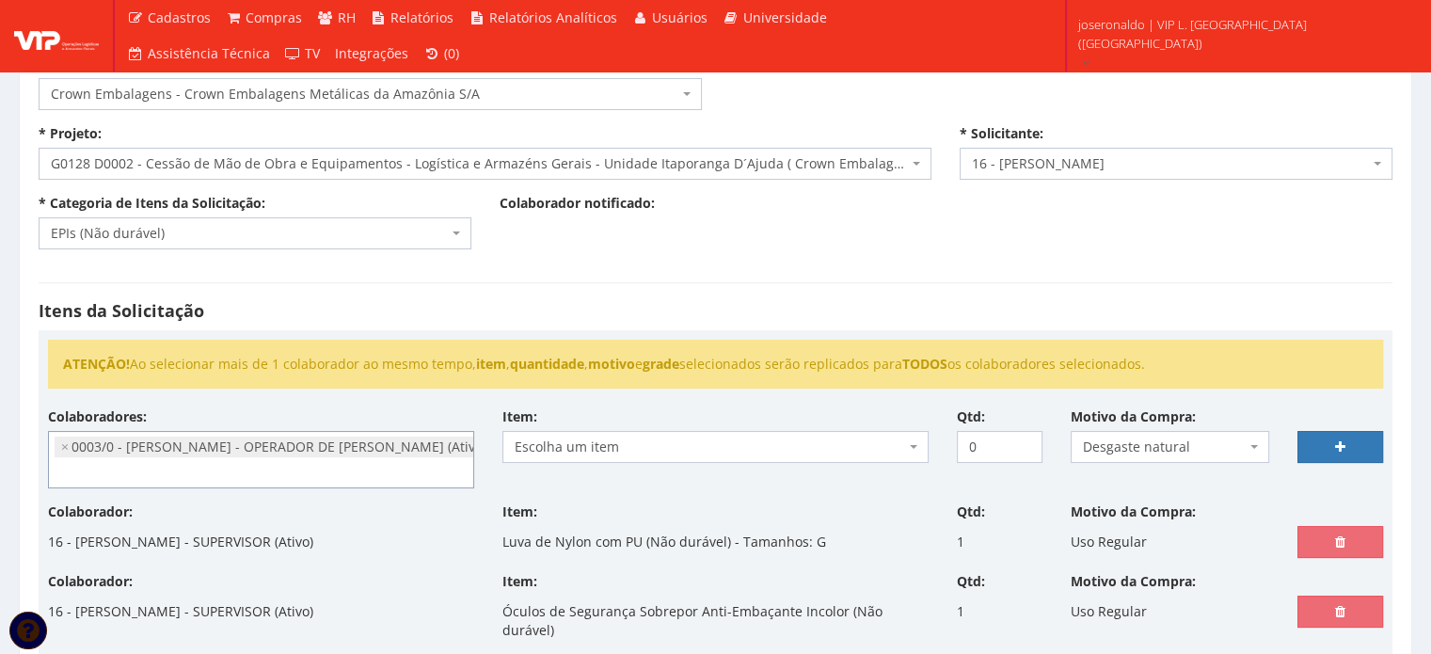
click at [1190, 439] on span "Desgaste natural" at bounding box center [1165, 447] width 164 height 19
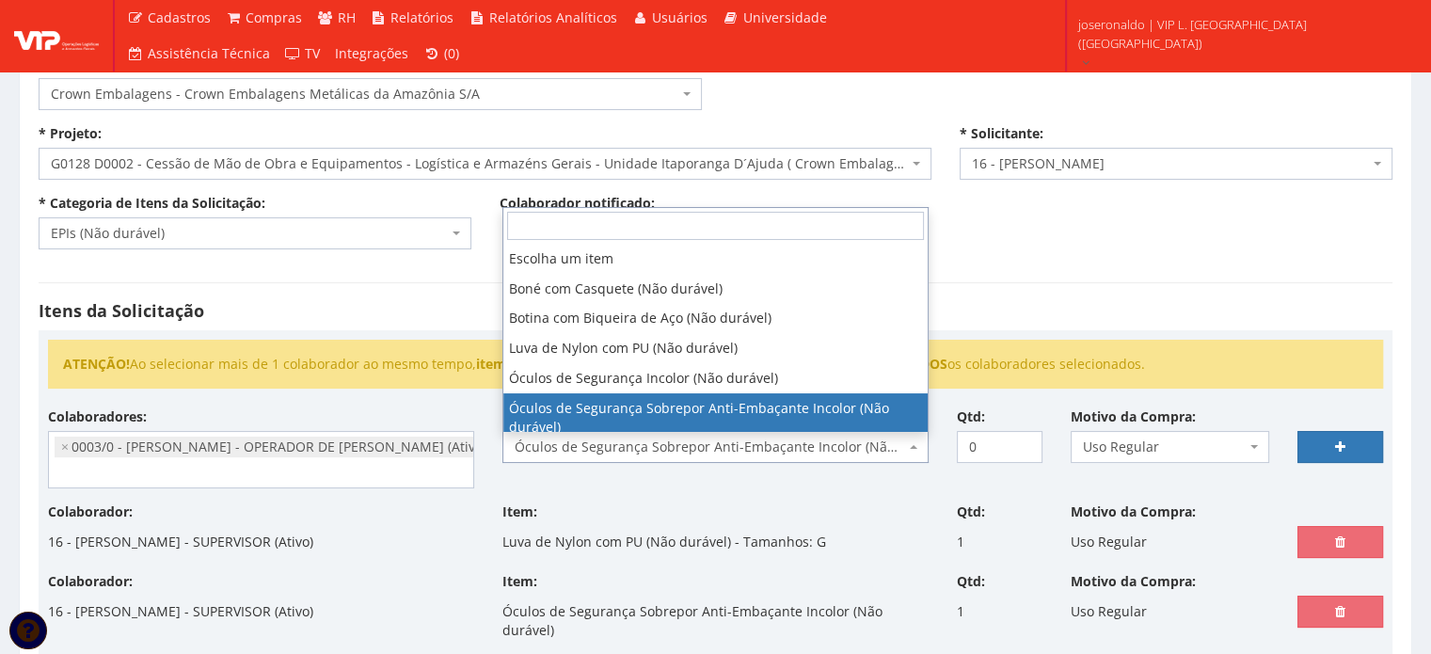
click at [648, 443] on span "Óculos de Segurança Sobrepor Anti-Embaçante Incolor (Não durável)" at bounding box center [710, 447] width 390 height 19
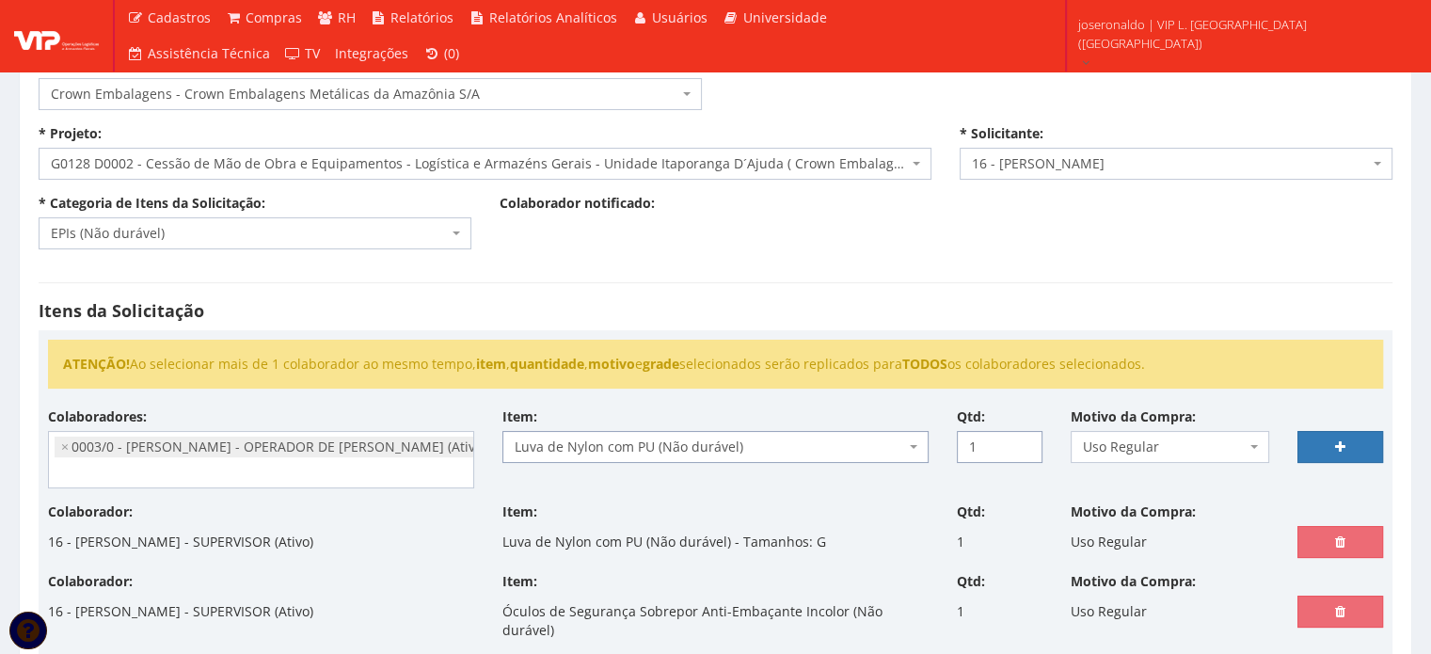
click at [1025, 442] on input "1" at bounding box center [1000, 447] width 86 height 32
click at [1323, 449] on link at bounding box center [1341, 447] width 86 height 32
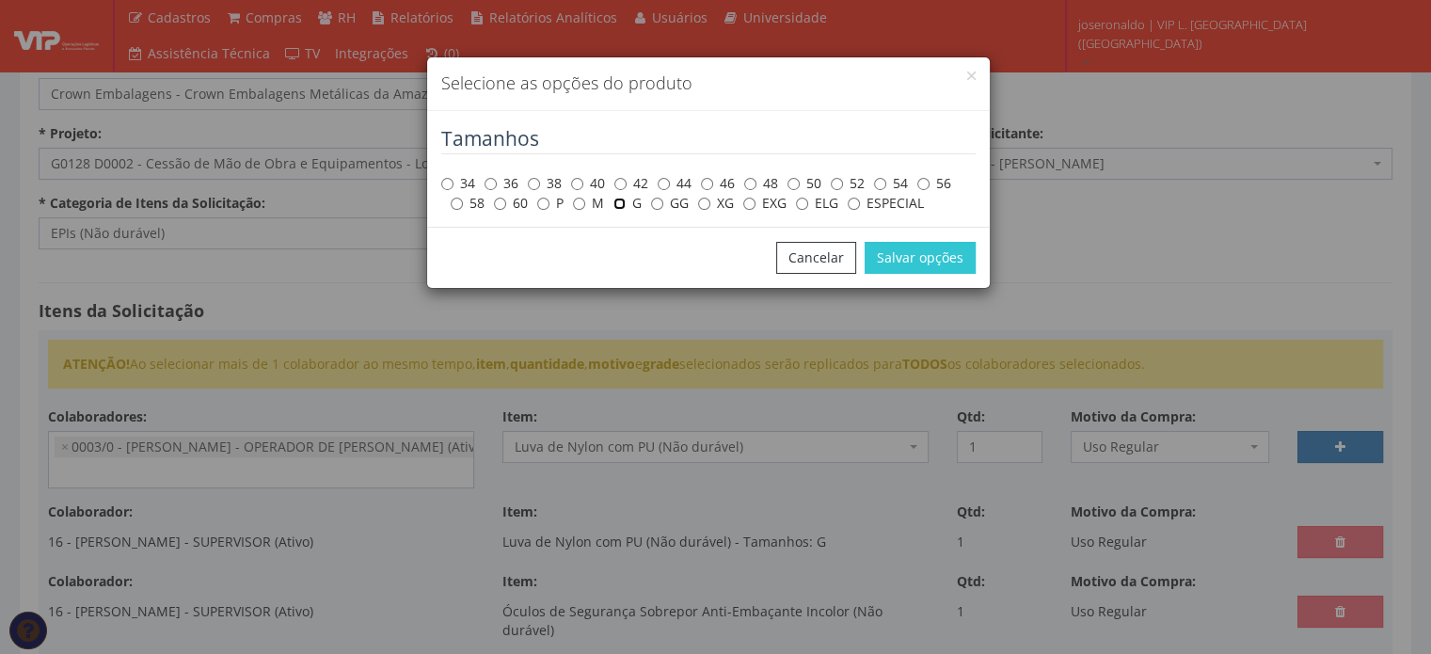
click at [624, 204] on input "G" at bounding box center [619, 204] width 12 height 12
click at [909, 255] on button "Salvar opções" at bounding box center [920, 258] width 111 height 32
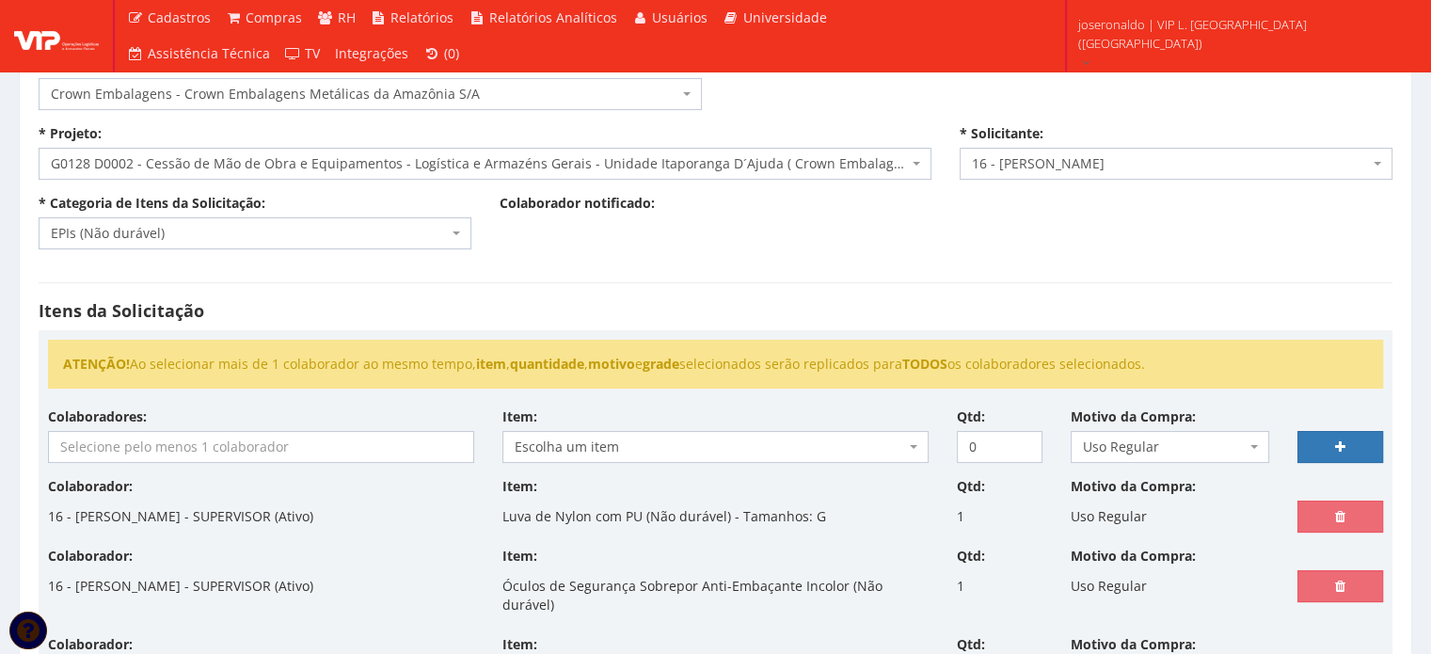
click at [256, 445] on input "search" at bounding box center [261, 447] width 424 height 30
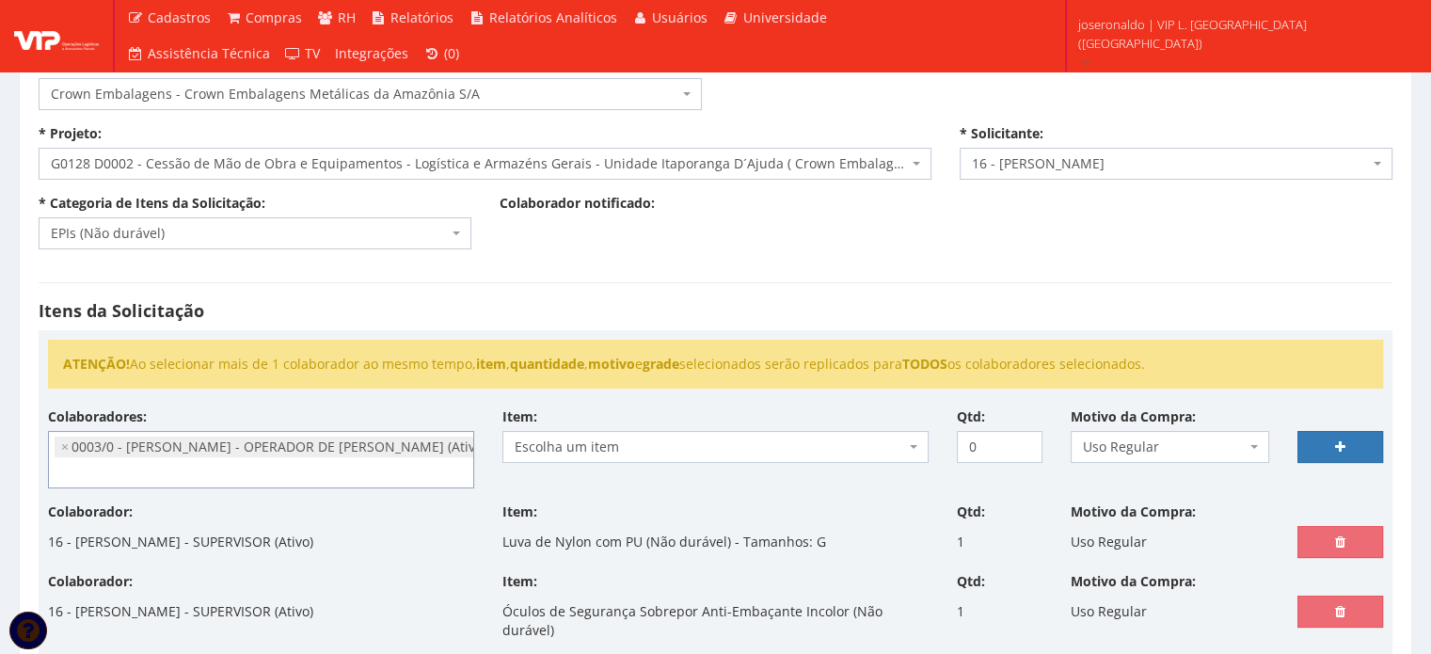
click at [583, 438] on span "Escolha um item" at bounding box center [710, 447] width 390 height 19
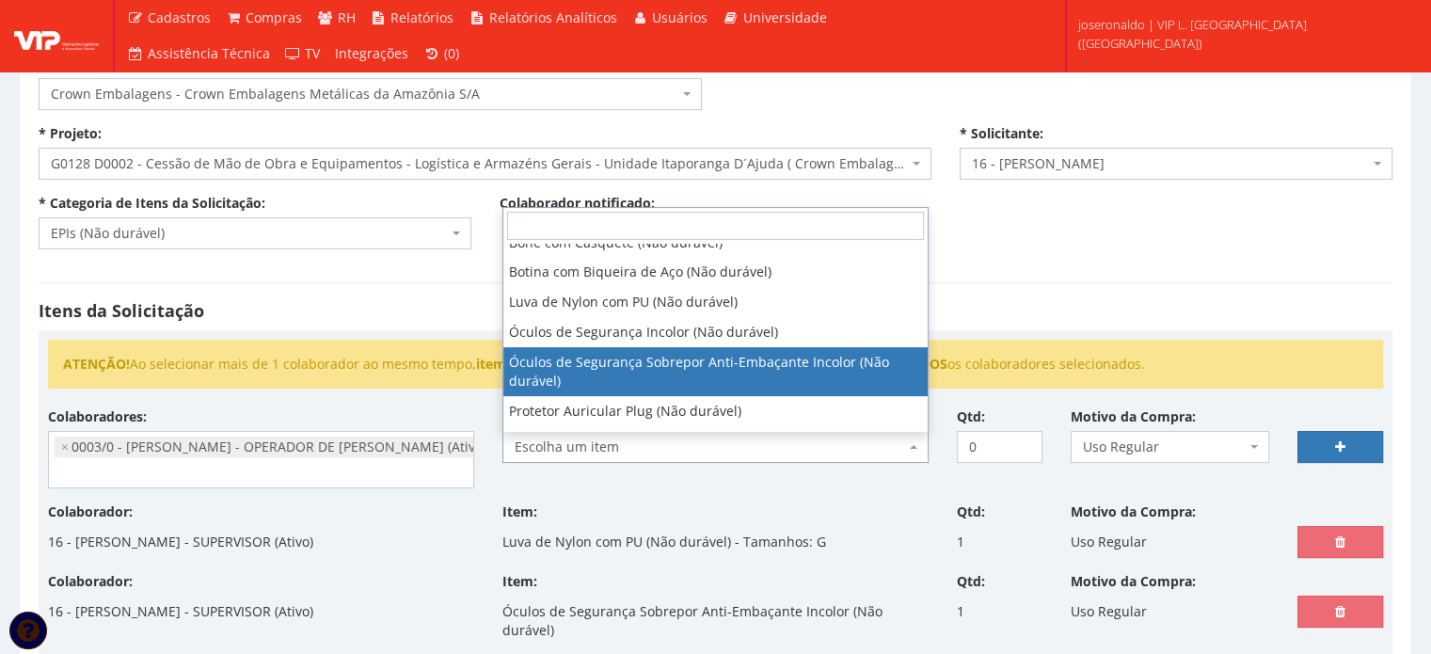
scroll to position [72, 0]
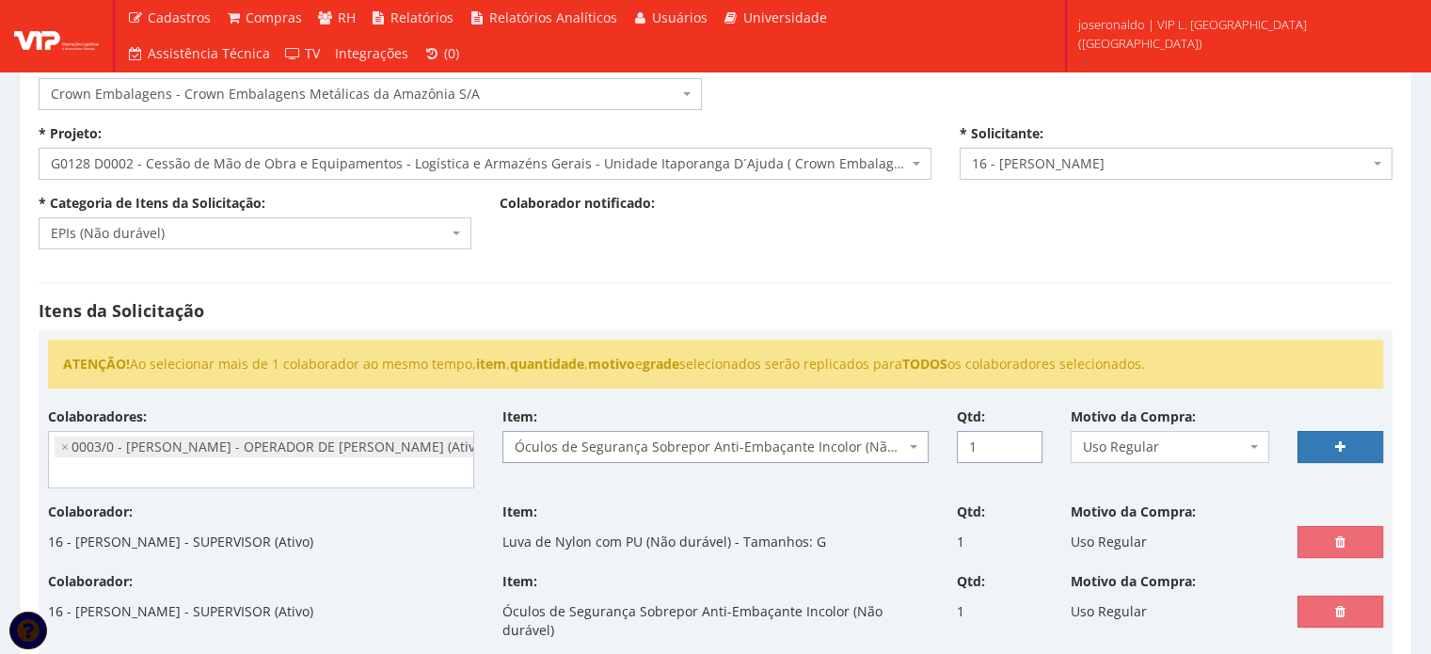
click at [1024, 441] on input "1" at bounding box center [1000, 447] width 86 height 32
click at [1335, 449] on icon at bounding box center [1340, 446] width 10 height 13
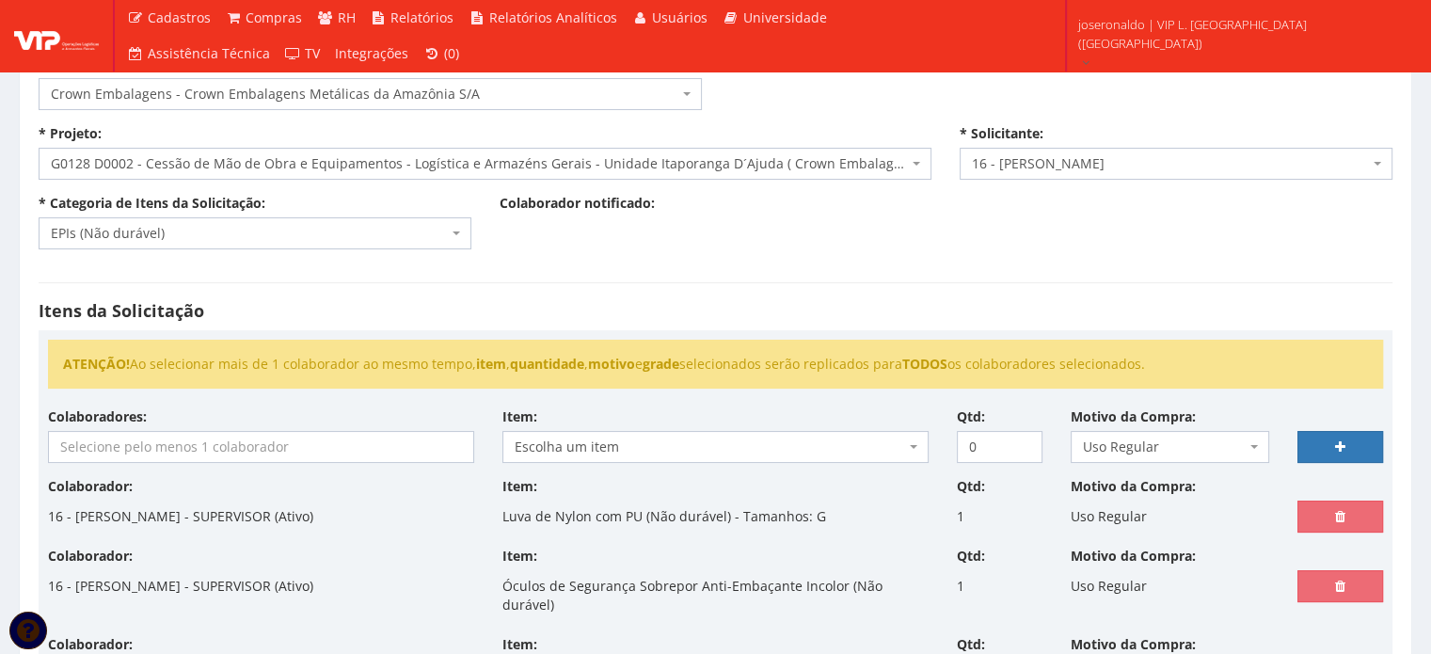
click at [306, 445] on input "search" at bounding box center [261, 447] width 424 height 30
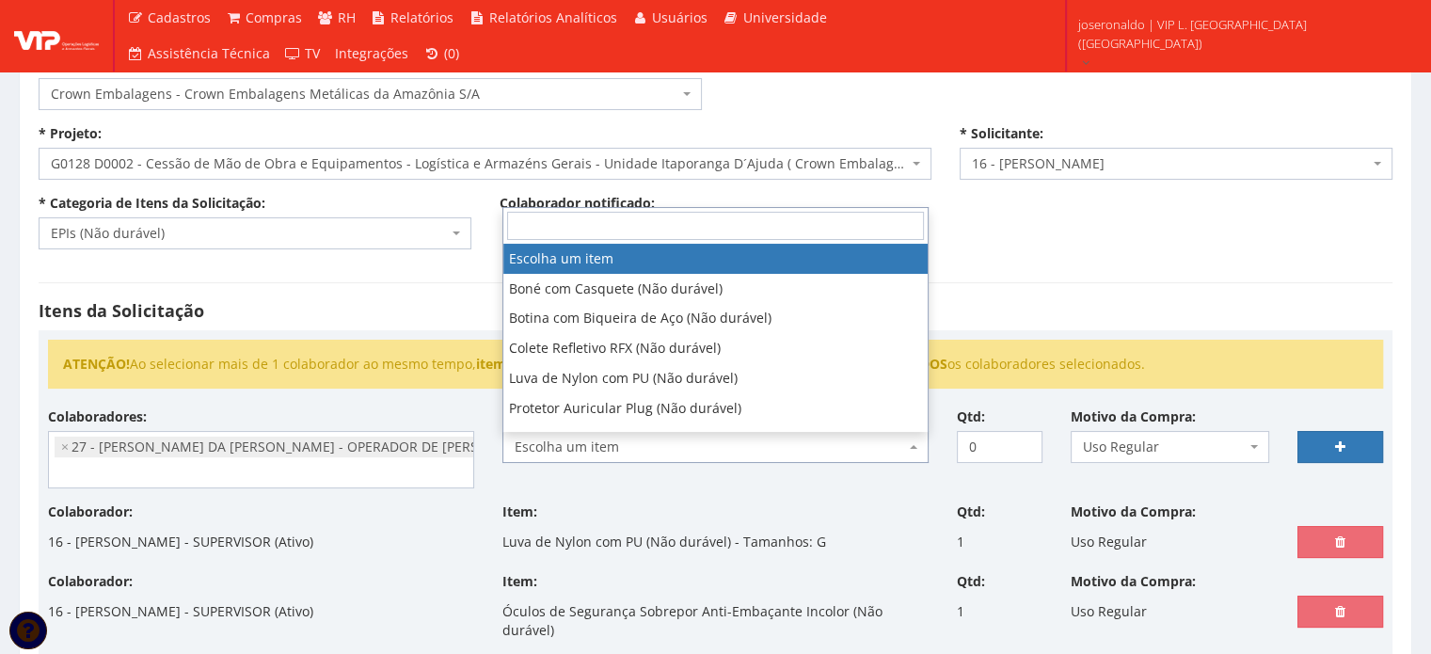
click at [563, 450] on span "Escolha um item" at bounding box center [710, 447] width 390 height 19
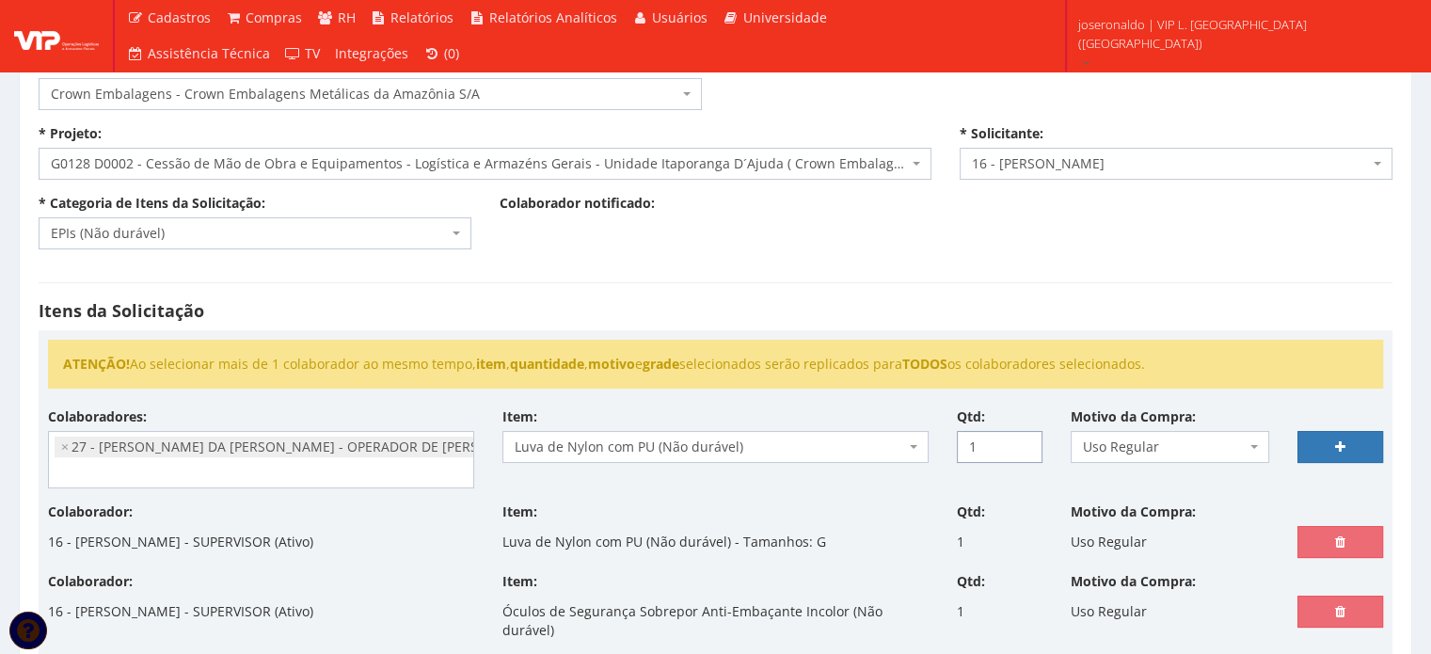
click at [1027, 436] on input "1" at bounding box center [1000, 447] width 86 height 32
click at [1314, 444] on link at bounding box center [1341, 447] width 86 height 32
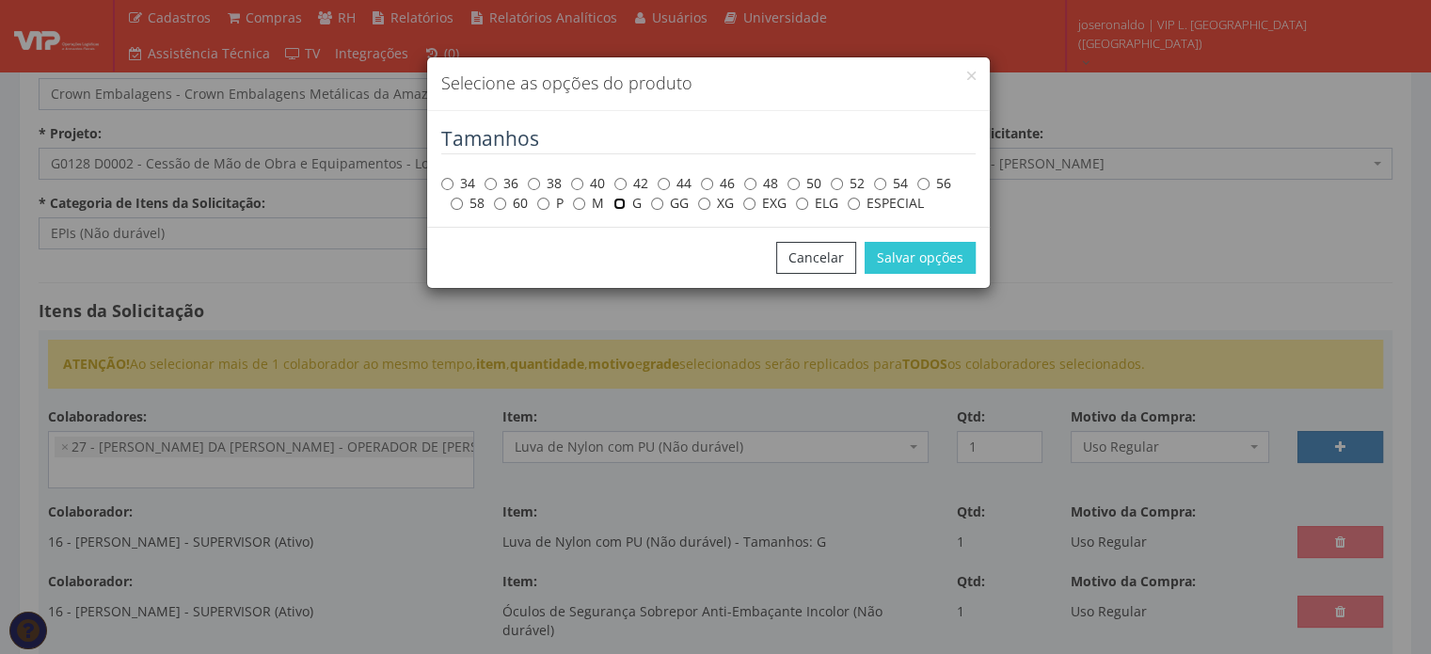
click at [622, 202] on input "G" at bounding box center [619, 204] width 12 height 12
click at [932, 263] on button "Salvar opções" at bounding box center [920, 258] width 111 height 32
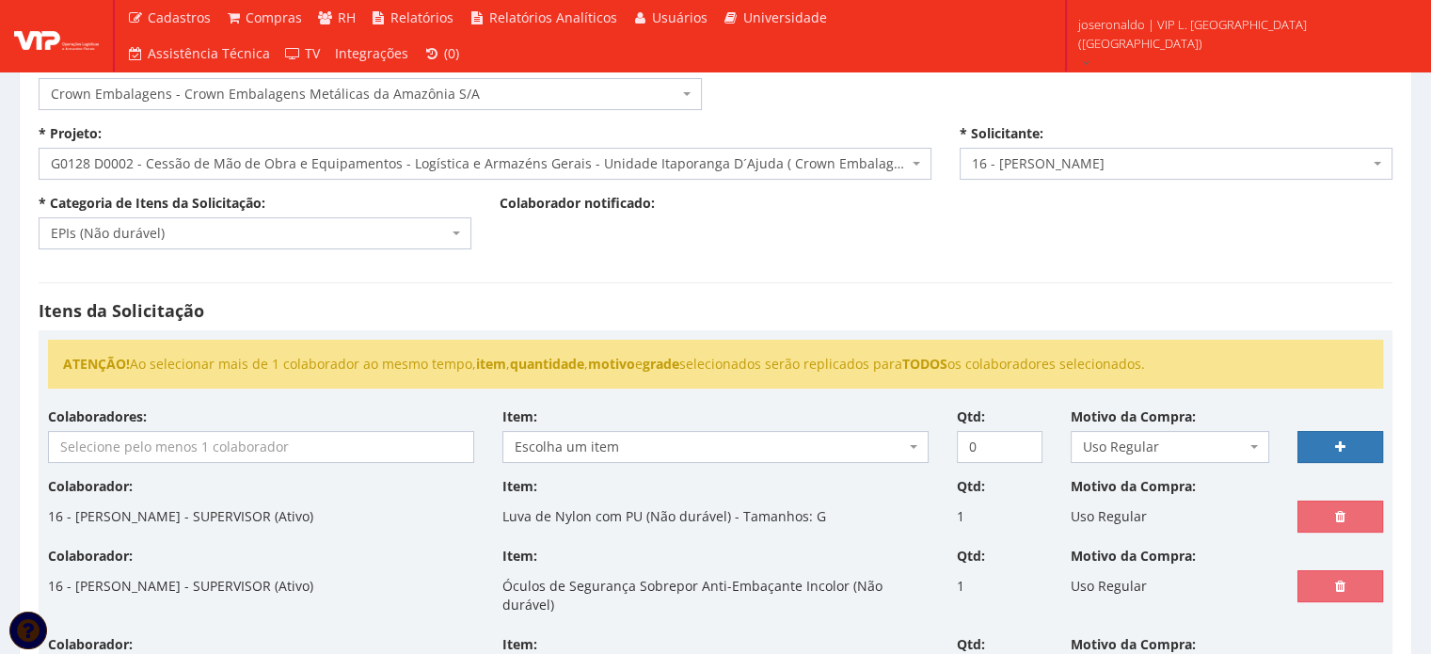
click at [300, 432] on input "search" at bounding box center [261, 447] width 424 height 30
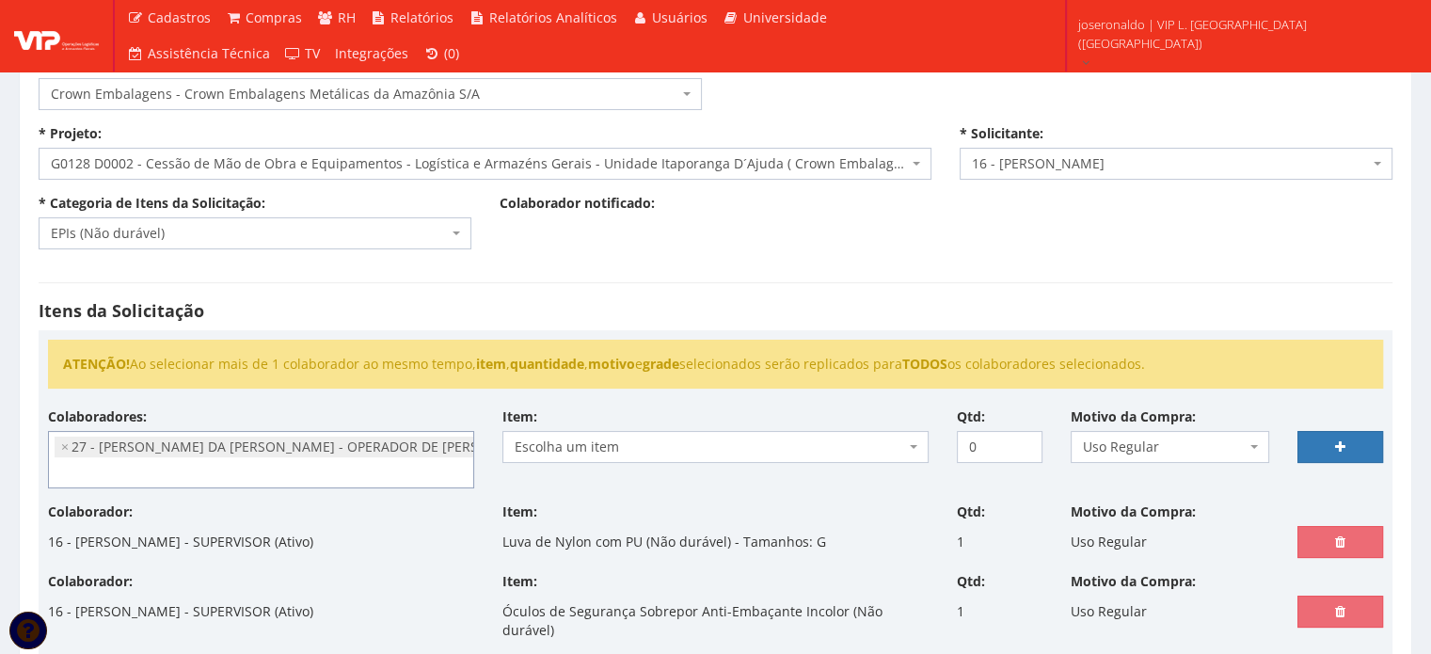
click at [566, 438] on span "Escolha um item" at bounding box center [710, 447] width 390 height 19
click at [1025, 439] on input "1" at bounding box center [1000, 447] width 86 height 32
click at [1348, 447] on link at bounding box center [1341, 447] width 86 height 32
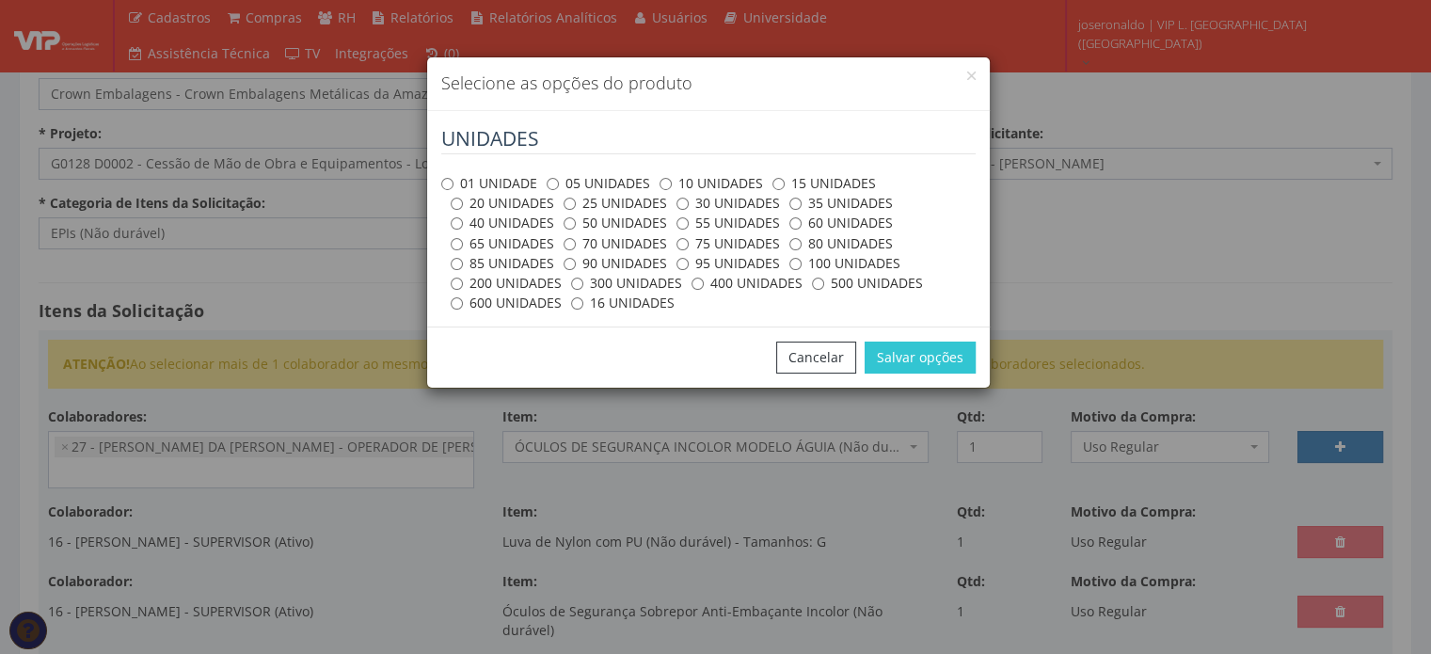
click at [448, 174] on label "01 UNIDADE" at bounding box center [489, 183] width 96 height 19
click at [448, 178] on input "01 UNIDADE" at bounding box center [447, 184] width 12 height 12
click at [956, 360] on button "Salvar opções" at bounding box center [920, 358] width 111 height 32
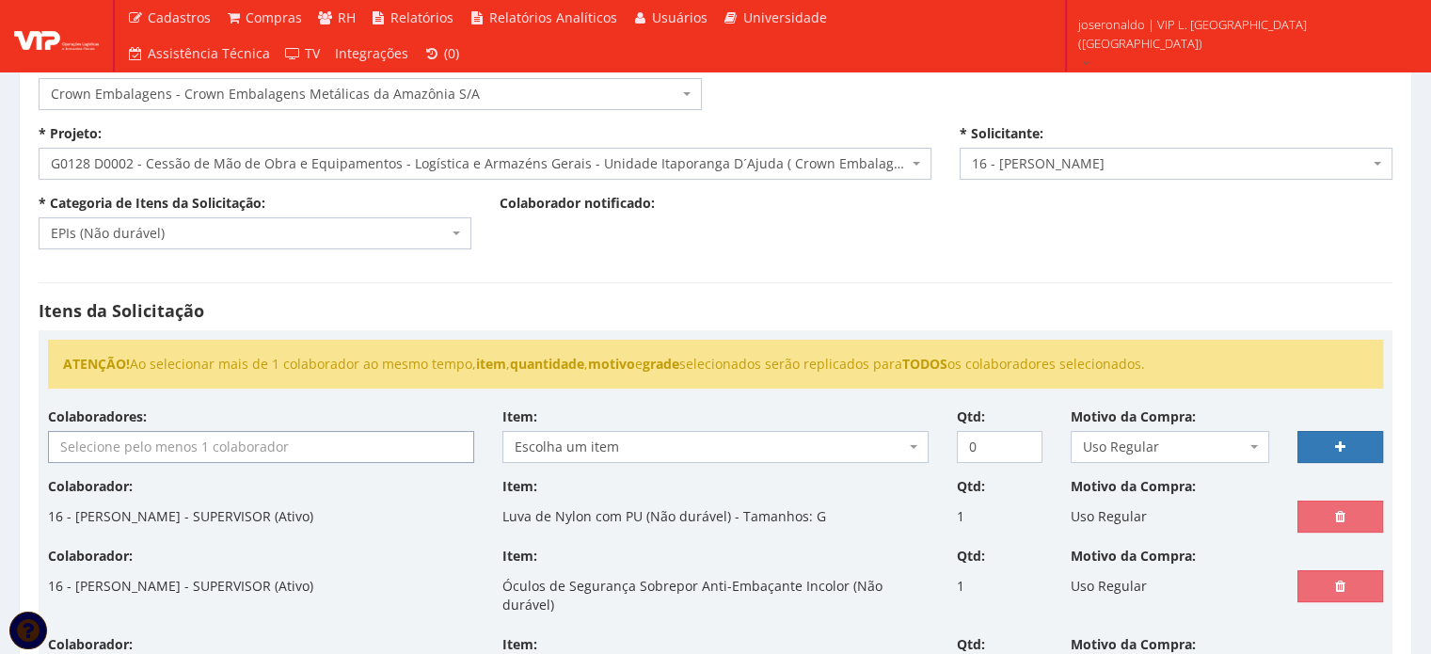
click at [260, 434] on input "search" at bounding box center [261, 447] width 424 height 30
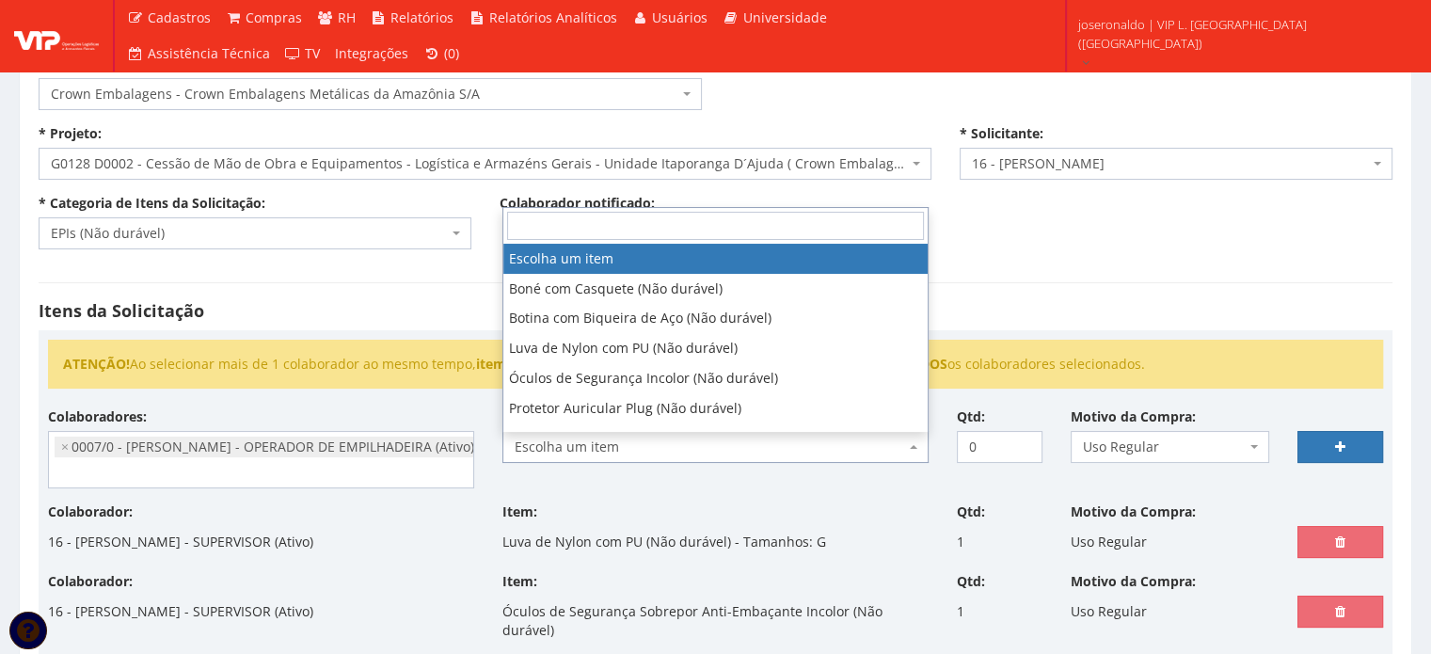
click at [591, 432] on span "Escolha um item" at bounding box center [715, 447] width 426 height 32
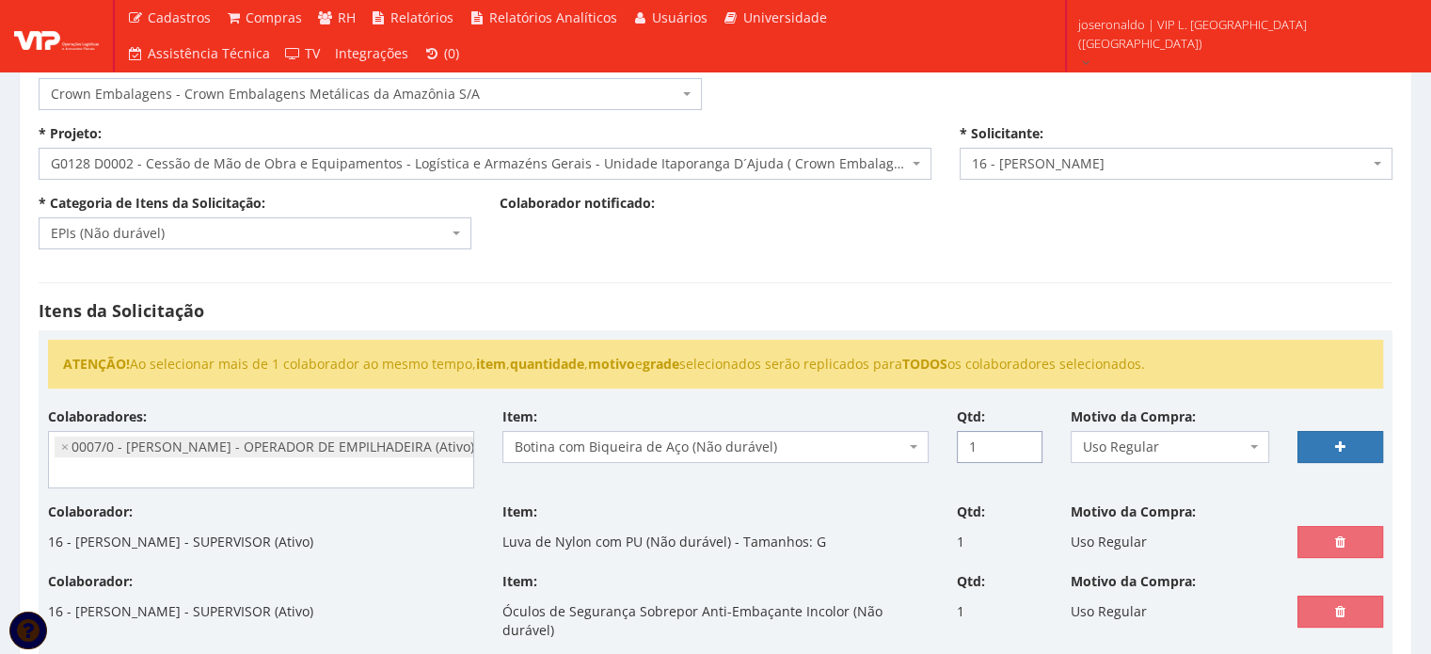
click at [1023, 439] on input "1" at bounding box center [1000, 447] width 86 height 32
click at [1124, 454] on span "Uso Regular" at bounding box center [1165, 447] width 164 height 19
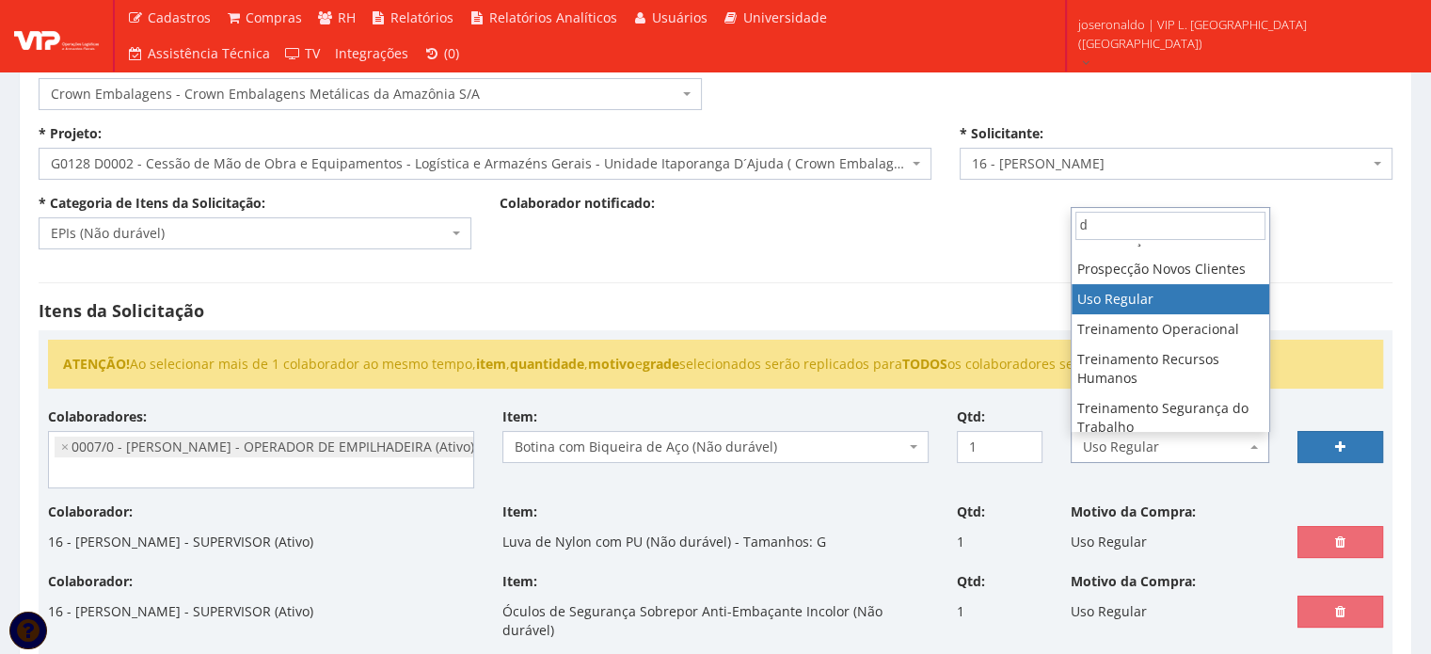
scroll to position [0, 0]
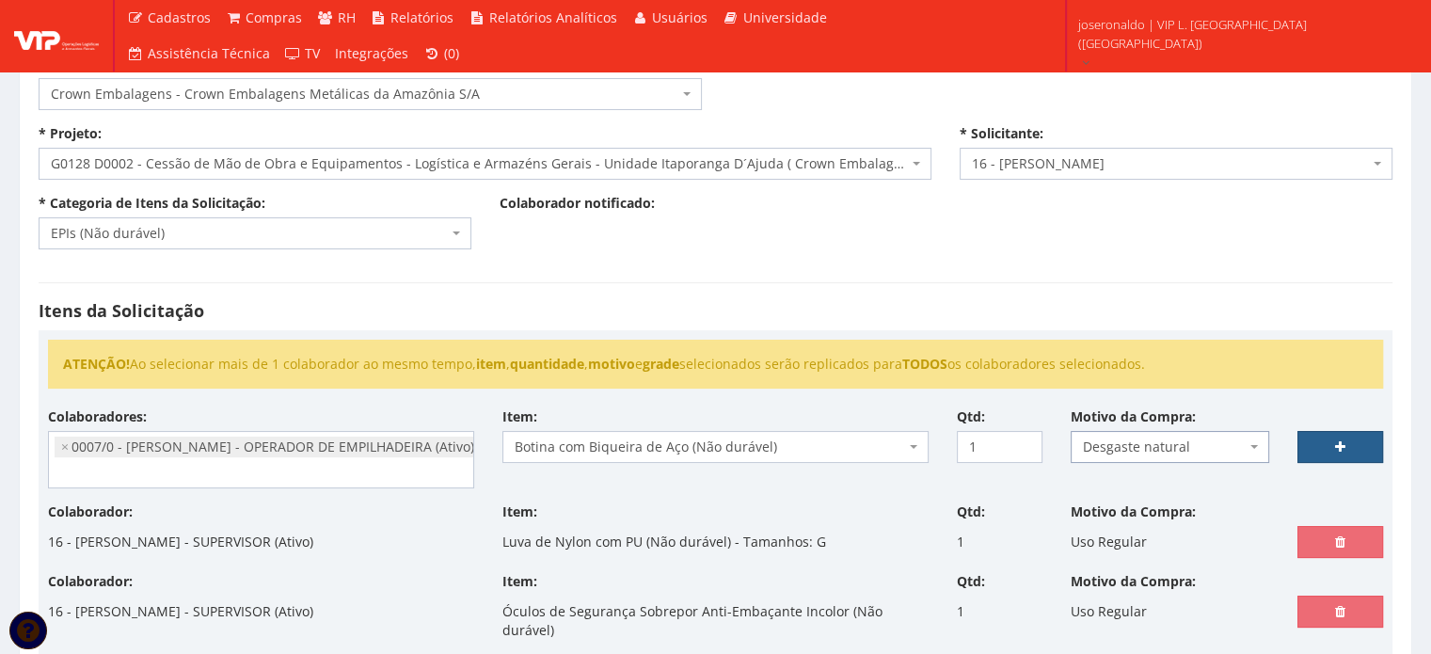
click at [1336, 437] on link at bounding box center [1341, 447] width 86 height 32
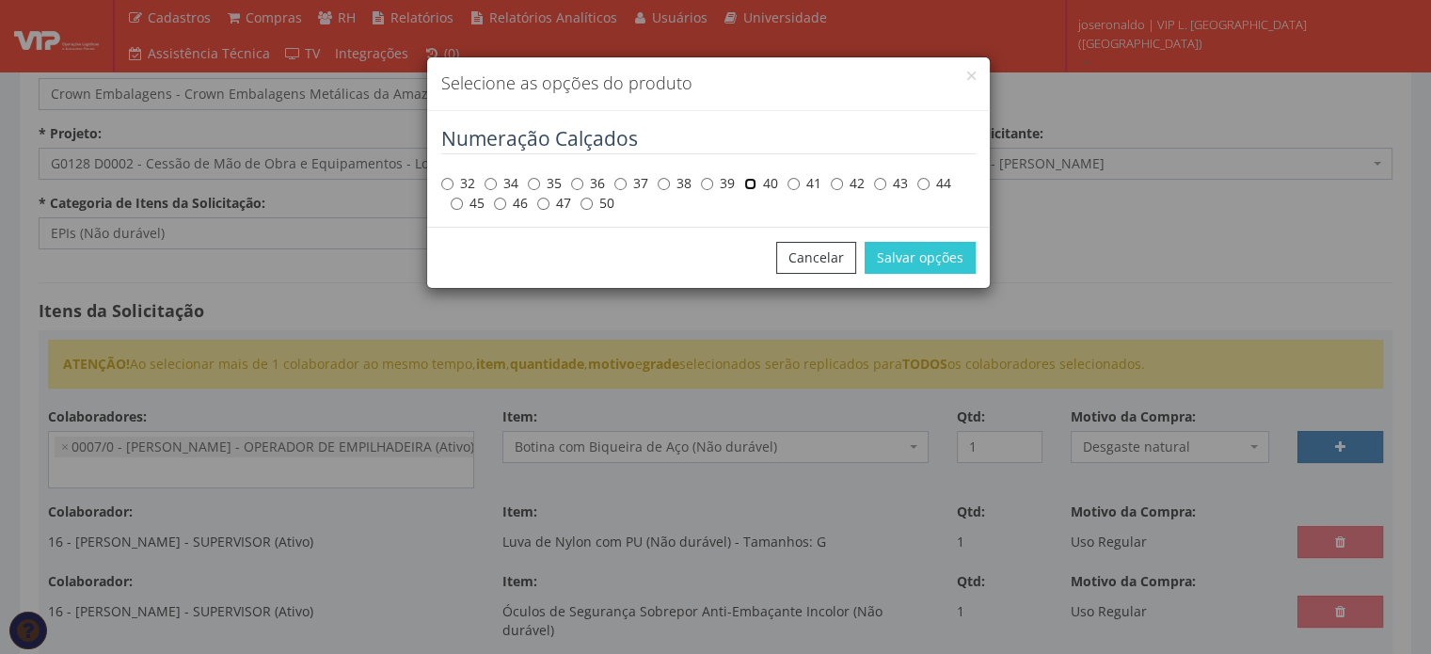
click at [753, 179] on input "40" at bounding box center [750, 184] width 12 height 12
click at [930, 247] on button "Salvar opções" at bounding box center [920, 258] width 111 height 32
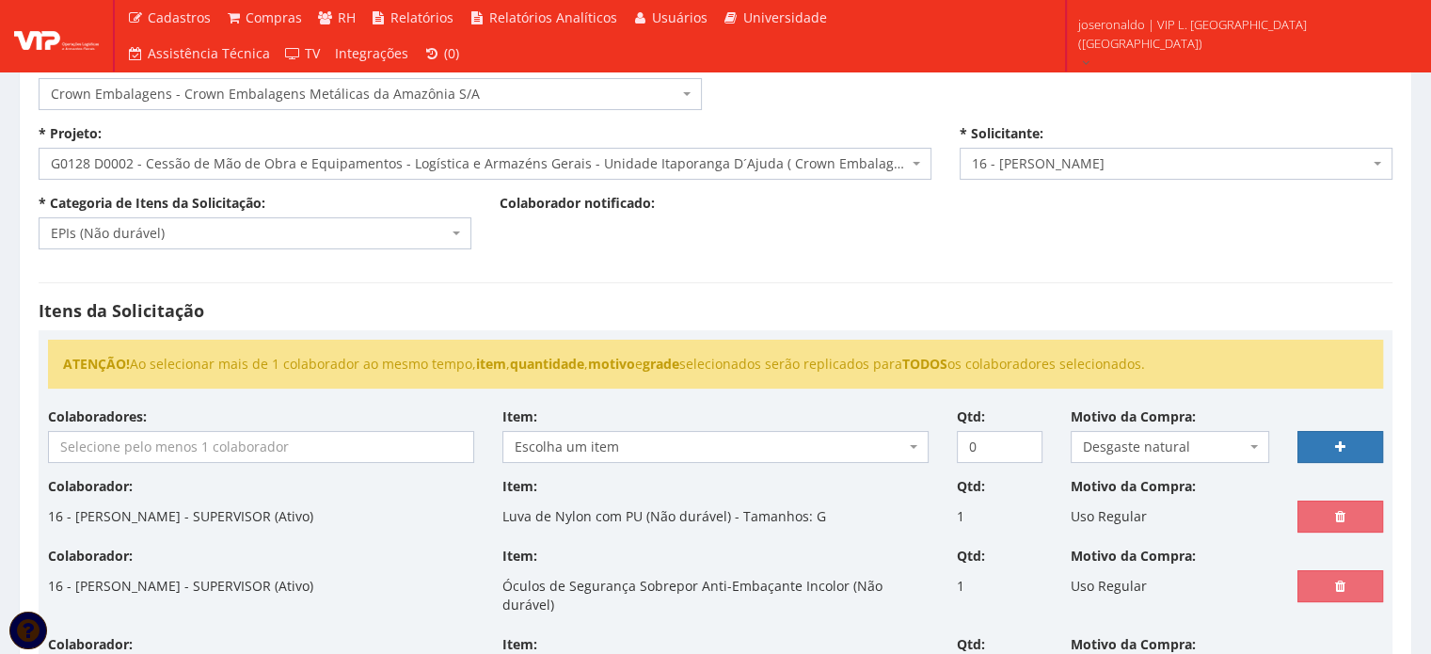
click at [282, 446] on input "search" at bounding box center [261, 447] width 424 height 30
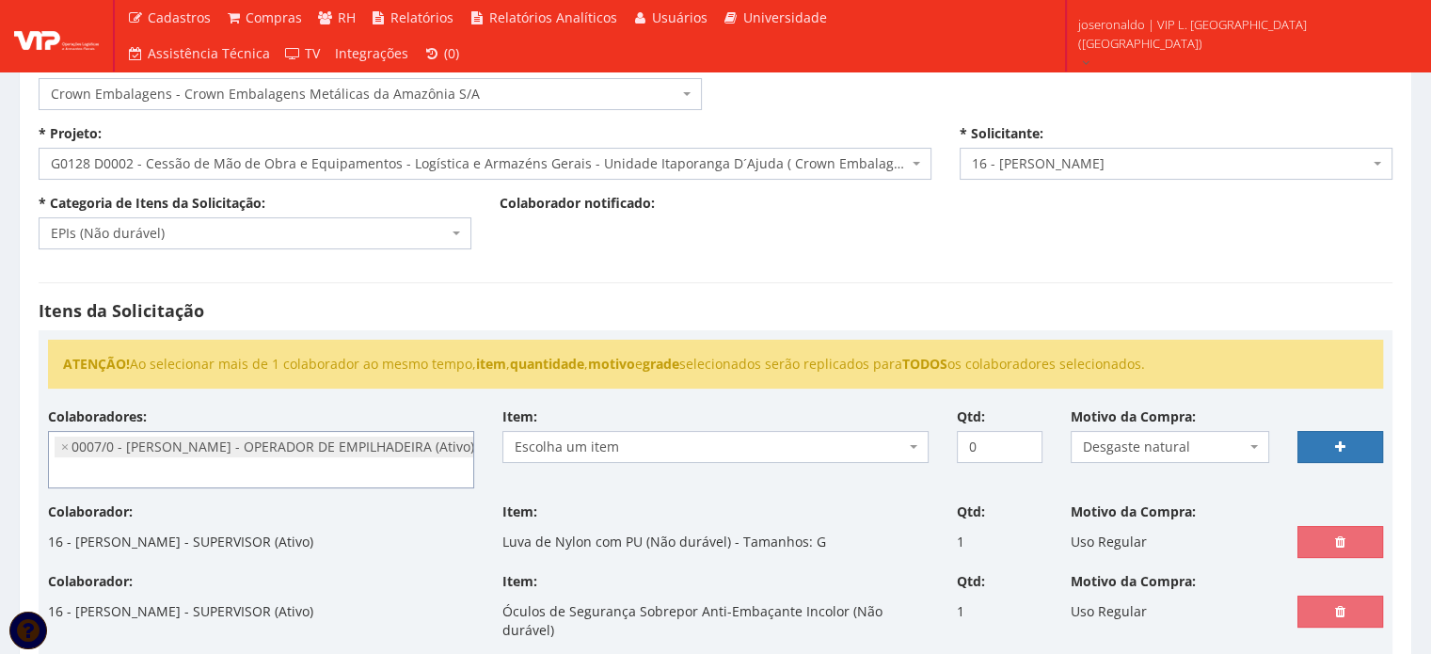
click at [677, 438] on span "Escolha um item" at bounding box center [710, 447] width 390 height 19
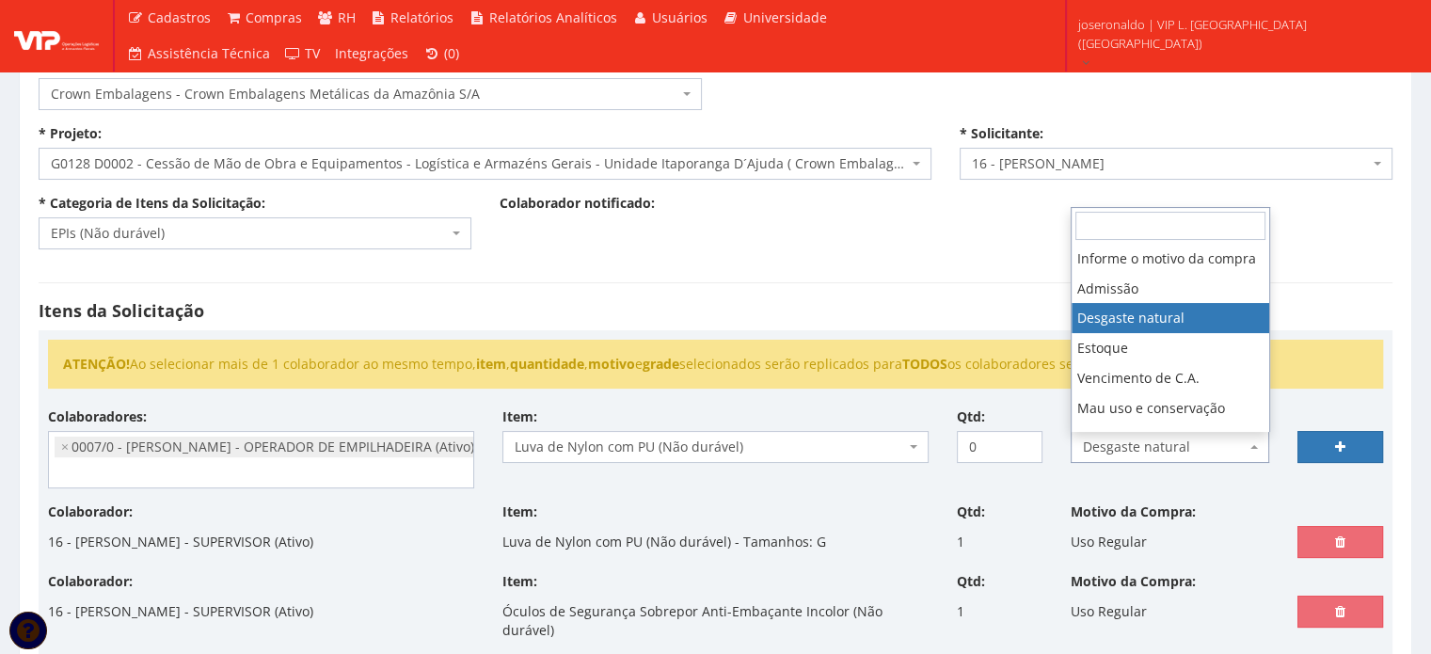
click at [1141, 438] on span "Desgaste natural" at bounding box center [1165, 447] width 164 height 19
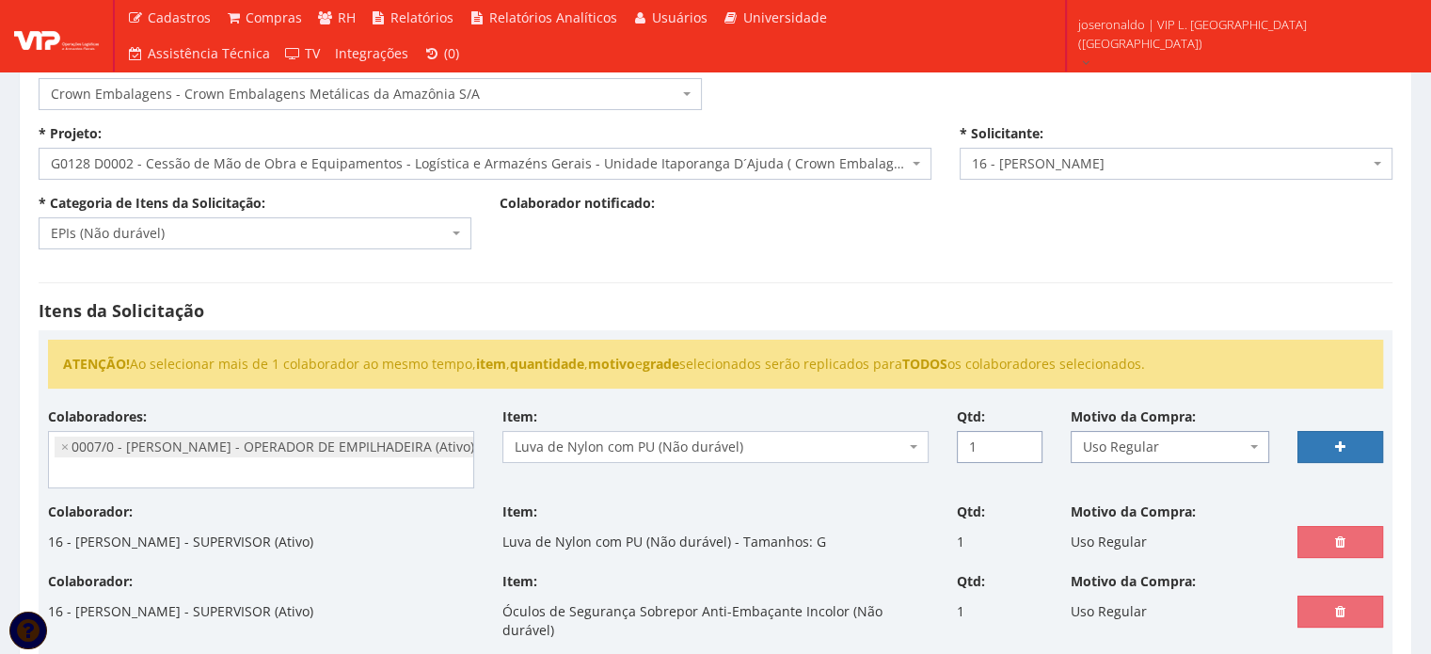
click at [1026, 442] on input "1" at bounding box center [1000, 447] width 86 height 32
click at [1346, 450] on link at bounding box center [1341, 447] width 86 height 32
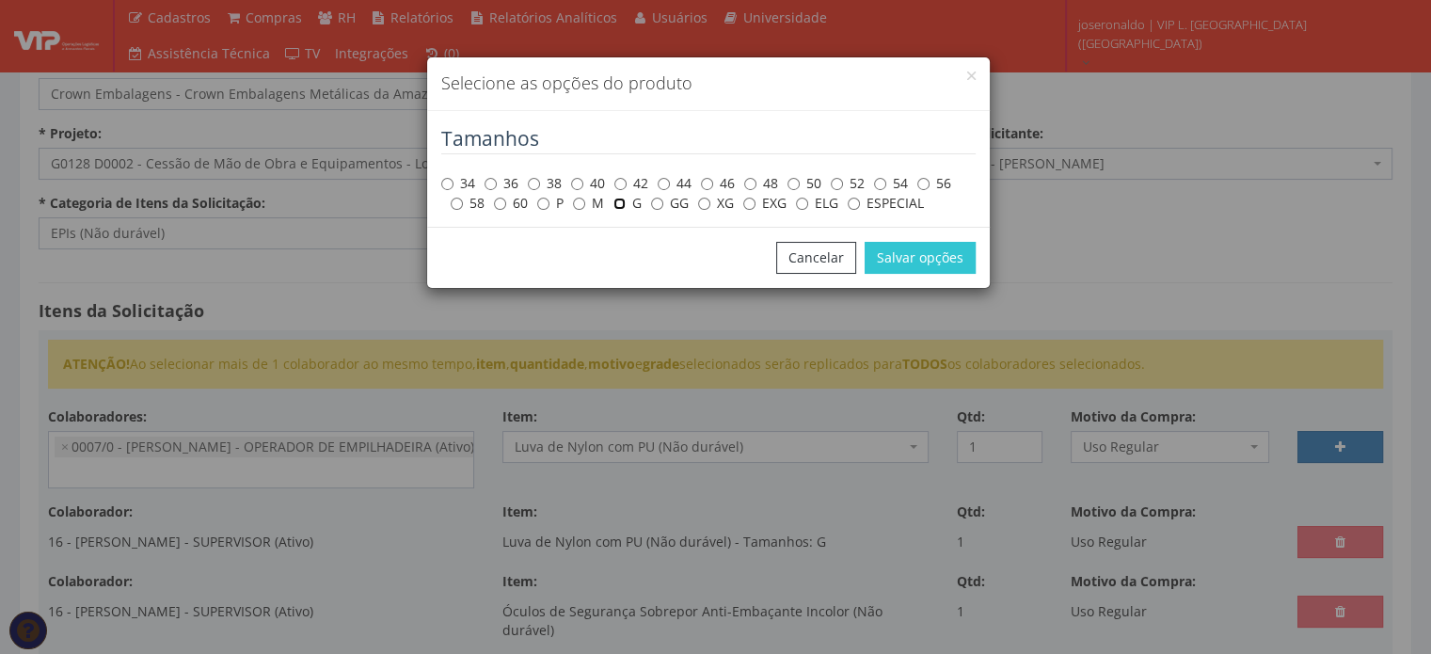
click at [623, 201] on input "G" at bounding box center [619, 204] width 12 height 12
click at [935, 258] on button "Salvar opções" at bounding box center [920, 258] width 111 height 32
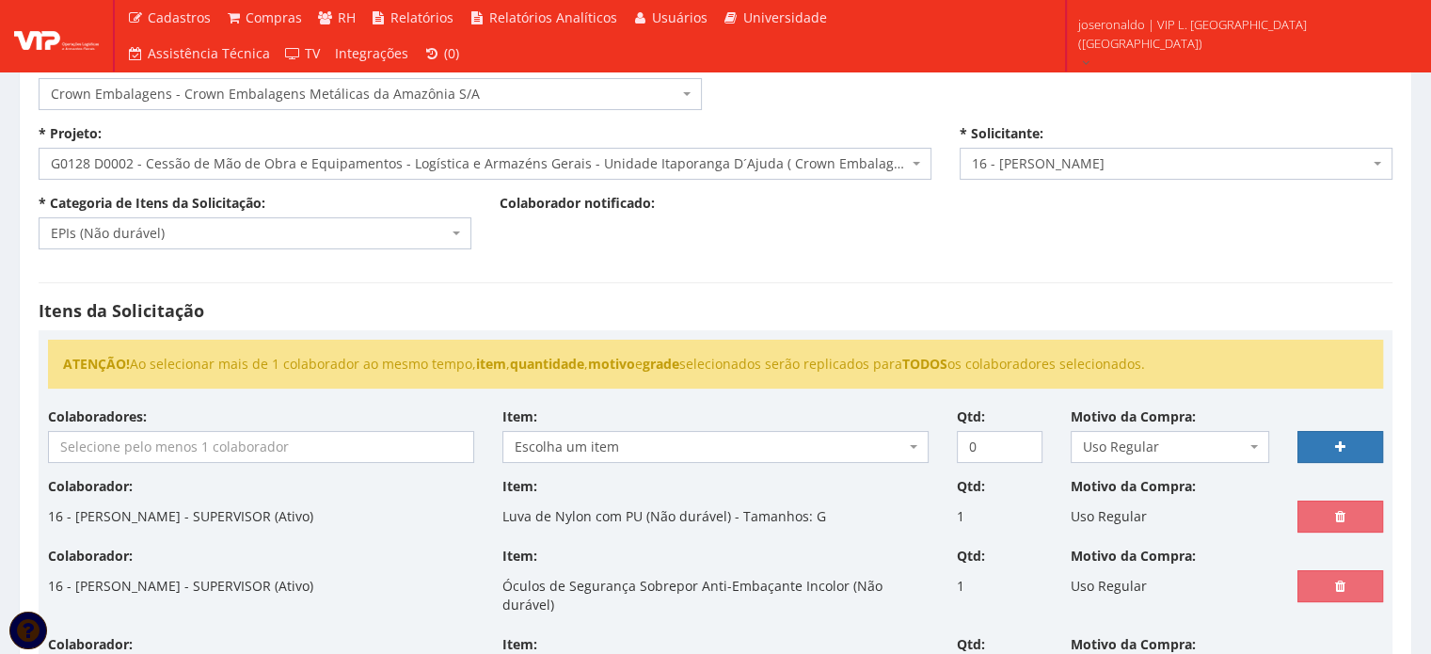
click at [277, 441] on input "search" at bounding box center [261, 447] width 424 height 30
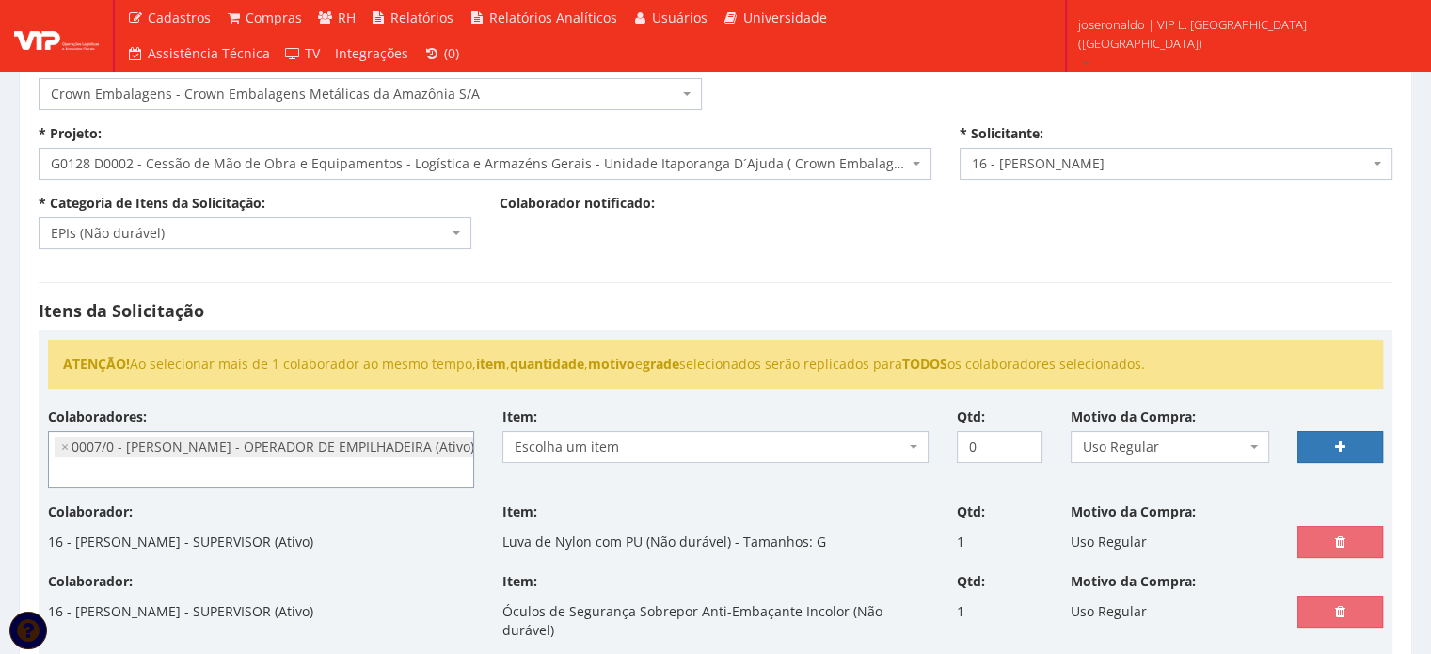
click at [640, 447] on span "Escolha um item" at bounding box center [710, 447] width 390 height 19
click at [1022, 438] on input "1" at bounding box center [1000, 447] width 86 height 32
click at [1329, 443] on link at bounding box center [1341, 447] width 86 height 32
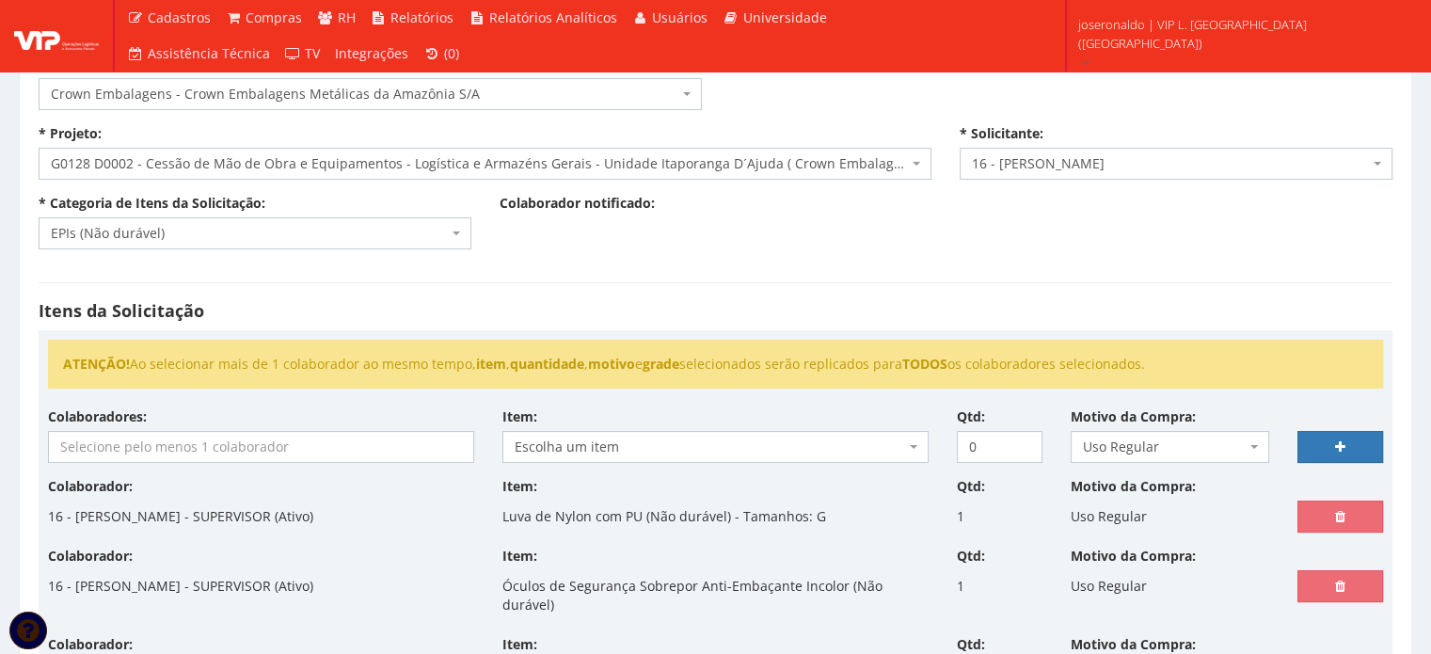
click at [276, 451] on input "search" at bounding box center [261, 447] width 424 height 30
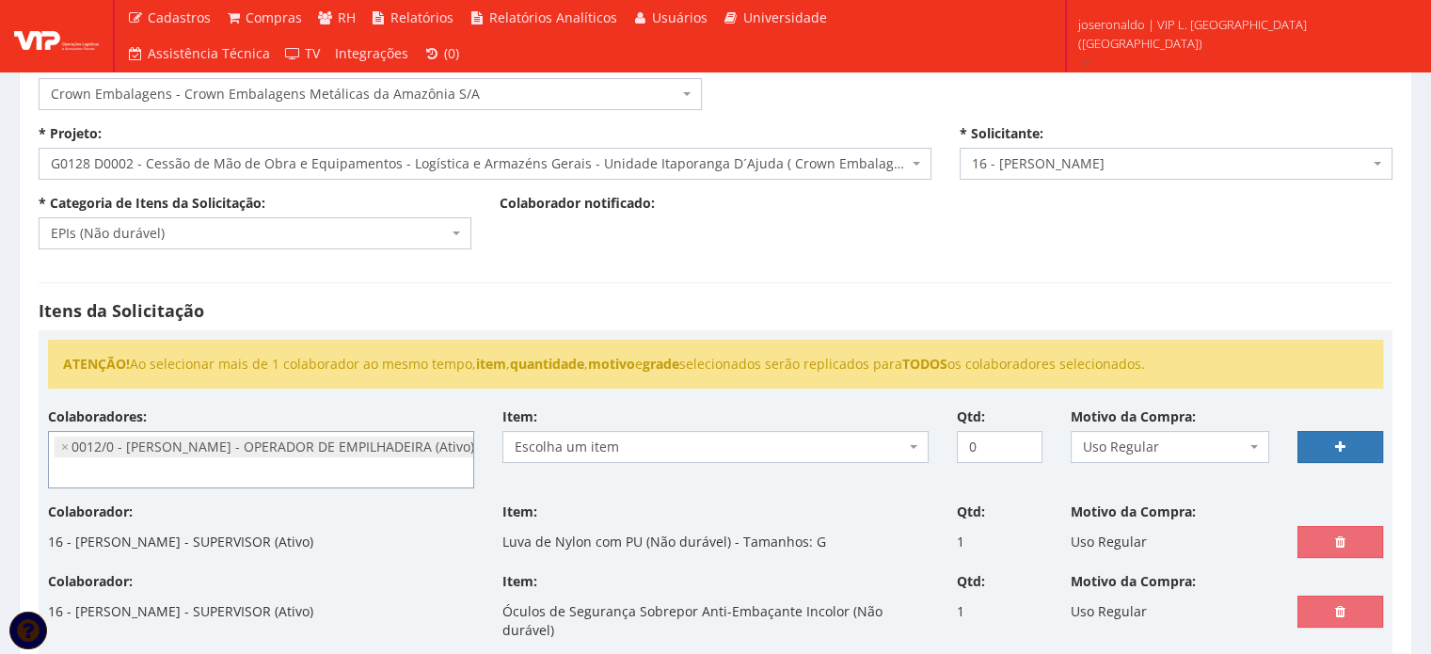
click at [1161, 448] on span "Uso Regular" at bounding box center [1165, 447] width 164 height 19
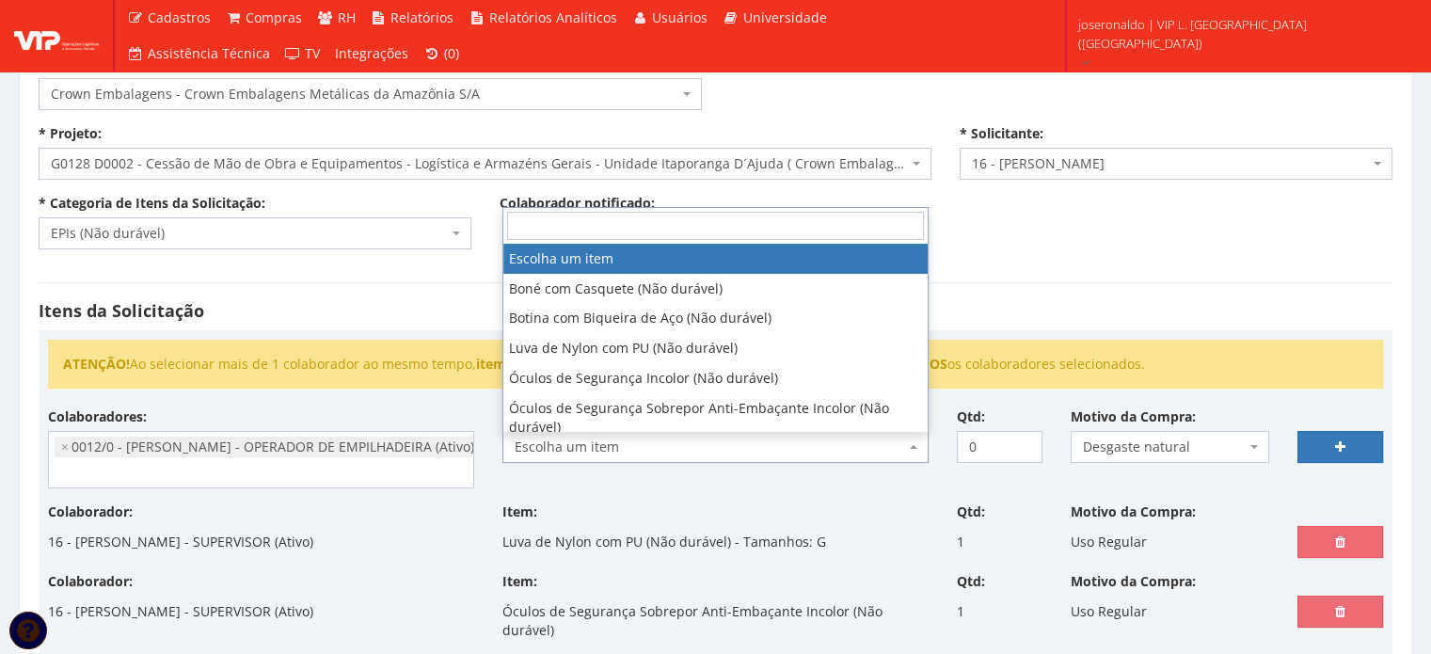
click at [823, 454] on span "Escolha um item" at bounding box center [715, 447] width 426 height 32
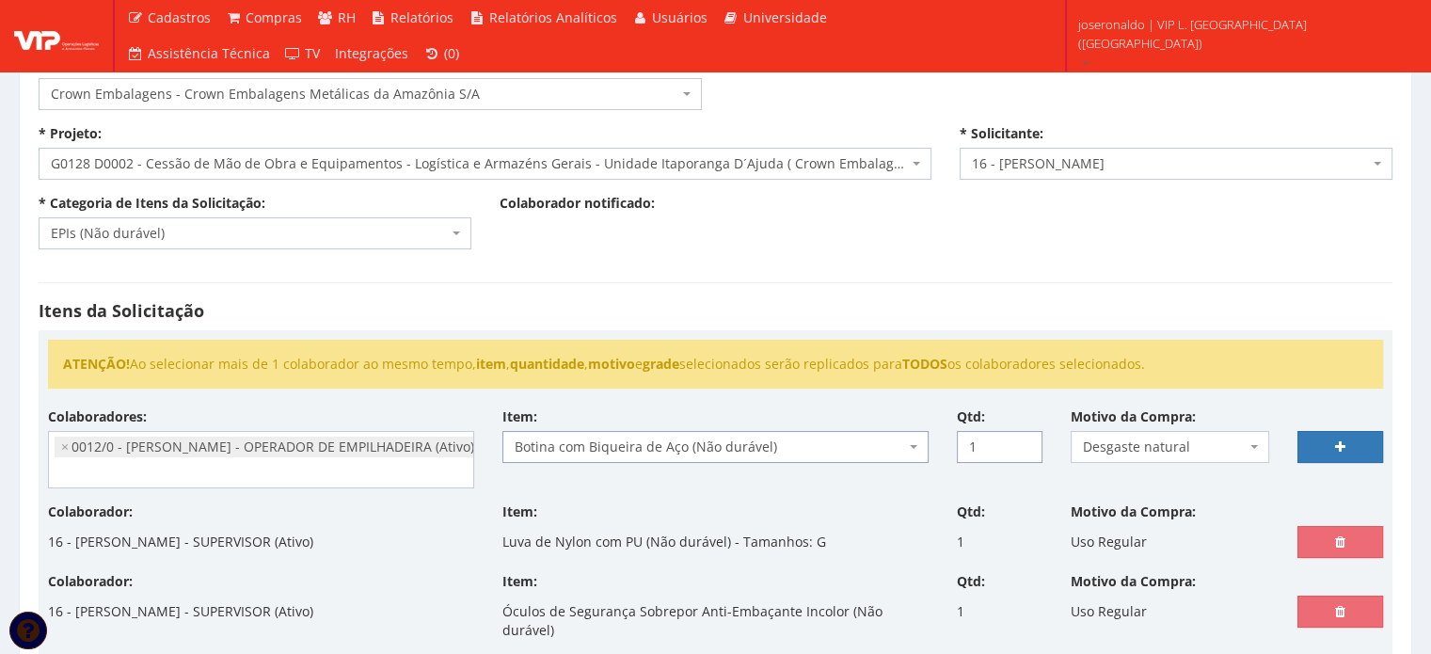
click at [1025, 439] on input "1" at bounding box center [1000, 447] width 86 height 32
click at [1346, 446] on link at bounding box center [1341, 447] width 86 height 32
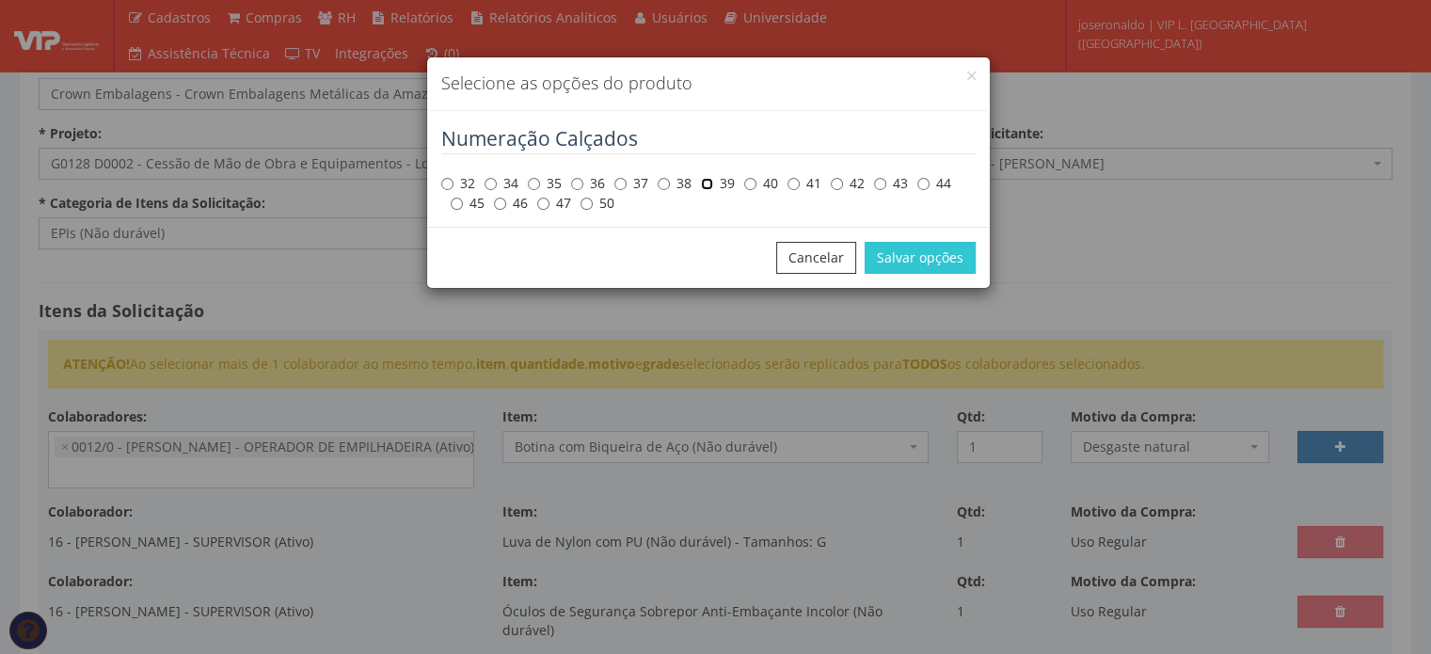
click at [709, 187] on input "39" at bounding box center [707, 184] width 12 height 12
click at [899, 253] on button "Salvar opções" at bounding box center [920, 258] width 111 height 32
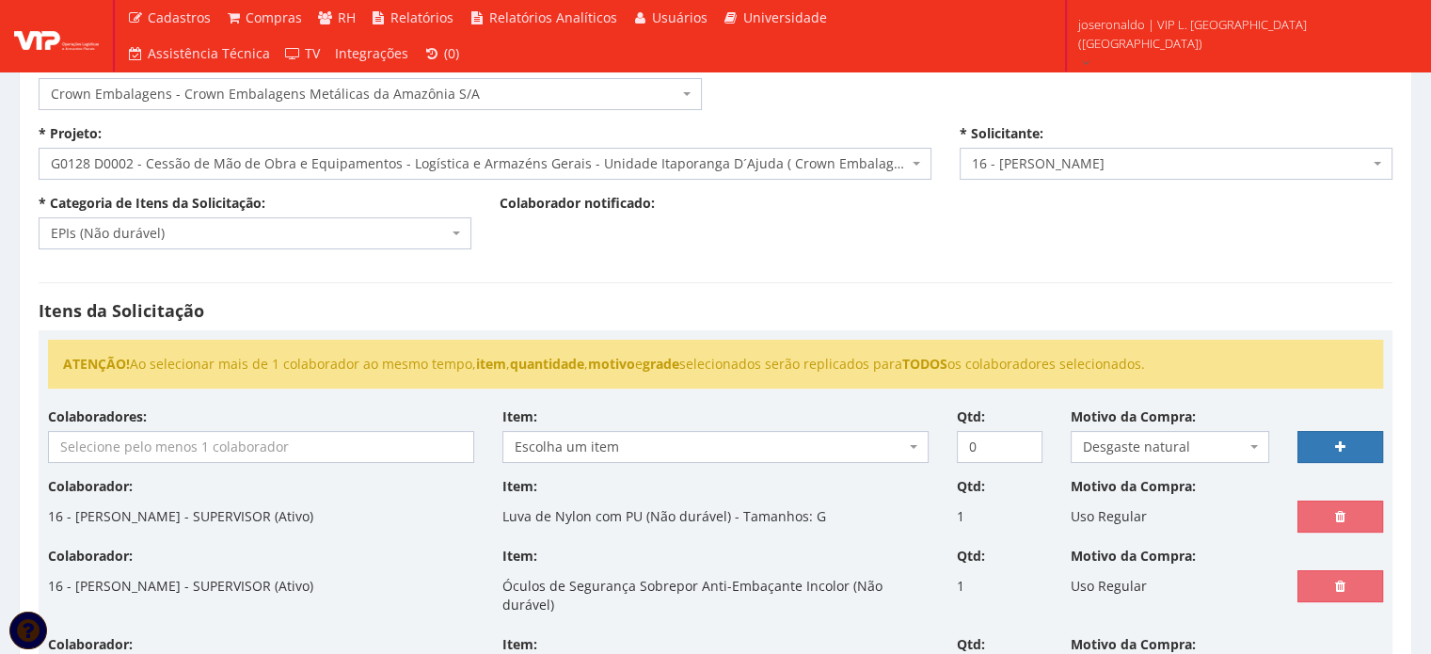
click at [411, 451] on input "search" at bounding box center [261, 447] width 424 height 30
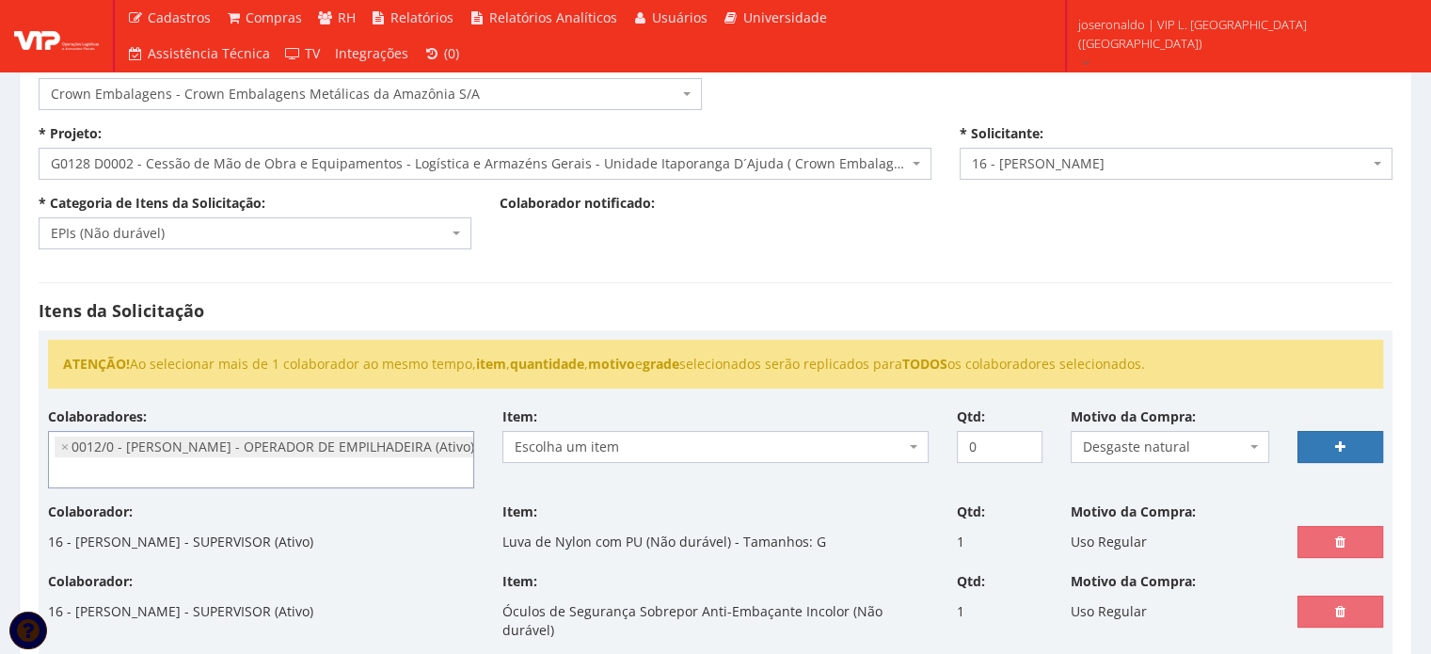
click at [613, 451] on span "Escolha um item" at bounding box center [710, 447] width 390 height 19
click at [1023, 438] on input "1" at bounding box center [1000, 447] width 86 height 32
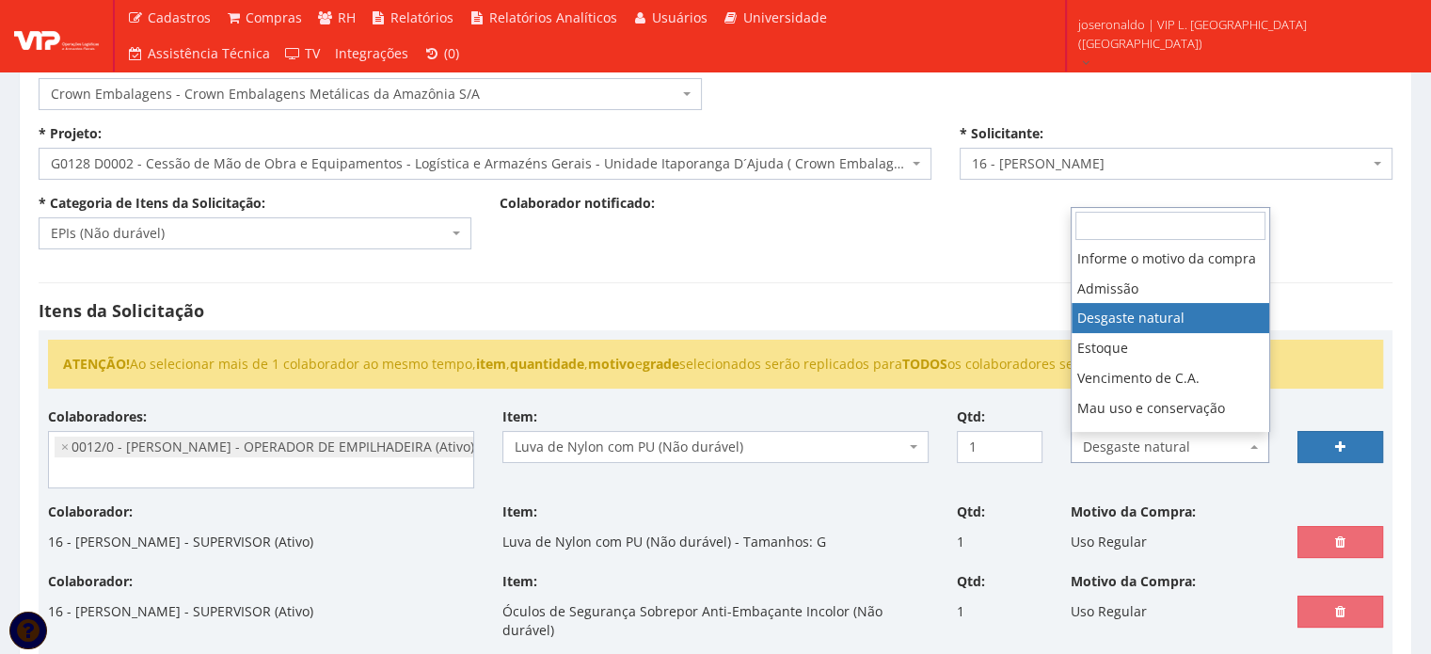
click at [1230, 439] on span "Desgaste natural" at bounding box center [1165, 447] width 164 height 19
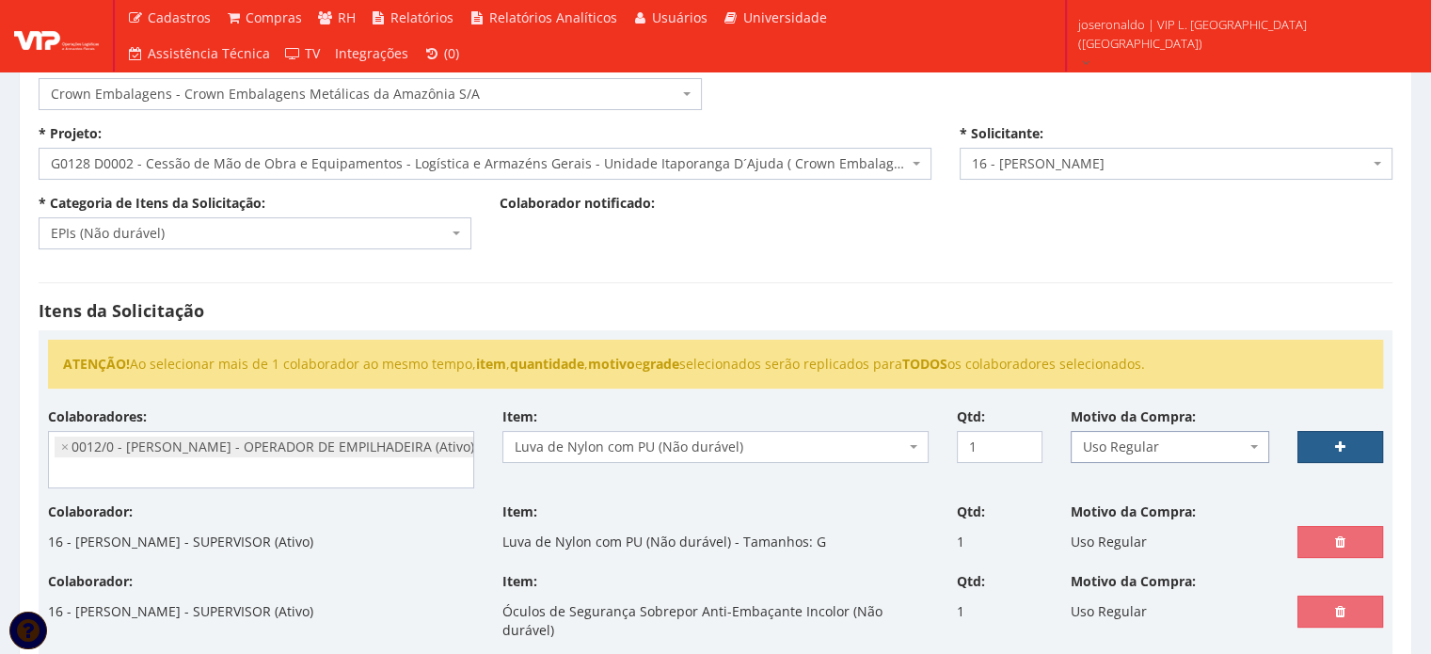
click at [1327, 440] on link at bounding box center [1341, 447] width 86 height 32
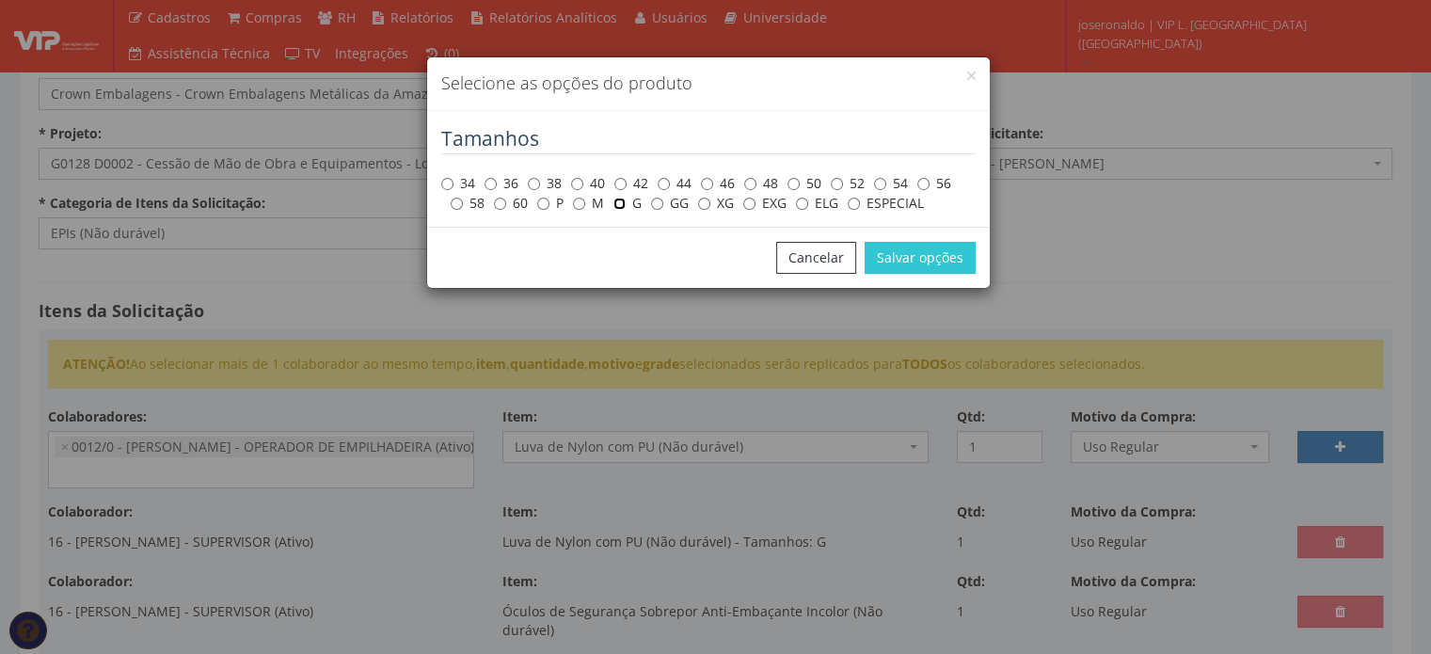
click at [621, 202] on input "G" at bounding box center [619, 204] width 12 height 12
click at [941, 256] on button "Salvar opções" at bounding box center [920, 258] width 111 height 32
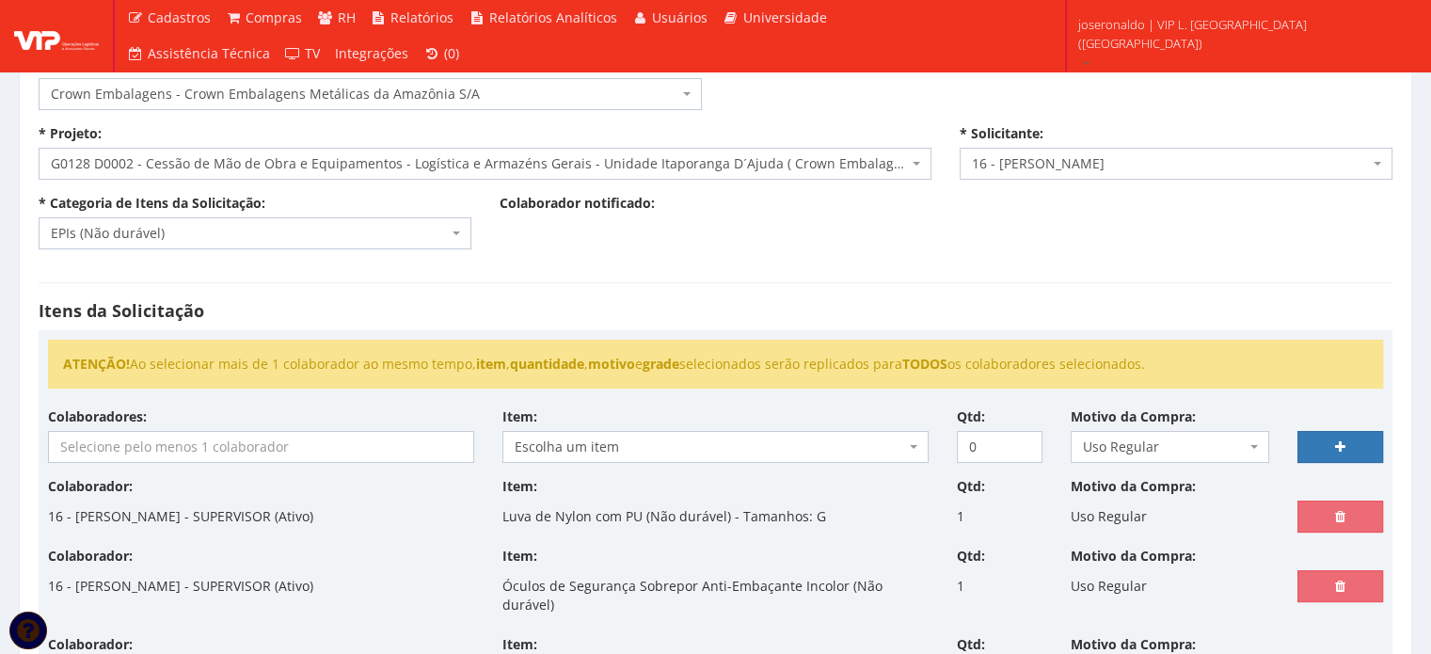
click at [298, 444] on input "search" at bounding box center [261, 447] width 424 height 30
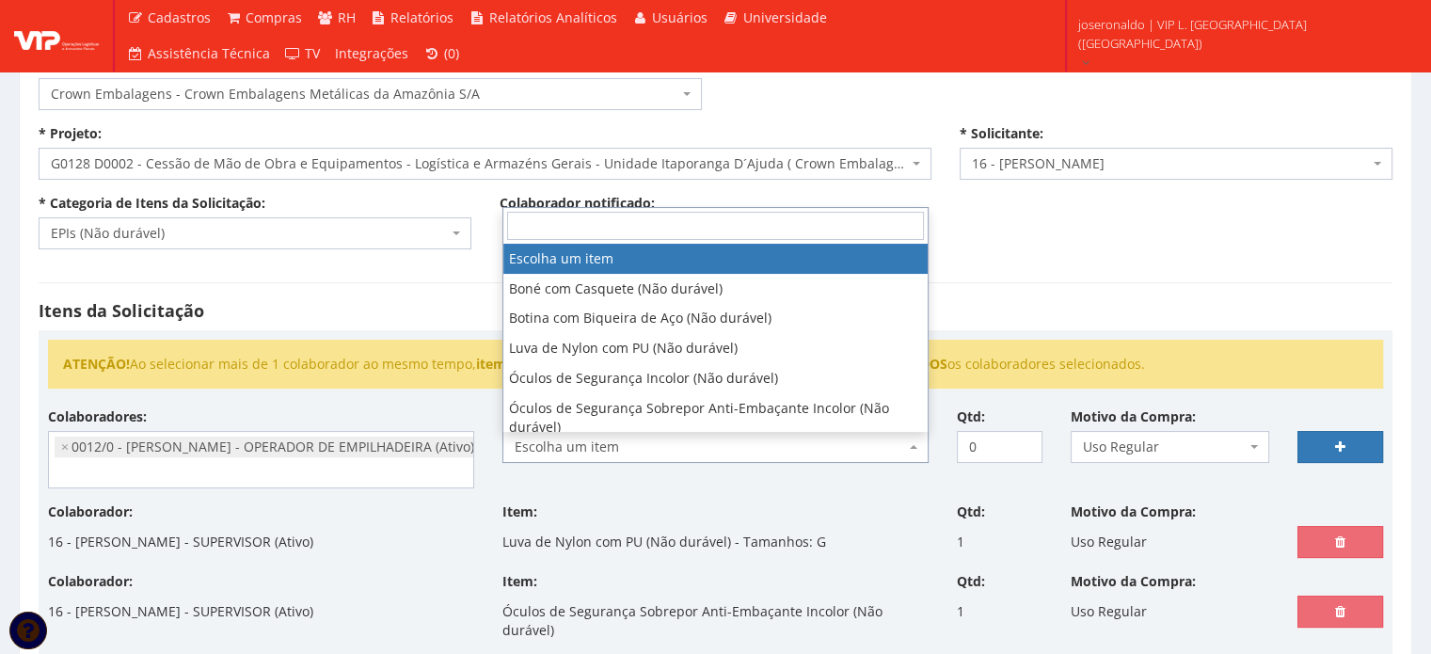
click at [652, 451] on span "Escolha um item" at bounding box center [710, 447] width 390 height 19
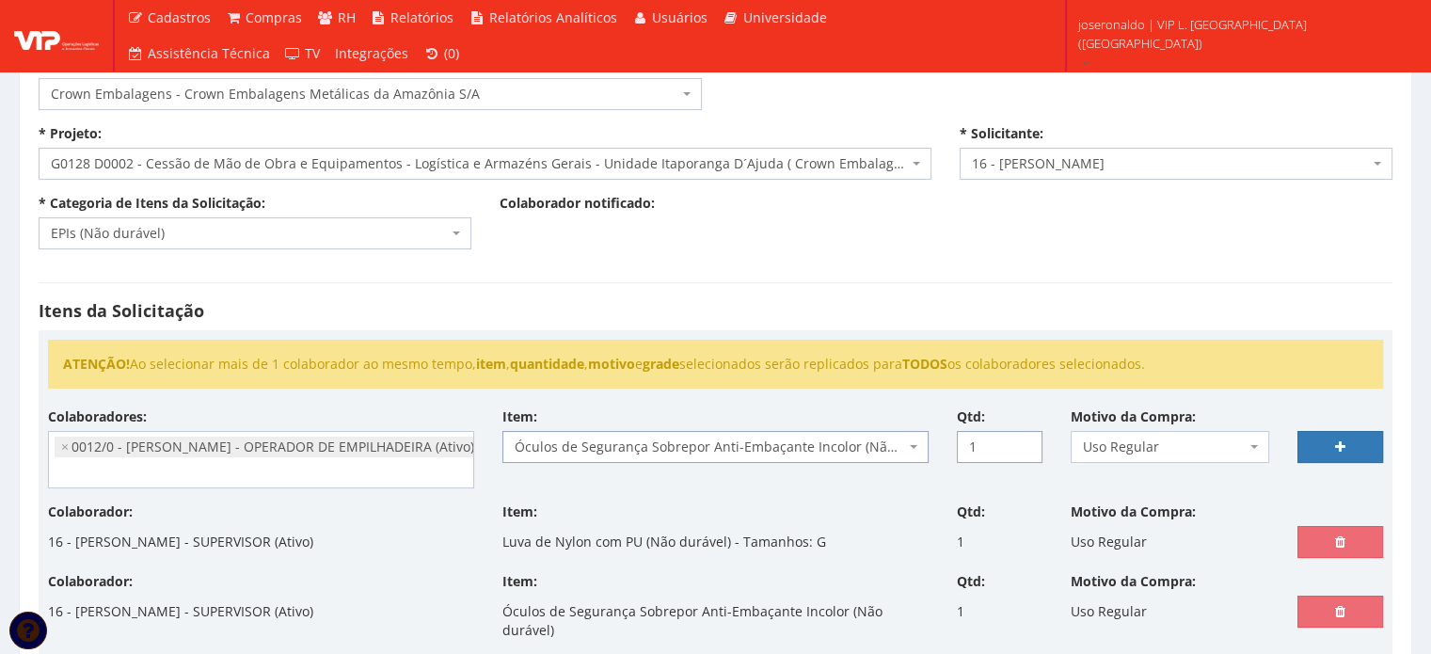
click at [1026, 439] on input "1" at bounding box center [1000, 447] width 86 height 32
click at [1348, 442] on link at bounding box center [1341, 447] width 86 height 32
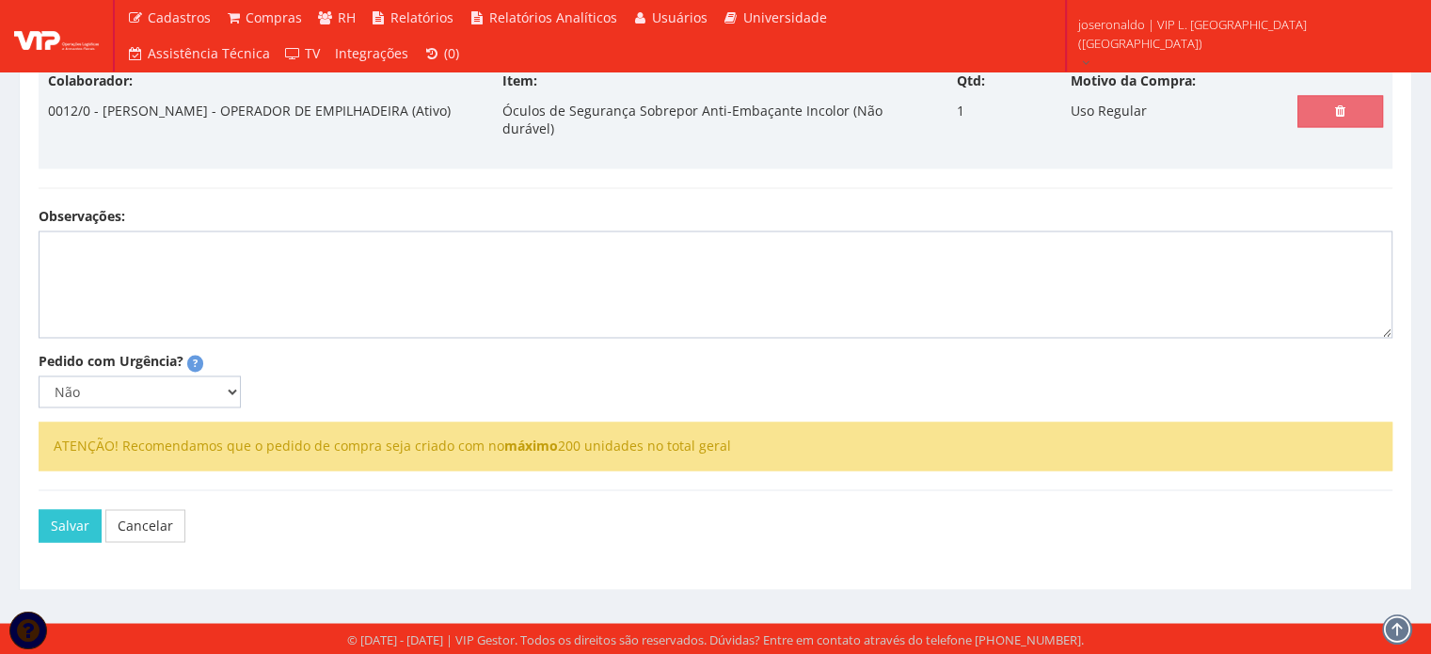
scroll to position [3282, 0]
click at [56, 519] on button "Salvar" at bounding box center [70, 525] width 63 height 32
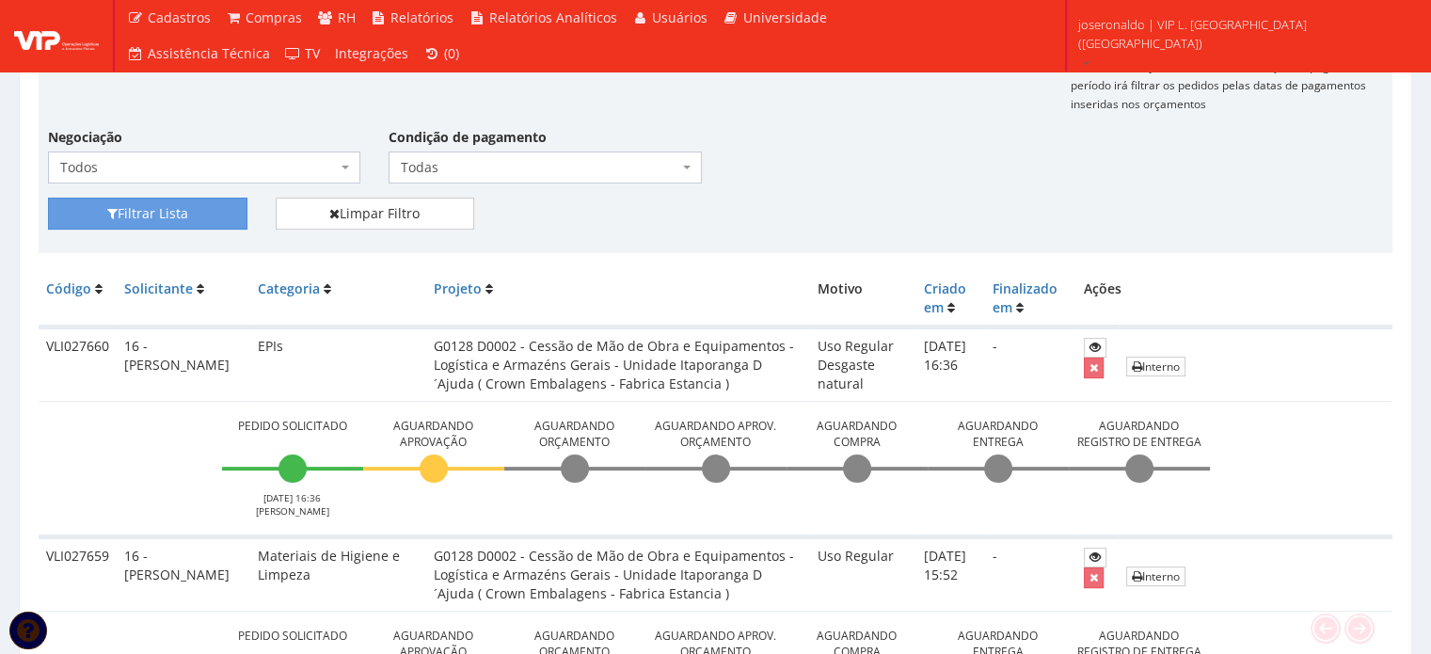
scroll to position [376, 0]
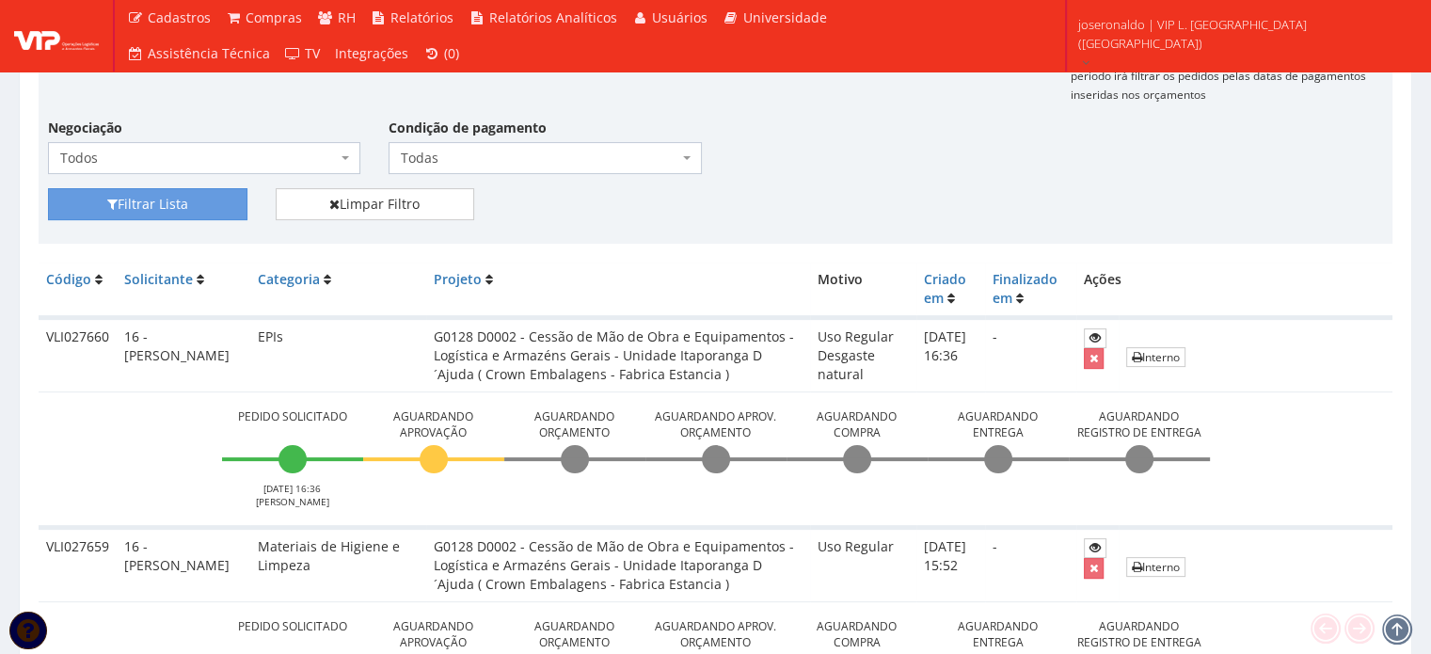
click at [75, 339] on td "VLI027660" at bounding box center [78, 355] width 78 height 74
copy td "VLI027660"
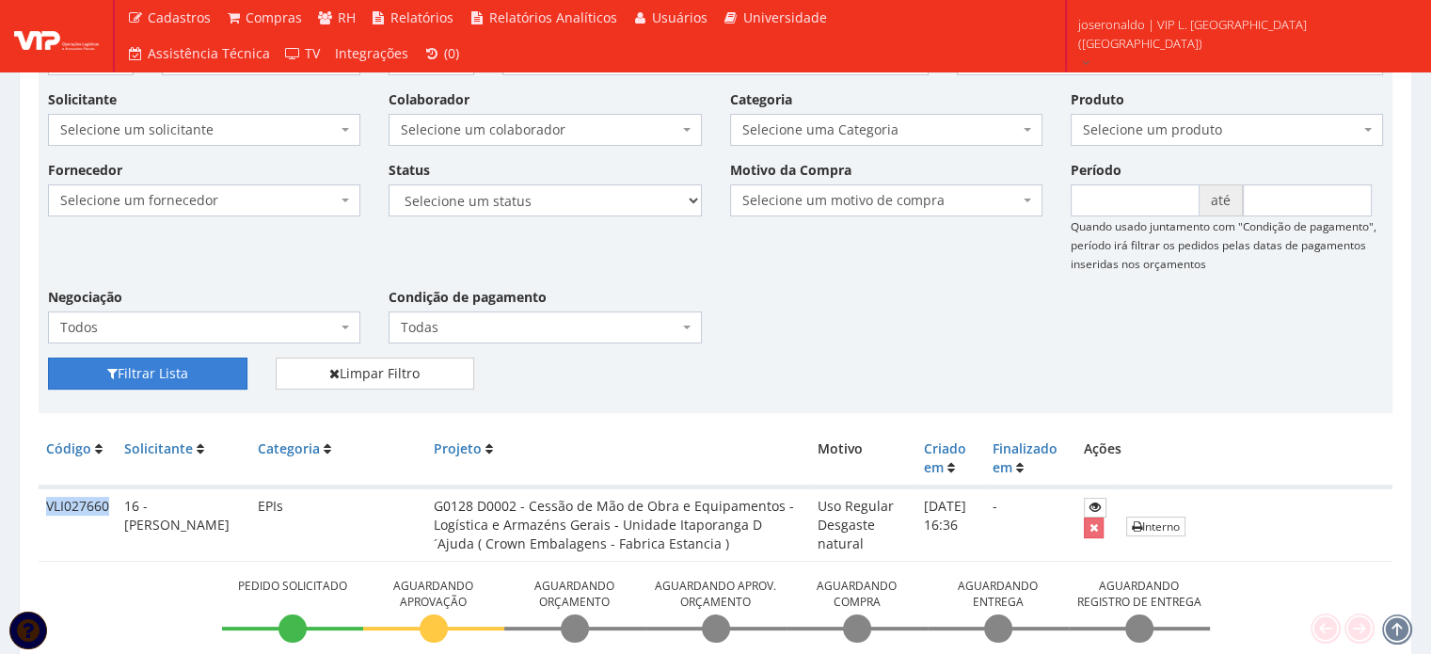
scroll to position [0, 0]
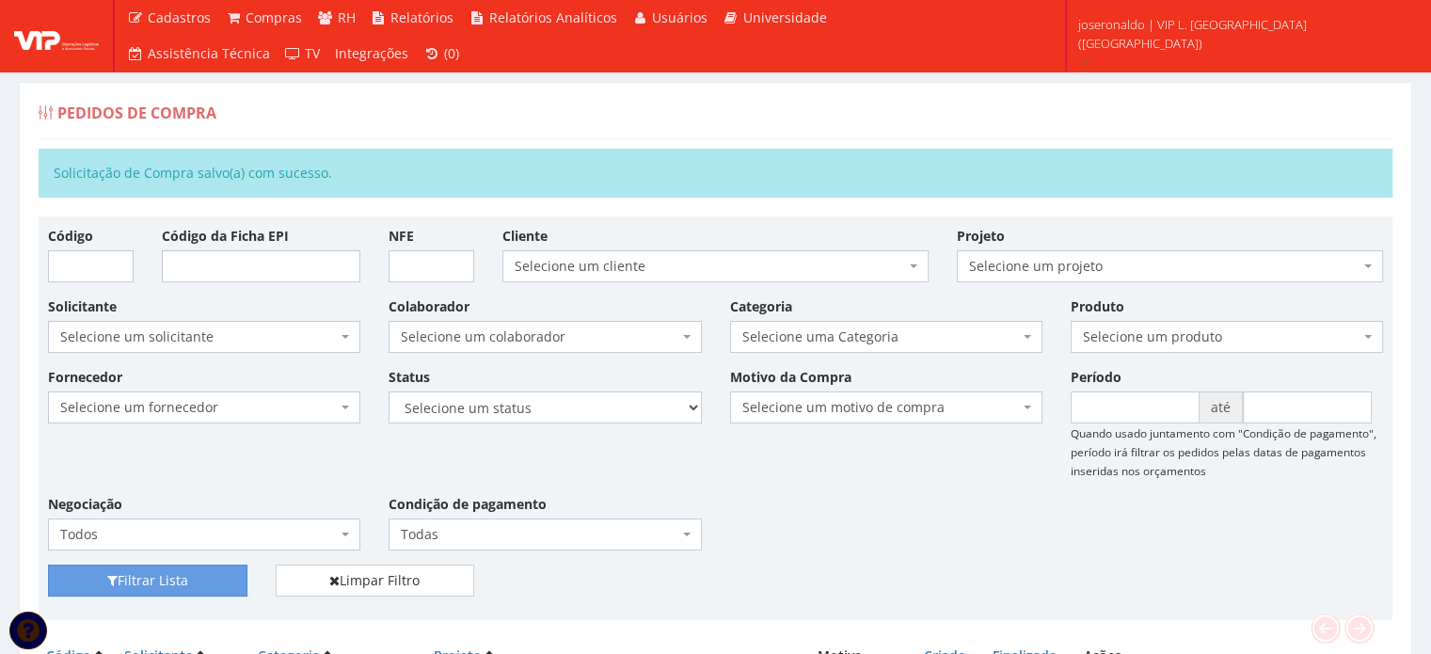
click at [1137, 327] on span "Selecione um produto" at bounding box center [1221, 336] width 277 height 19
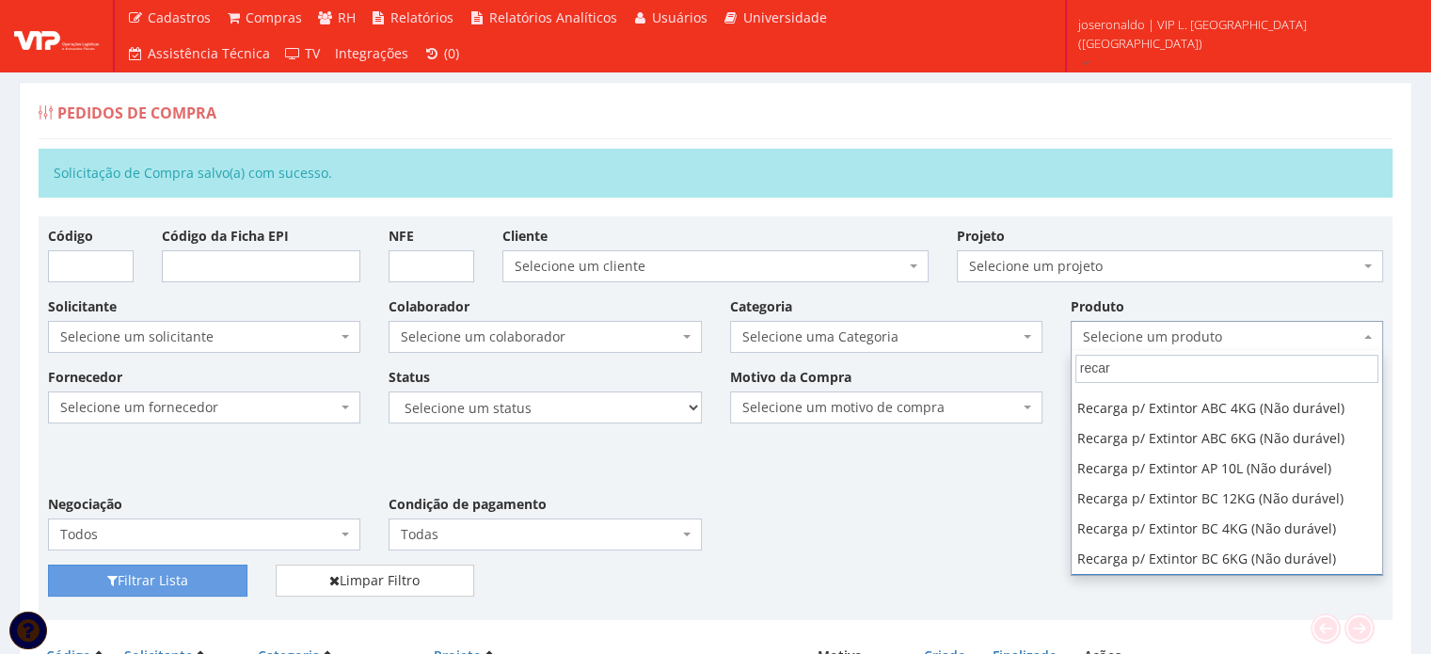
scroll to position [376, 0]
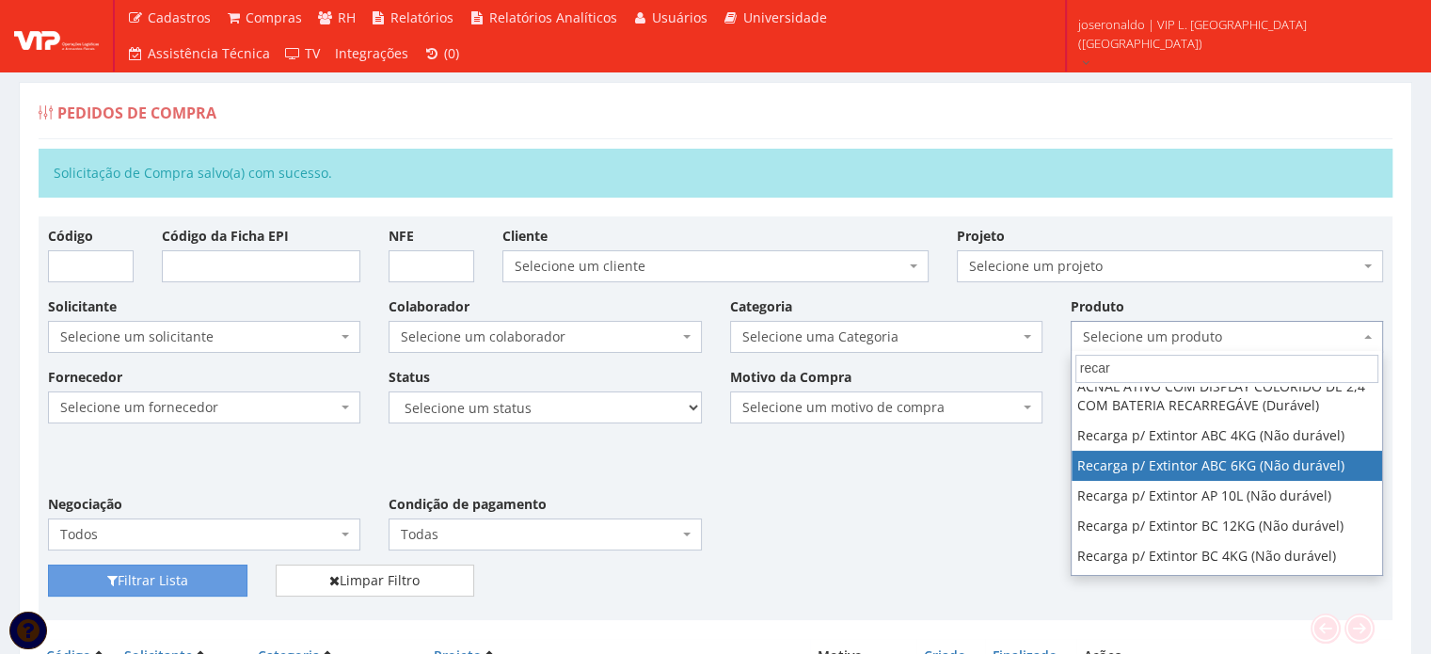
type input "recar"
select select "986"
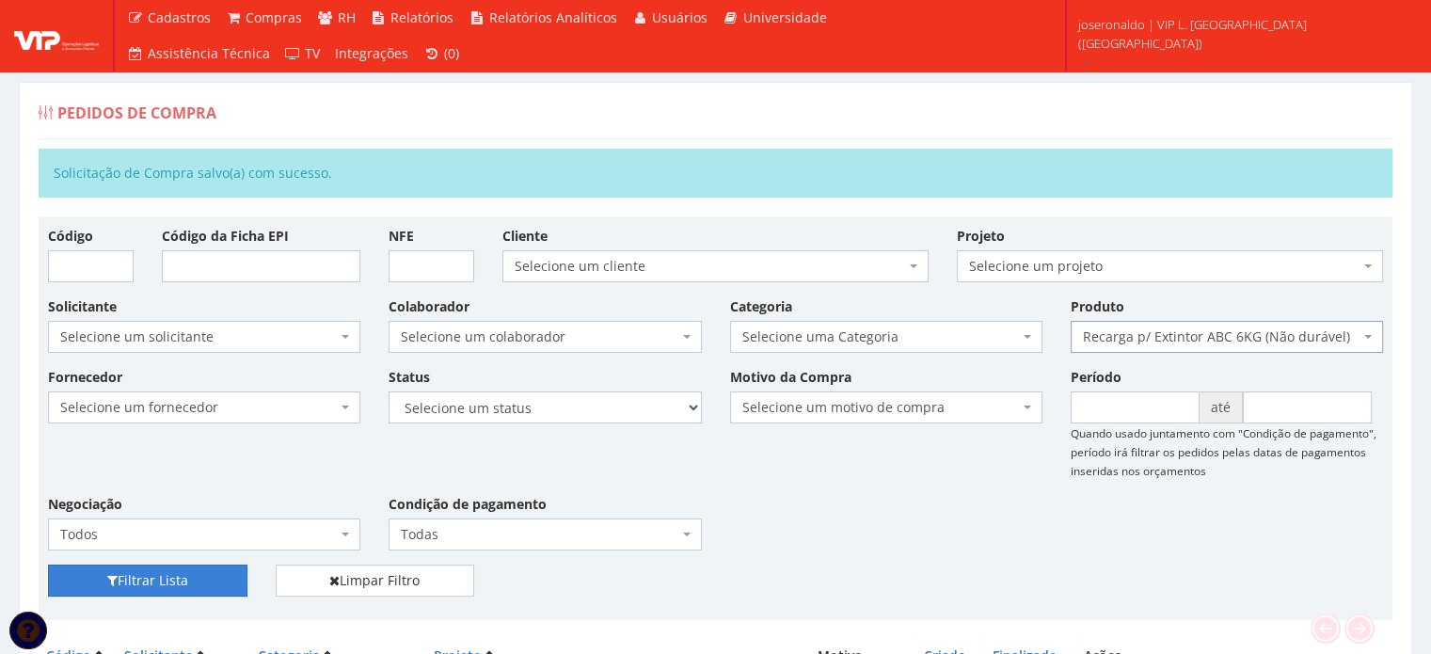
click at [135, 575] on button "Filtrar Lista" at bounding box center [147, 581] width 199 height 32
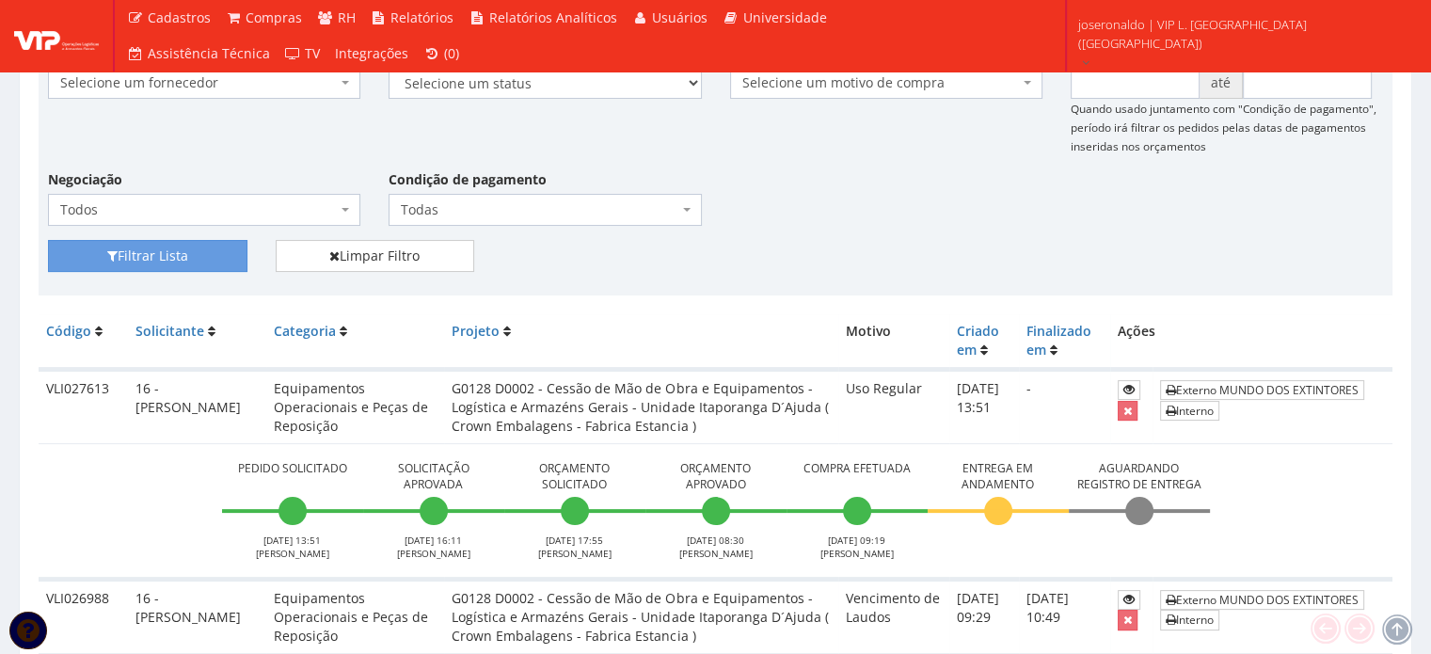
scroll to position [282, 0]
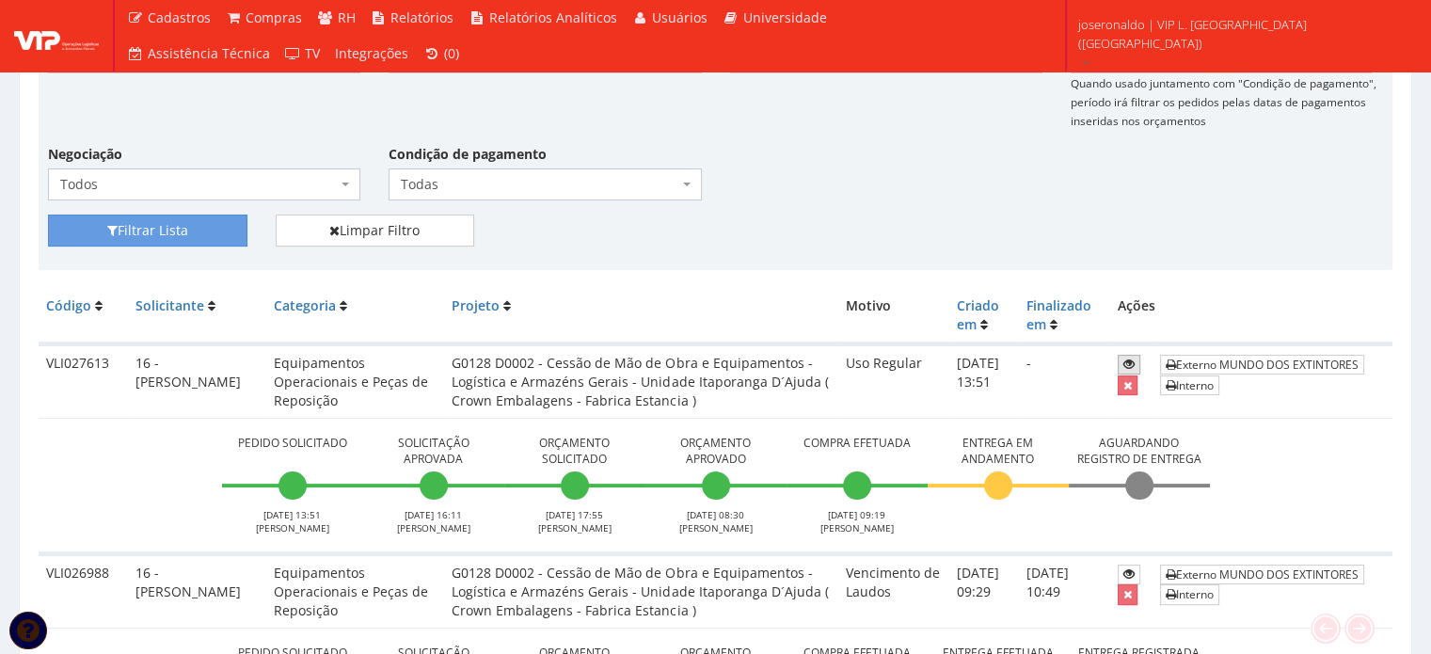
click at [1123, 358] on icon at bounding box center [1128, 364] width 11 height 13
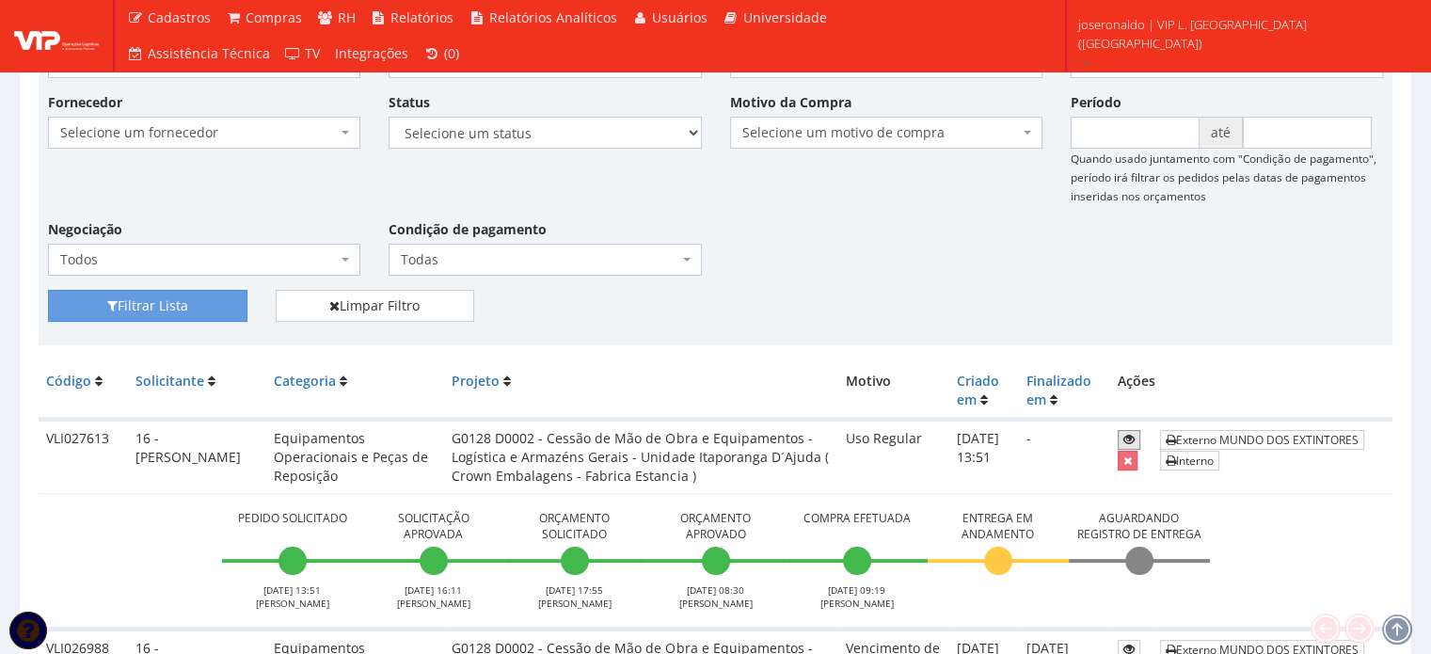
scroll to position [188, 0]
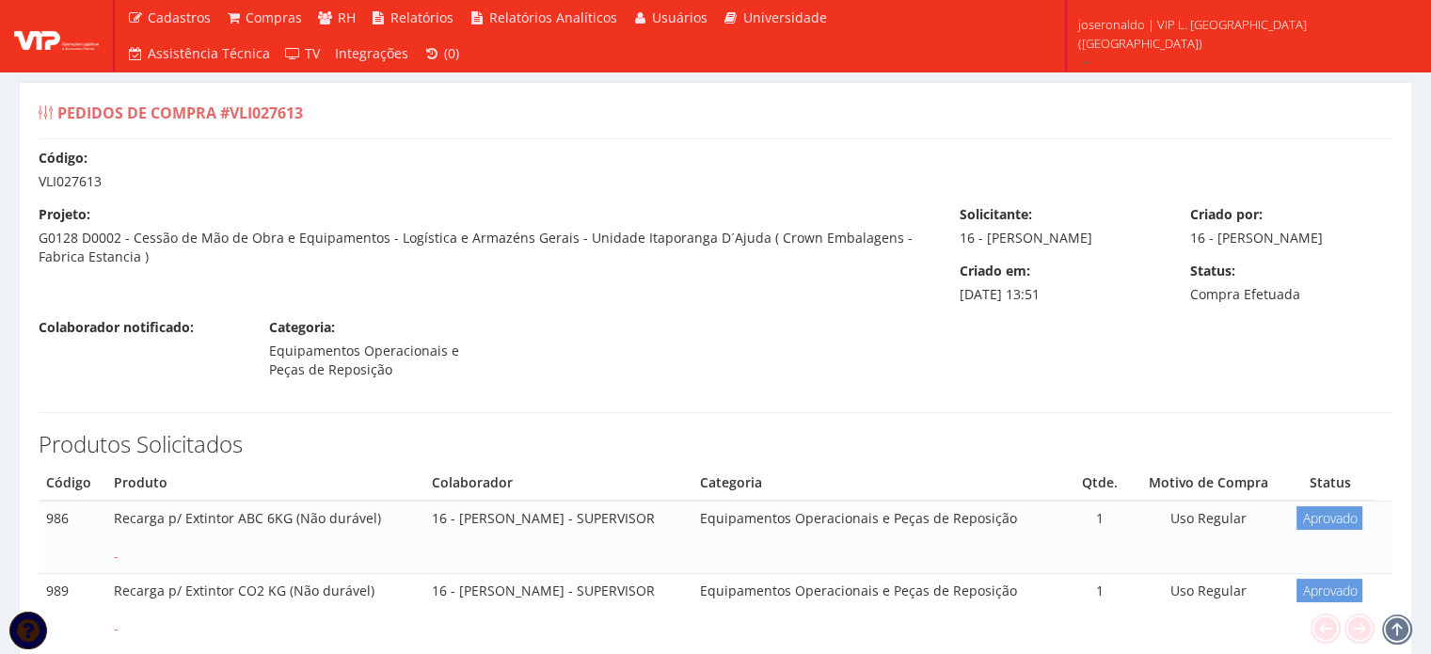
click at [60, 181] on div "Código: VLI027613" at bounding box center [715, 170] width 1382 height 42
copy div "VLI027613"
